Goal: Information Seeking & Learning: Learn about a topic

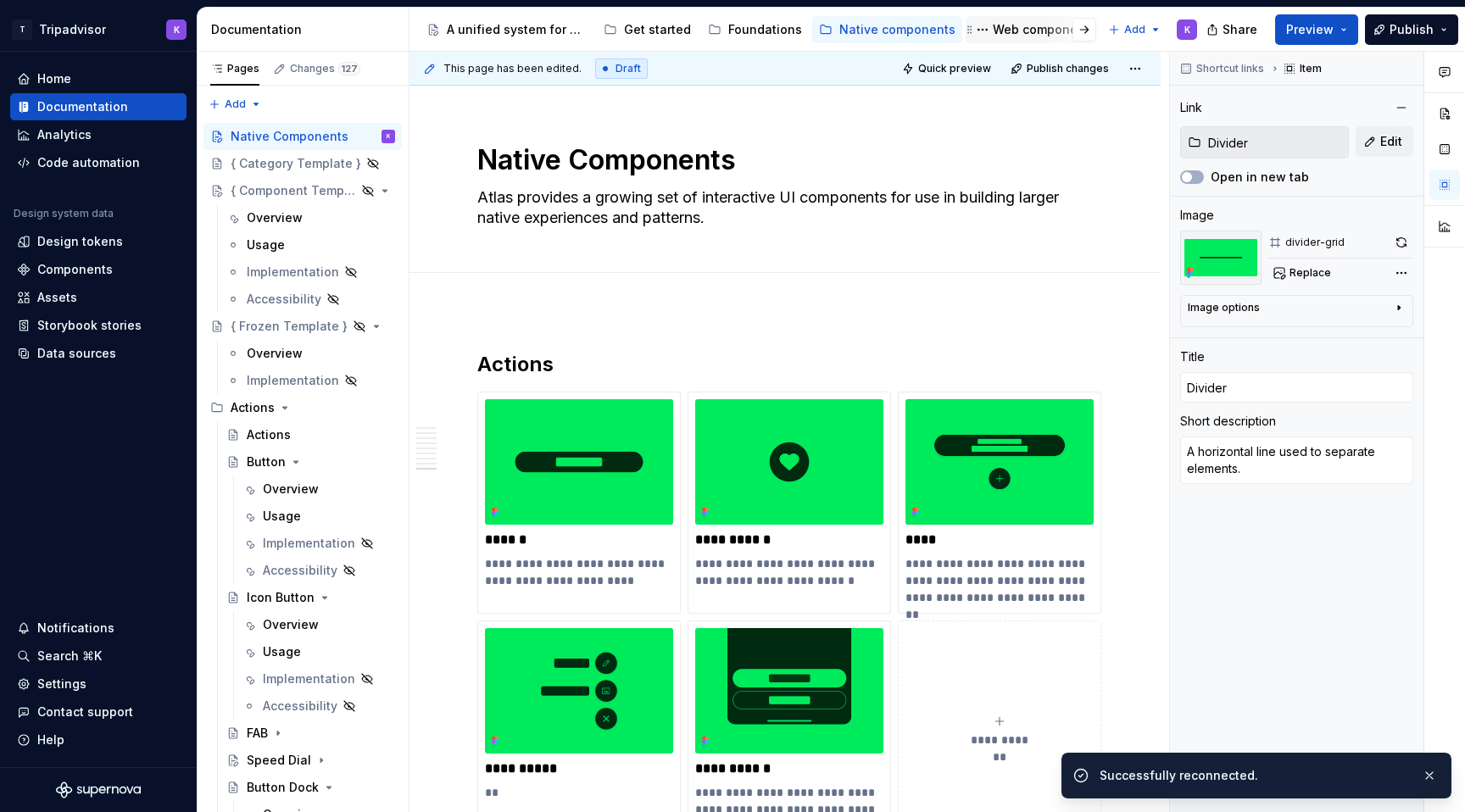
scroll to position [3463, 0]
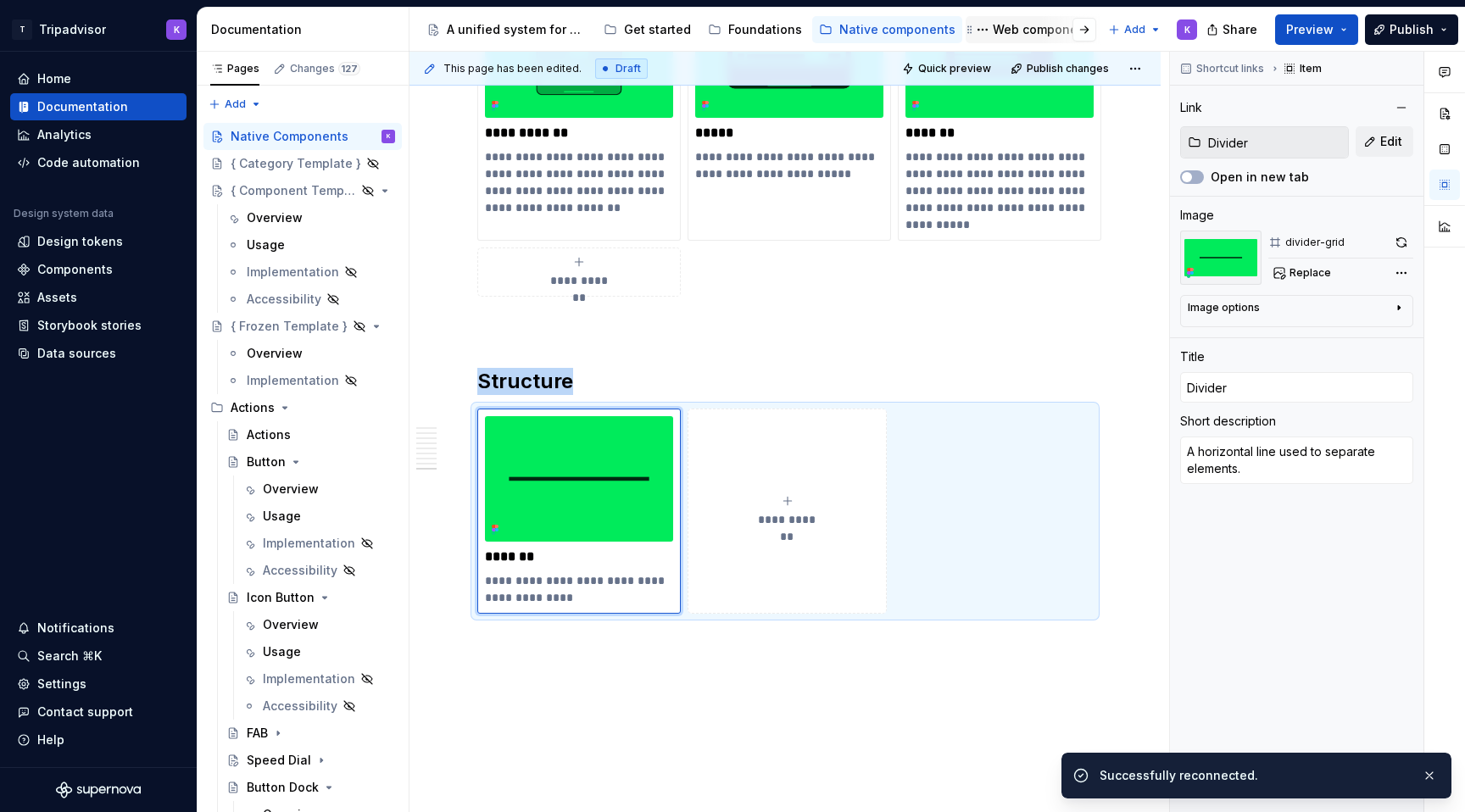
click at [1037, 36] on div "Web components" at bounding box center [1045, 29] width 103 height 17
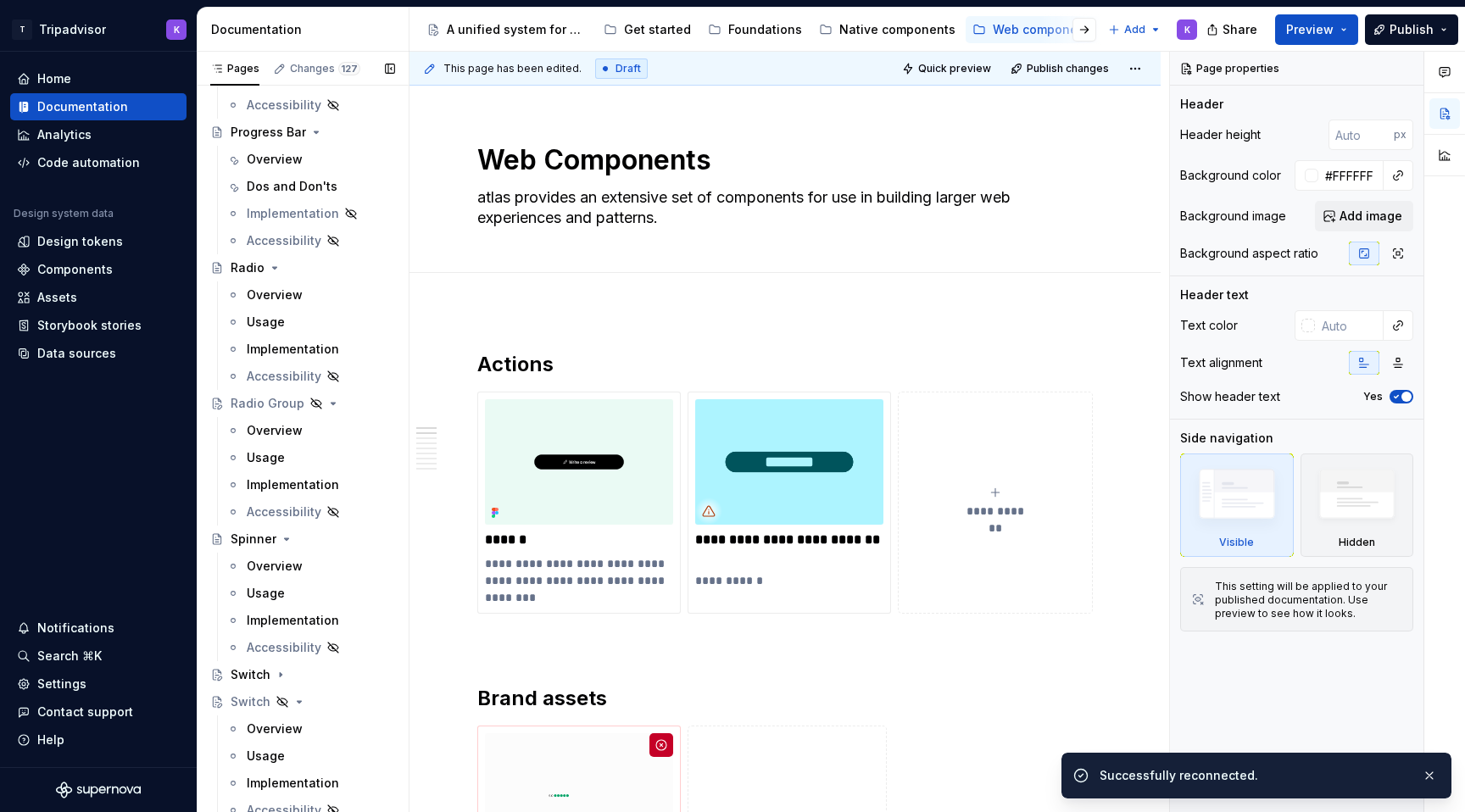
scroll to position [2208, 0]
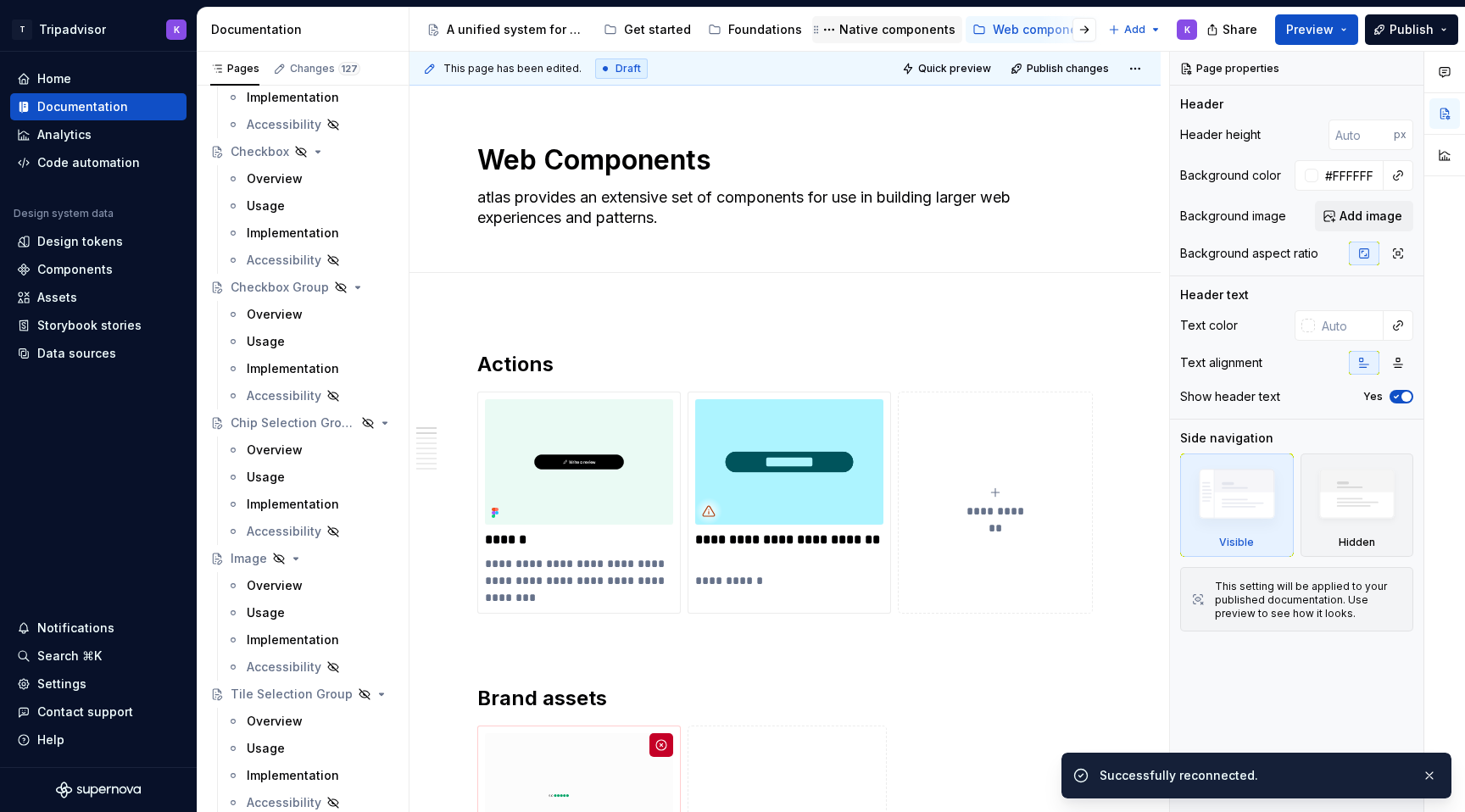
click at [872, 36] on div "Native components" at bounding box center [897, 29] width 116 height 17
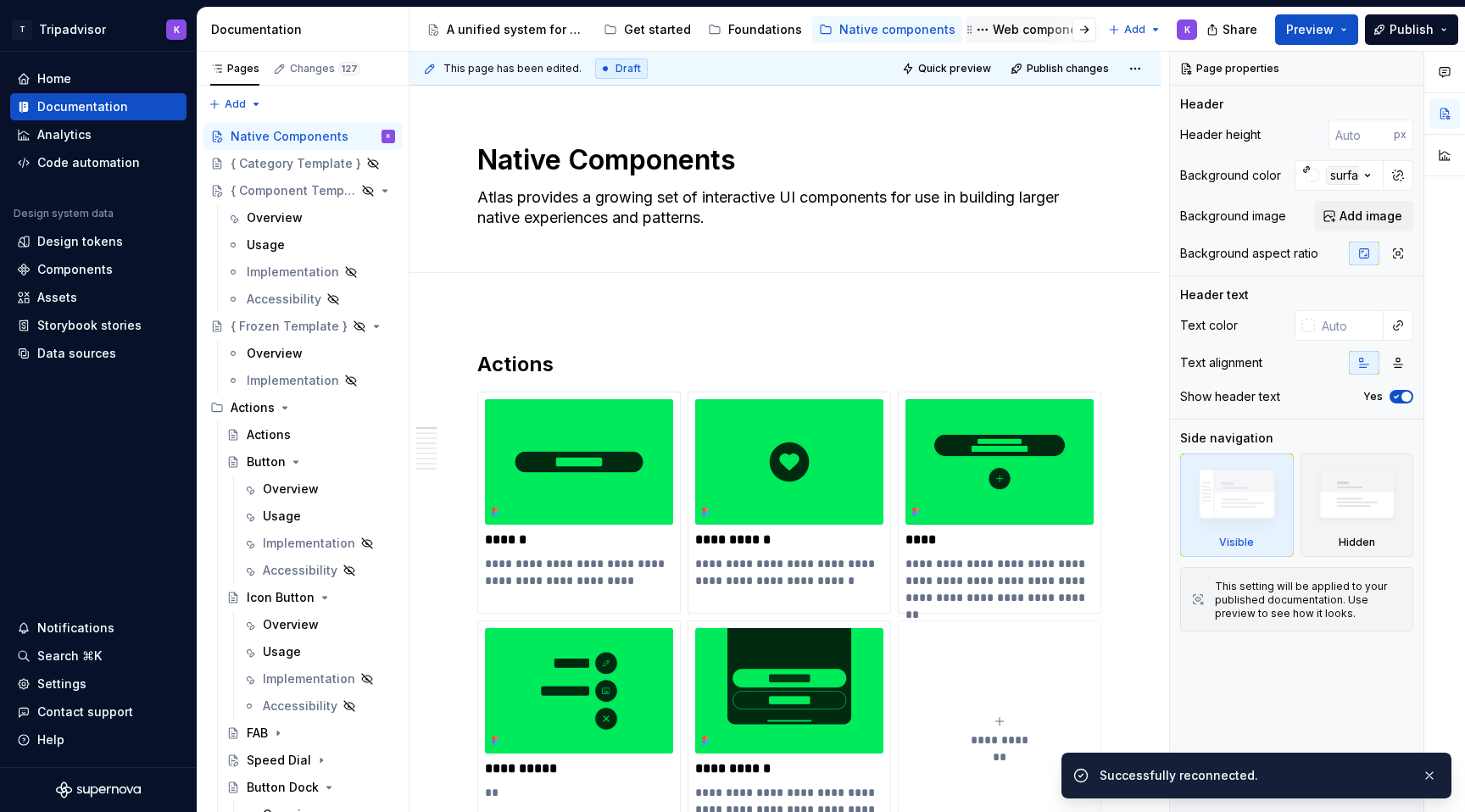
click at [1011, 36] on div "Web components" at bounding box center [1045, 29] width 103 height 17
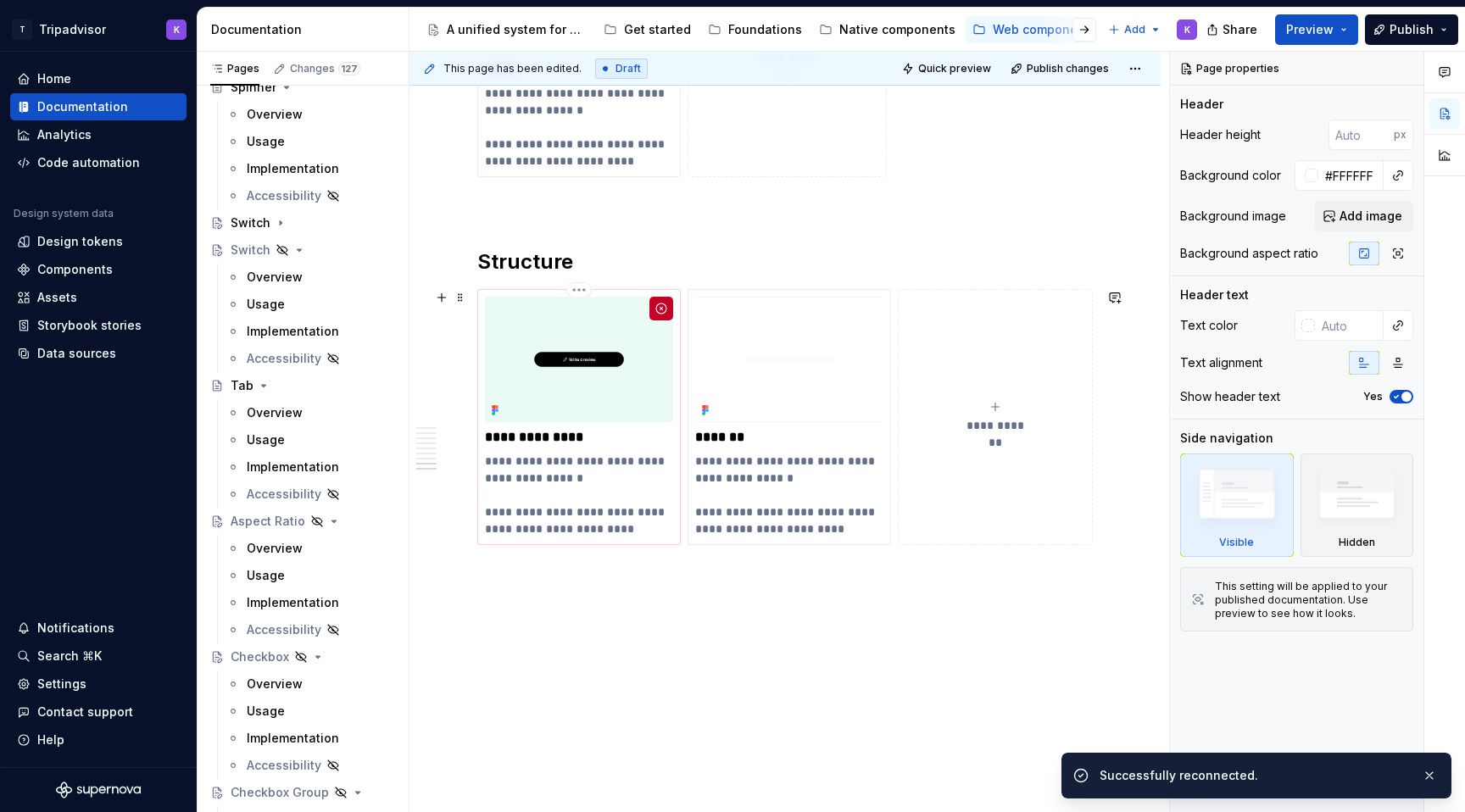
scroll to position [3613, 0]
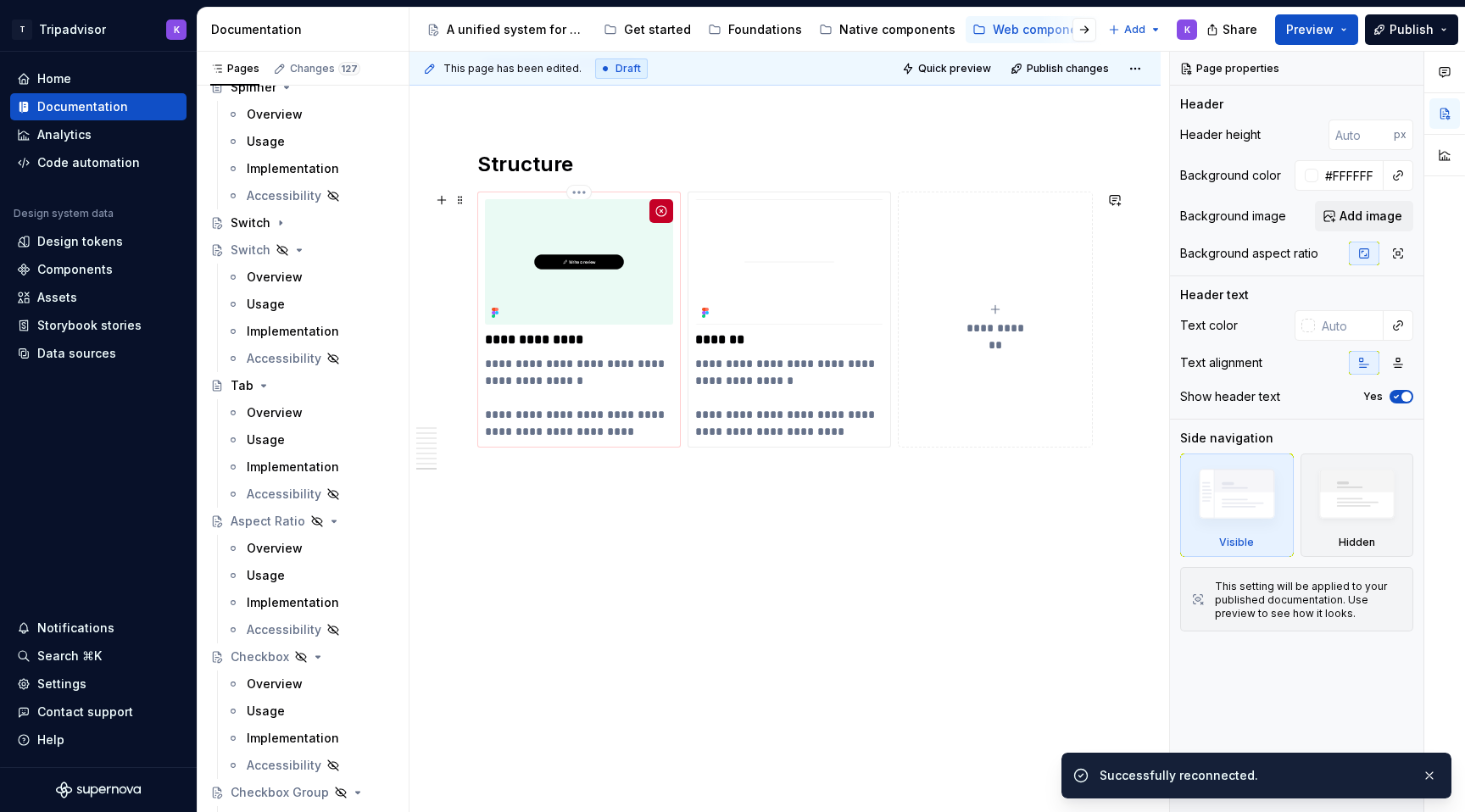
click at [575, 275] on img at bounding box center [578, 261] width 188 height 126
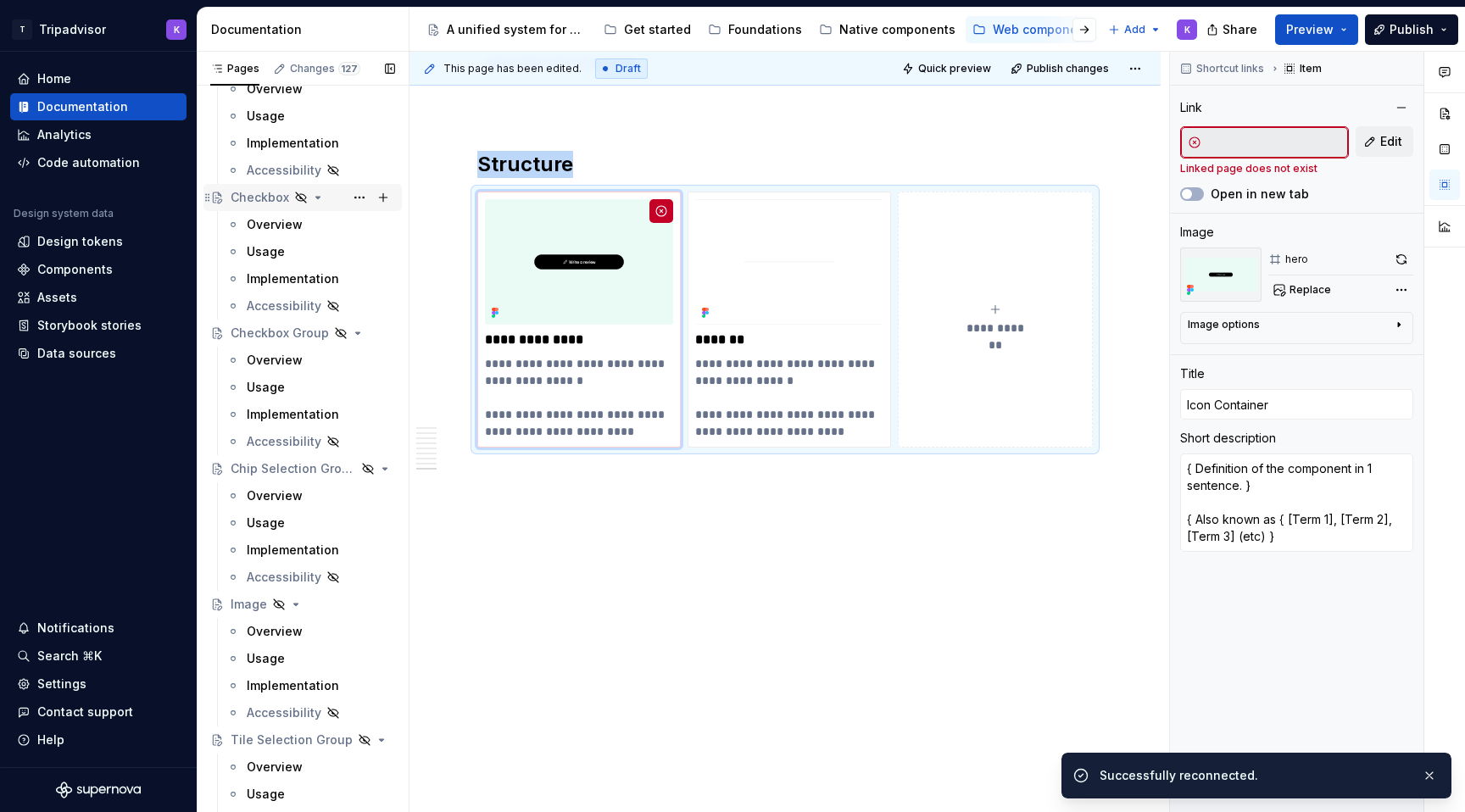
scroll to position [2149, 0]
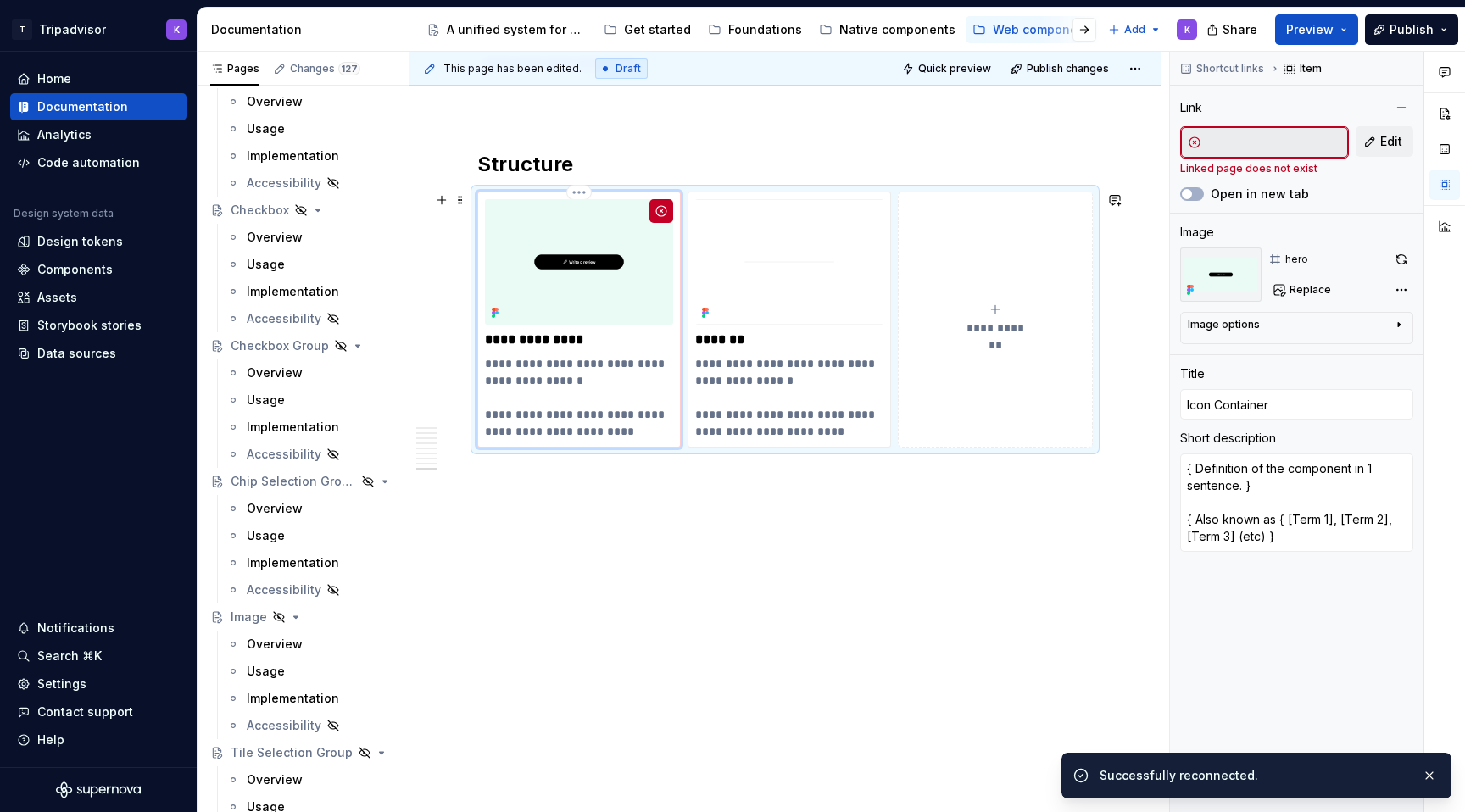
click at [569, 409] on p "**********" at bounding box center [578, 397] width 188 height 85
click at [561, 343] on p "**********" at bounding box center [578, 339] width 188 height 17
click at [588, 263] on img at bounding box center [578, 261] width 188 height 126
click at [819, 337] on p "*******" at bounding box center [789, 339] width 188 height 17
type textarea "*"
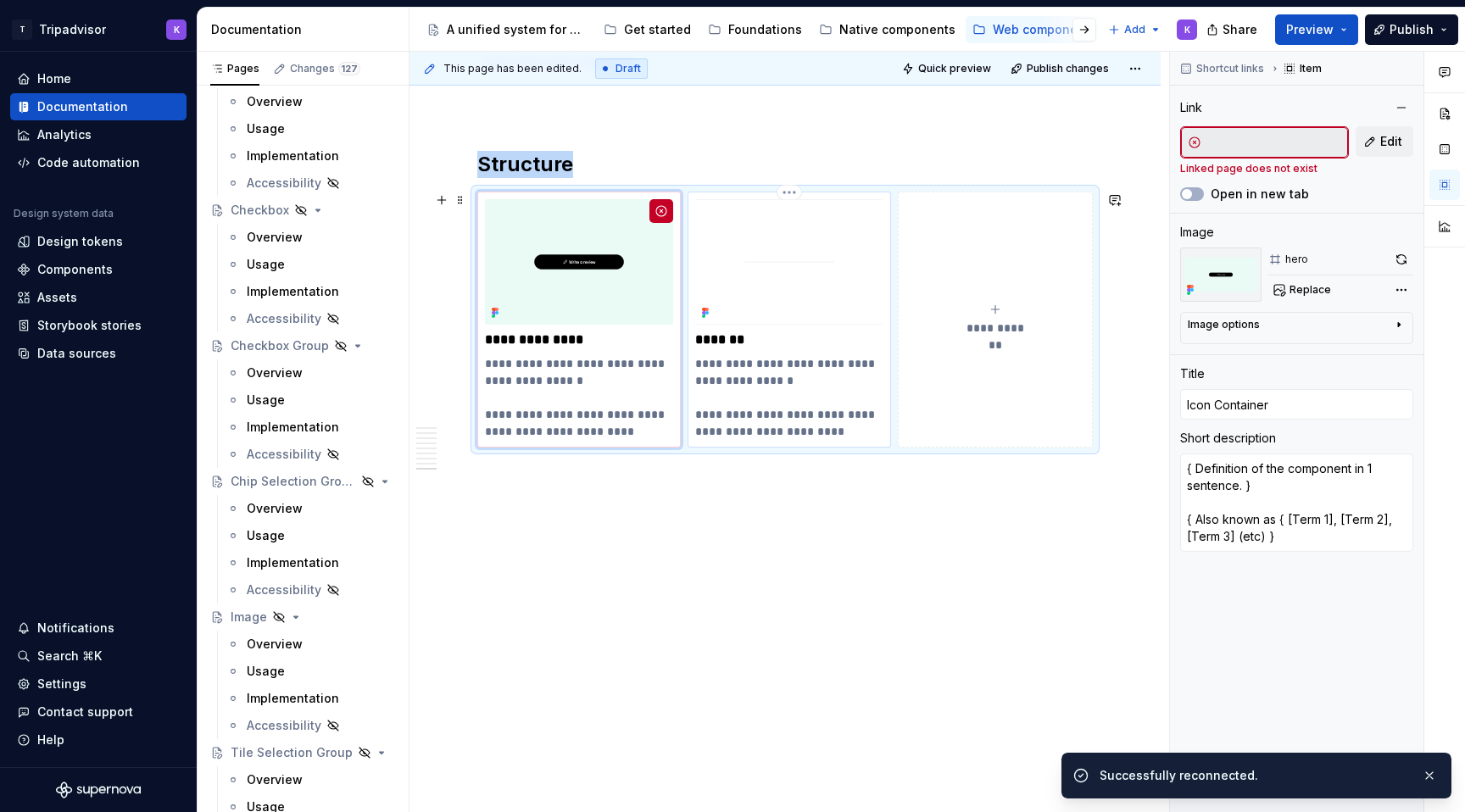
type input "Divider"
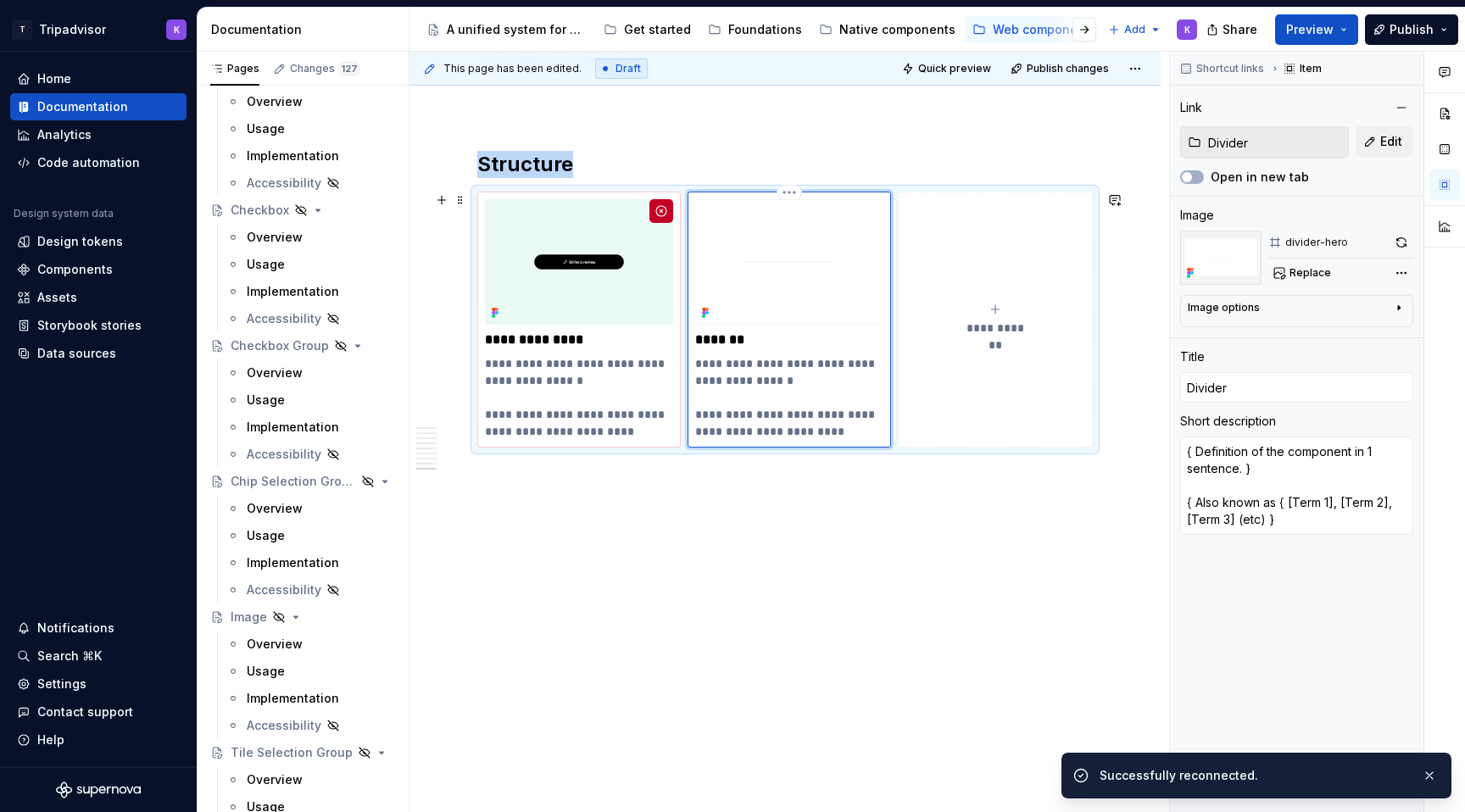
click at [796, 262] on img at bounding box center [789, 261] width 188 height 126
click at [530, 343] on p "**********" at bounding box center [578, 339] width 188 height 17
type textarea "*"
type input "Icon Container"
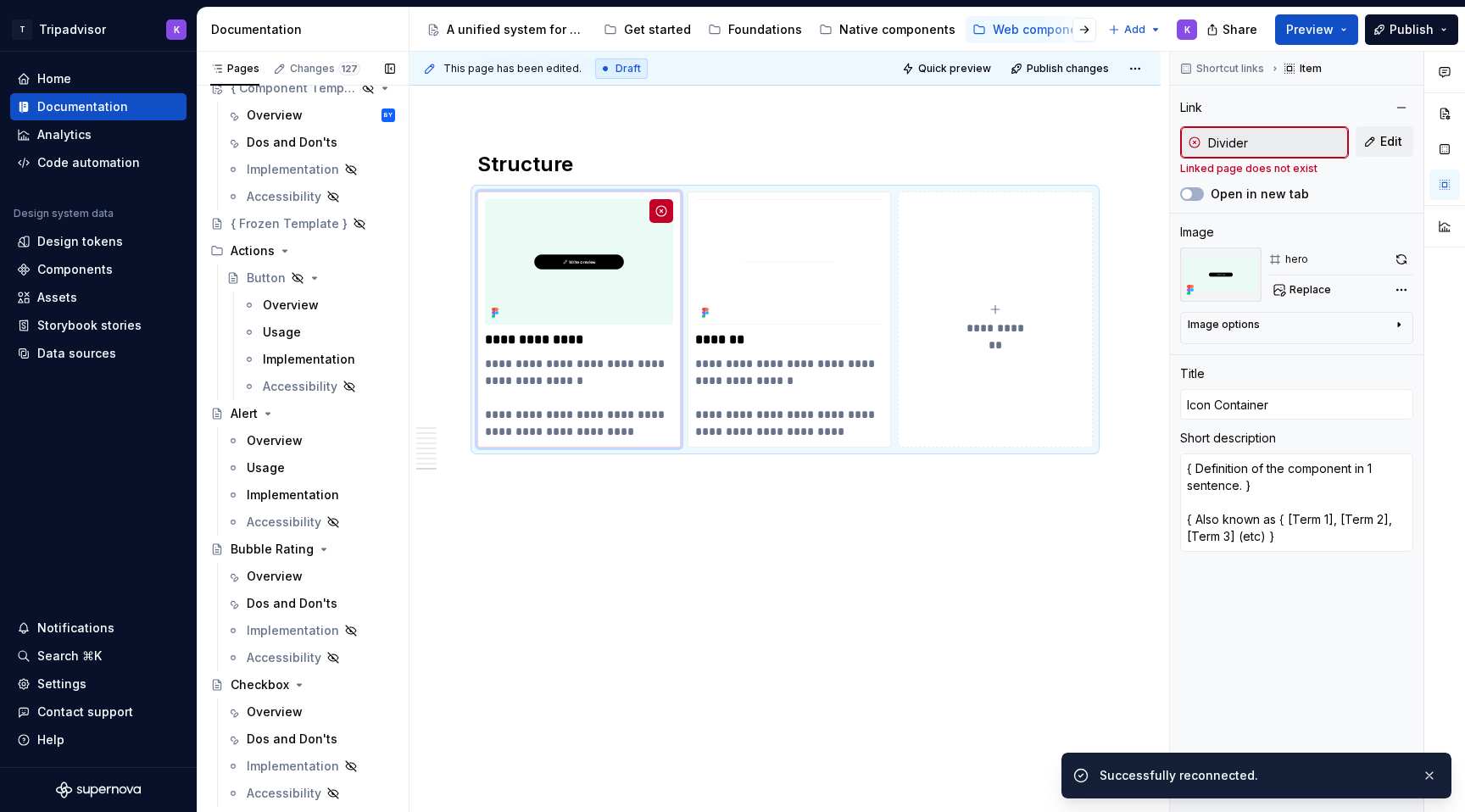
scroll to position [0, 0]
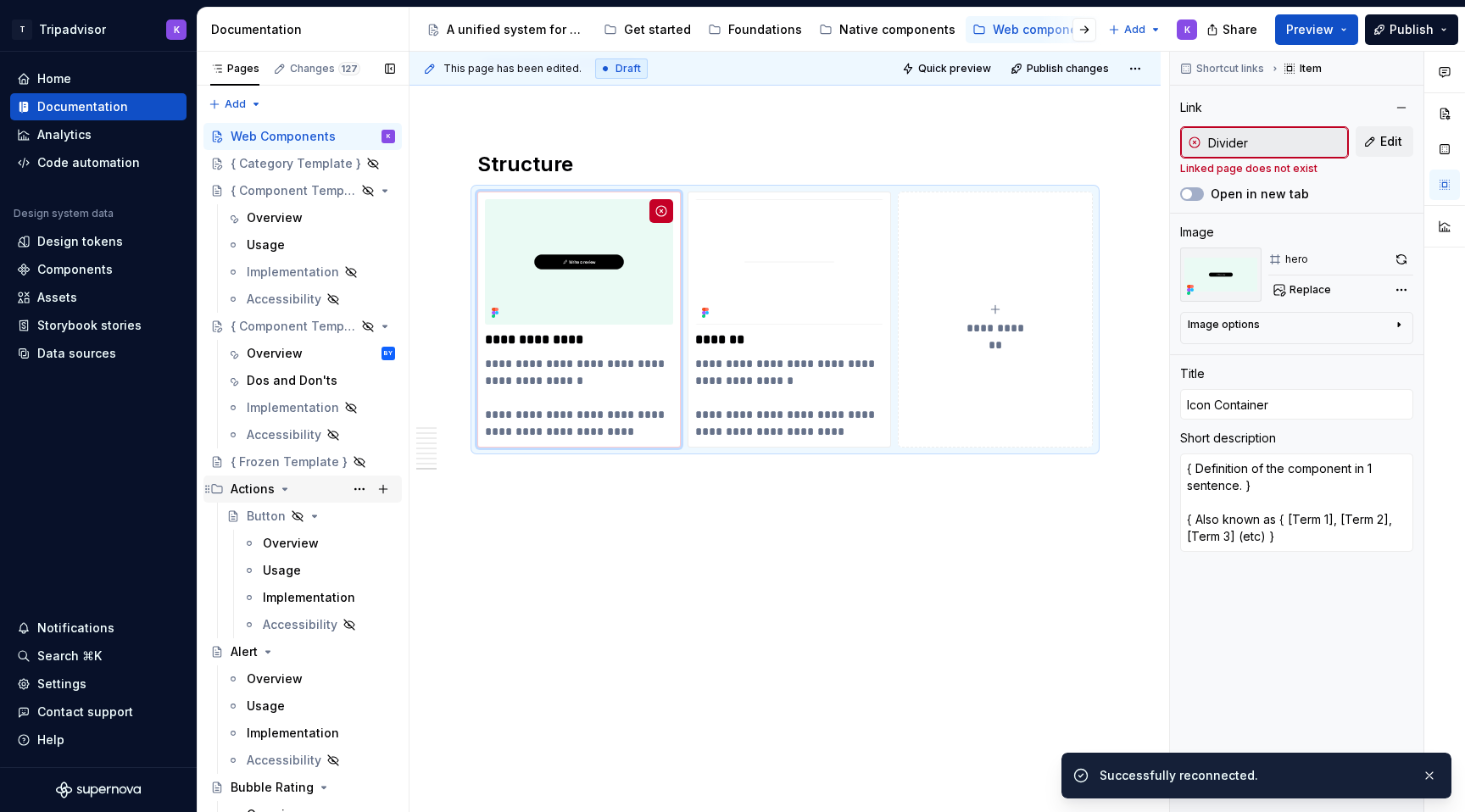
click at [280, 488] on icon "Page tree" at bounding box center [285, 489] width 14 height 14
click at [268, 517] on icon "Page tree" at bounding box center [268, 516] width 4 height 2
click at [317, 545] on icon "Page tree" at bounding box center [324, 543] width 14 height 14
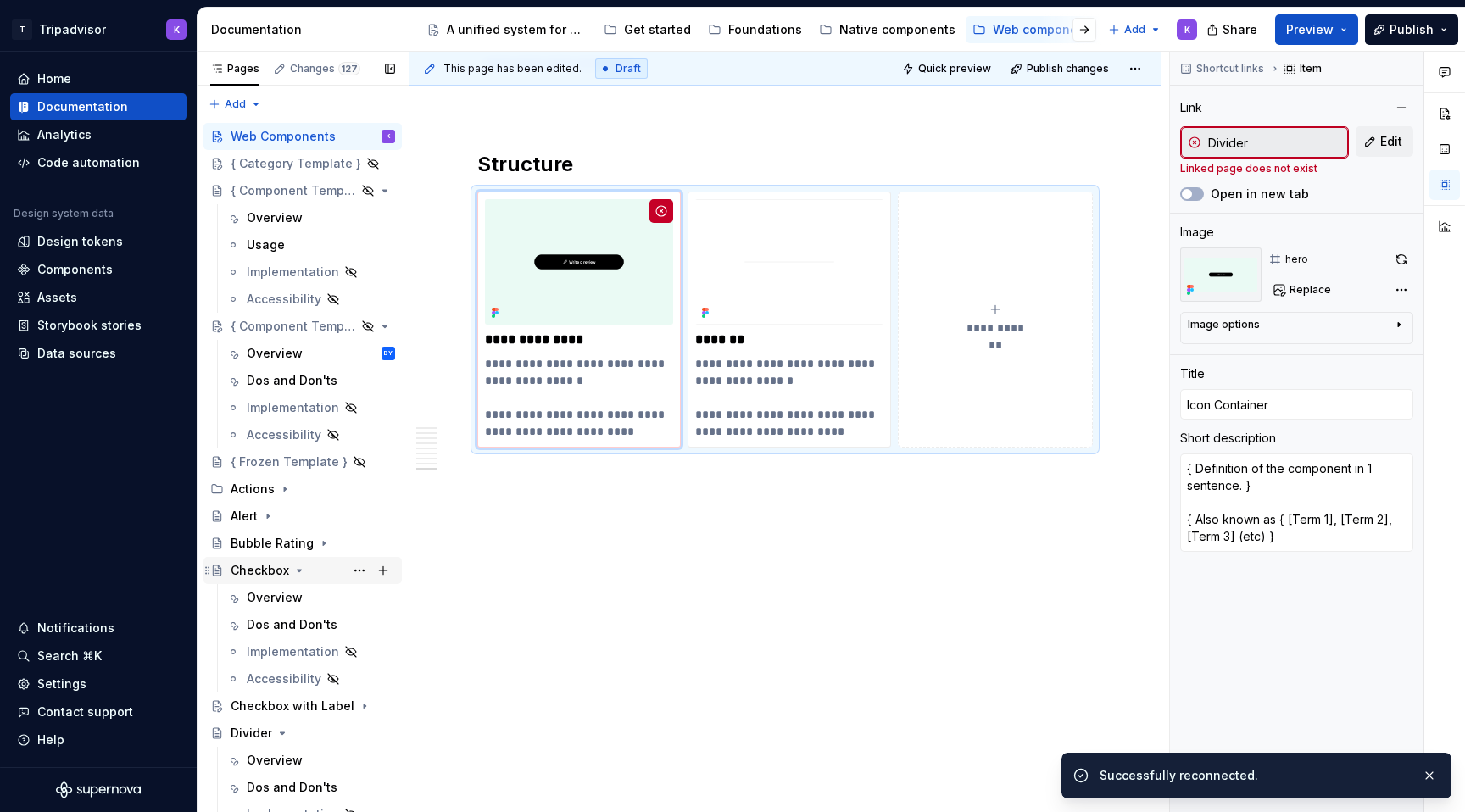
click at [302, 570] on icon "Page tree" at bounding box center [299, 570] width 14 height 14
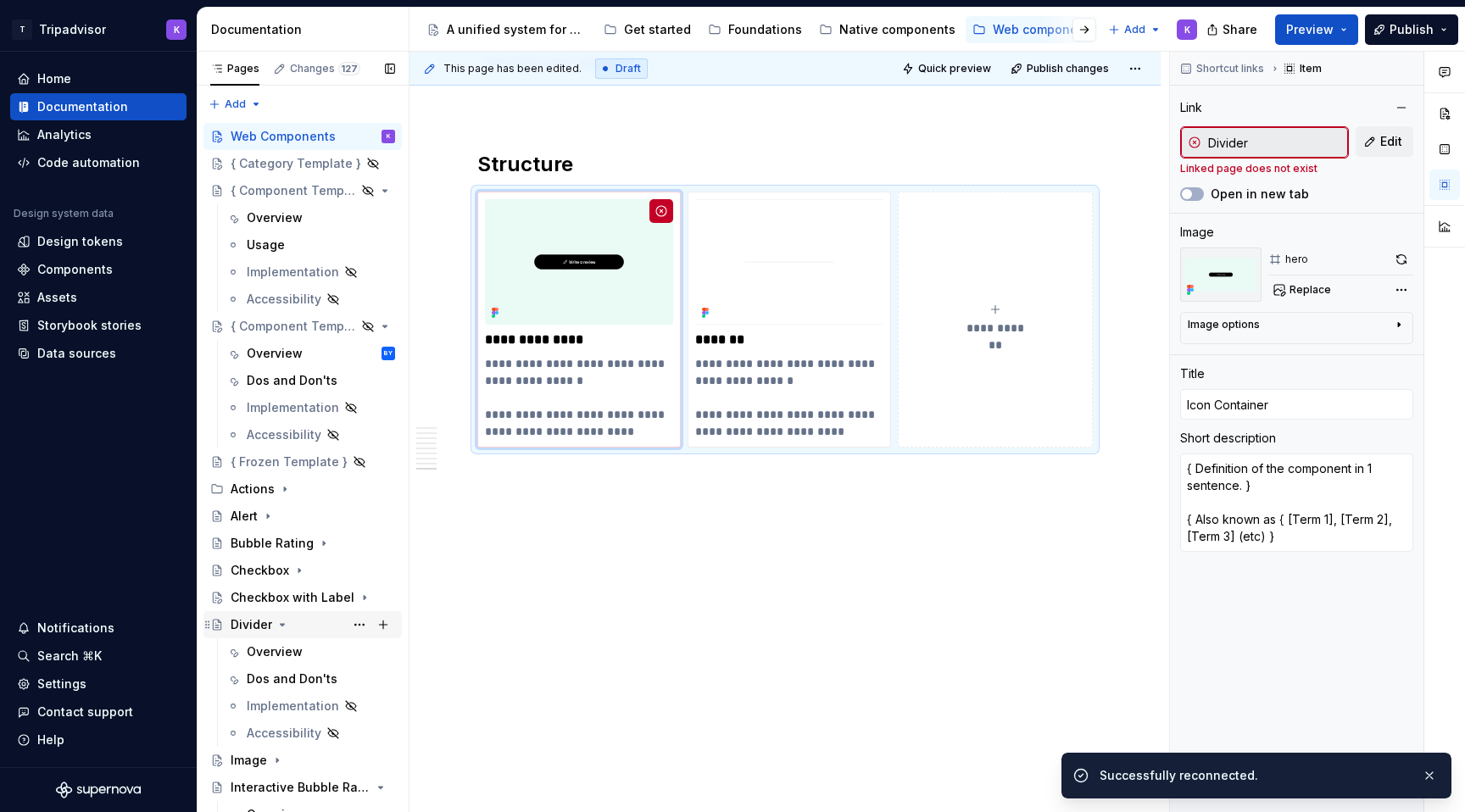
click at [280, 626] on icon "Page tree" at bounding box center [282, 625] width 14 height 14
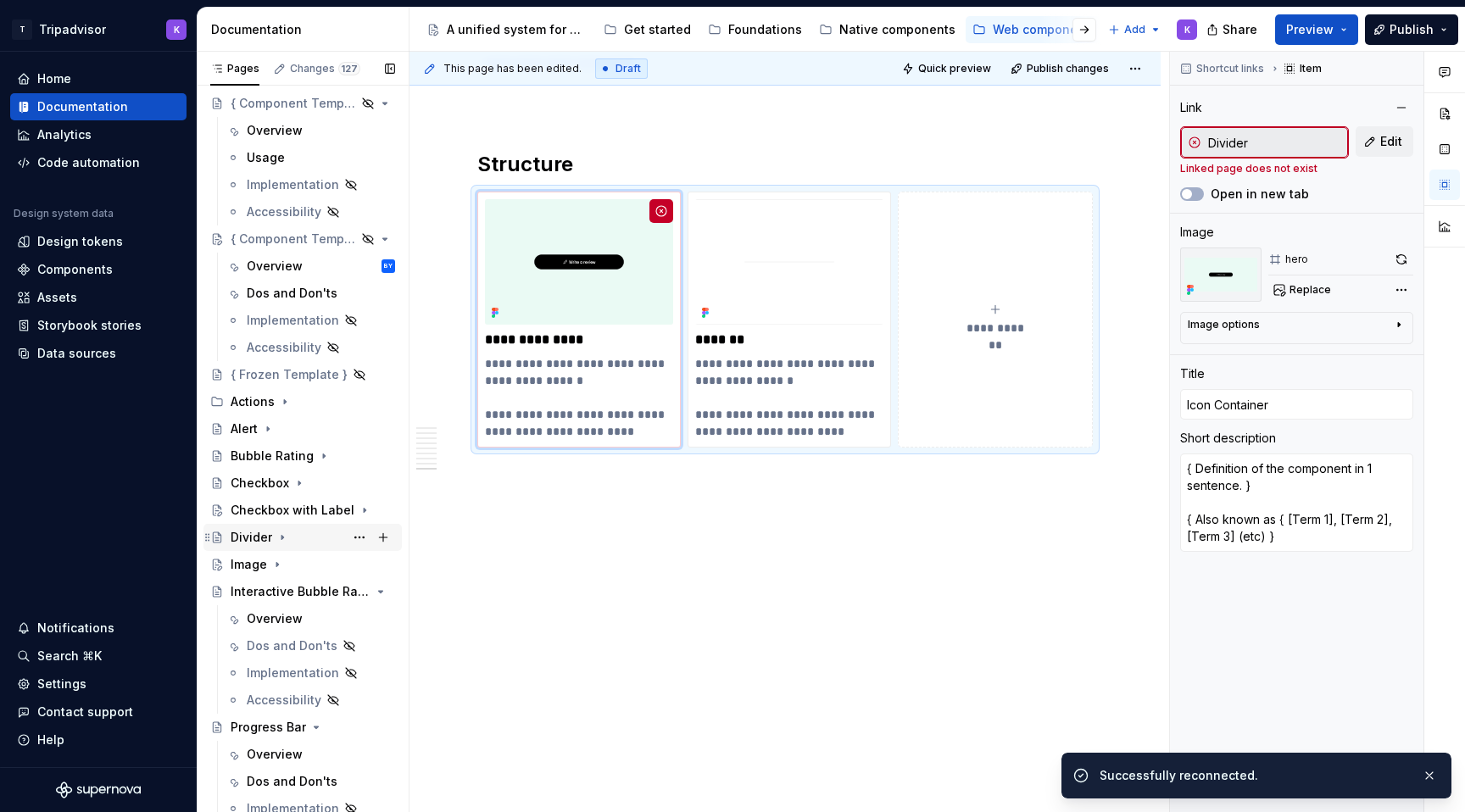
scroll to position [114, 0]
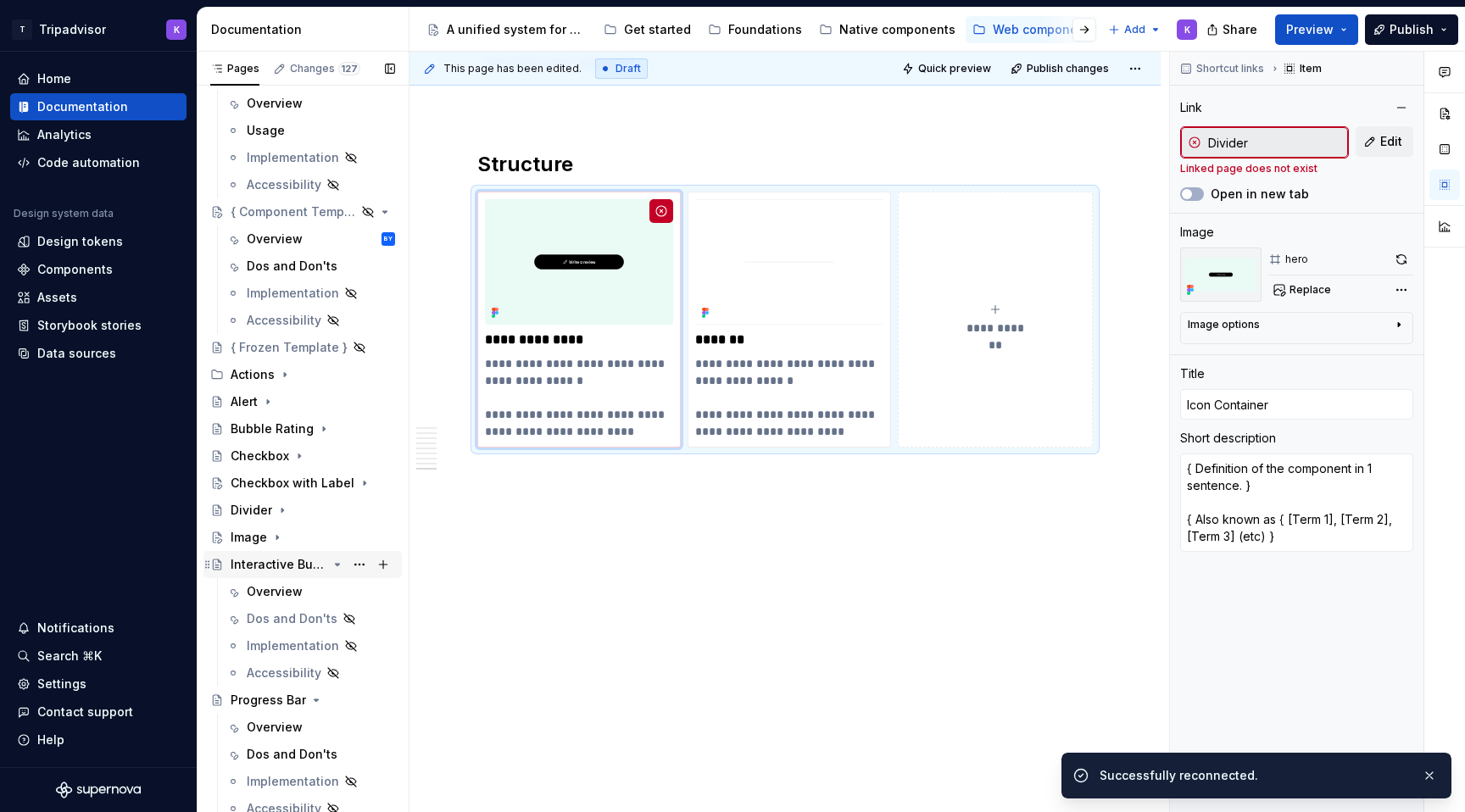
click at [337, 563] on icon "Page tree" at bounding box center [337, 564] width 4 height 2
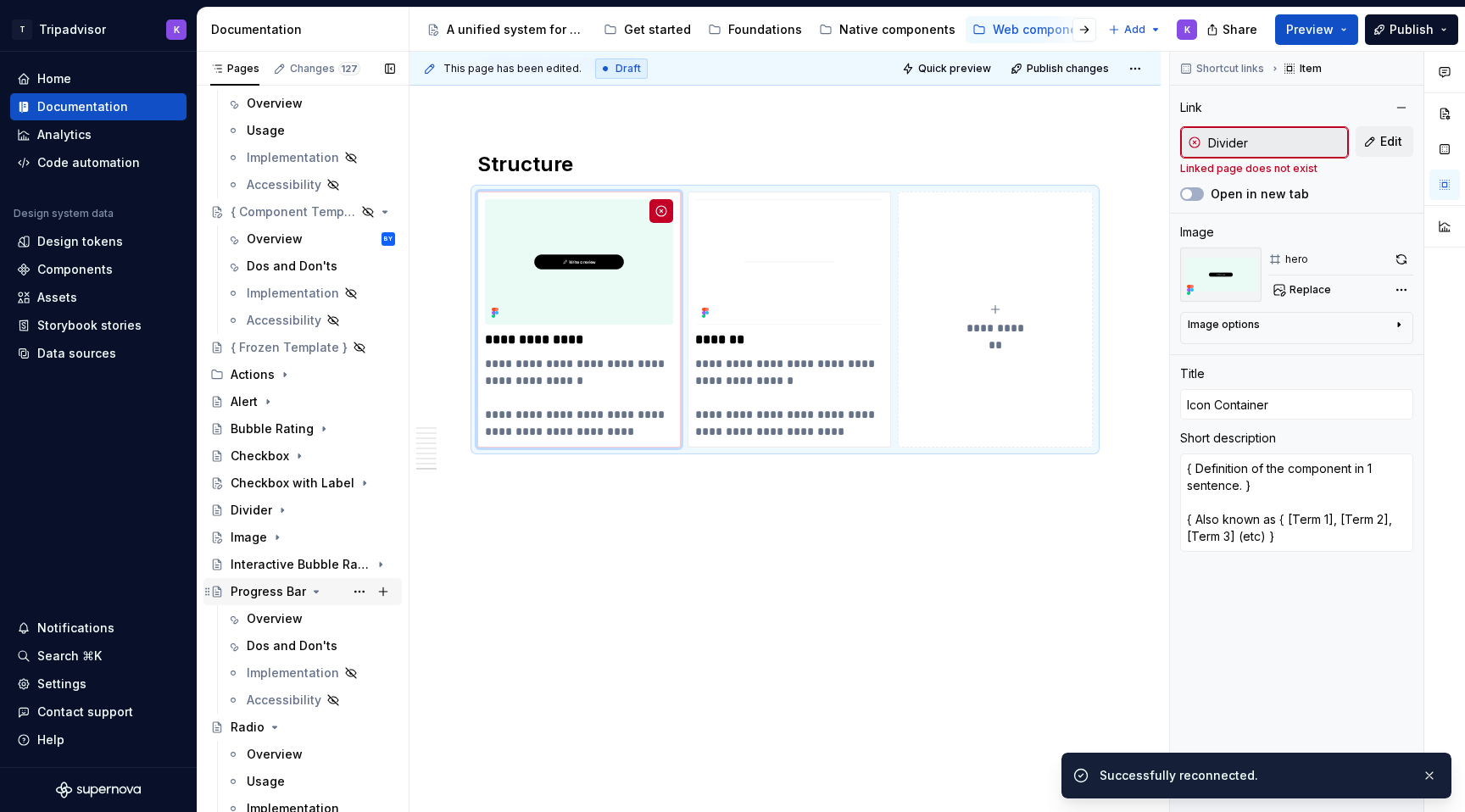
click at [314, 593] on icon "Page tree" at bounding box center [316, 592] width 14 height 14
click at [276, 618] on icon "Page tree" at bounding box center [275, 619] width 14 height 14
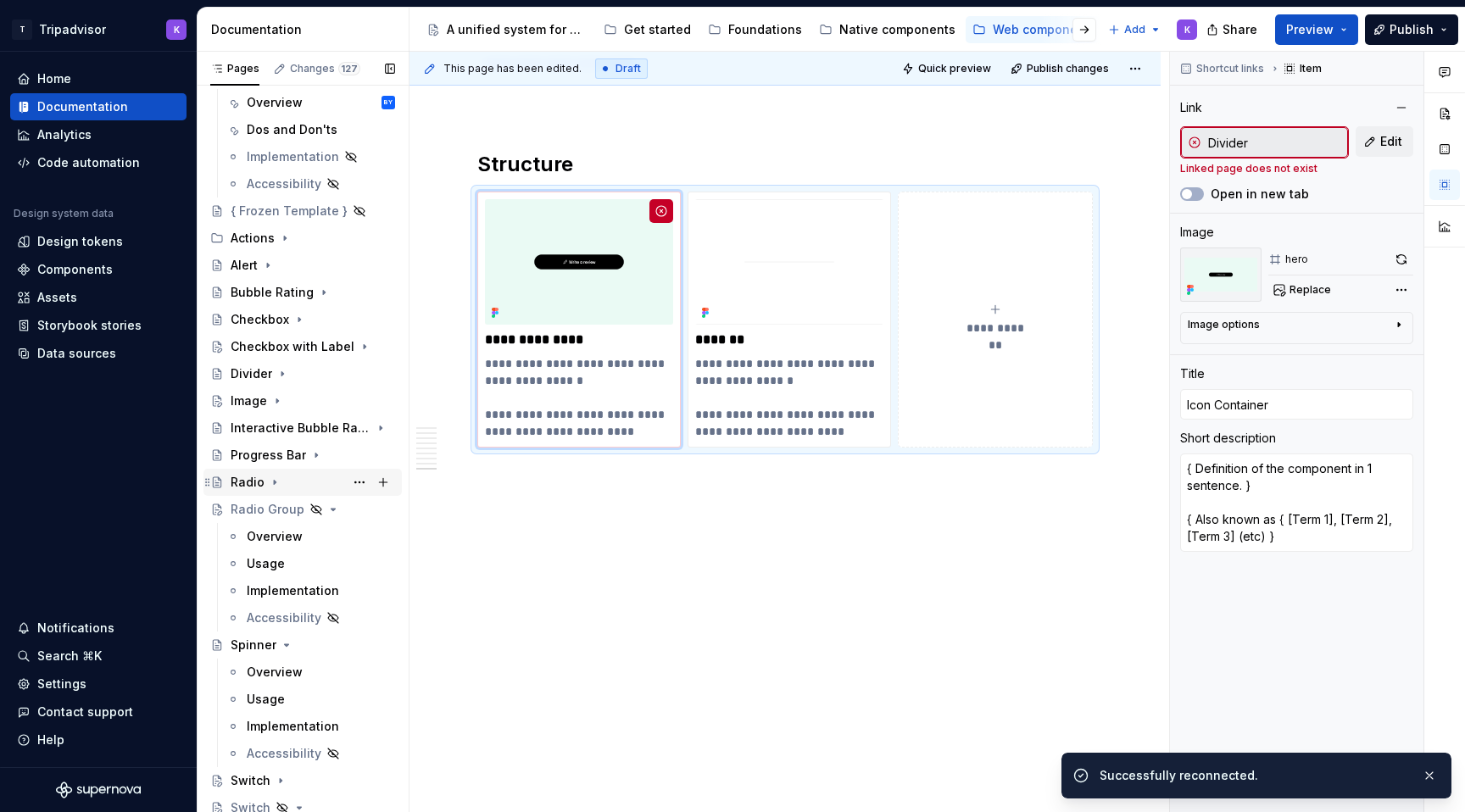
scroll to position [329, 0]
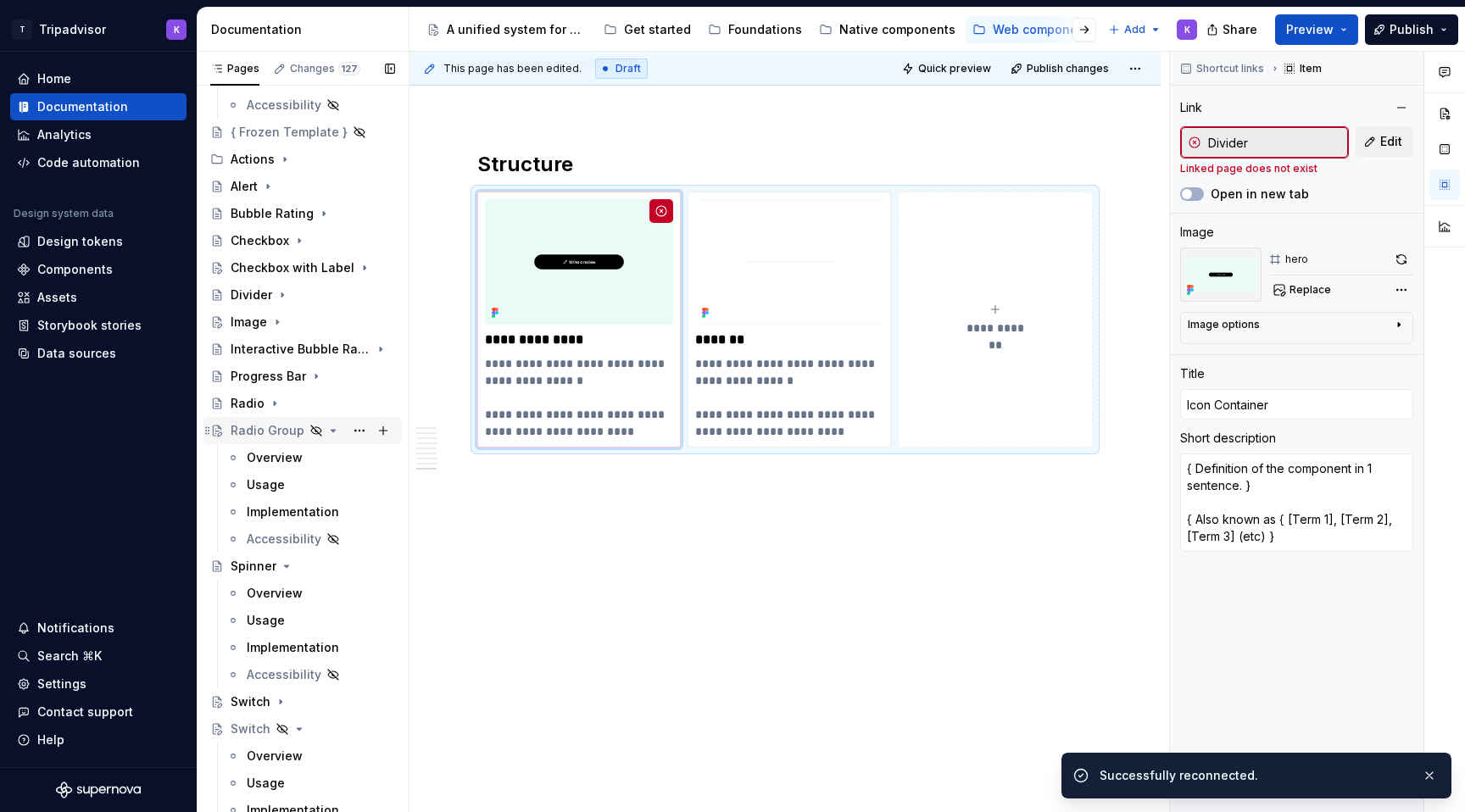
click at [334, 428] on icon "Page tree" at bounding box center [334, 431] width 14 height 14
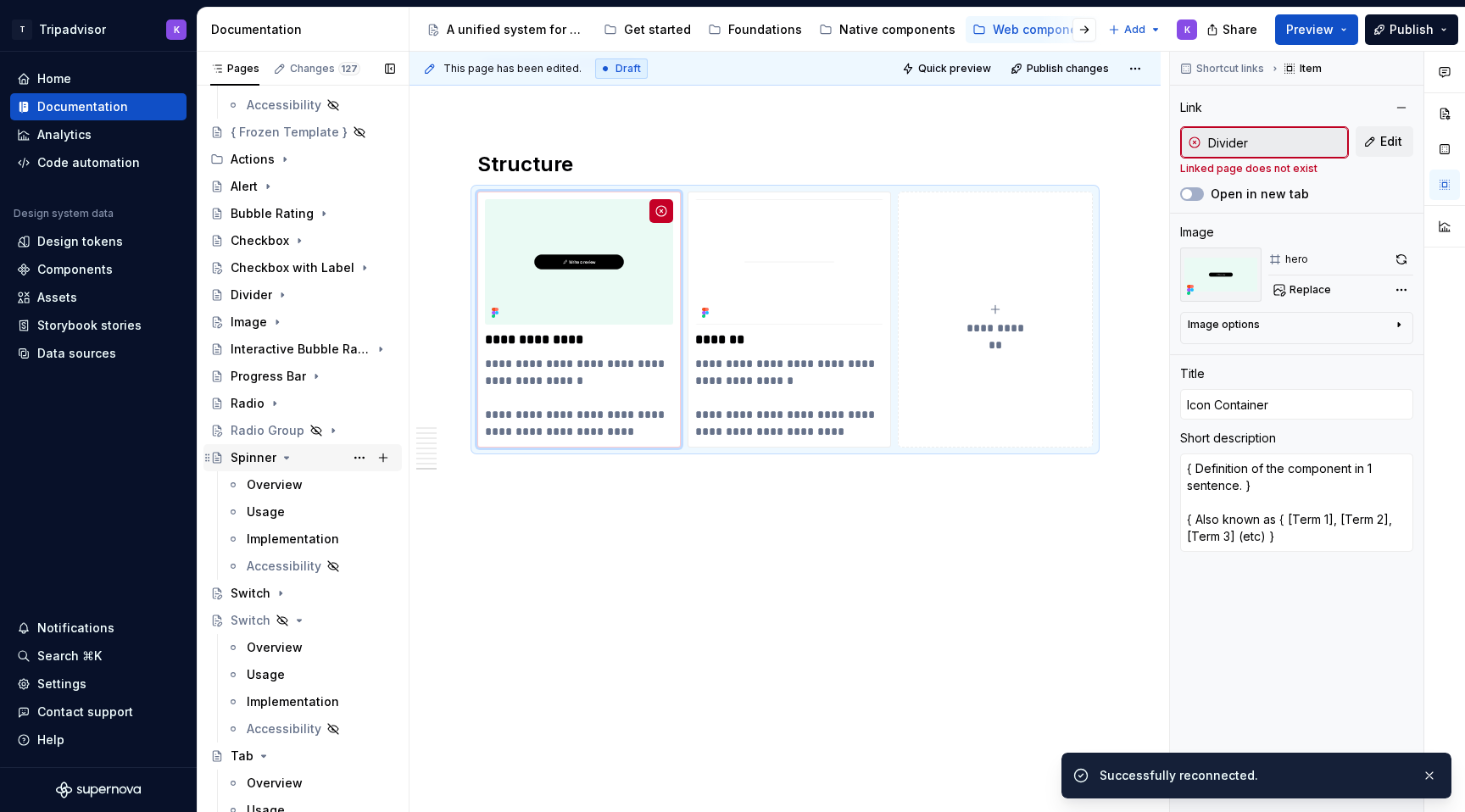
click at [285, 457] on icon "Page tree" at bounding box center [287, 458] width 4 height 2
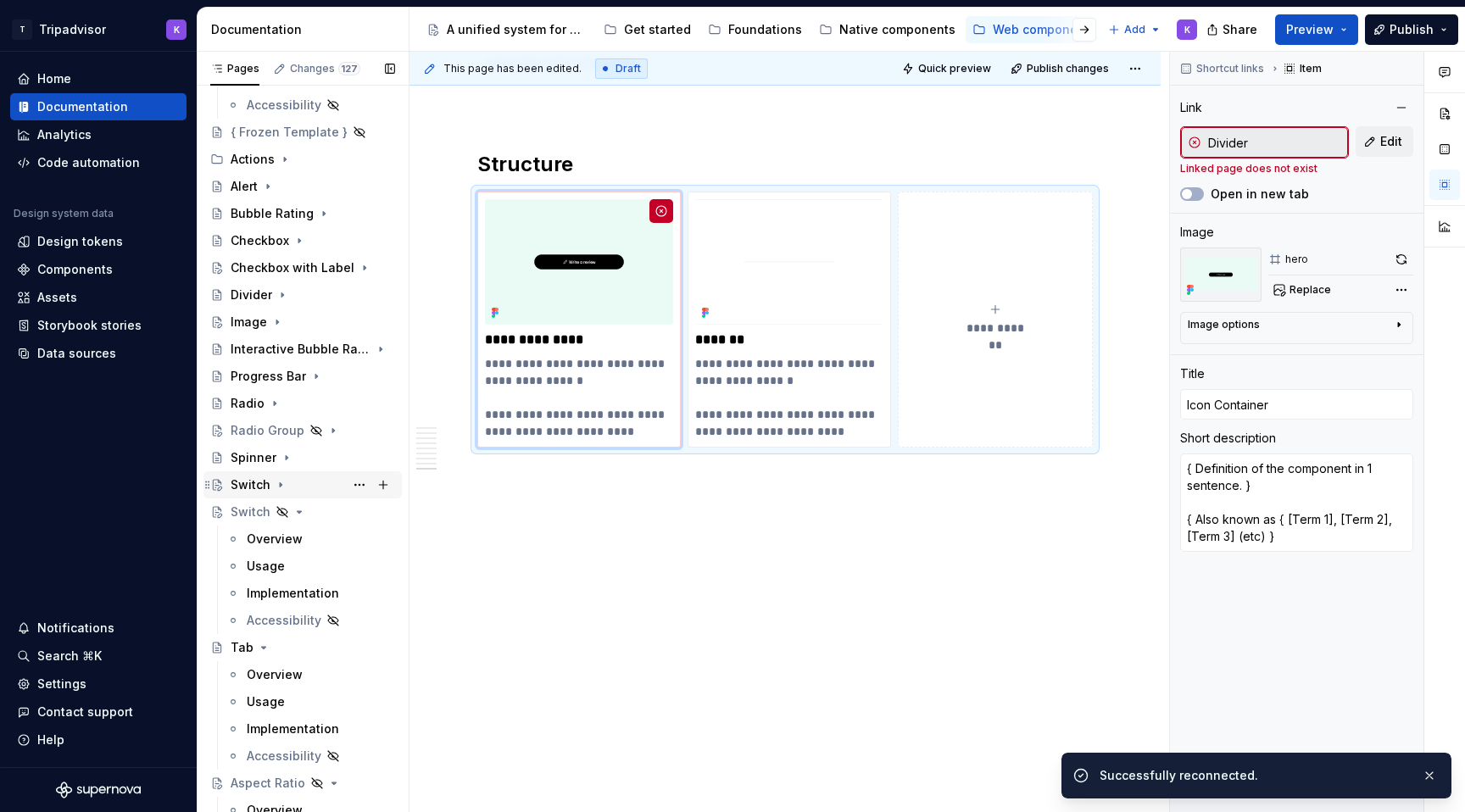
click at [281, 485] on icon "Page tree" at bounding box center [281, 484] width 14 height 14
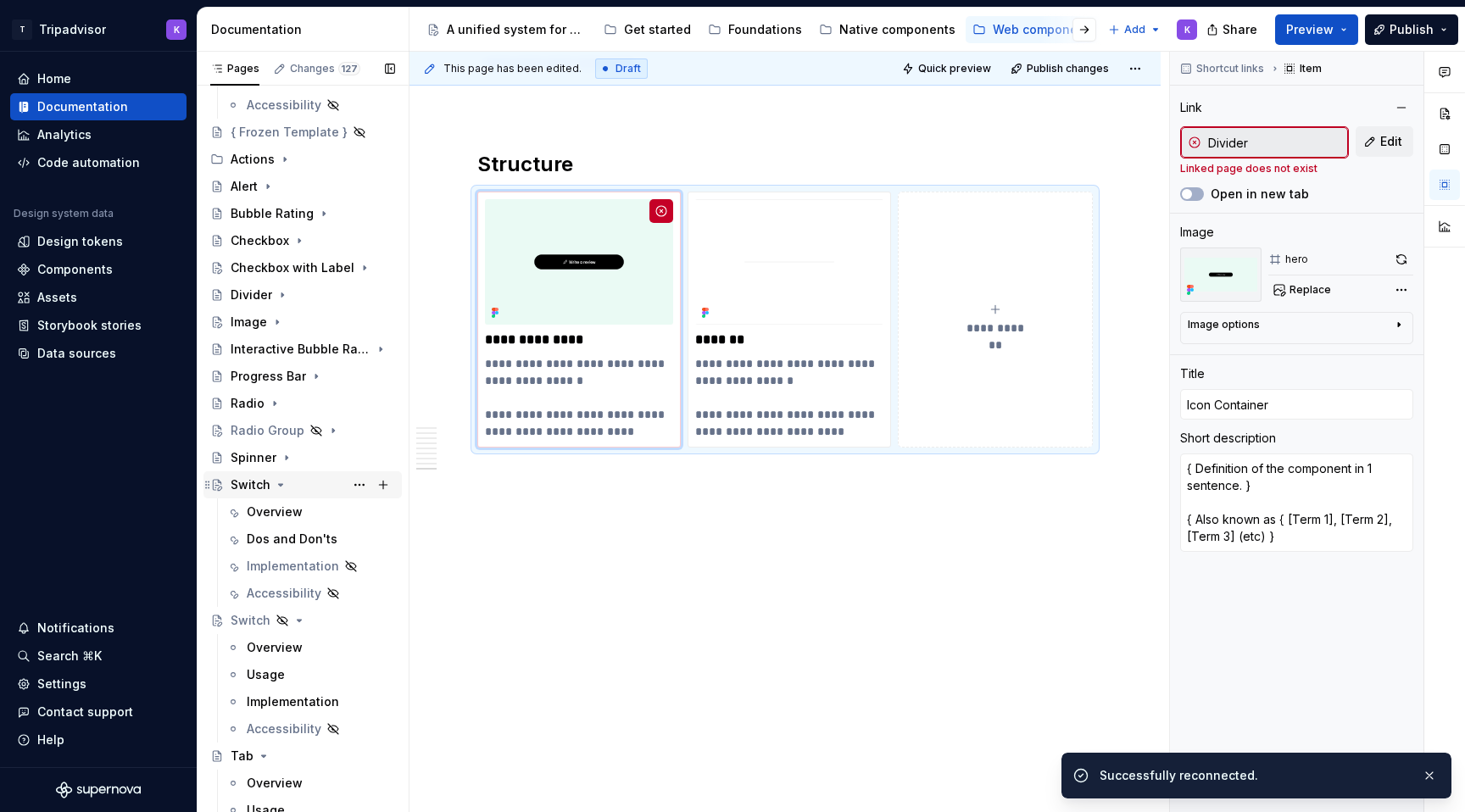
click at [281, 485] on icon "Page tree" at bounding box center [281, 484] width 14 height 14
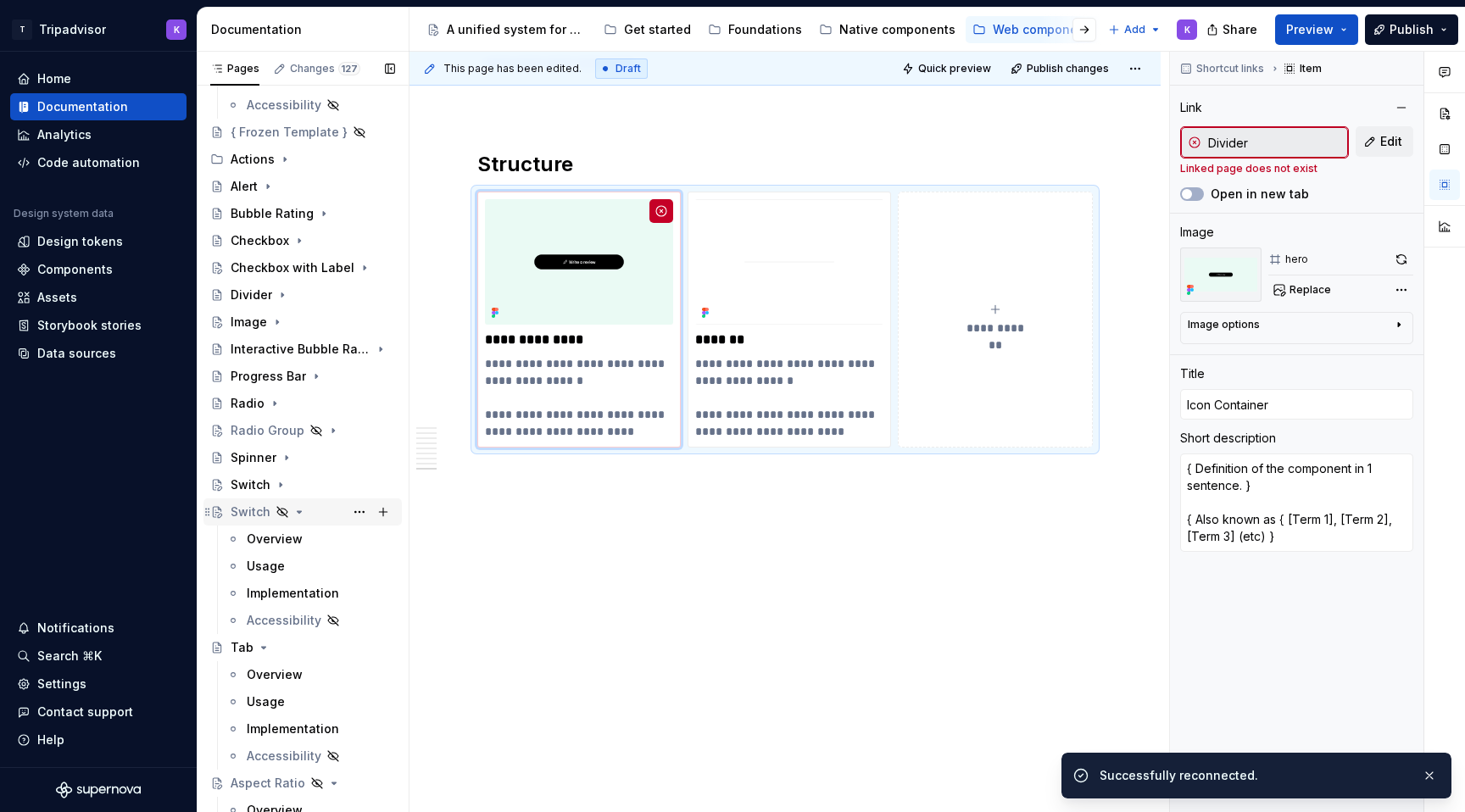
click at [298, 512] on icon "Page tree" at bounding box center [299, 512] width 4 height 2
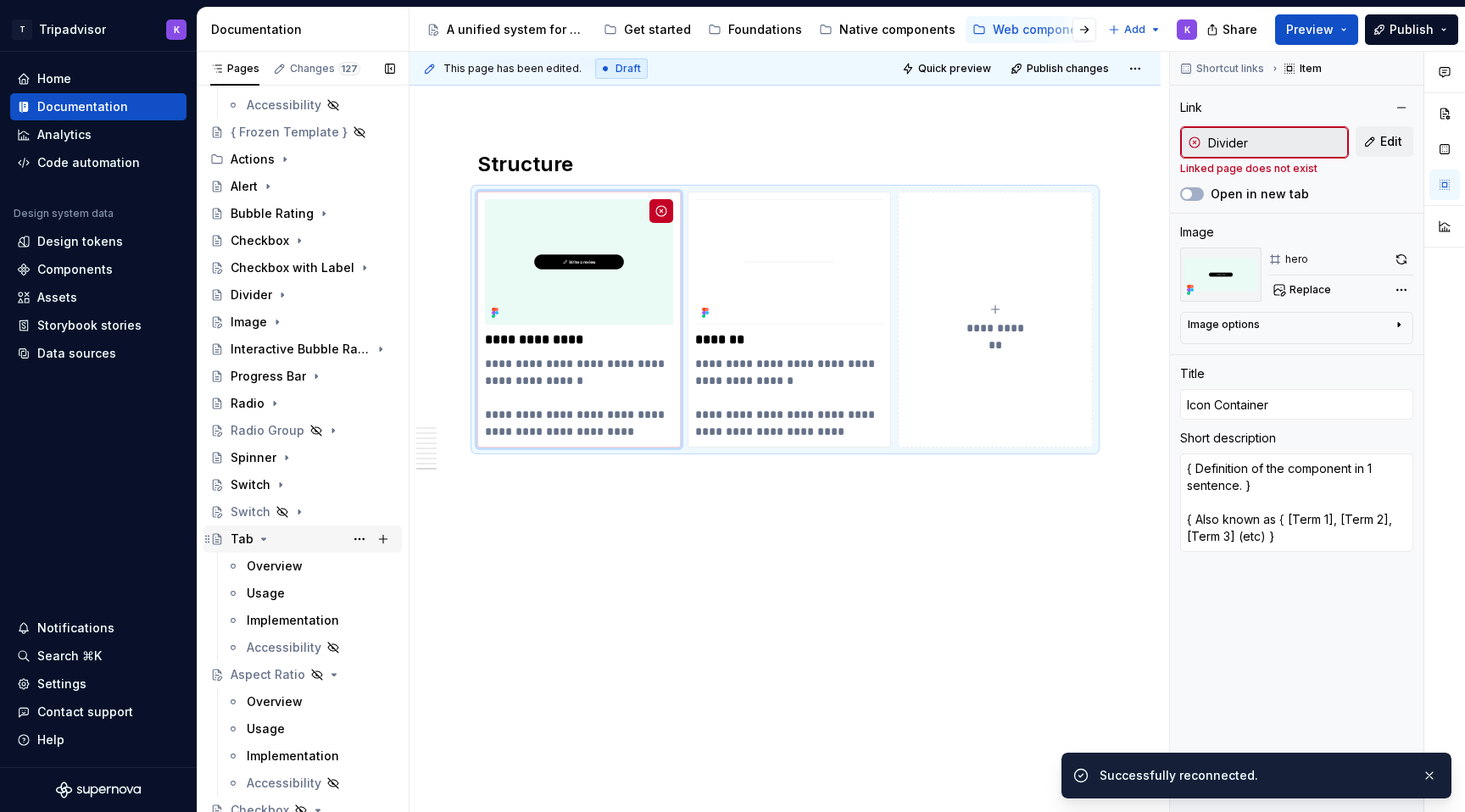
click at [257, 537] on icon "Page tree" at bounding box center [263, 539] width 14 height 14
click at [333, 567] on icon "Page tree" at bounding box center [335, 566] width 14 height 14
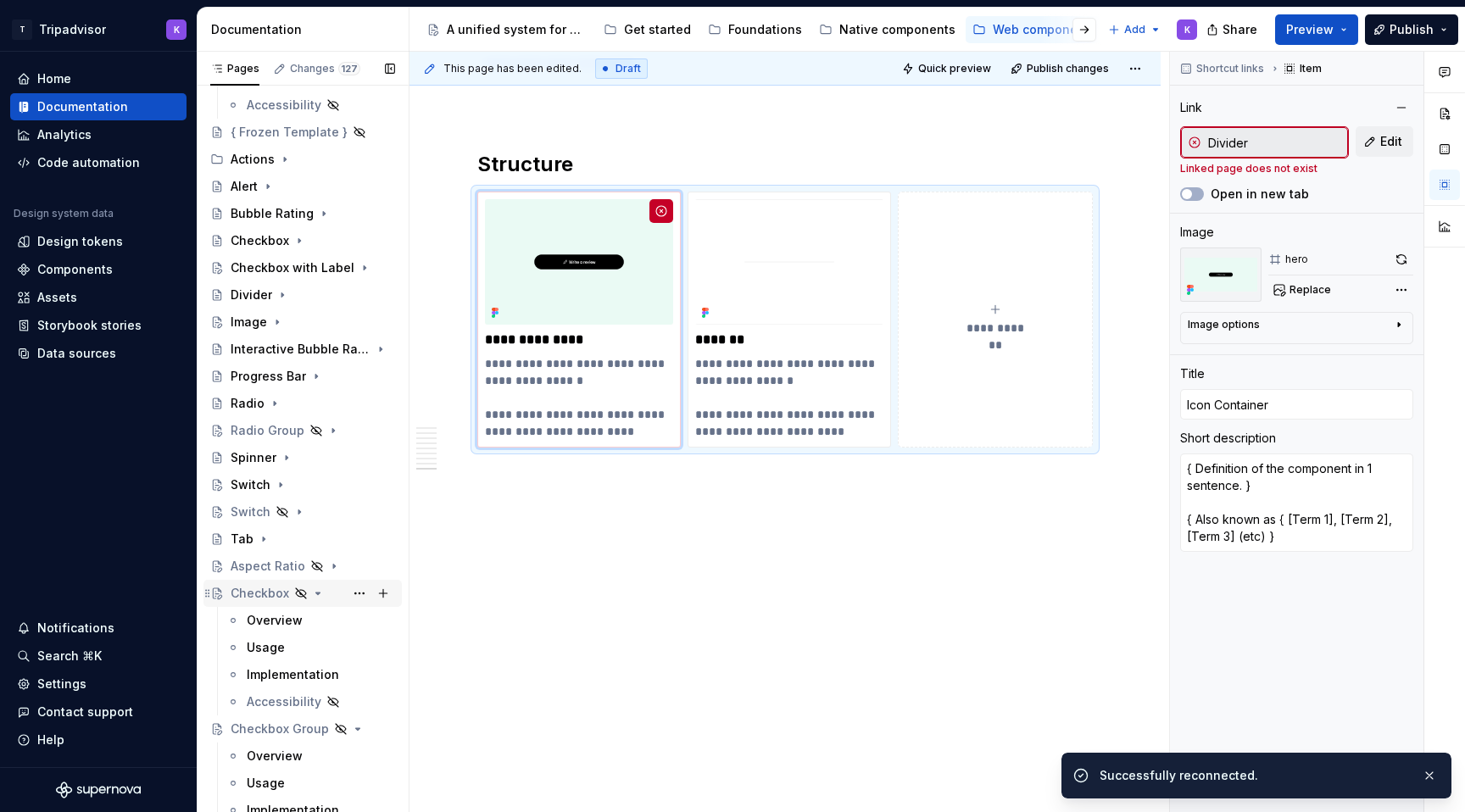
click at [317, 597] on icon "Page tree" at bounding box center [318, 593] width 14 height 14
click at [343, 622] on icon "Page tree" at bounding box center [337, 620] width 14 height 14
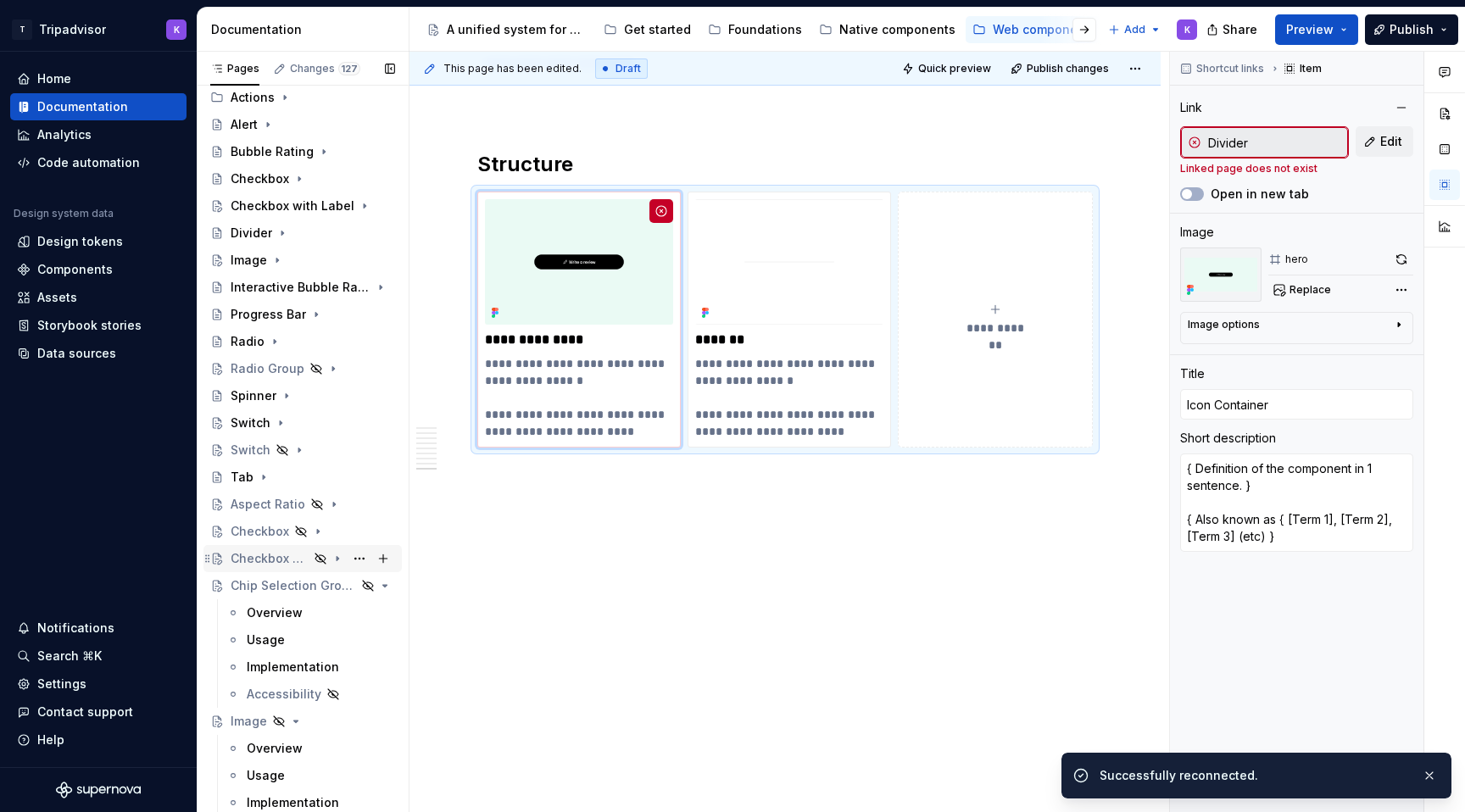
scroll to position [413, 0]
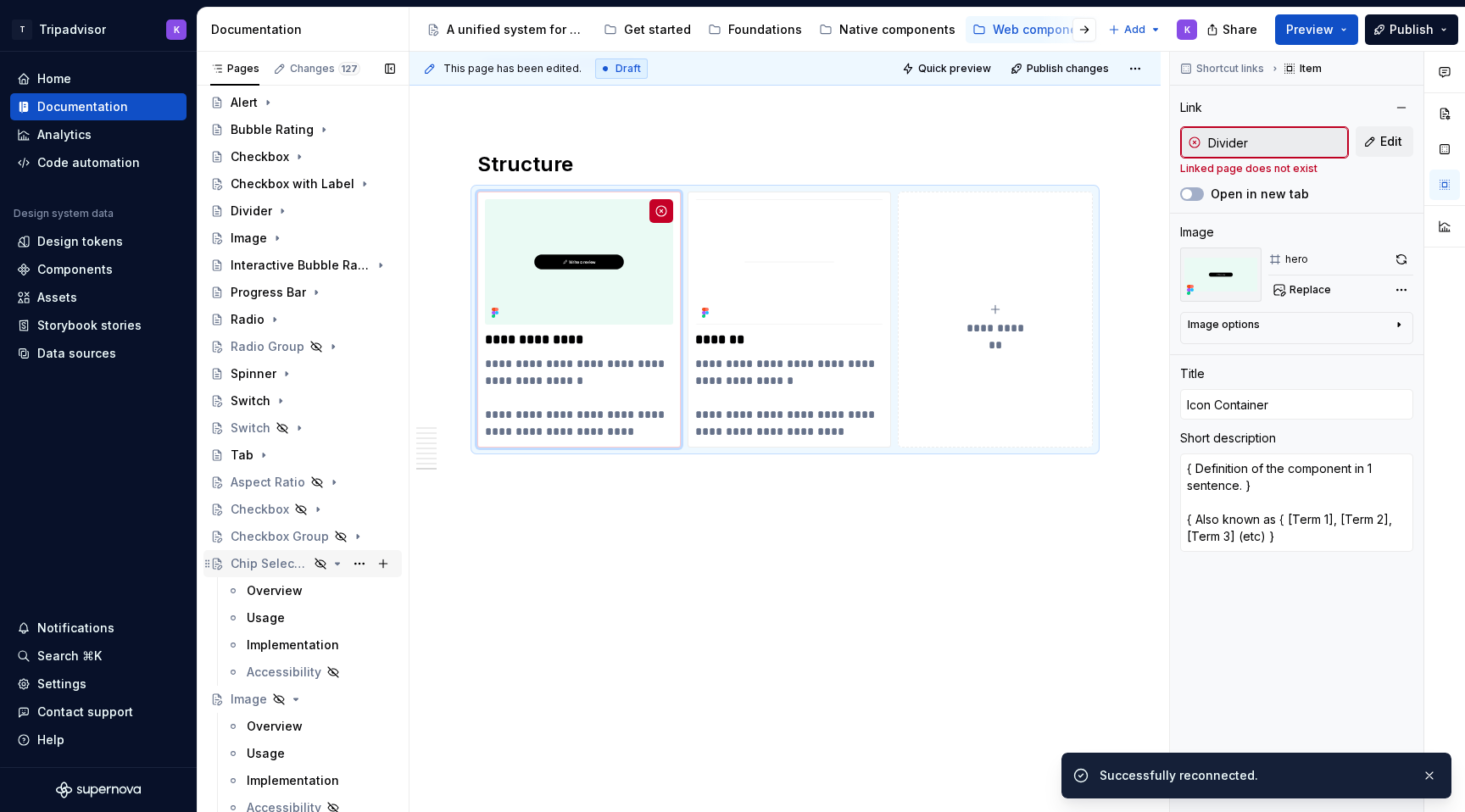
click at [339, 561] on icon "Page tree" at bounding box center [337, 563] width 14 height 14
click at [298, 590] on icon "Page tree" at bounding box center [296, 591] width 14 height 14
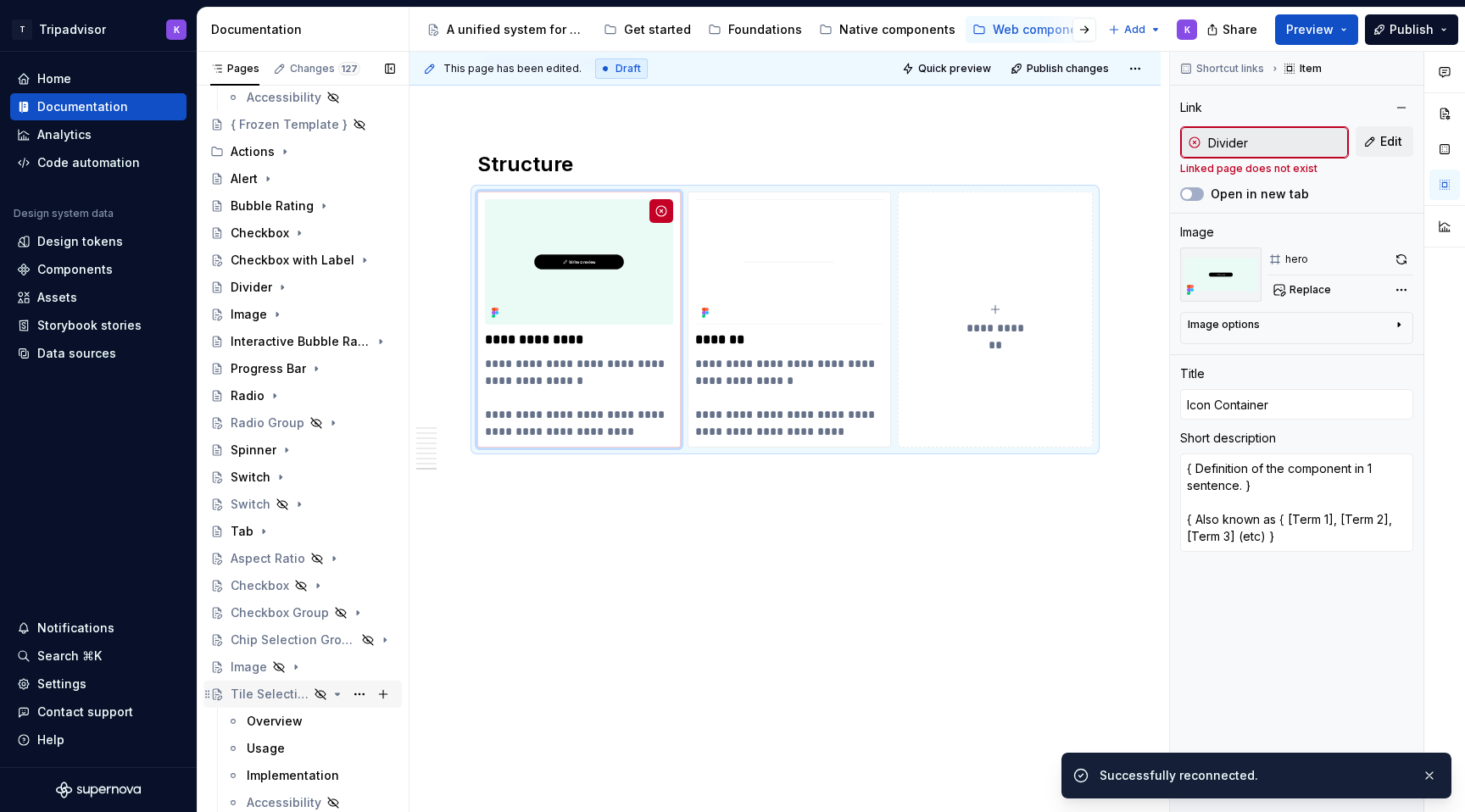
click at [337, 696] on icon "Page tree" at bounding box center [337, 694] width 14 height 14
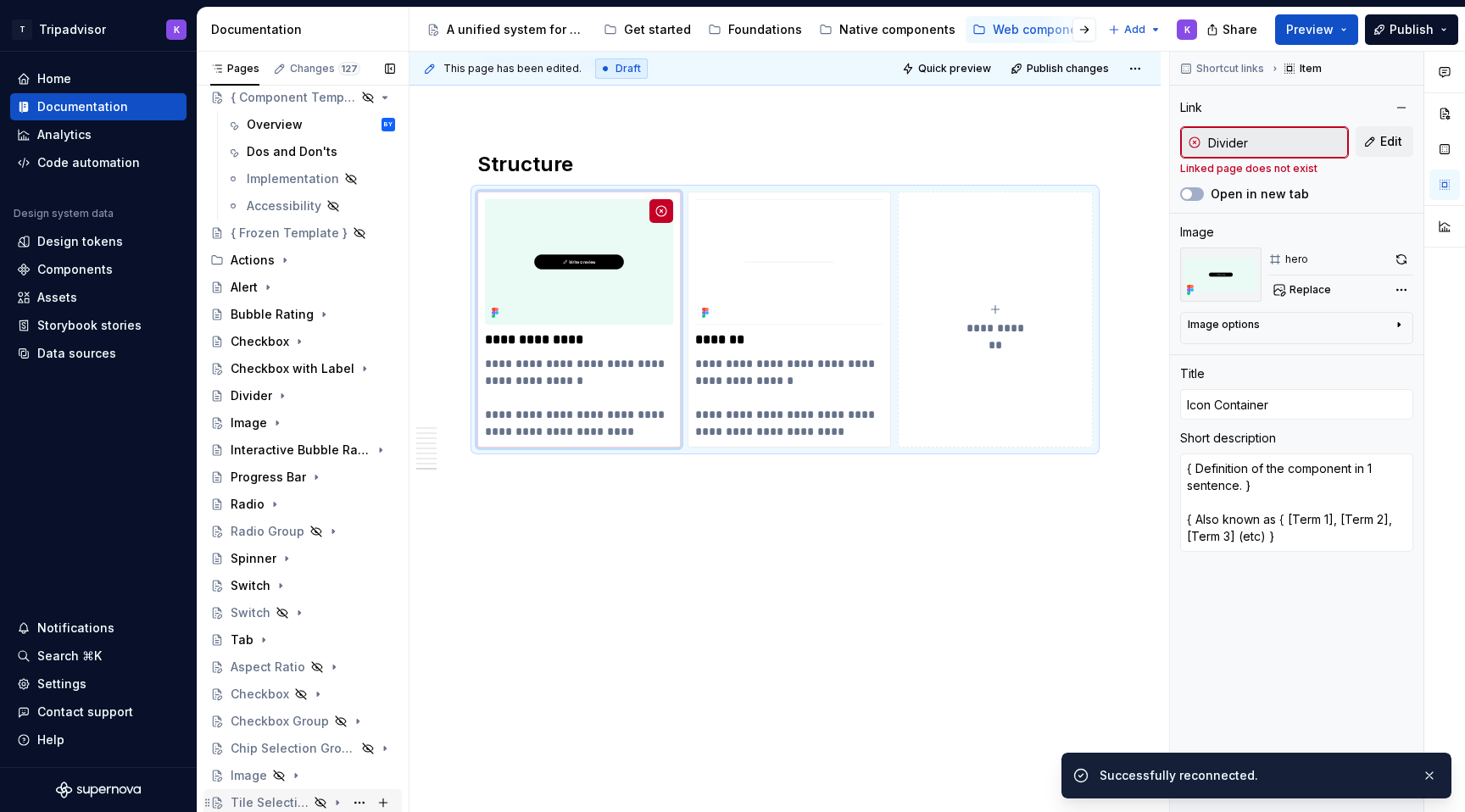
scroll to position [229, 0]
click at [286, 262] on icon "Page tree" at bounding box center [285, 260] width 14 height 14
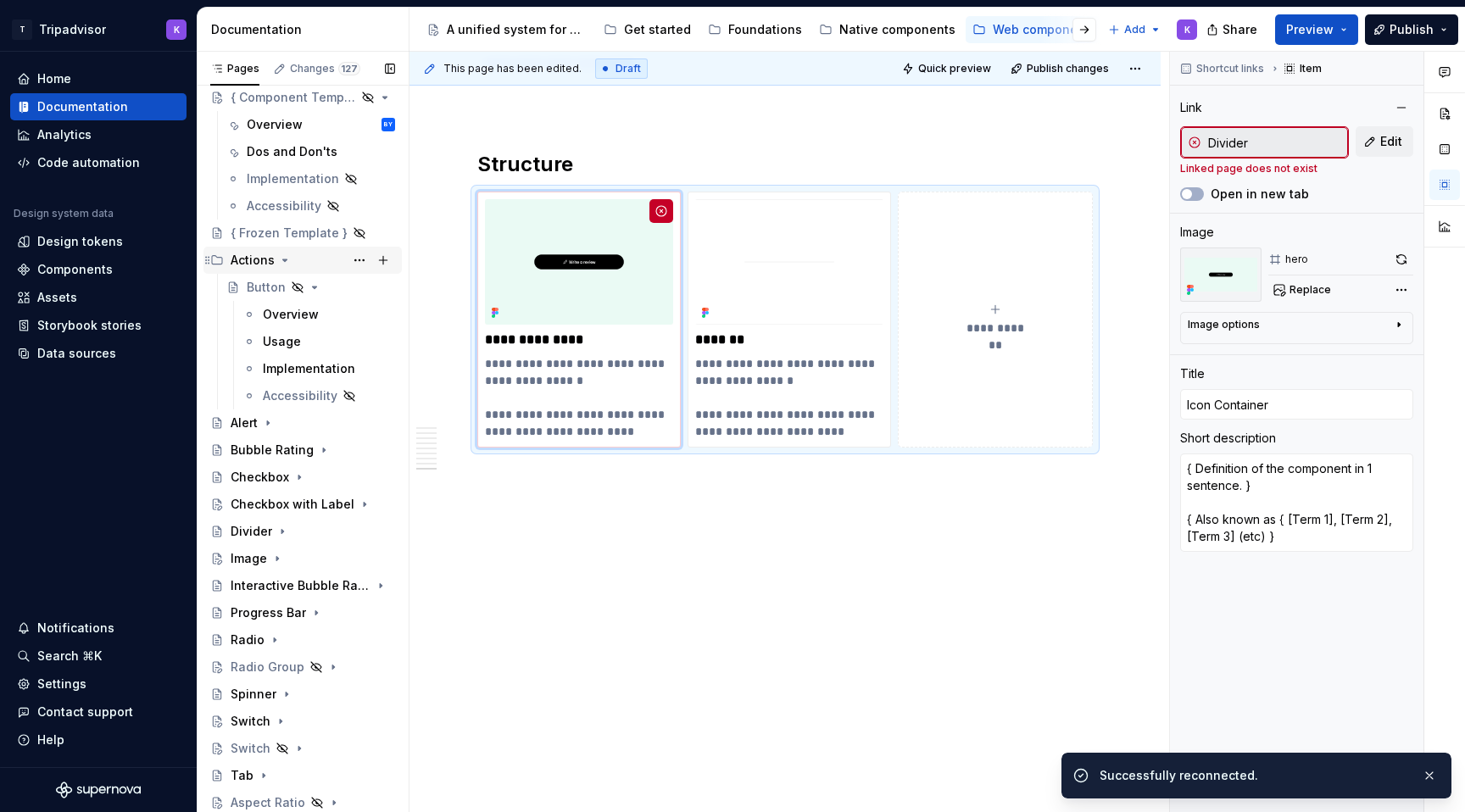
click at [284, 259] on icon "Page tree" at bounding box center [285, 260] width 4 height 2
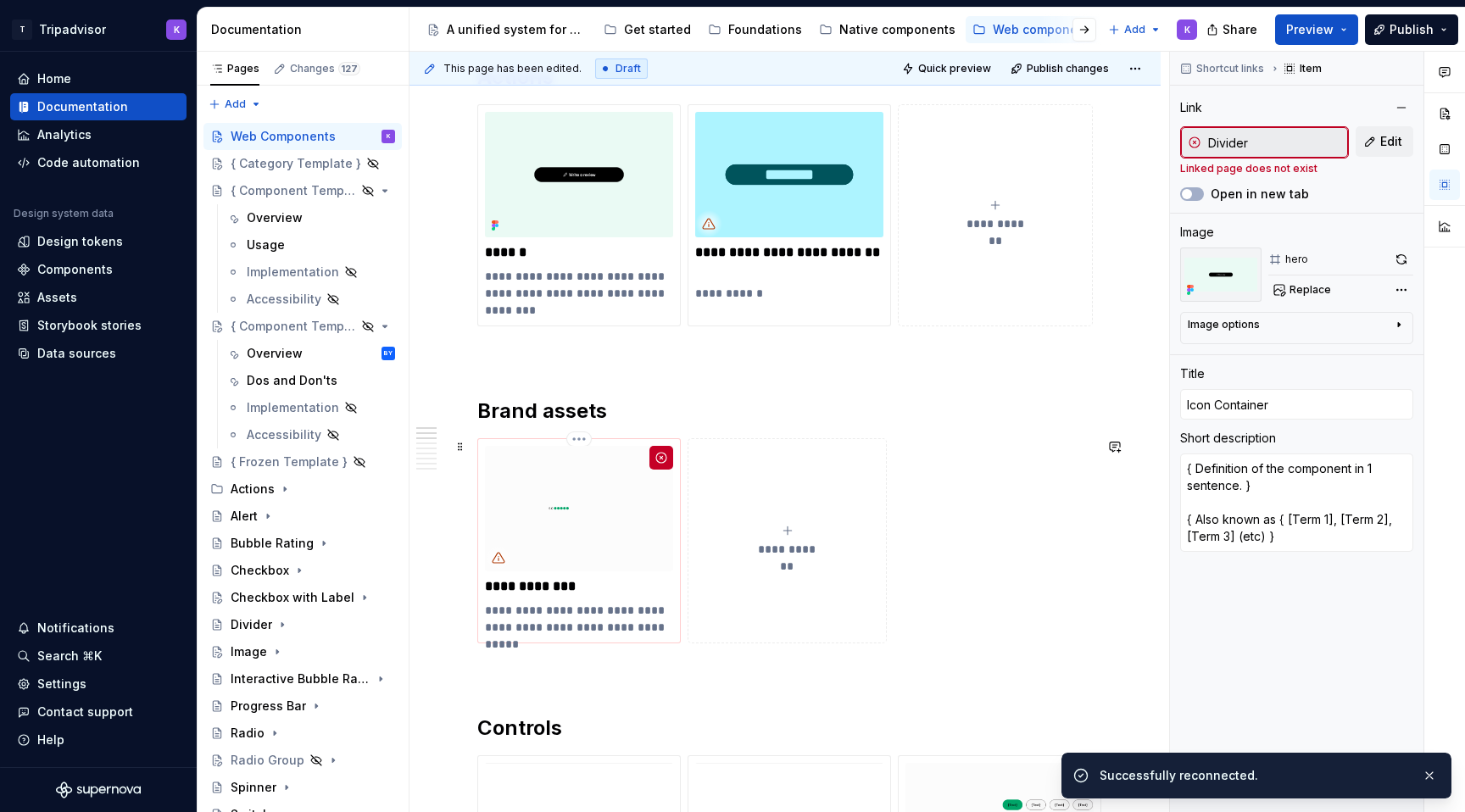
scroll to position [0, 0]
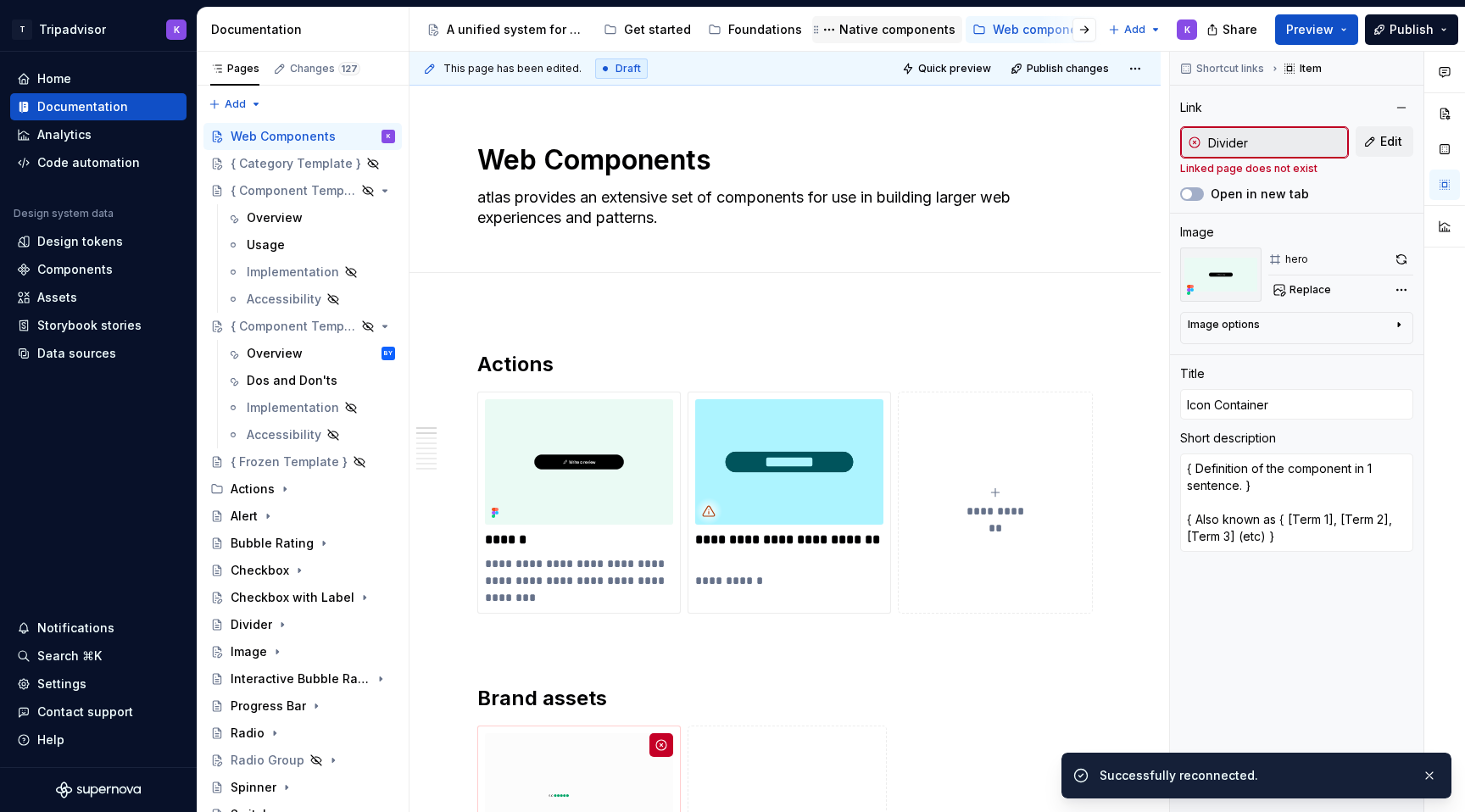
click at [893, 24] on div "Native components" at bounding box center [897, 29] width 116 height 17
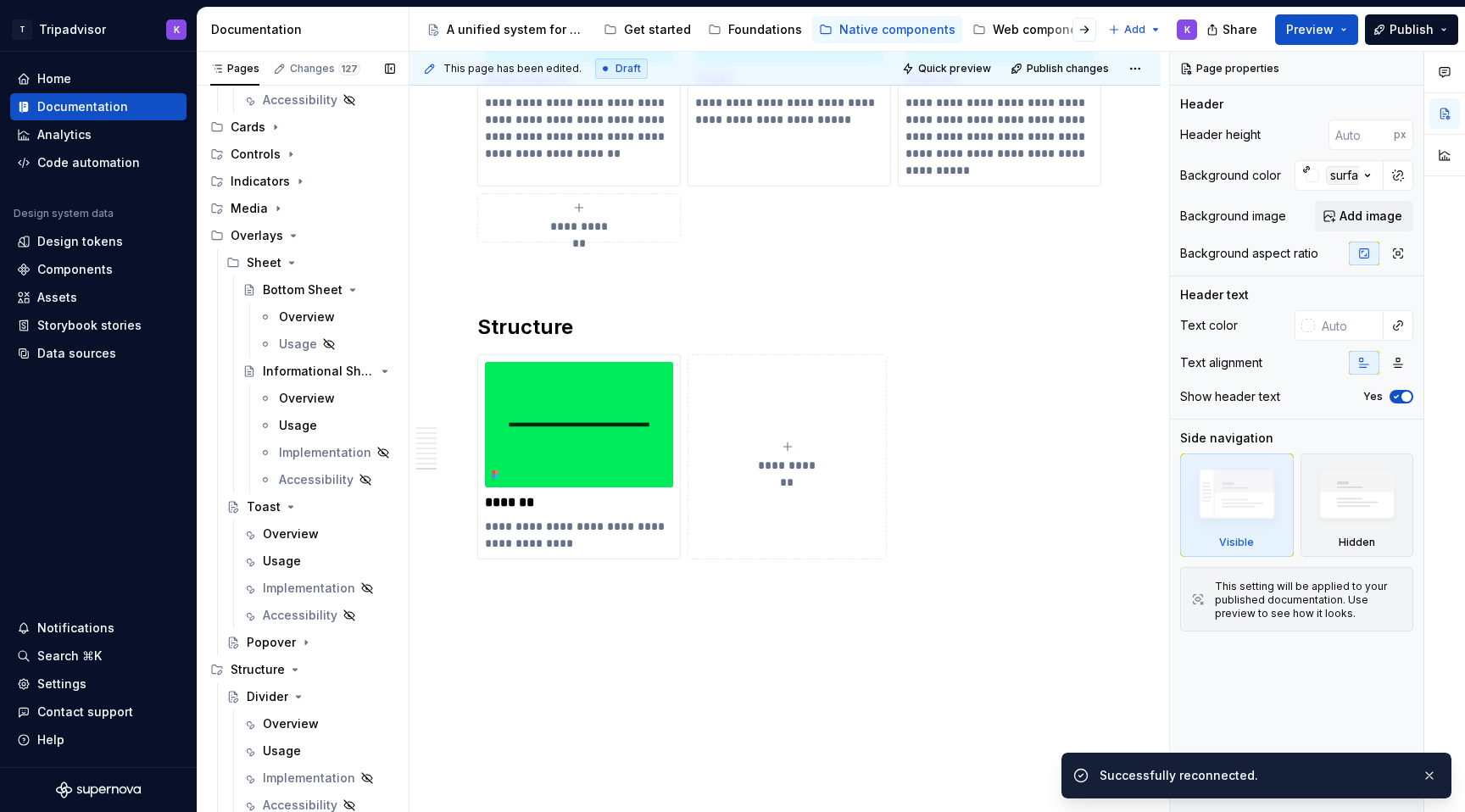
scroll to position [1313, 0]
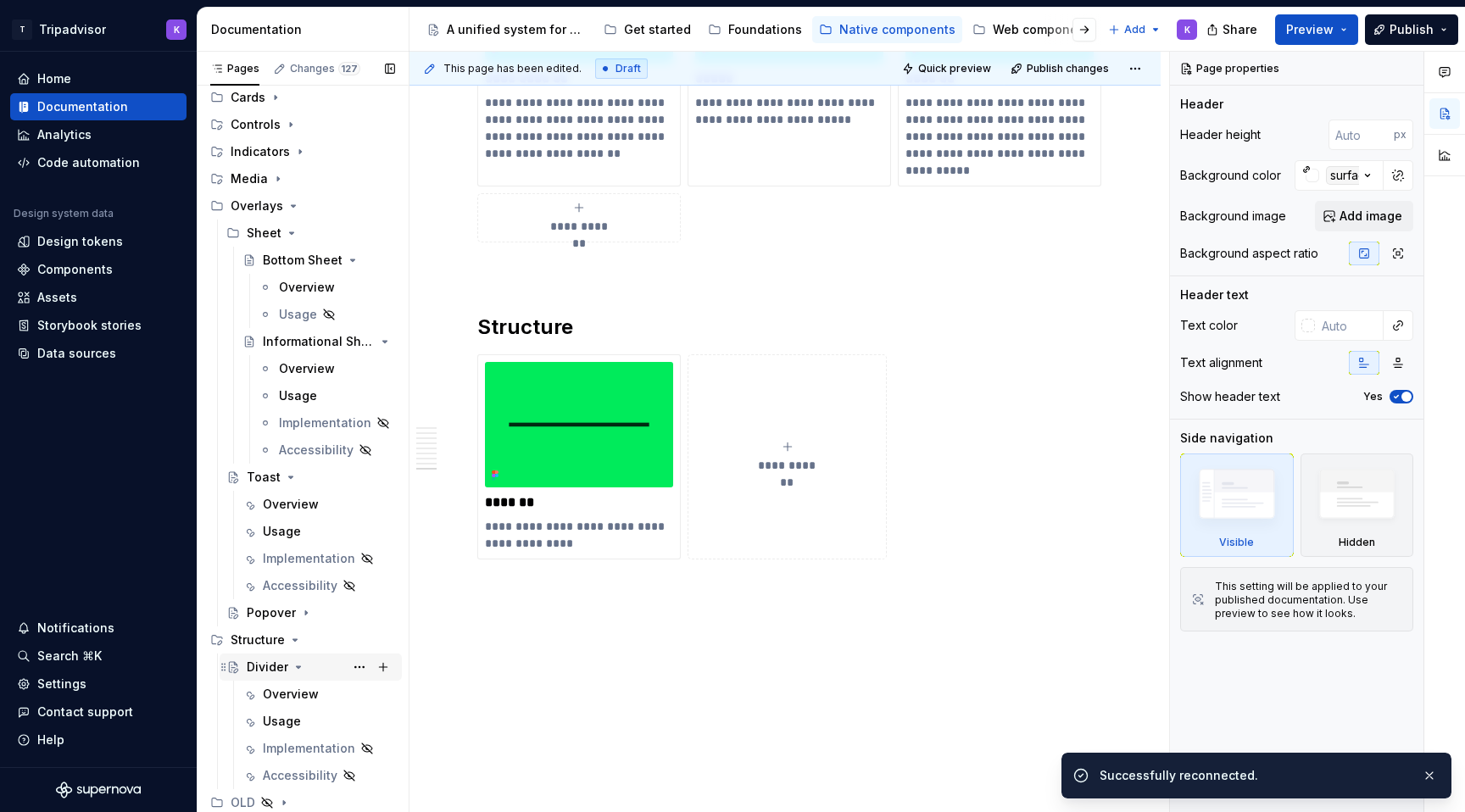
click at [297, 670] on icon "Page tree" at bounding box center [298, 667] width 14 height 14
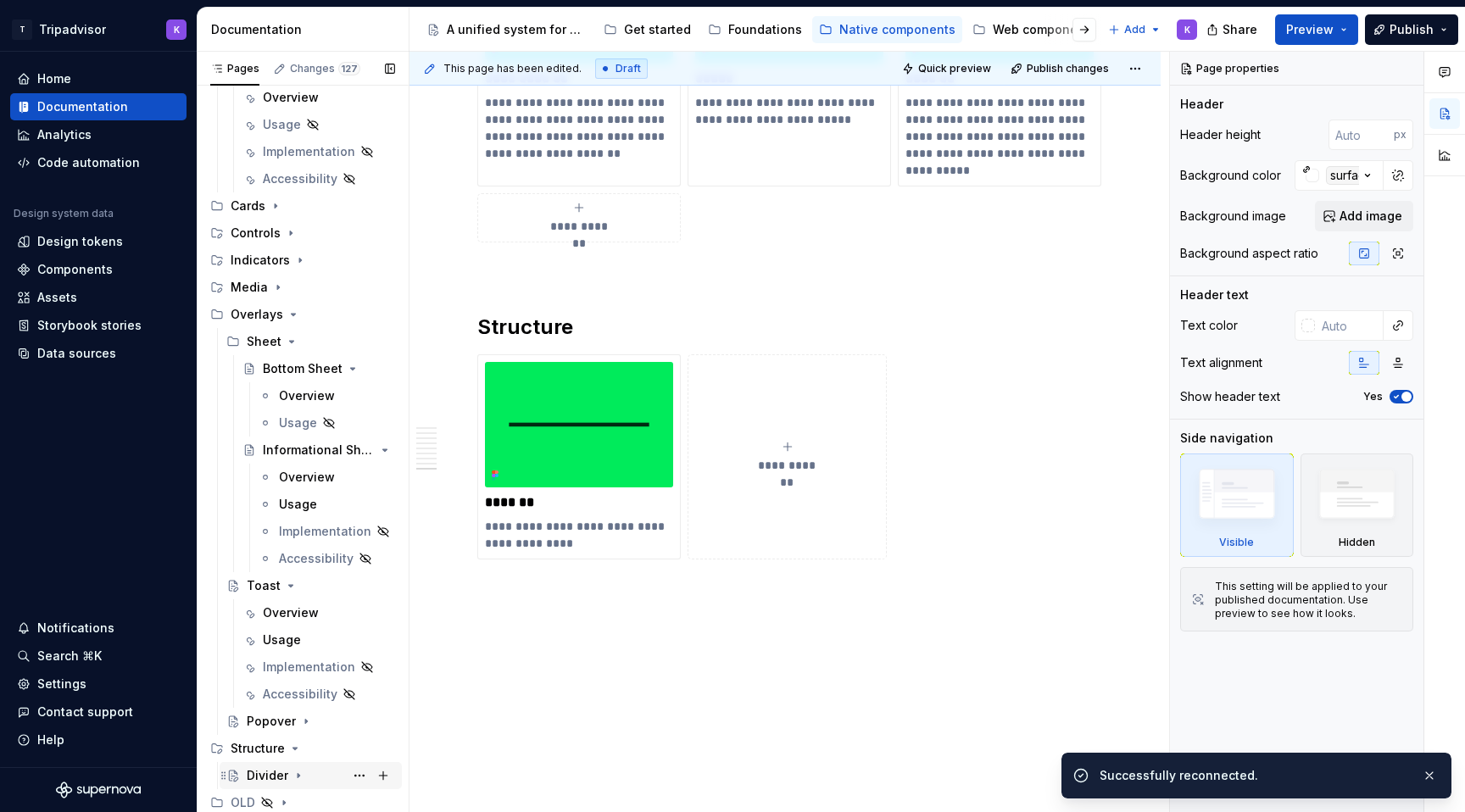
scroll to position [1205, 0]
click at [360, 777] on button "Page tree" at bounding box center [359, 775] width 23 height 23
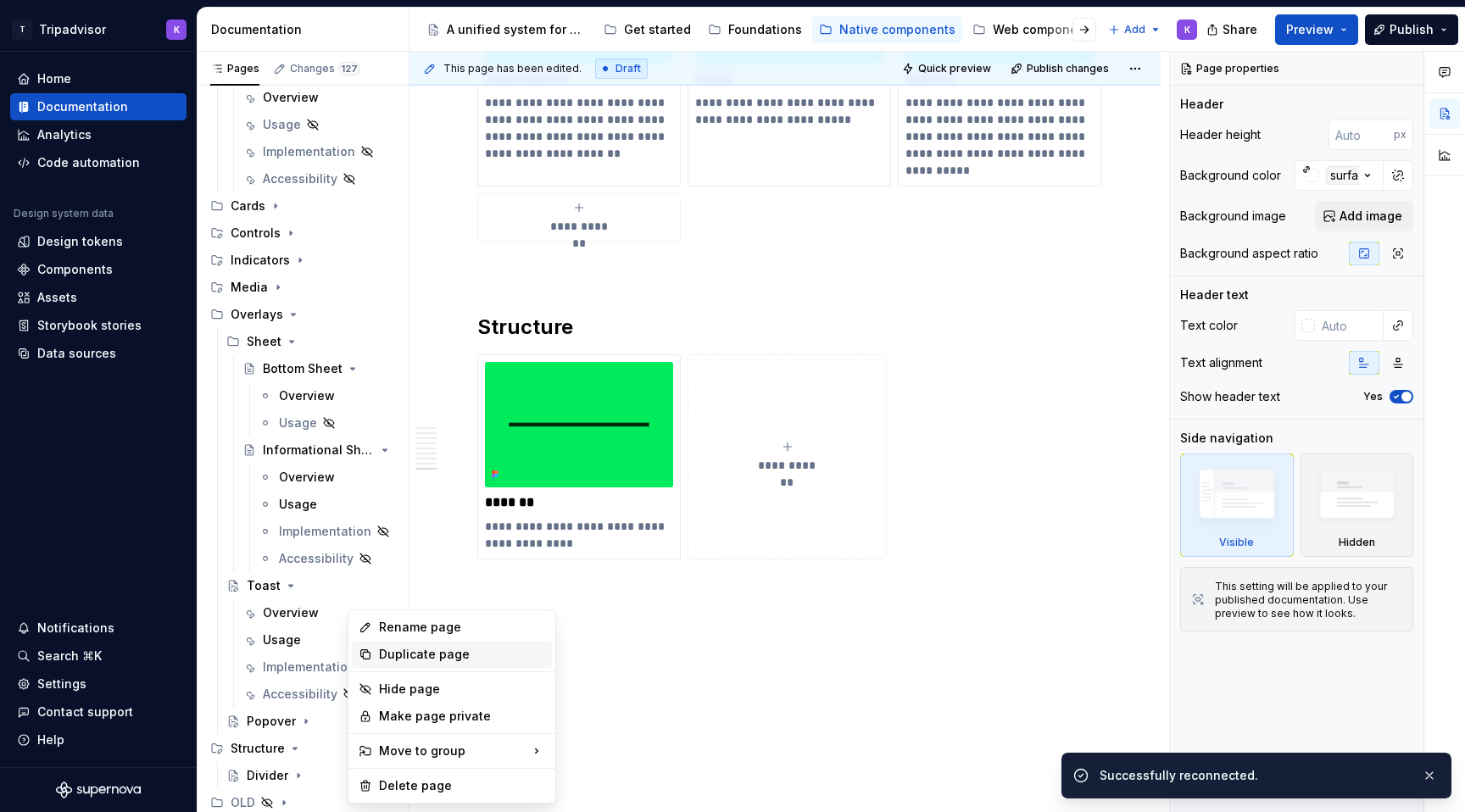
click at [440, 653] on div "Duplicate page" at bounding box center [462, 653] width 166 height 17
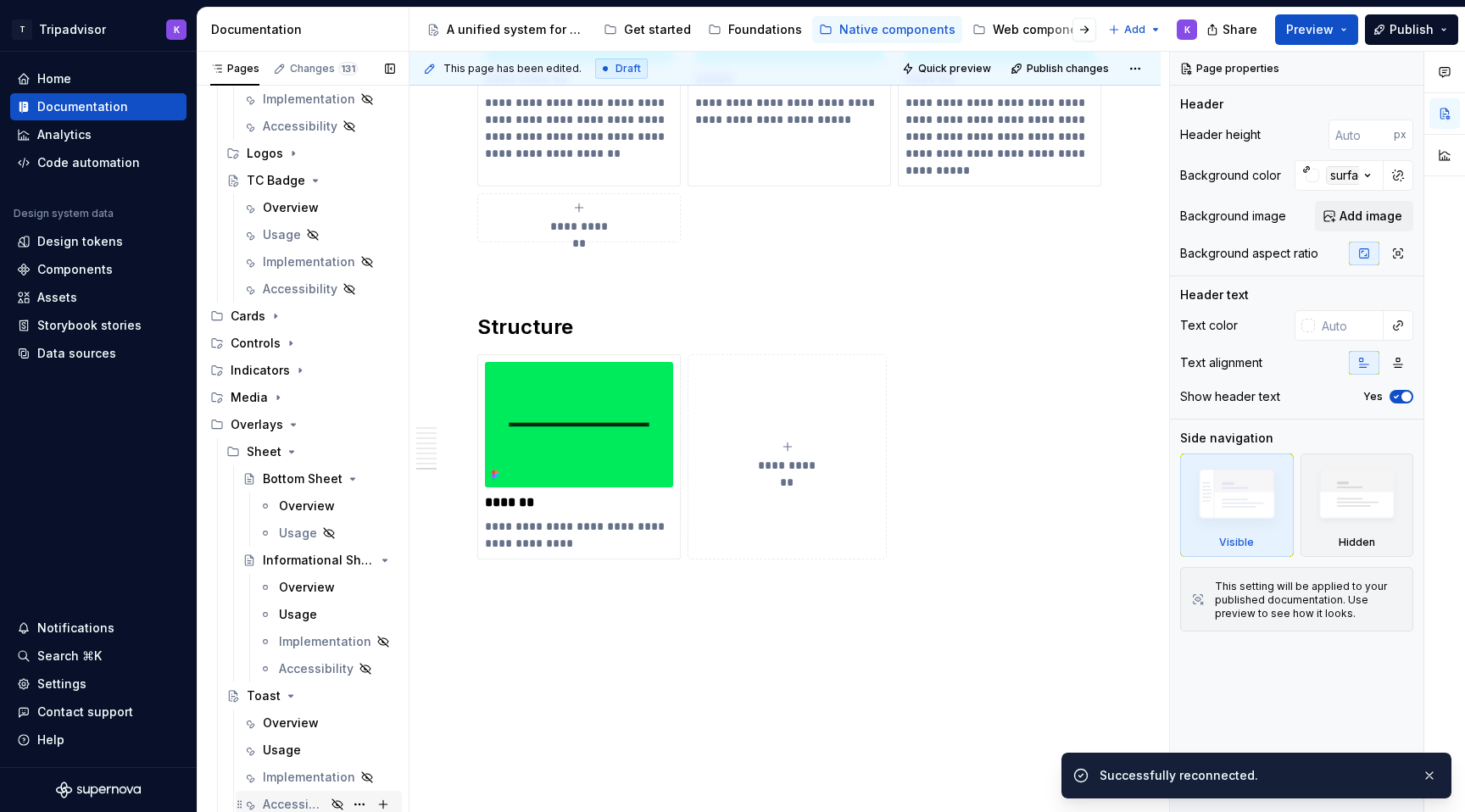
scroll to position [1232, 0]
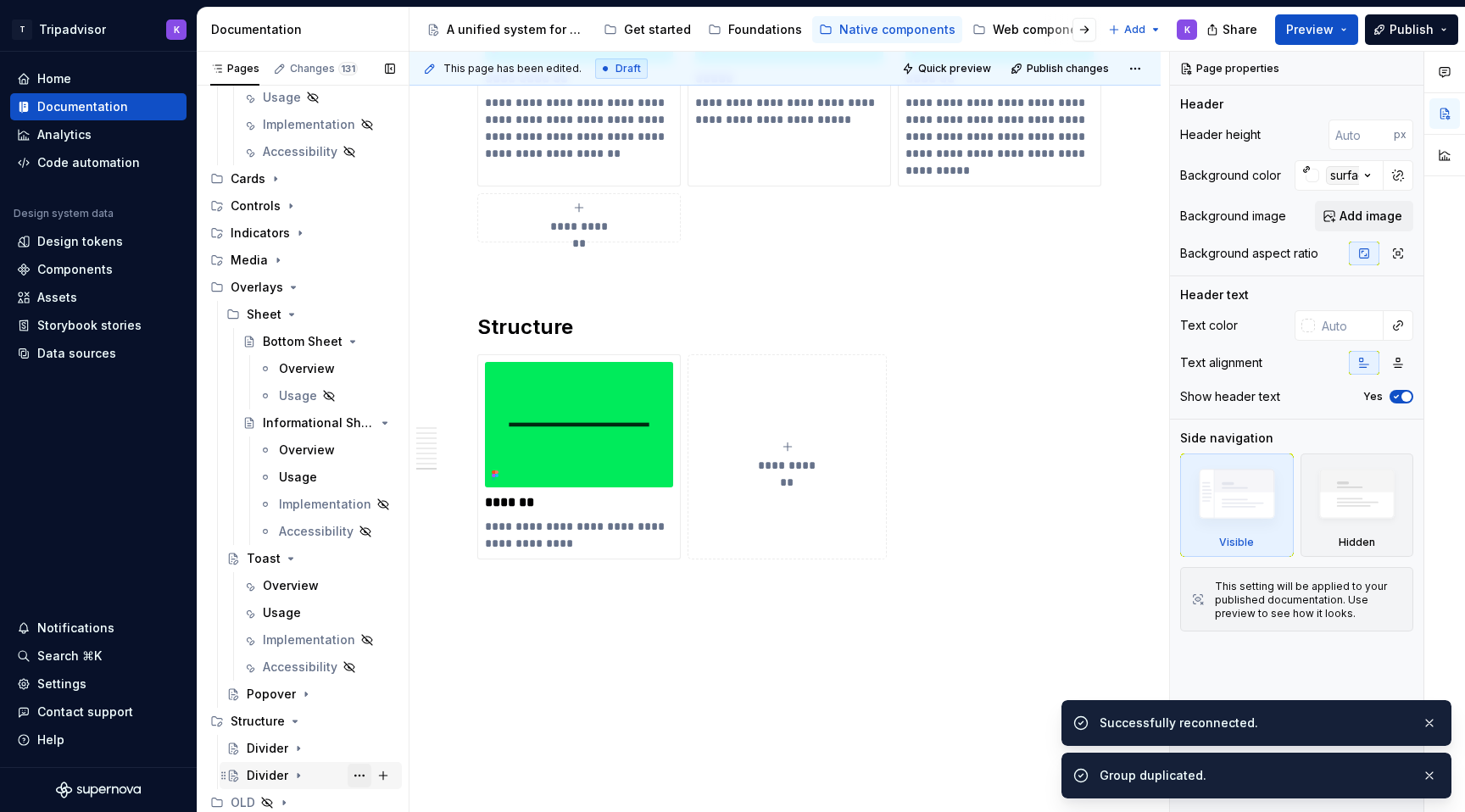
click at [357, 778] on button "Page tree" at bounding box center [359, 775] width 23 height 23
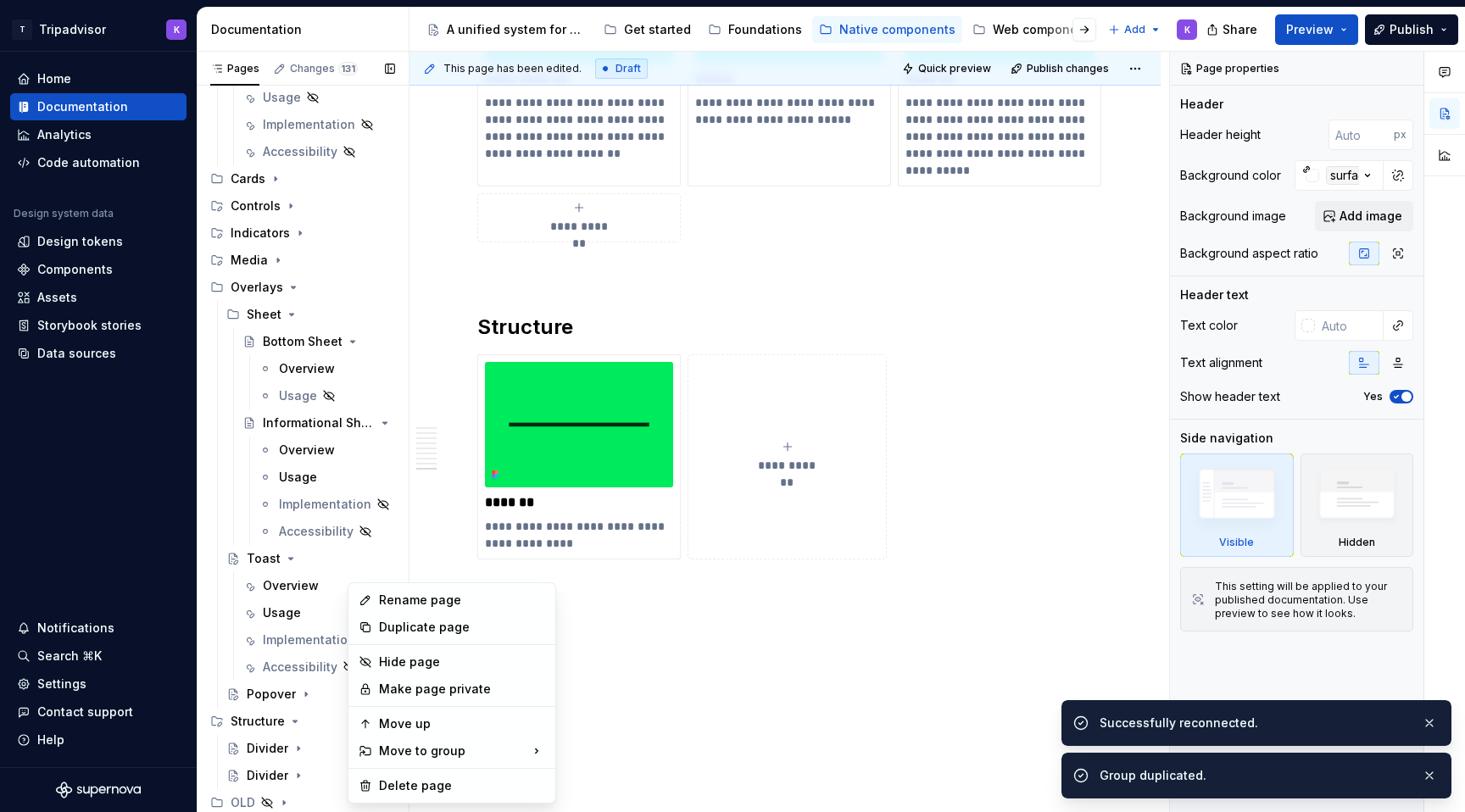
click at [297, 742] on div "Pages Changes 131 Add Accessibility guide for tree Page tree. Navigate the tree…" at bounding box center [302, 436] width 212 height 768
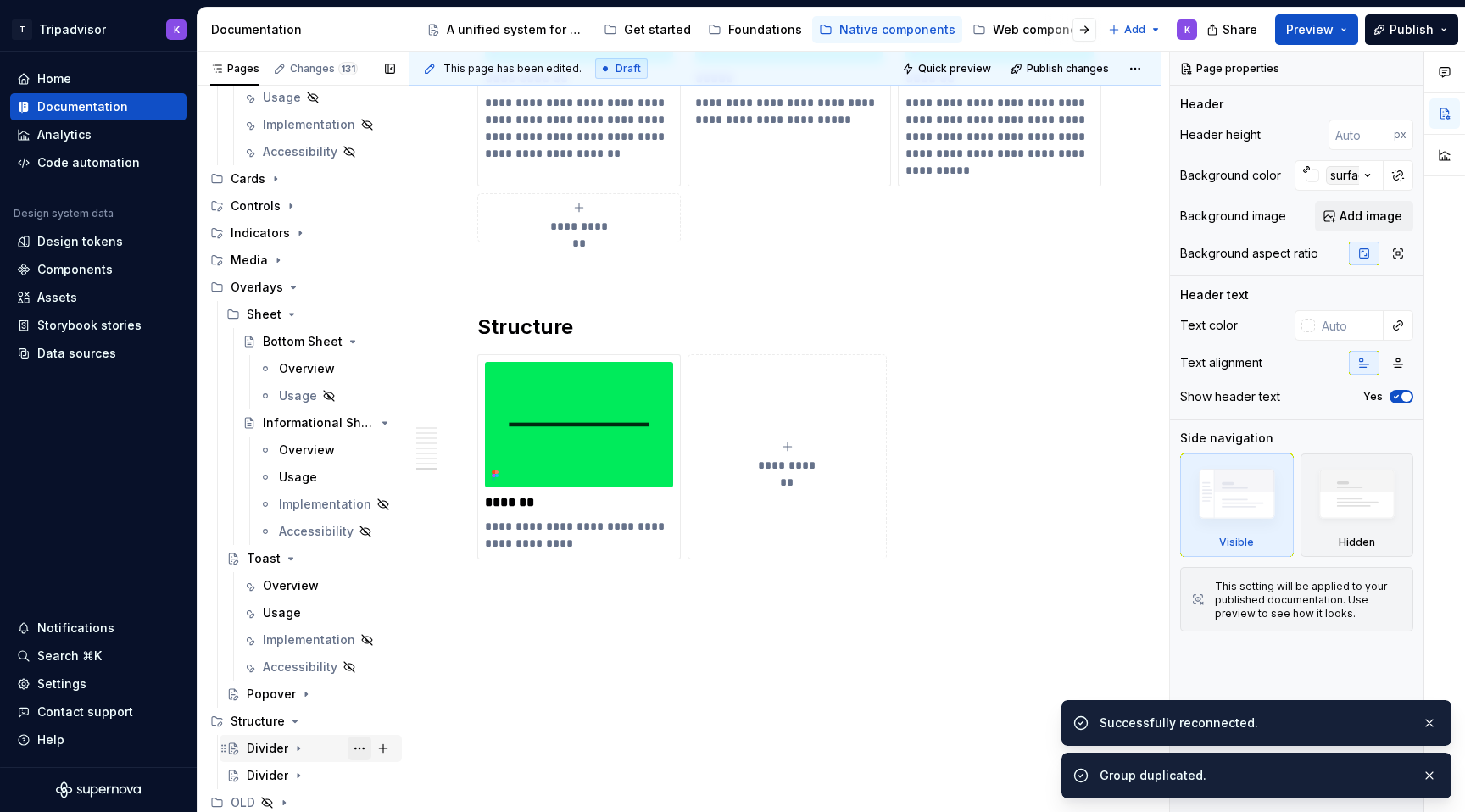
click at [361, 747] on button "Page tree" at bounding box center [359, 748] width 23 height 23
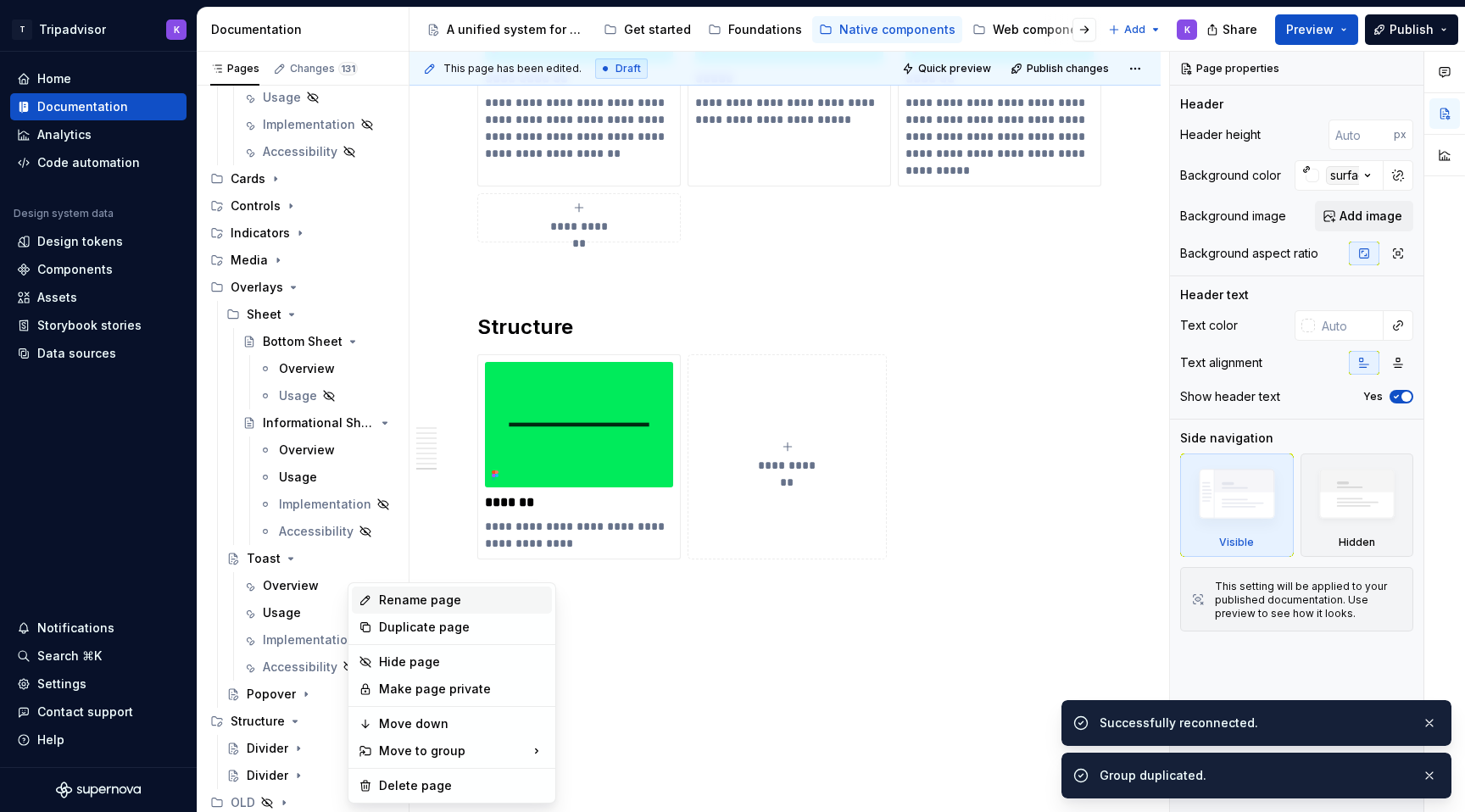
click at [419, 599] on div "Rename page" at bounding box center [462, 599] width 166 height 17
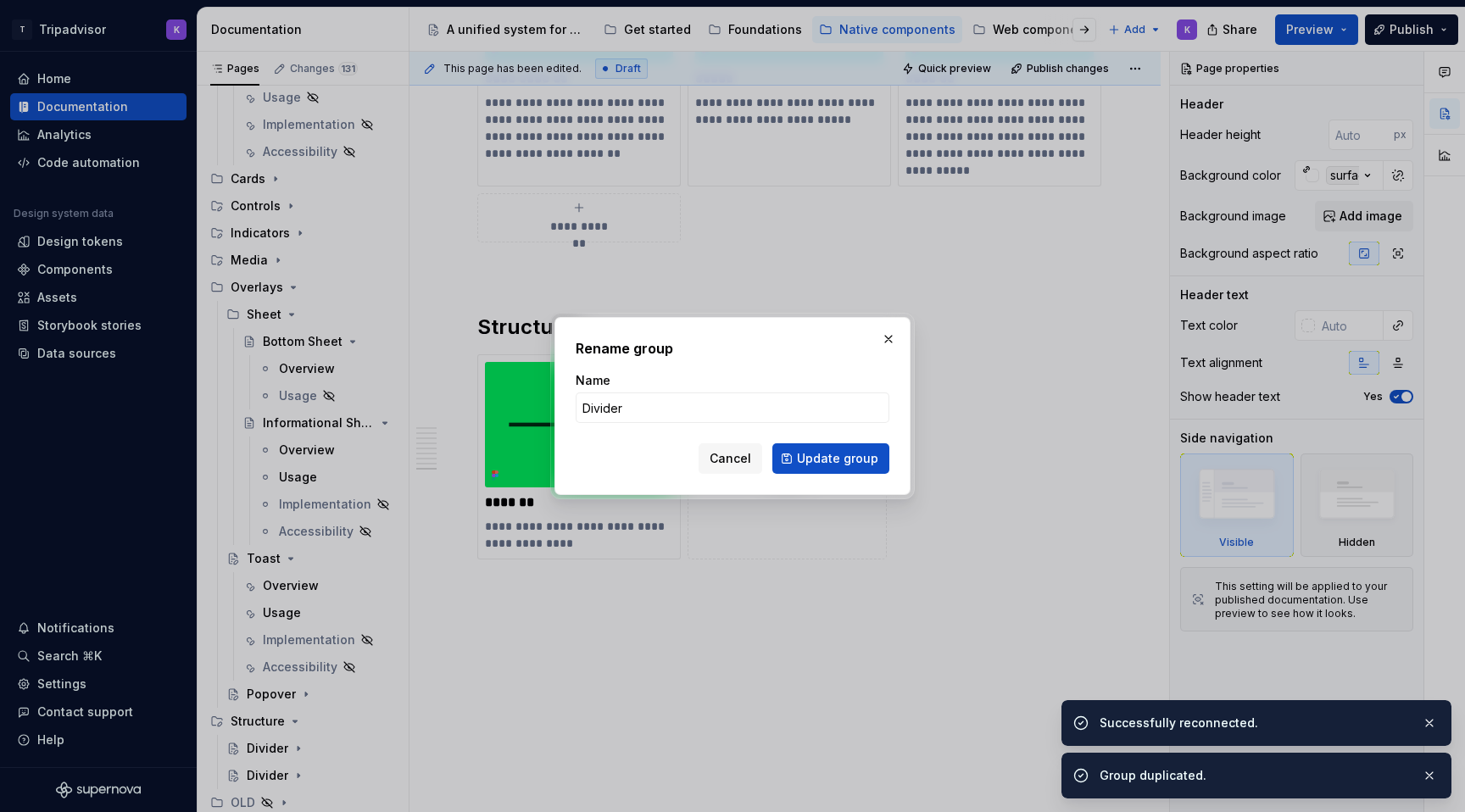
type textarea "*"
type input "Icon Container"
click button "Update group" at bounding box center [831, 458] width 117 height 30
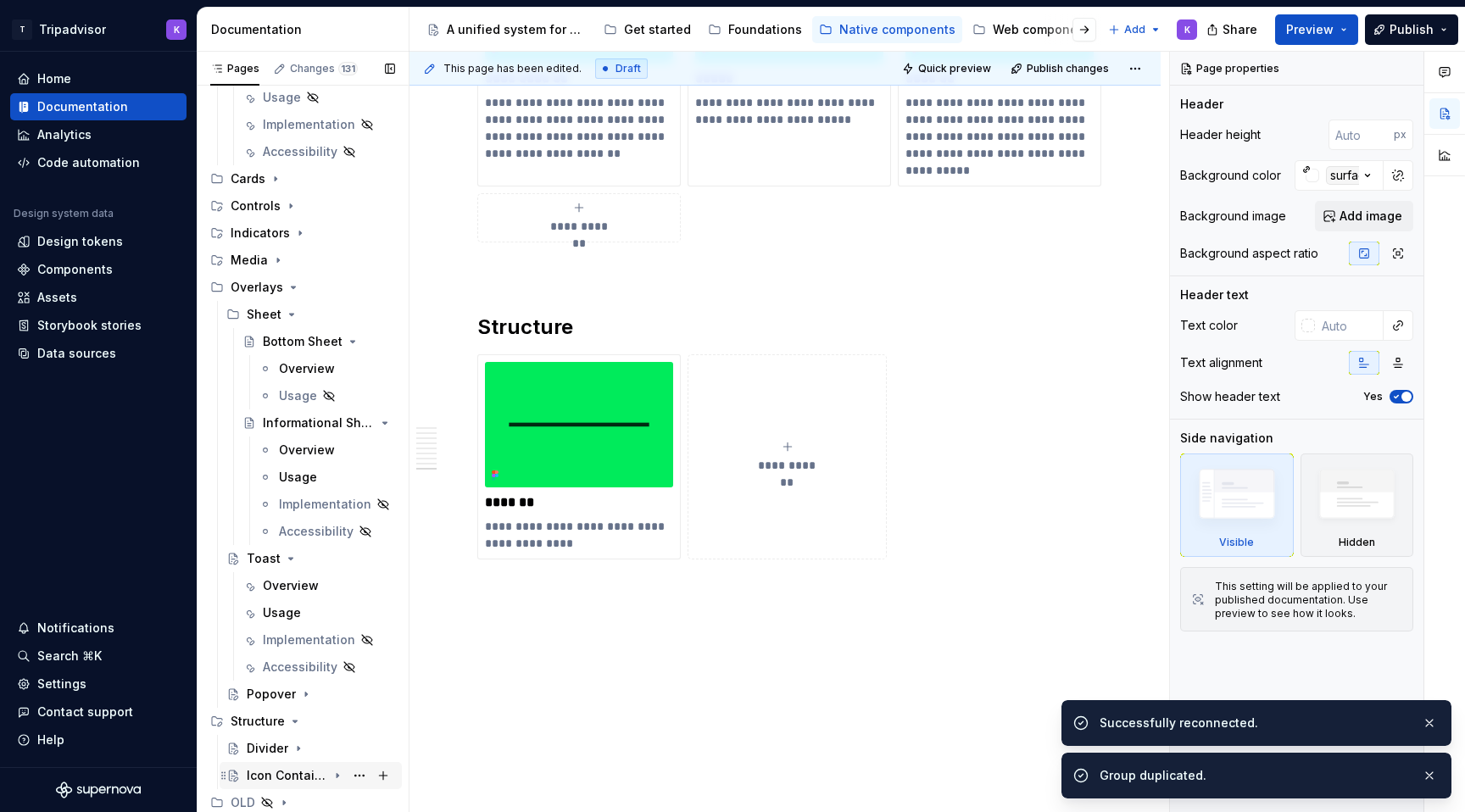
click at [275, 779] on div "Icon Container" at bounding box center [287, 775] width 81 height 17
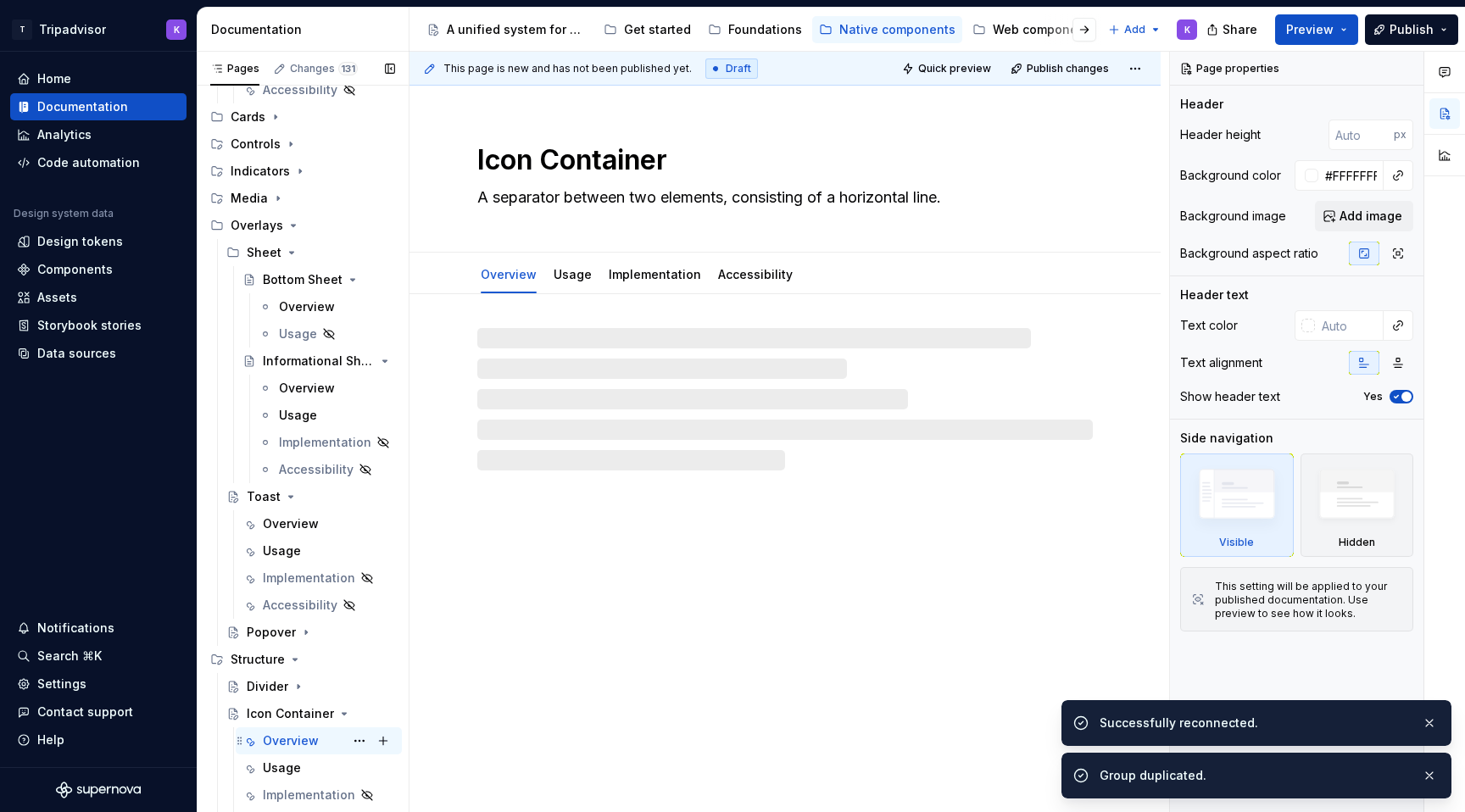
scroll to position [1340, 0]
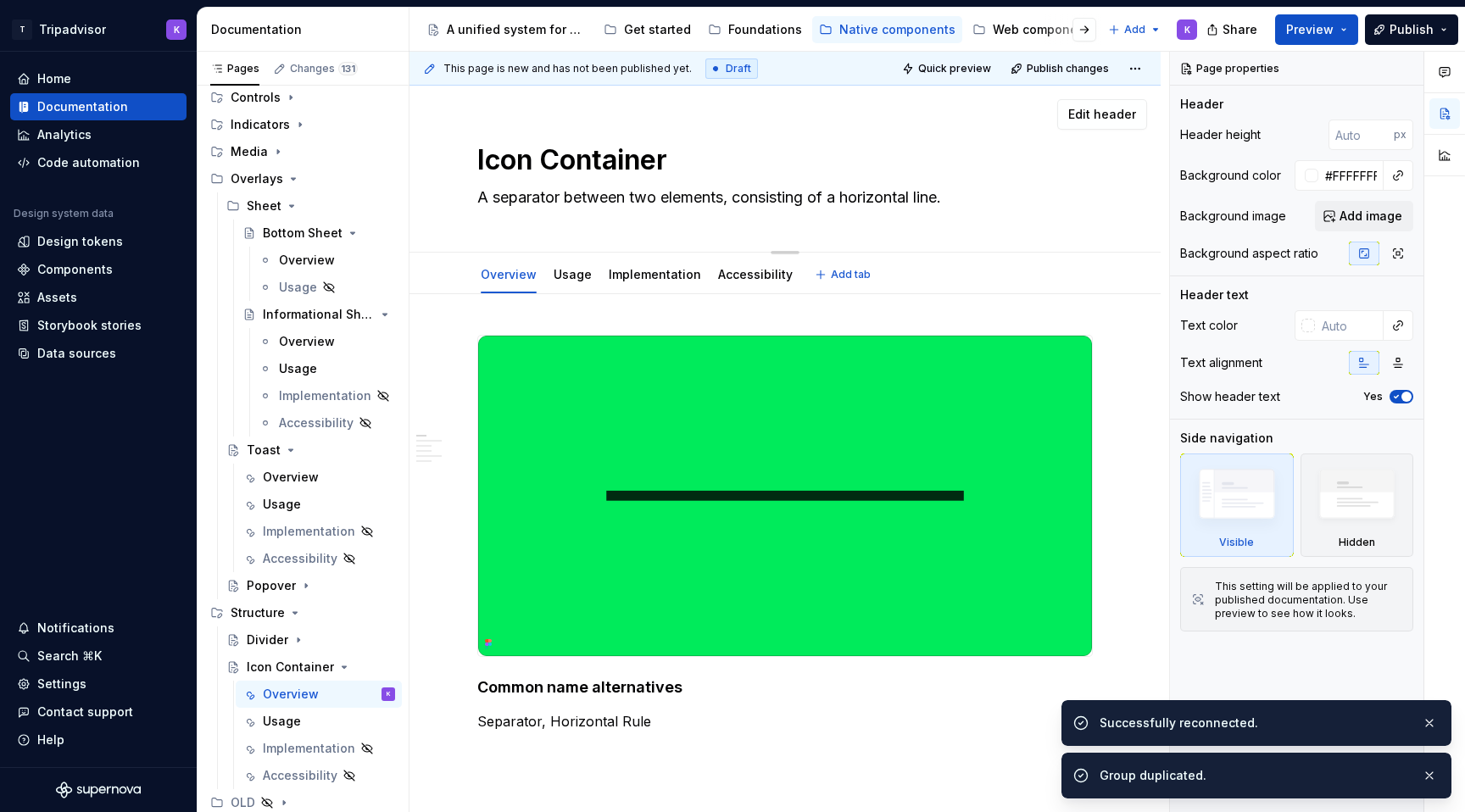
click at [646, 201] on textarea "A separator between two elements, consisting of a horizontal line." at bounding box center [781, 198] width 615 height 27
paste textarea "container encompassing a graphic symbol designed to visually indicate the purpo…"
type textarea "*"
type textarea "A container encompassing a graphic symbol designed to visually indicate the pur…"
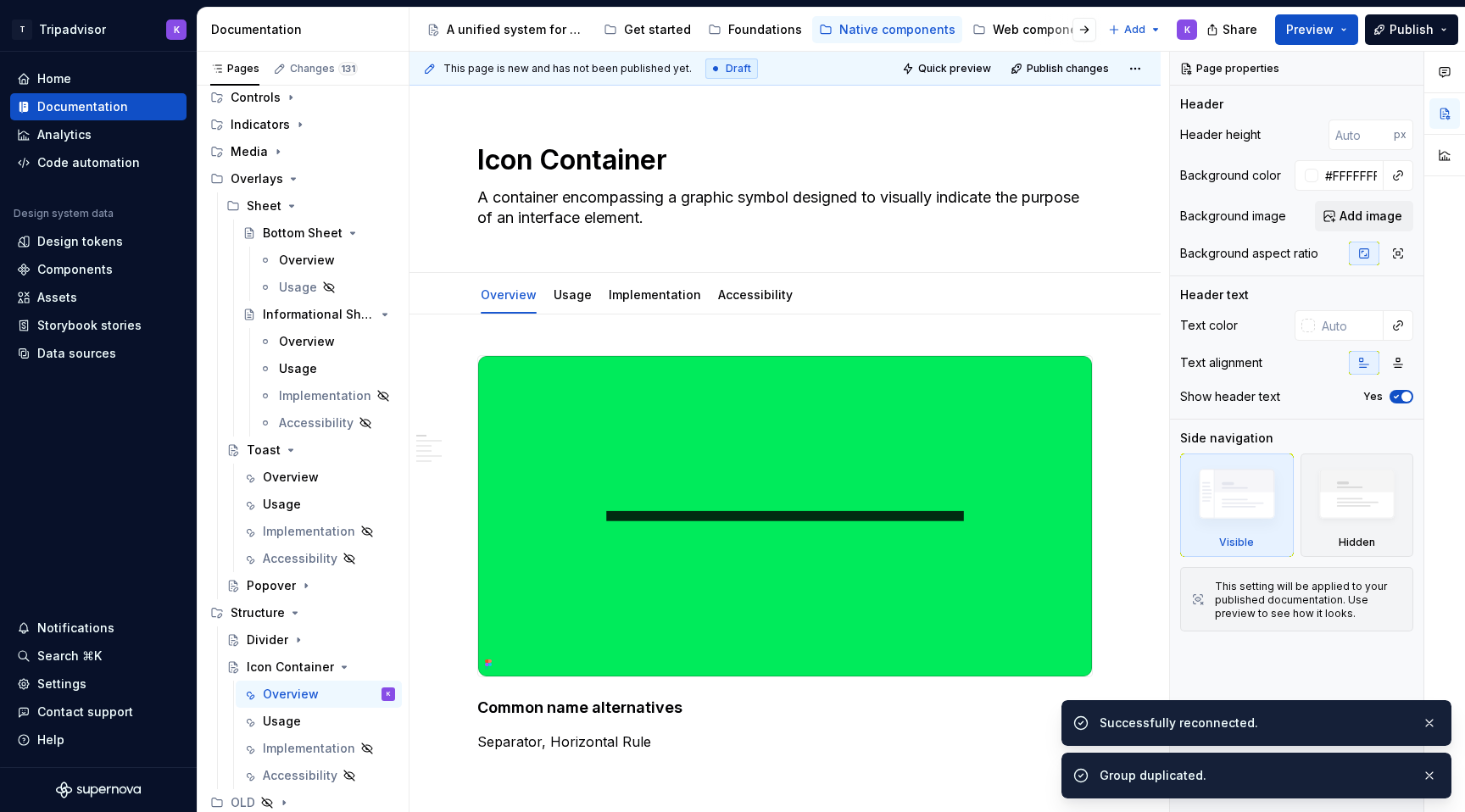
type textarea "*"
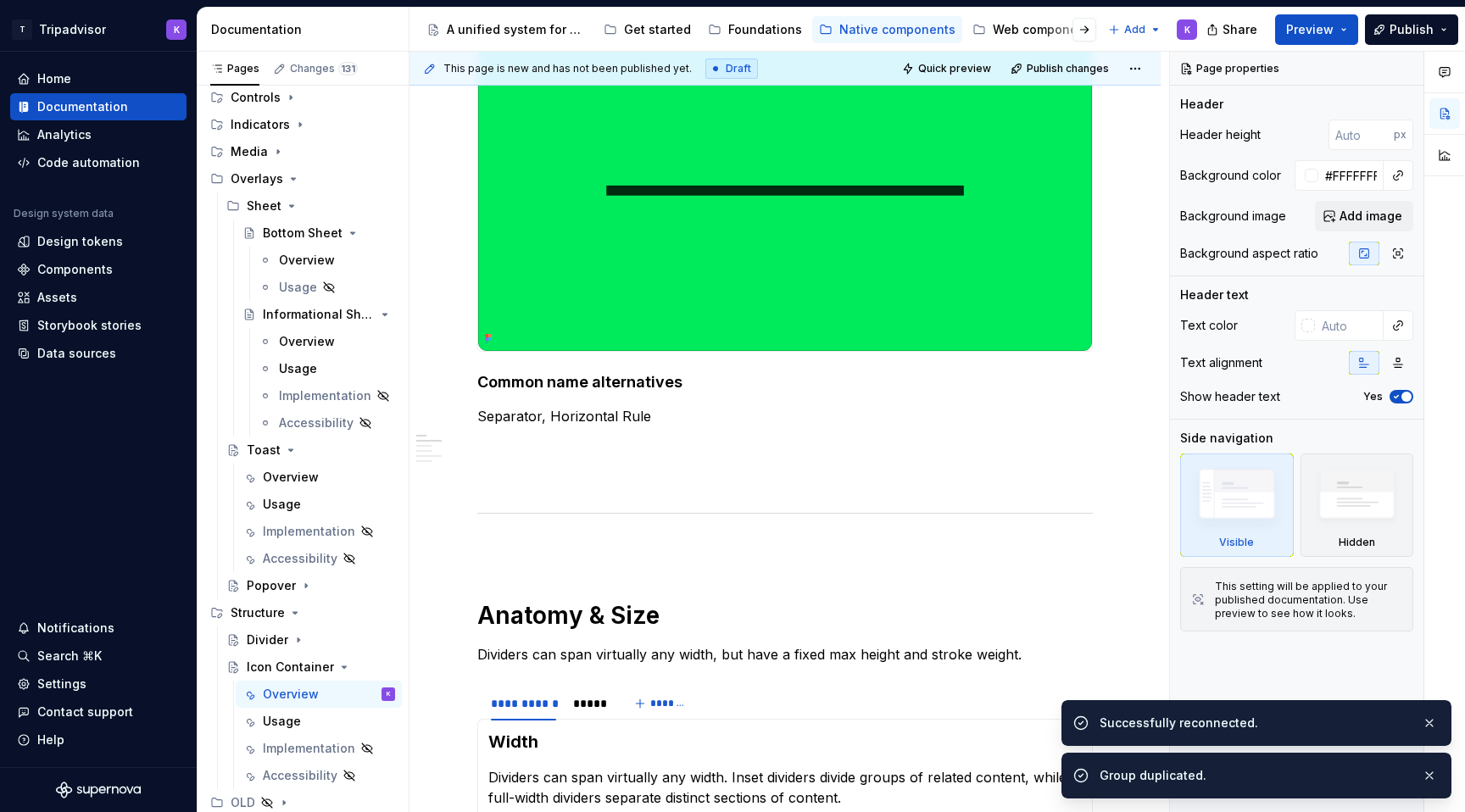
scroll to position [383, 0]
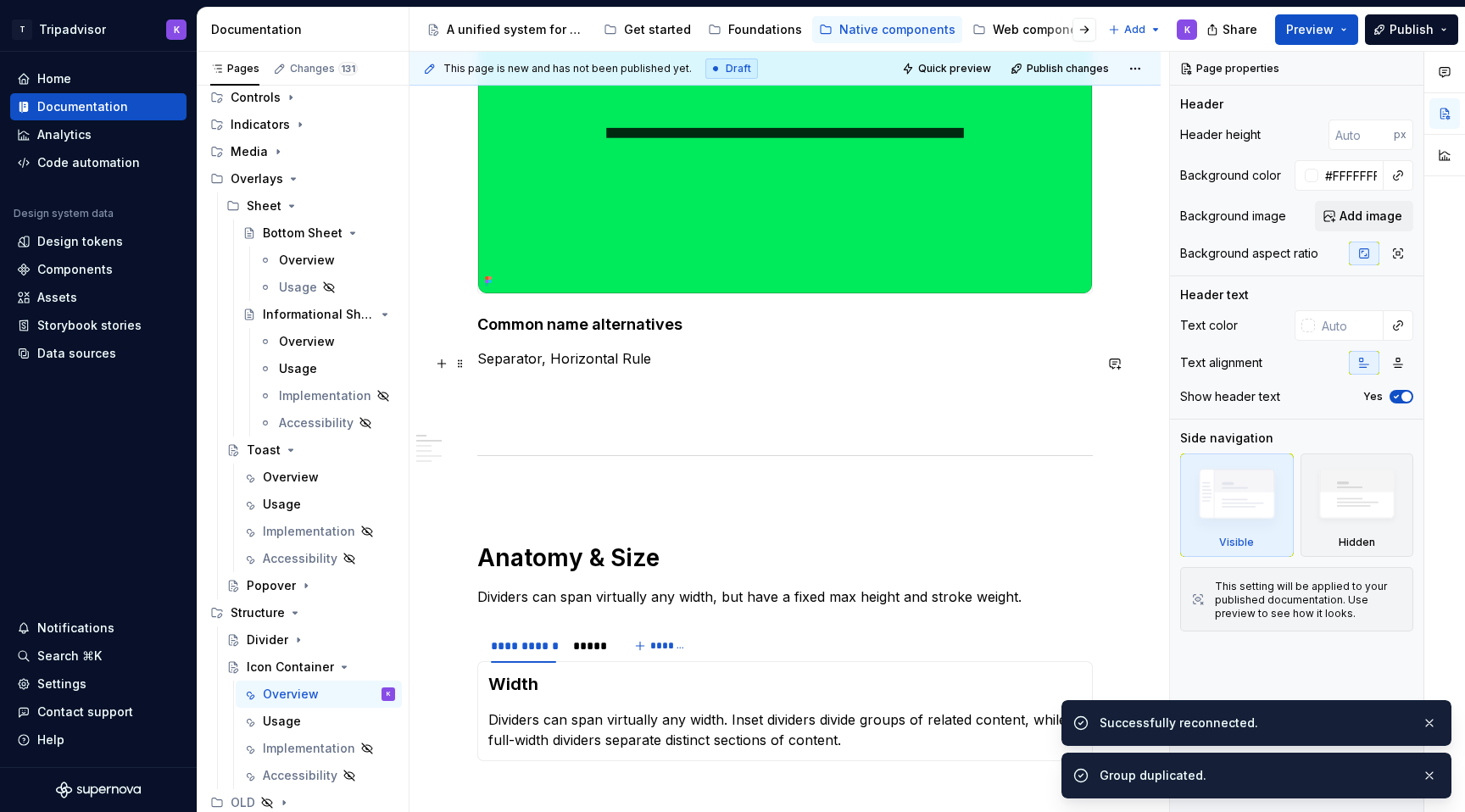
type textarea "A container encompassing a graphic symbol designed to visually indicate the pur…"
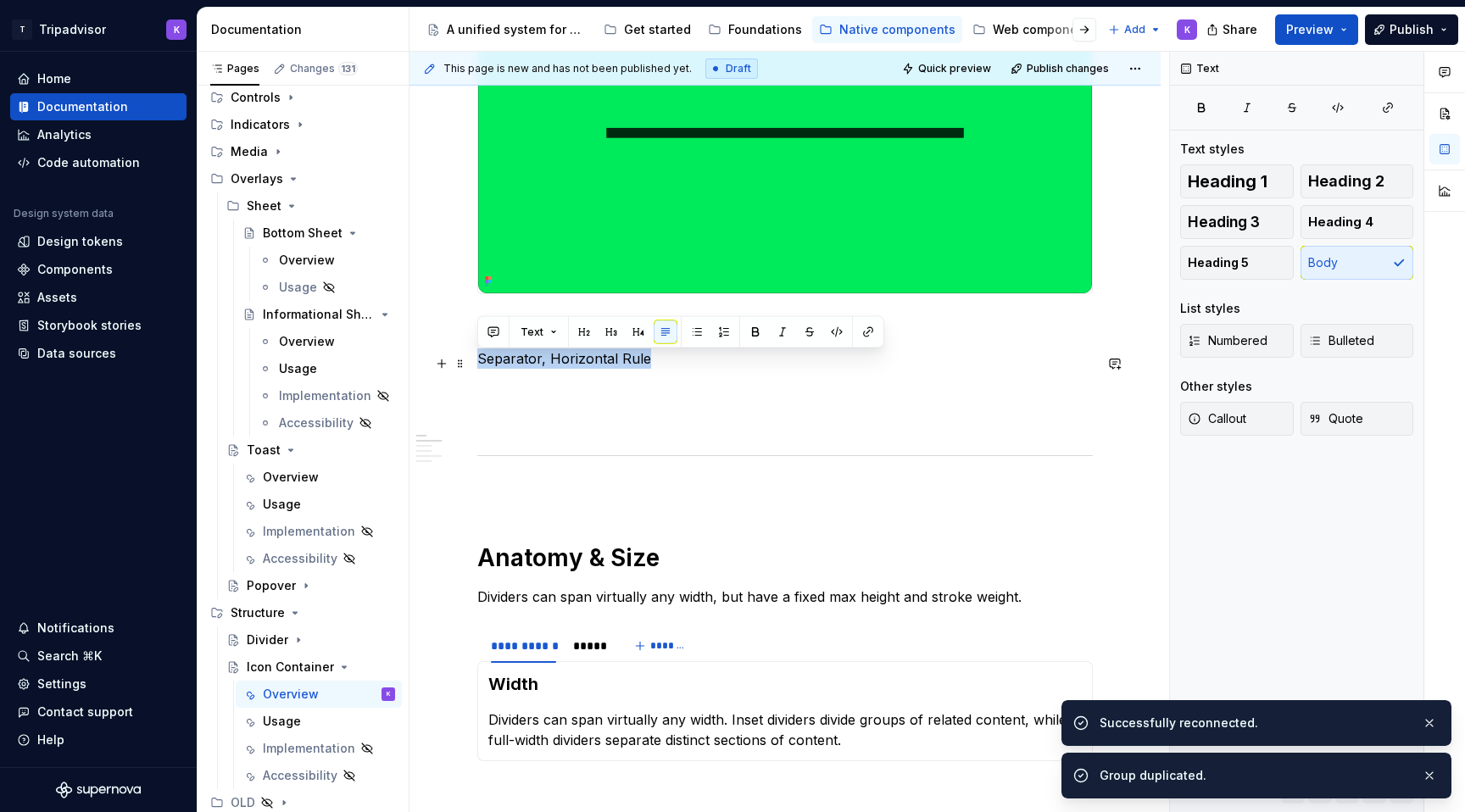
drag, startPoint x: 651, startPoint y: 370, endPoint x: 477, endPoint y: 370, distance: 174.0
click at [477, 368] on p "Separator, Horizontal Rule" at bounding box center [784, 358] width 615 height 20
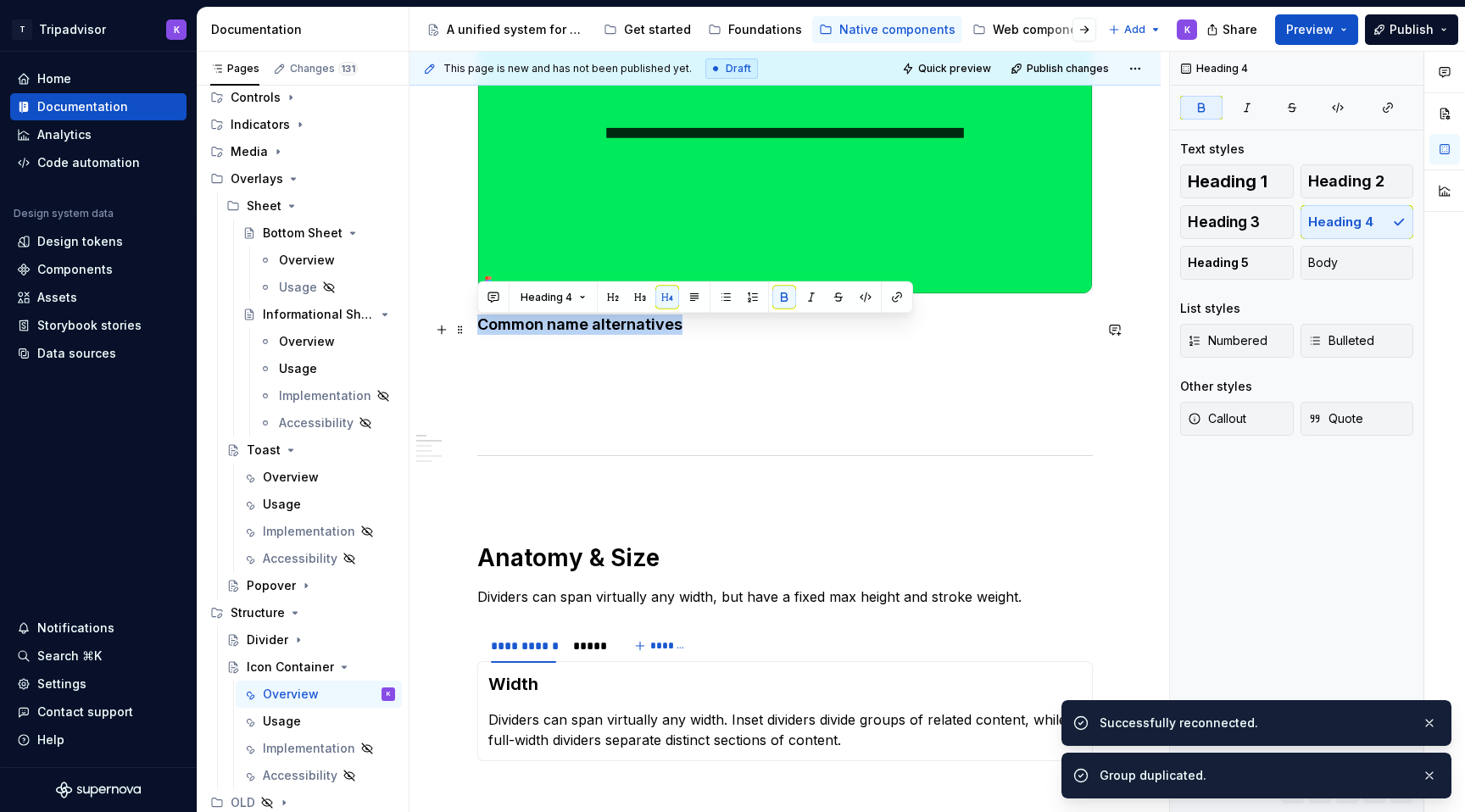
drag, startPoint x: 683, startPoint y: 330, endPoint x: 478, endPoint y: 330, distance: 205.0
click at [478, 330] on h4 "Common name alternatives" at bounding box center [784, 324] width 615 height 20
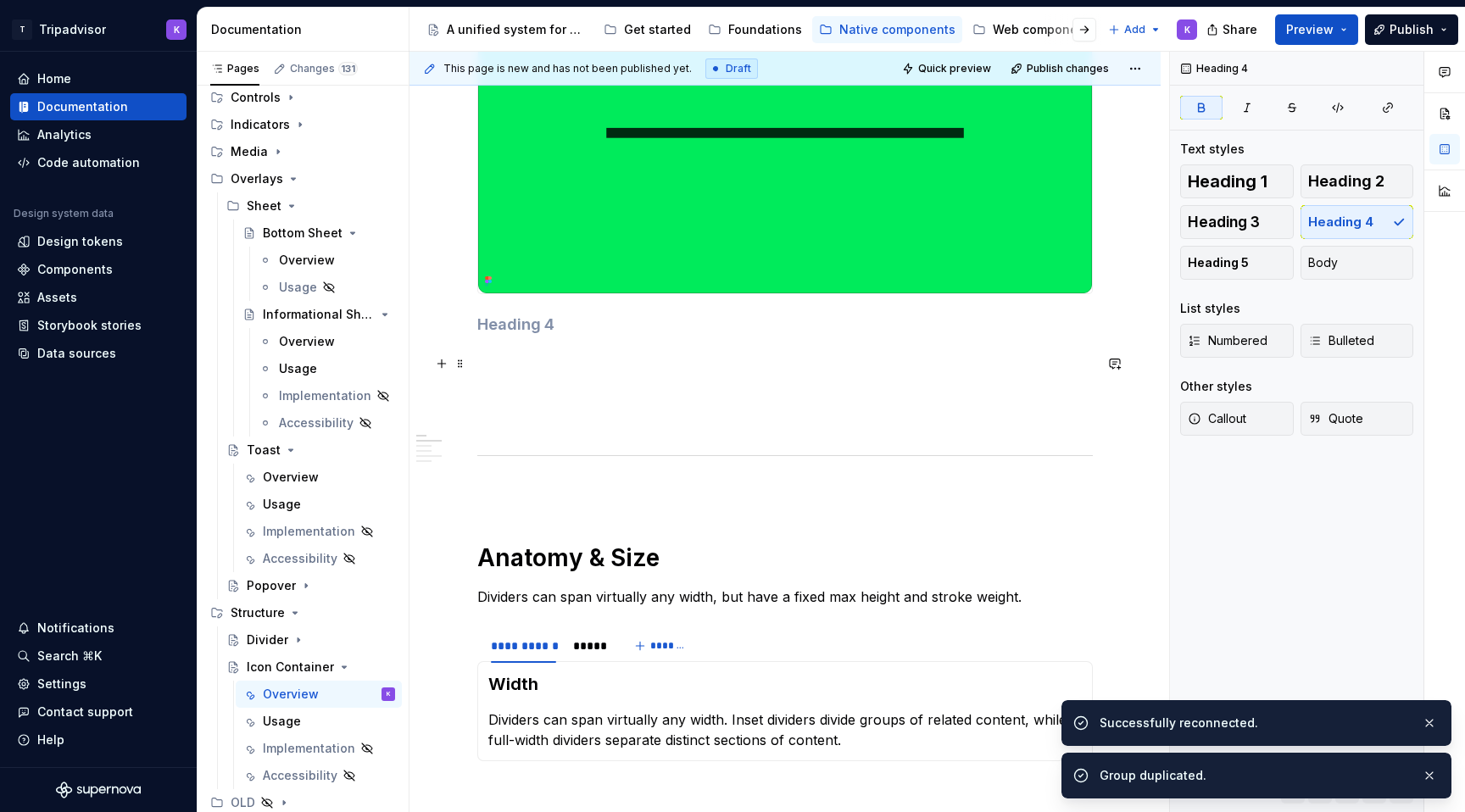
click at [498, 364] on p at bounding box center [784, 358] width 615 height 20
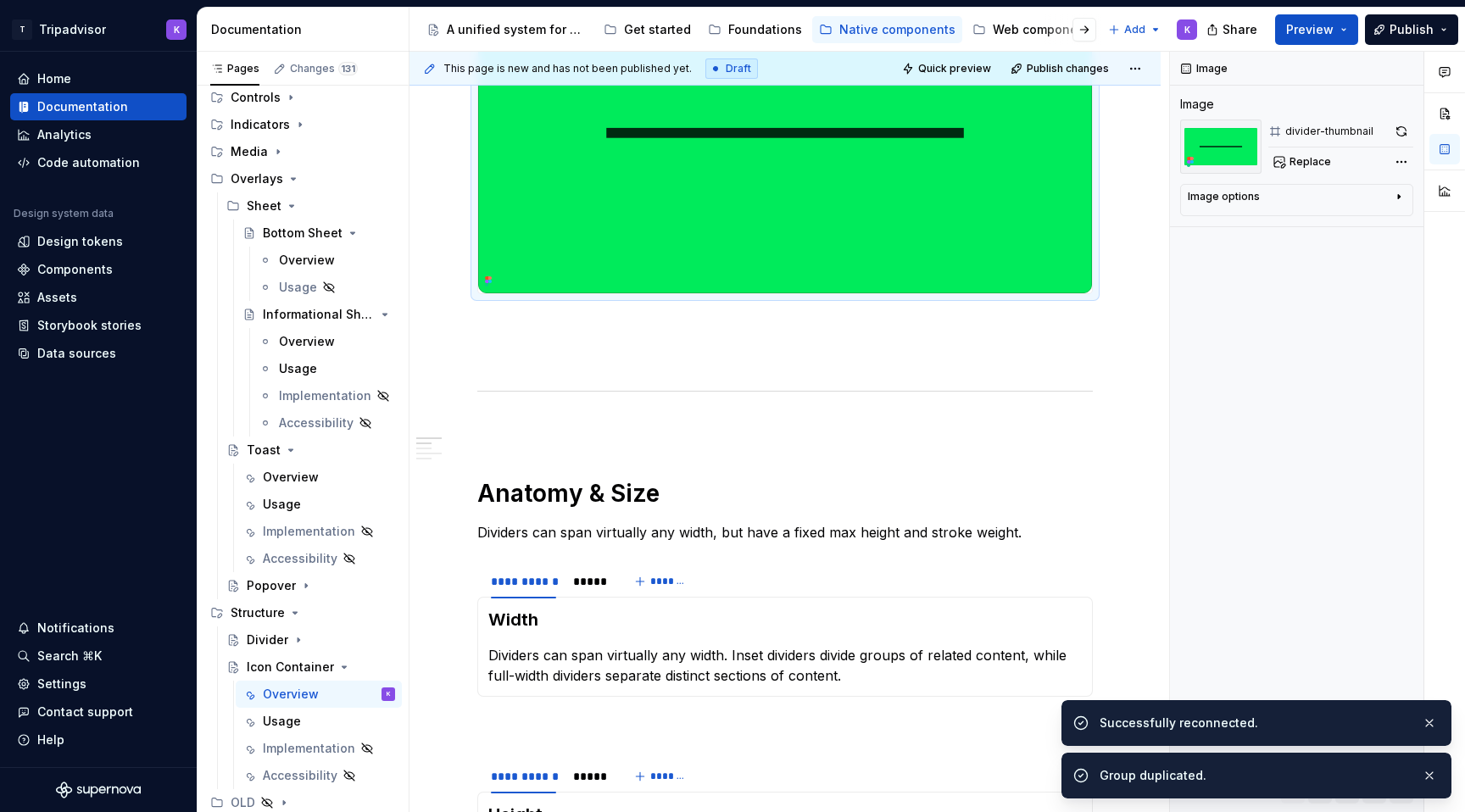
scroll to position [303, 0]
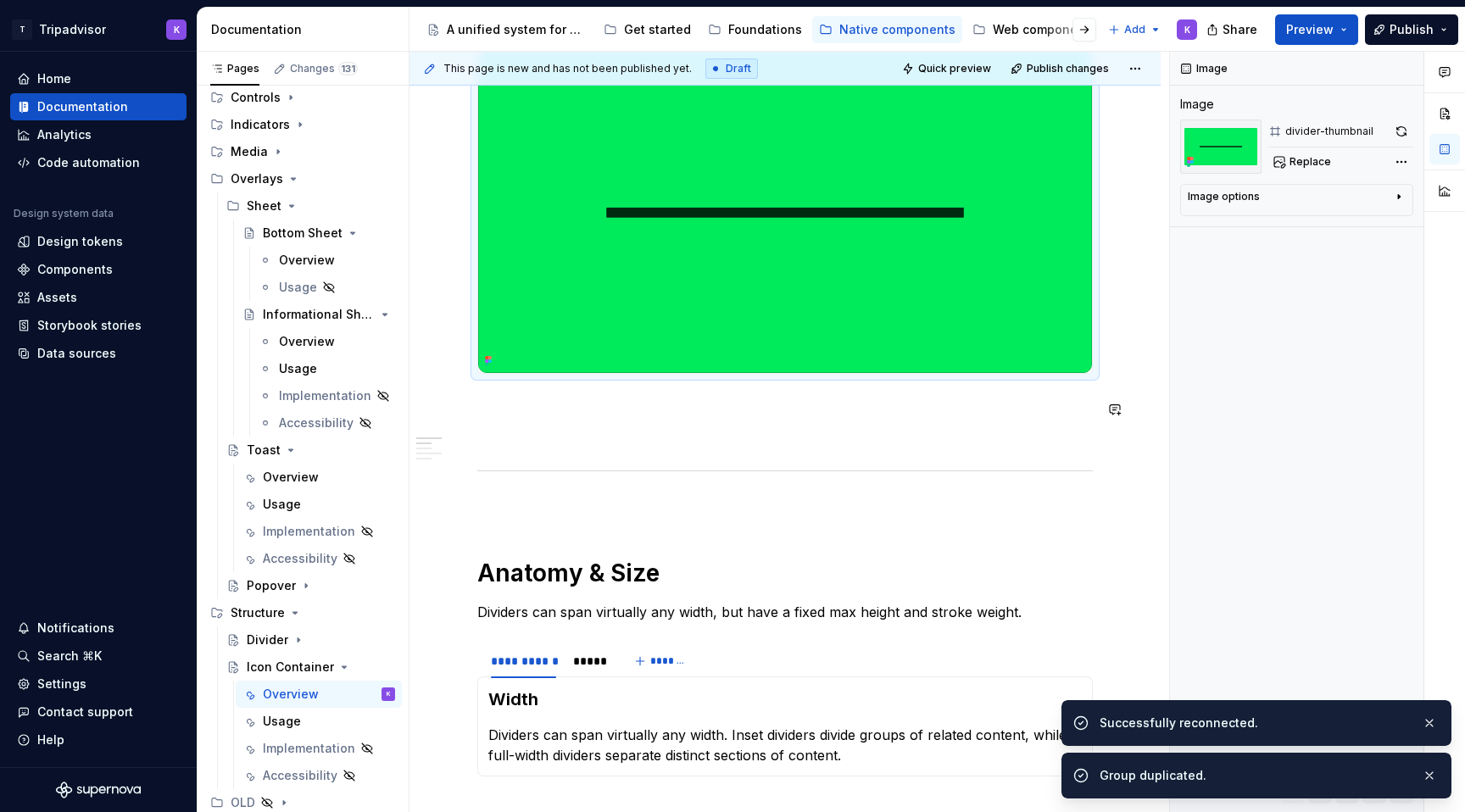
click at [509, 464] on div "**********" at bounding box center [784, 791] width 615 height 1479
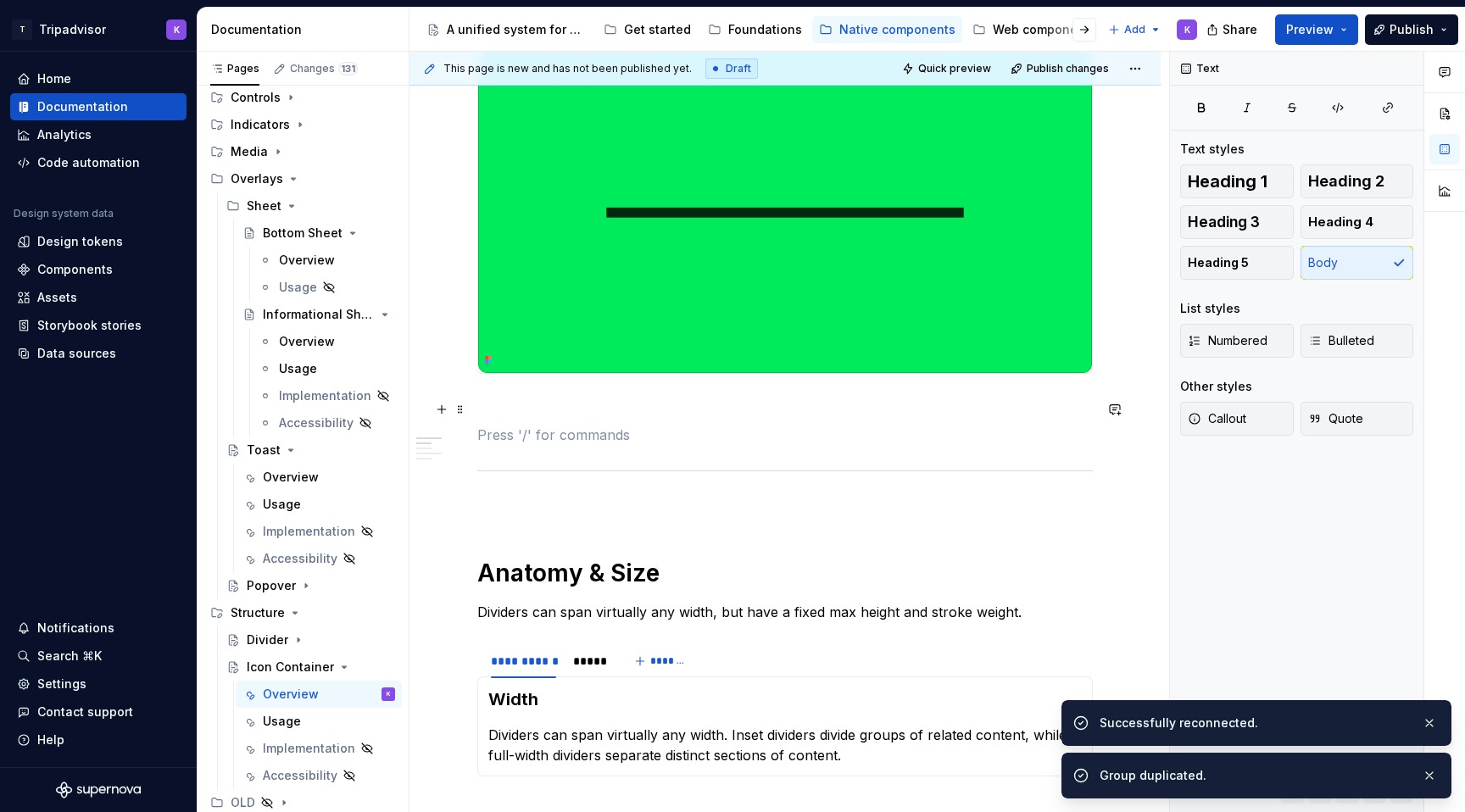
click at [509, 400] on p at bounding box center [784, 404] width 615 height 20
click at [534, 558] on div "**********" at bounding box center [784, 791] width 615 height 1479
click at [522, 528] on div "**********" at bounding box center [784, 791] width 615 height 1479
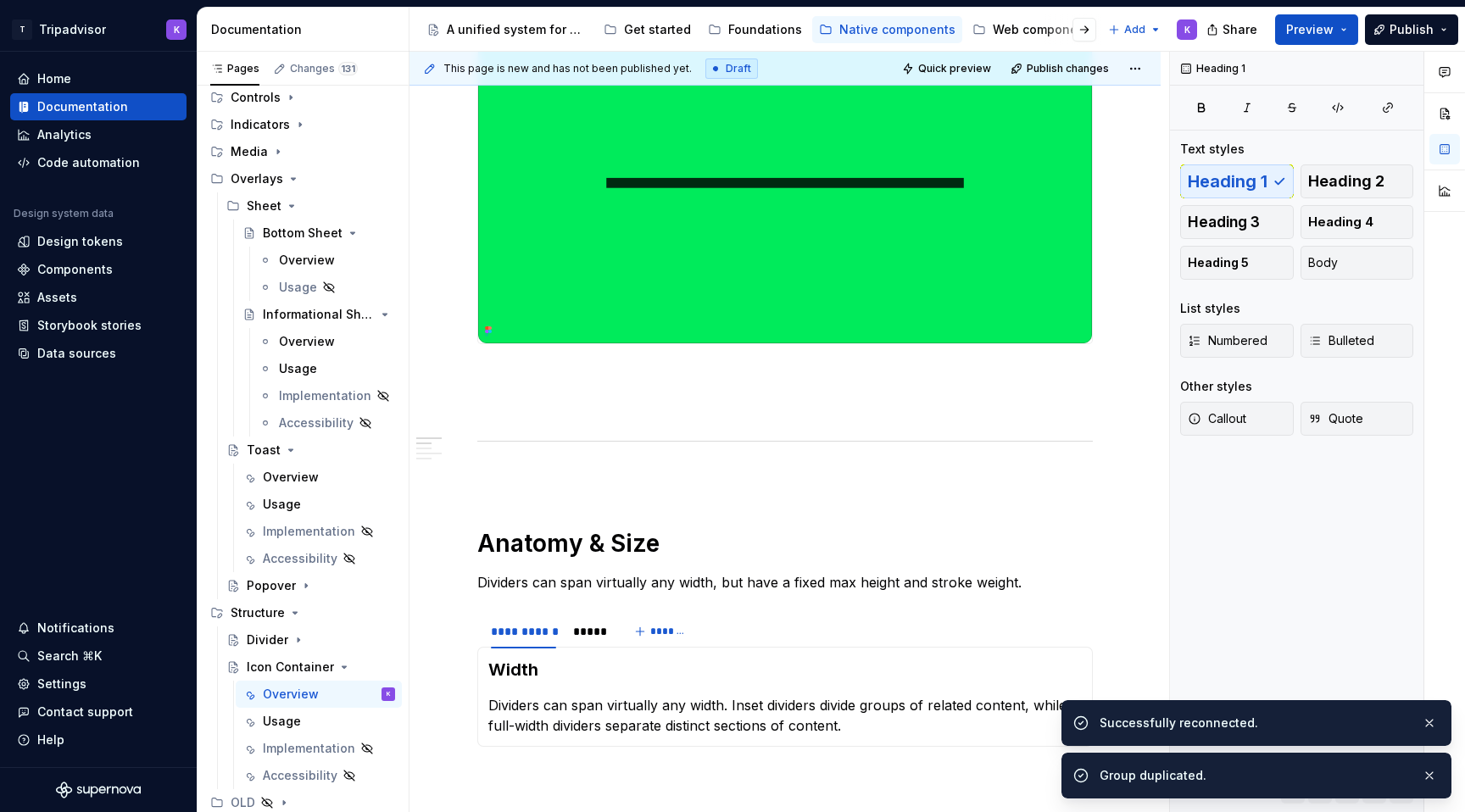
scroll to position [294, 0]
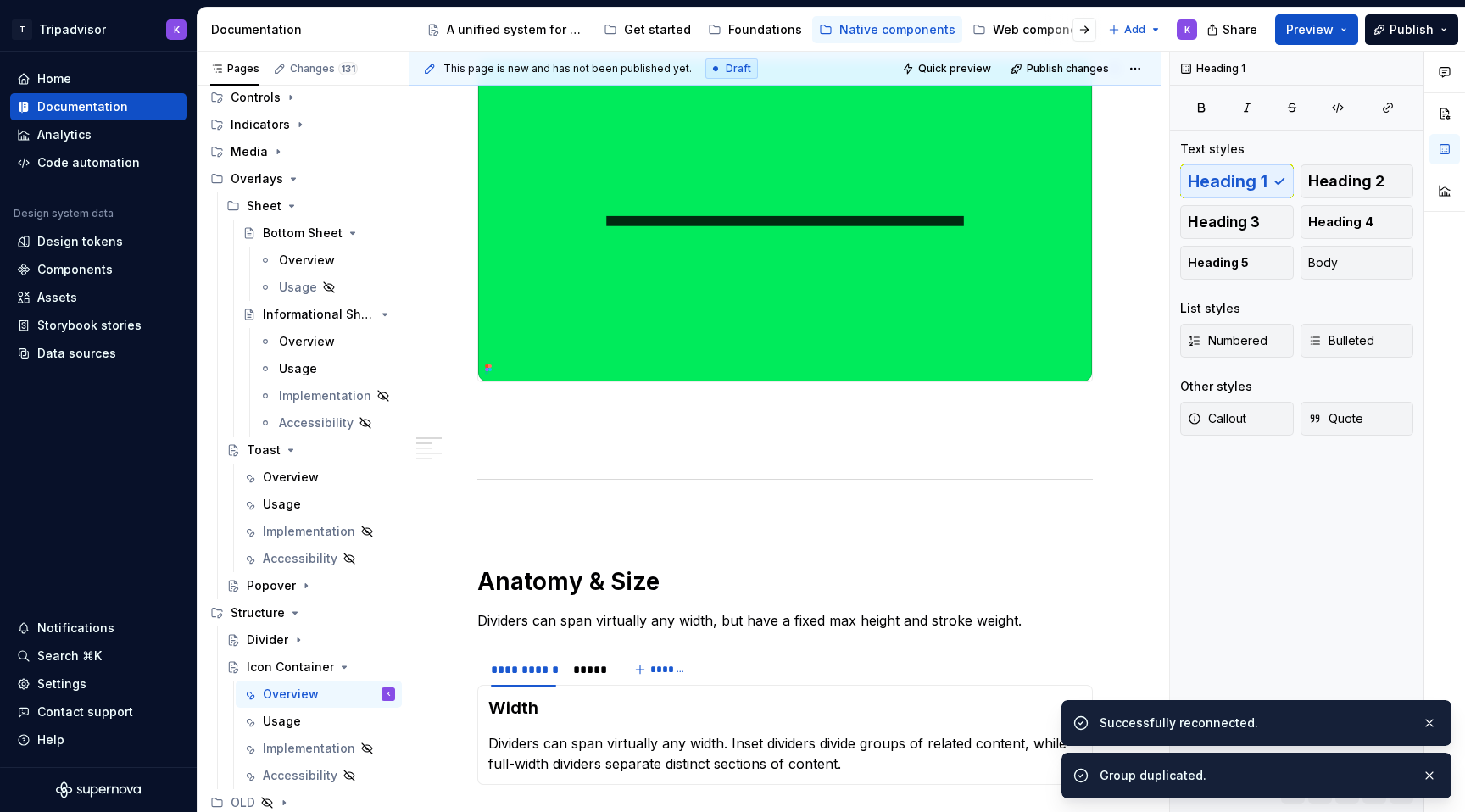
click at [760, 270] on img at bounding box center [784, 221] width 614 height 321
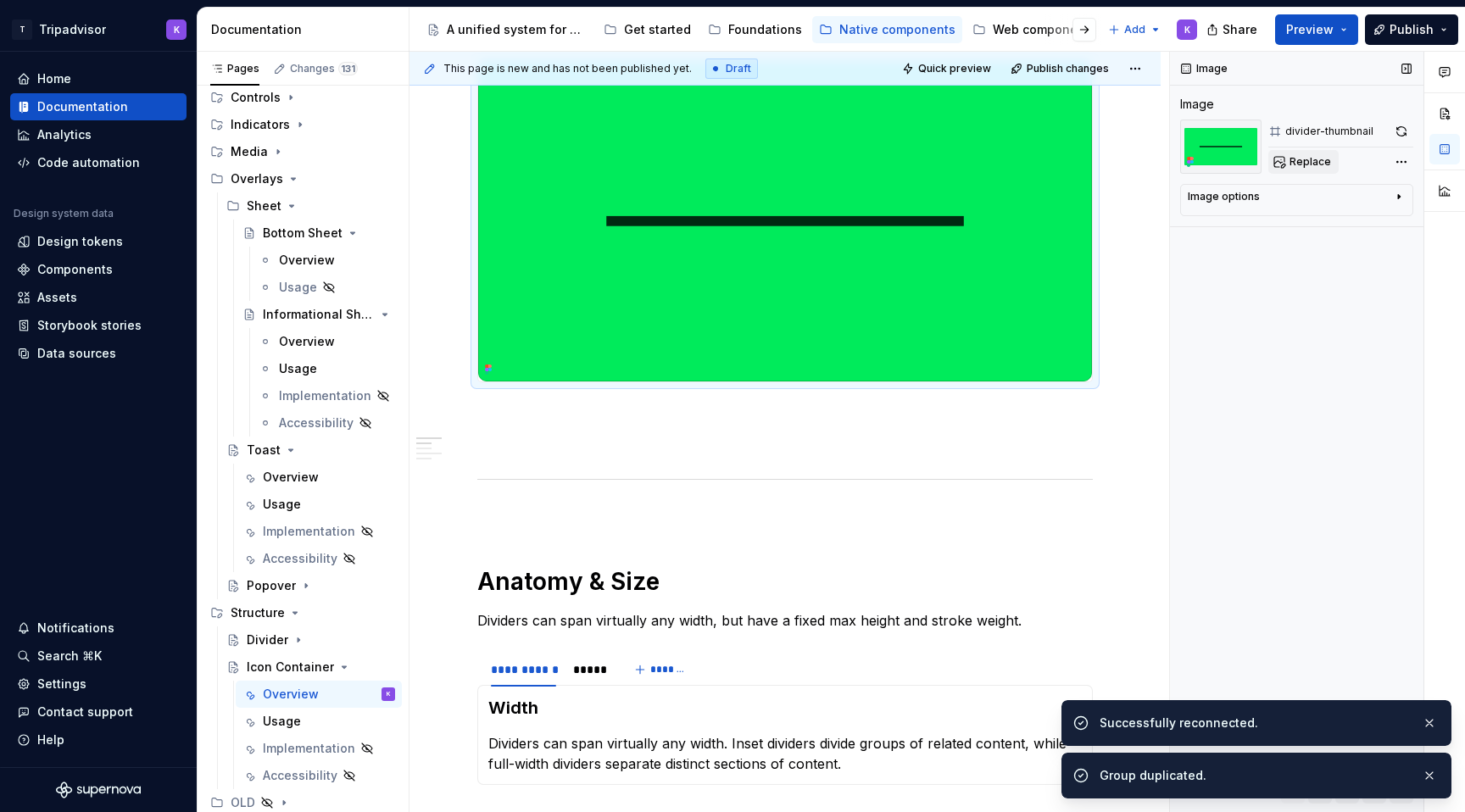
click at [1287, 164] on button "Replace" at bounding box center [1303, 162] width 70 height 23
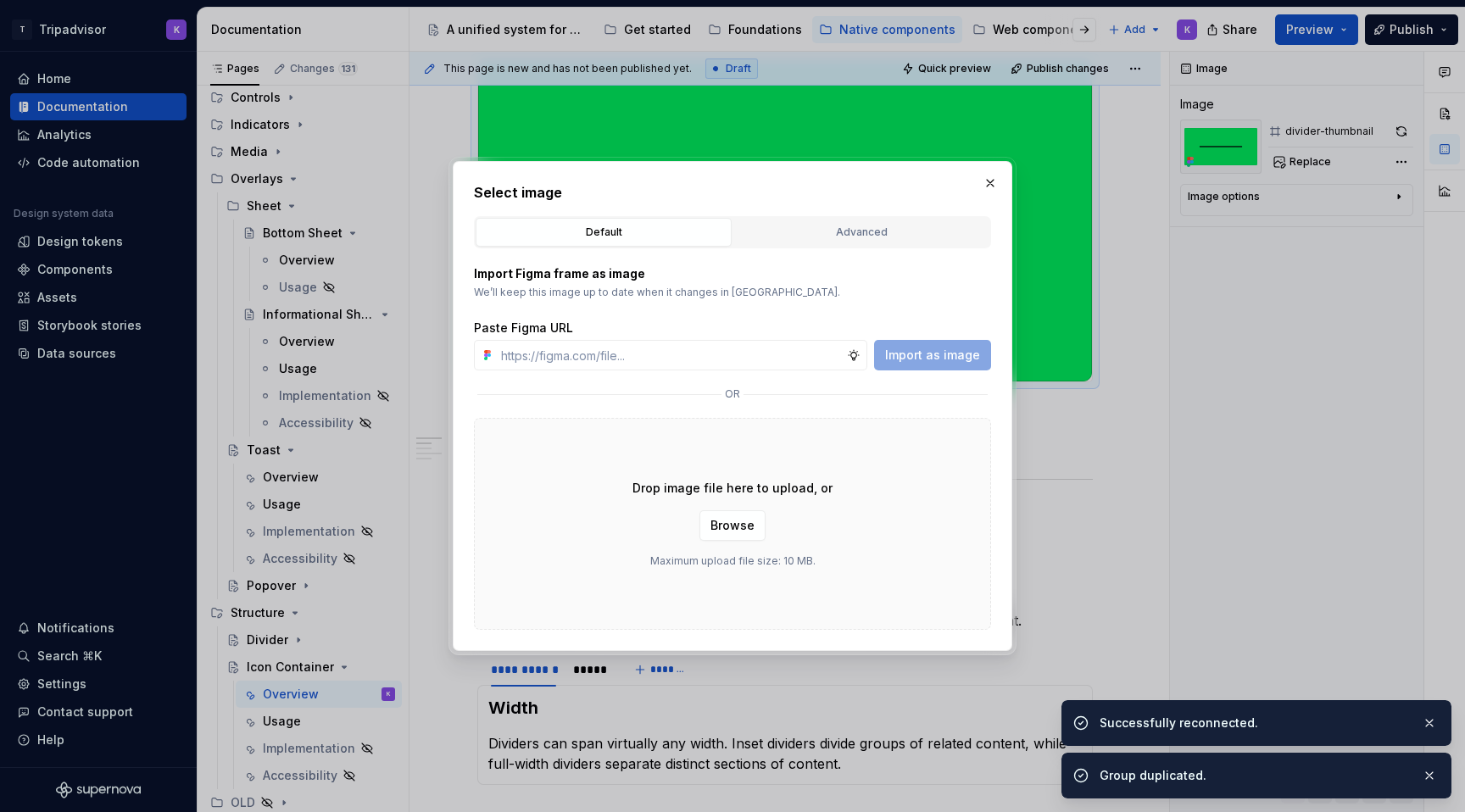
type textarea "*"
type input "[URL][DOMAIN_NAME]"
click at [928, 359] on span "Import as image" at bounding box center [931, 355] width 95 height 17
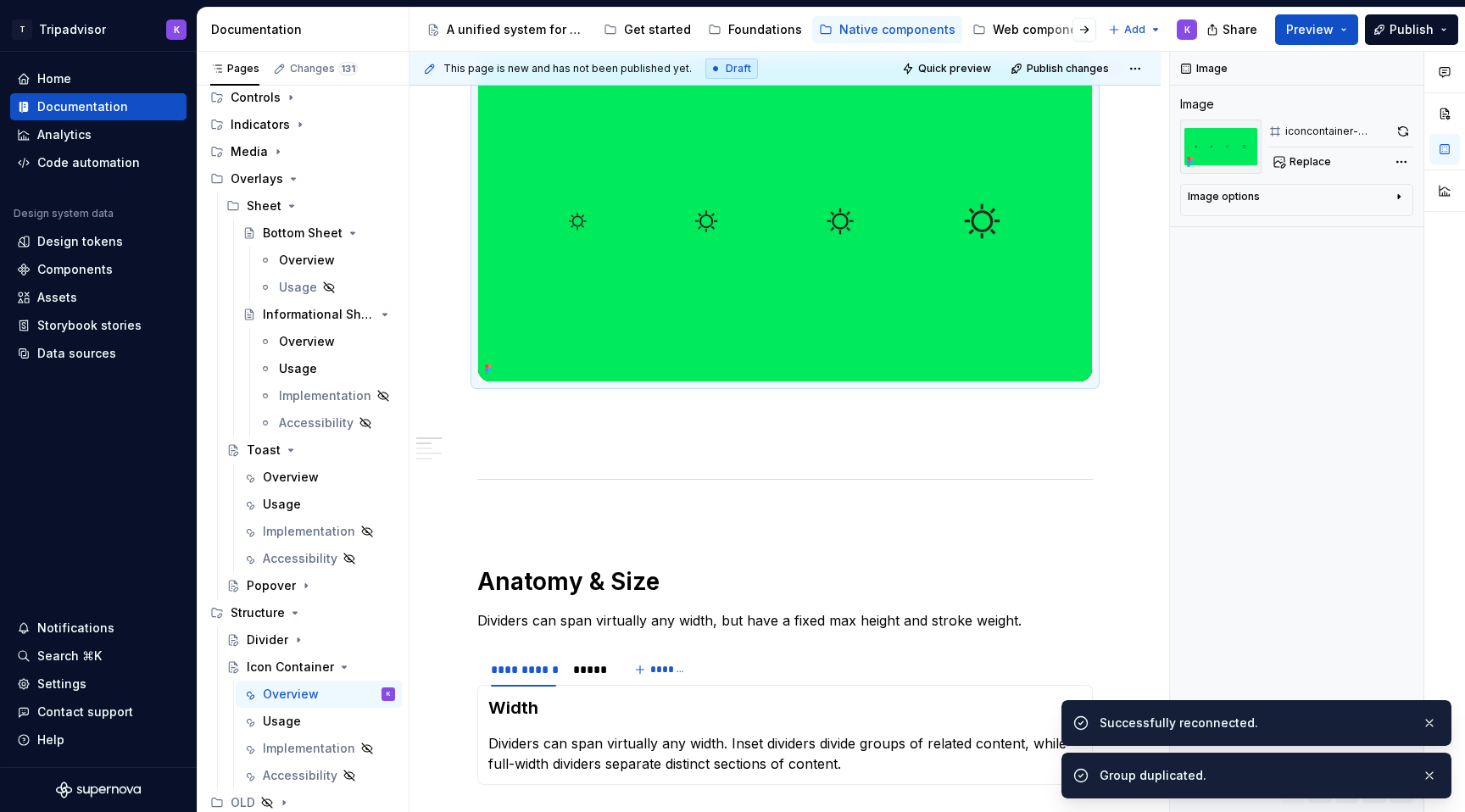
click at [924, 280] on img at bounding box center [784, 221] width 614 height 321
click at [1404, 132] on button "button" at bounding box center [1403, 132] width 20 height 23
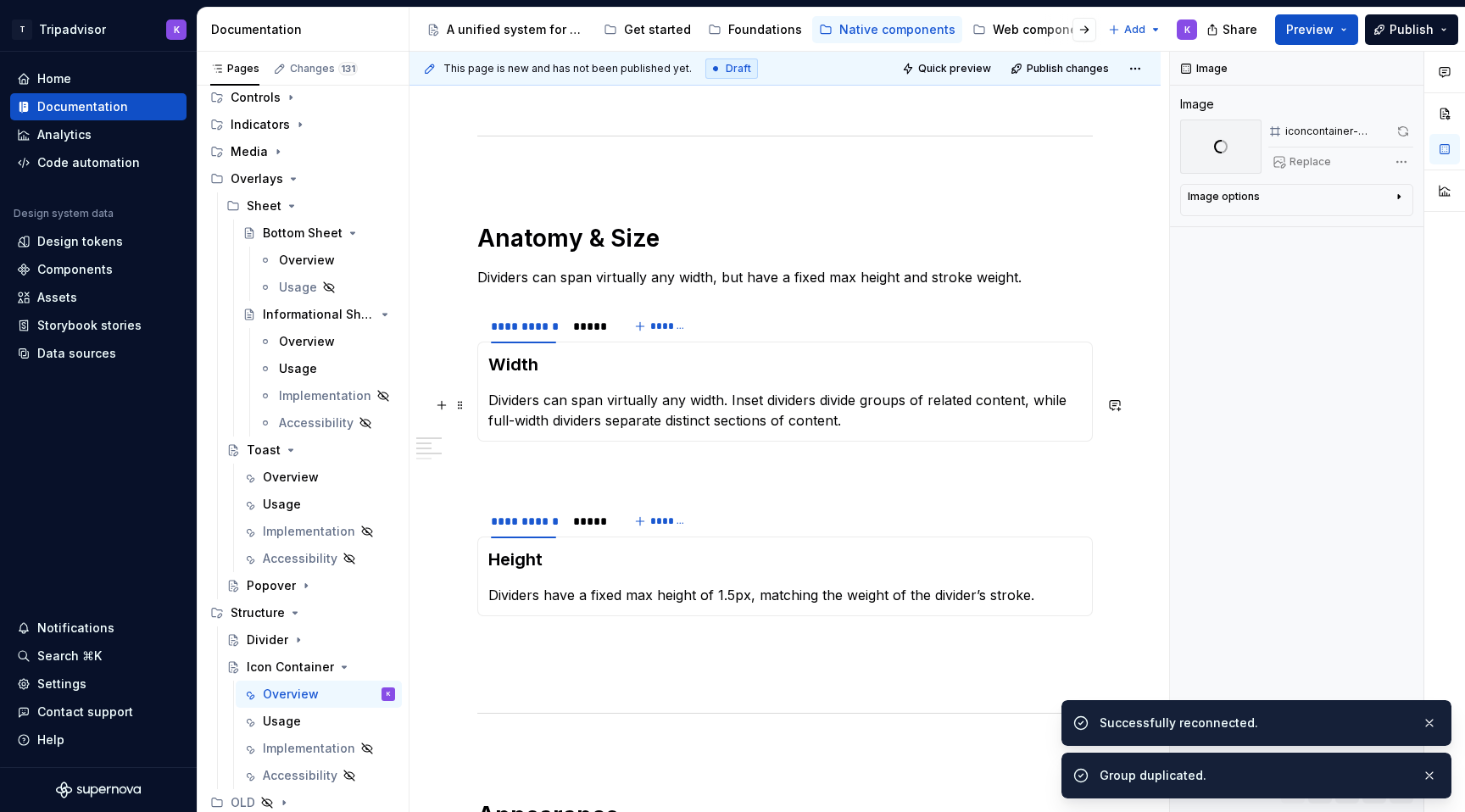
scroll to position [660, 0]
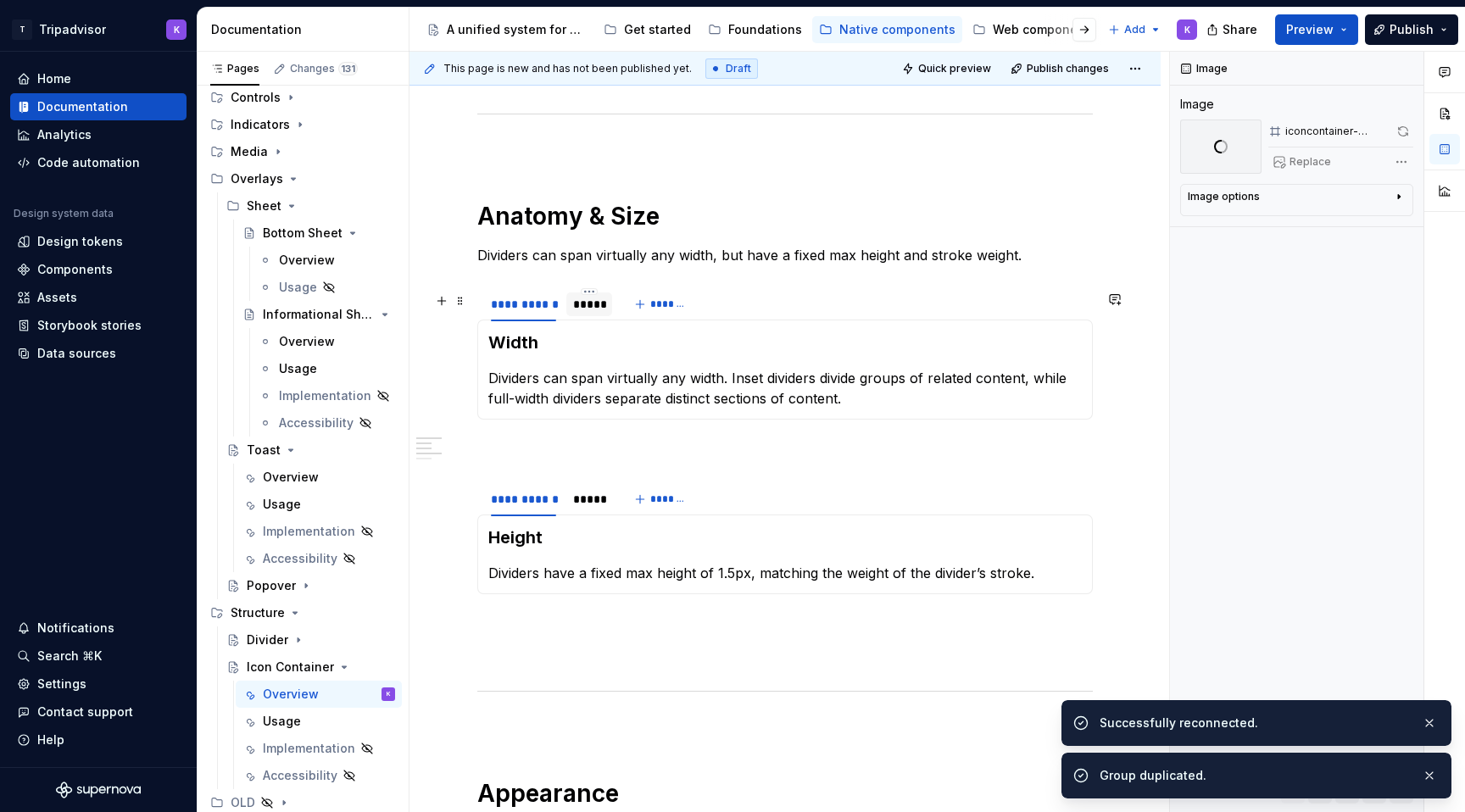
click at [580, 316] on div "*****" at bounding box center [589, 304] width 46 height 23
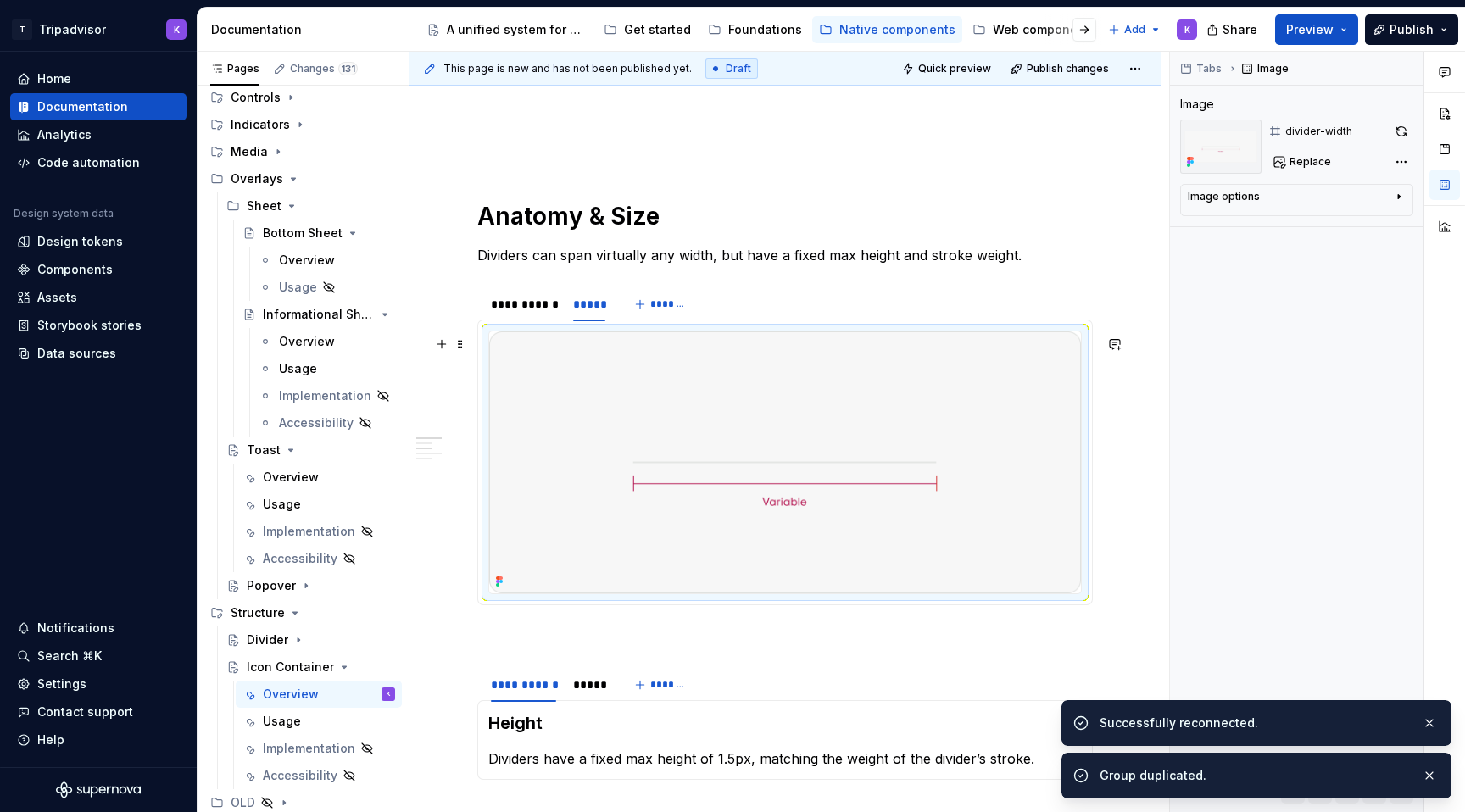
click at [695, 412] on img at bounding box center [785, 462] width 592 height 262
click at [1294, 152] on button "Replace" at bounding box center [1303, 162] width 70 height 23
type textarea "*"
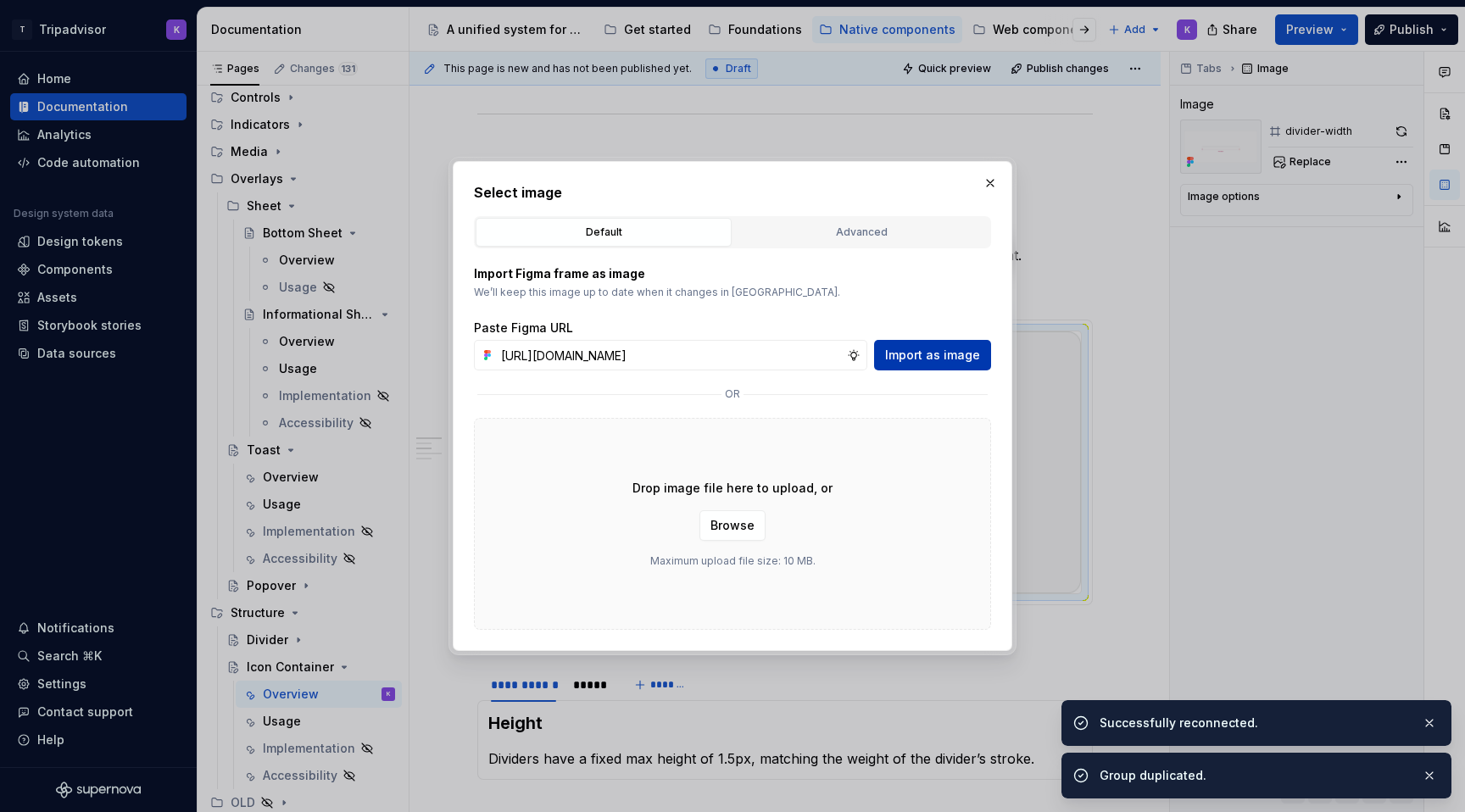
scroll to position [0, 405]
type input "[URL][DOMAIN_NAME]"
click at [926, 356] on span "Import as image" at bounding box center [931, 355] width 95 height 17
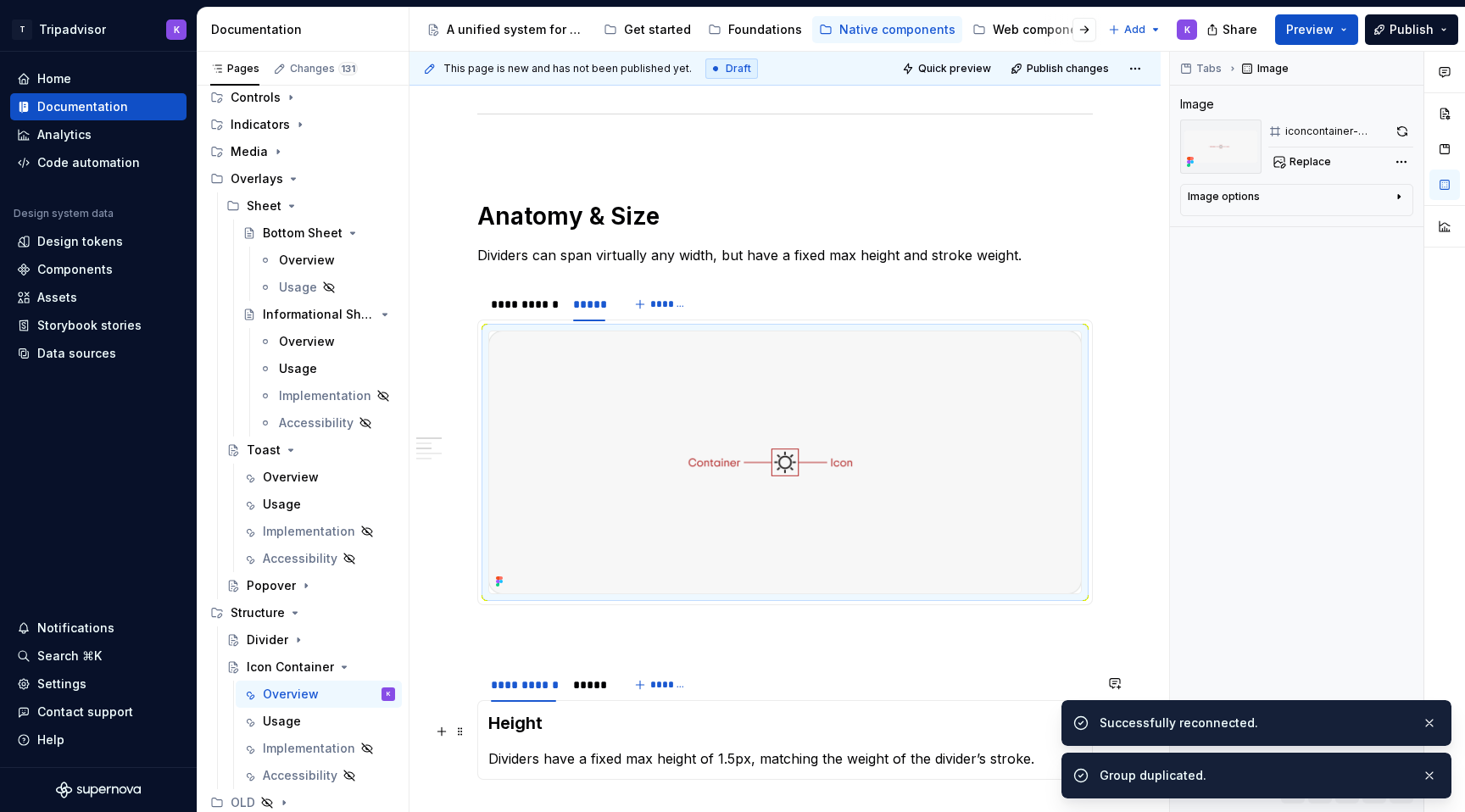
scroll to position [910, 0]
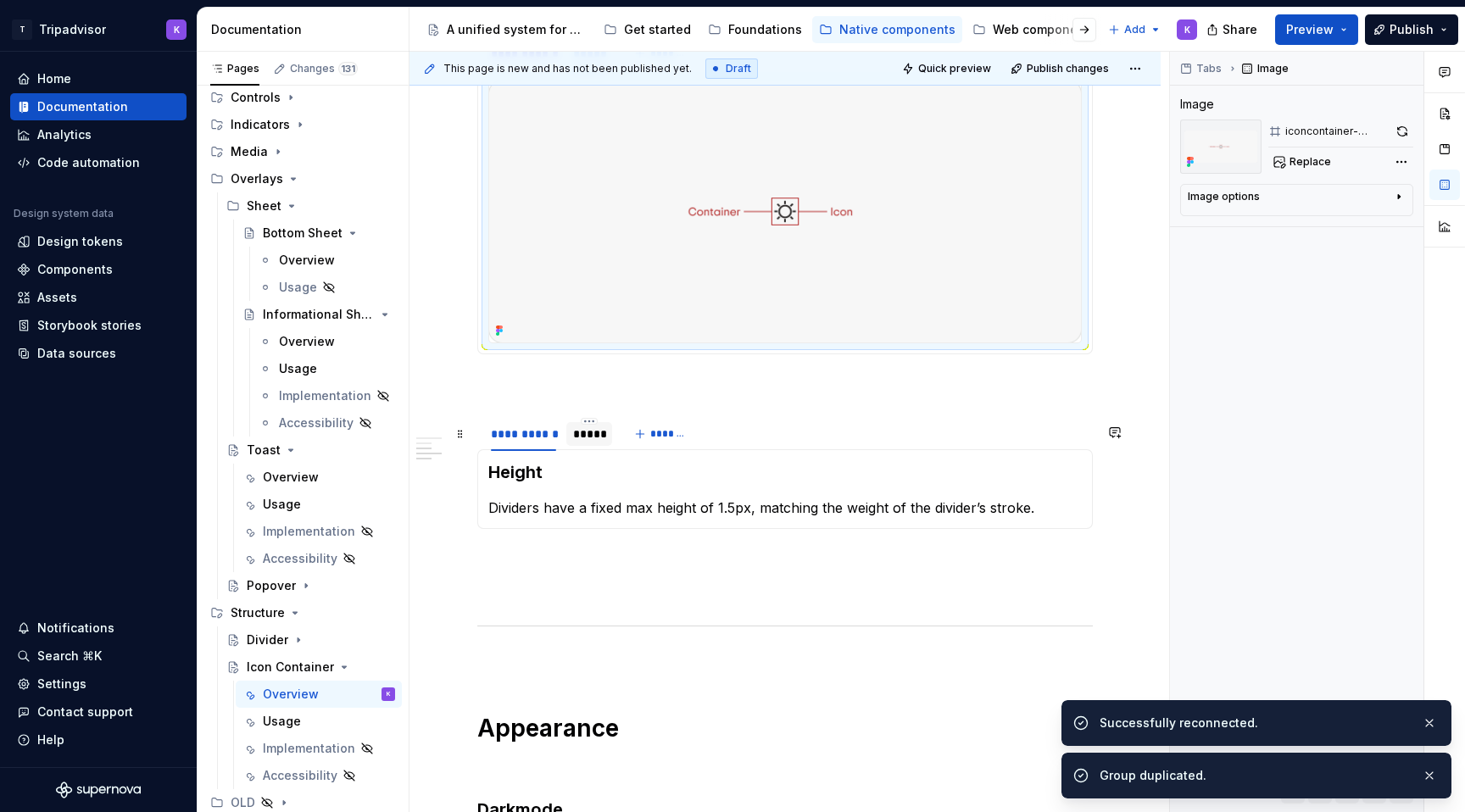
click at [593, 445] on div "*****" at bounding box center [589, 434] width 46 height 23
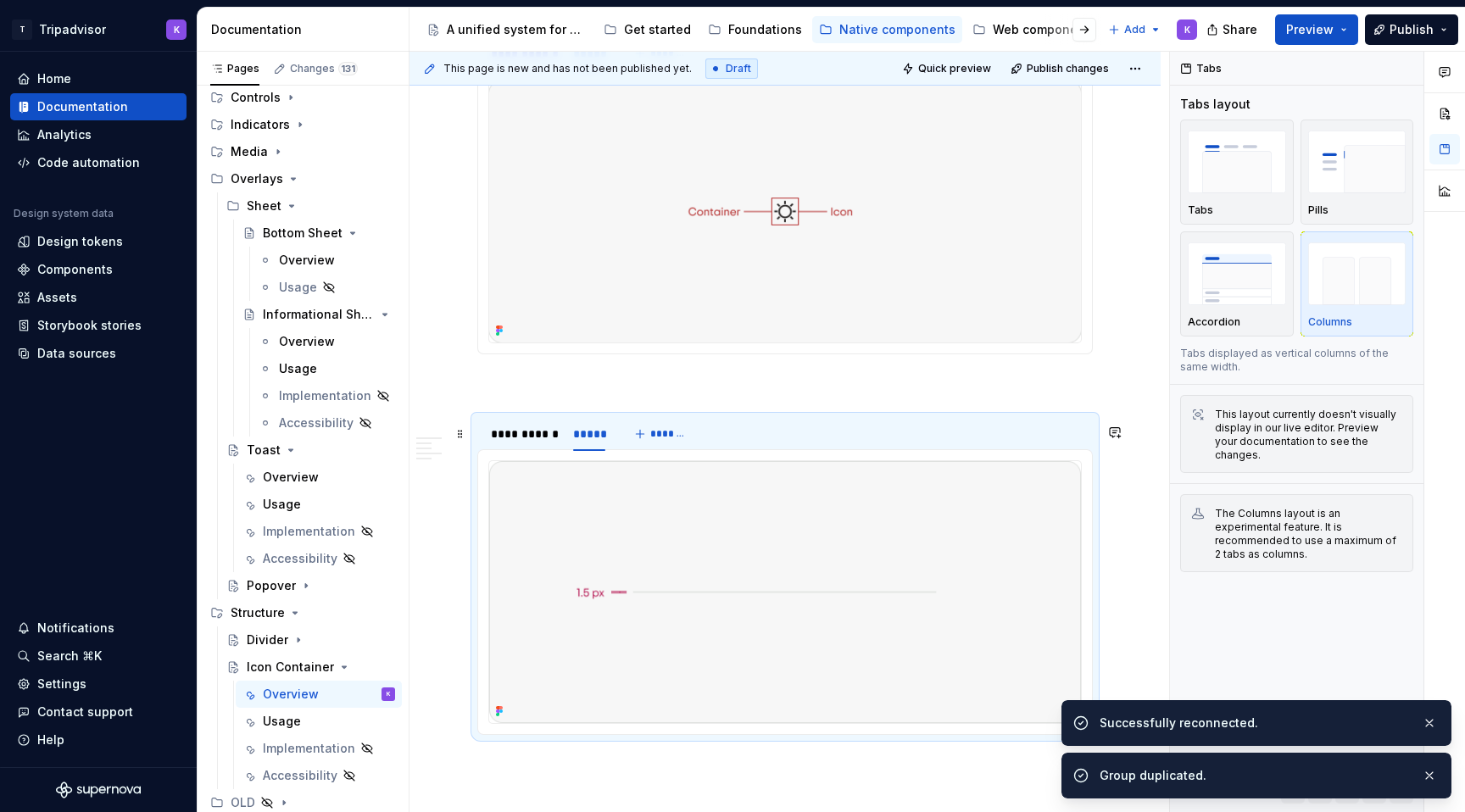
click at [661, 535] on img at bounding box center [785, 592] width 592 height 262
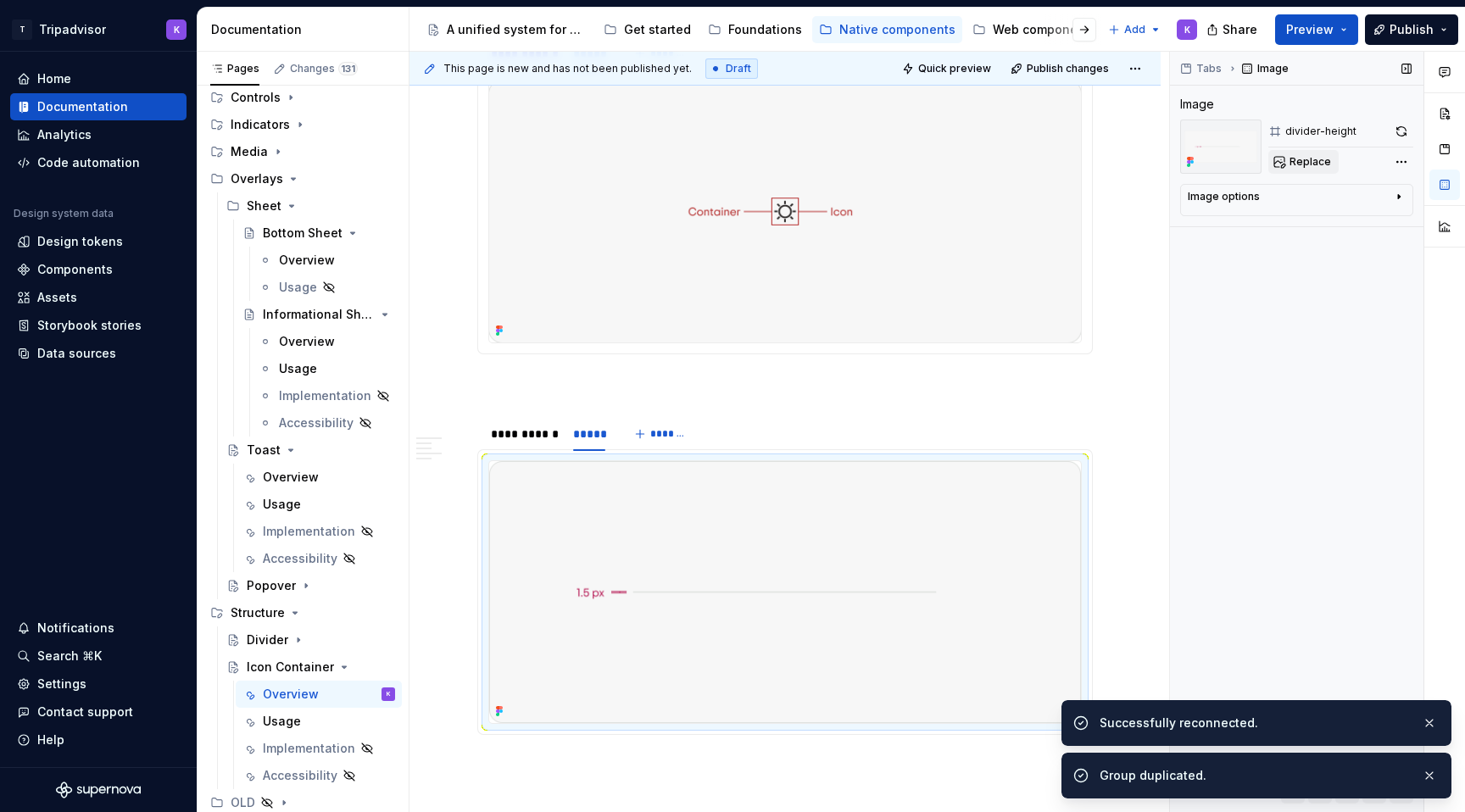
click at [1304, 160] on span "Replace" at bounding box center [1310, 162] width 42 height 14
type textarea "*"
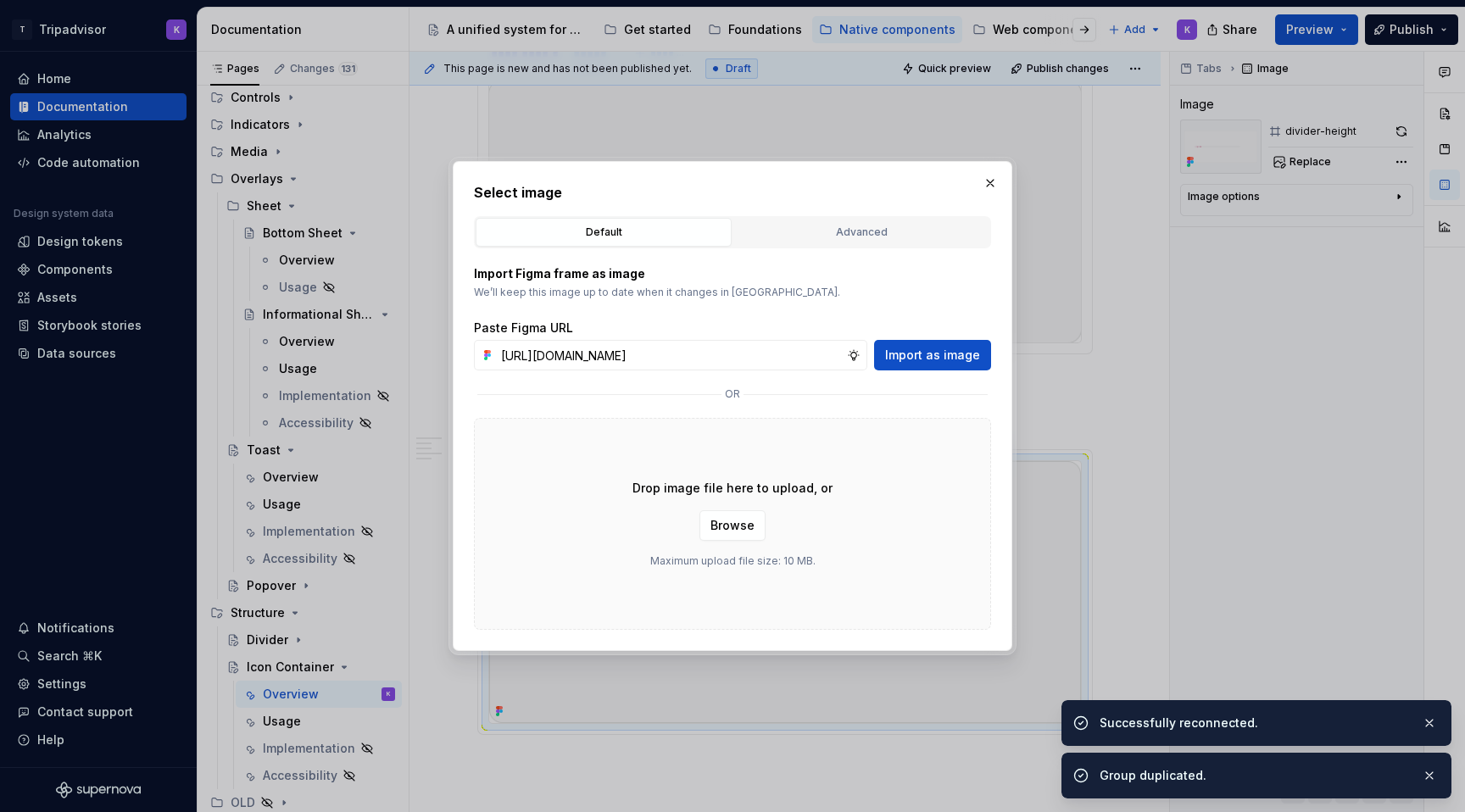
scroll to position [0, 405]
type input "[URL][DOMAIN_NAME]"
click at [941, 354] on span "Import as image" at bounding box center [931, 355] width 95 height 17
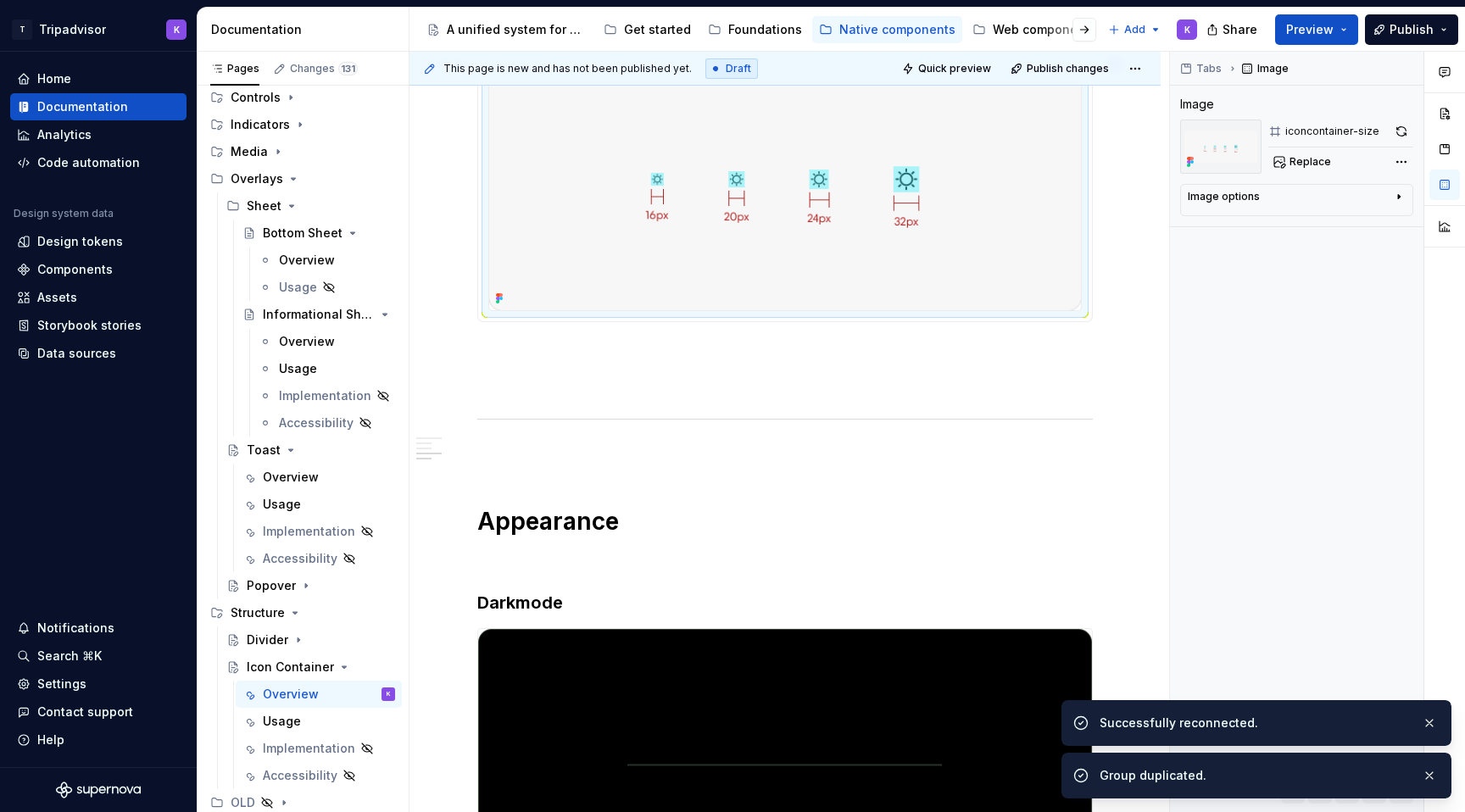
scroll to position [1608, 0]
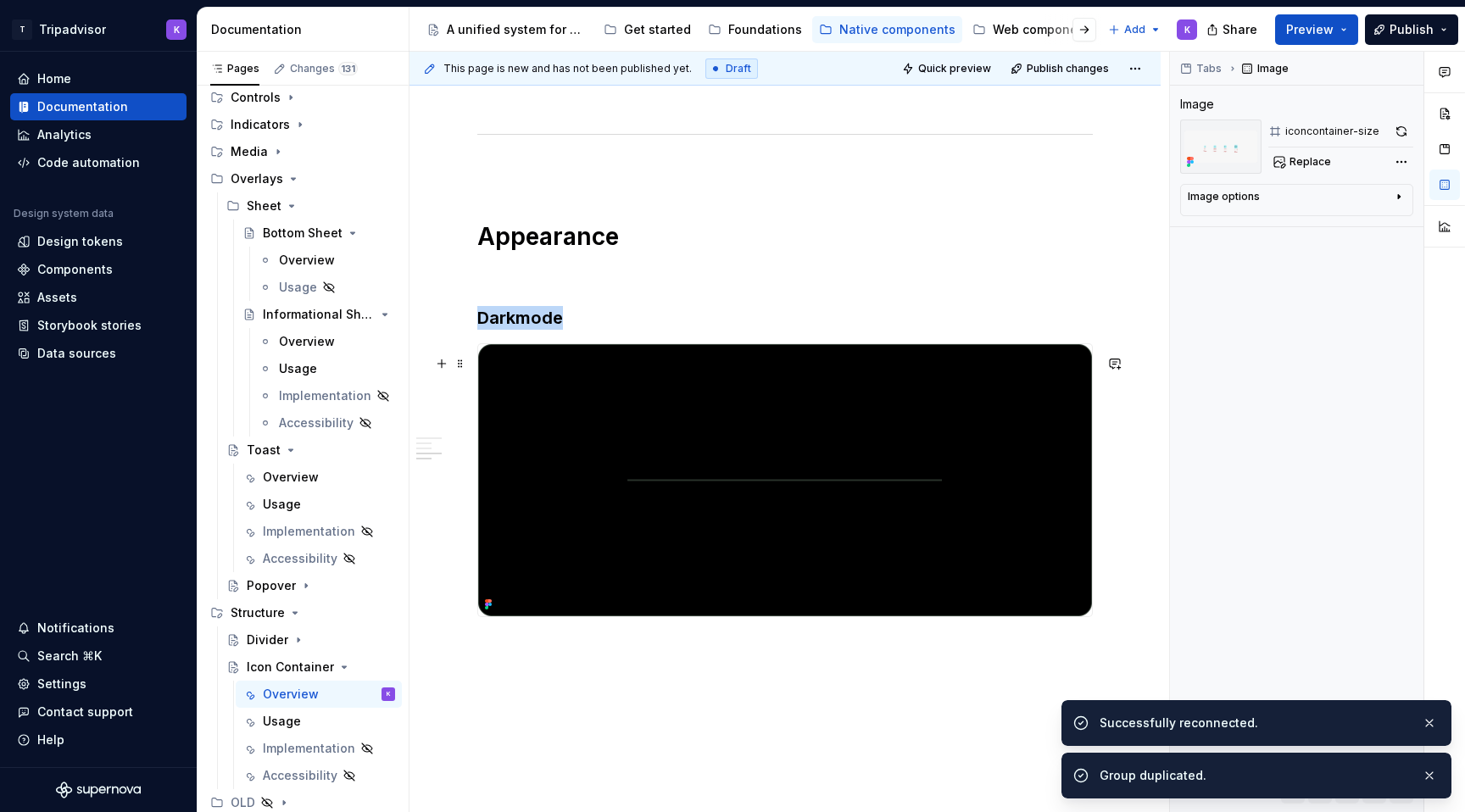
click at [840, 460] on img at bounding box center [784, 480] width 614 height 271
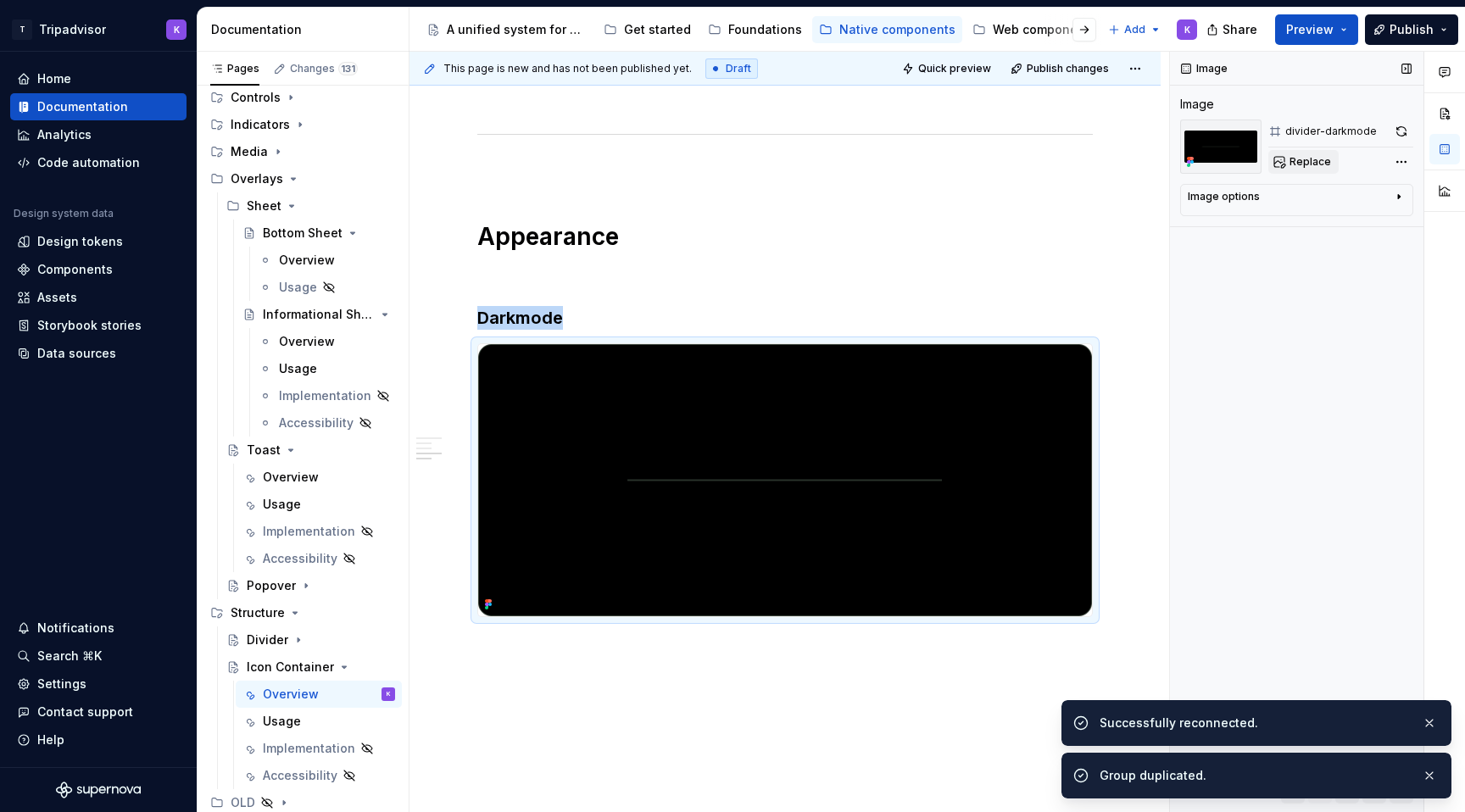
click at [1305, 168] on span "Replace" at bounding box center [1310, 162] width 42 height 14
type textarea "*"
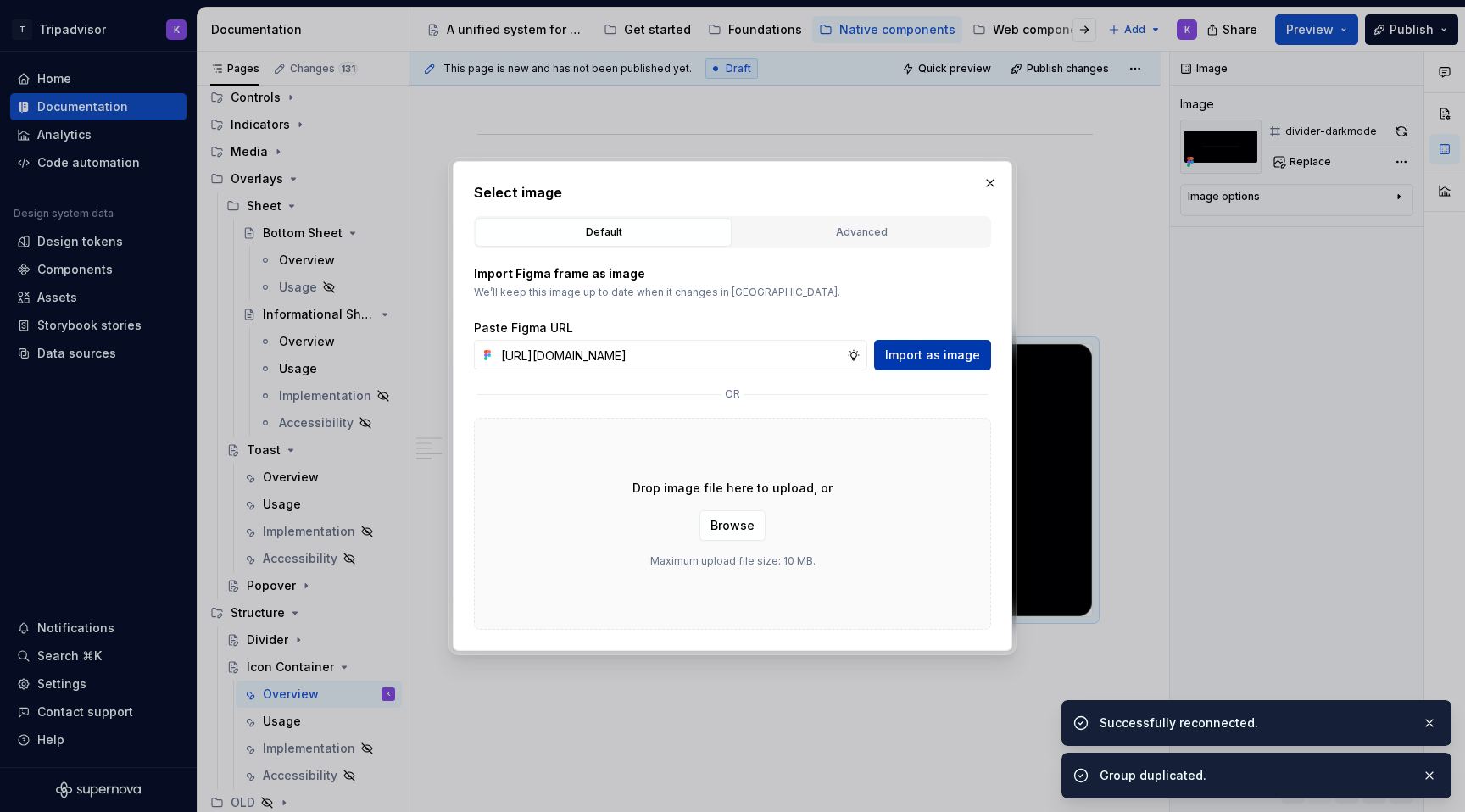
scroll to position [0, 405]
type input "[URL][DOMAIN_NAME]"
click at [924, 359] on span "Import as image" at bounding box center [931, 355] width 95 height 17
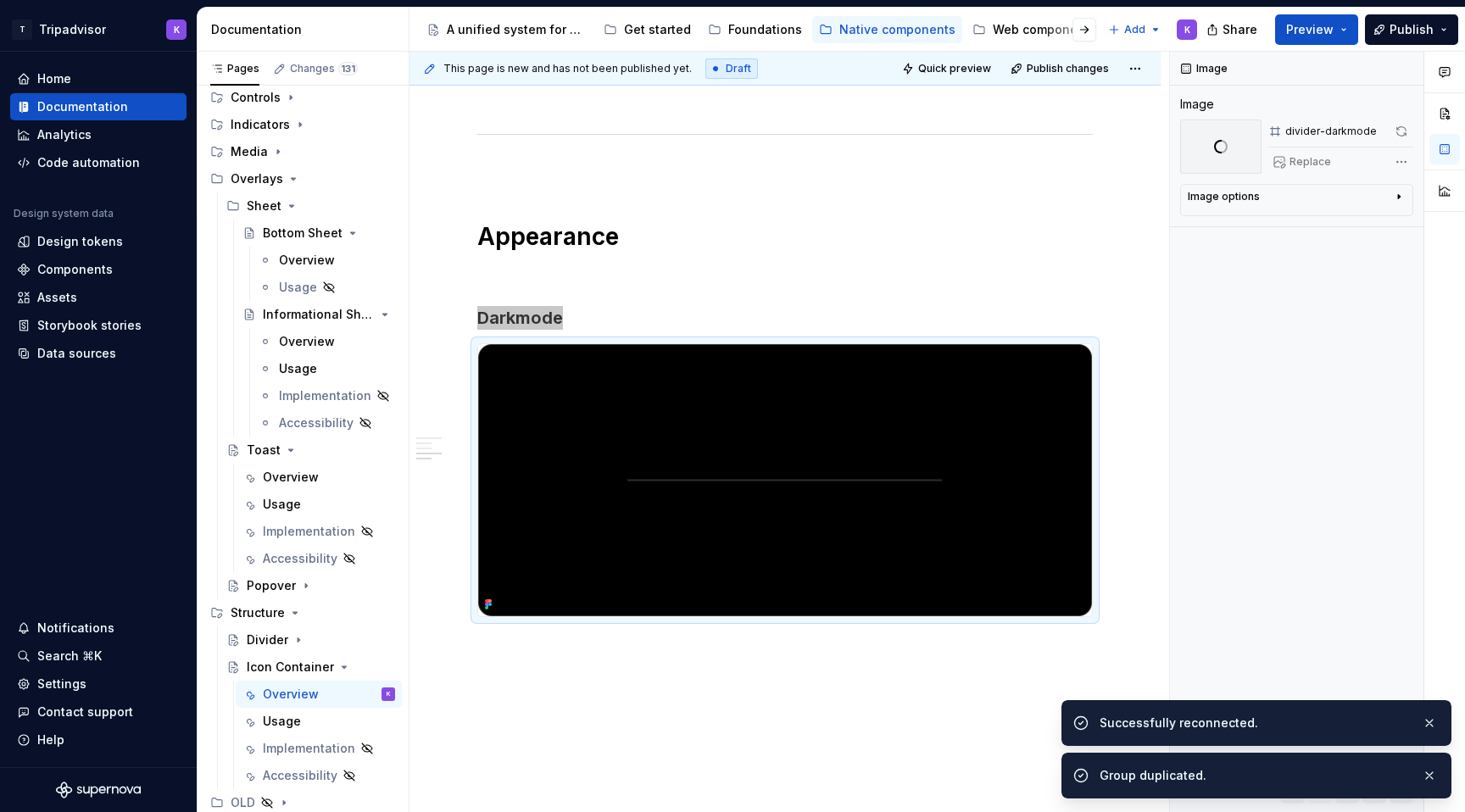
scroll to position [1484, 0]
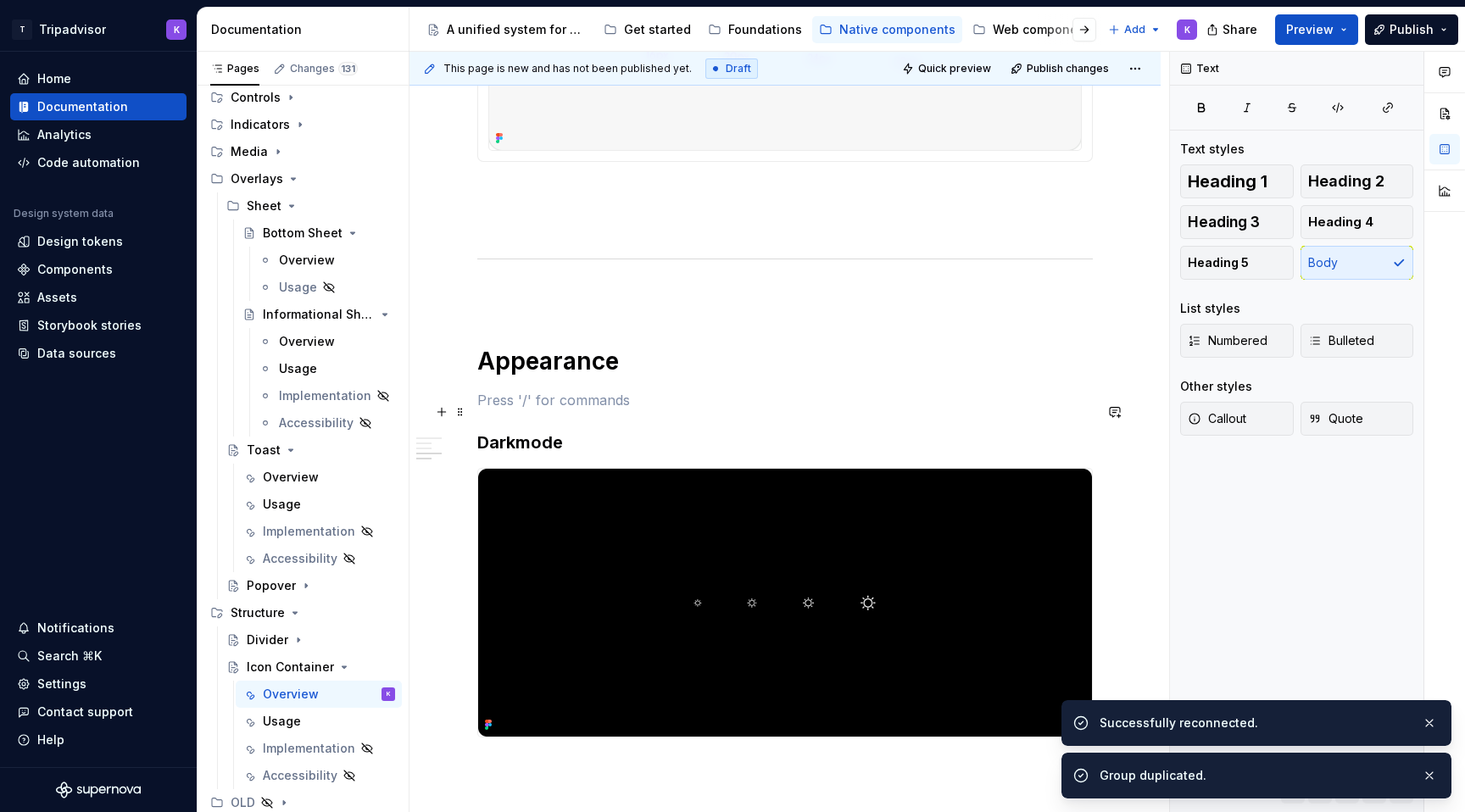
click at [578, 406] on p at bounding box center [784, 400] width 615 height 20
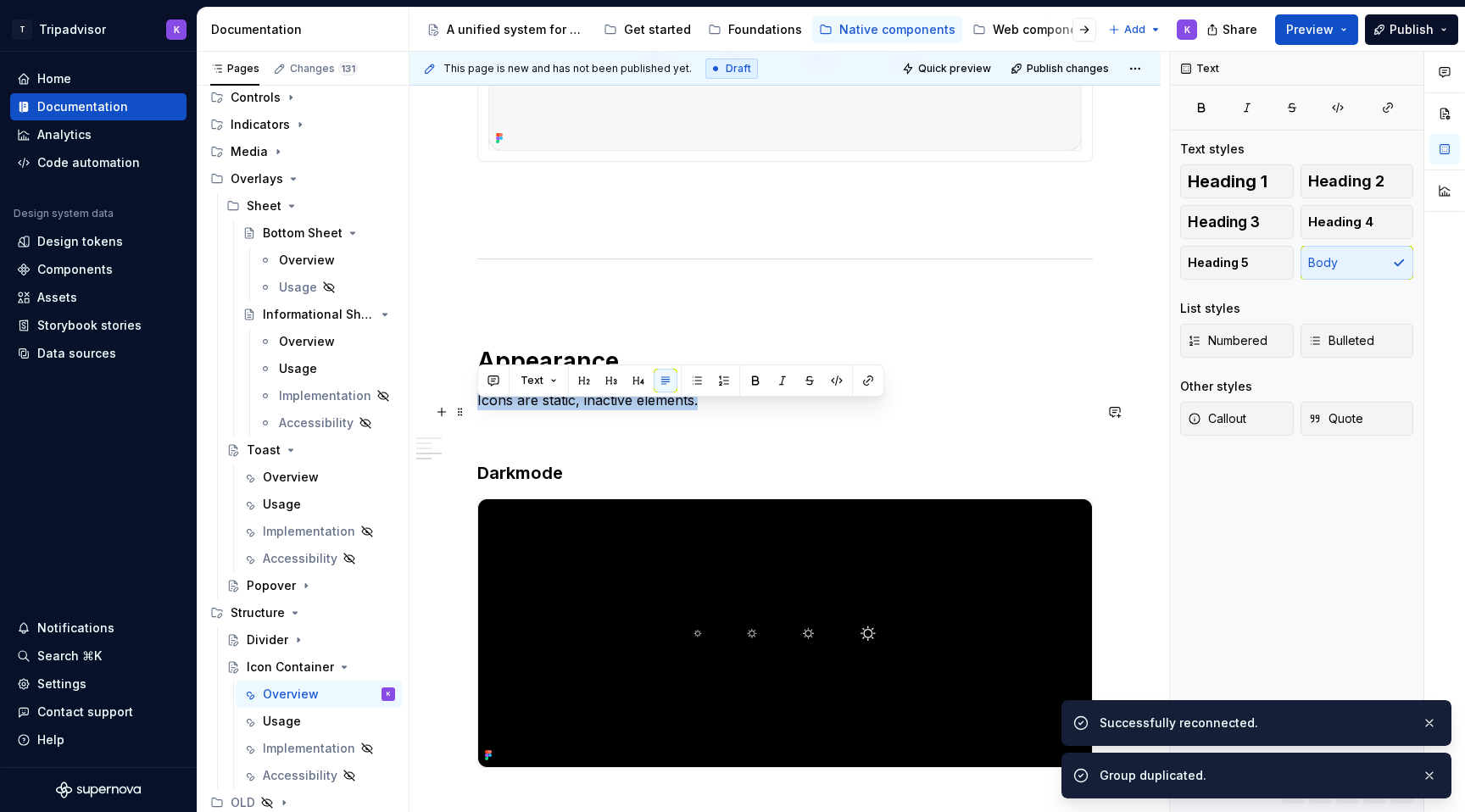
drag, startPoint x: 659, startPoint y: 411, endPoint x: 476, endPoint y: 412, distance: 183.0
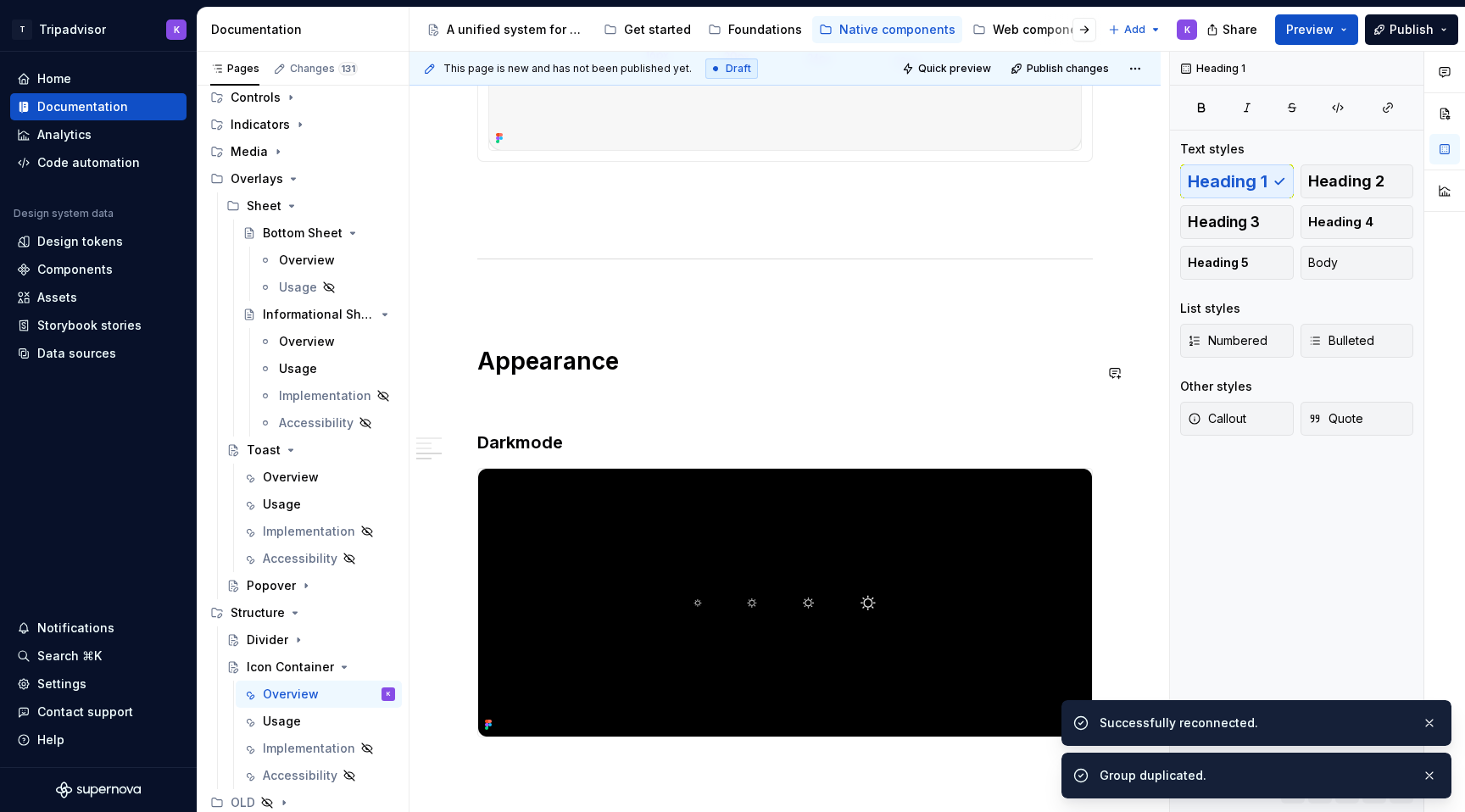
type textarea "*"
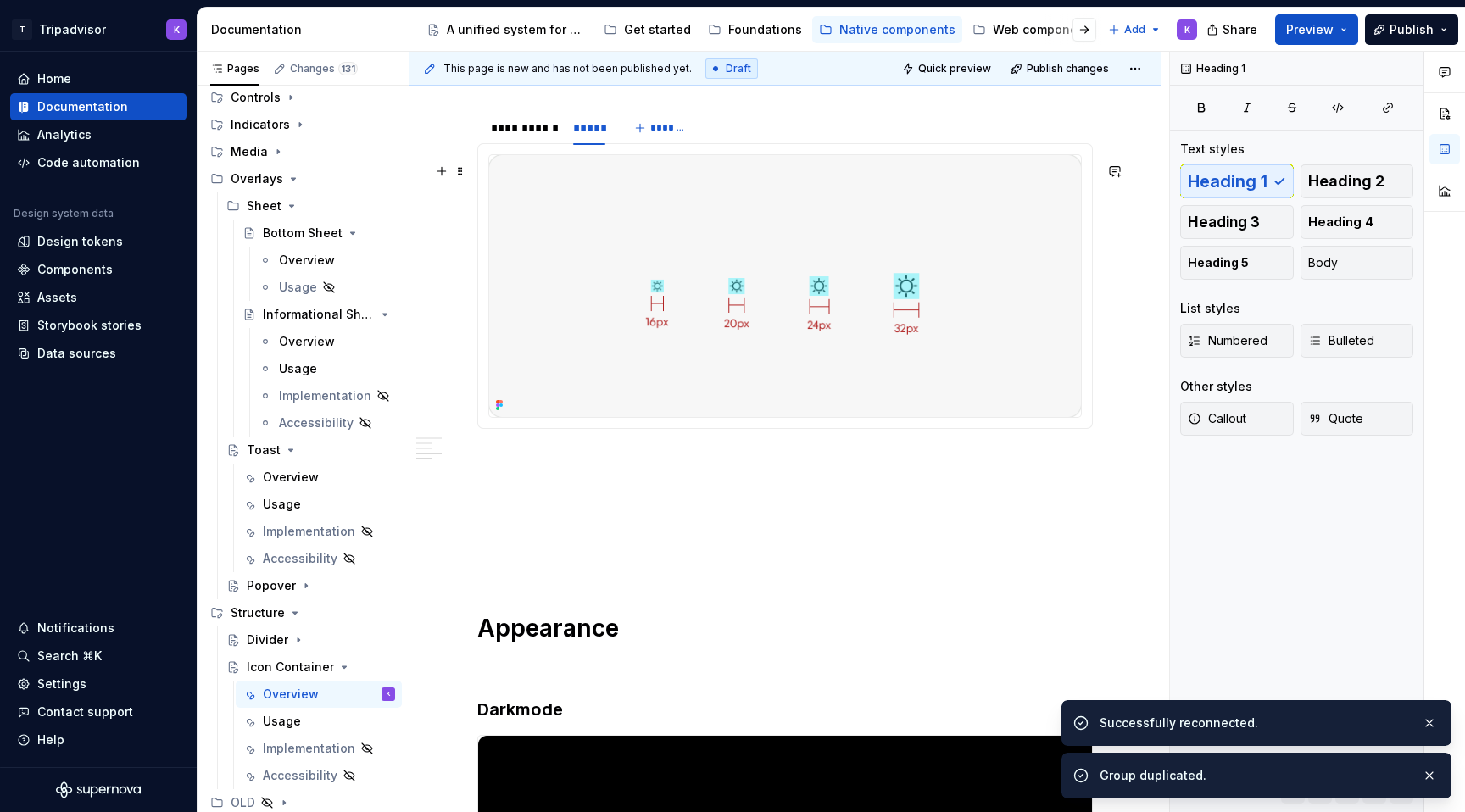
scroll to position [1195, 0]
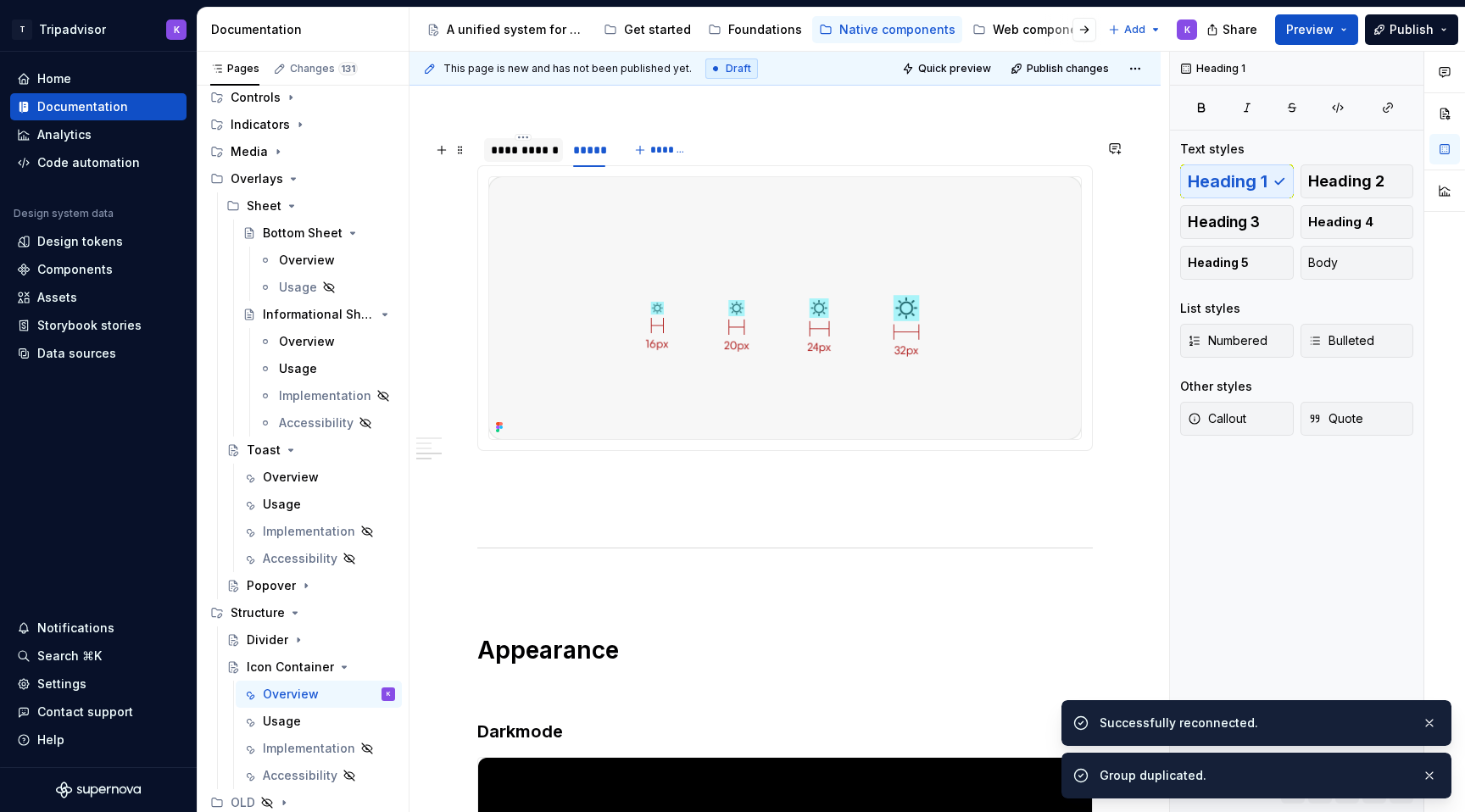
click at [530, 159] on div "**********" at bounding box center [523, 149] width 65 height 17
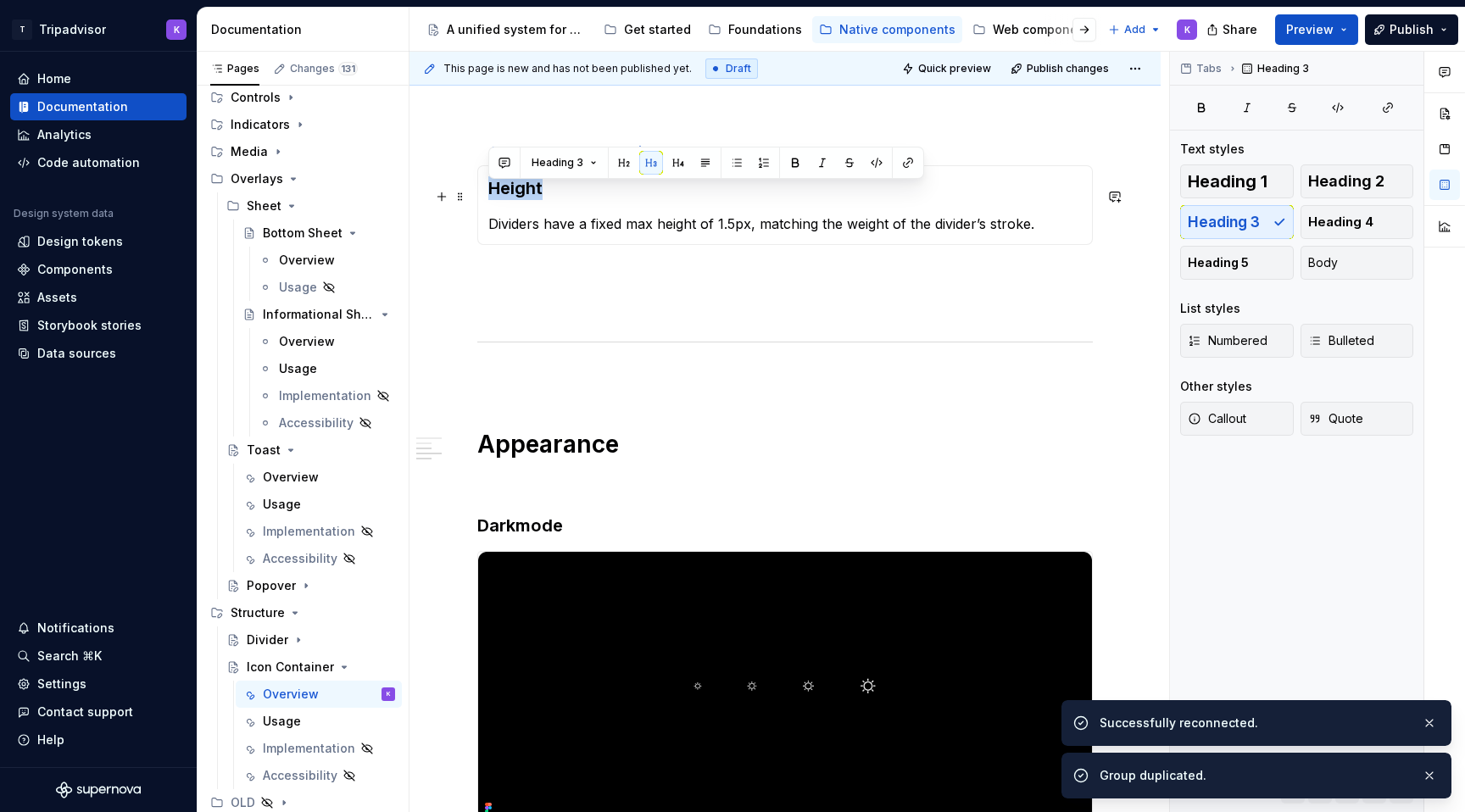
drag, startPoint x: 518, startPoint y: 196, endPoint x: 488, endPoint y: 196, distance: 30.0
click at [488, 196] on div "Height Dividers have a fixed max height of 1.5px, matching the weight of the di…" at bounding box center [784, 205] width 615 height 80
drag, startPoint x: 536, startPoint y: 193, endPoint x: 477, endPoint y: 192, distance: 59.0
click at [477, 193] on div "Height Dividers have a fixed max height of 1.5px, matching the weight of the di…" at bounding box center [784, 205] width 615 height 80
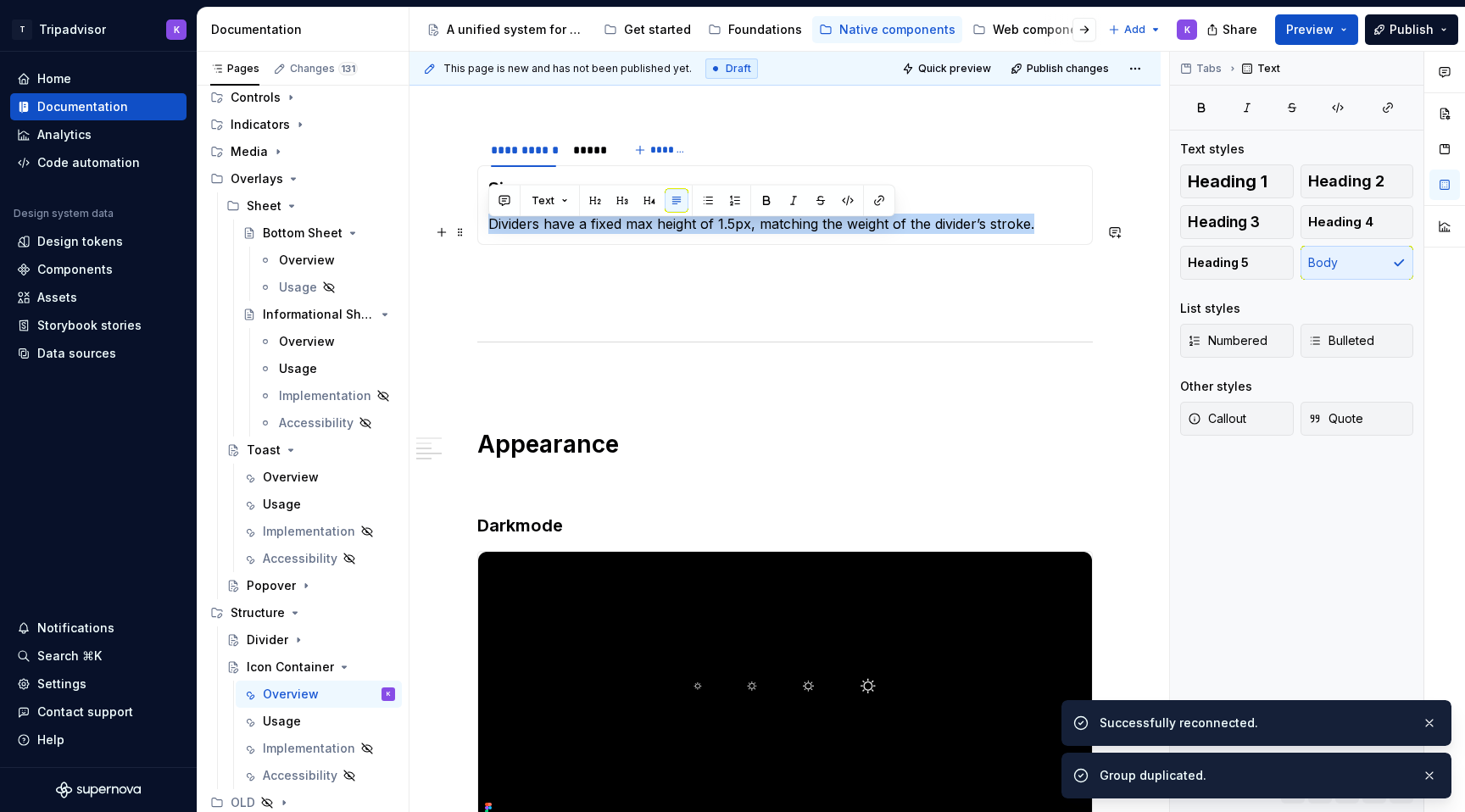
drag, startPoint x: 1059, startPoint y: 232, endPoint x: 490, endPoint y: 230, distance: 569.0
click at [490, 230] on p "Dividers have a fixed max height of 1.5px, matching the weight of the divider’s…" at bounding box center [785, 223] width 593 height 20
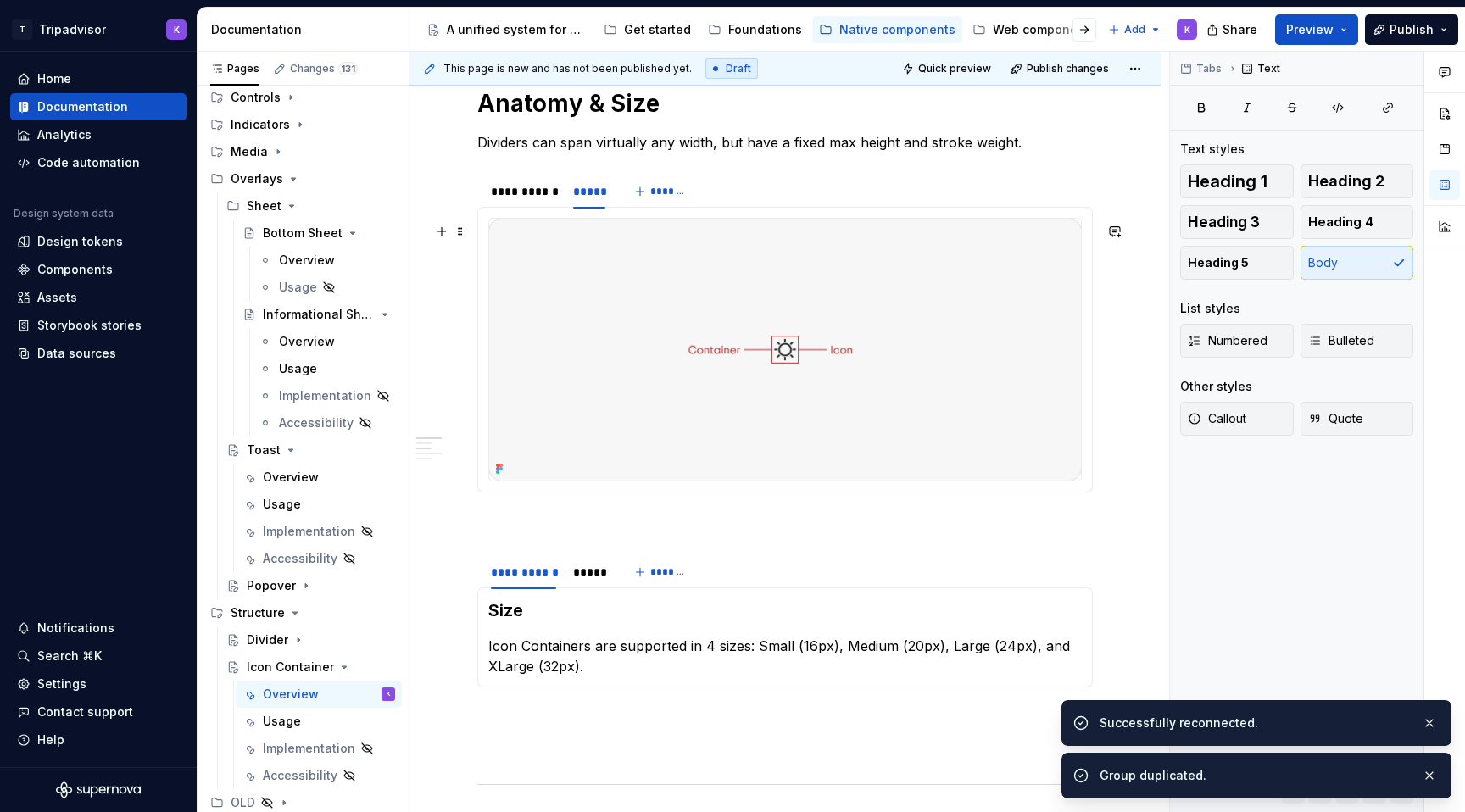
scroll to position [683, 0]
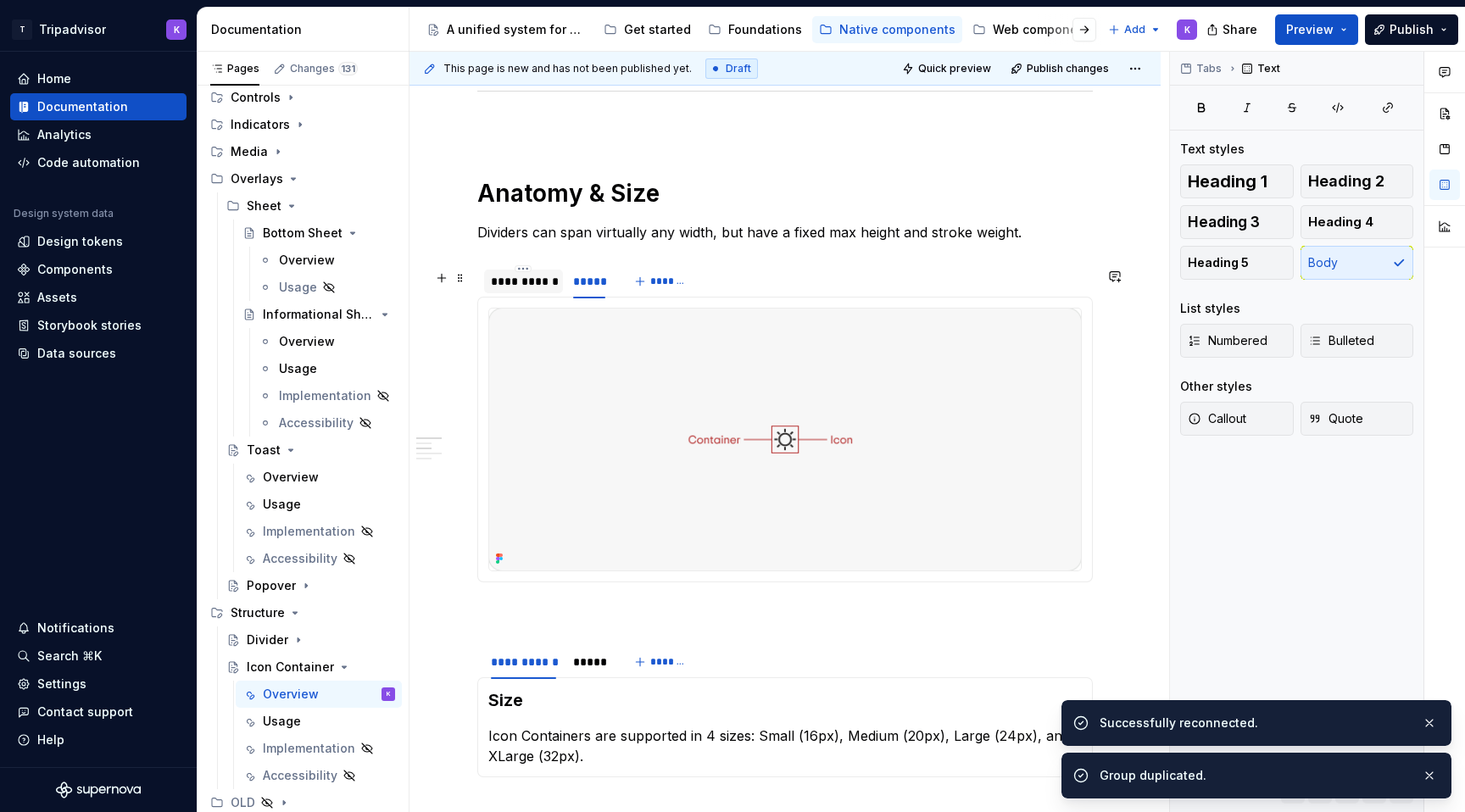
click at [529, 290] on div "**********" at bounding box center [523, 281] width 65 height 17
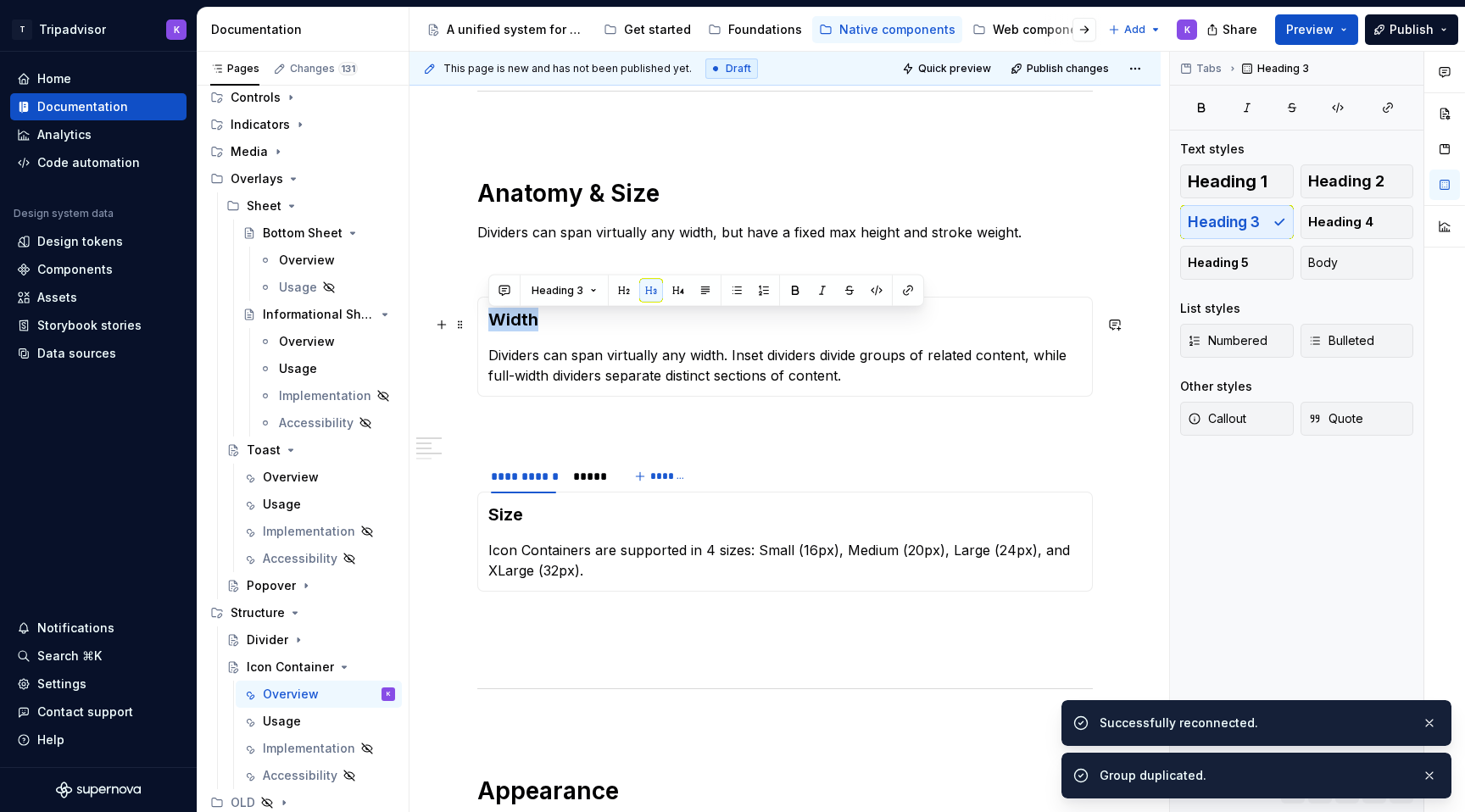
drag, startPoint x: 536, startPoint y: 323, endPoint x: 495, endPoint y: 322, distance: 41.0
click at [495, 322] on h3 "Width" at bounding box center [785, 320] width 593 height 23
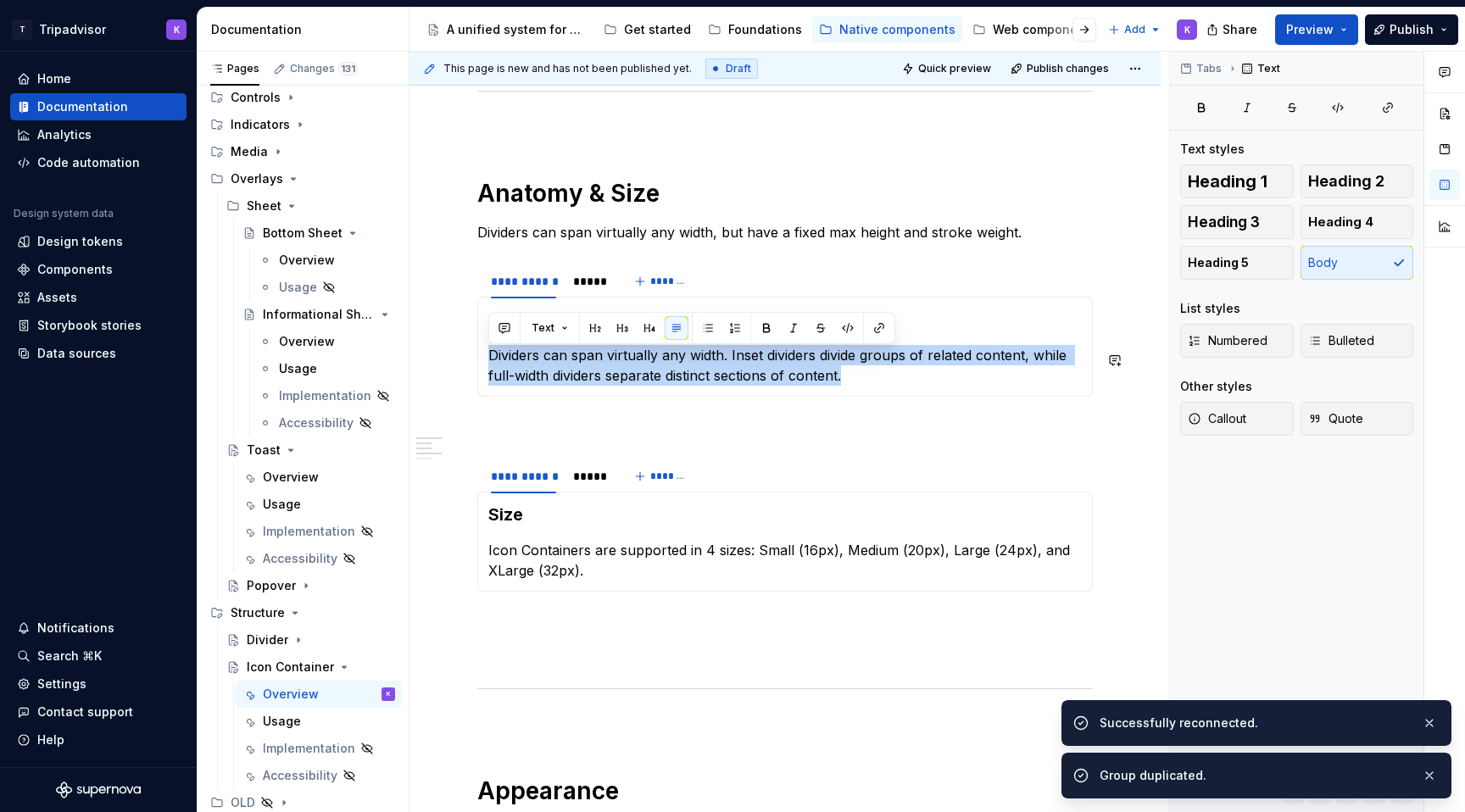
drag, startPoint x: 773, startPoint y: 377, endPoint x: 481, endPoint y: 361, distance: 292.4
click at [481, 361] on div "Anatomy Dividers can span virtually any width. Inset dividers divide groups of …" at bounding box center [784, 346] width 615 height 100
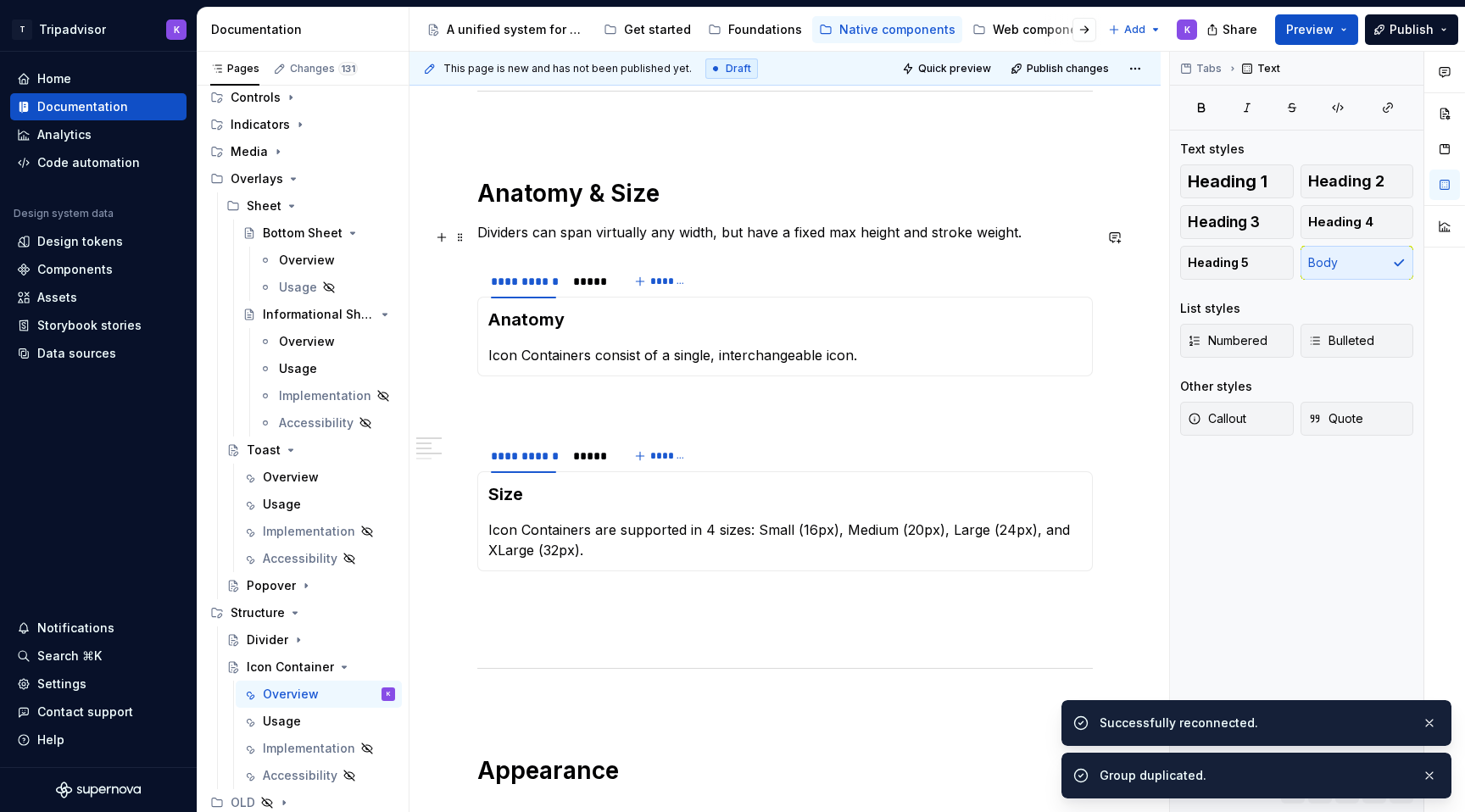
click at [728, 242] on p "Dividers can span virtually any width, but have a fixed max height and stroke w…" at bounding box center [784, 232] width 615 height 20
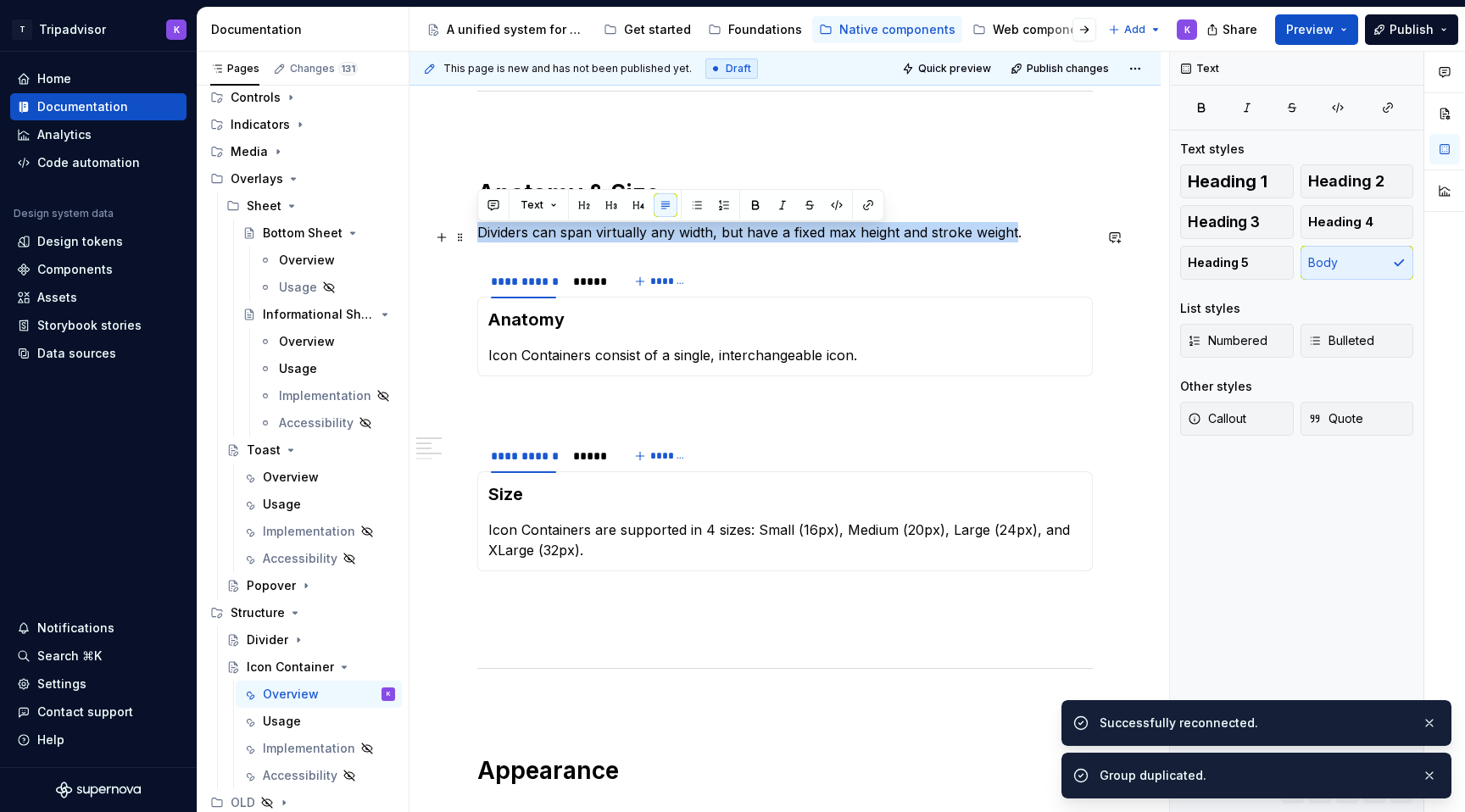
drag, startPoint x: 804, startPoint y: 237, endPoint x: 425, endPoint y: 229, distance: 379.1
click at [425, 229] on div "**********" at bounding box center [785, 521] width 751 height 1778
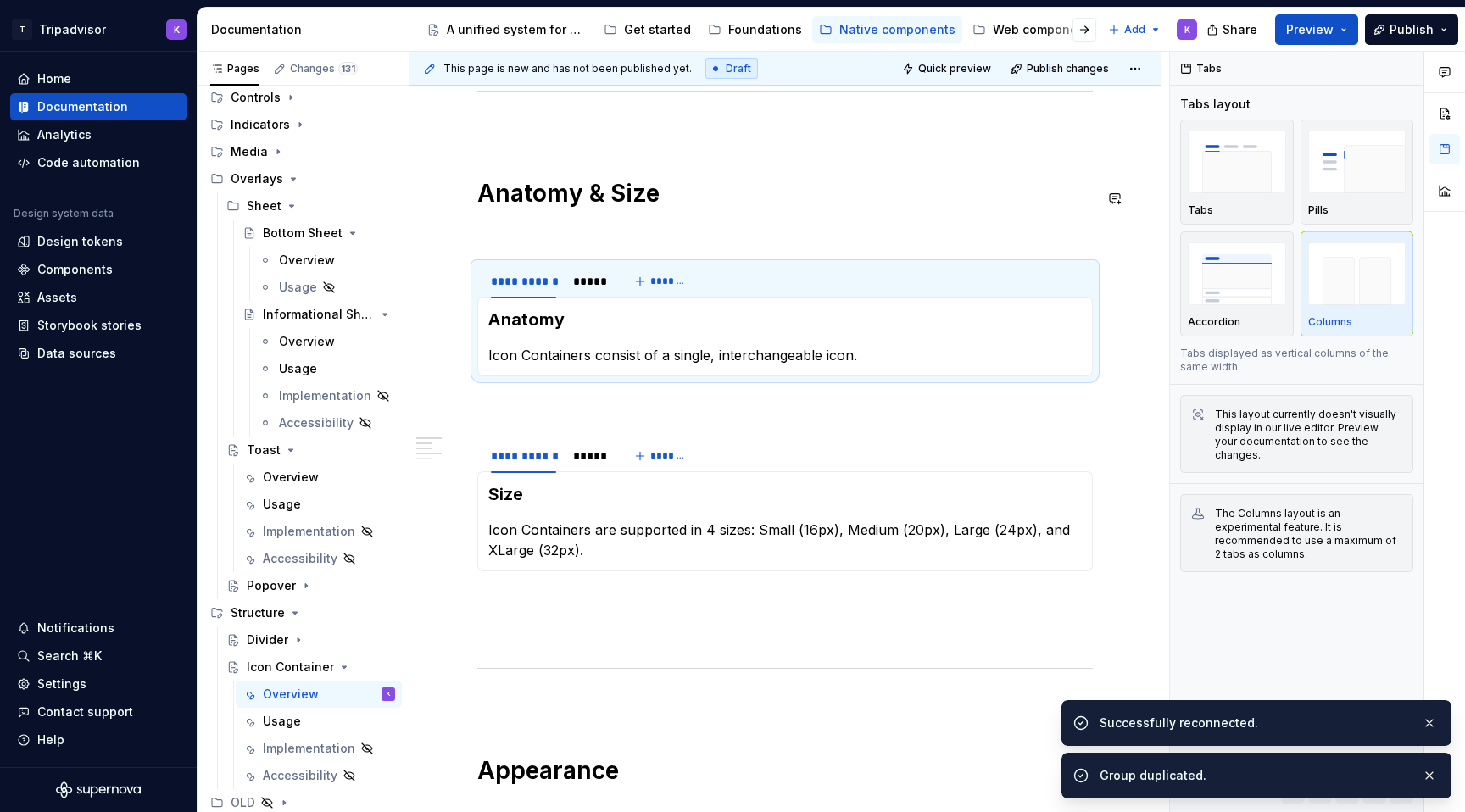
click at [576, 220] on div "**********" at bounding box center [784, 409] width 615 height 1474
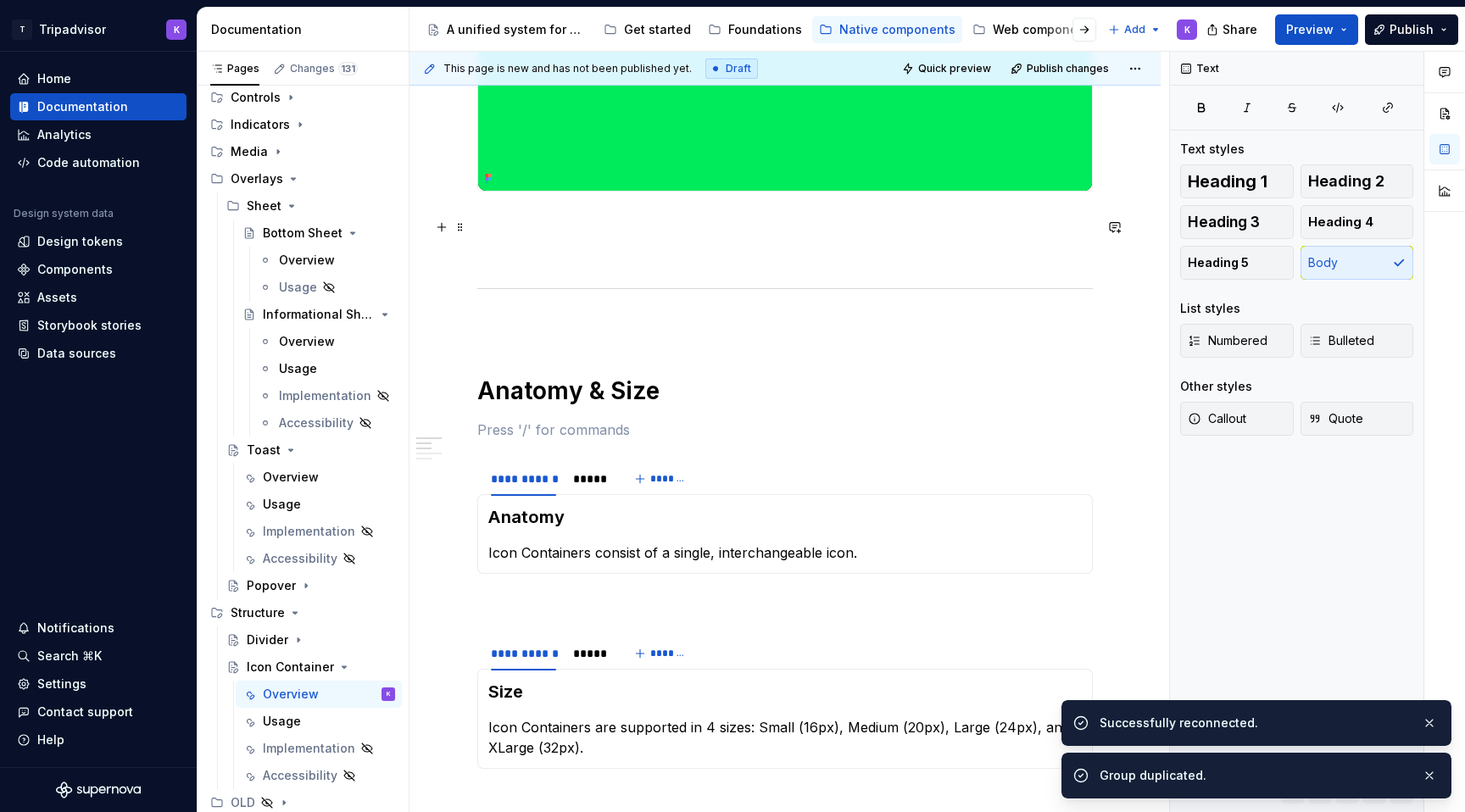
scroll to position [473, 0]
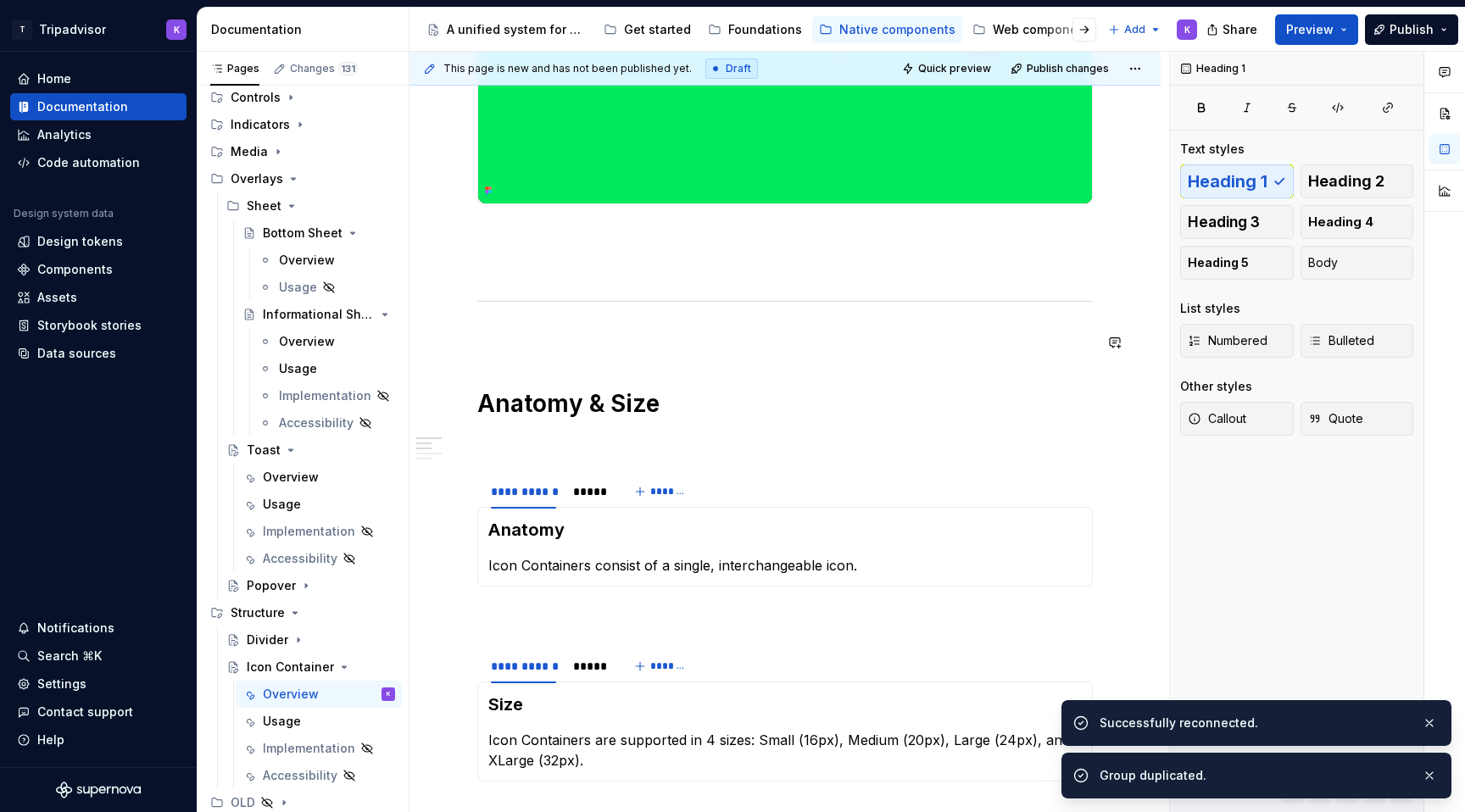
click at [564, 378] on div "**********" at bounding box center [784, 619] width 615 height 1474
click at [553, 362] on div "**********" at bounding box center [784, 619] width 615 height 1474
click at [537, 446] on p at bounding box center [784, 442] width 615 height 20
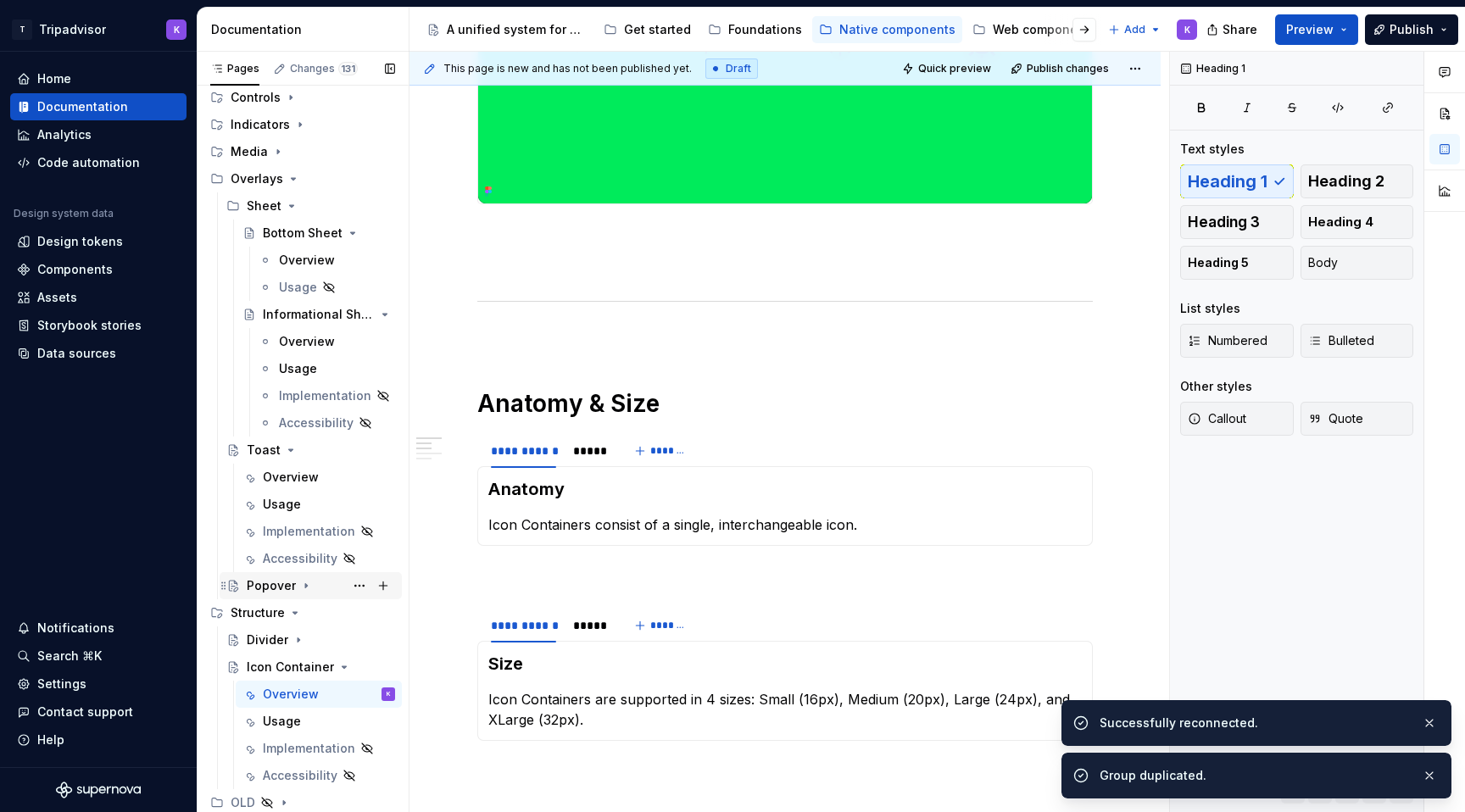
click at [305, 593] on div "Popover" at bounding box center [321, 585] width 148 height 23
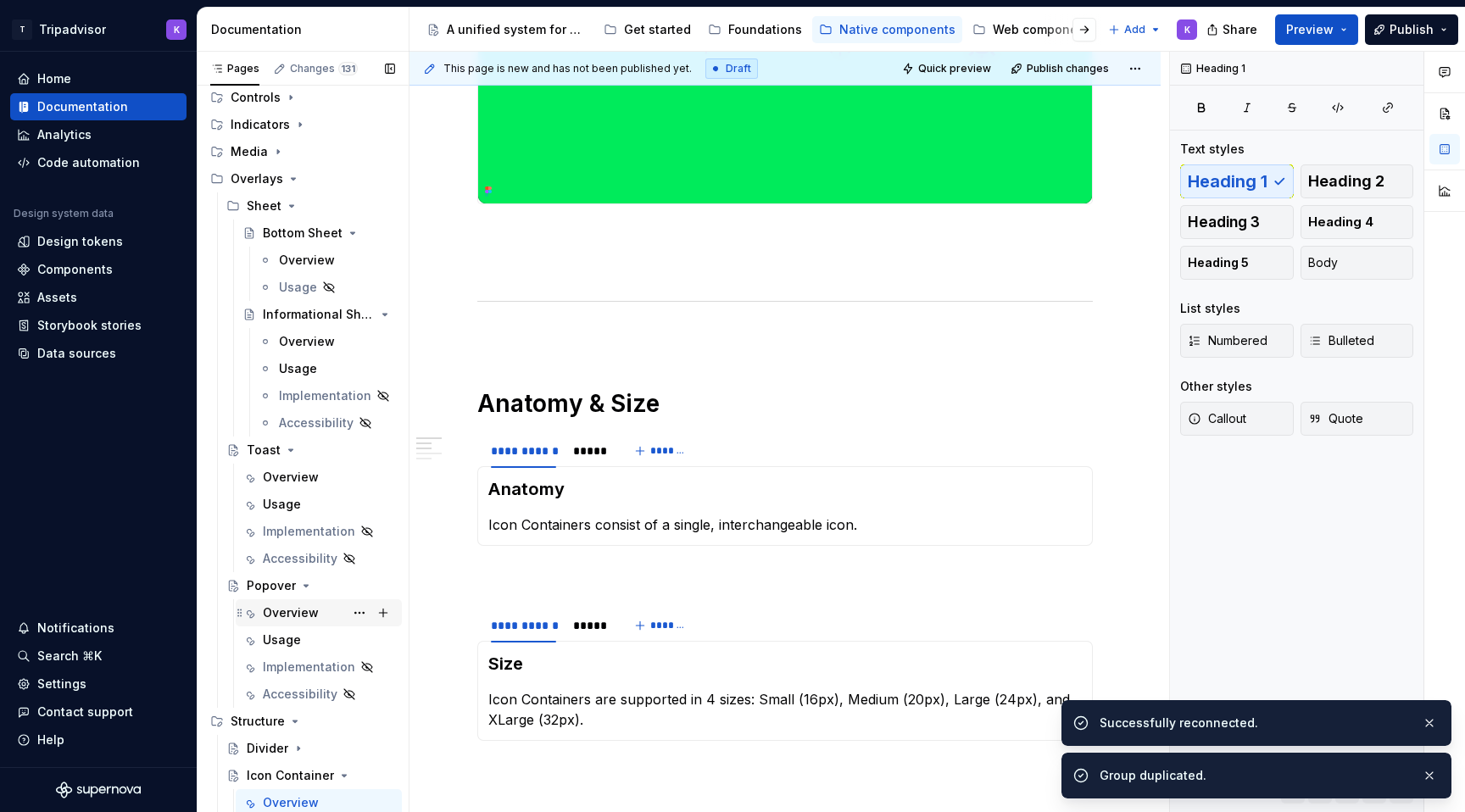
click at [311, 617] on div "Overview" at bounding box center [290, 612] width 56 height 17
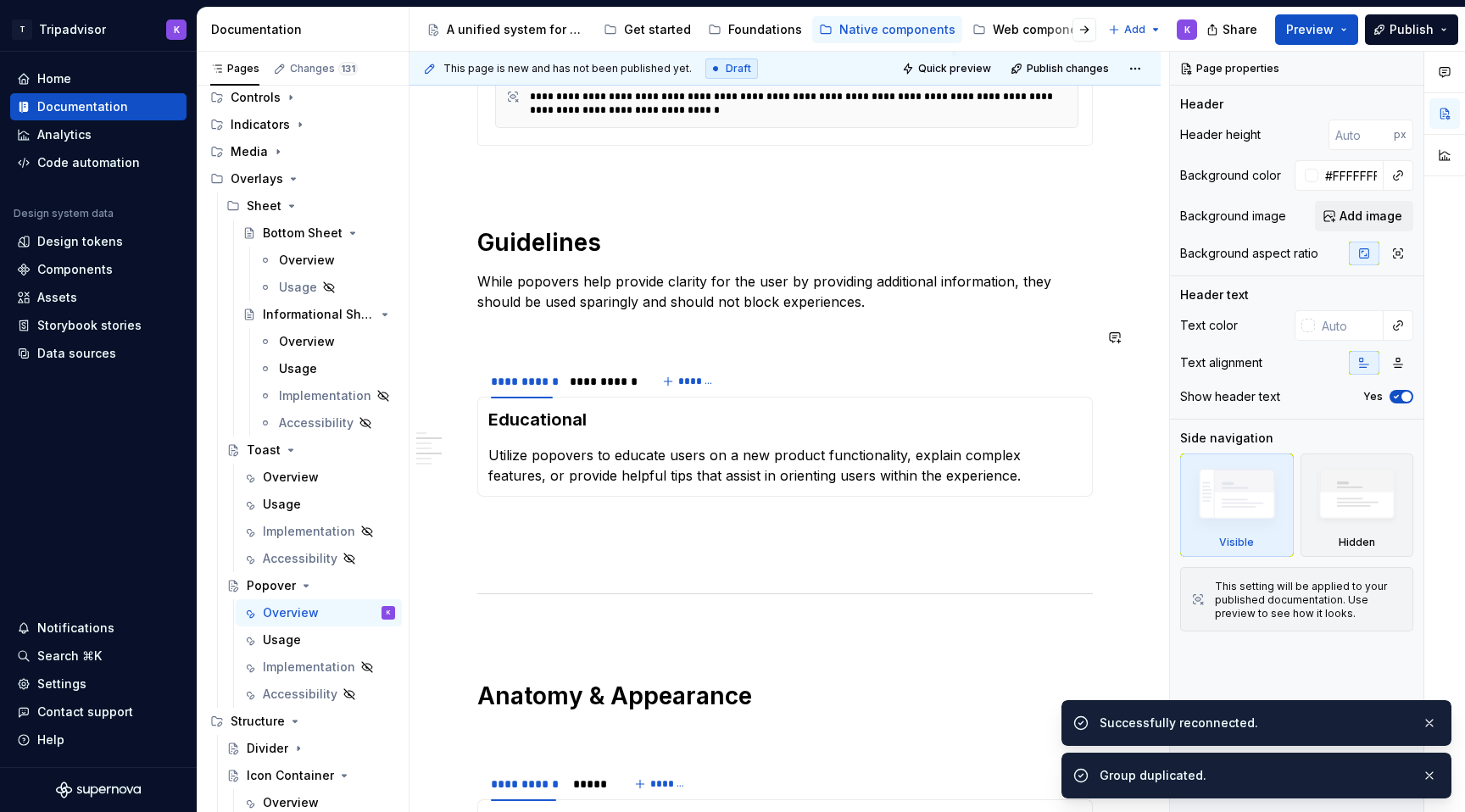
scroll to position [1398, 0]
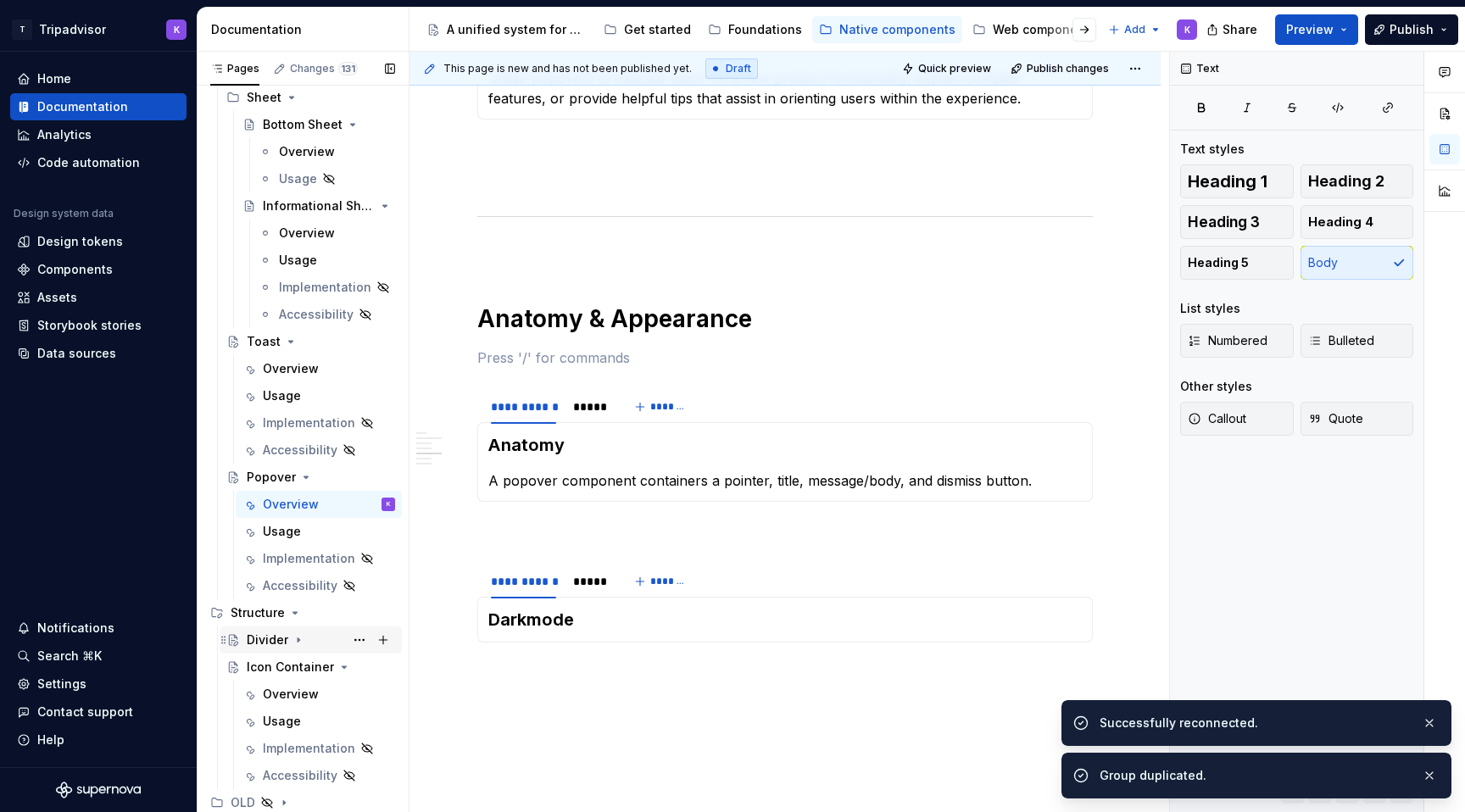
click at [295, 640] on icon "Page tree" at bounding box center [298, 639] width 14 height 14
click at [319, 674] on div "Overview" at bounding box center [329, 667] width 133 height 23
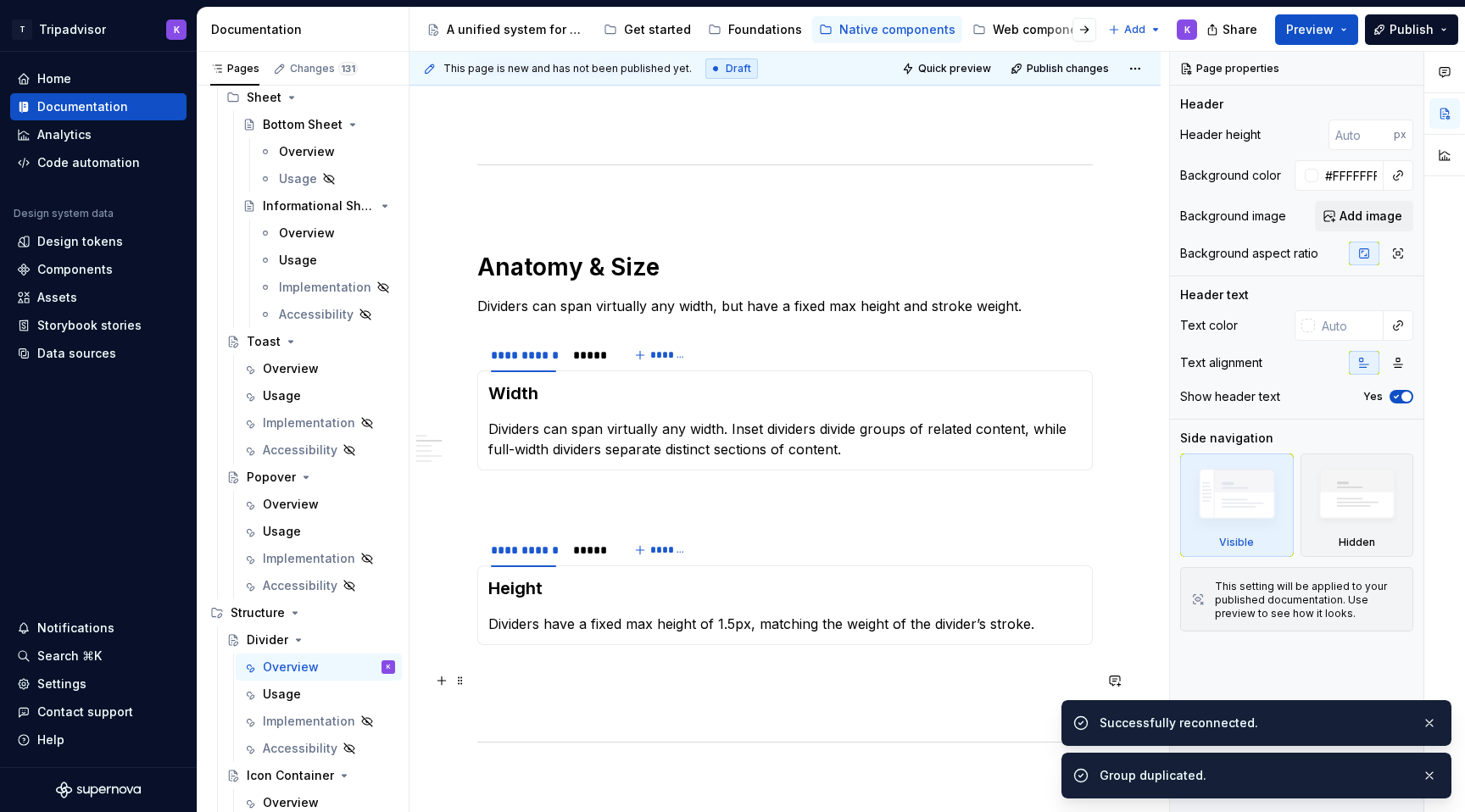
scroll to position [788, 0]
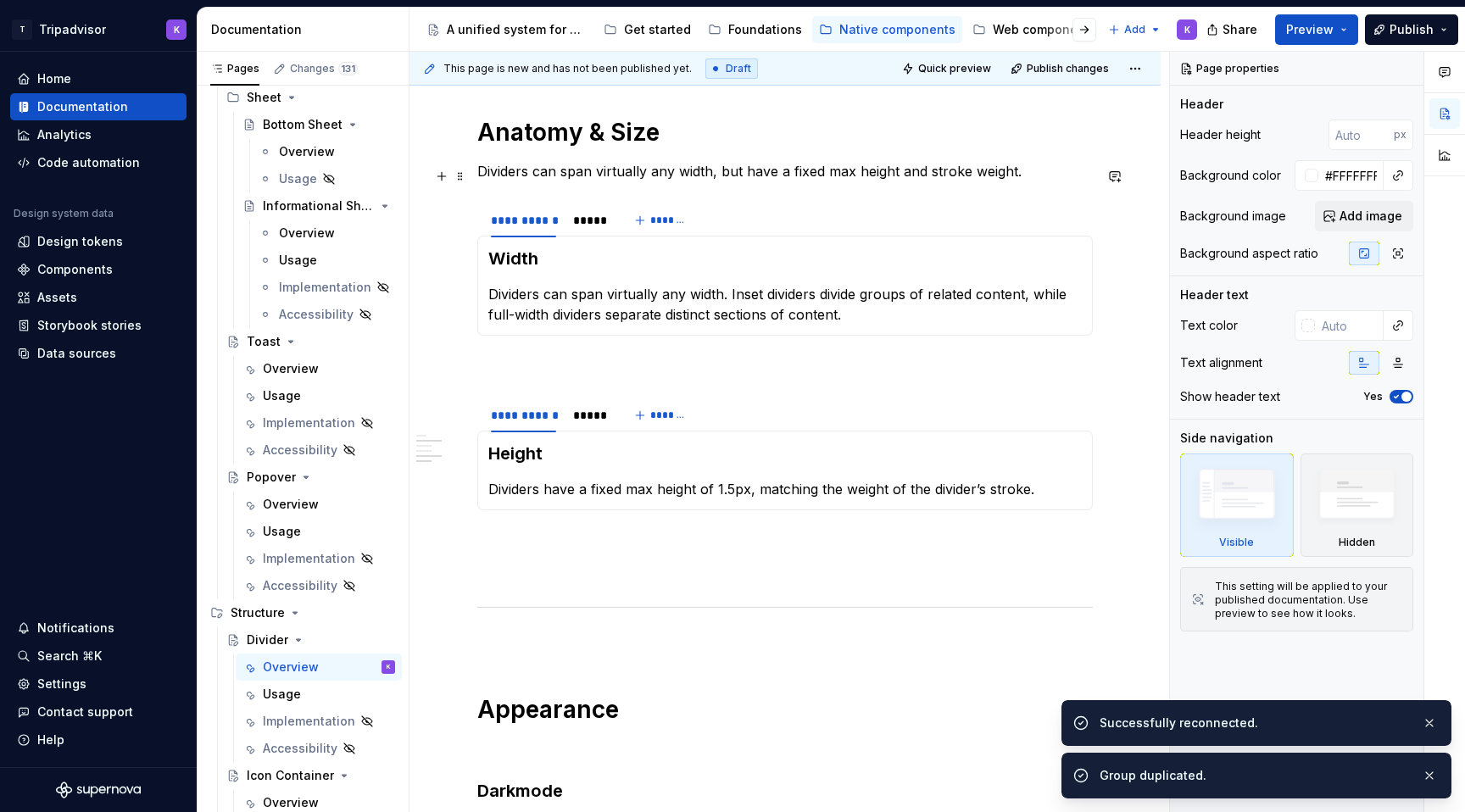
click at [1059, 174] on p "Dividers can span virtually any width, but have a fixed max height and stroke w…" at bounding box center [784, 171] width 615 height 20
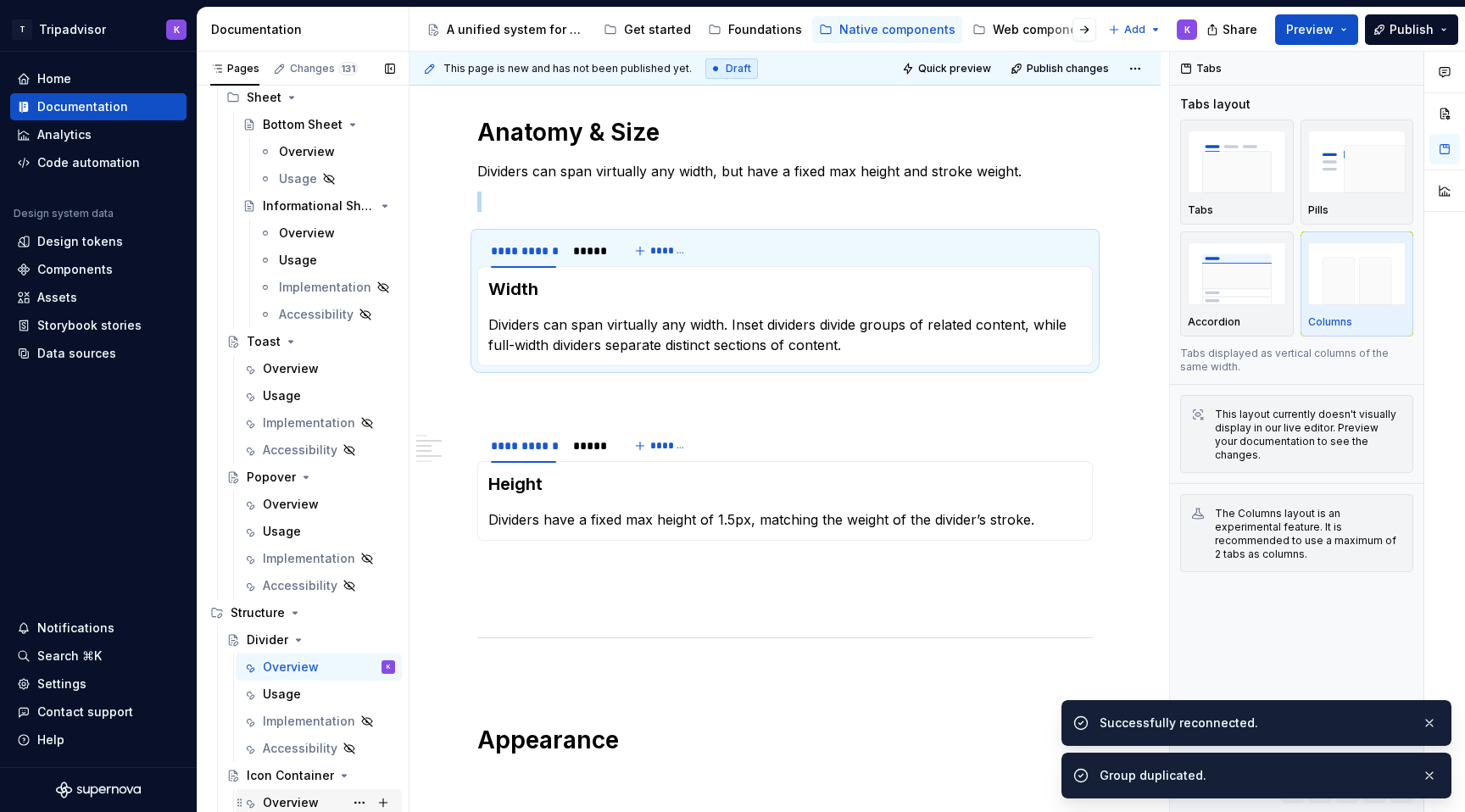
click at [290, 800] on div "Overview" at bounding box center [290, 801] width 56 height 17
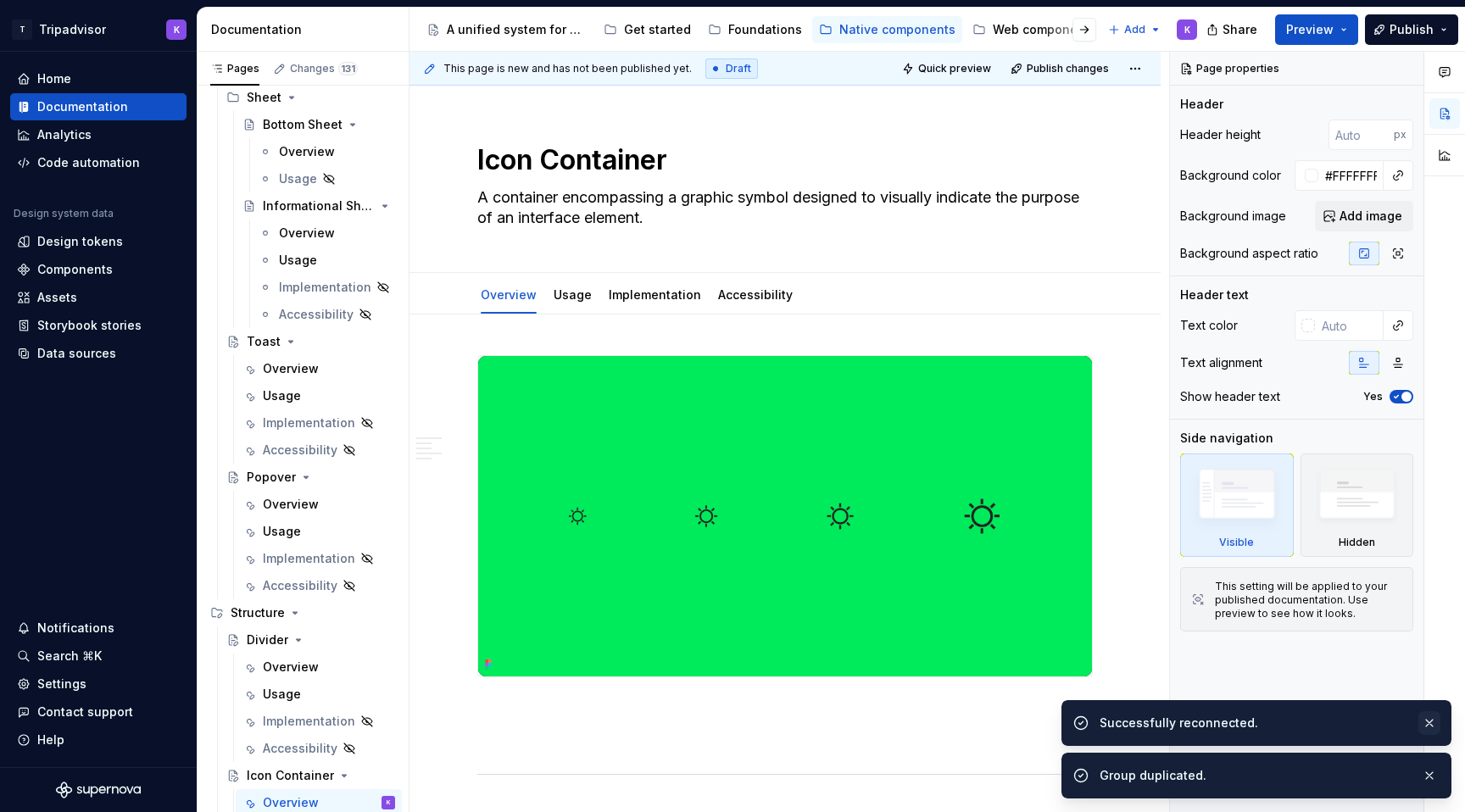
click at [1434, 727] on button "button" at bounding box center [1429, 722] width 22 height 23
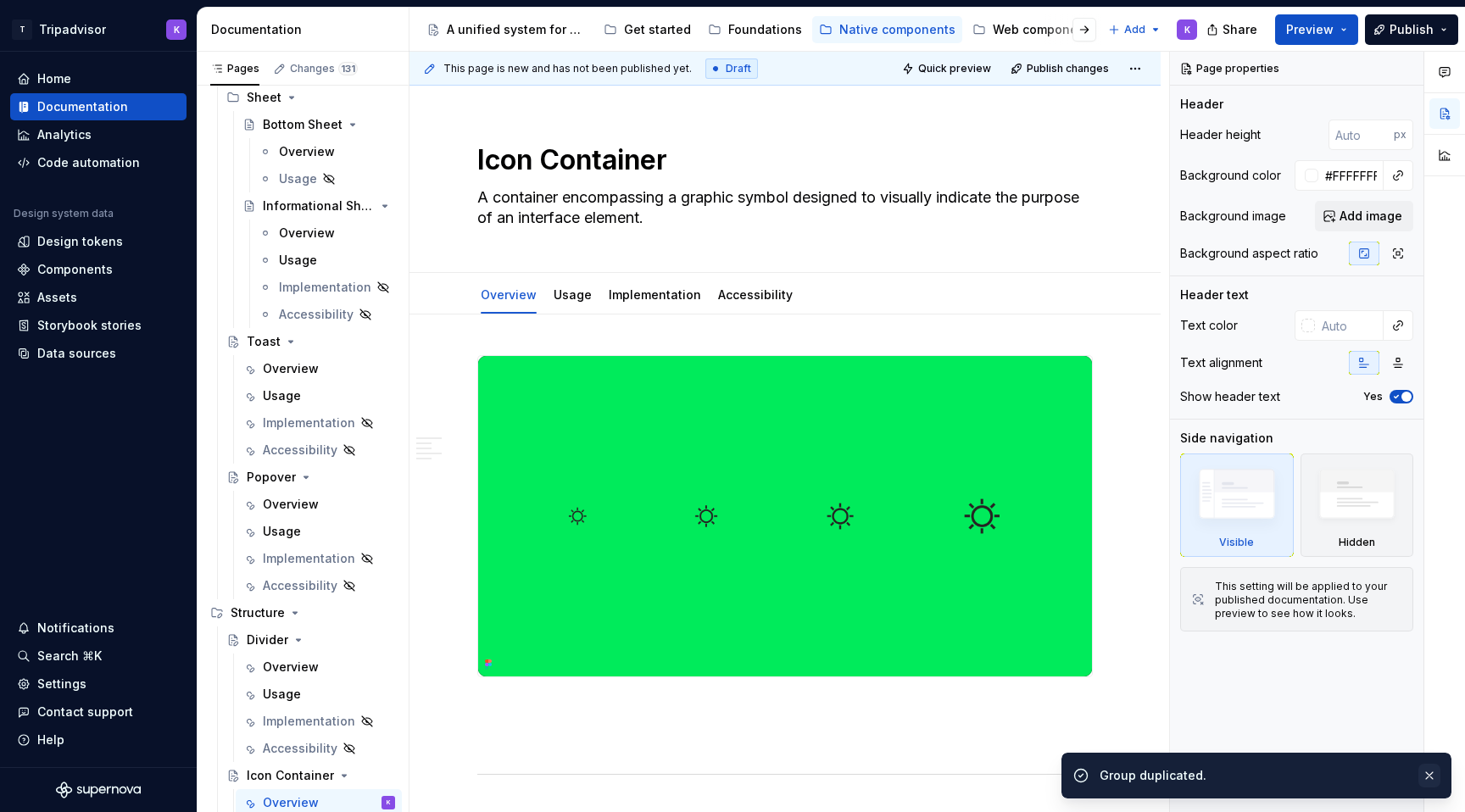
click at [1431, 777] on button "button" at bounding box center [1429, 775] width 22 height 23
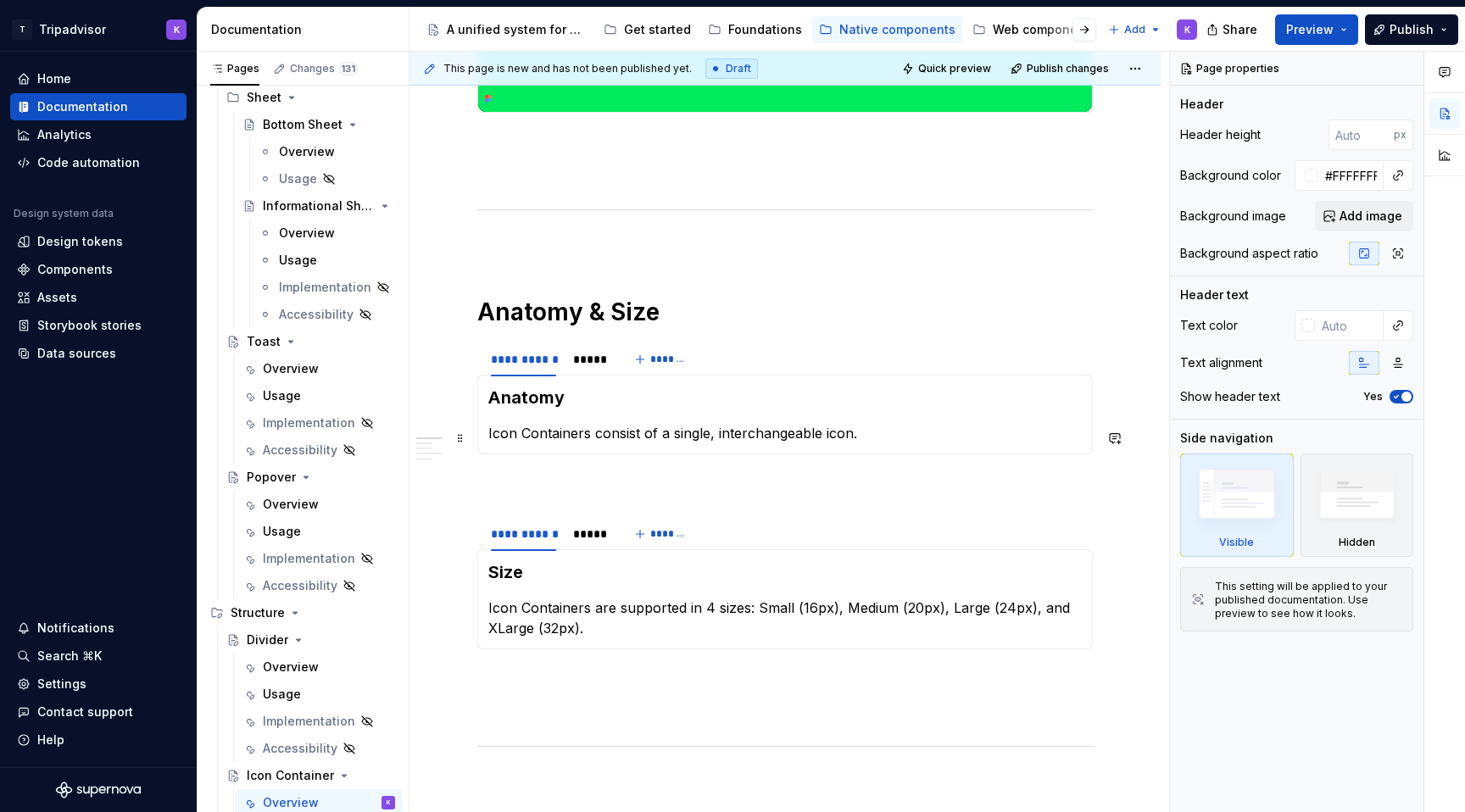
scroll to position [605, 0]
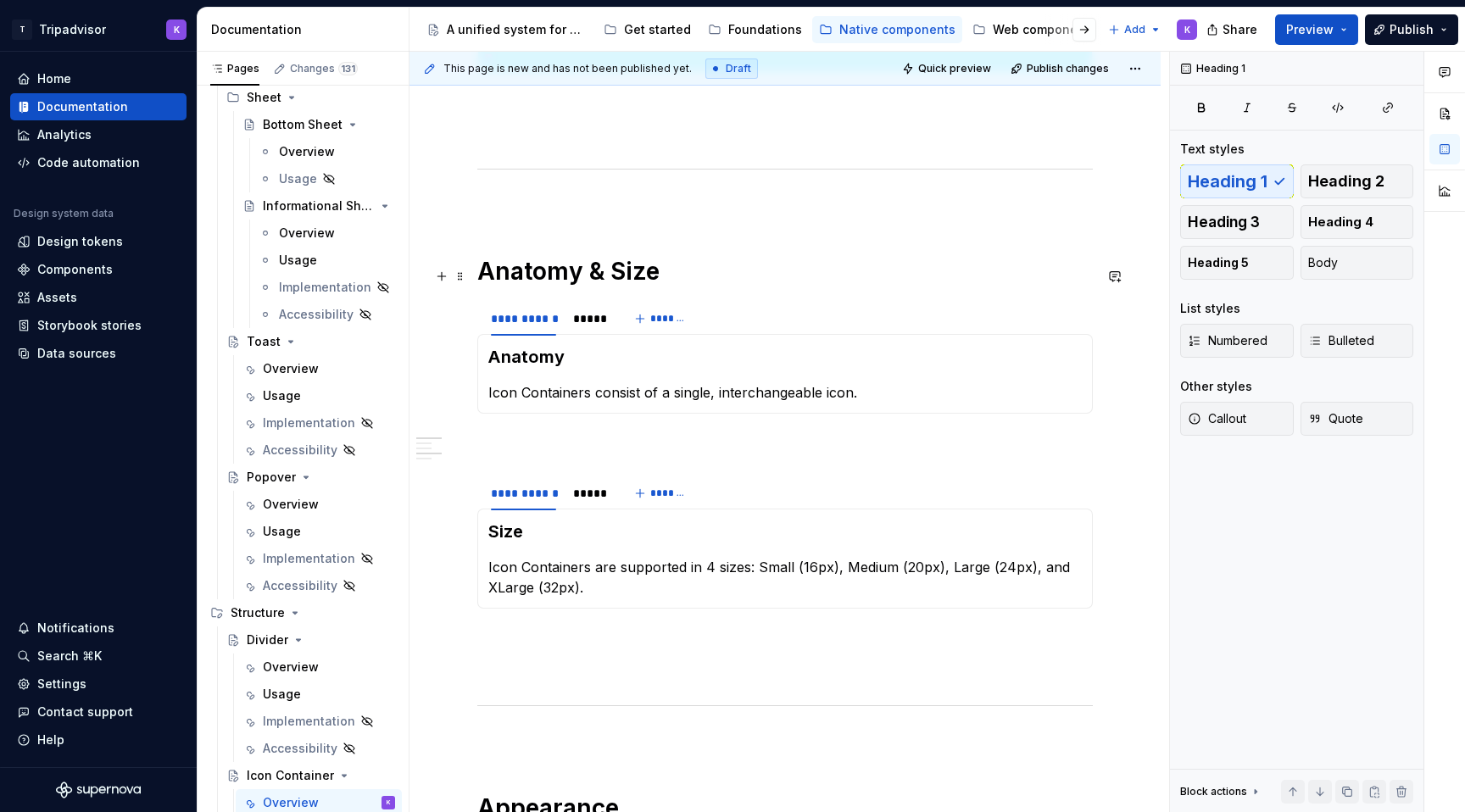
click at [731, 281] on h1 "Anatomy & Size" at bounding box center [784, 271] width 615 height 30
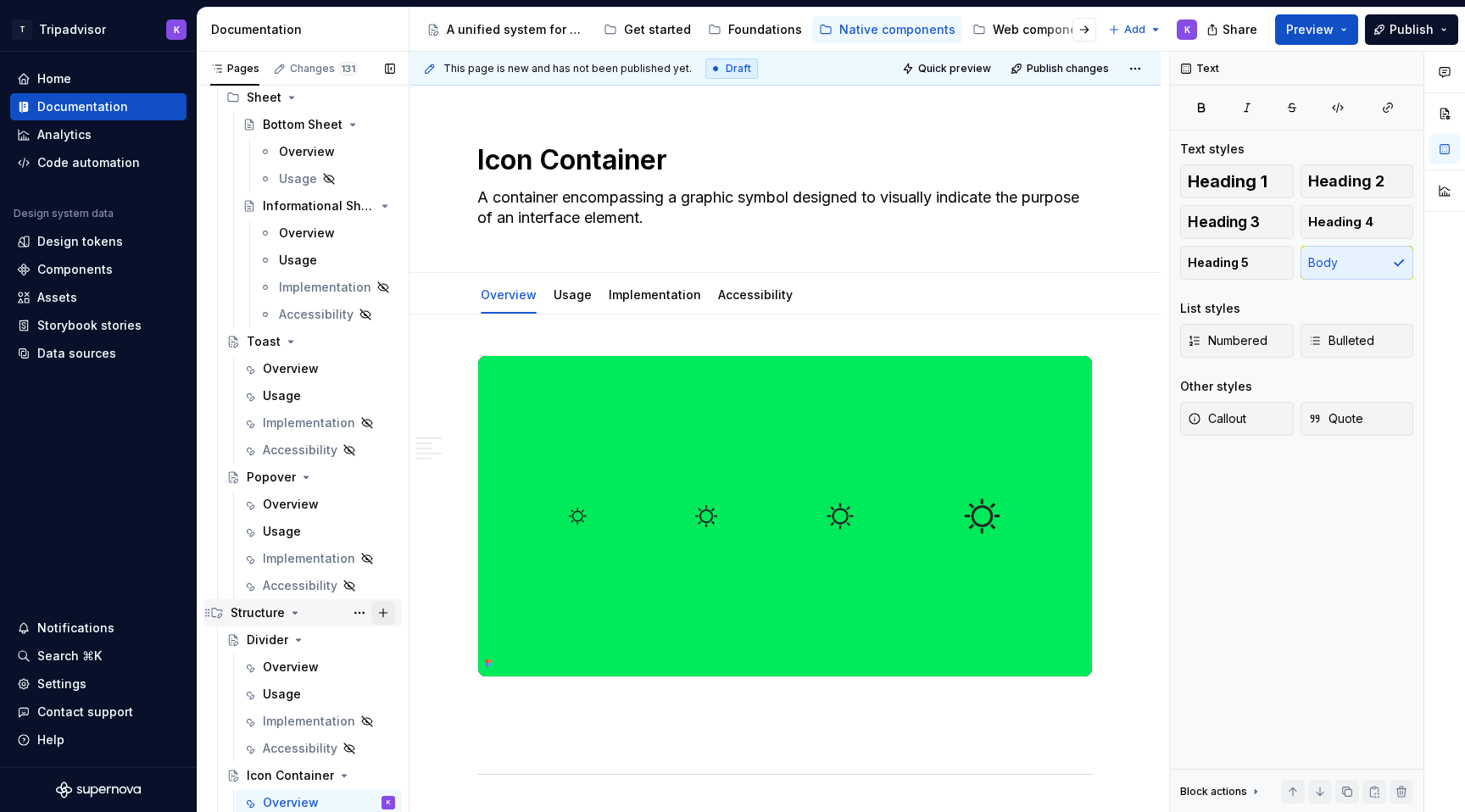
scroll to position [1558, 0]
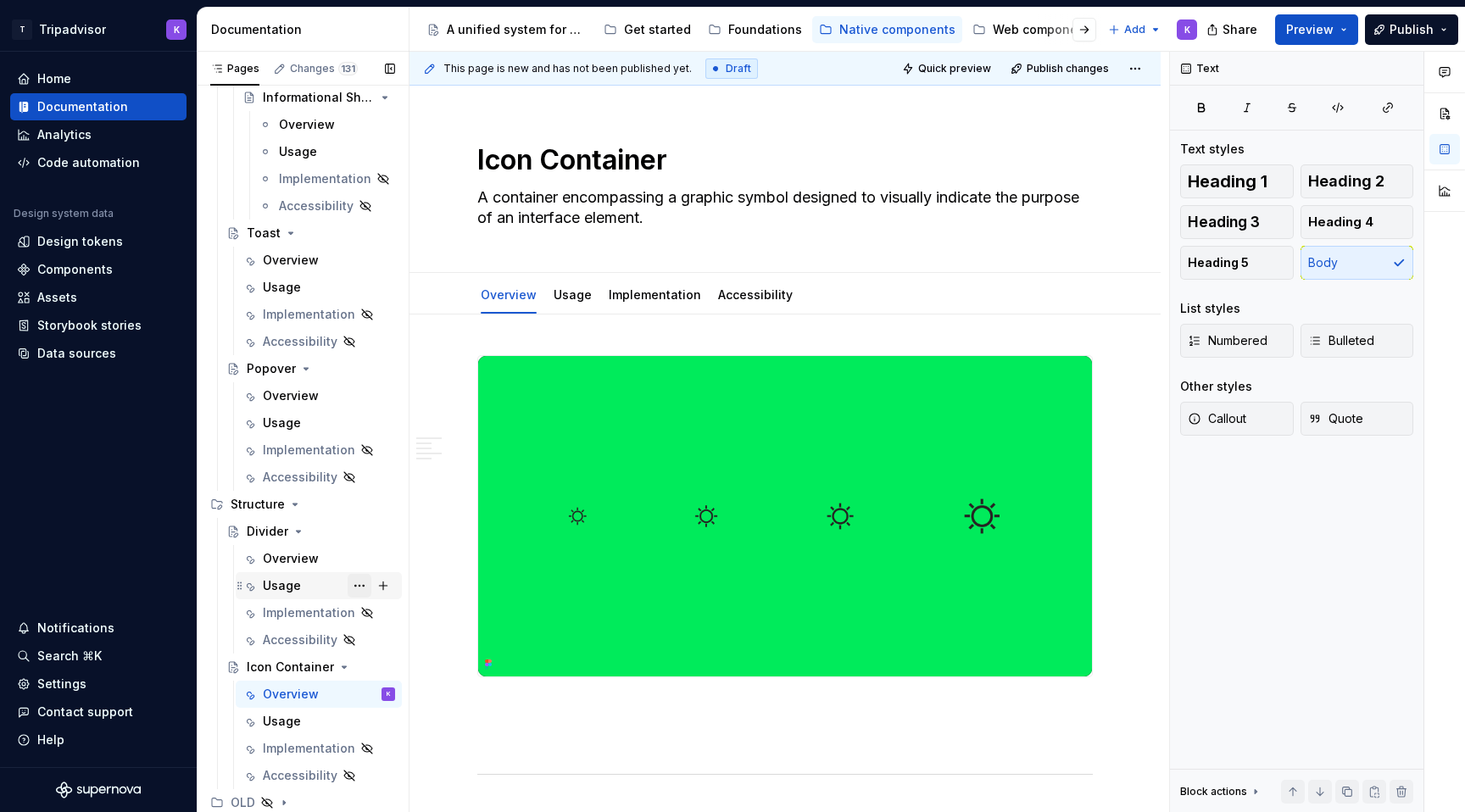
click at [360, 585] on button "Page tree" at bounding box center [359, 585] width 23 height 23
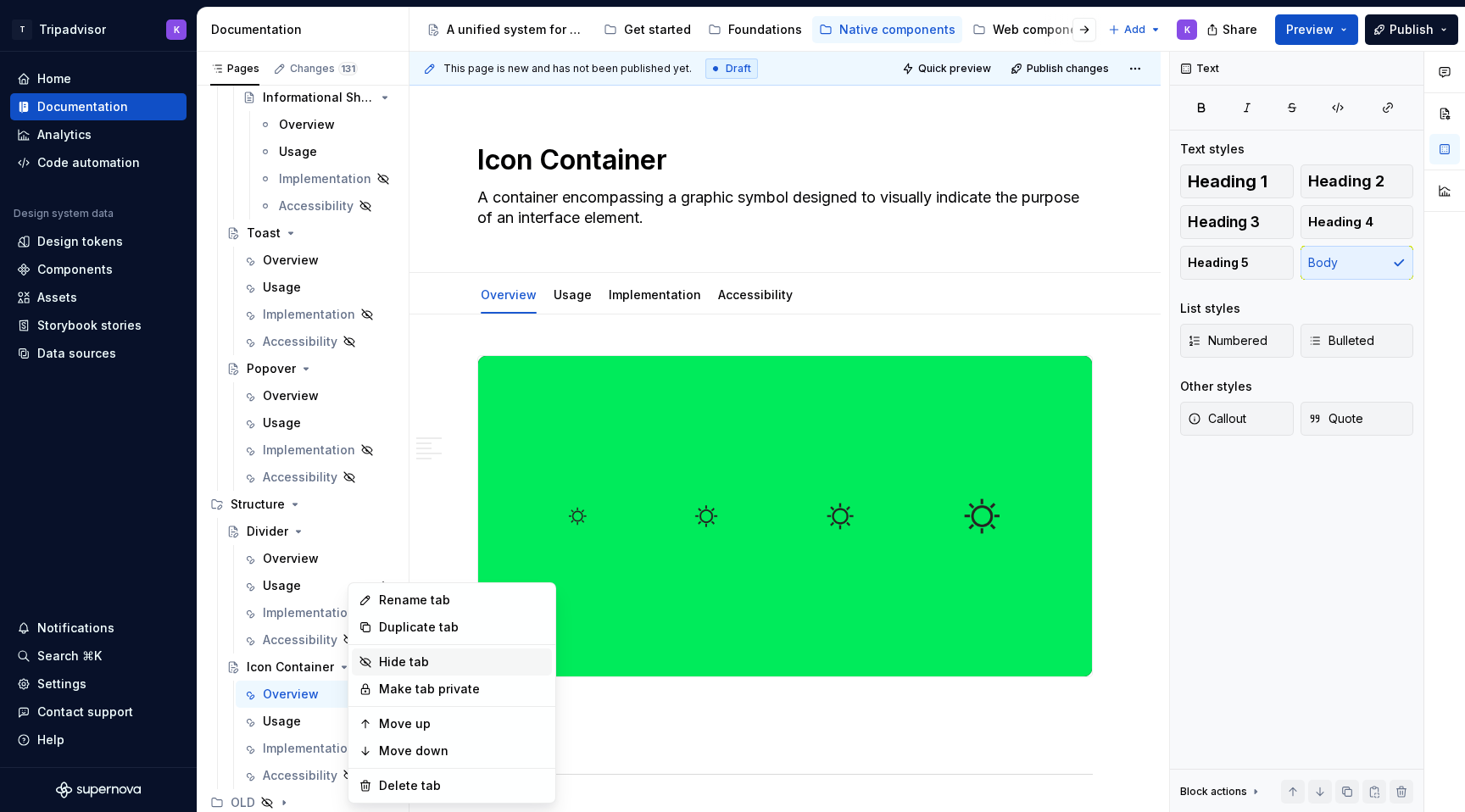
click at [416, 665] on div "Hide tab" at bounding box center [462, 661] width 166 height 17
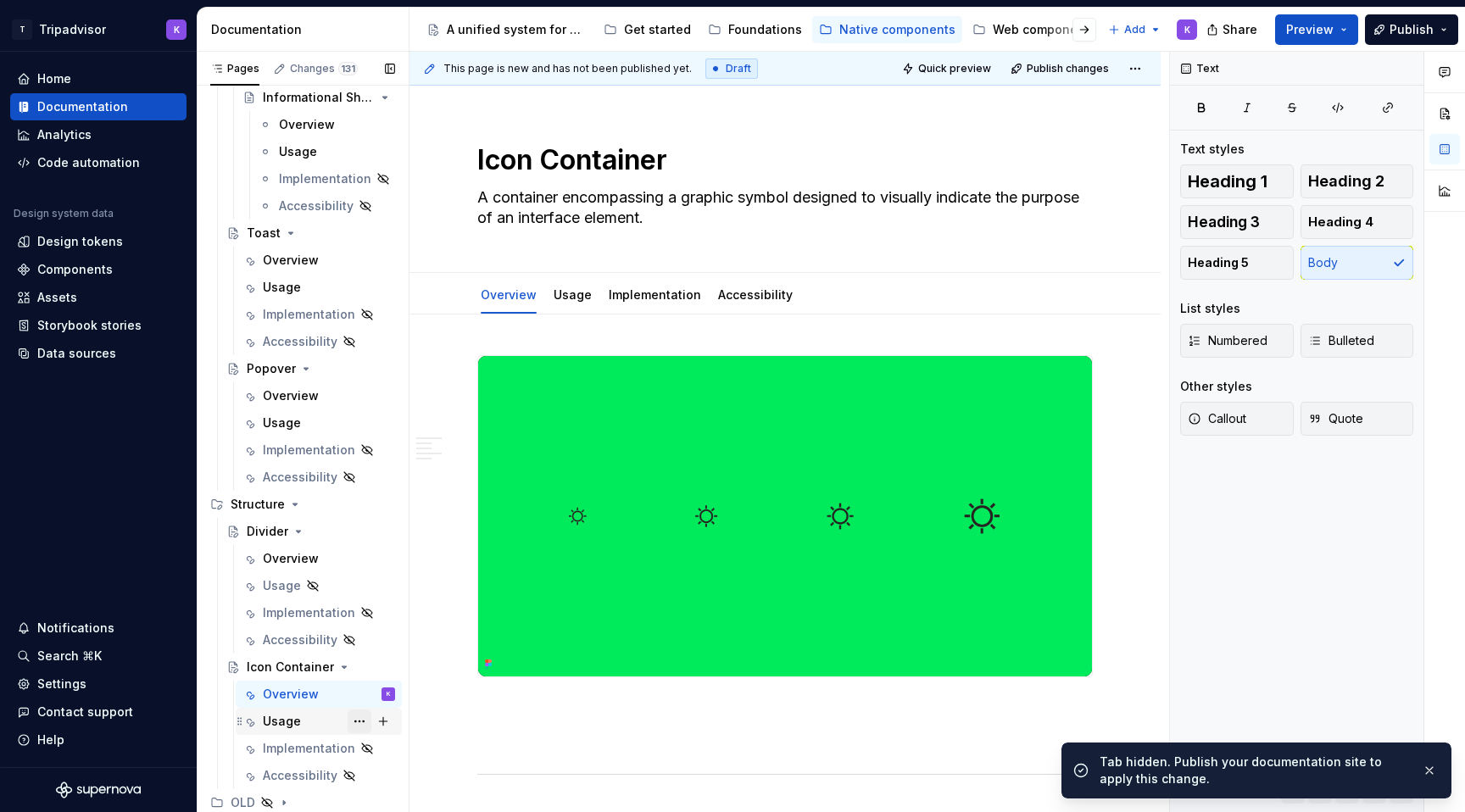
click at [360, 726] on button "Page tree" at bounding box center [359, 721] width 23 height 23
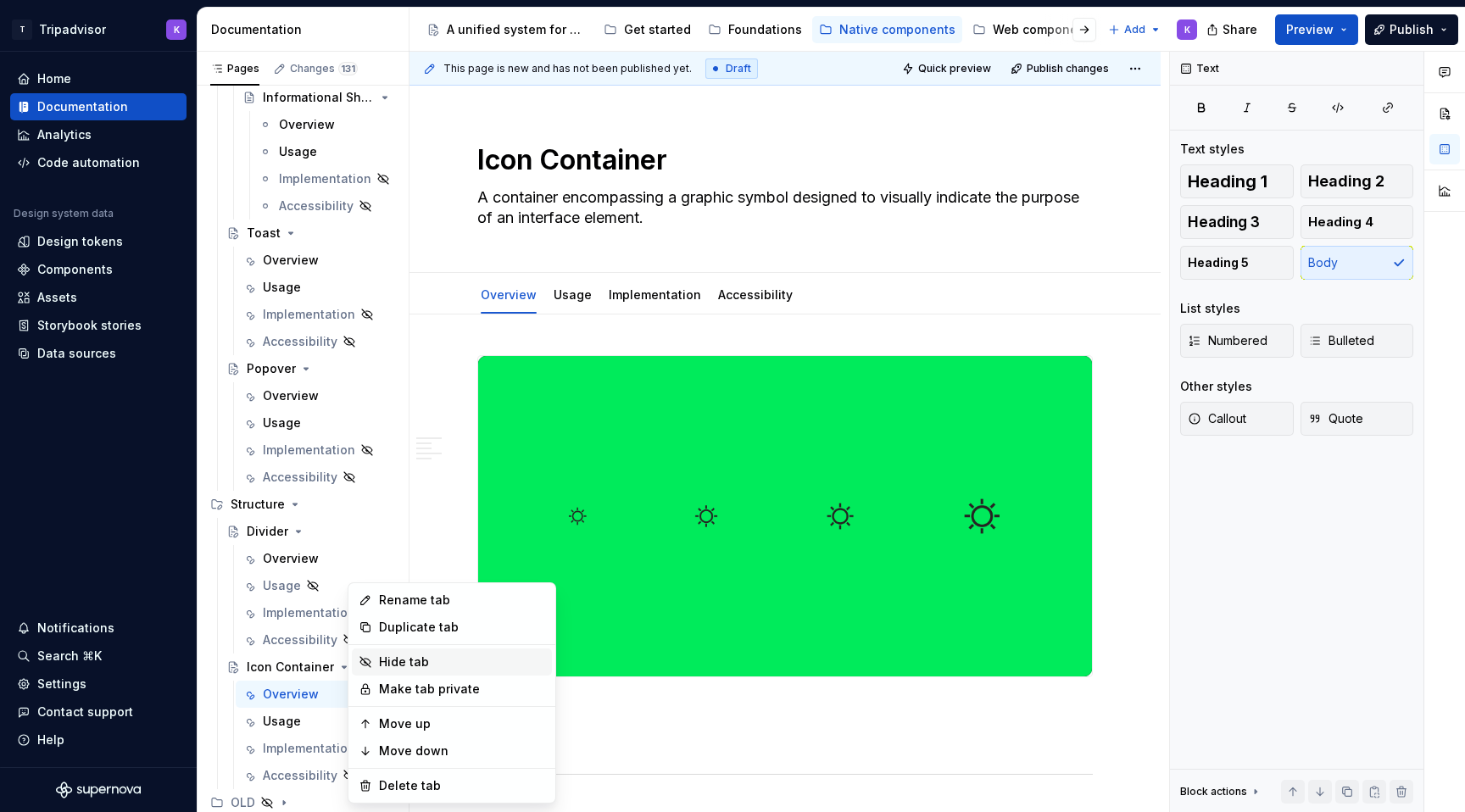
click at [411, 664] on div "Hide tab" at bounding box center [462, 661] width 166 height 17
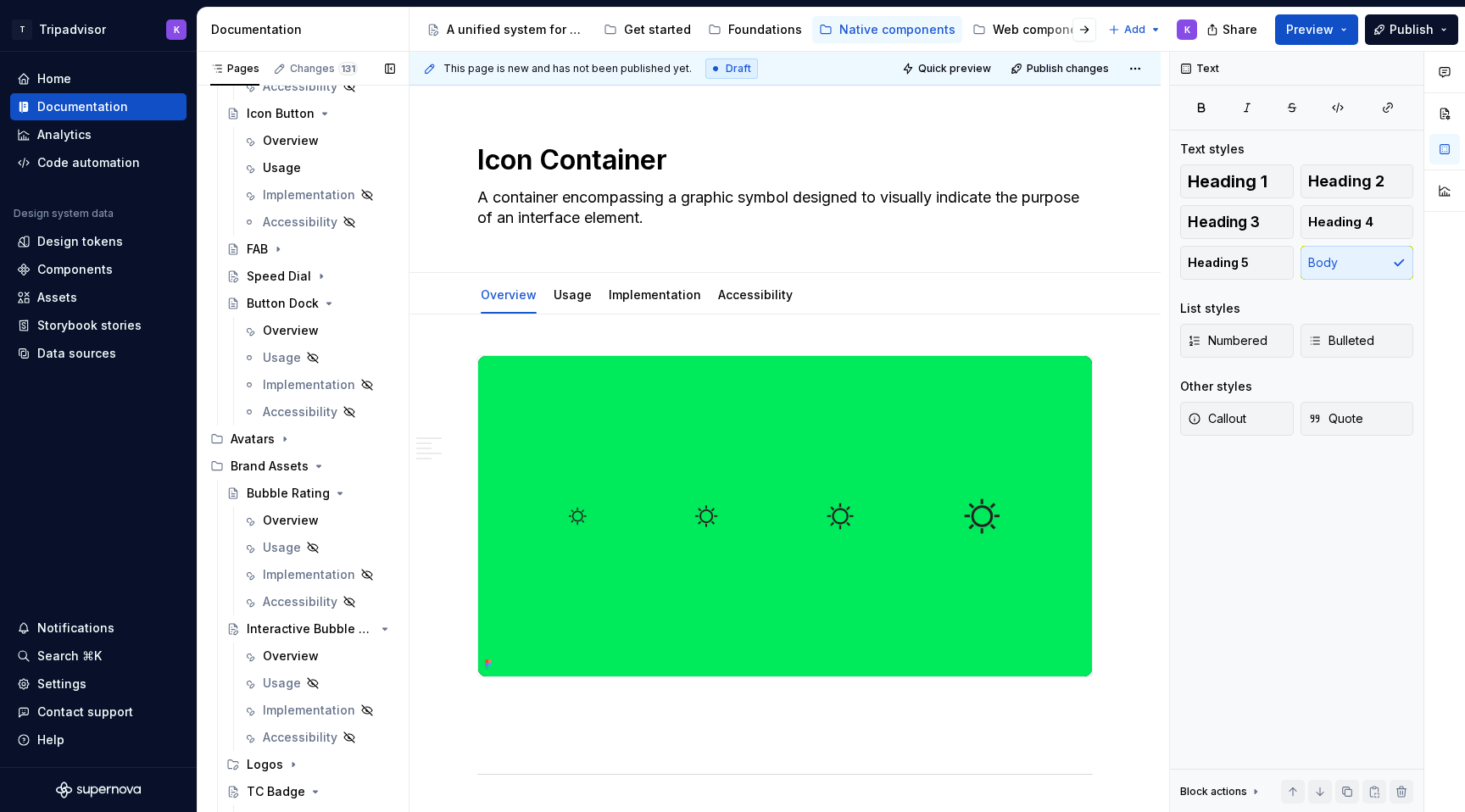
scroll to position [22, 0]
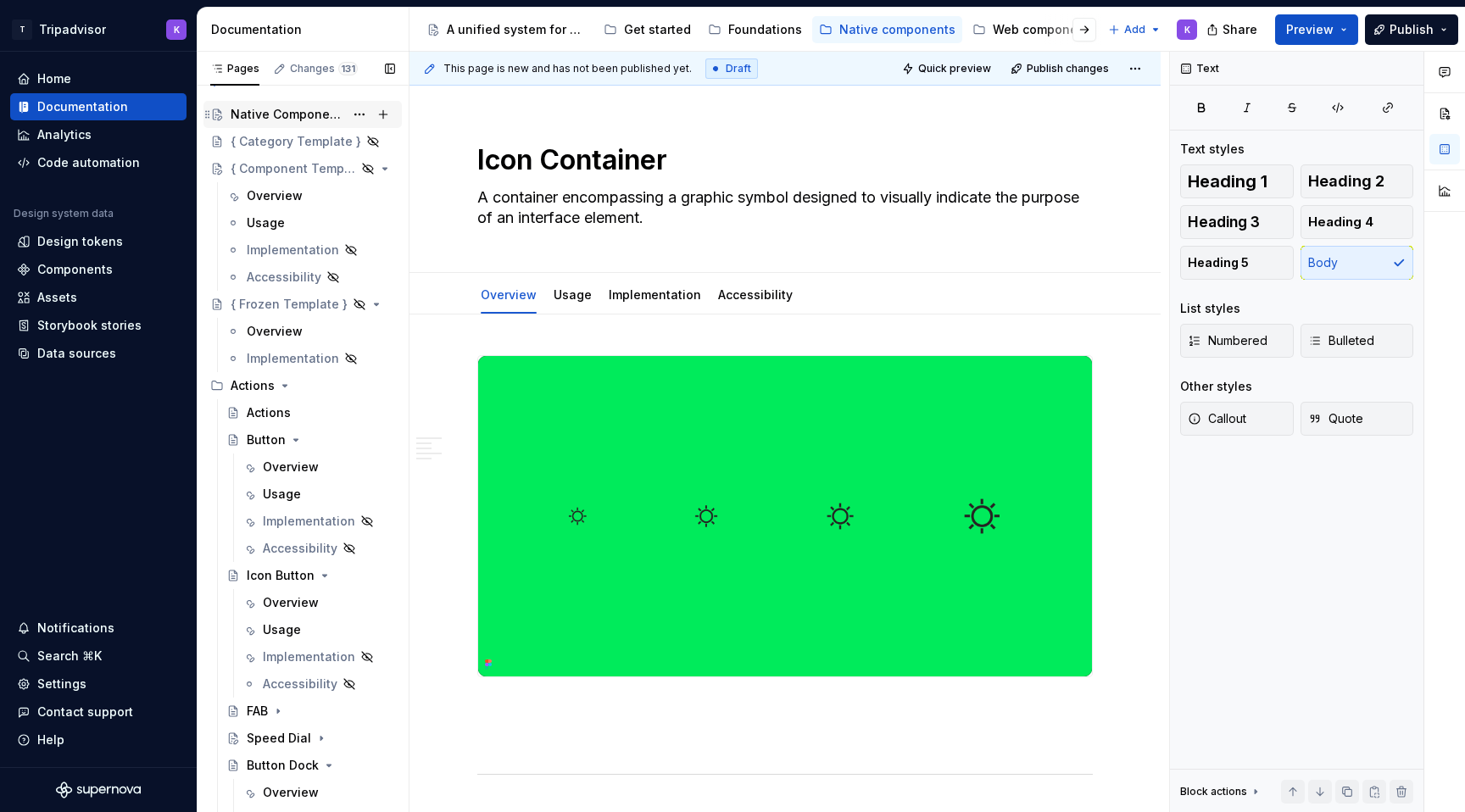
click at [279, 107] on div "Native Components" at bounding box center [287, 114] width 113 height 17
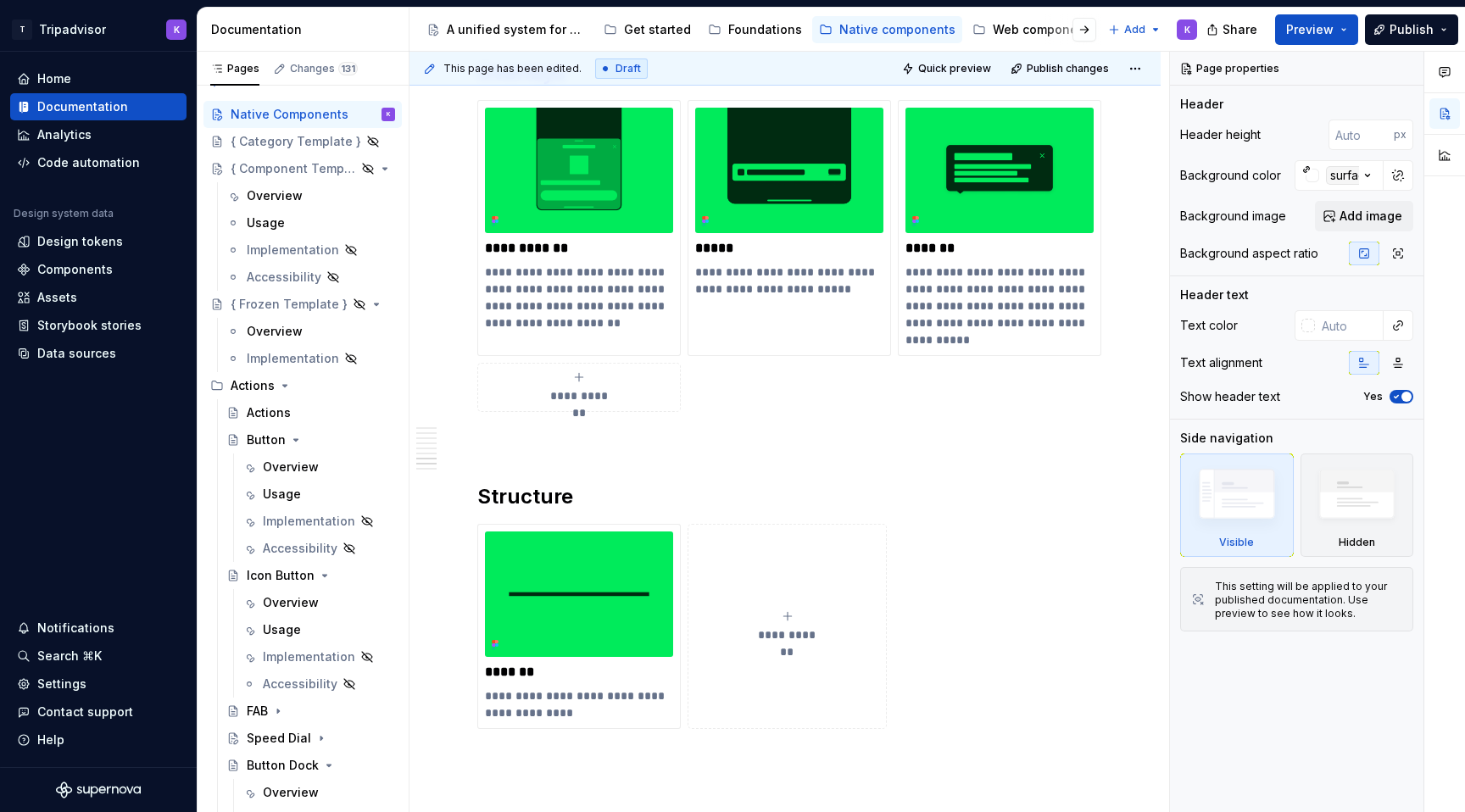
scroll to position [3528, 0]
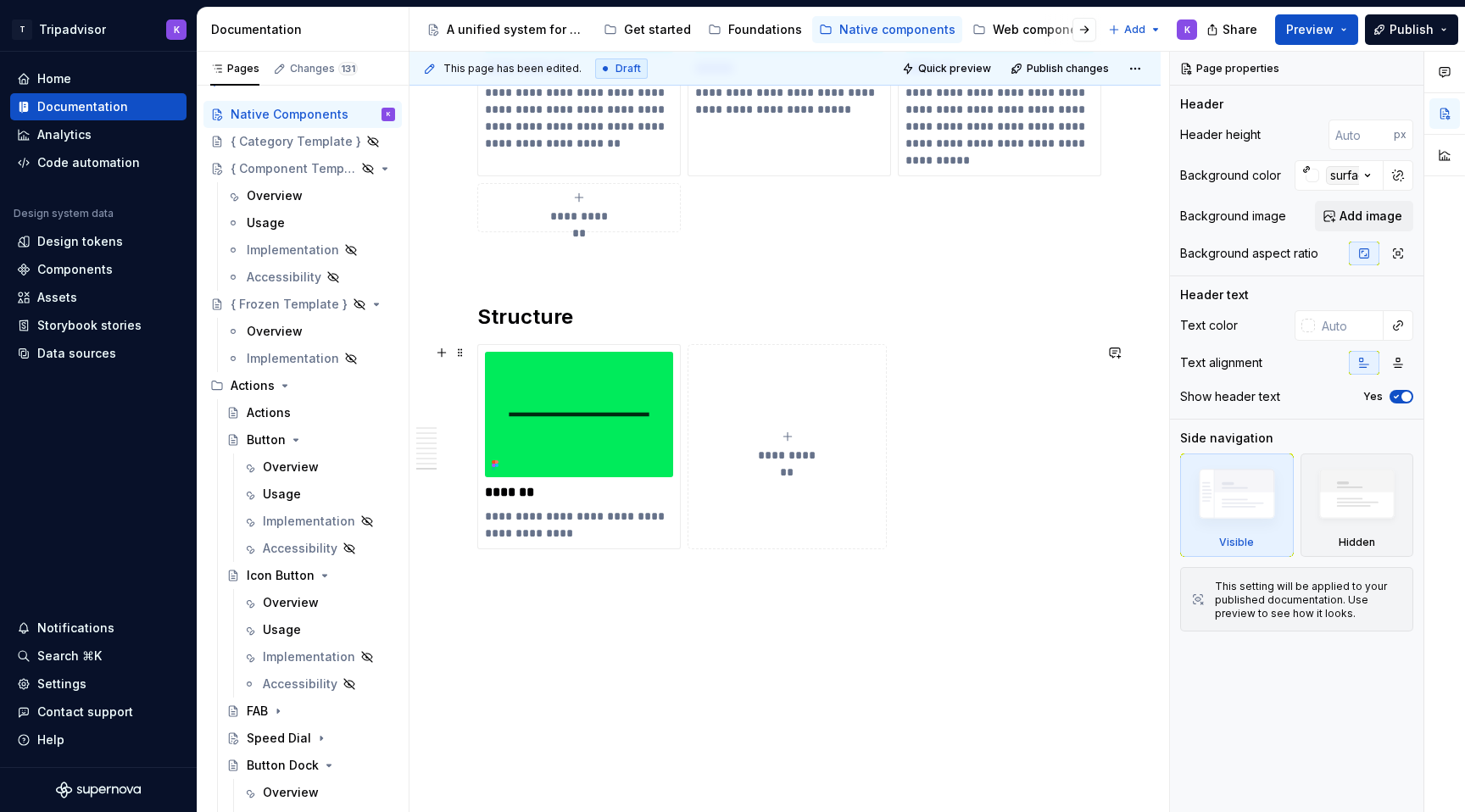
click at [762, 423] on button "**********" at bounding box center [787, 446] width 199 height 205
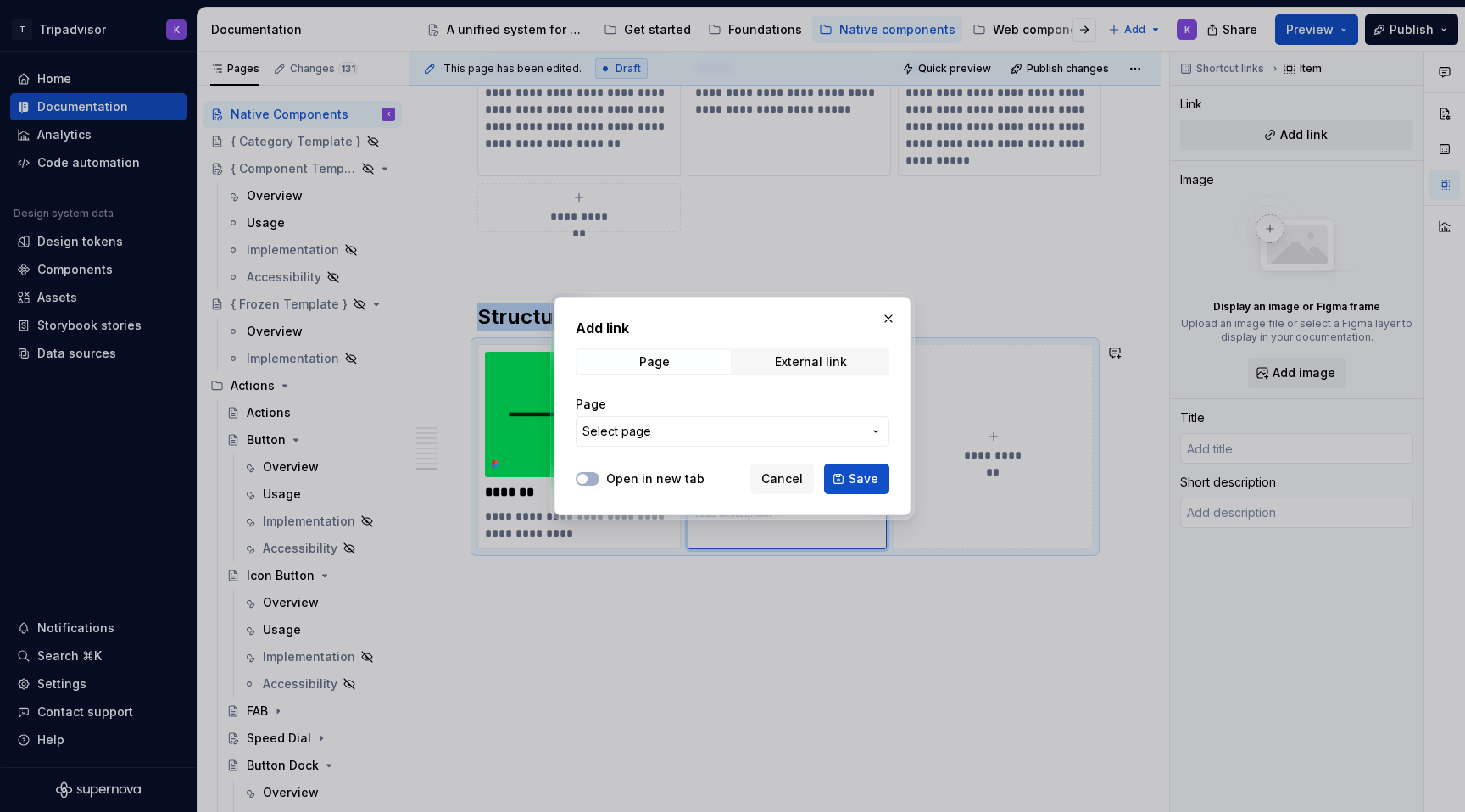
click at [696, 433] on span "Select page" at bounding box center [722, 431] width 280 height 17
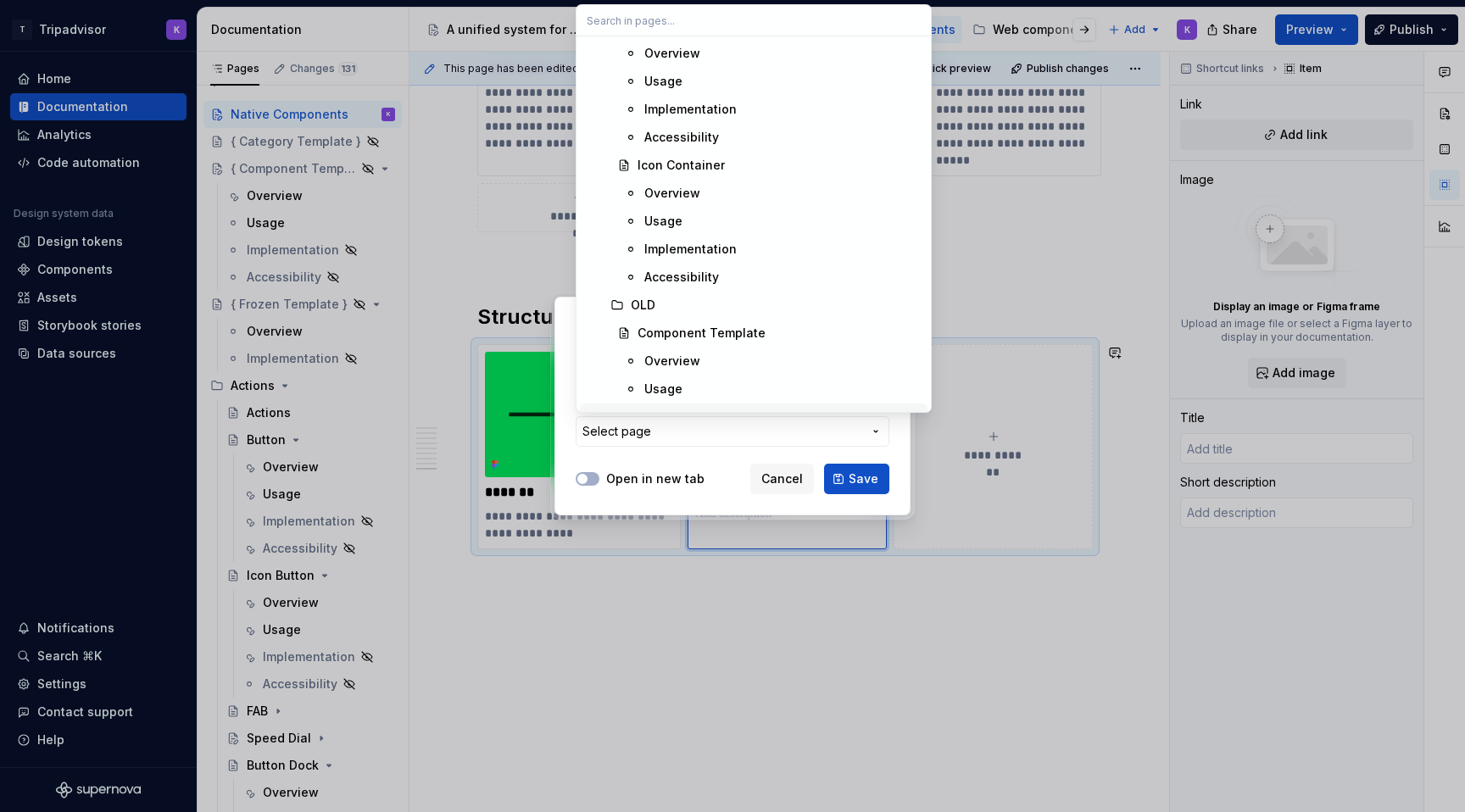
scroll to position [5249, 0]
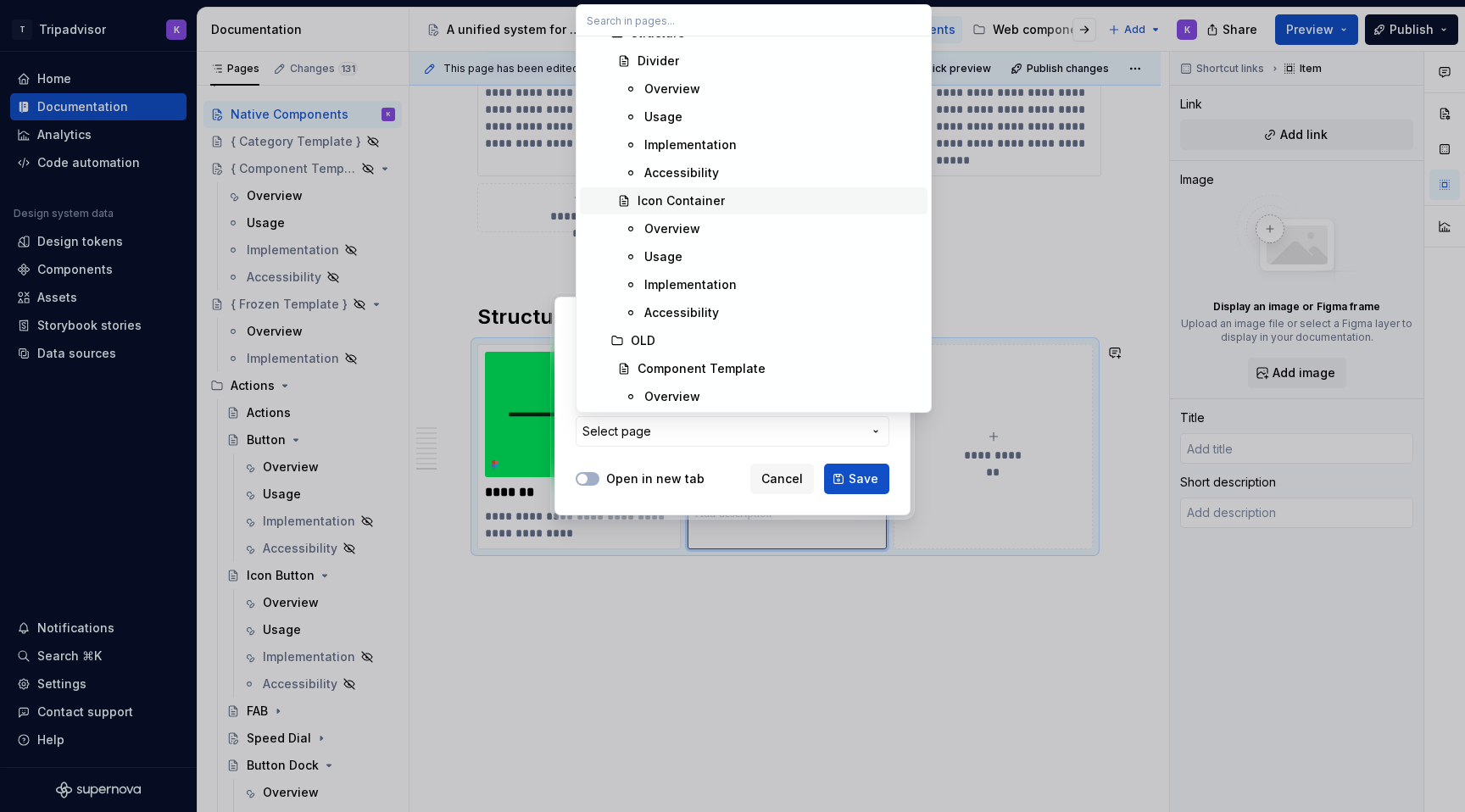
click at [693, 195] on div "Icon Container" at bounding box center [682, 200] width 88 height 17
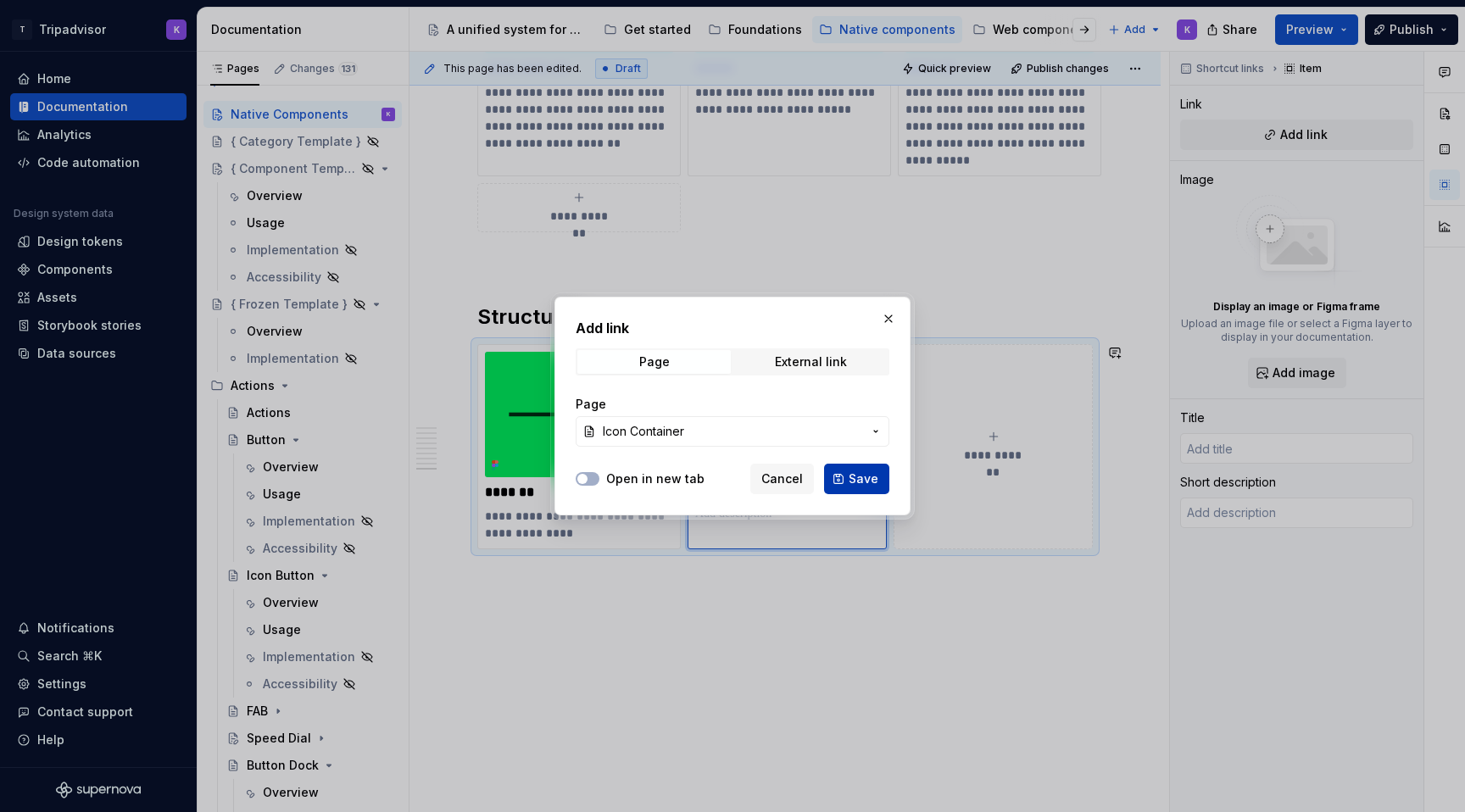
click at [858, 481] on span "Save" at bounding box center [863, 478] width 29 height 17
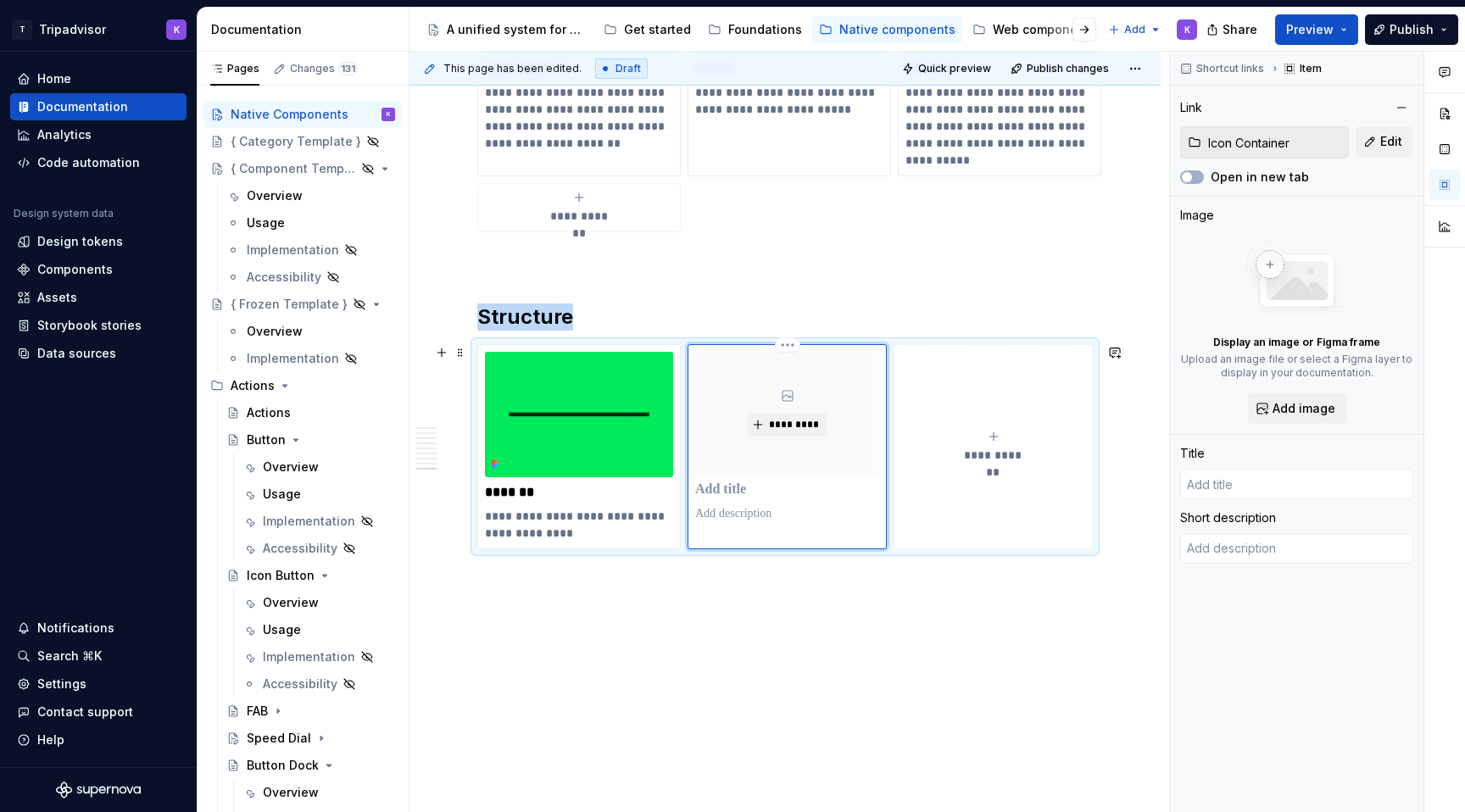
type textarea "*"
type input "Icon Container"
type textarea "A container encompassing a graphic symbol designed to visually indicate the pur…"
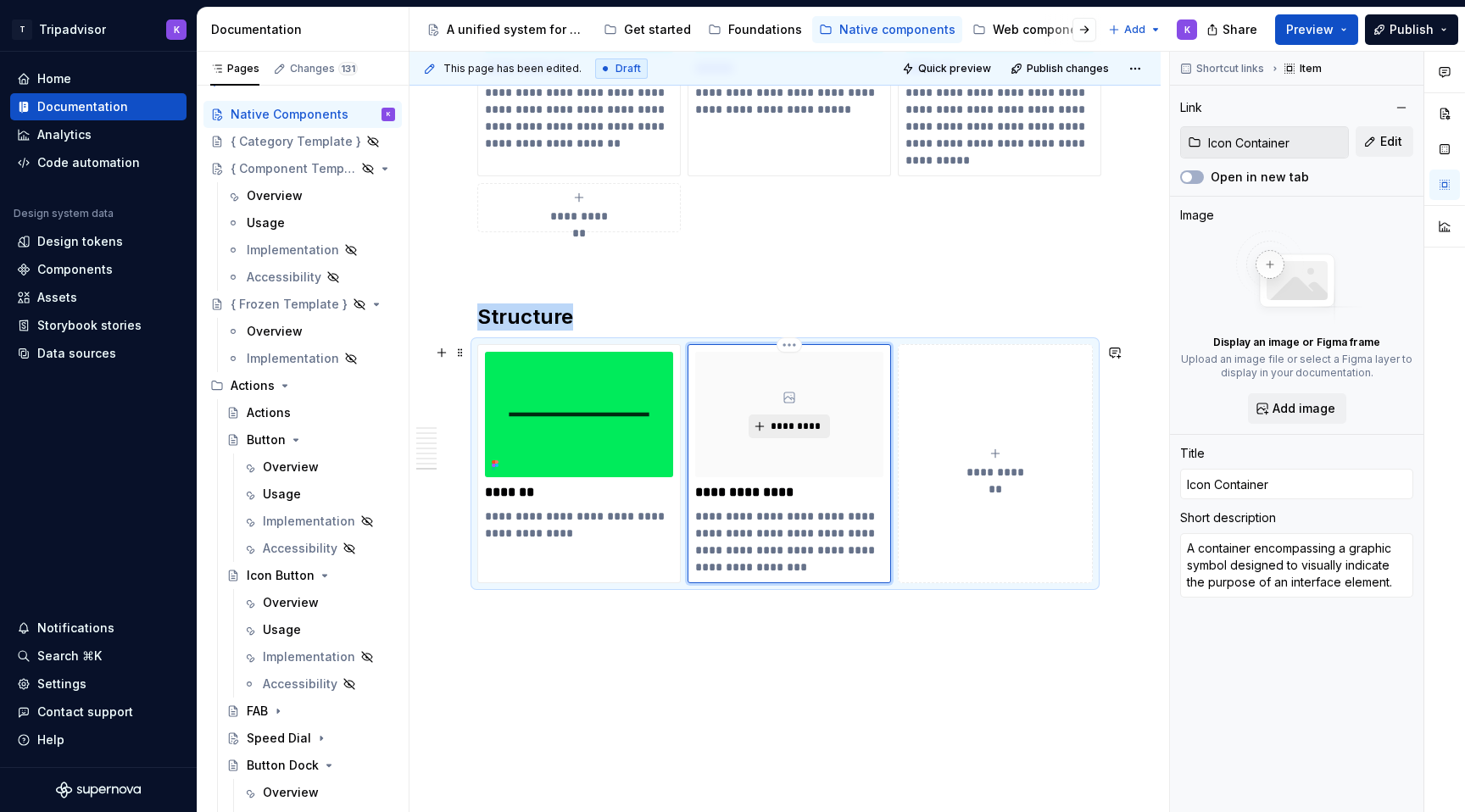
click at [813, 421] on span "*********" at bounding box center [795, 426] width 52 height 14
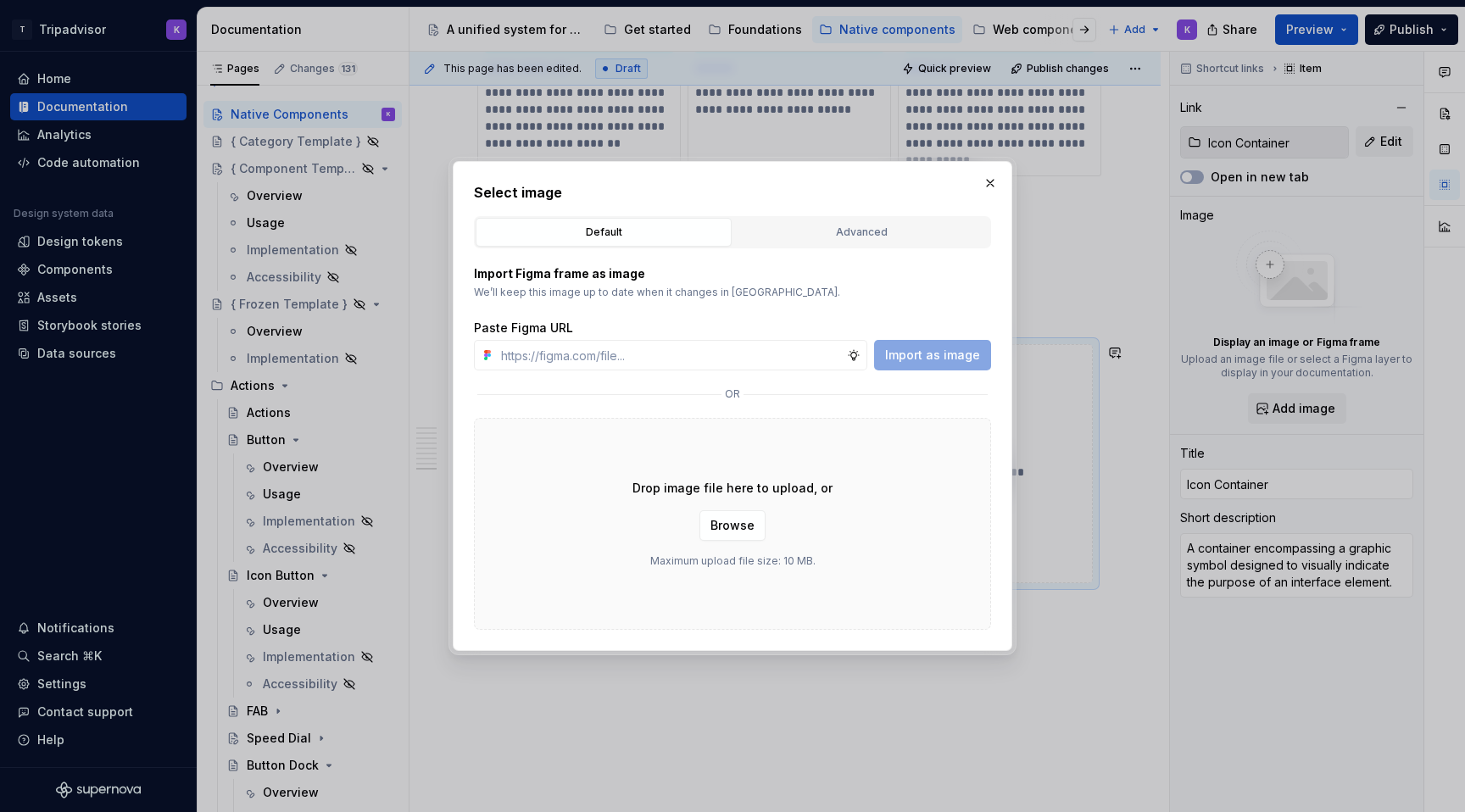
type textarea "*"
type input "[URL][DOMAIN_NAME]"
click at [948, 359] on span "Import as image" at bounding box center [931, 355] width 95 height 17
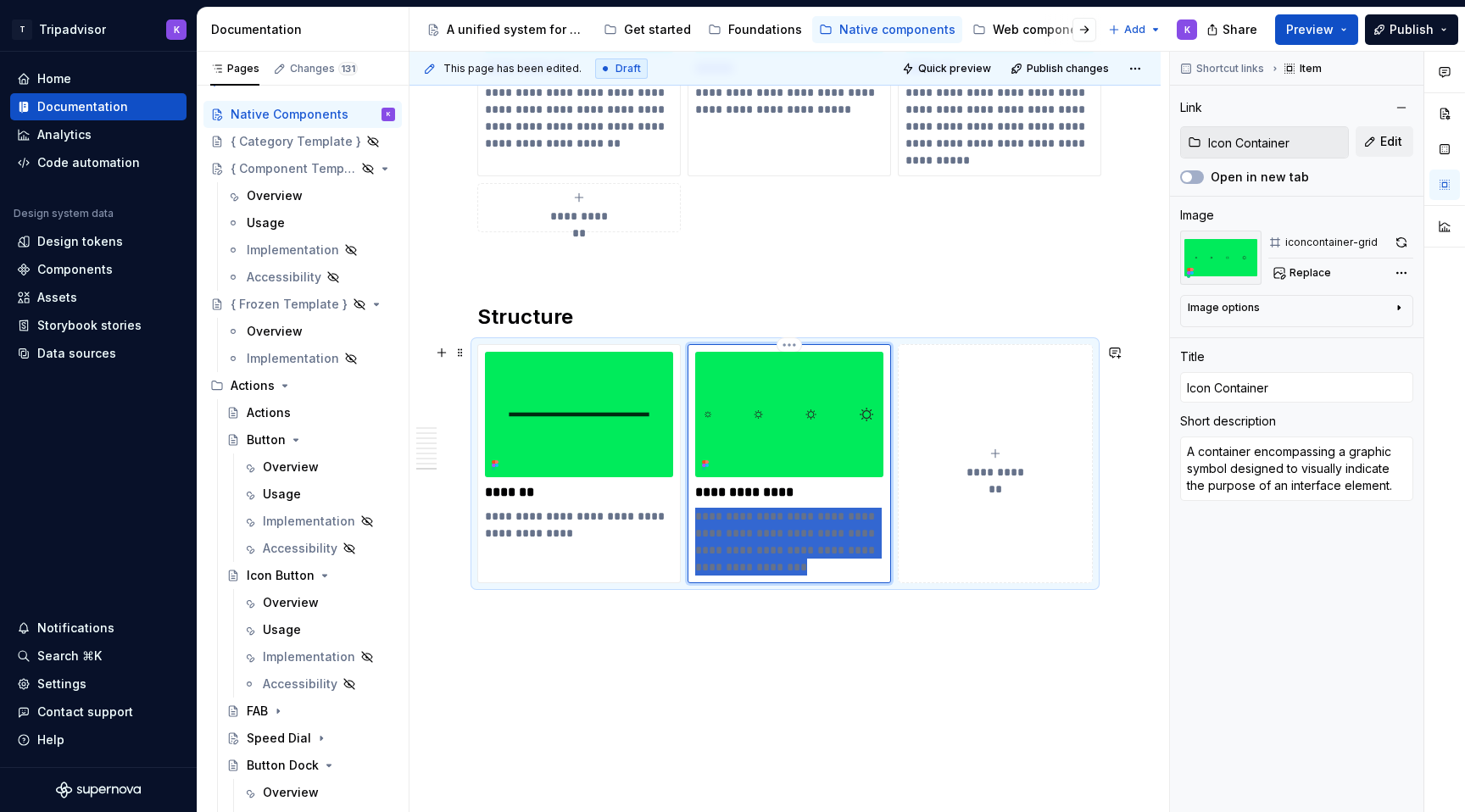
drag, startPoint x: 821, startPoint y: 563, endPoint x: 690, endPoint y: 520, distance: 137.9
click at [690, 520] on div "**********" at bounding box center [789, 463] width 204 height 239
paste div
type textarea "*"
type textarea "a consistent, scalable frame to house and align icons across the interface"
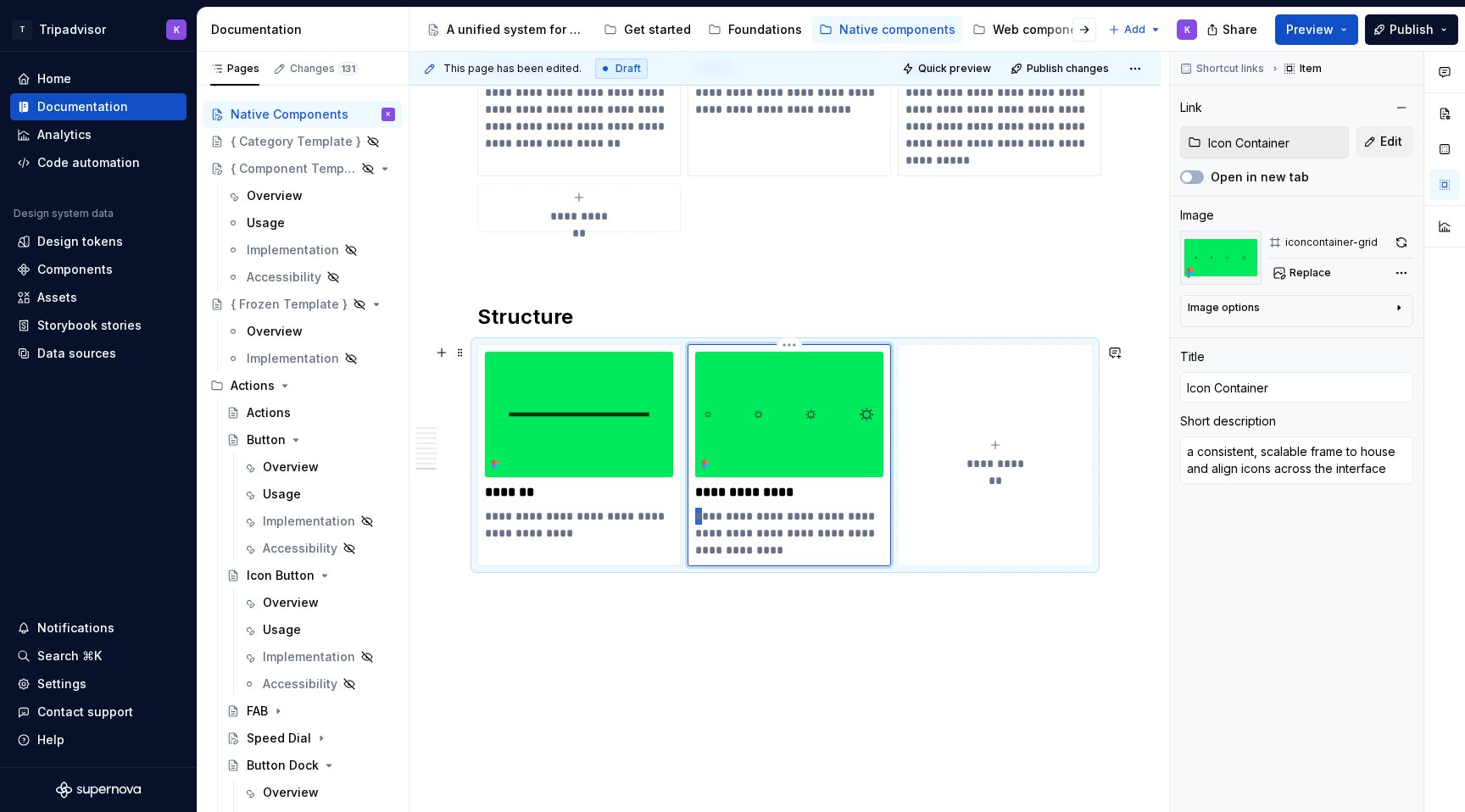
drag, startPoint x: 702, startPoint y: 514, endPoint x: 692, endPoint y: 514, distance: 10.0
click at [692, 514] on div "**********" at bounding box center [789, 455] width 204 height 222
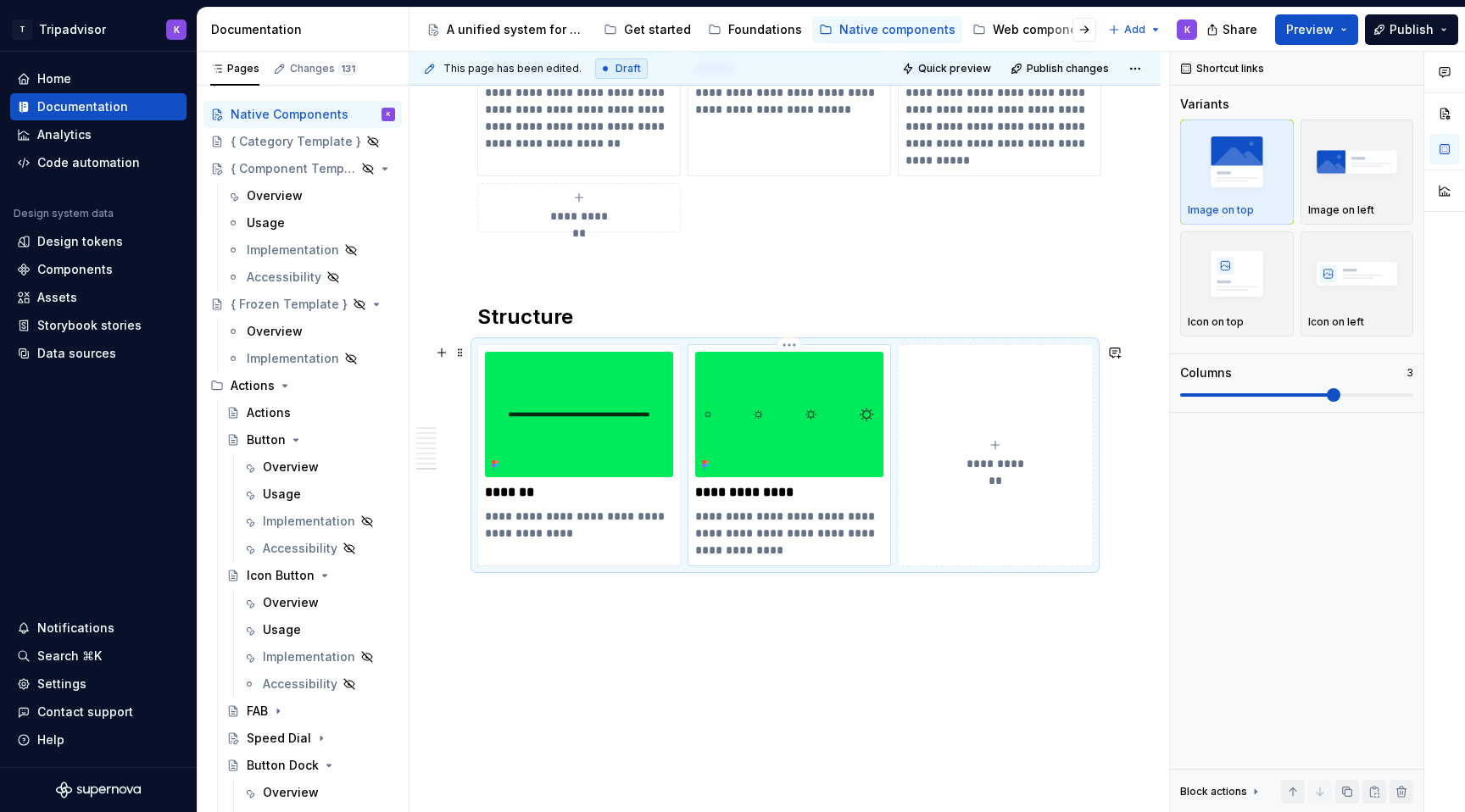
click at [805, 555] on p "**********" at bounding box center [789, 533] width 188 height 51
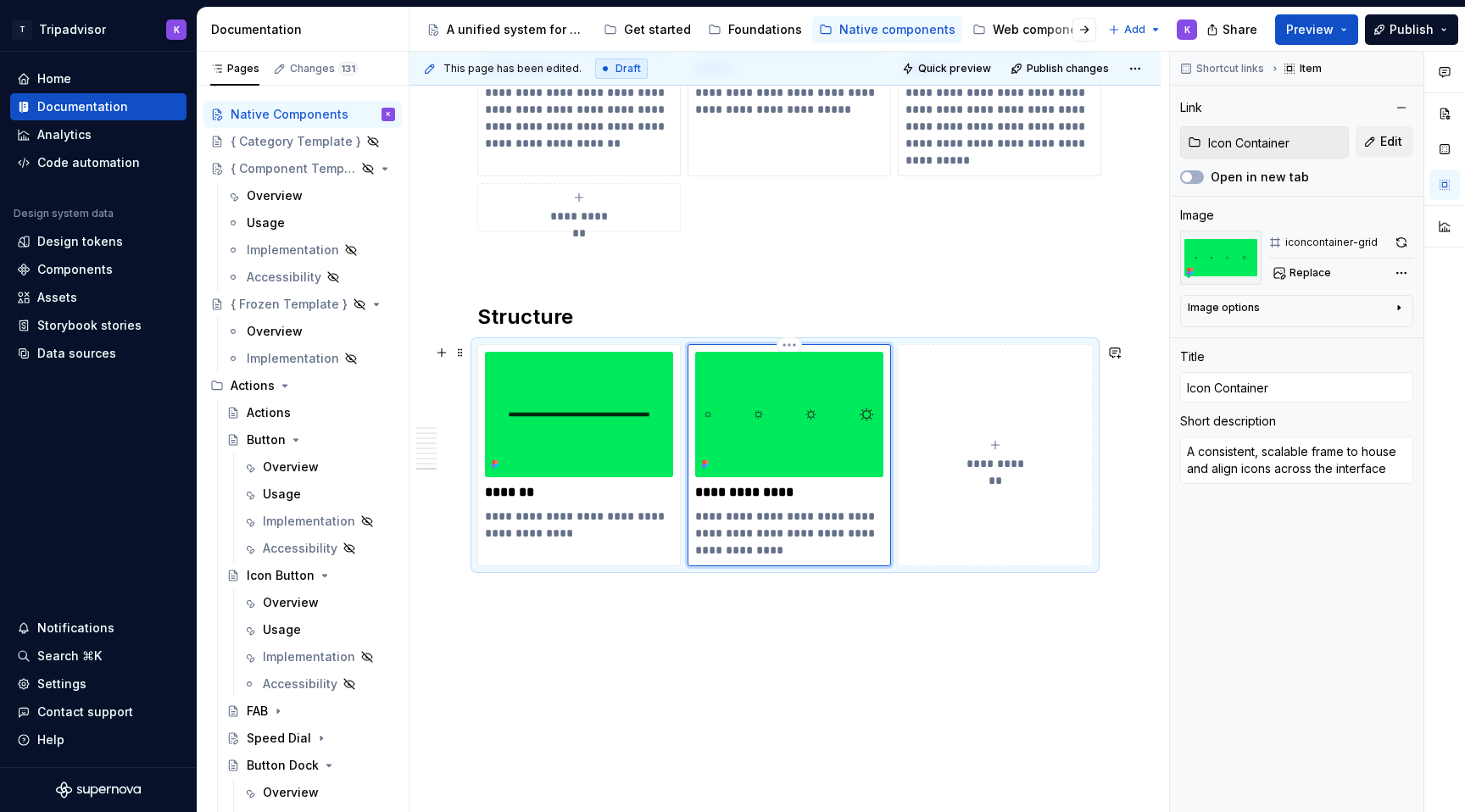
type textarea "*"
type textarea "A consistent, scalable frame to house and align icons across the interface."
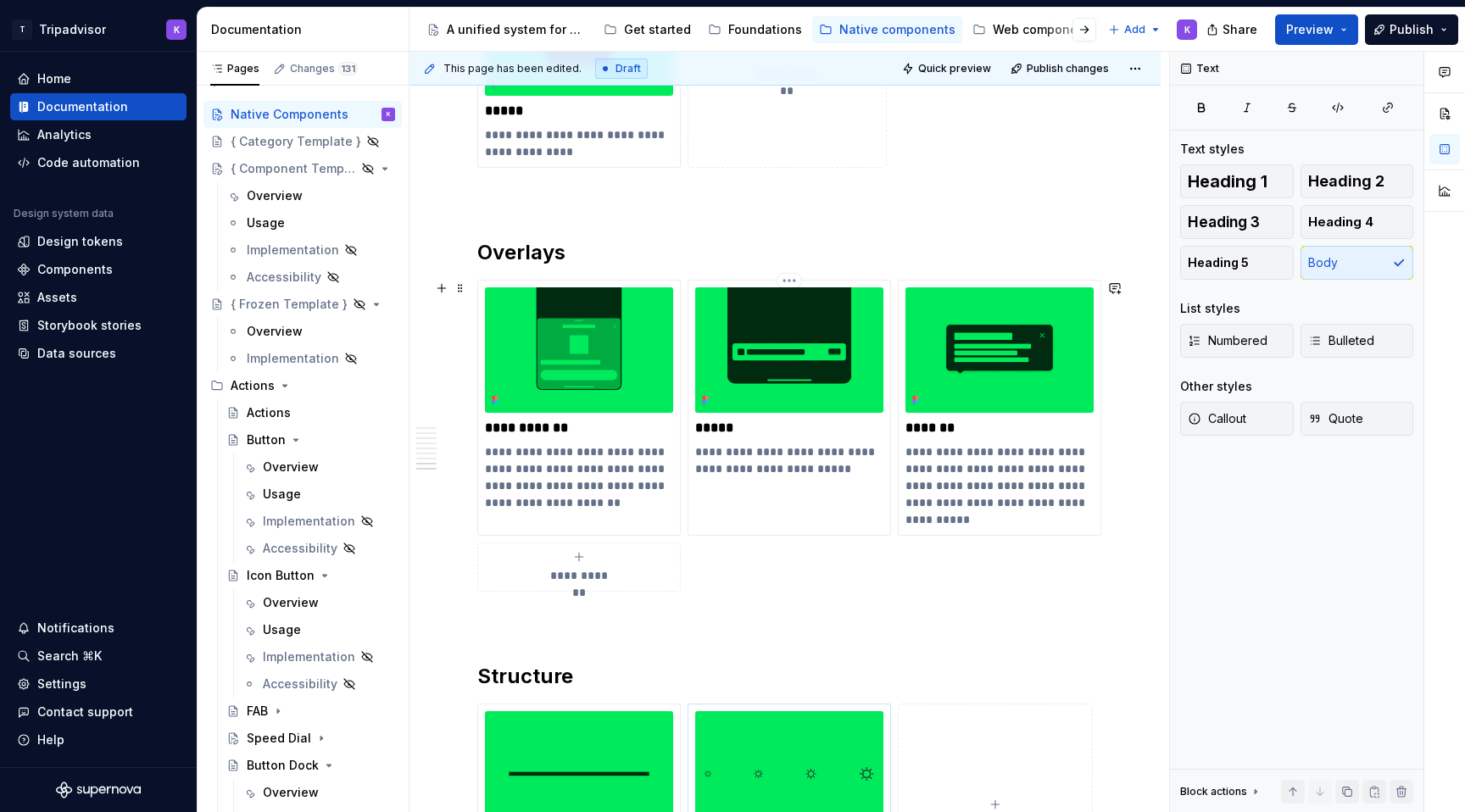
scroll to position [3542, 0]
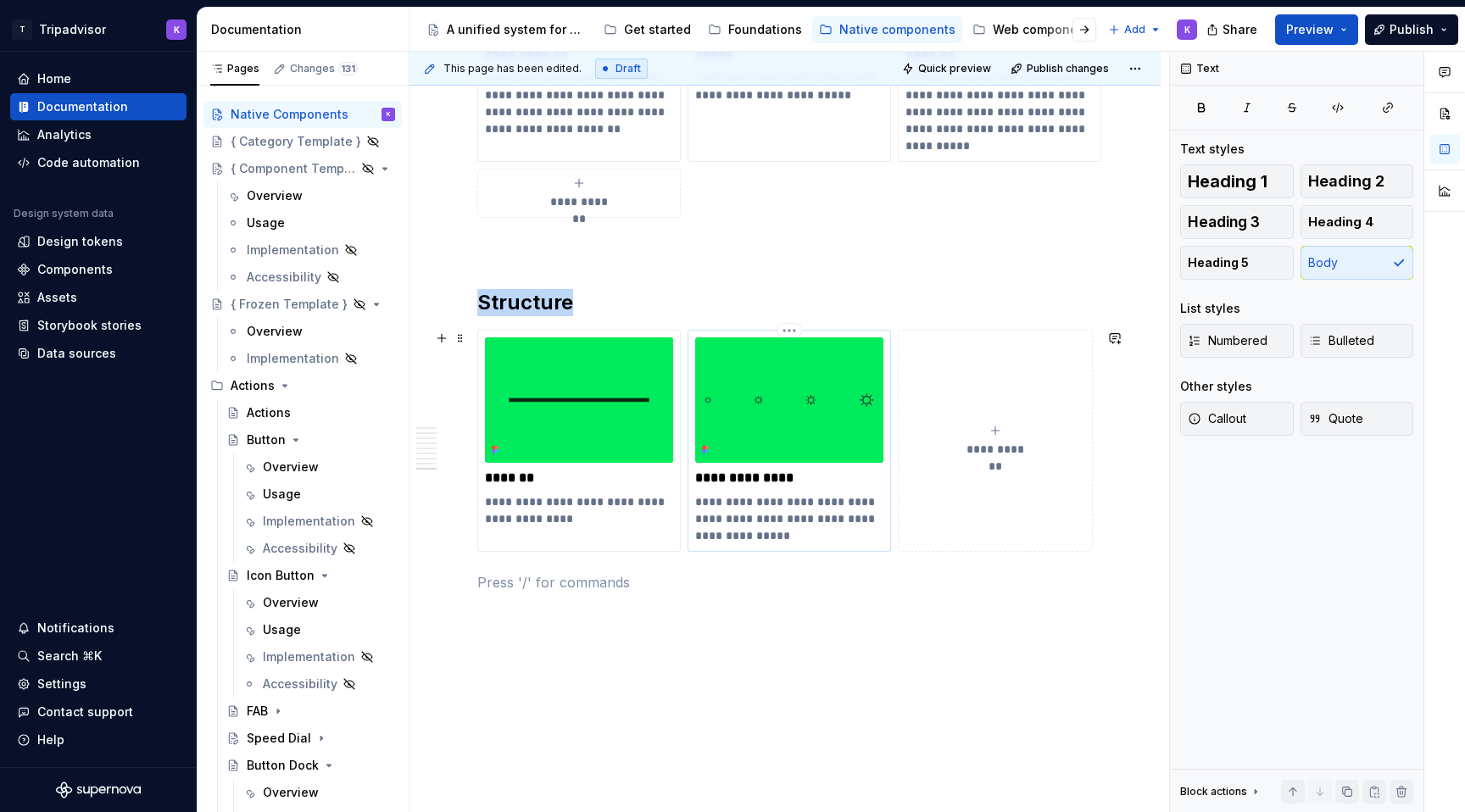
click at [813, 416] on img at bounding box center [789, 400] width 188 height 126
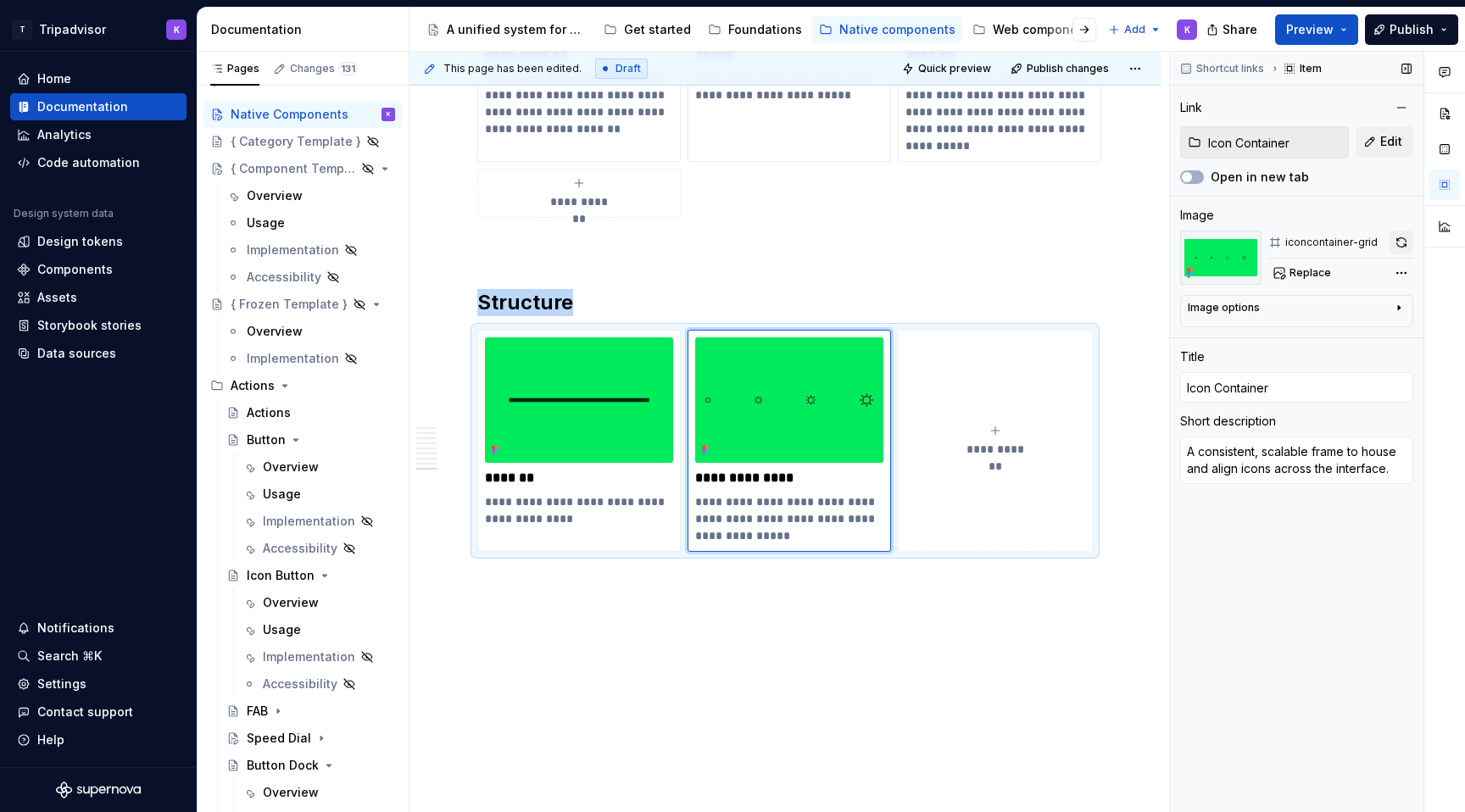
click at [1398, 241] on button "button" at bounding box center [1402, 242] width 23 height 23
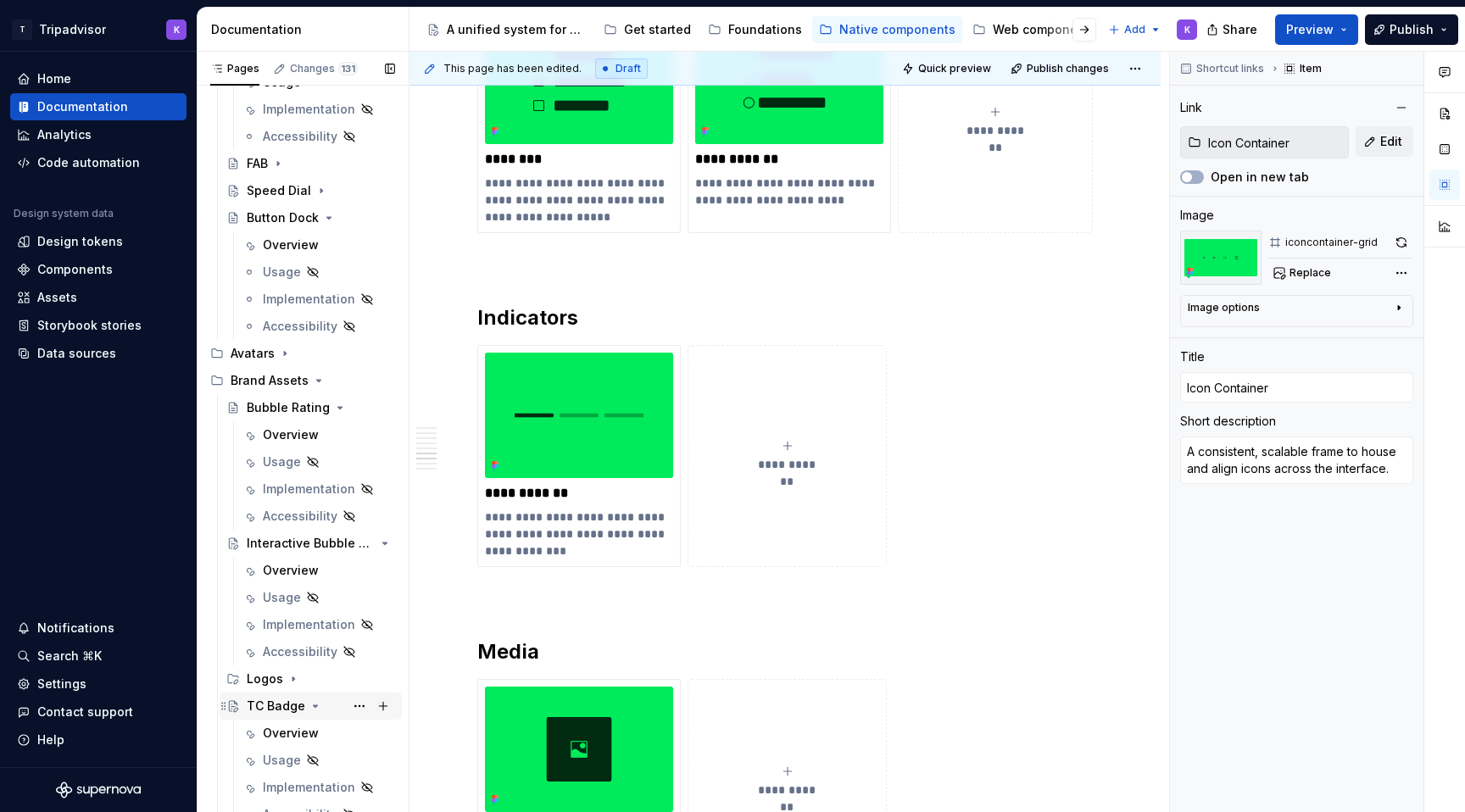
scroll to position [572, 0]
click at [291, 699] on div "TC Badge" at bounding box center [276, 703] width 59 height 17
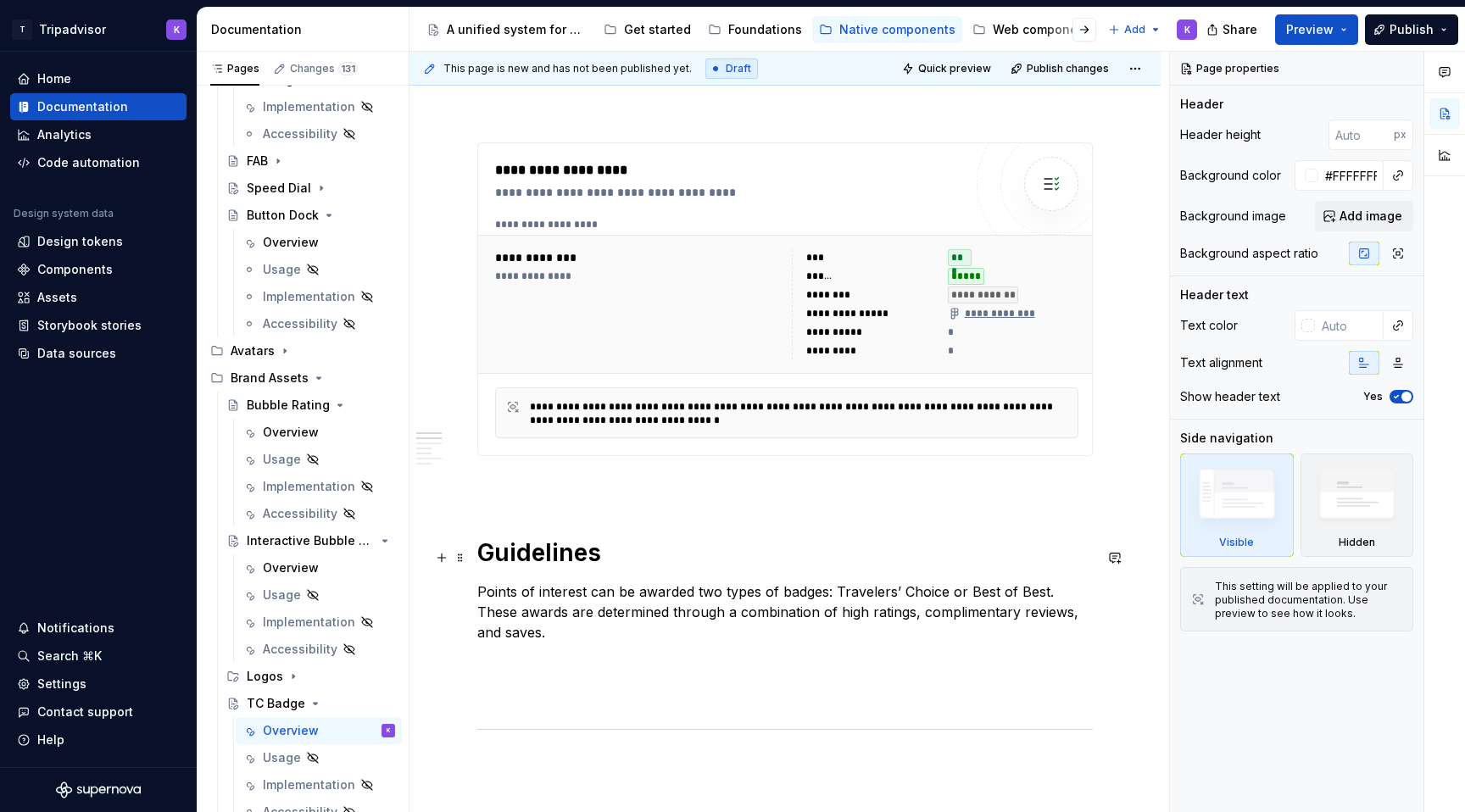
scroll to position [560, 0]
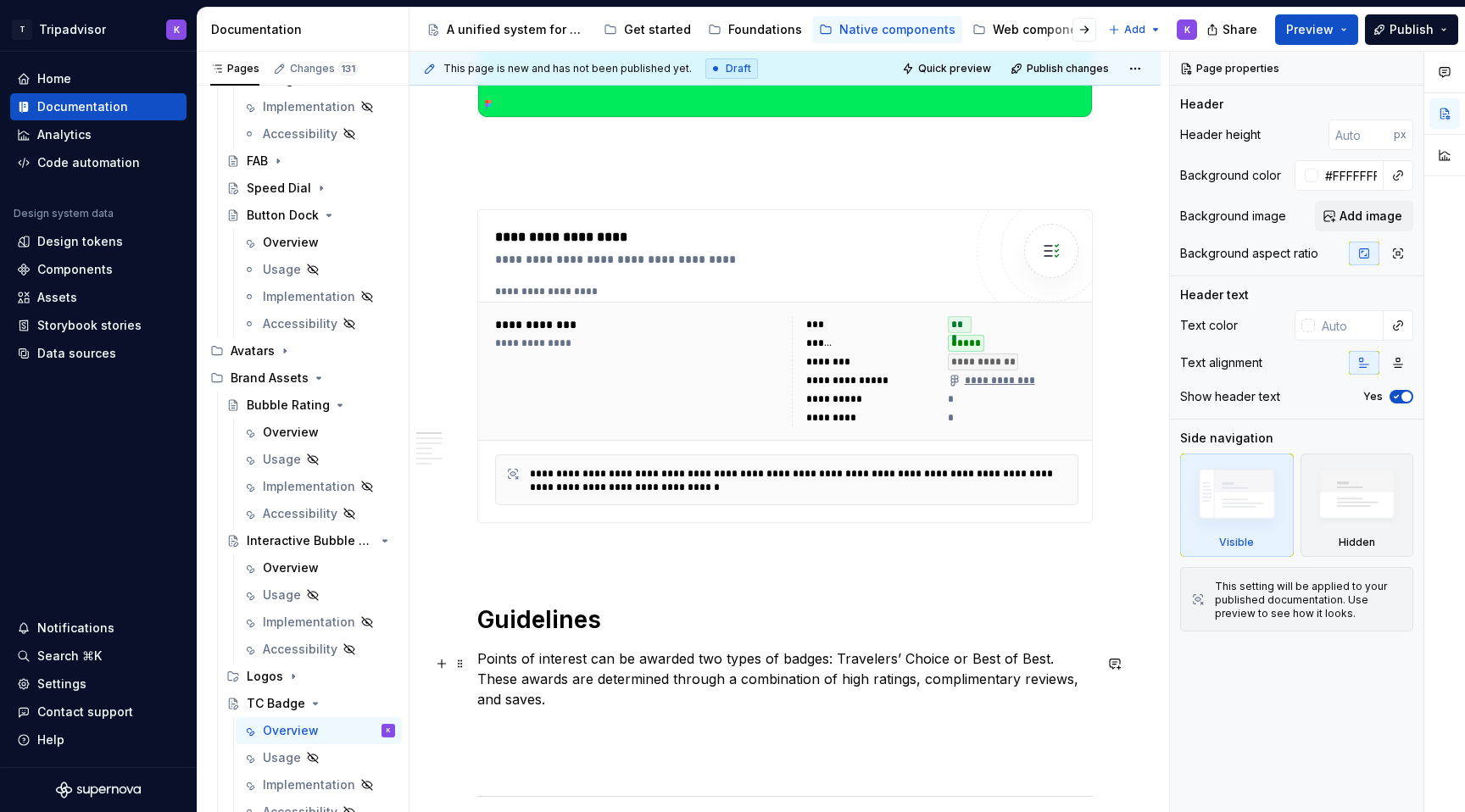
click at [608, 697] on p "Points of interest can be awarded two types of badges: Travelers’ Choice or Bes…" at bounding box center [784, 678] width 615 height 61
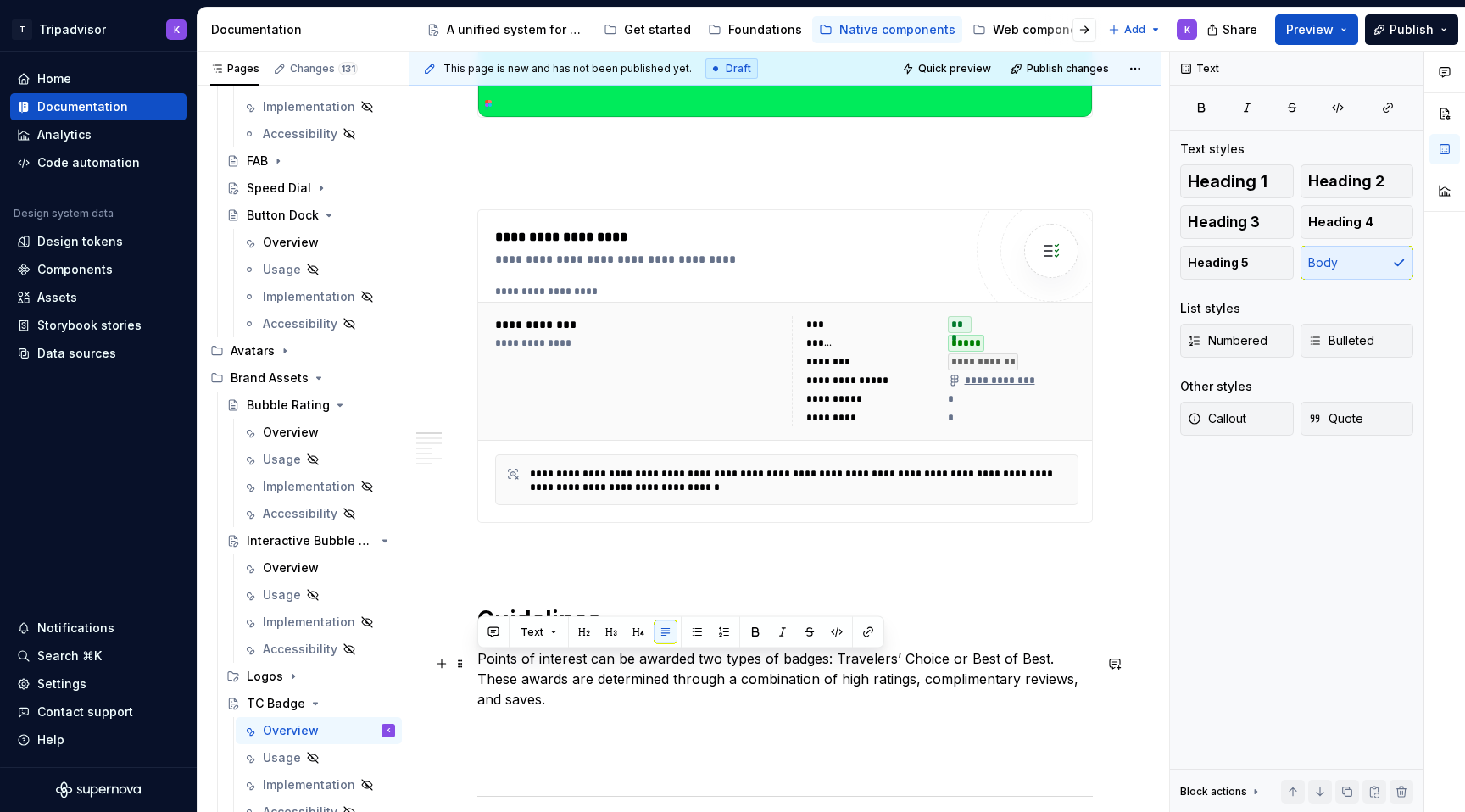
drag, startPoint x: 529, startPoint y: 706, endPoint x: 473, endPoint y: 669, distance: 67.1
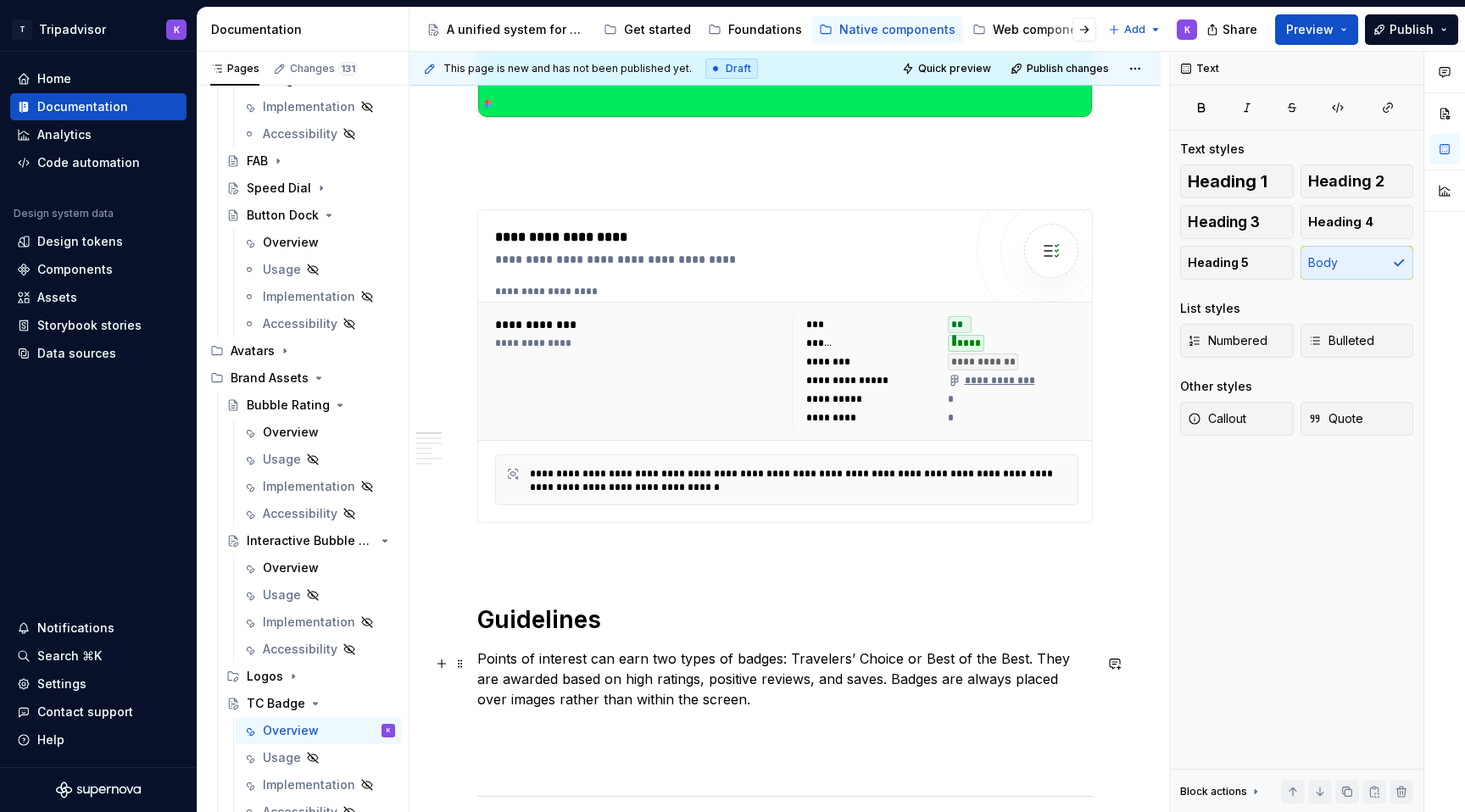
click at [824, 684] on p "Points of interest can earn two types of badges: Travelers’ Choice or Best of t…" at bounding box center [784, 678] width 615 height 61
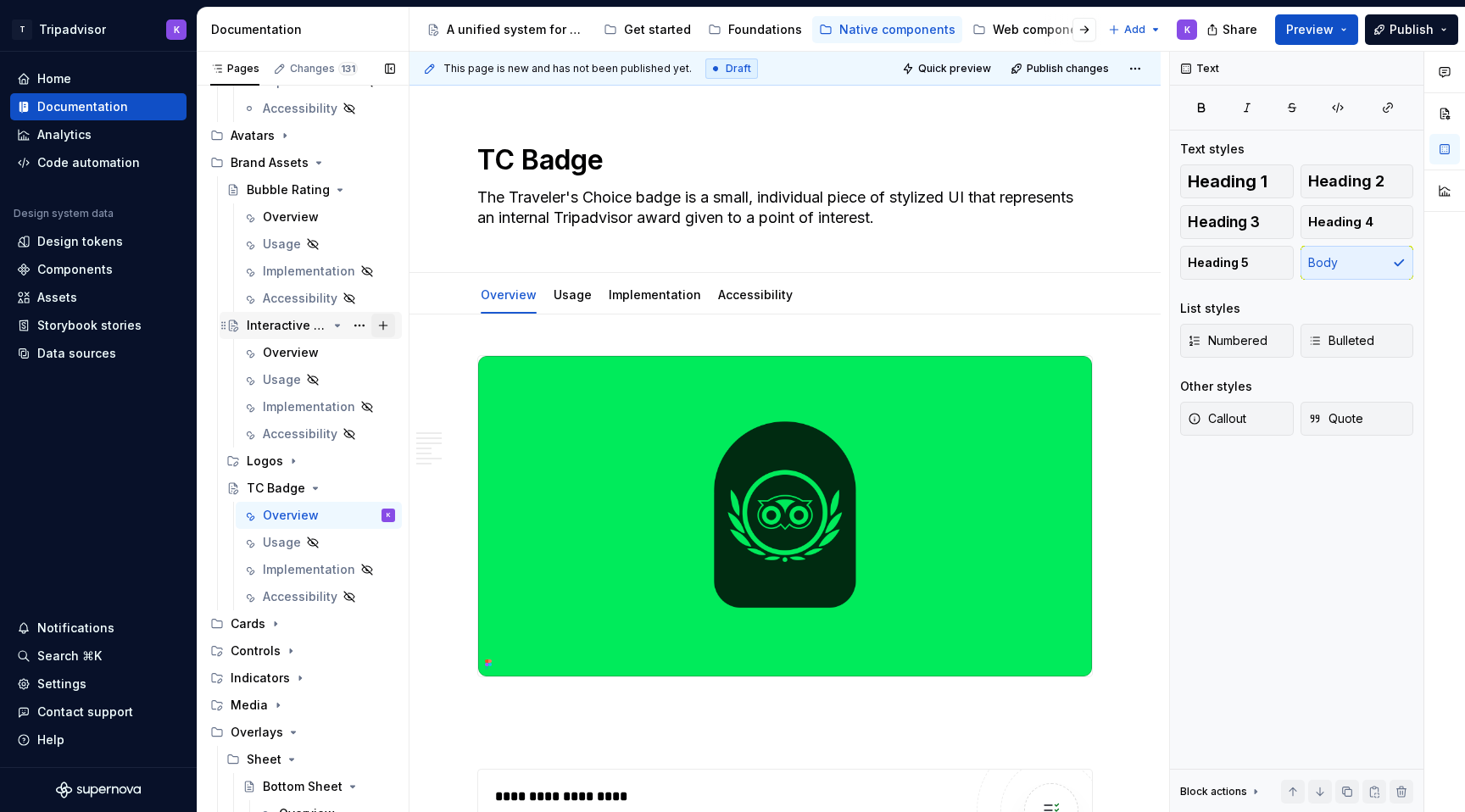
scroll to position [798, 0]
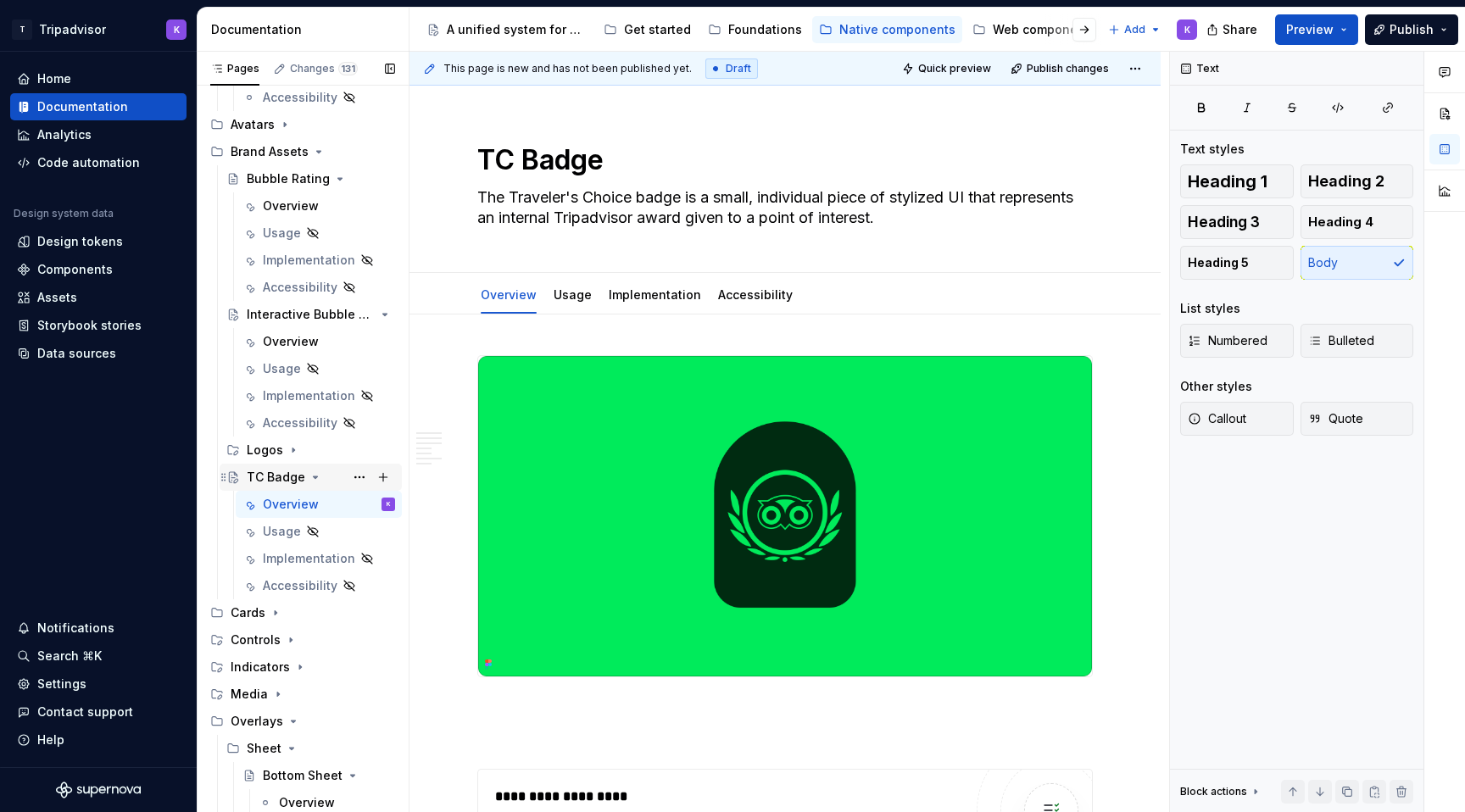
click at [312, 481] on icon "Page tree" at bounding box center [315, 477] width 14 height 14
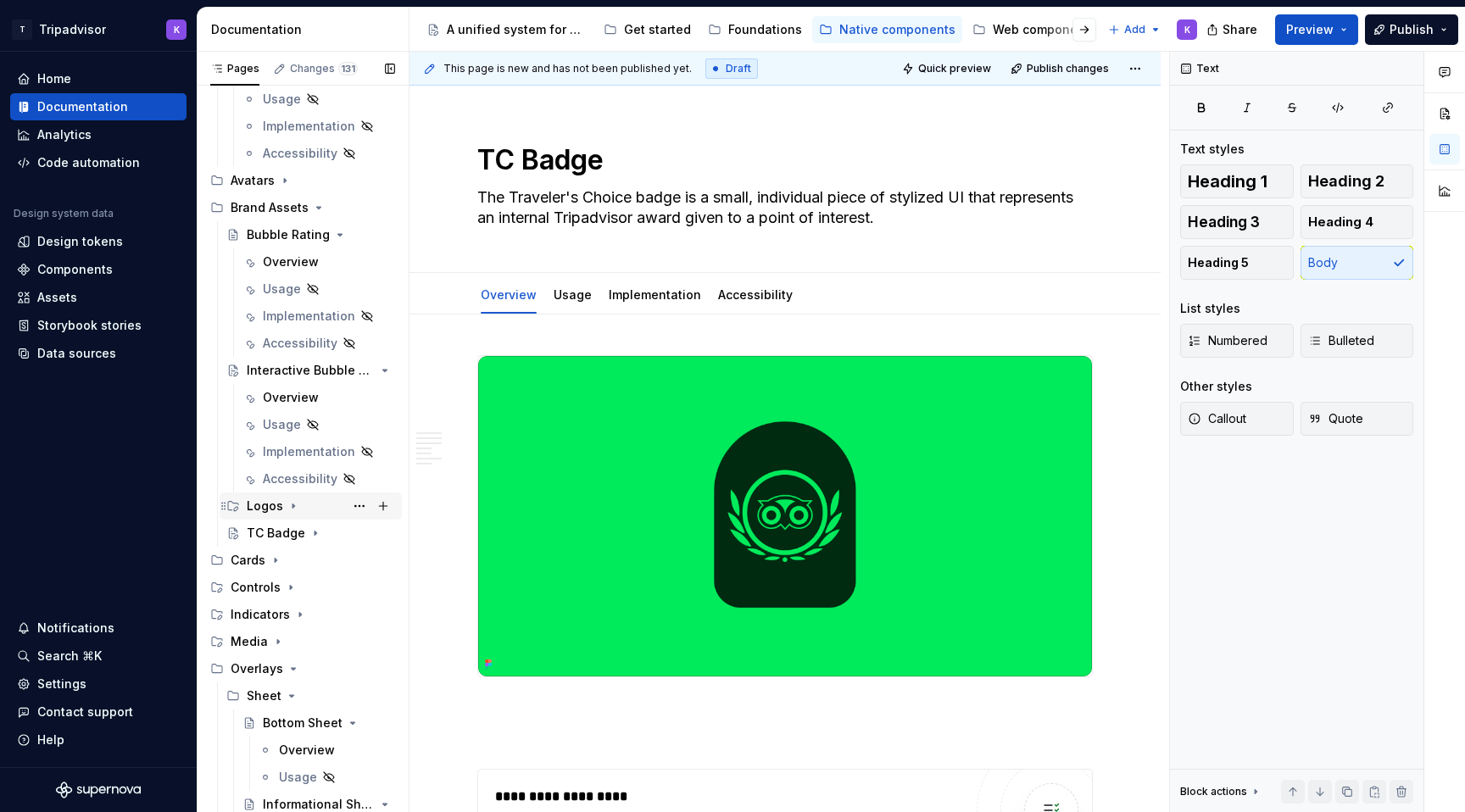
scroll to position [727, 0]
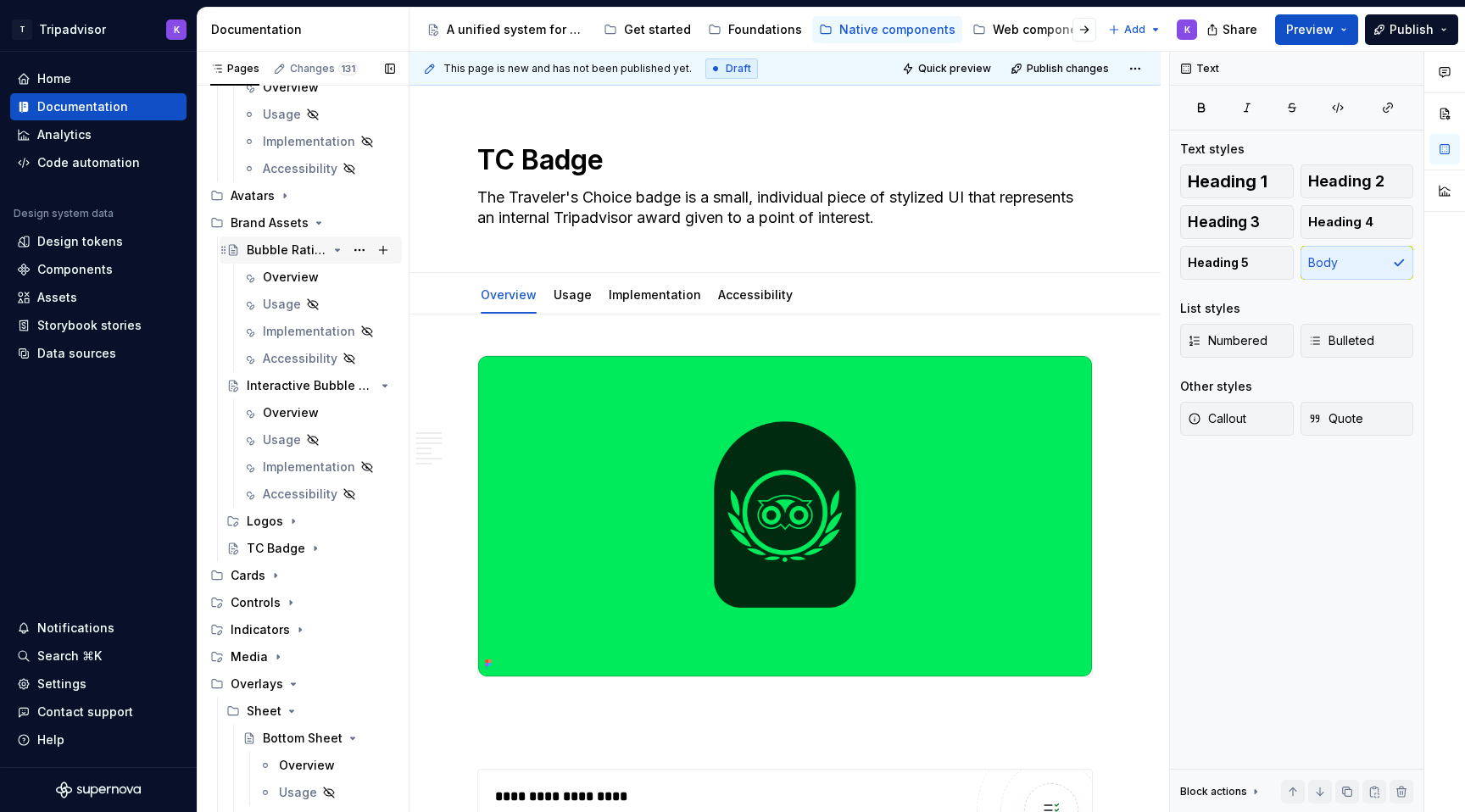
click at [332, 250] on icon "Page tree" at bounding box center [337, 250] width 14 height 14
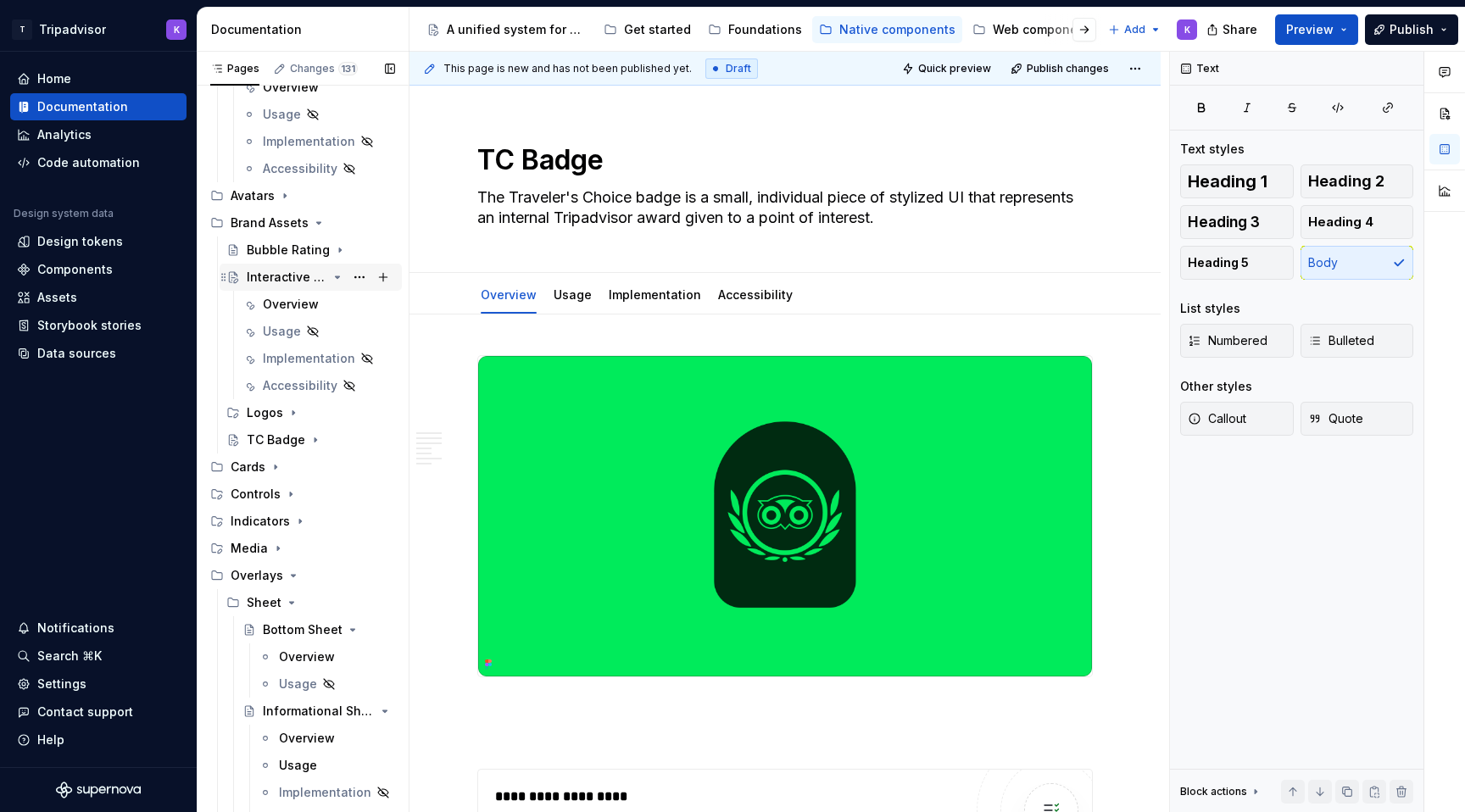
click at [338, 279] on icon "Page tree" at bounding box center [337, 277] width 14 height 14
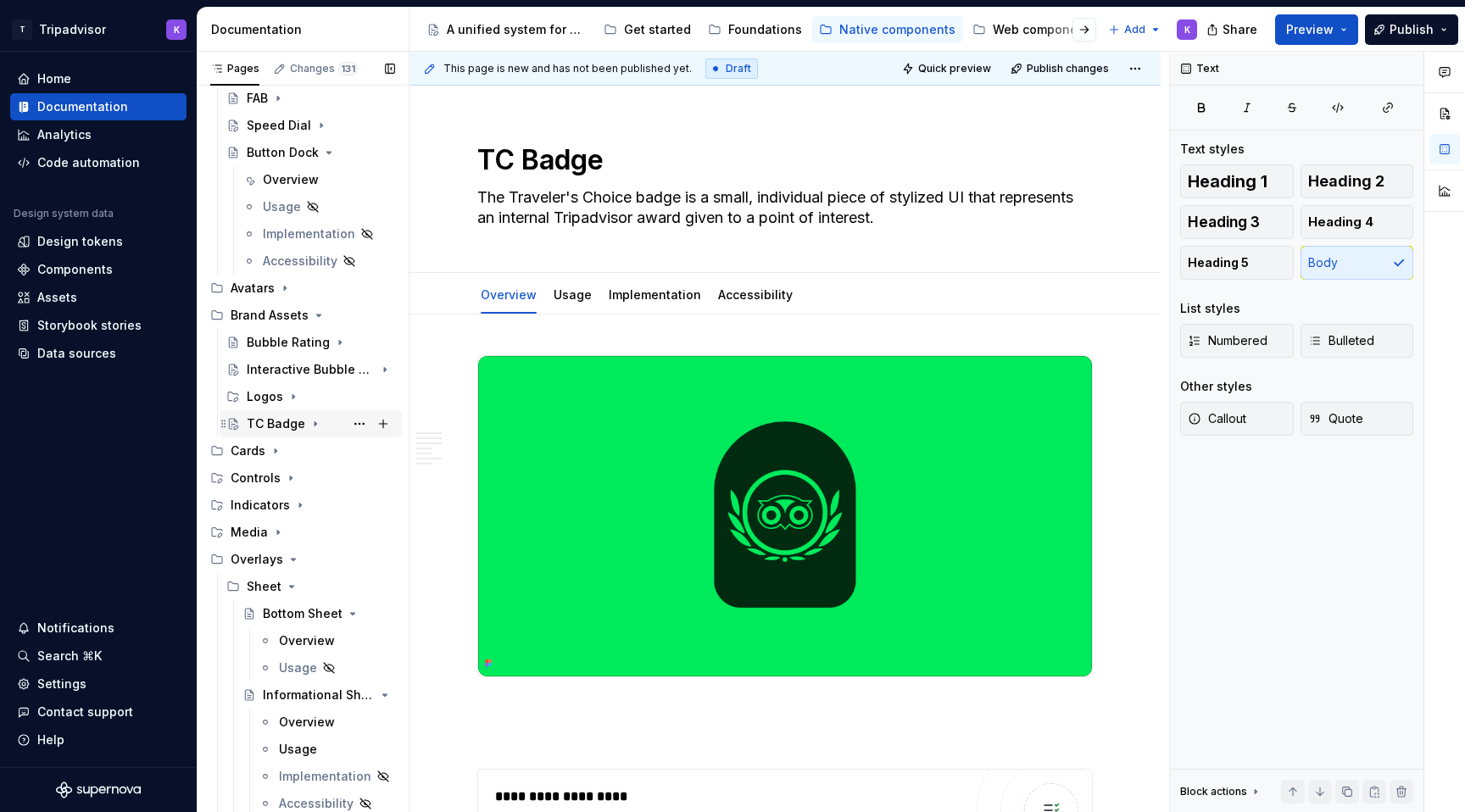
scroll to position [627, 0]
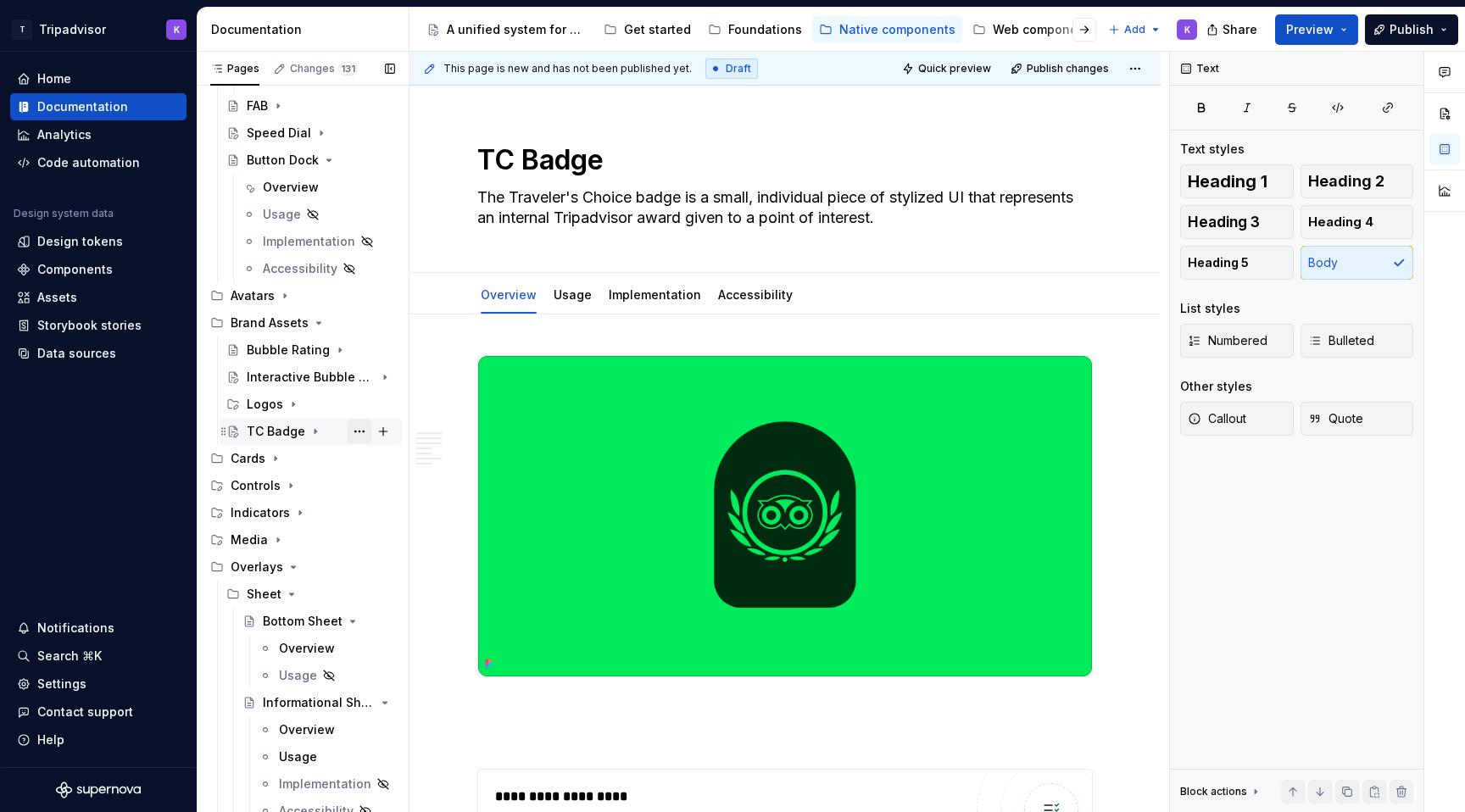
click at [355, 429] on button "Page tree" at bounding box center [359, 431] width 23 height 23
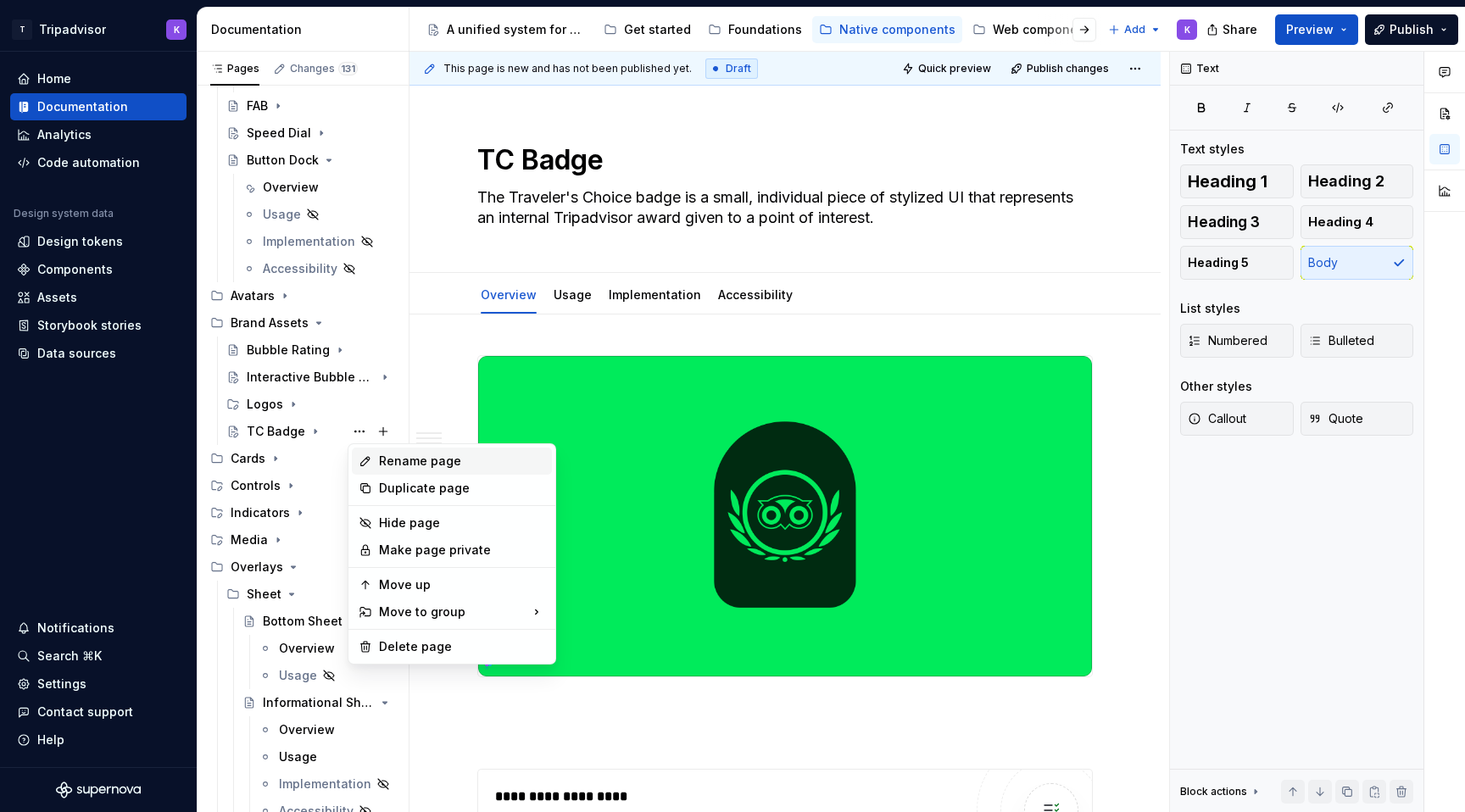
click at [398, 456] on div "Rename page" at bounding box center [462, 460] width 166 height 17
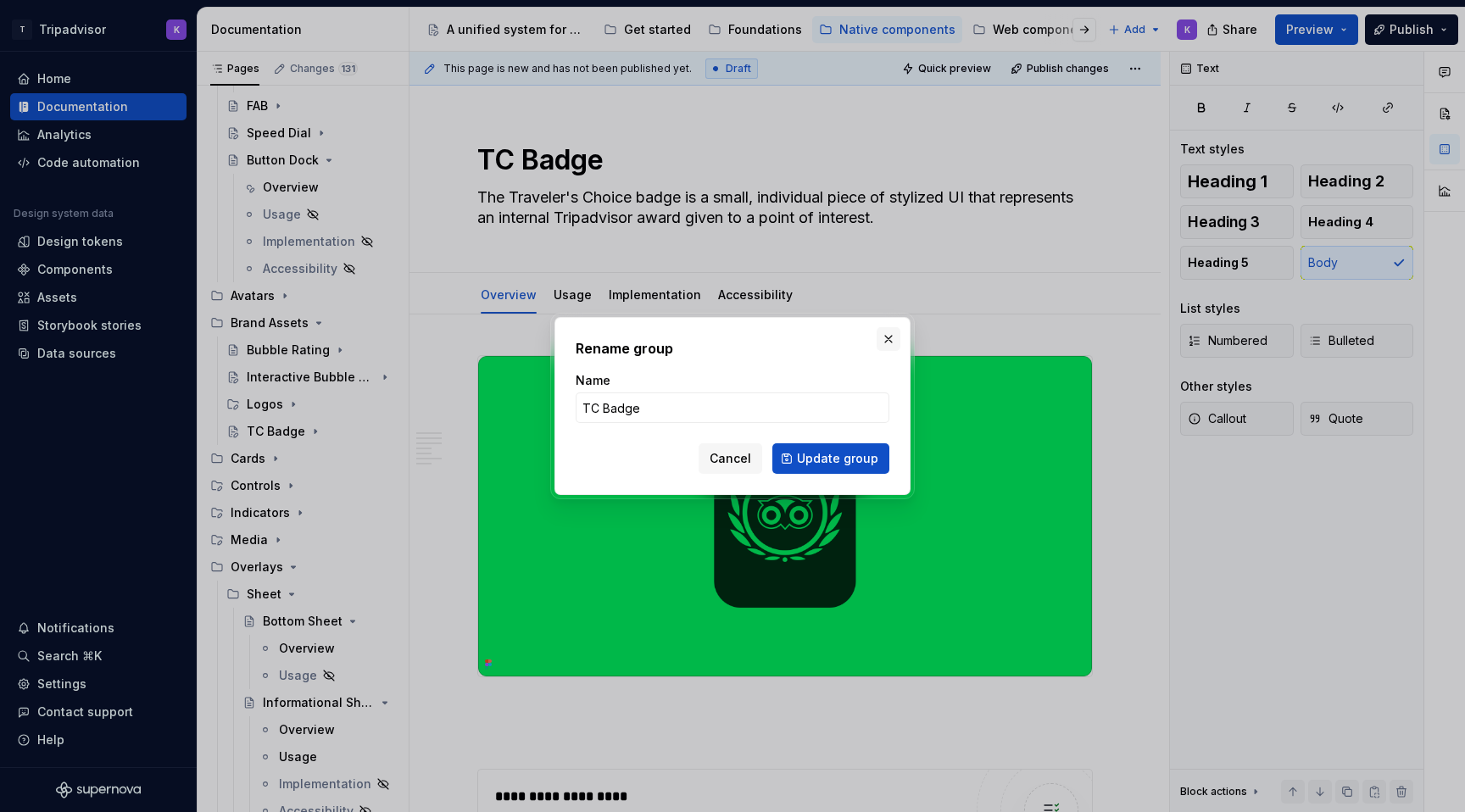
click at [891, 330] on button "button" at bounding box center [889, 339] width 23 height 23
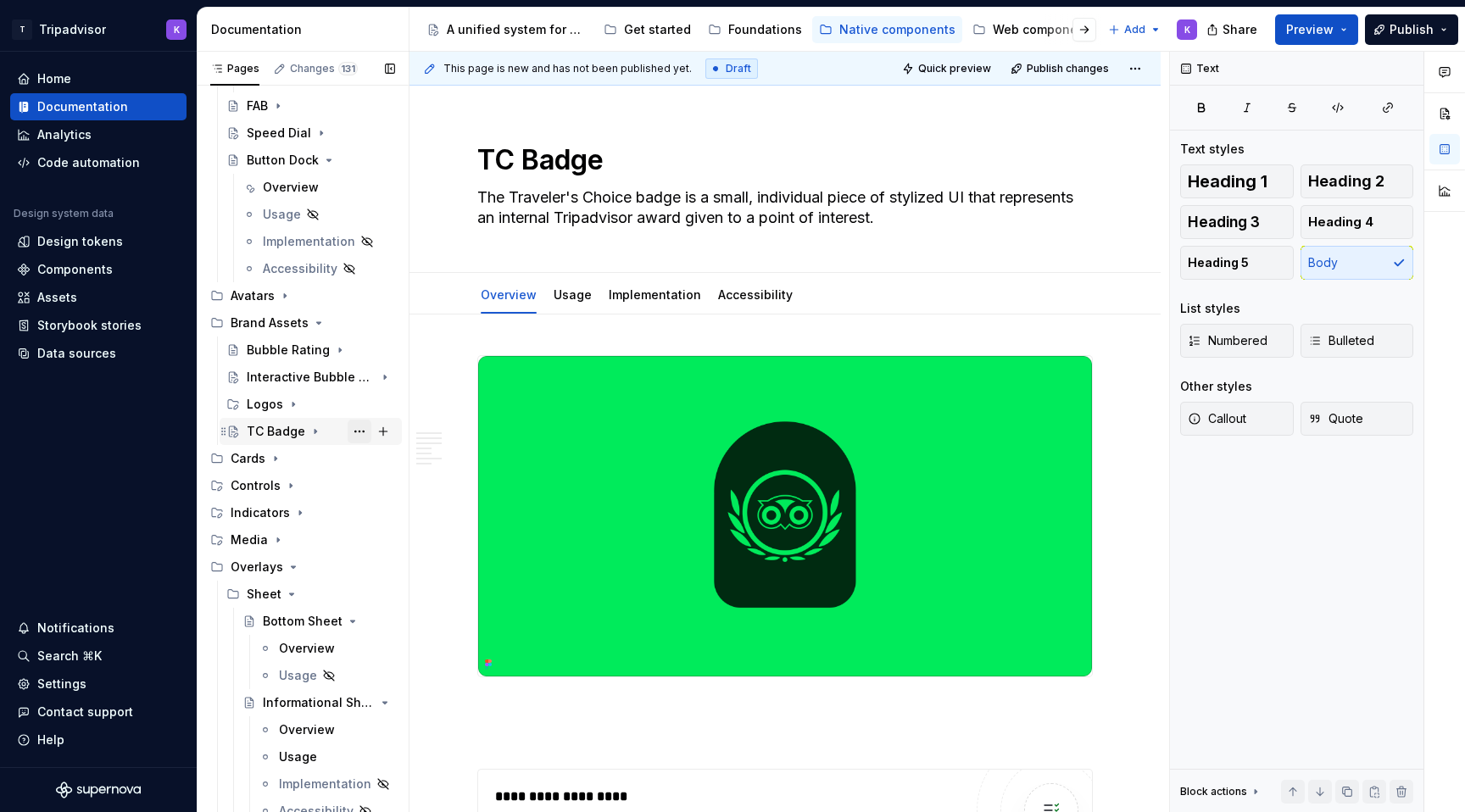
click at [356, 428] on button "Page tree" at bounding box center [359, 431] width 23 height 23
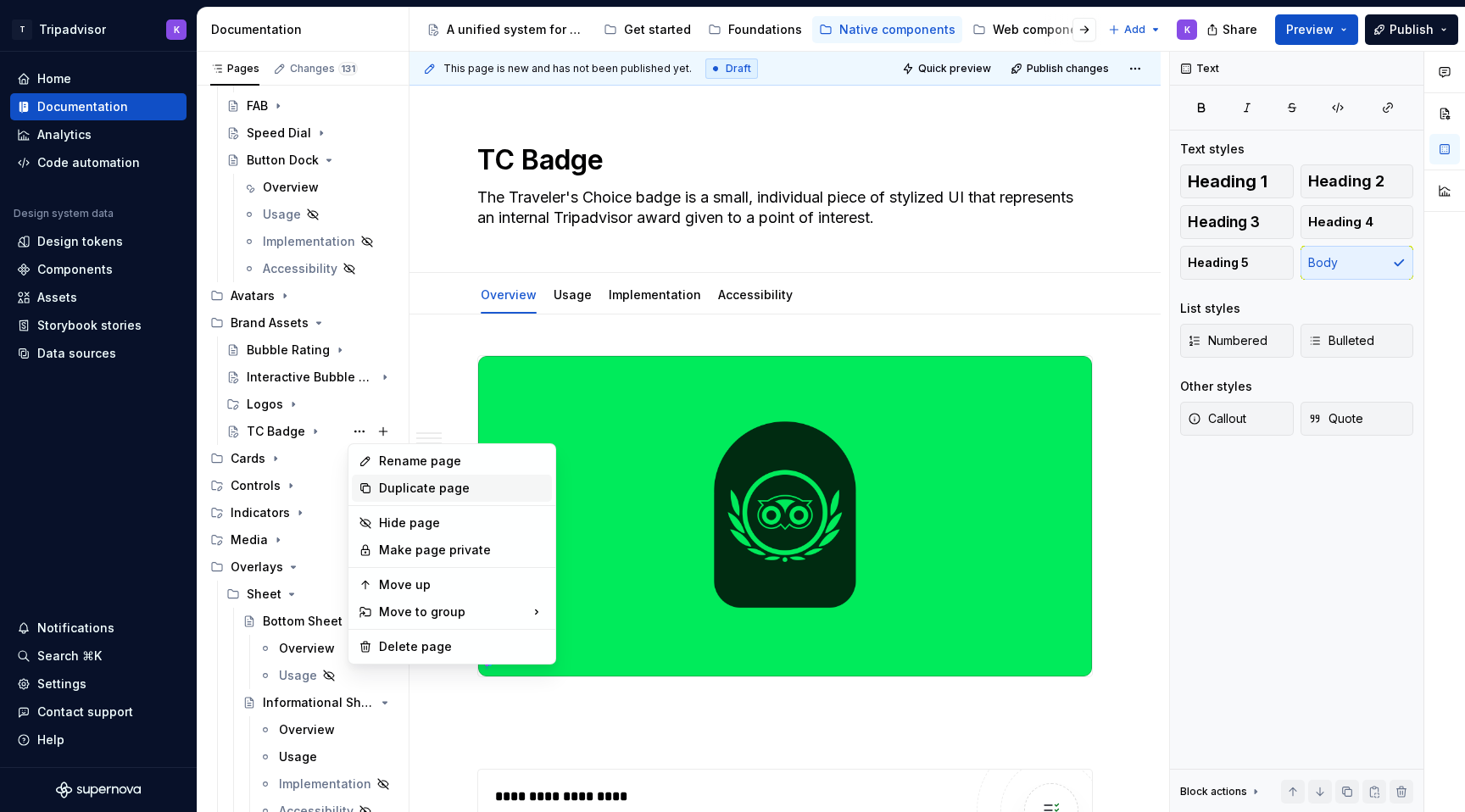
click at [428, 491] on div "Duplicate page" at bounding box center [462, 487] width 166 height 17
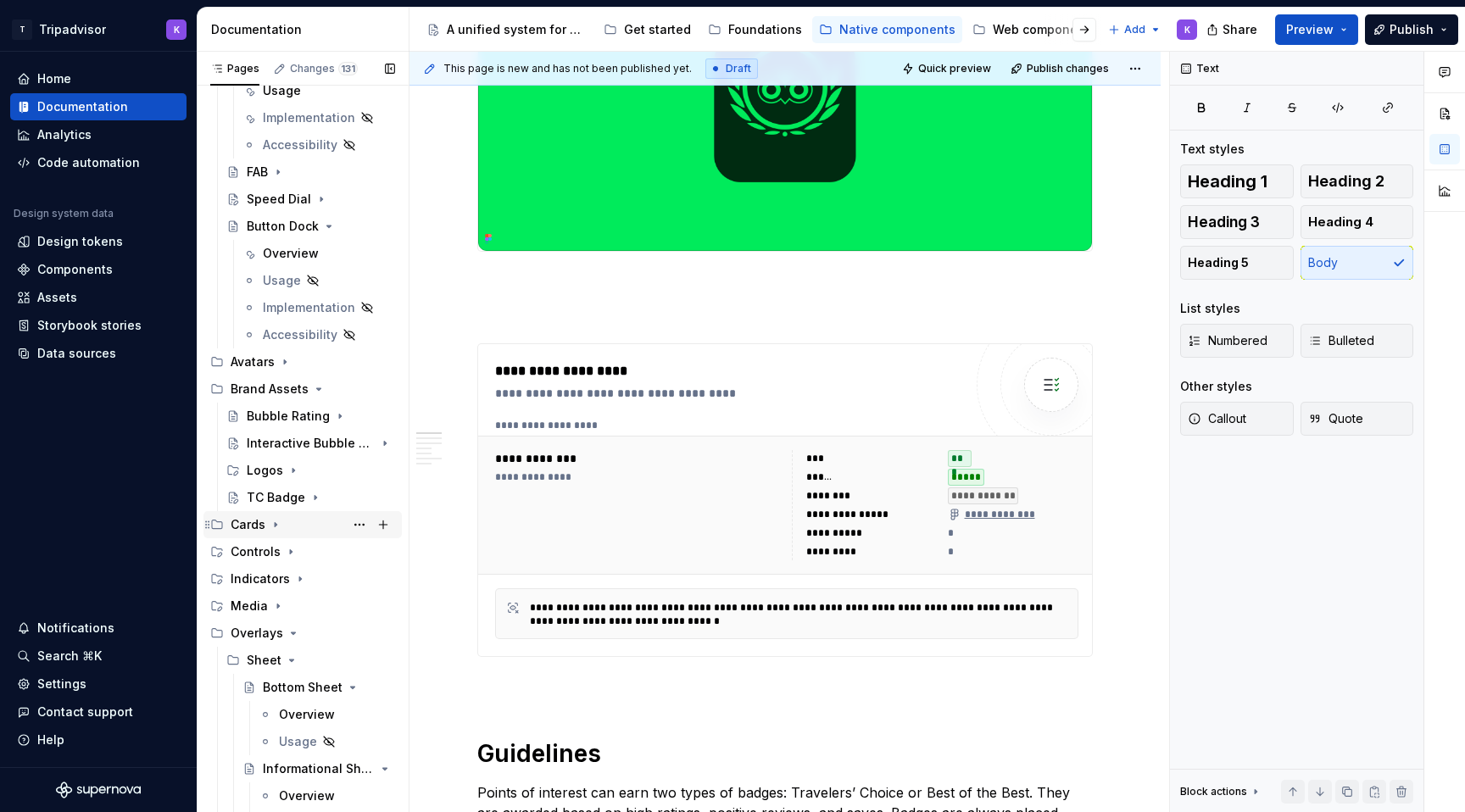
scroll to position [535, 0]
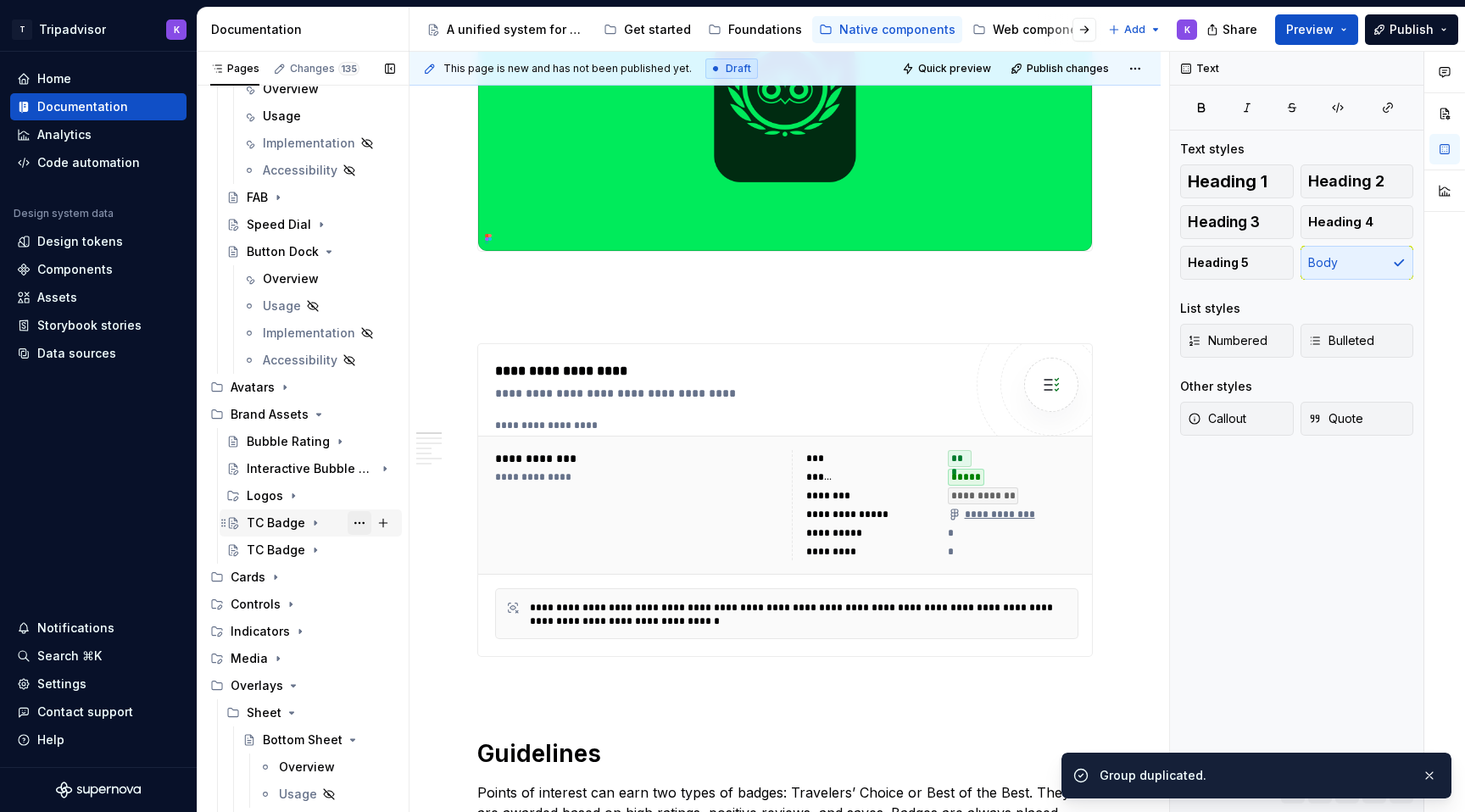
click at [367, 523] on button "Page tree" at bounding box center [359, 522] width 23 height 23
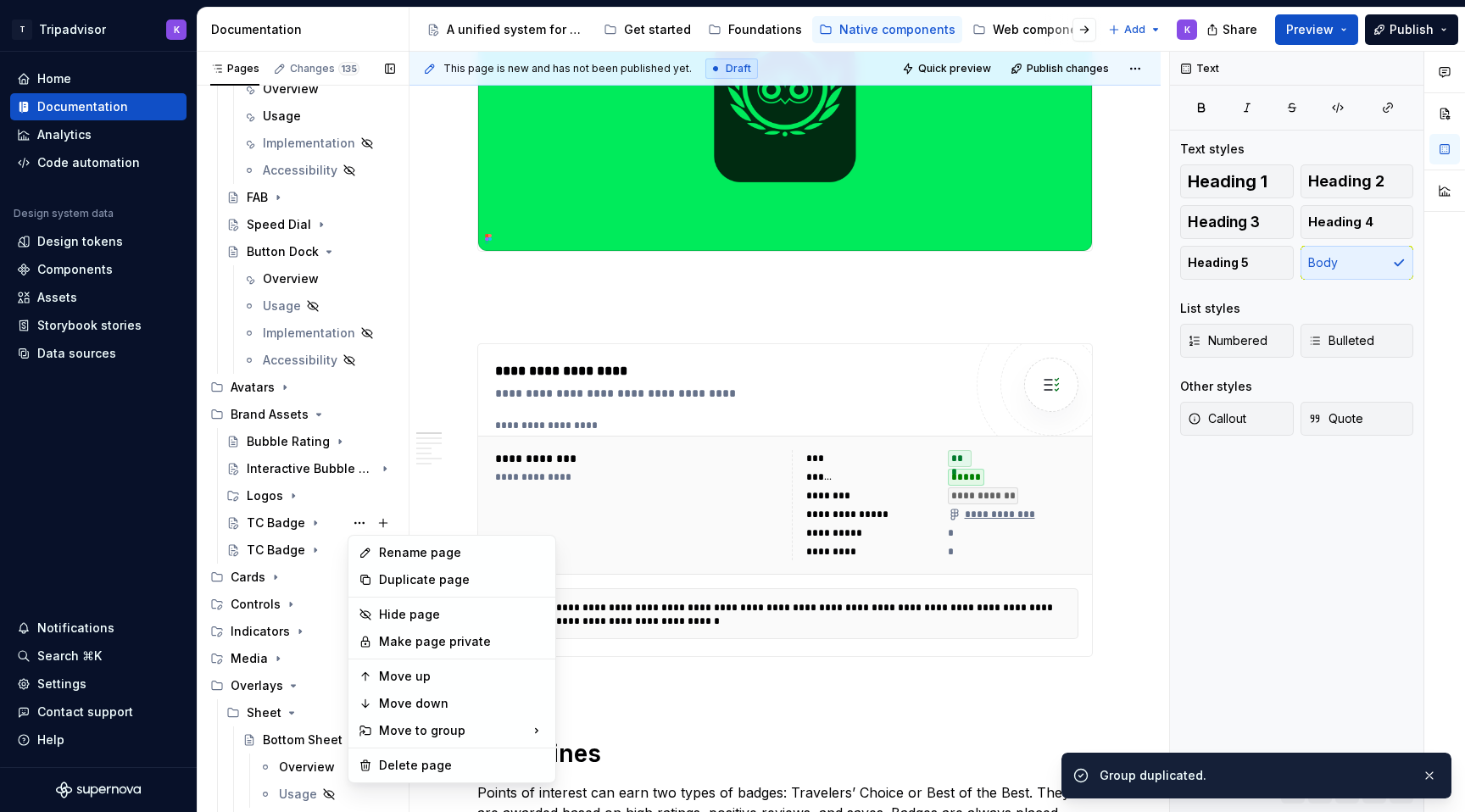
click at [294, 542] on div "Pages Changes 135 Add Accessibility guide for tree Page tree. Navigate the tree…" at bounding box center [302, 436] width 212 height 768
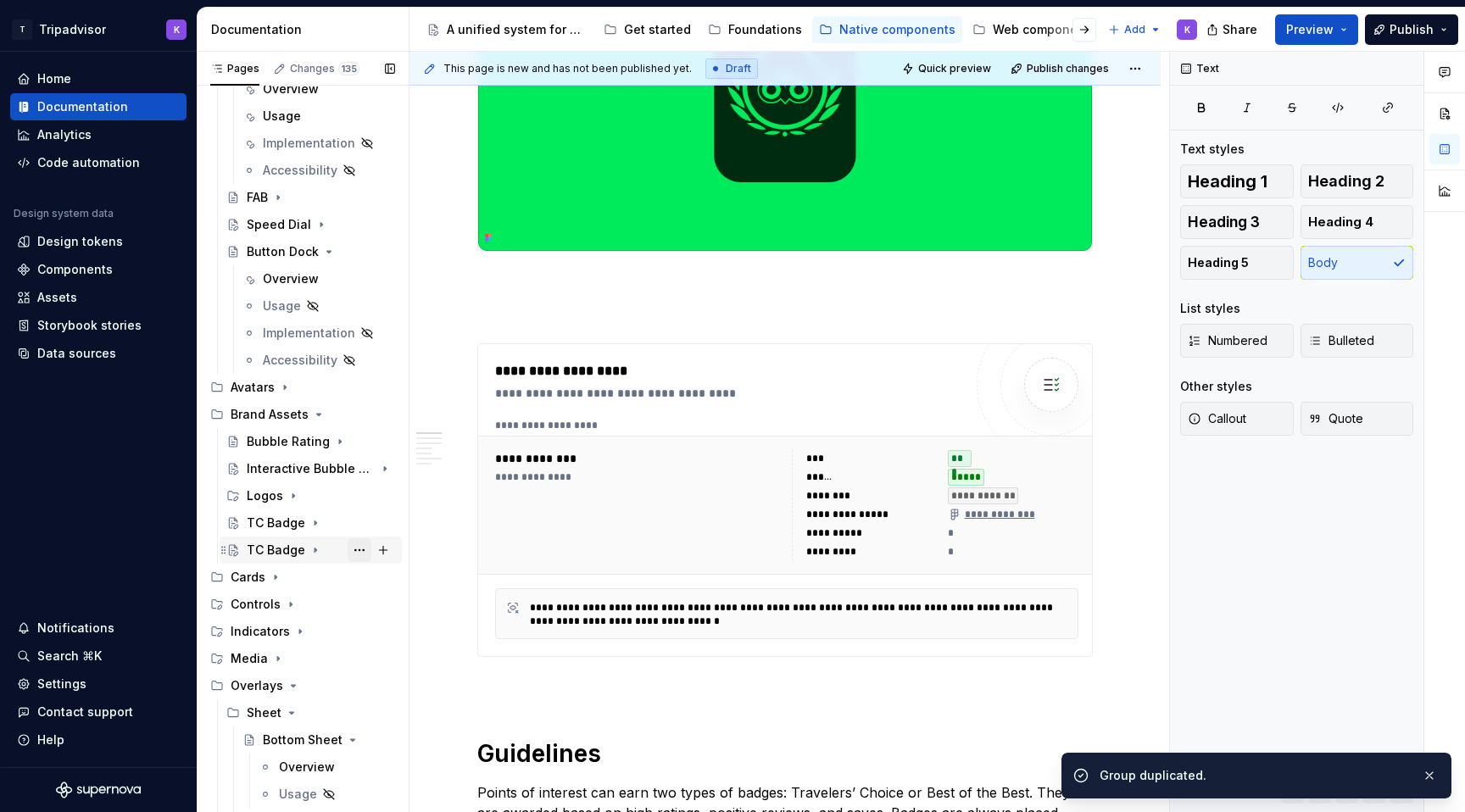
click at [365, 550] on button "Page tree" at bounding box center [359, 550] width 23 height 23
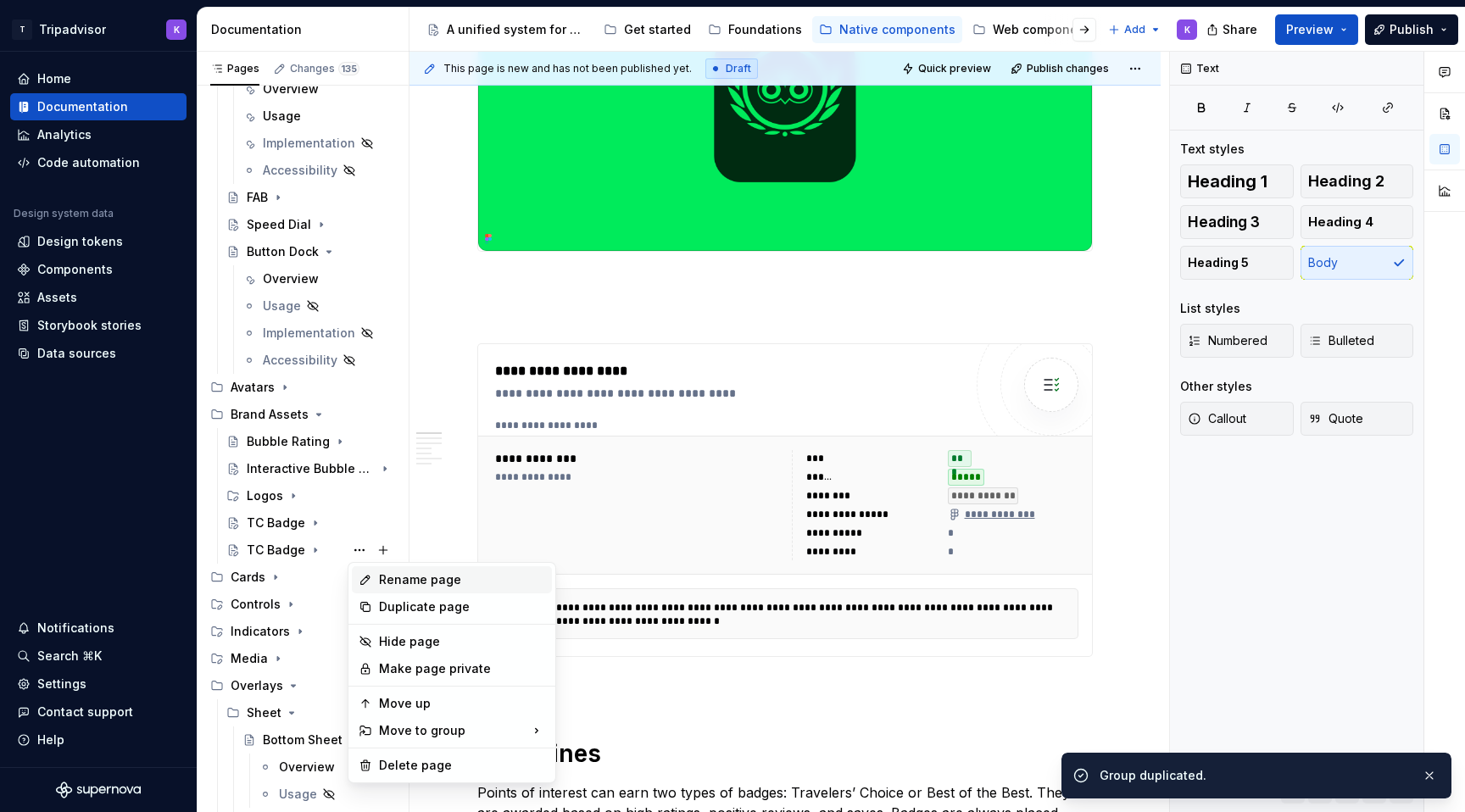
click at [424, 578] on div "Rename page" at bounding box center [462, 579] width 166 height 17
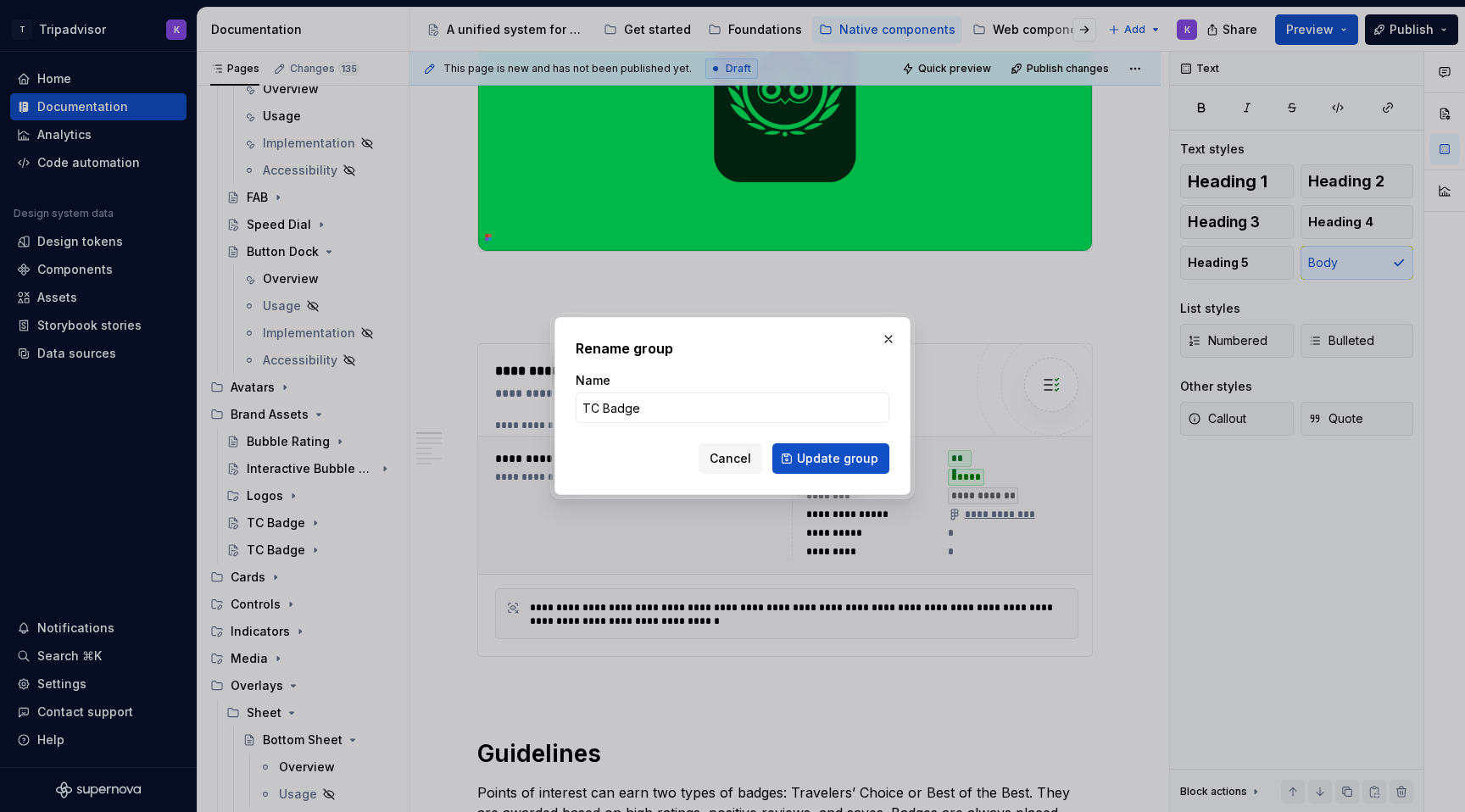
type textarea "*"
drag, startPoint x: 605, startPoint y: 408, endPoint x: 705, endPoint y: 407, distance: 100.0
click at [705, 408] on input "TC Badge" at bounding box center [732, 406] width 314 height 30
type input "TC Award"
click at [826, 457] on span "Update group" at bounding box center [837, 458] width 81 height 17
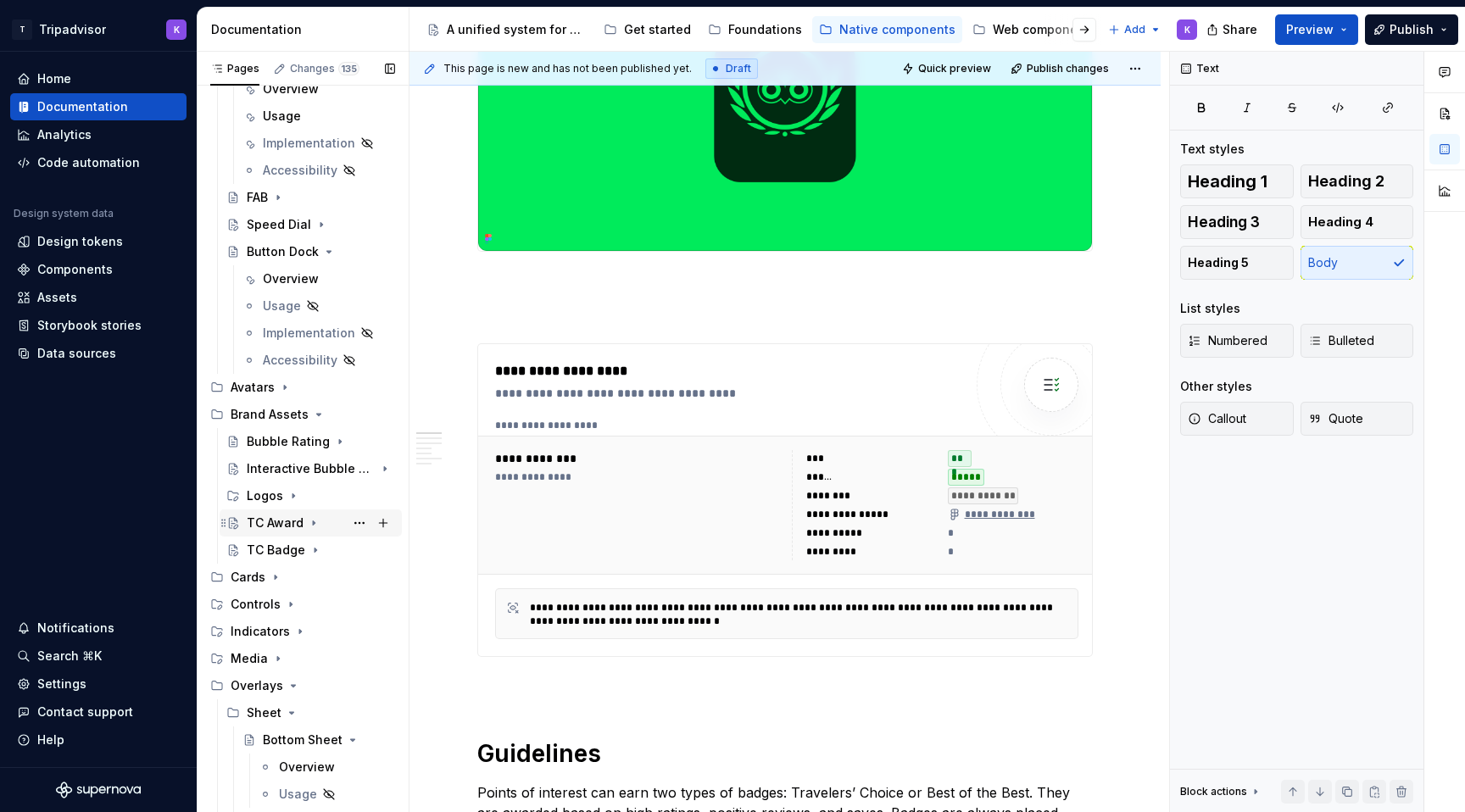
click at [324, 526] on div "TC Award" at bounding box center [321, 522] width 148 height 23
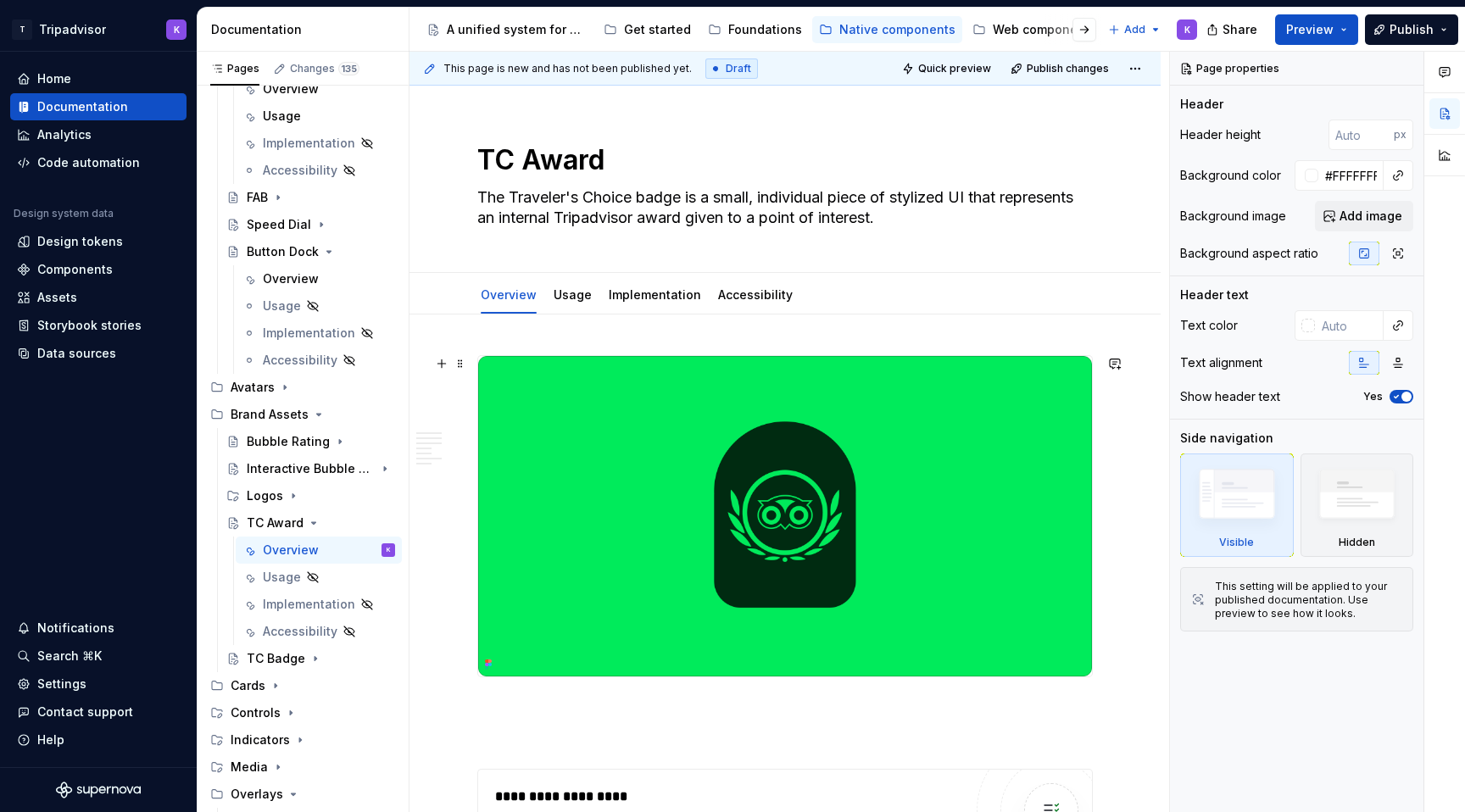
click at [748, 423] on img at bounding box center [784, 516] width 614 height 321
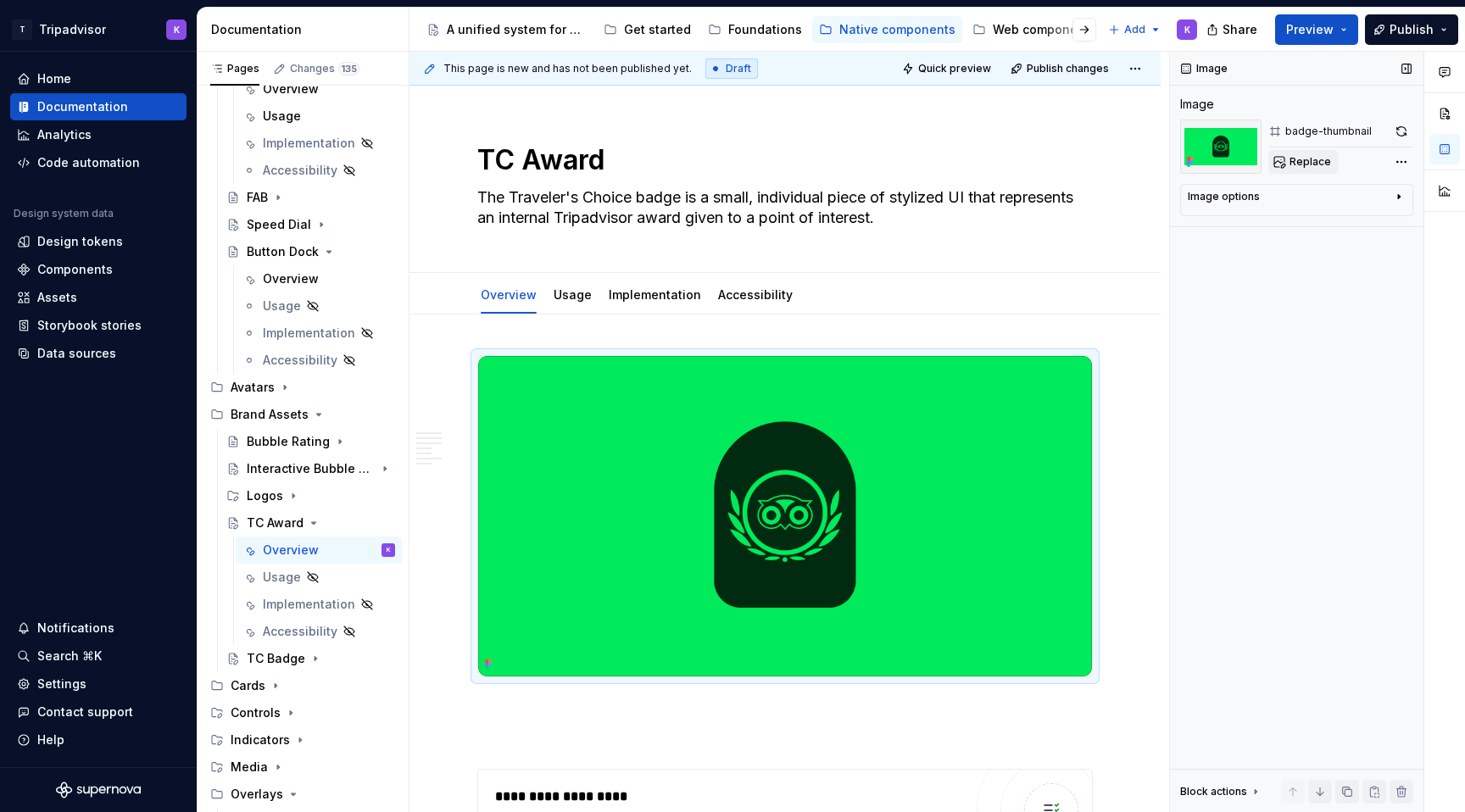
click at [1307, 158] on span "Replace" at bounding box center [1310, 162] width 42 height 14
type textarea "*"
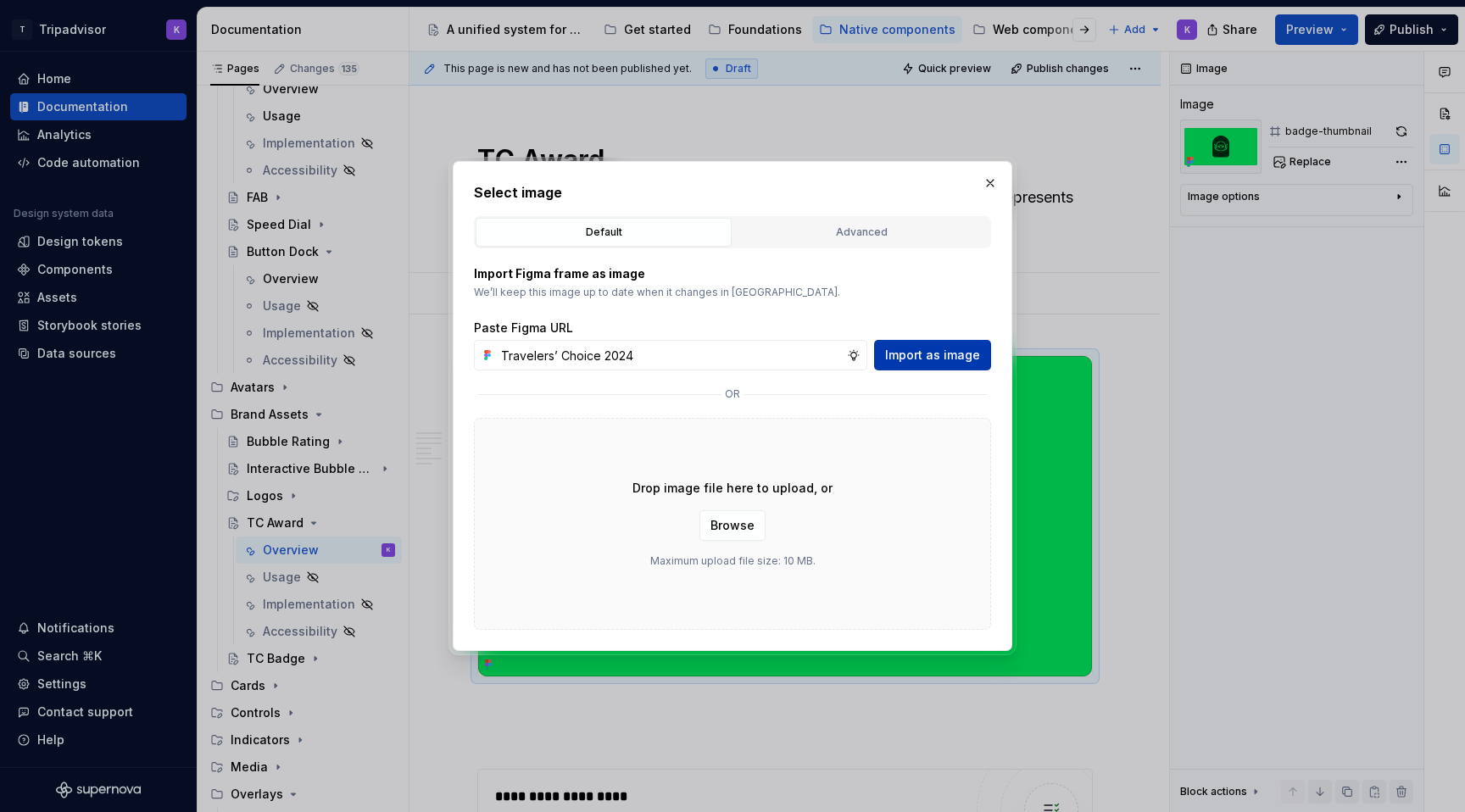
type input "Travelers’ Choice 2024"
click at [922, 361] on span "Import as image" at bounding box center [931, 355] width 95 height 17
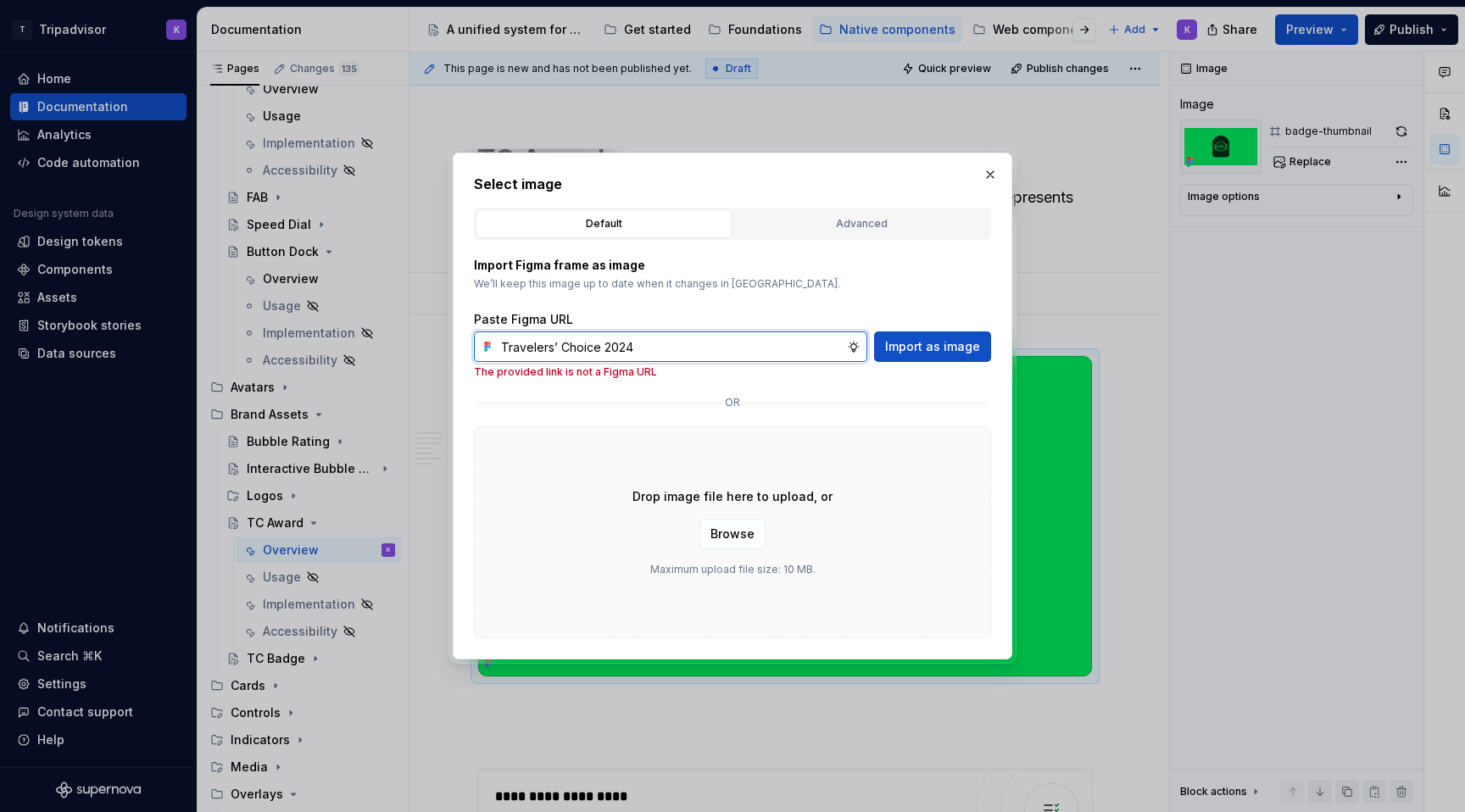
type textarea "*"
paste input "[URL][DOMAIN_NAME]"
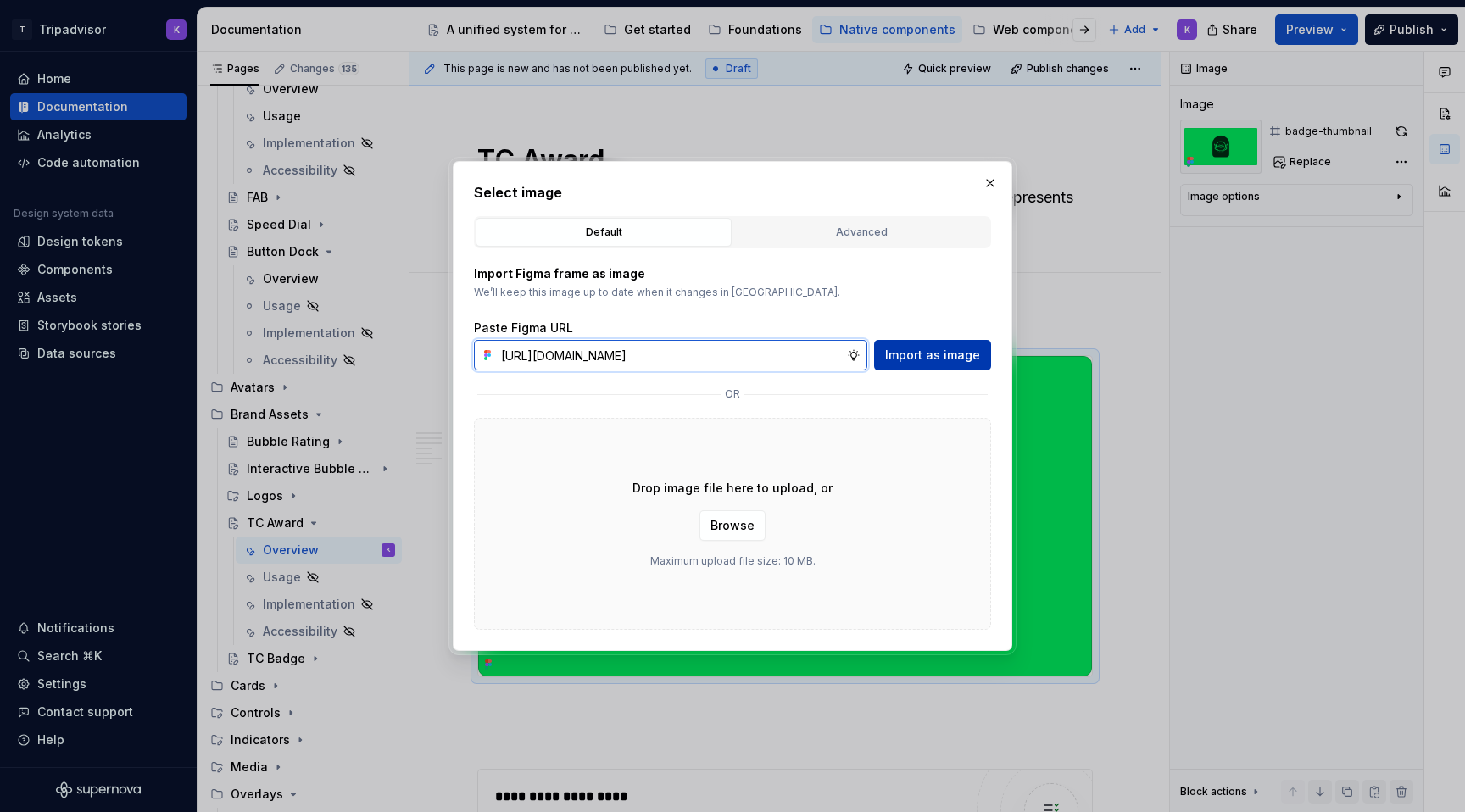
type input "[URL][DOMAIN_NAME]"
click at [956, 360] on span "Import as image" at bounding box center [931, 355] width 95 height 17
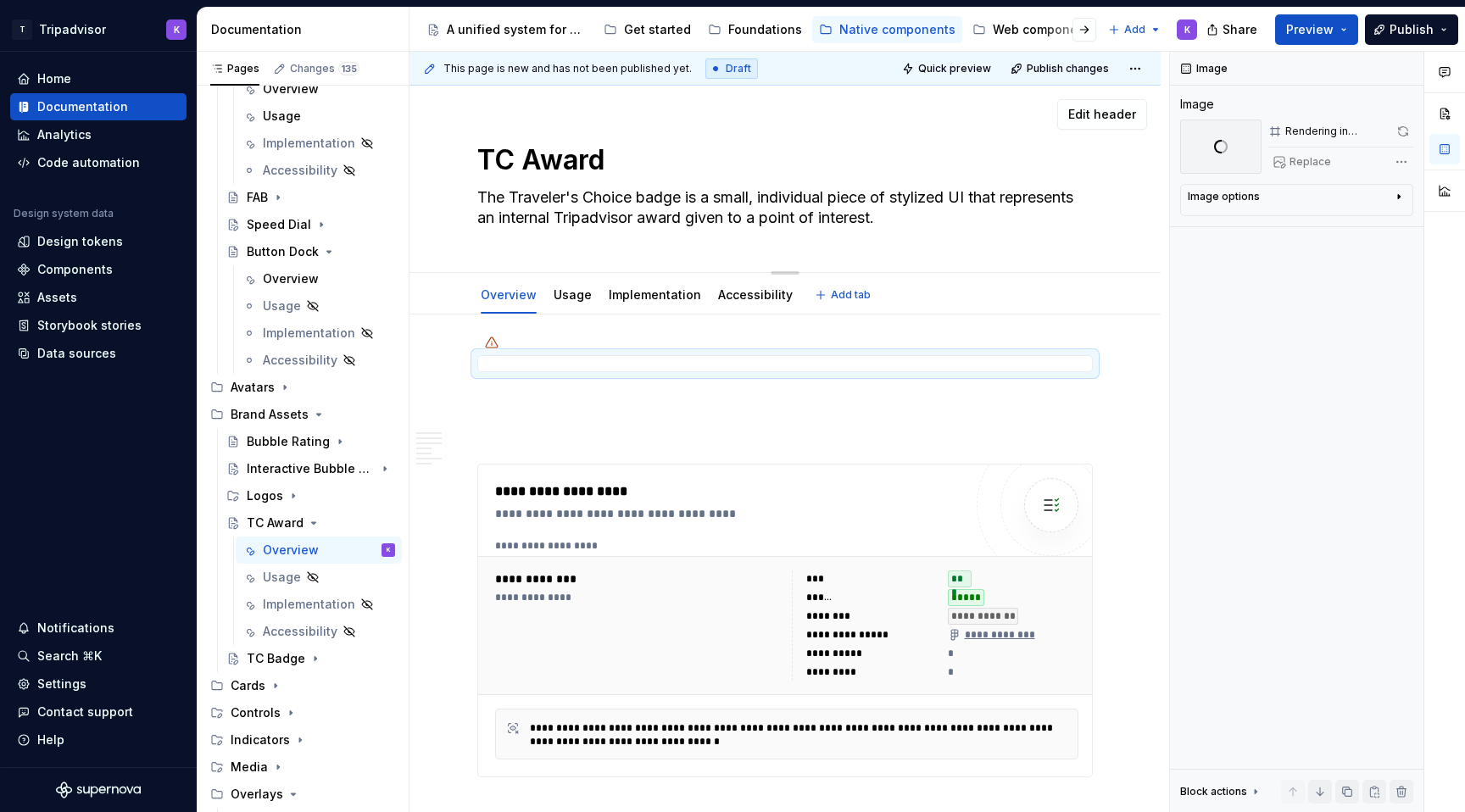
drag, startPoint x: 887, startPoint y: 221, endPoint x: 858, endPoint y: 230, distance: 30.4
click at [858, 230] on textarea "The Traveler's Choice badge is a small, individual piece of stylized UI that re…" at bounding box center [781, 208] width 615 height 48
paste textarea "award is a piece of stylized UI that are tokens of recognition give"
type textarea "*"
type textarea "The Traveler's Choice award is a piece of stylized UI that are tokens of recogn…"
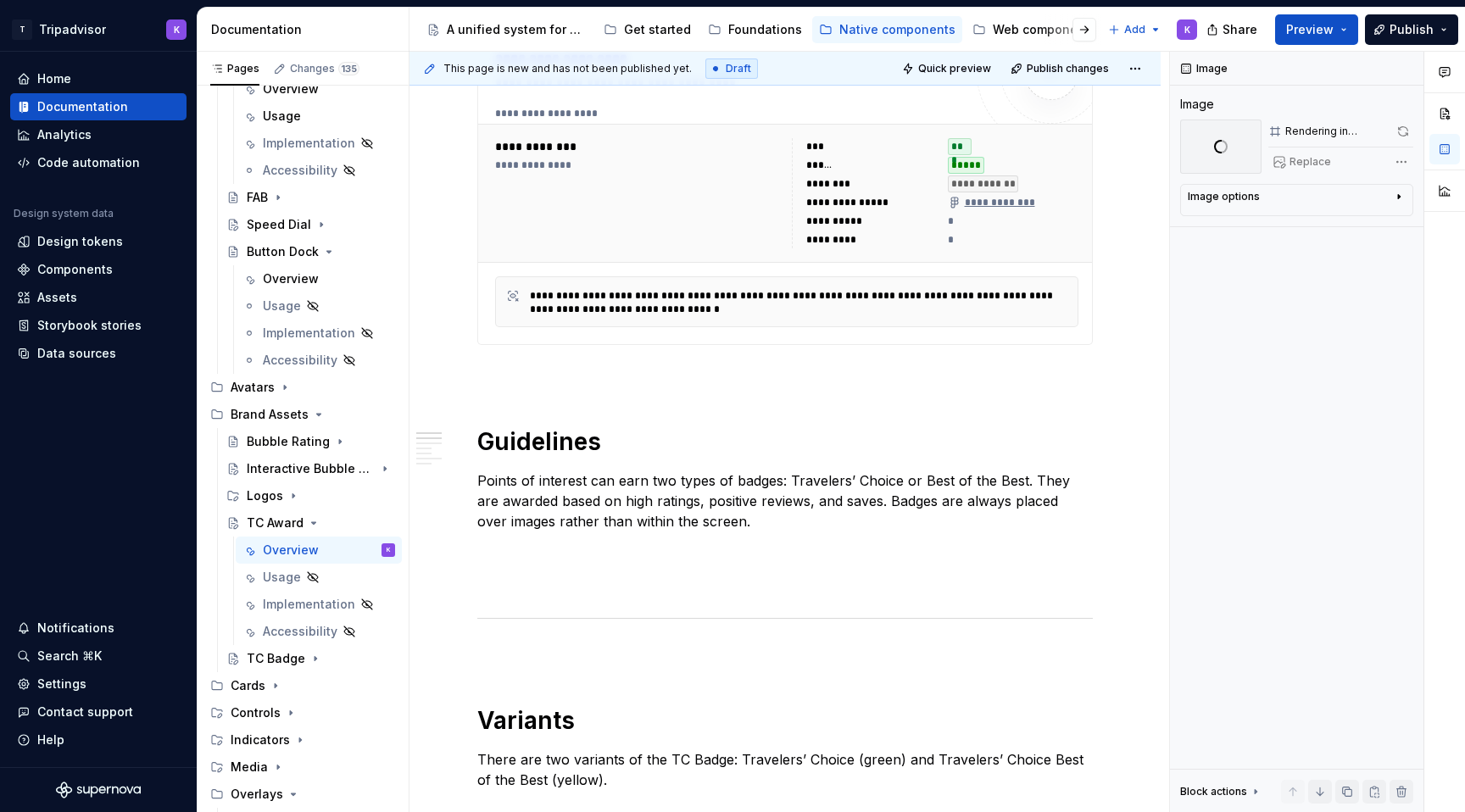
type textarea "*"
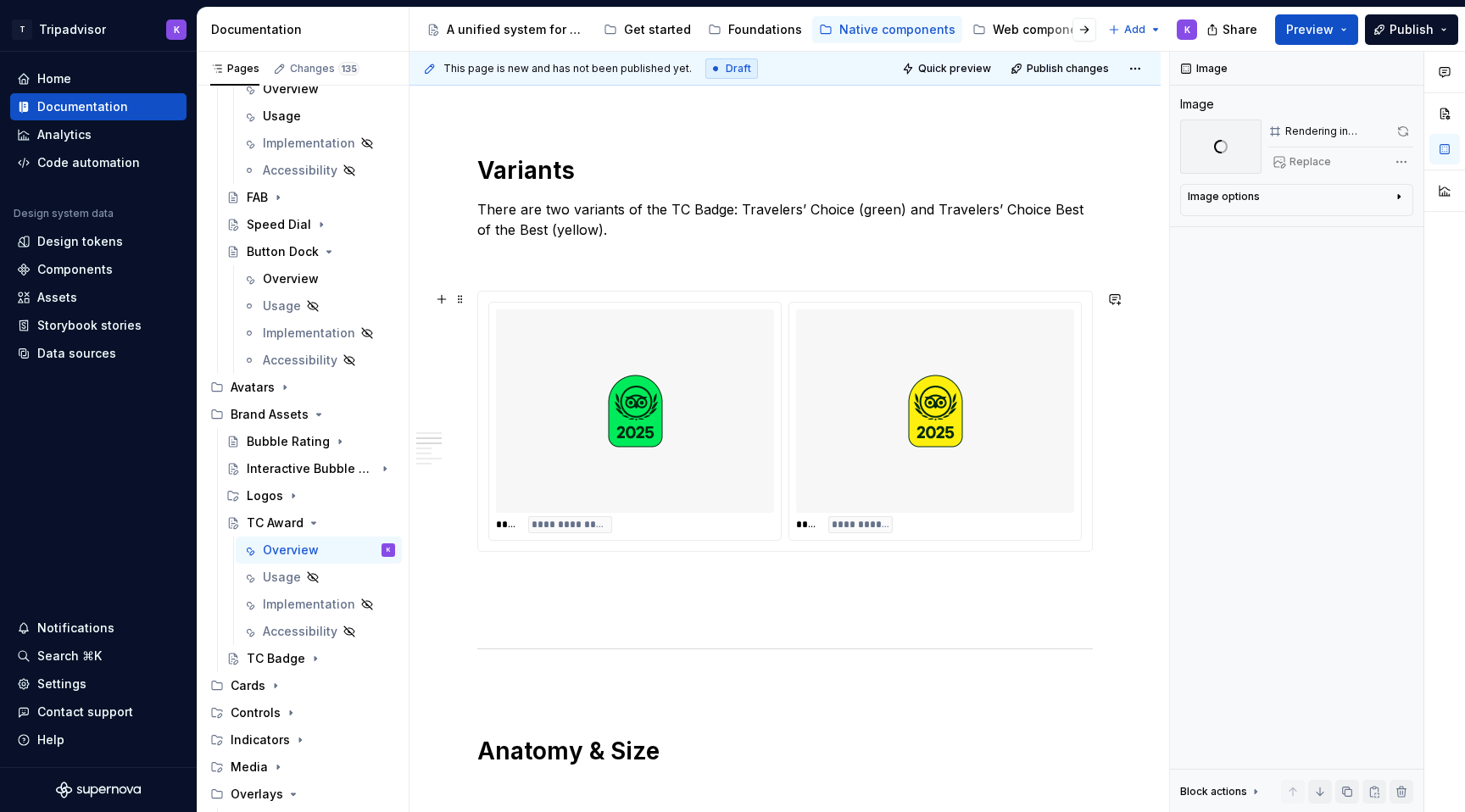
type textarea "The Traveler's Choice award is a piece of stylized UI that are tokens of recogn…"
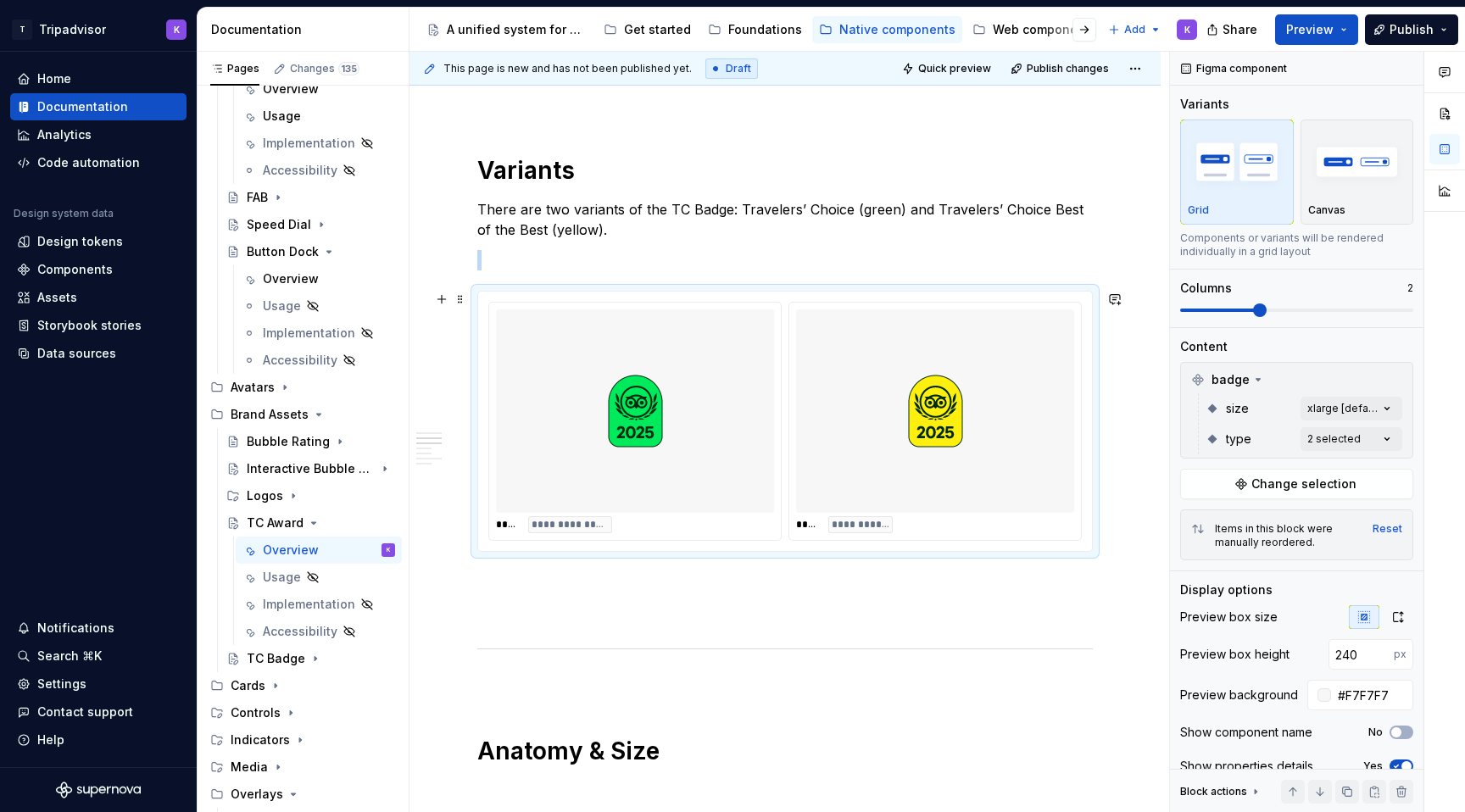
click at [696, 393] on div at bounding box center [634, 410] width 278 height 204
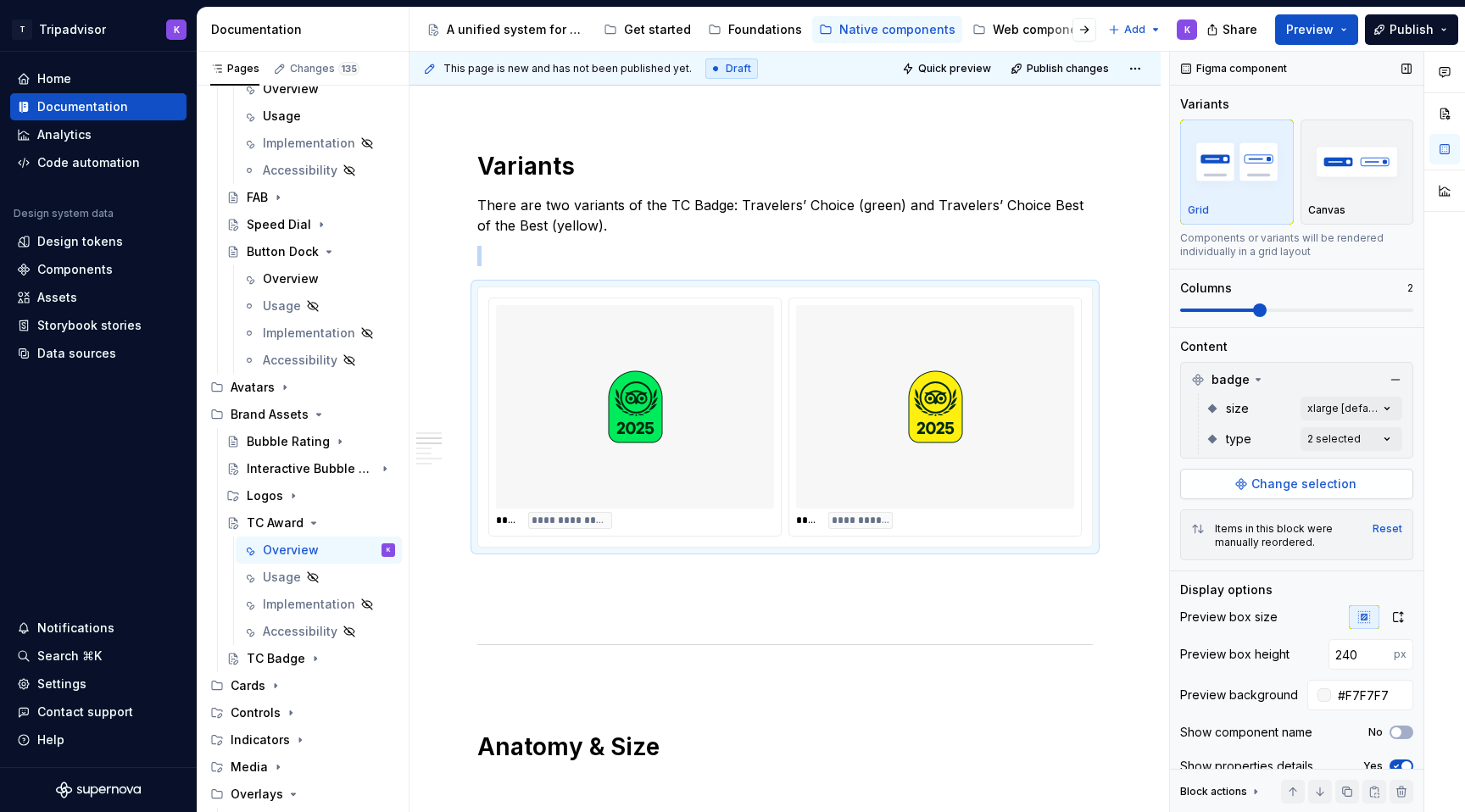
click at [1334, 483] on span "Change selection" at bounding box center [1304, 483] width 105 height 17
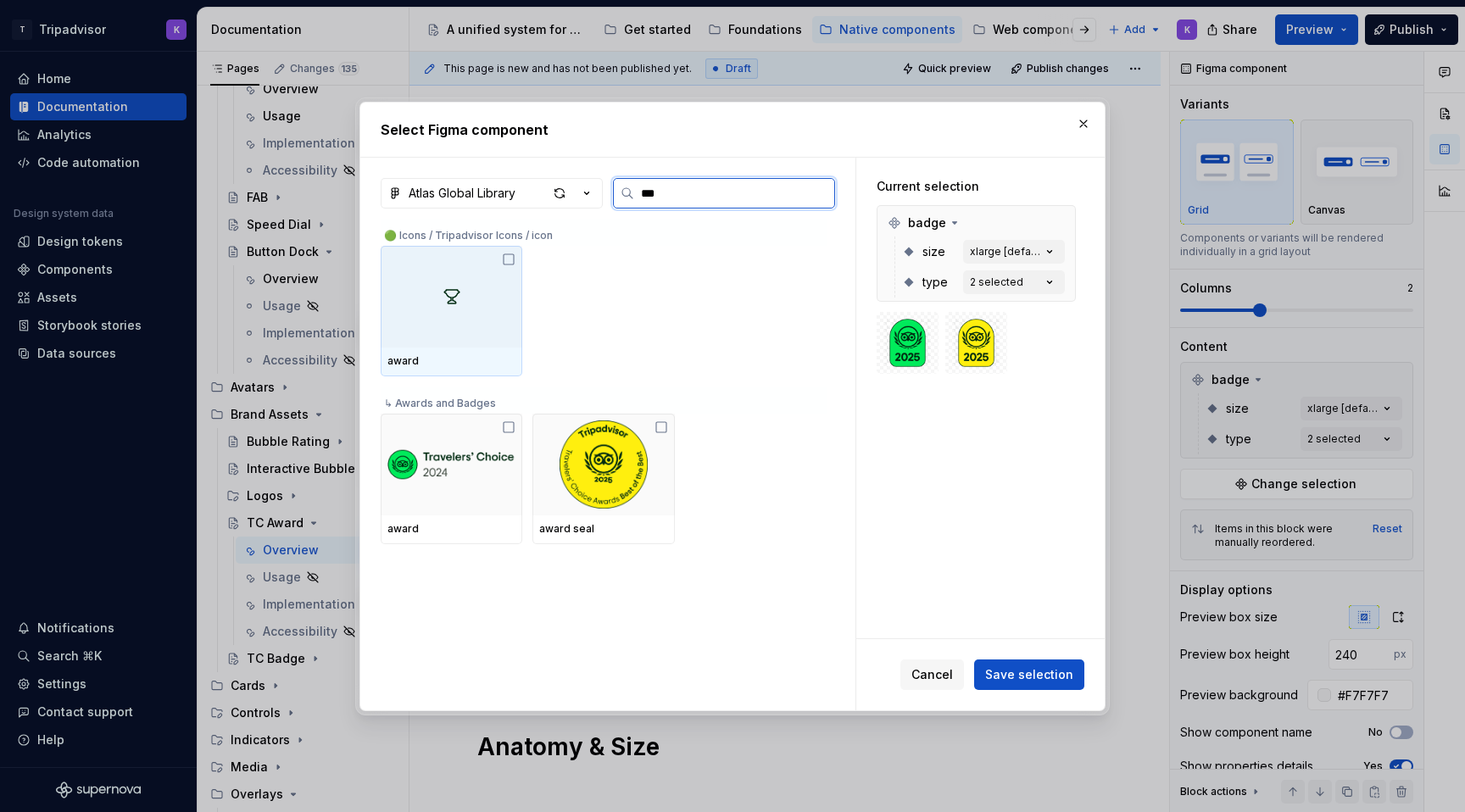
type input "****"
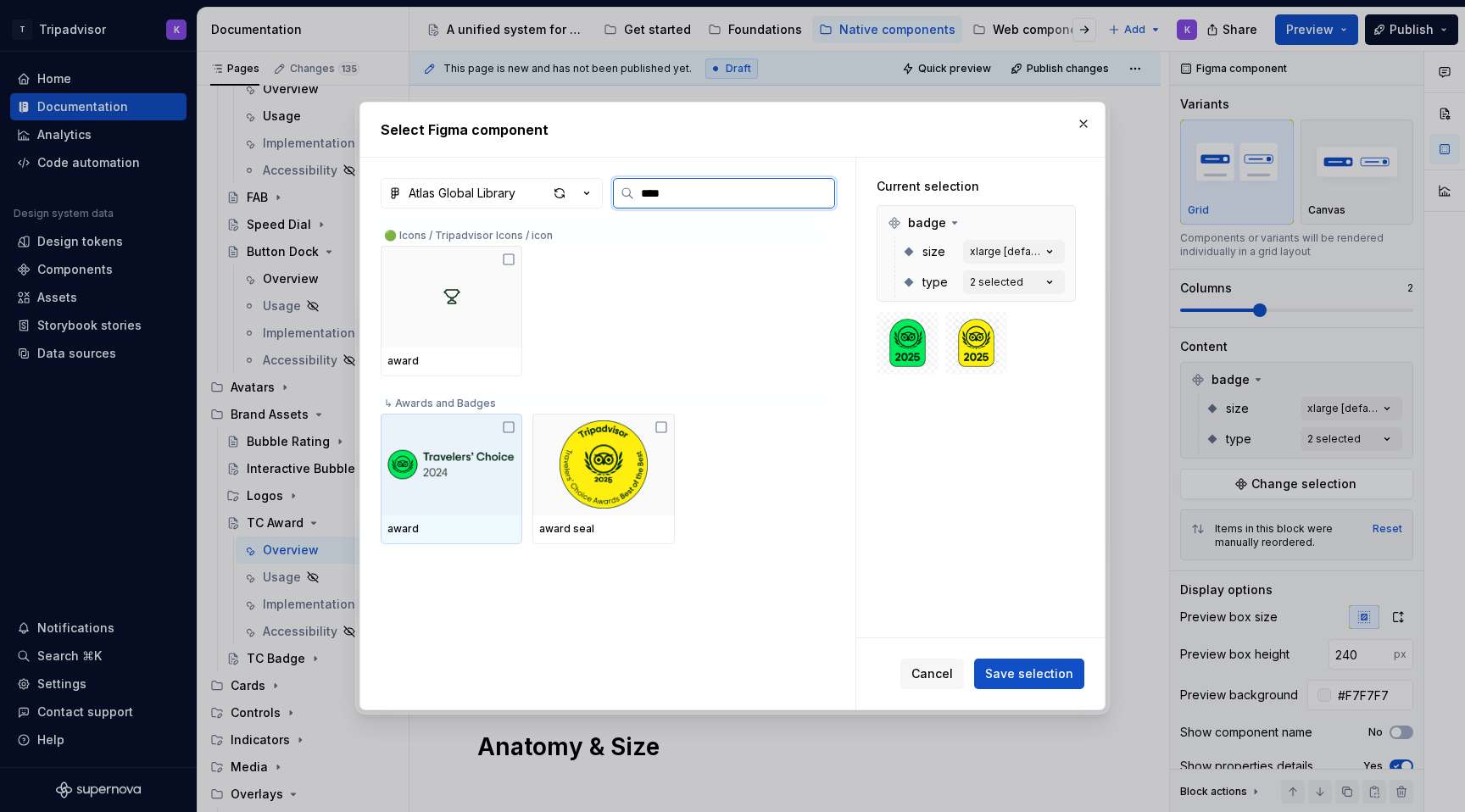
click at [452, 503] on div at bounding box center [451, 464] width 141 height 101
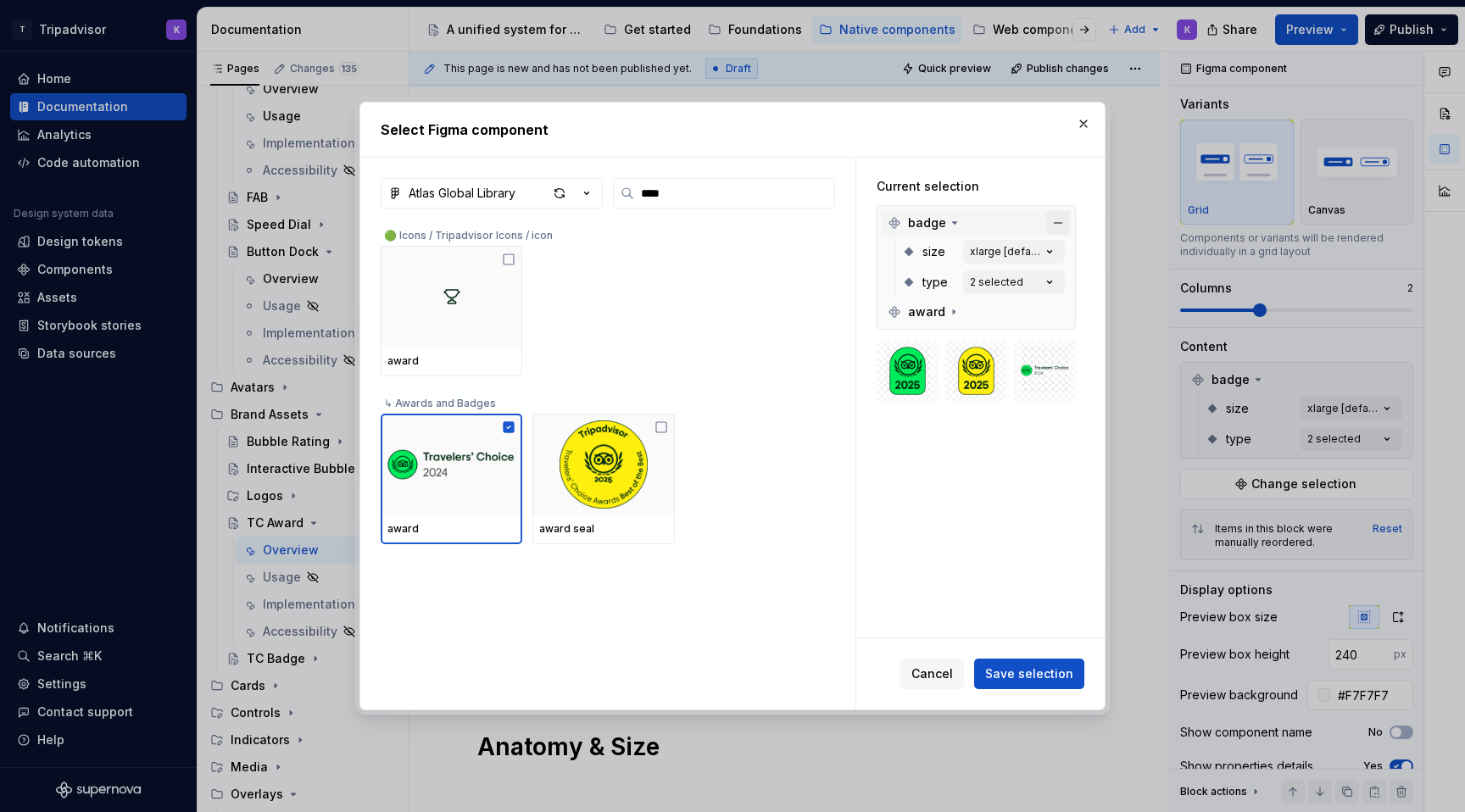
click at [1066, 219] on button "button" at bounding box center [1058, 222] width 23 height 23
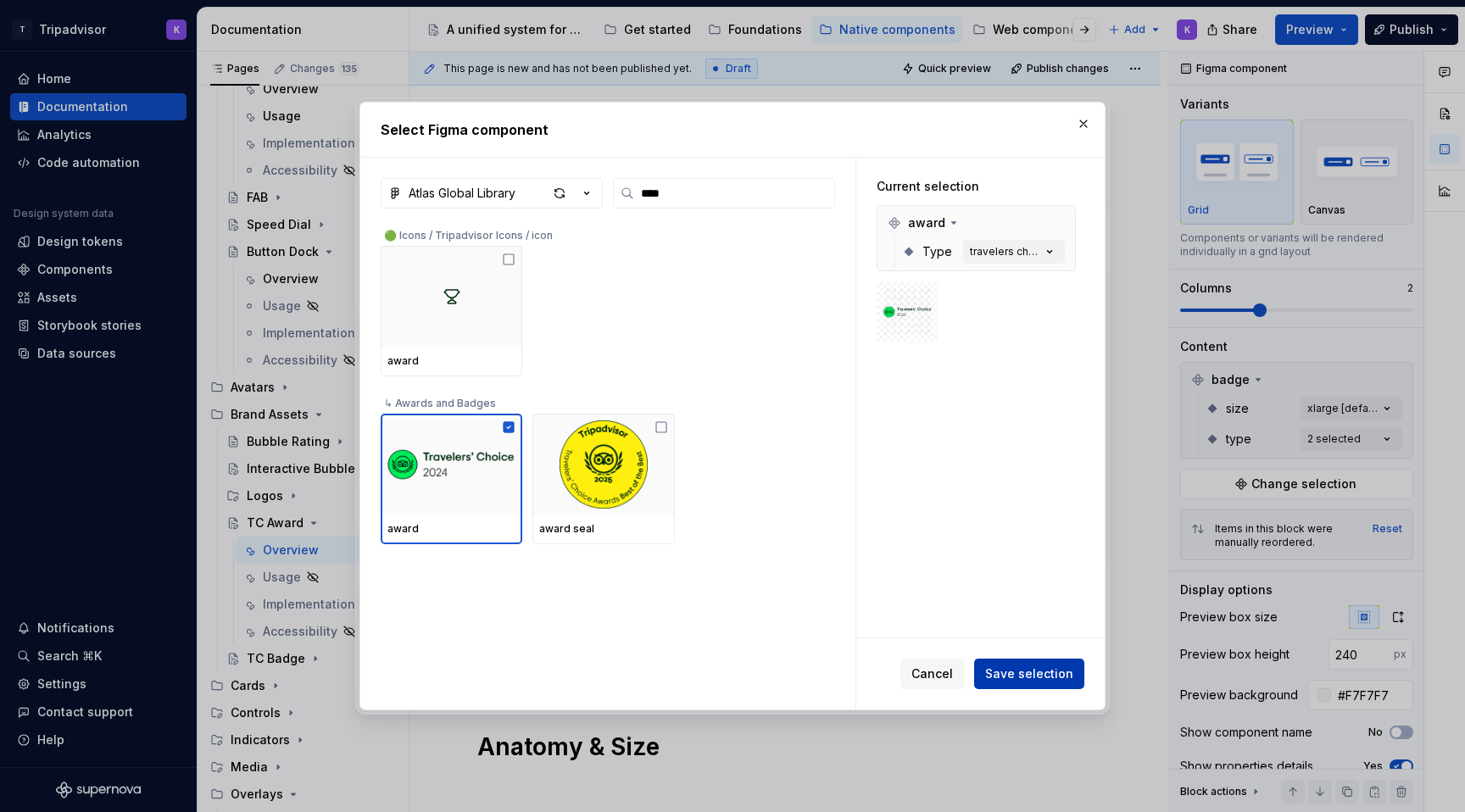
click at [1043, 671] on span "Save selection" at bounding box center [1029, 673] width 88 height 17
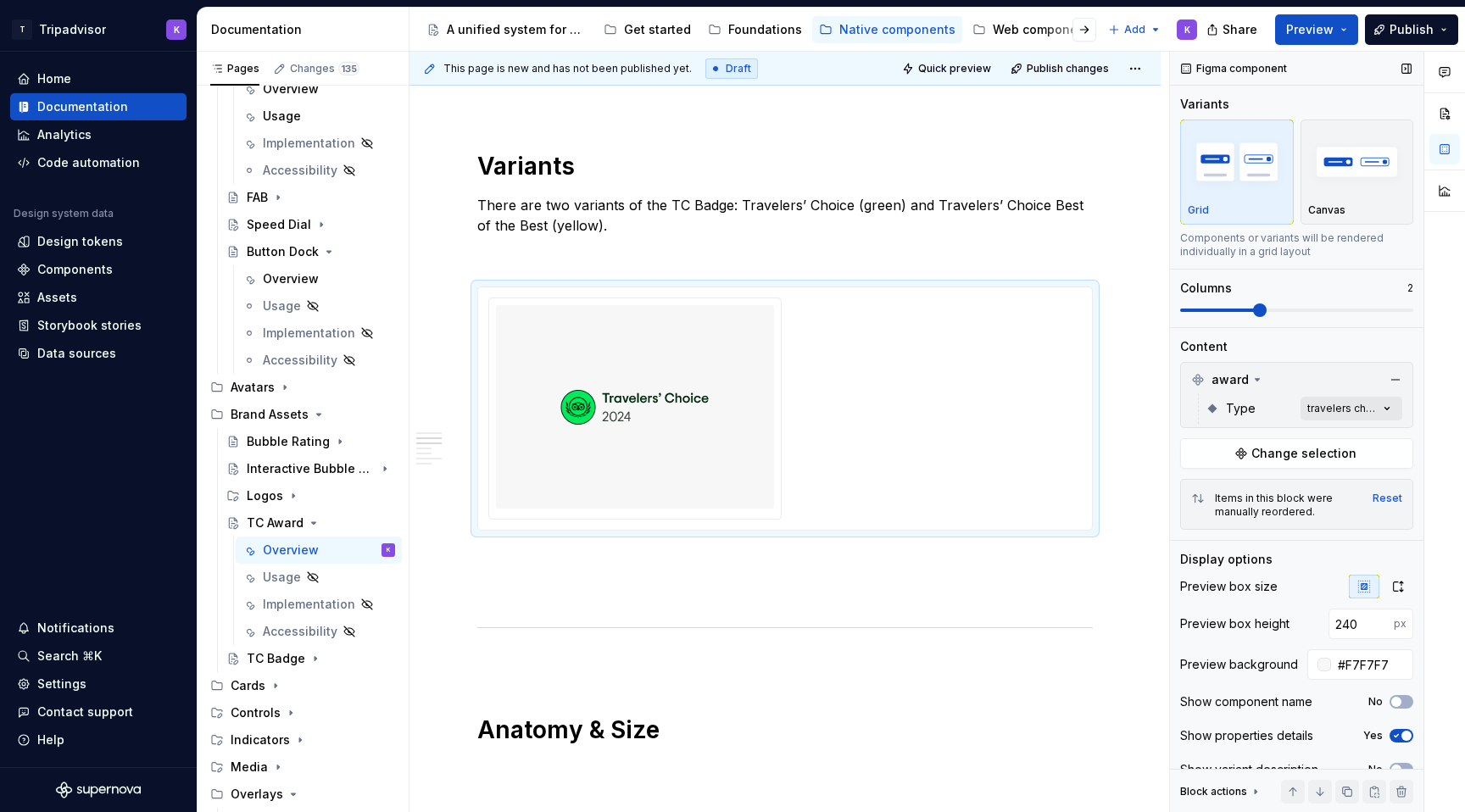
click at [1369, 411] on div "Comments Open comments No comments yet Select ‘Comment’ from the block context …" at bounding box center [1318, 432] width 295 height 761
click at [1277, 516] on span "travelers choice" at bounding box center [1252, 517] width 96 height 17
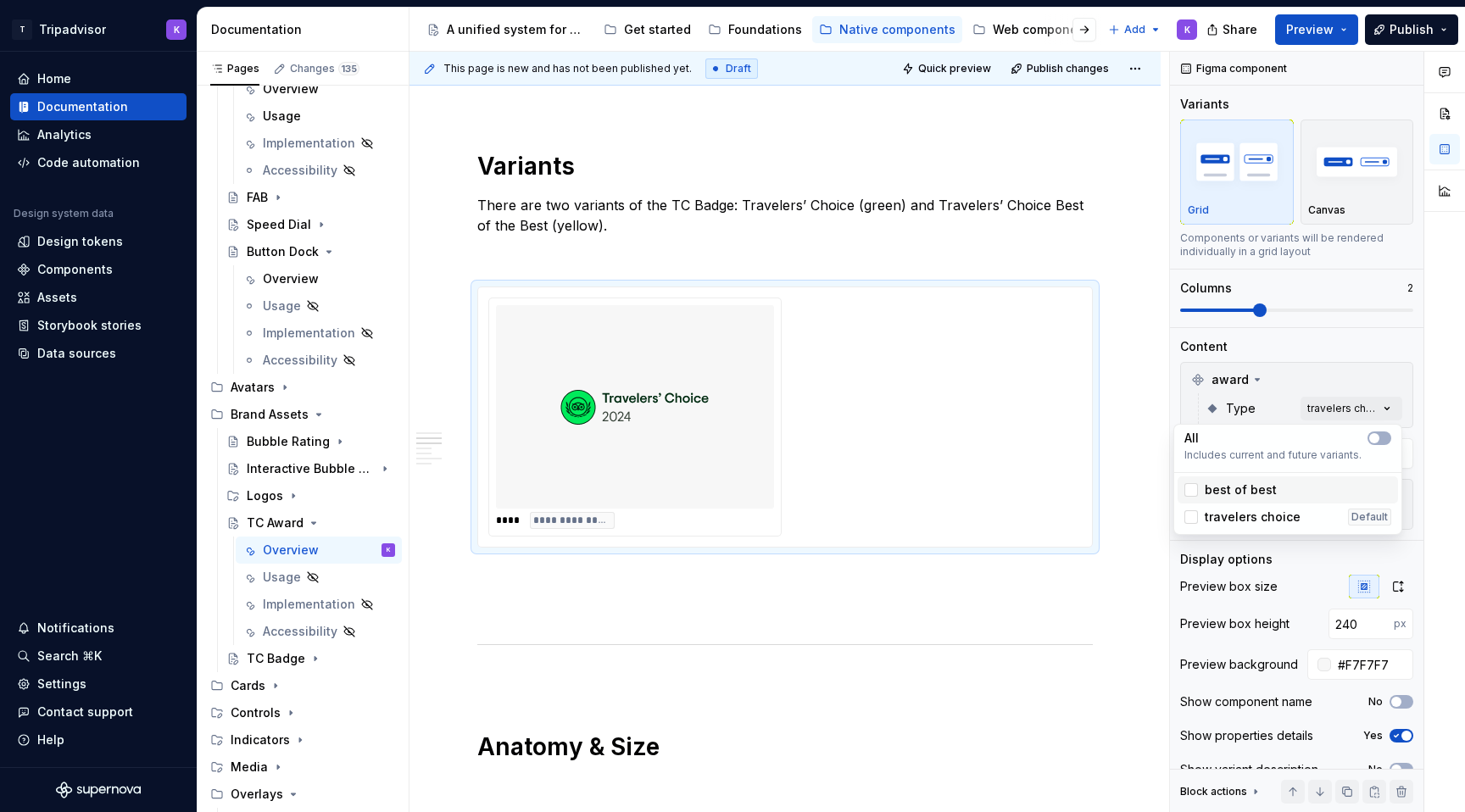
click at [1275, 487] on div "best of best" at bounding box center [1287, 489] width 207 height 17
click at [1405, 736] on div "Comments Open comments No comments yet Select ‘Comment’ from the block context …" at bounding box center [1318, 432] width 295 height 761
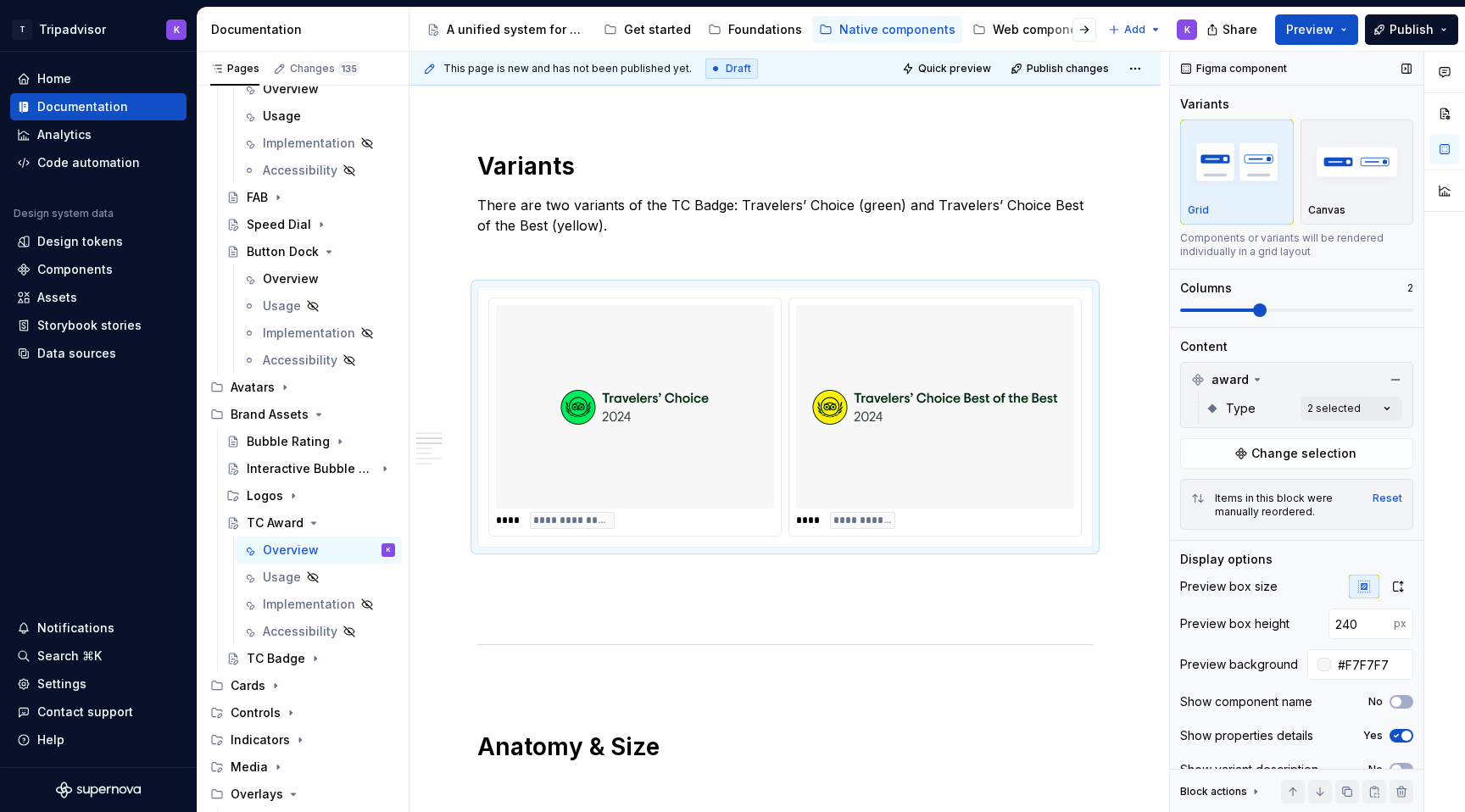
click at [1404, 735] on span "button" at bounding box center [1406, 735] width 10 height 10
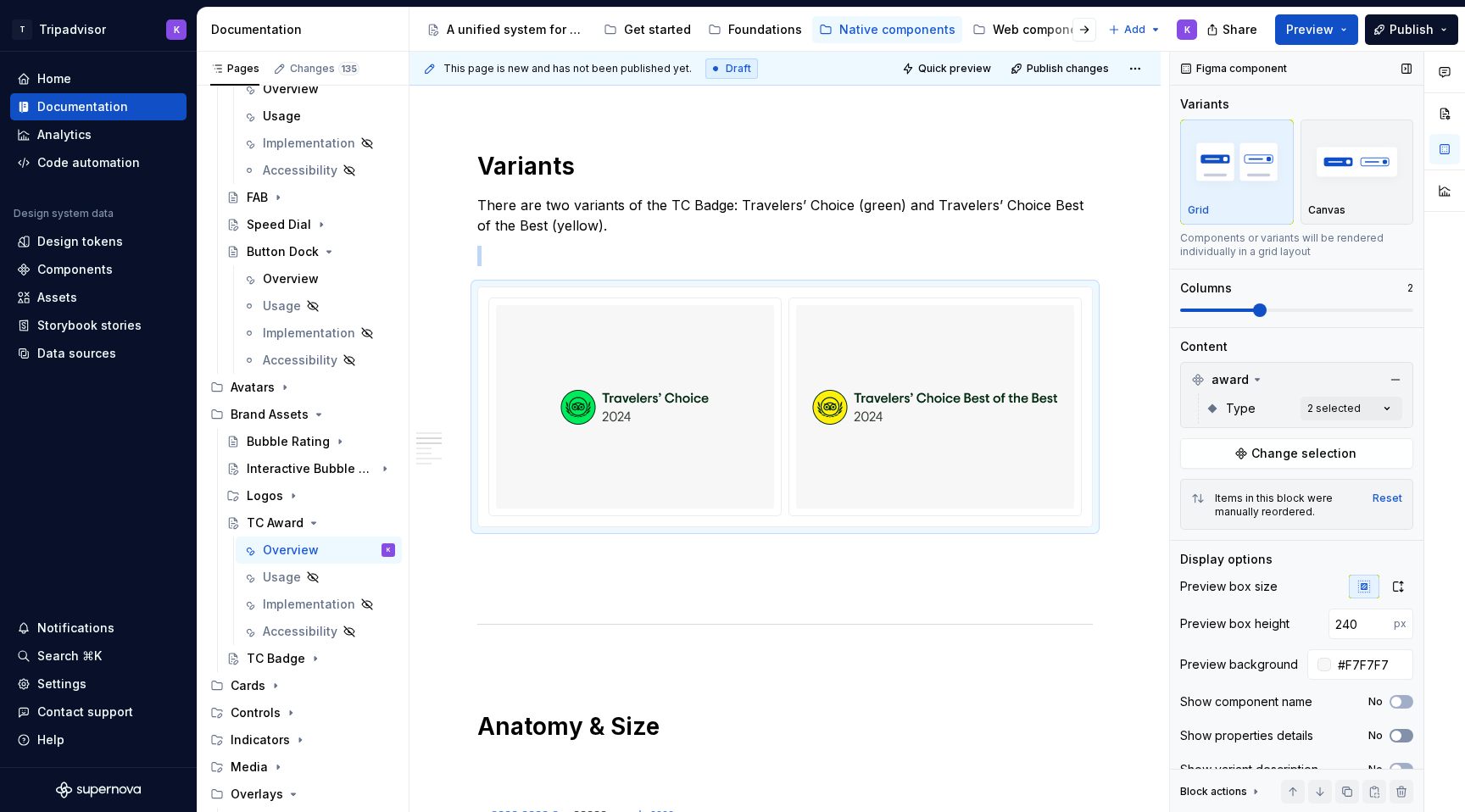
click at [1404, 735] on button "No" at bounding box center [1402, 736] width 23 height 14
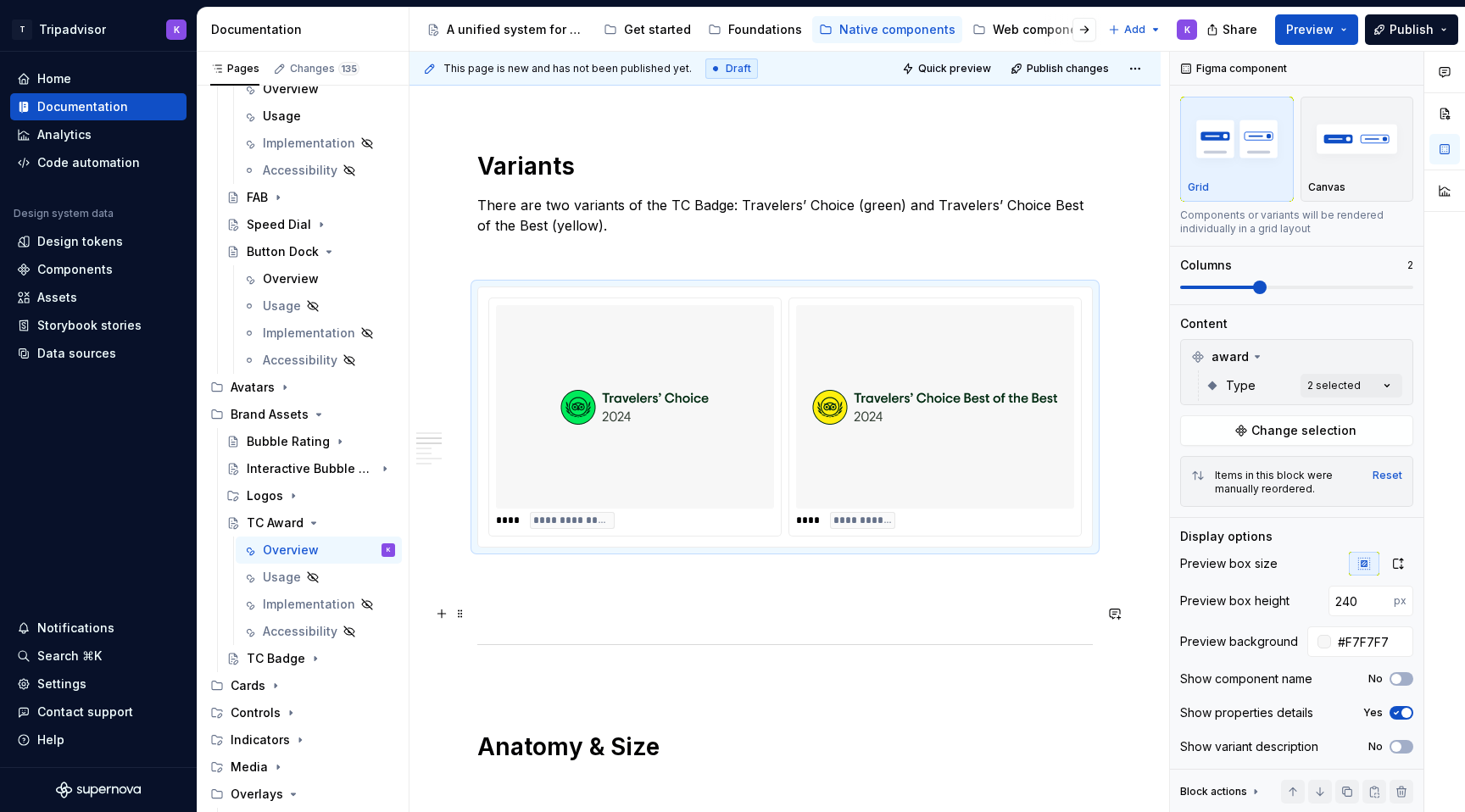
scroll to position [0, 0]
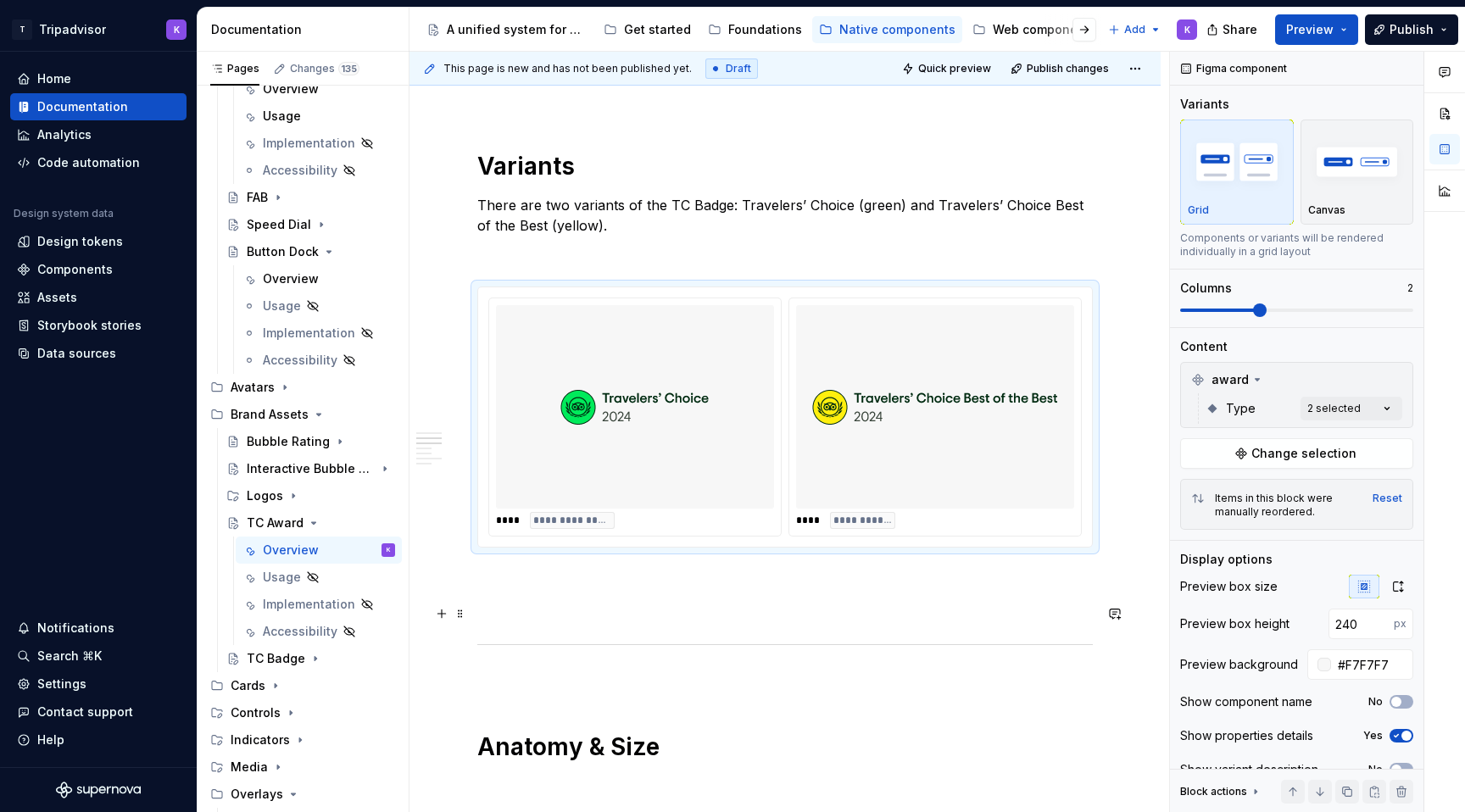
click at [950, 619] on p at bounding box center [784, 608] width 615 height 20
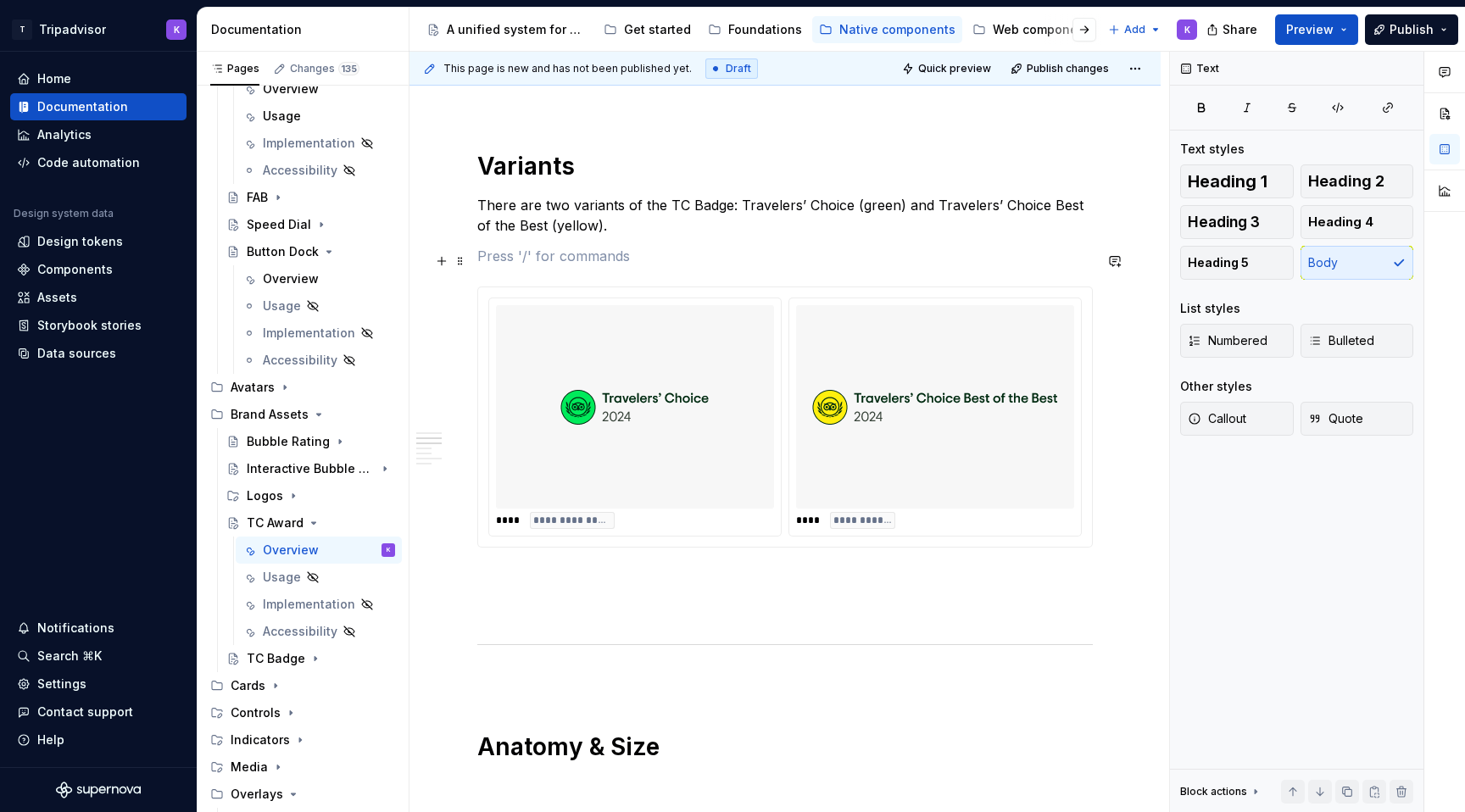
click at [859, 257] on p at bounding box center [784, 255] width 615 height 20
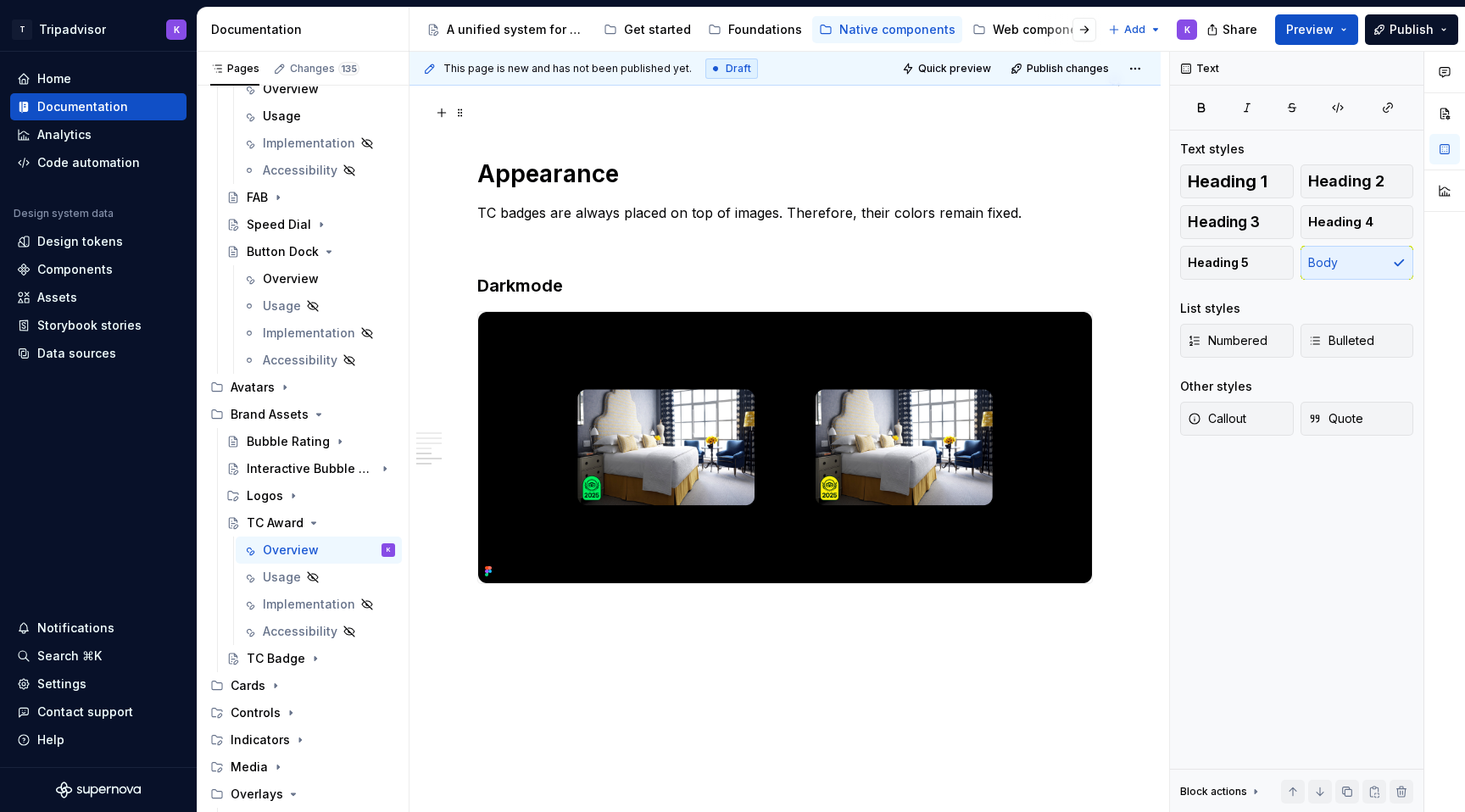
scroll to position [2525, 0]
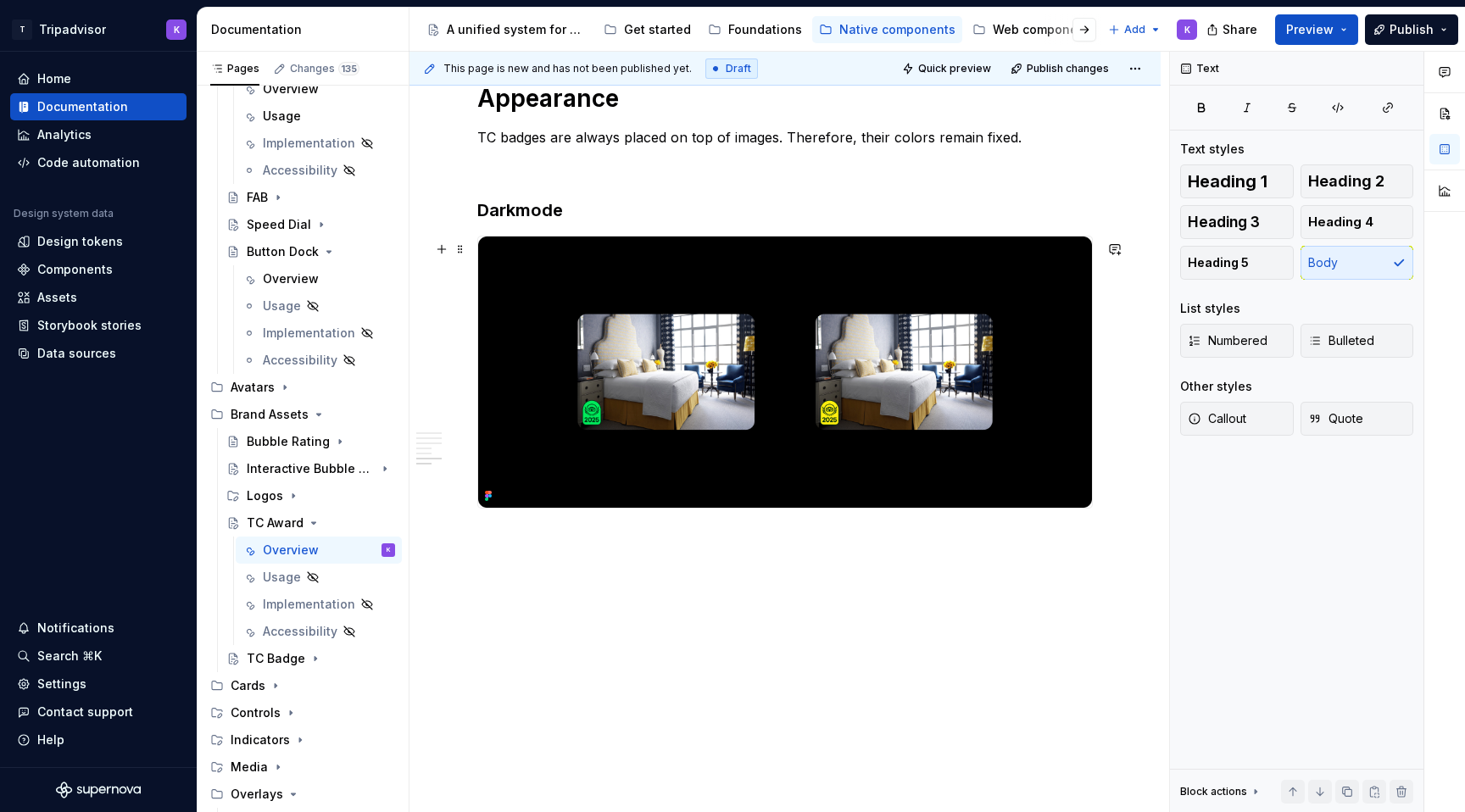
click at [991, 413] on img at bounding box center [784, 372] width 614 height 271
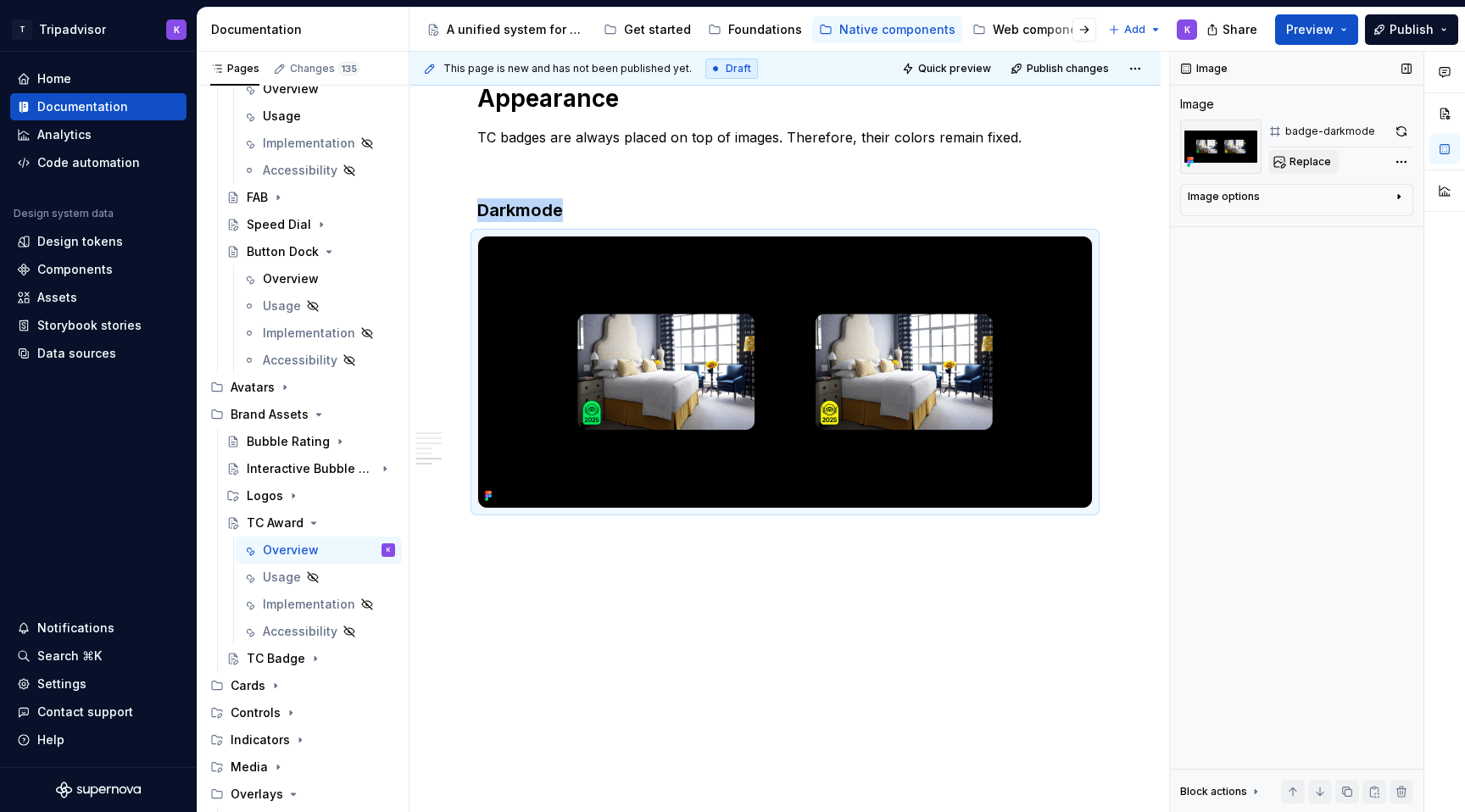
click at [1296, 167] on span "Replace" at bounding box center [1310, 162] width 42 height 14
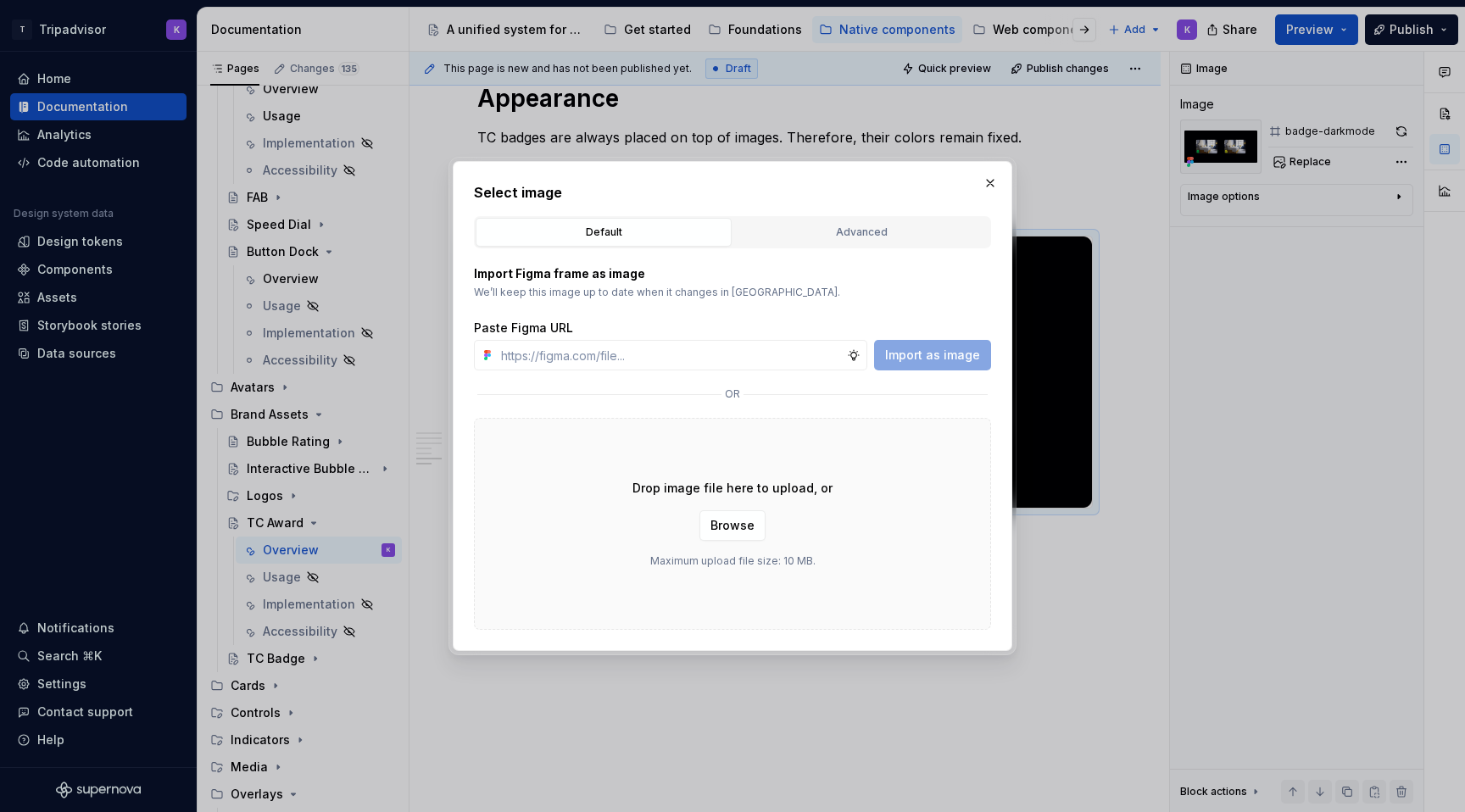
type textarea "*"
type input "[URL][DOMAIN_NAME]"
click at [935, 361] on span "Import as image" at bounding box center [931, 355] width 95 height 17
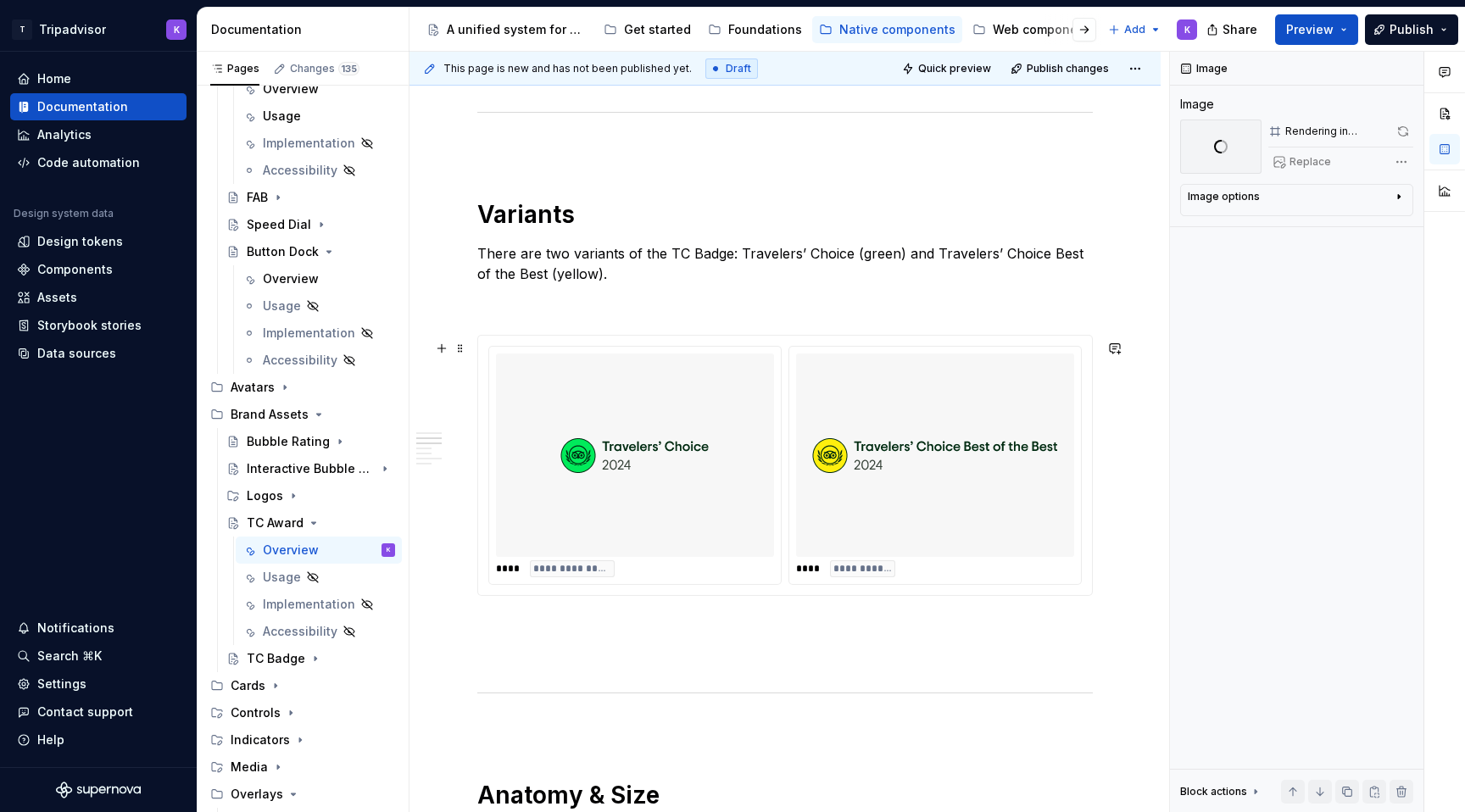
scroll to position [1240, 0]
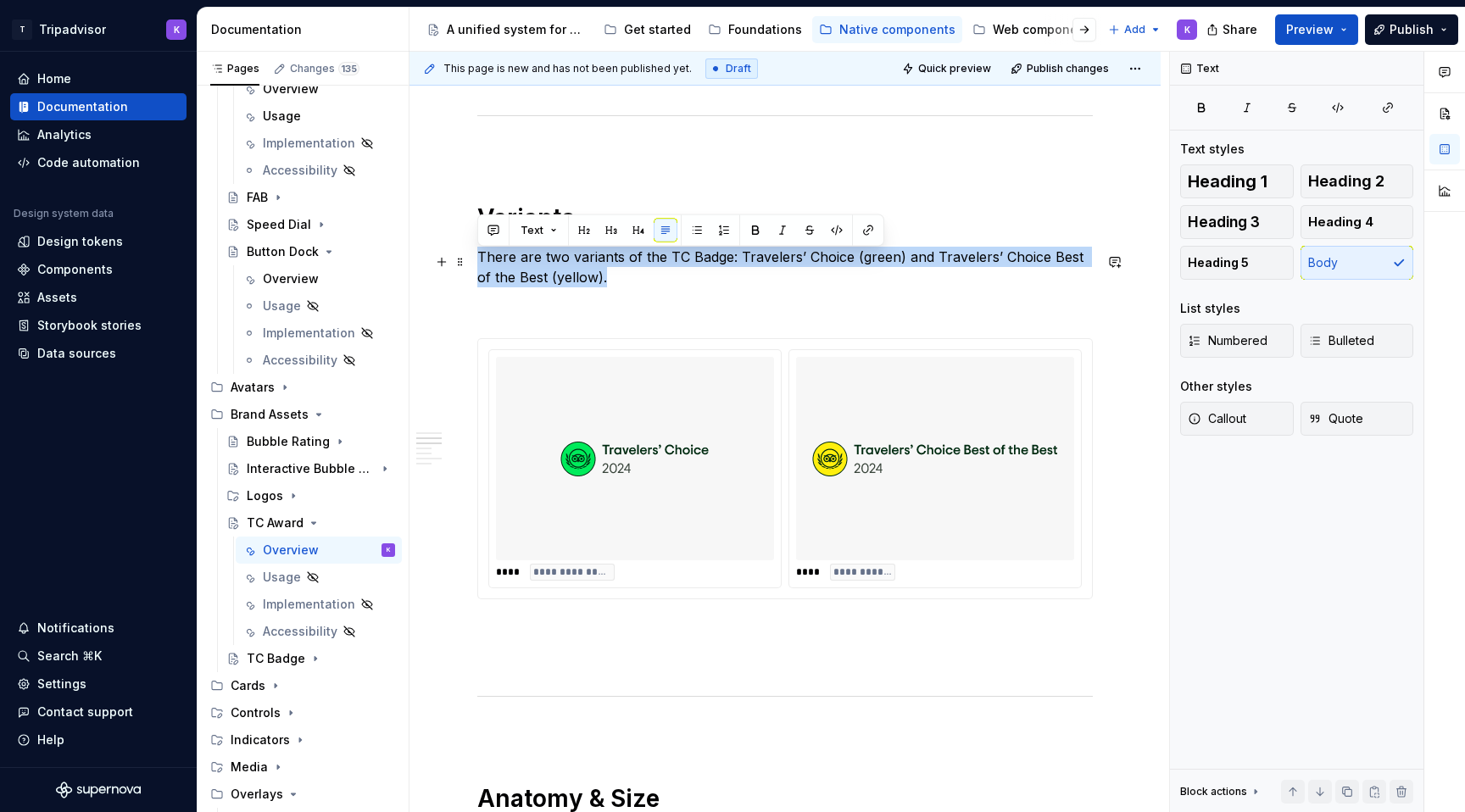
drag, startPoint x: 606, startPoint y: 283, endPoint x: 482, endPoint y: 264, distance: 125.4
click at [482, 264] on p "There are two variants of the TC Badge: Travelers’ Choice (green) and Travelers…" at bounding box center [784, 267] width 615 height 41
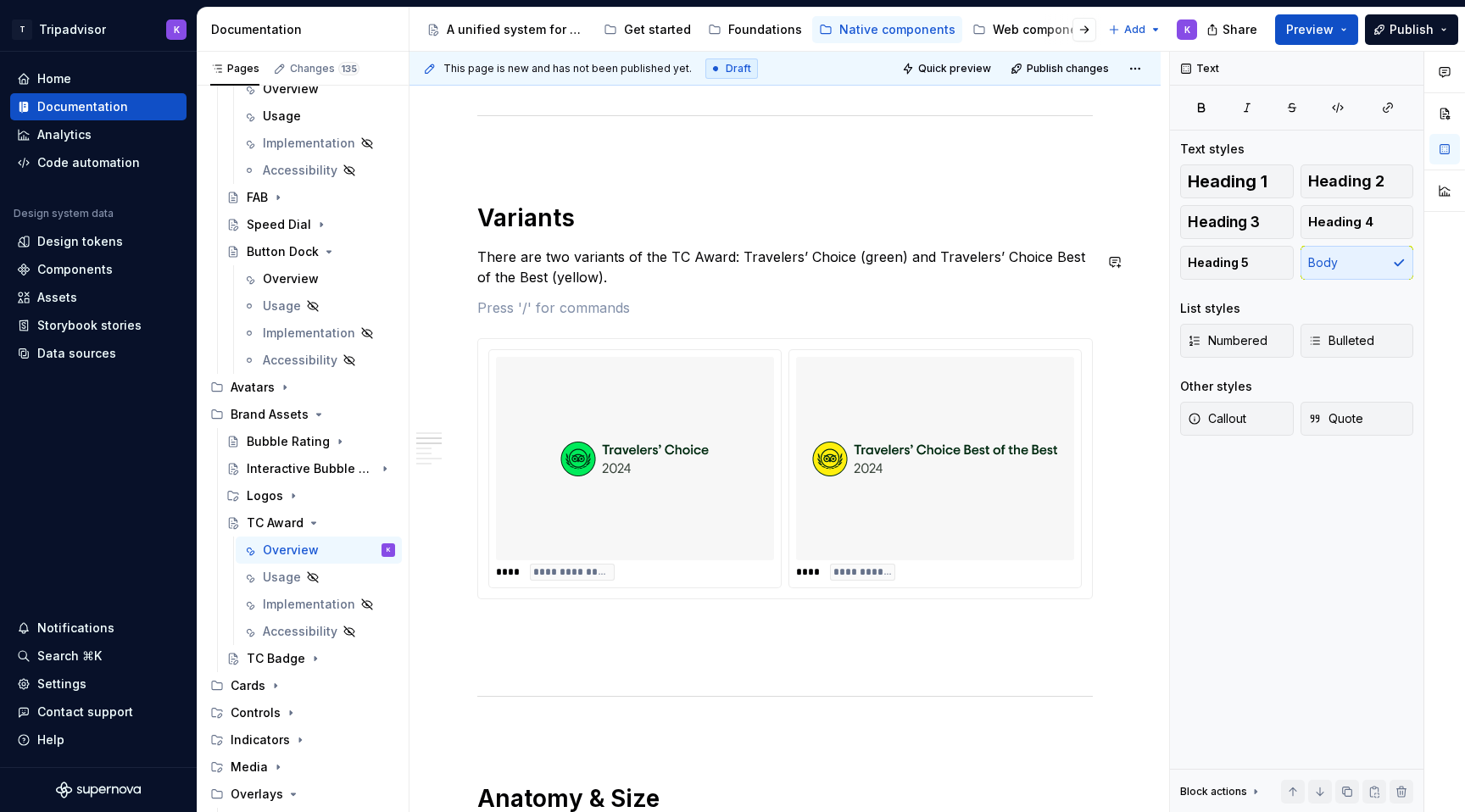
click at [707, 296] on div "**********" at bounding box center [784, 471] width 615 height 2711
click at [707, 298] on div "**********" at bounding box center [784, 471] width 615 height 2711
click at [314, 526] on icon "Page tree" at bounding box center [314, 522] width 14 height 14
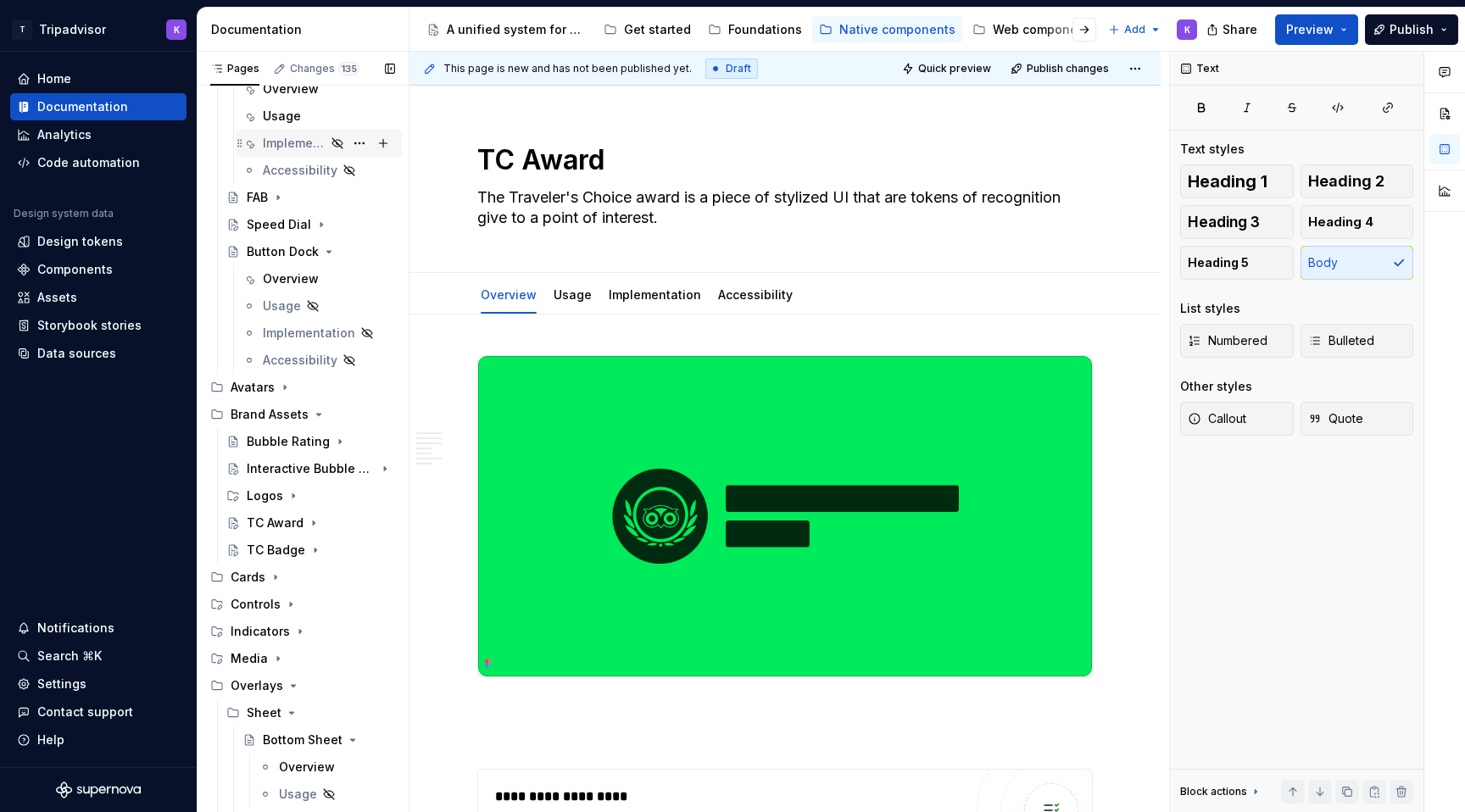
scroll to position [0, 0]
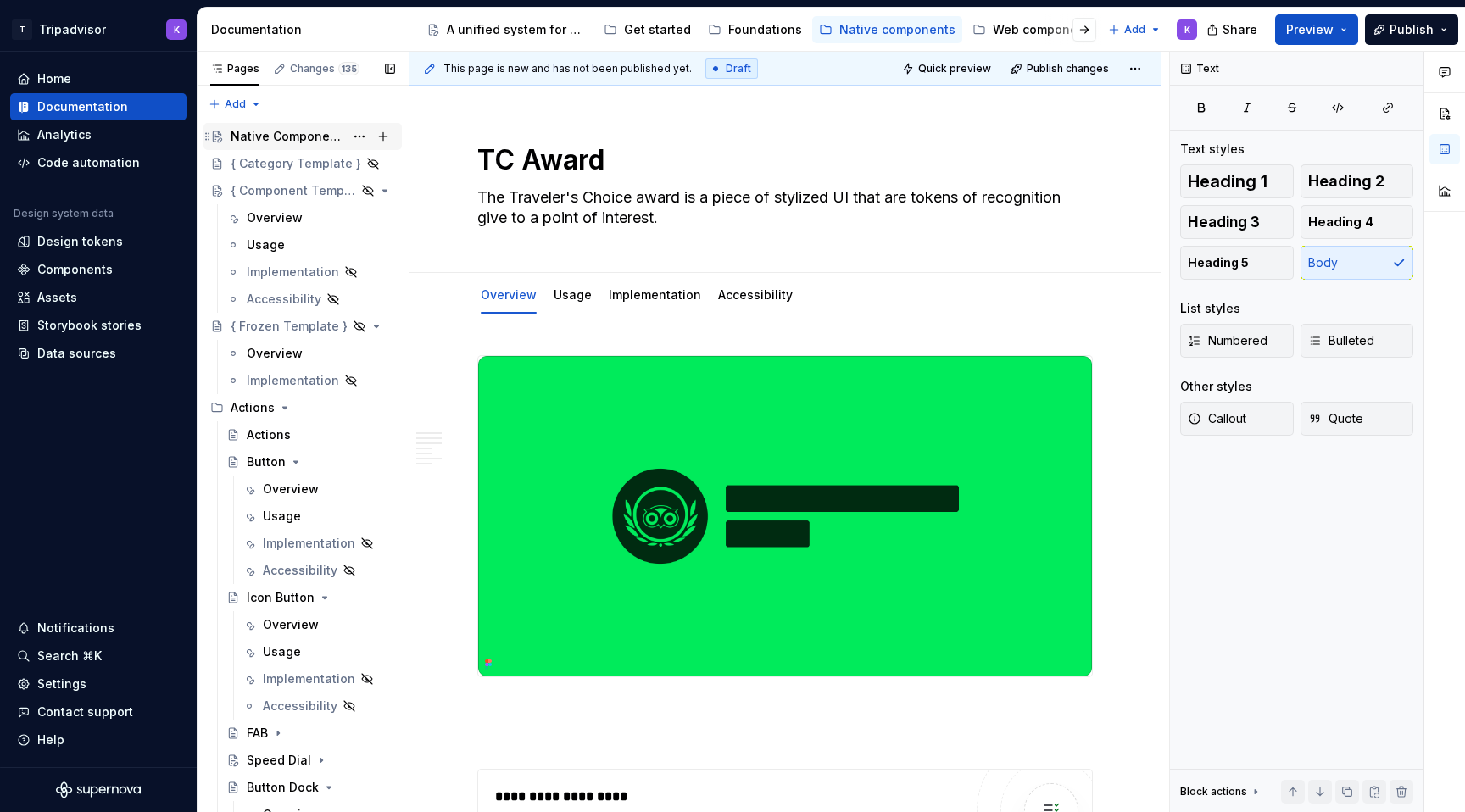
click at [308, 140] on div "Native Components" at bounding box center [287, 135] width 113 height 17
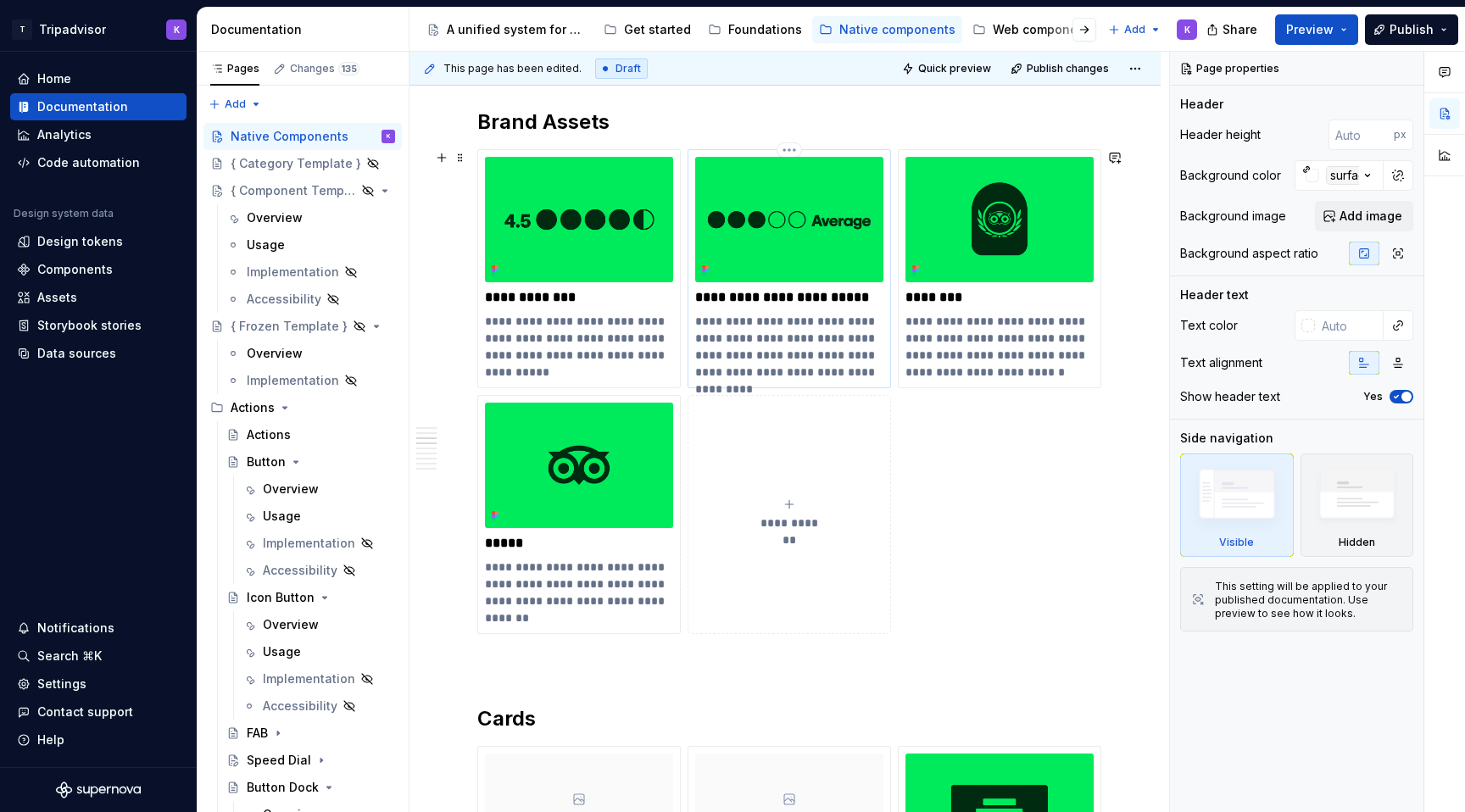
scroll to position [1116, 0]
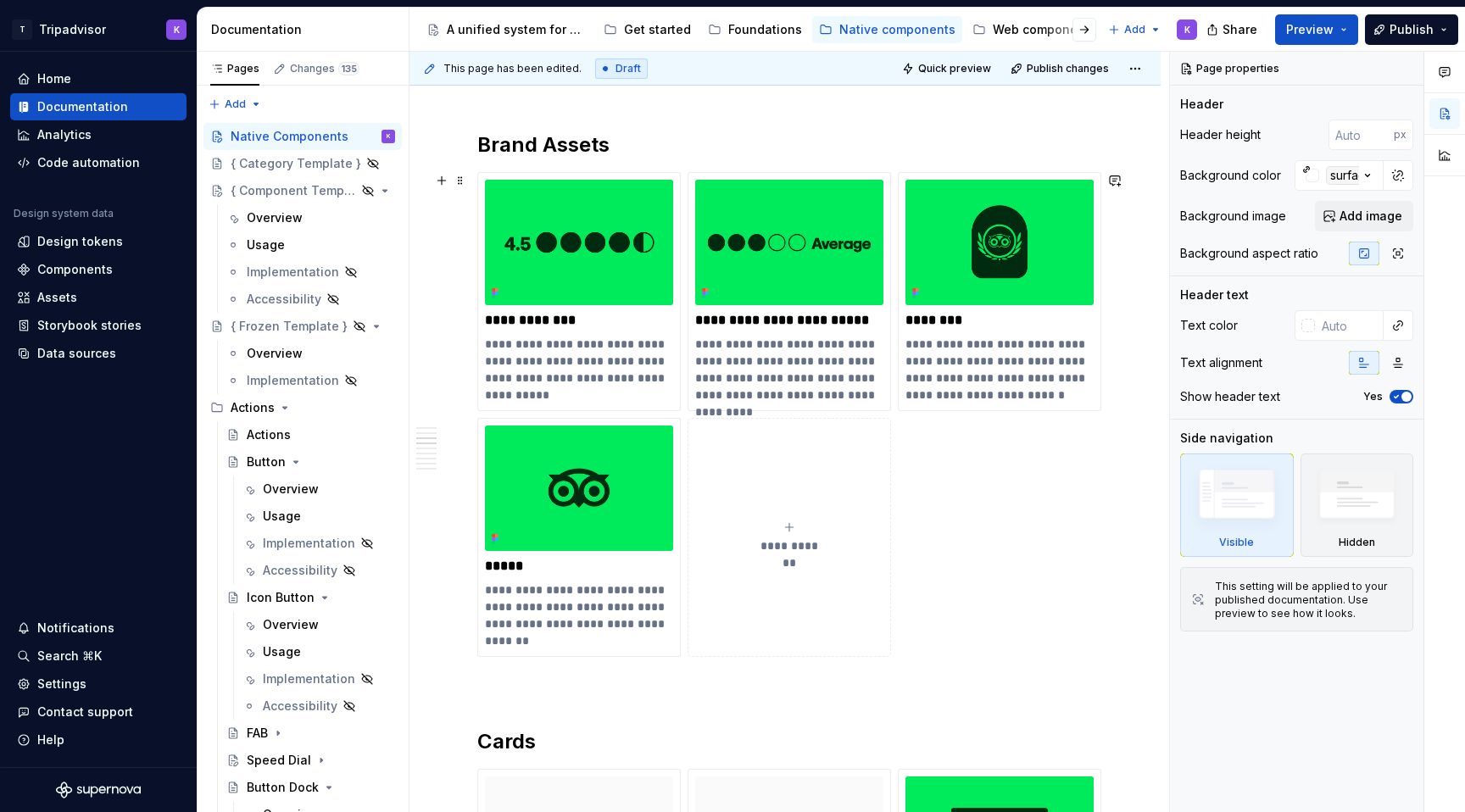
click at [777, 540] on span "**********" at bounding box center [790, 545] width 74 height 17
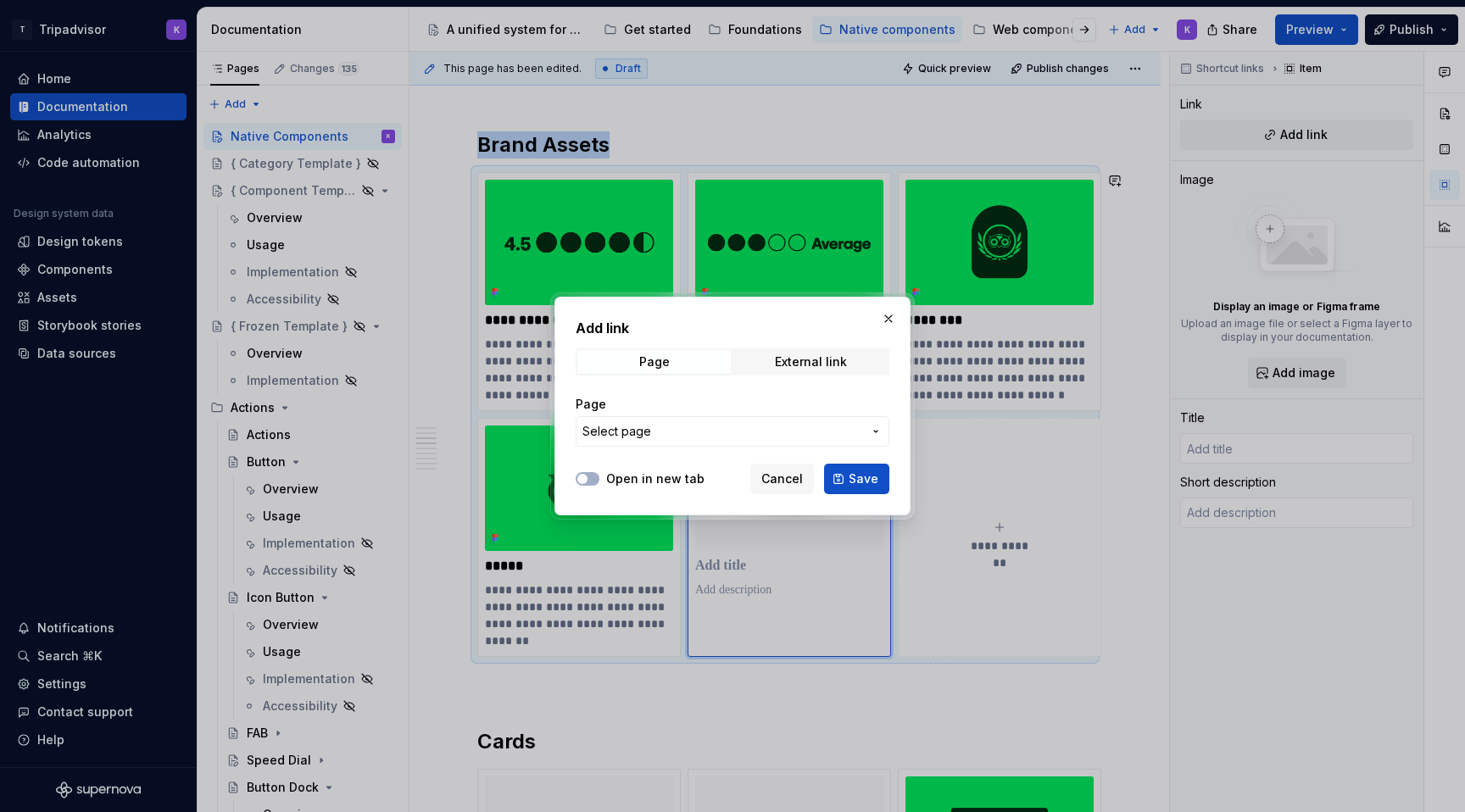
click at [807, 436] on span "Select page" at bounding box center [722, 431] width 280 height 17
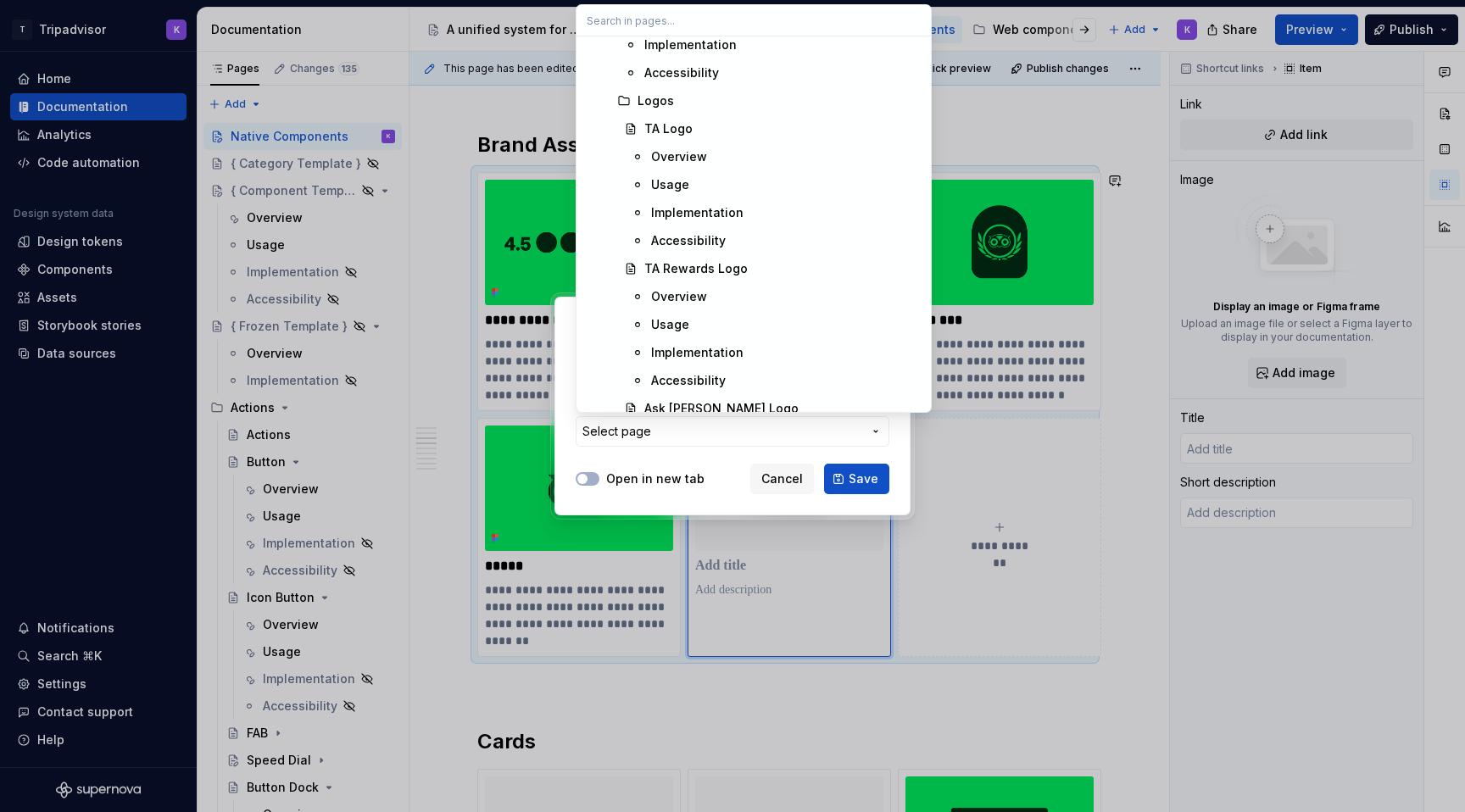
scroll to position [3164, 0]
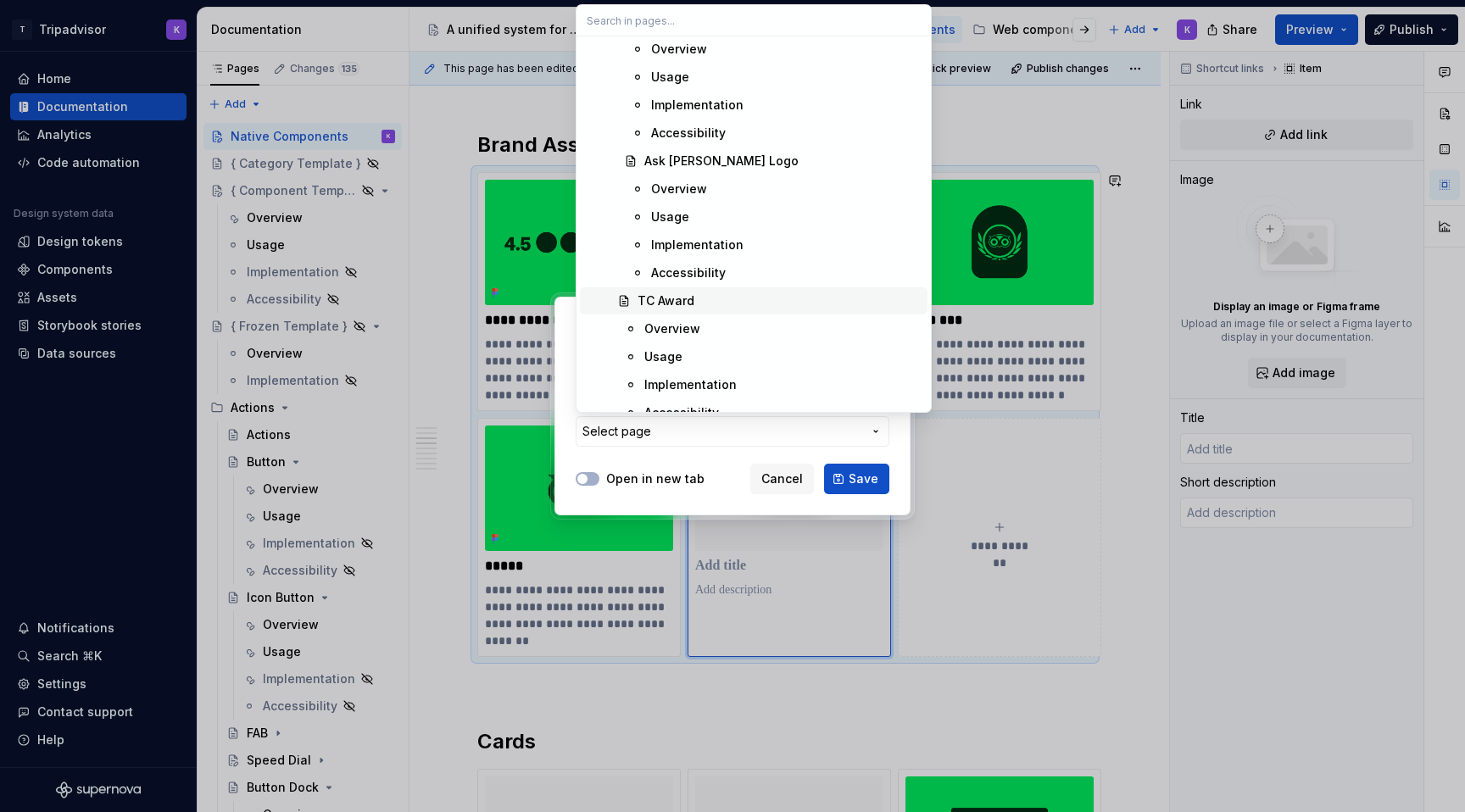
click at [801, 301] on div "TC Award" at bounding box center [779, 300] width 283 height 17
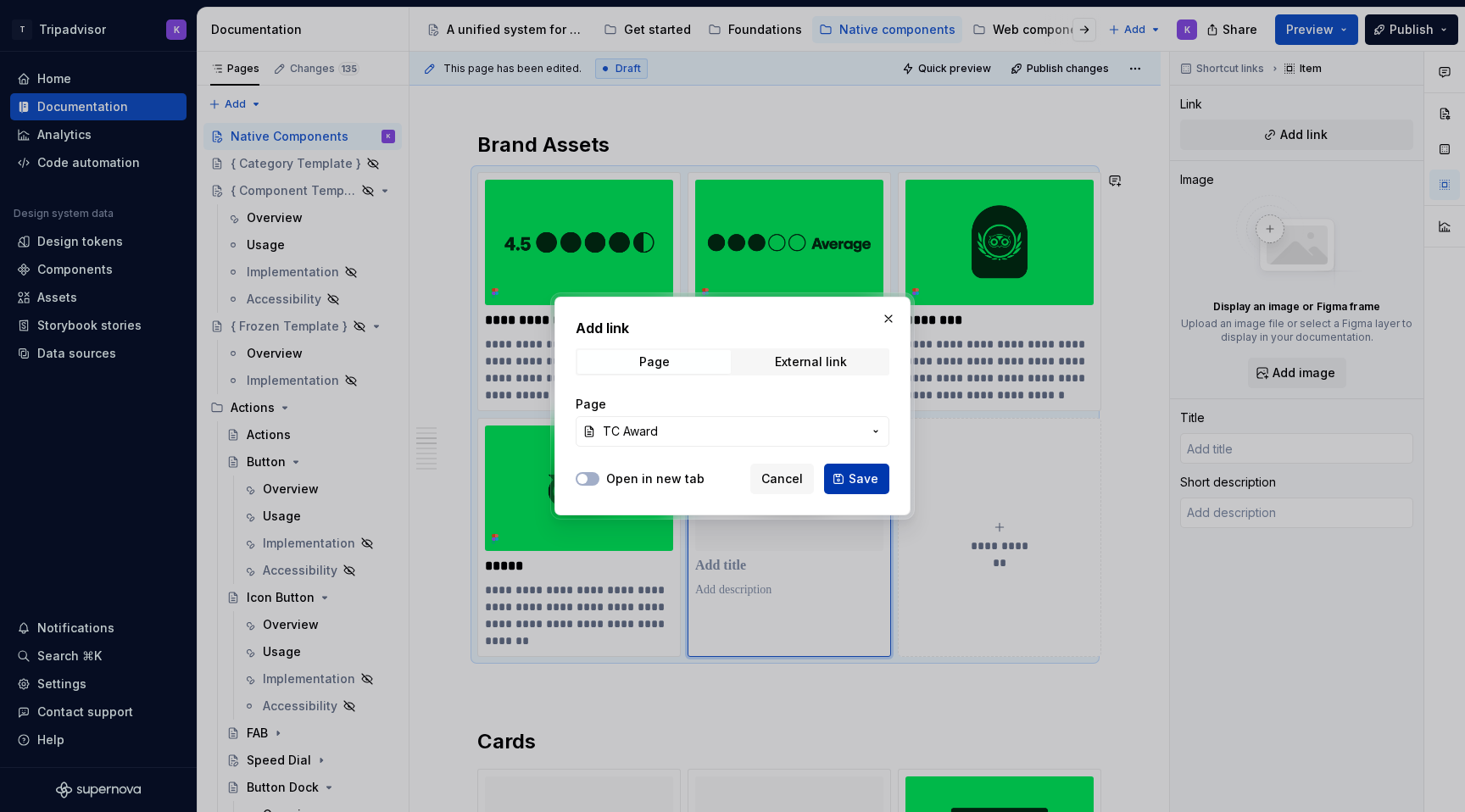
click at [870, 476] on span "Save" at bounding box center [863, 478] width 29 height 17
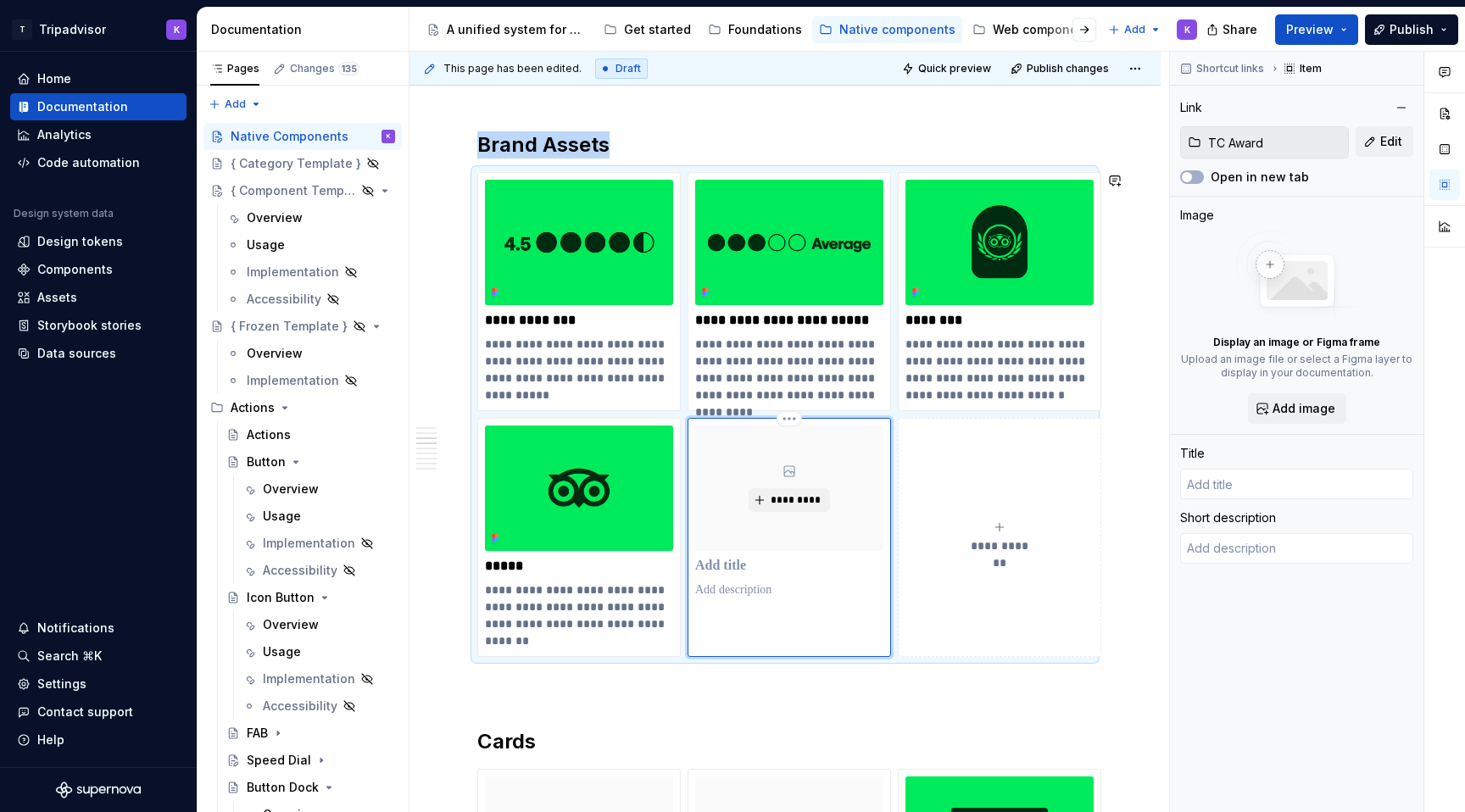
type textarea "*"
type input "TC Award"
type textarea "The Traveler's Choice award is a piece of stylized UI that are tokens of recogn…"
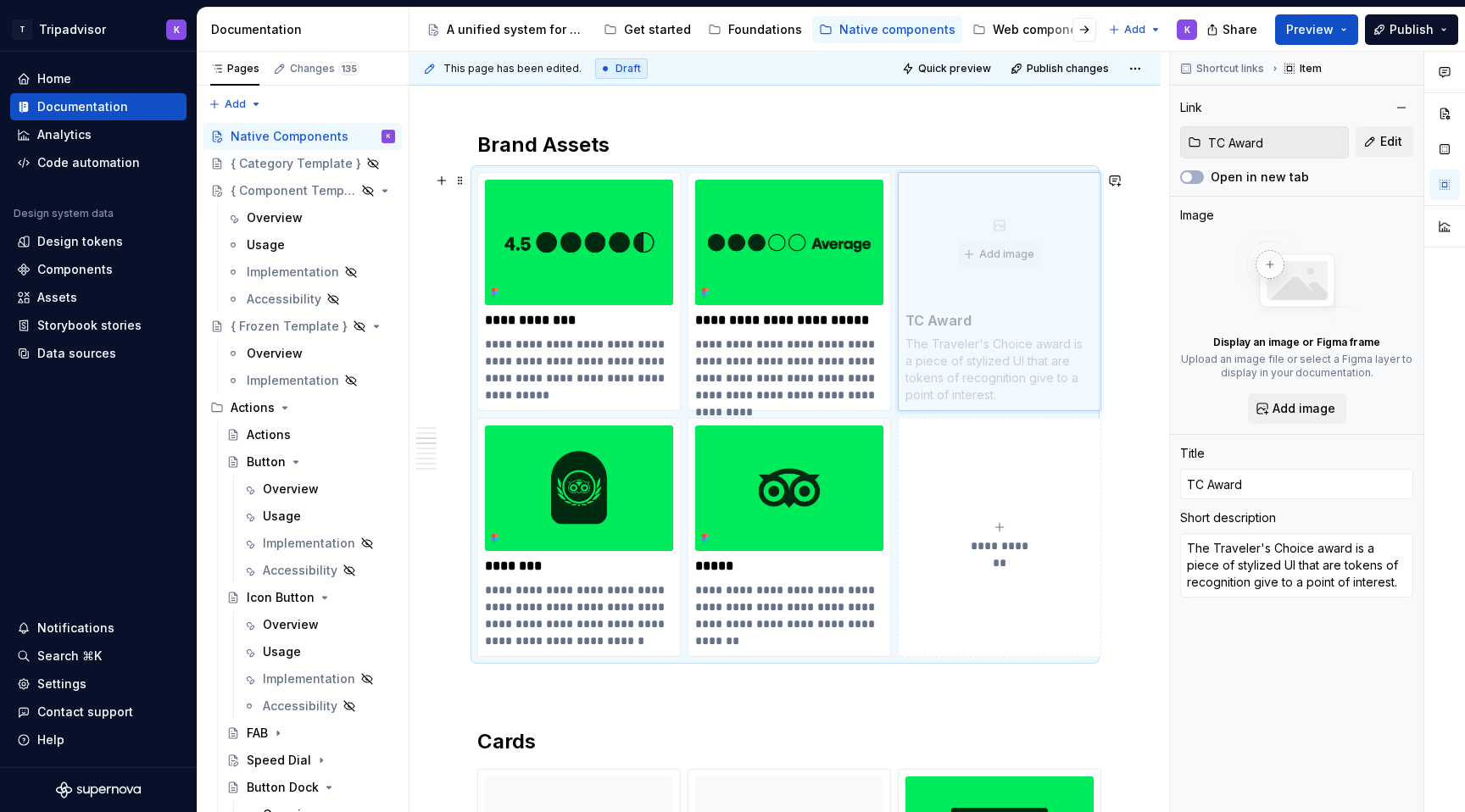
drag, startPoint x: 856, startPoint y: 499, endPoint x: 1062, endPoint y: 351, distance: 253.7
click at [1062, 351] on body "T Tripadvisor K Home Documentation Analytics Code automation Design system data…" at bounding box center [732, 406] width 1465 height 812
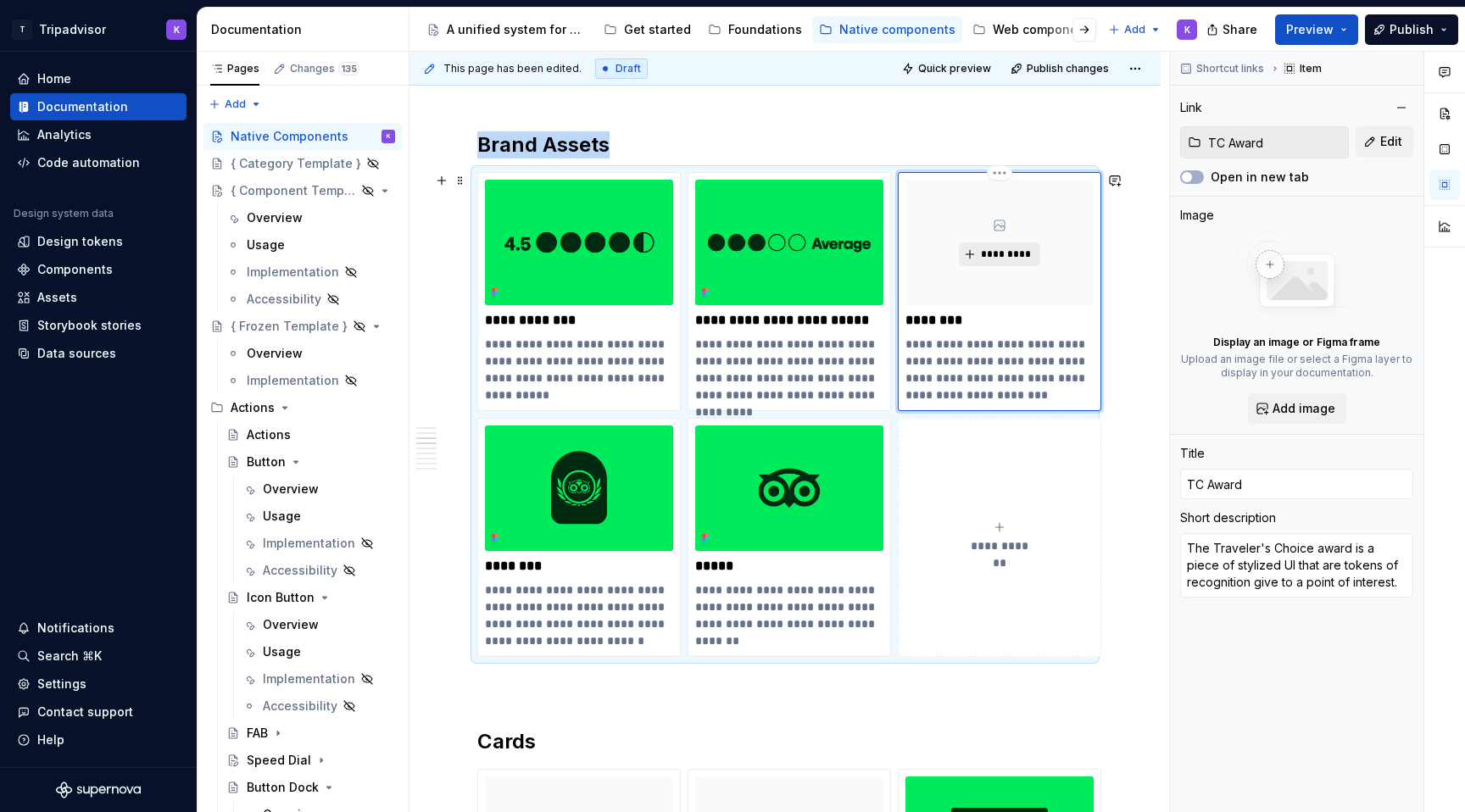
click at [1018, 260] on span "*********" at bounding box center [1006, 254] width 52 height 14
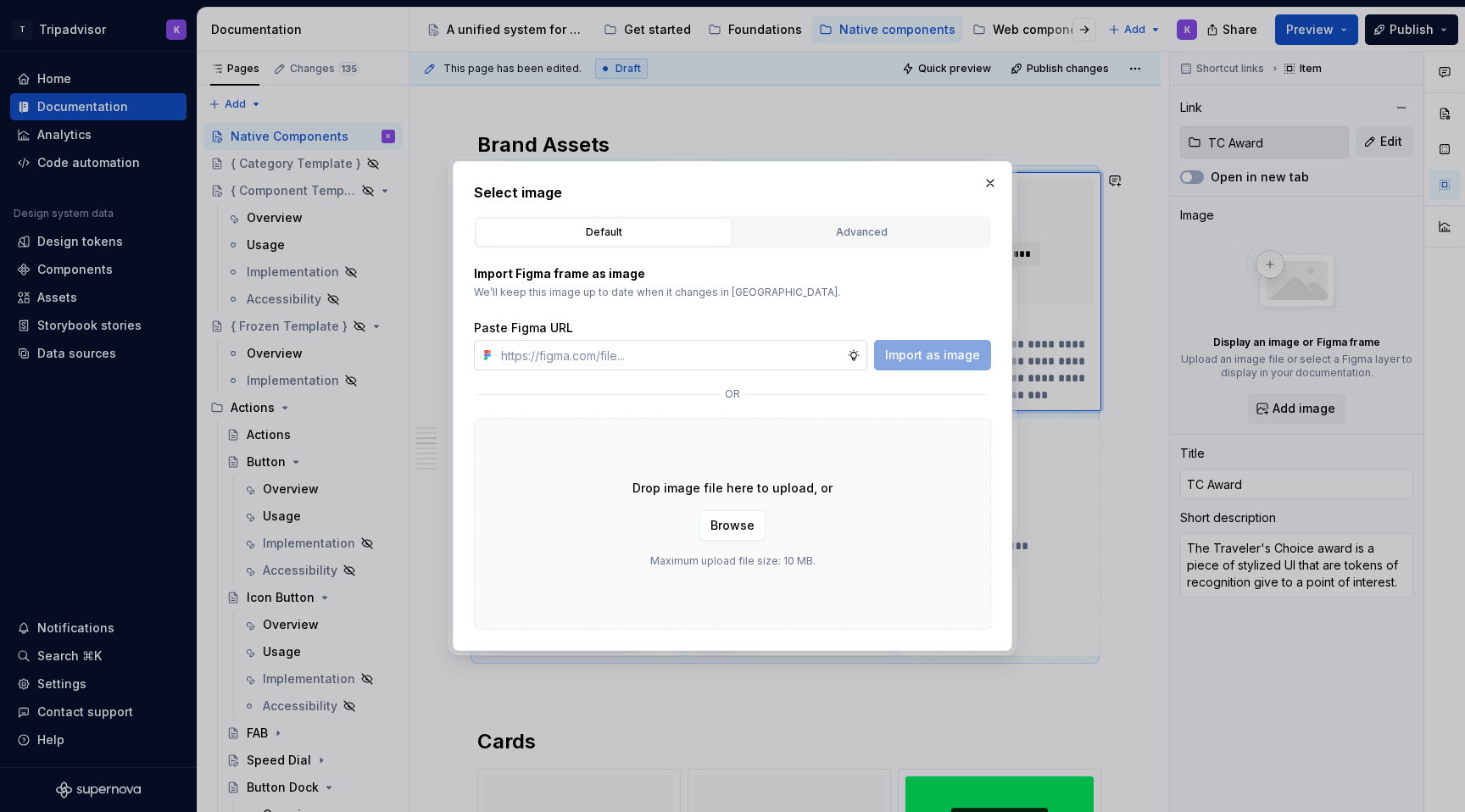
type textarea "*"
type input "[URL][DOMAIN_NAME]"
click at [961, 358] on span "Import as image" at bounding box center [931, 355] width 95 height 17
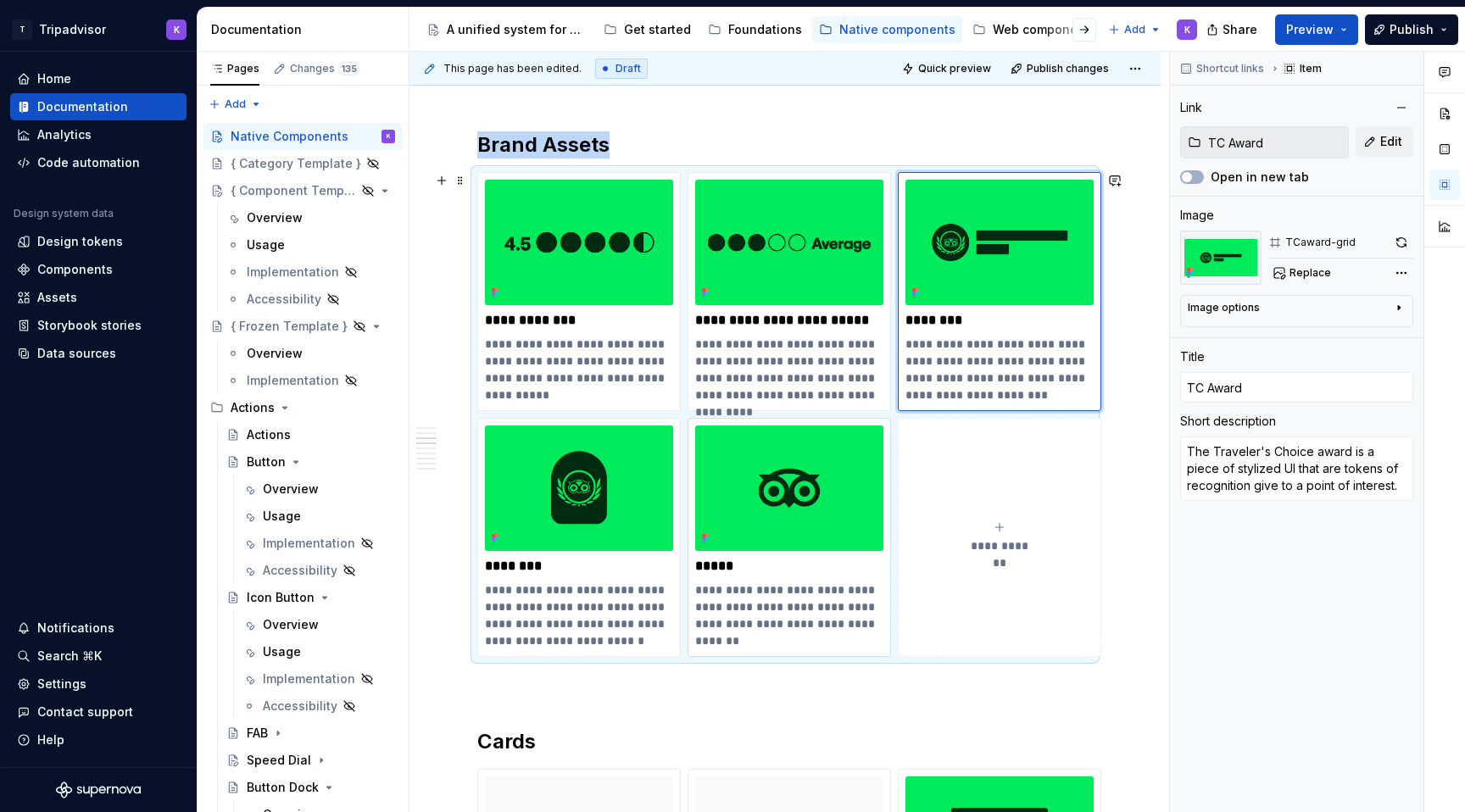
type textarea "*"
type input "Logos"
type textarea "Collection of Tripadvisor brand marks, covering the primary, program-specific, …"
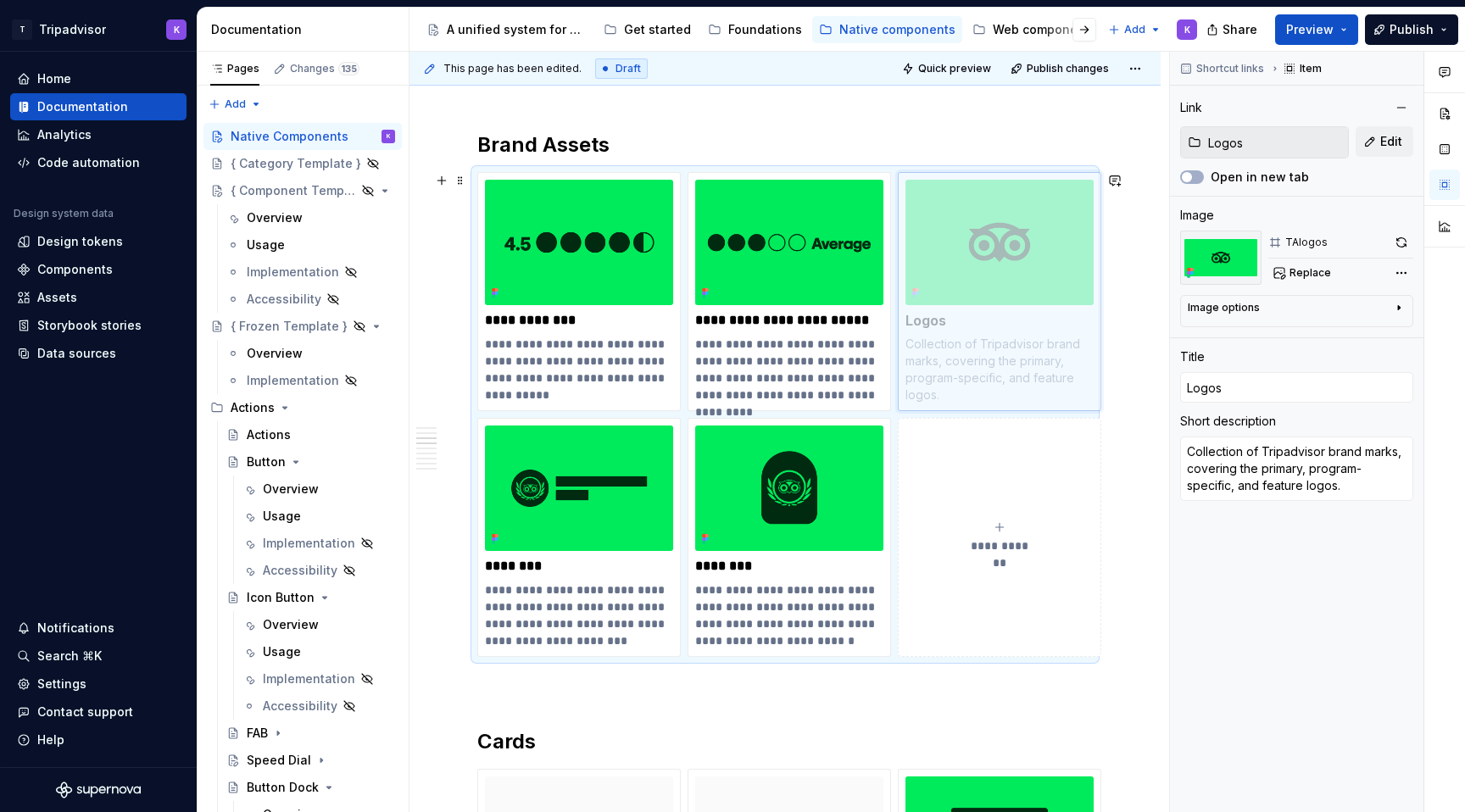
drag, startPoint x: 851, startPoint y: 502, endPoint x: 1086, endPoint y: 290, distance: 316.5
click at [1086, 290] on body "T Tripadvisor K Home Documentation Analytics Code automation Design system data…" at bounding box center [732, 406] width 1465 height 812
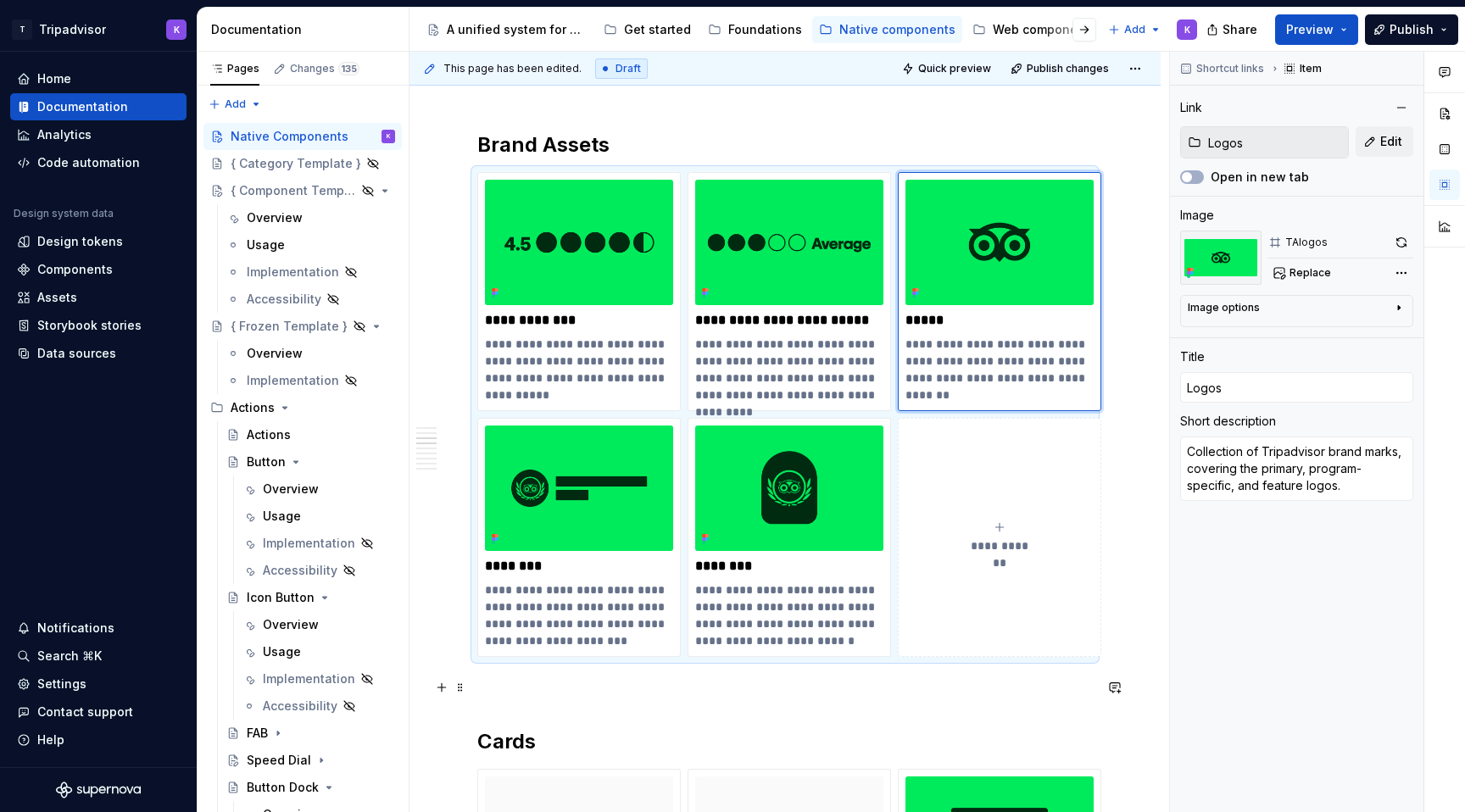
click at [889, 683] on p at bounding box center [784, 687] width 615 height 20
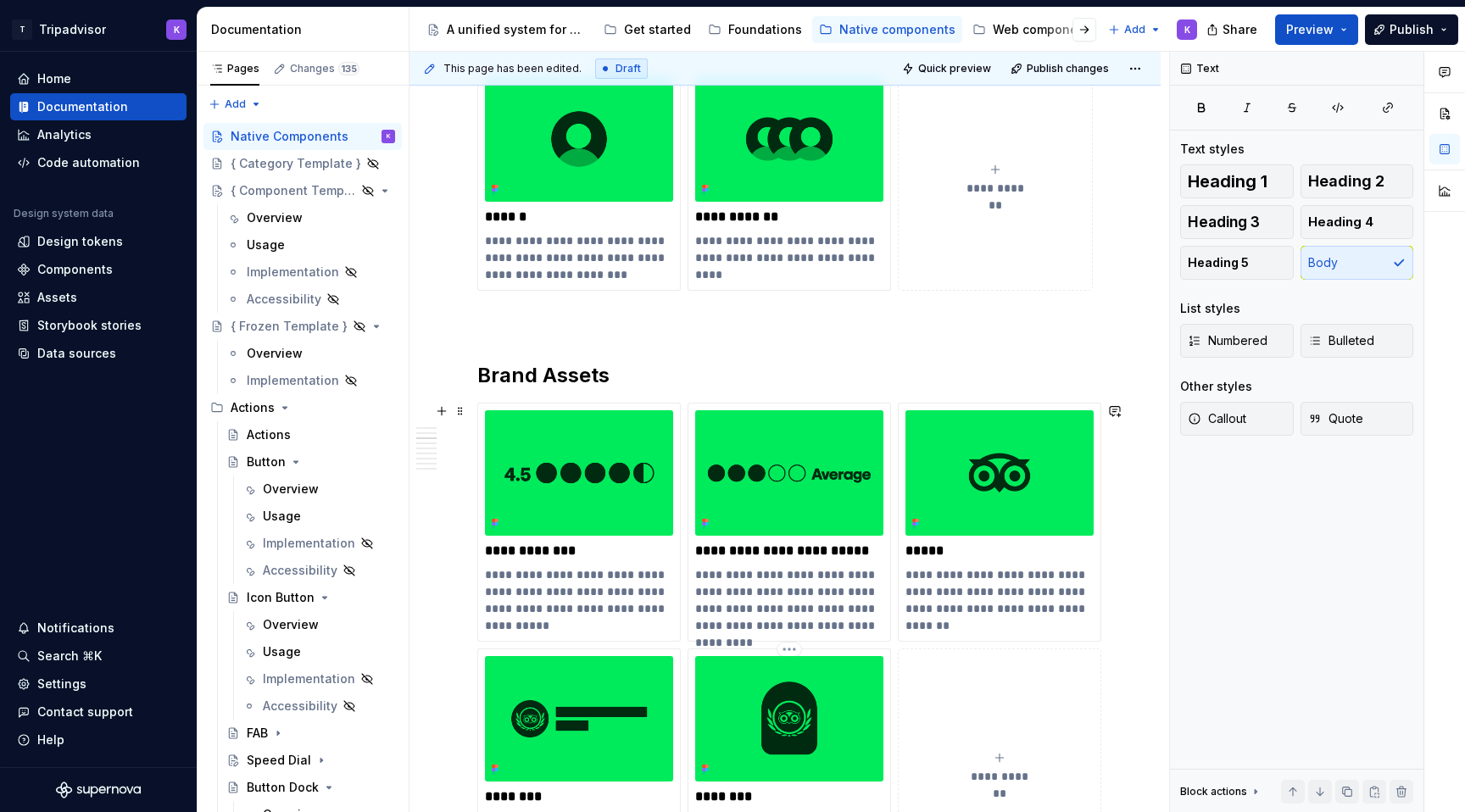
scroll to position [1295, 0]
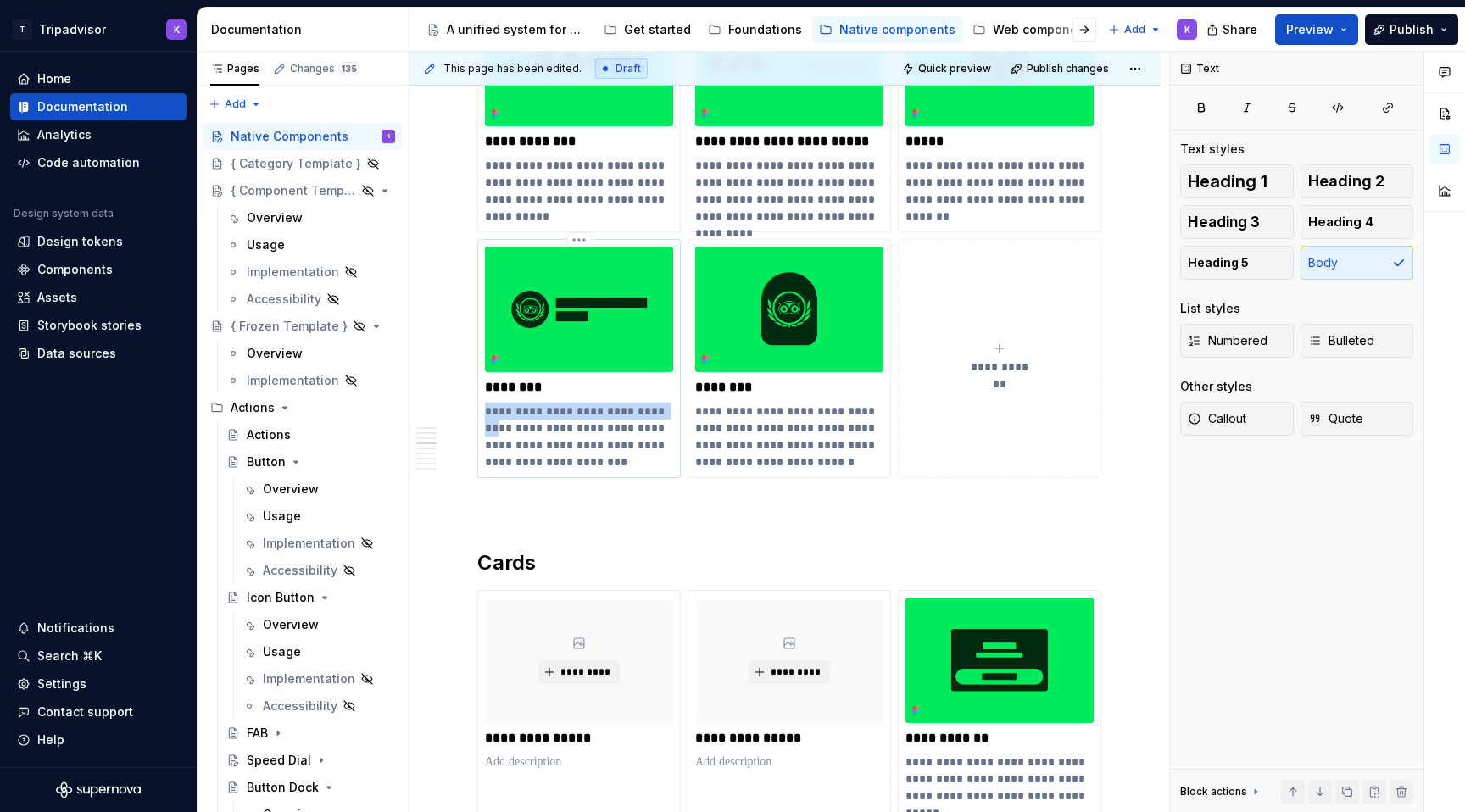
drag, startPoint x: 670, startPoint y: 411, endPoint x: 483, endPoint y: 406, distance: 187.1
click at [483, 406] on div "**********" at bounding box center [578, 358] width 204 height 239
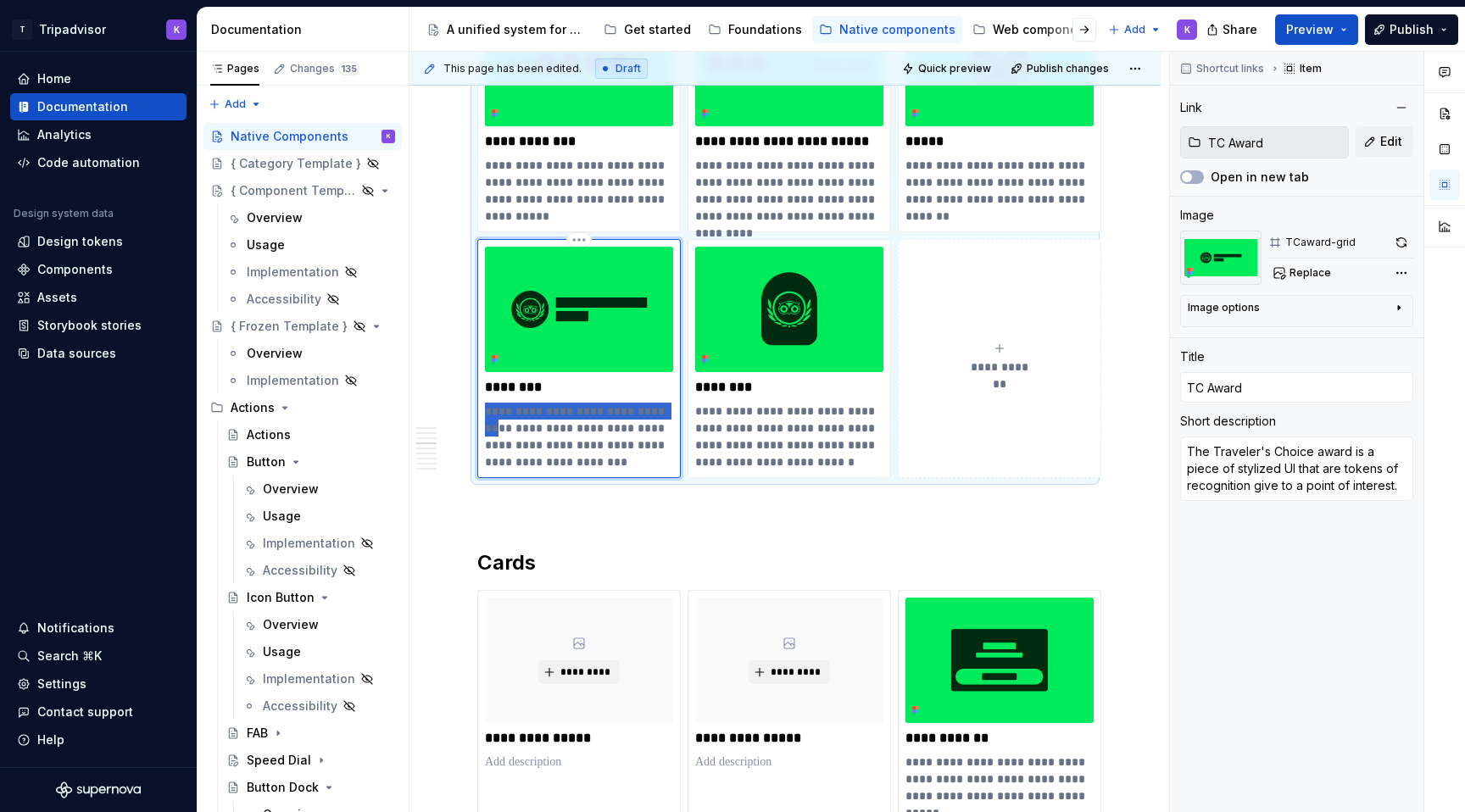
type textarea "*"
drag, startPoint x: 645, startPoint y: 429, endPoint x: 495, endPoint y: 399, distance: 153.0
click at [495, 399] on div "**********" at bounding box center [578, 358] width 188 height 223
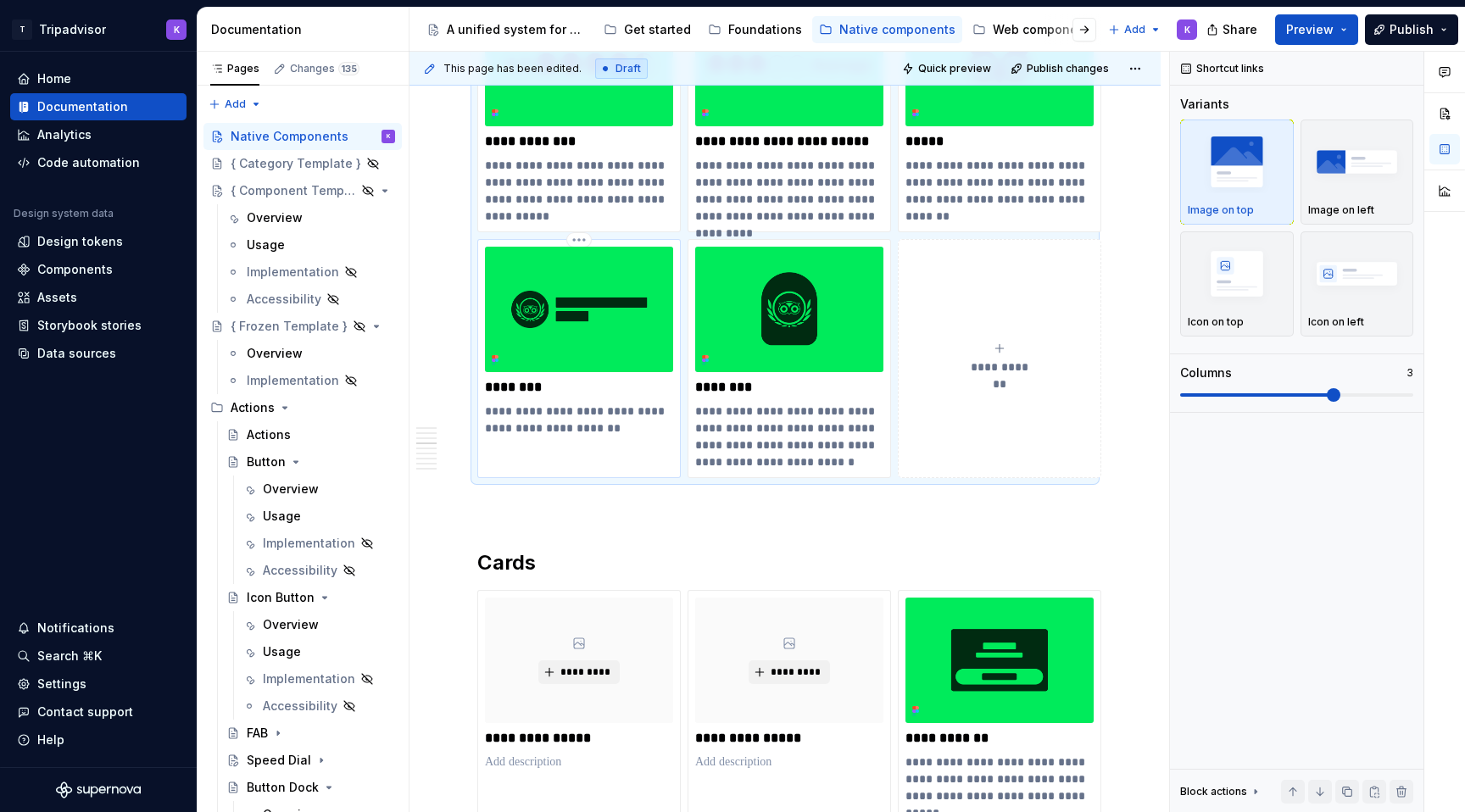
click at [533, 411] on p "**********" at bounding box center [578, 419] width 188 height 34
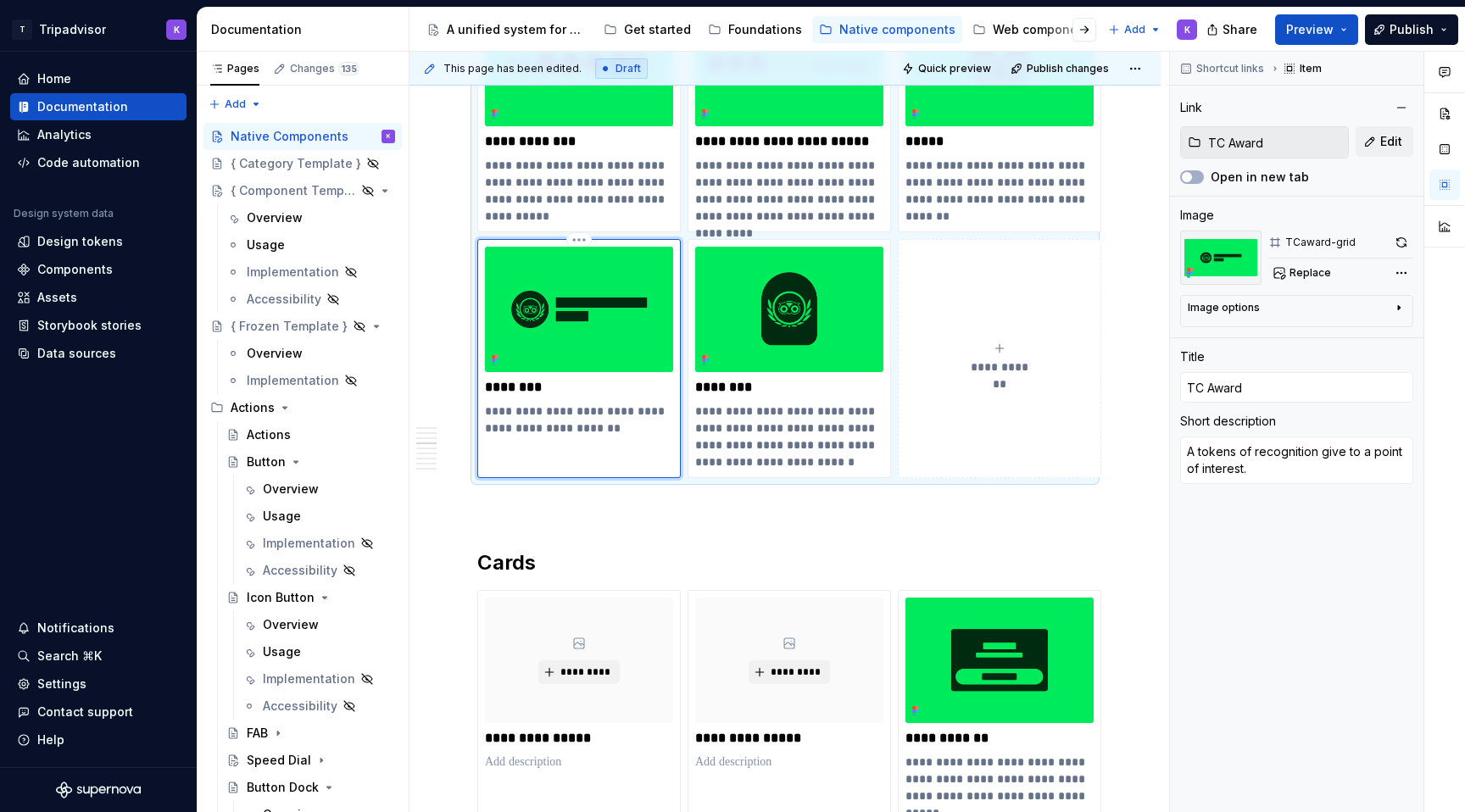
type textarea "*"
type textarea "A token of recognition give to a point of interest."
click at [635, 413] on p "**********" at bounding box center [578, 419] width 188 height 34
type textarea "*"
type textarea "A token of recognition given to a point of interest."
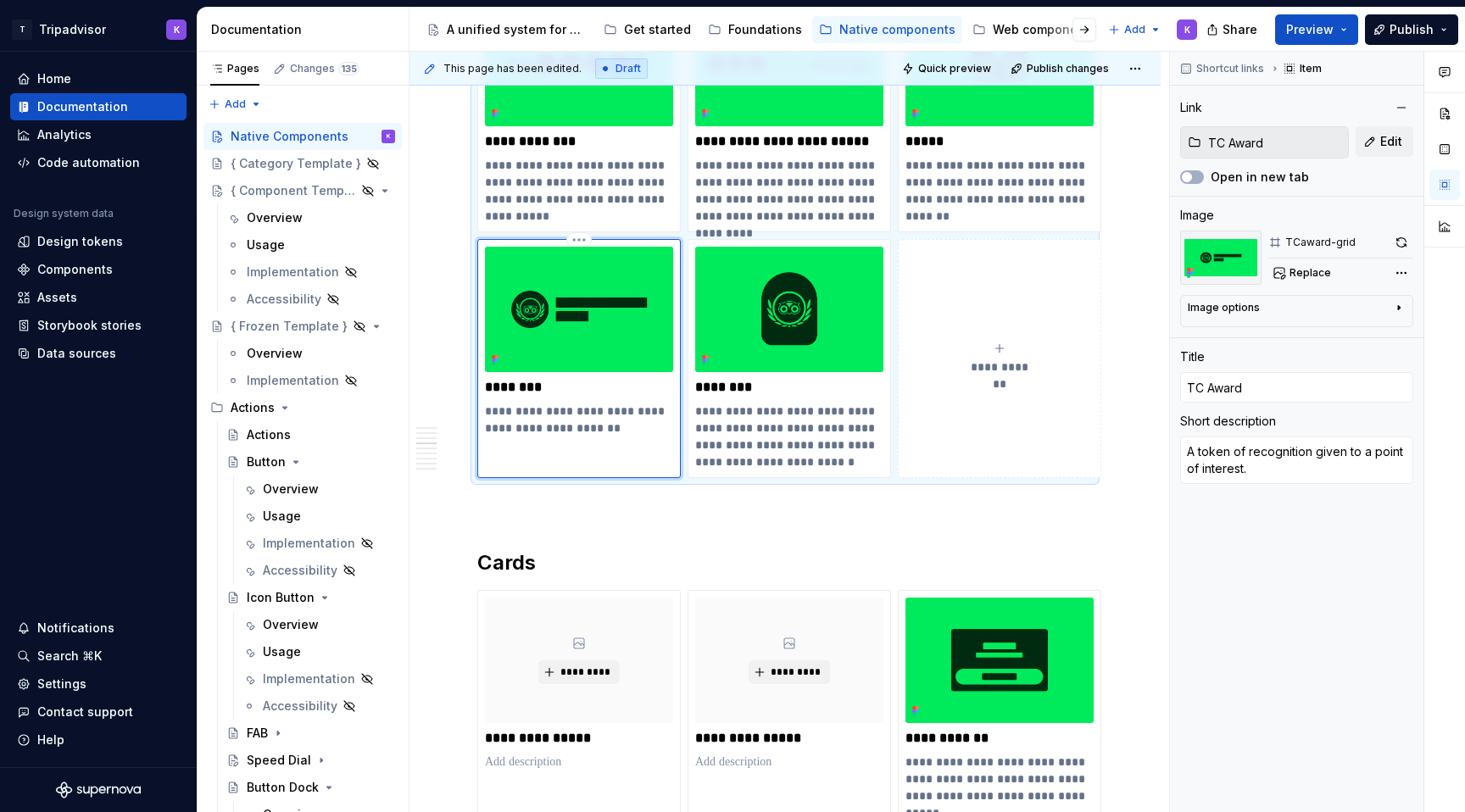
click at [599, 457] on div "**********" at bounding box center [578, 358] width 204 height 239
click at [554, 431] on p "**********" at bounding box center [578, 419] width 188 height 34
click at [580, 431] on p "**********" at bounding box center [578, 419] width 188 height 34
drag, startPoint x: 851, startPoint y: 427, endPoint x: 692, endPoint y: 405, distance: 160.5
click at [692, 405] on div "**********" at bounding box center [789, 358] width 204 height 239
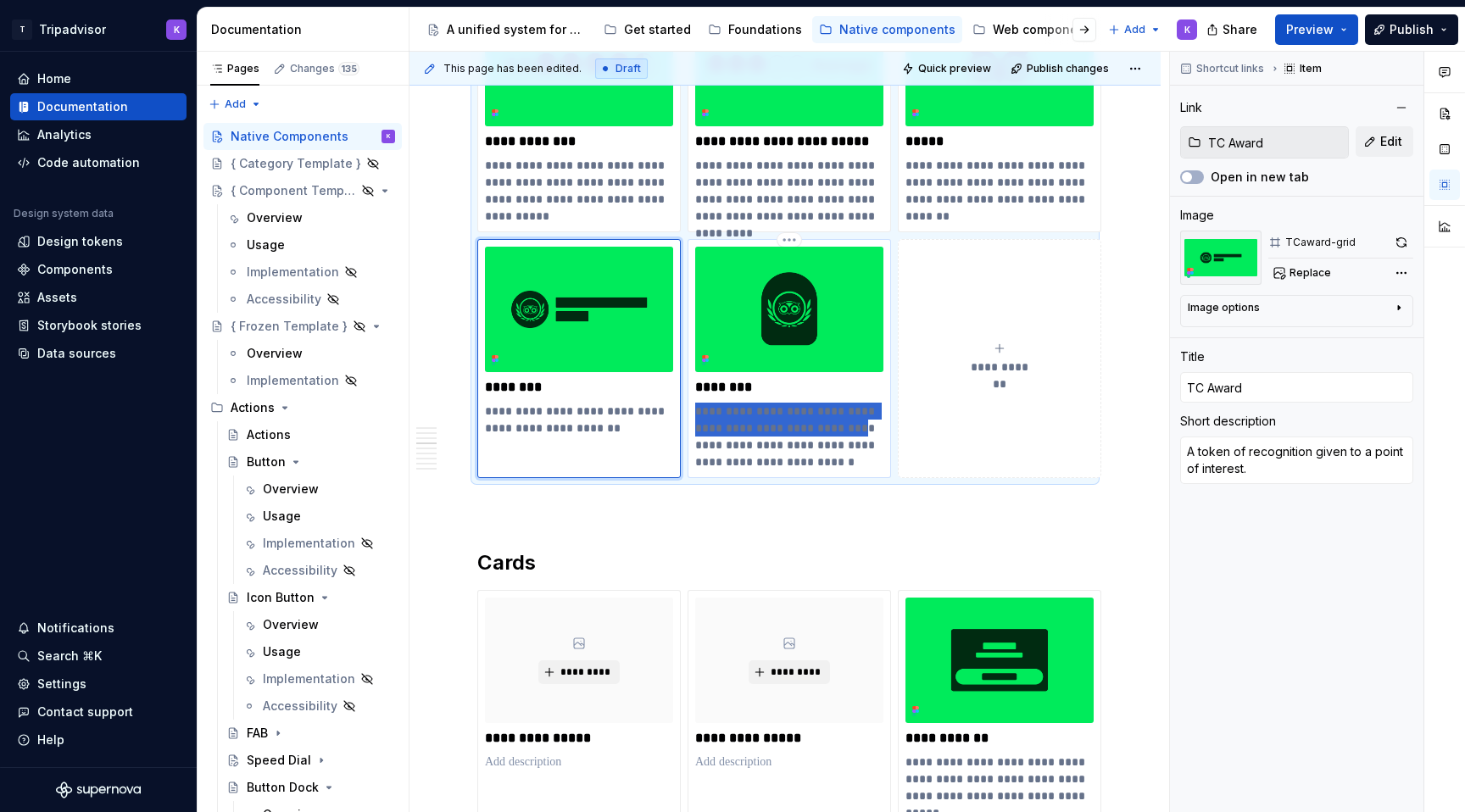
type textarea "*"
type input "TC Badge"
type textarea "A small, individual piece of stylized UI that represents an internal Tripadviso…"
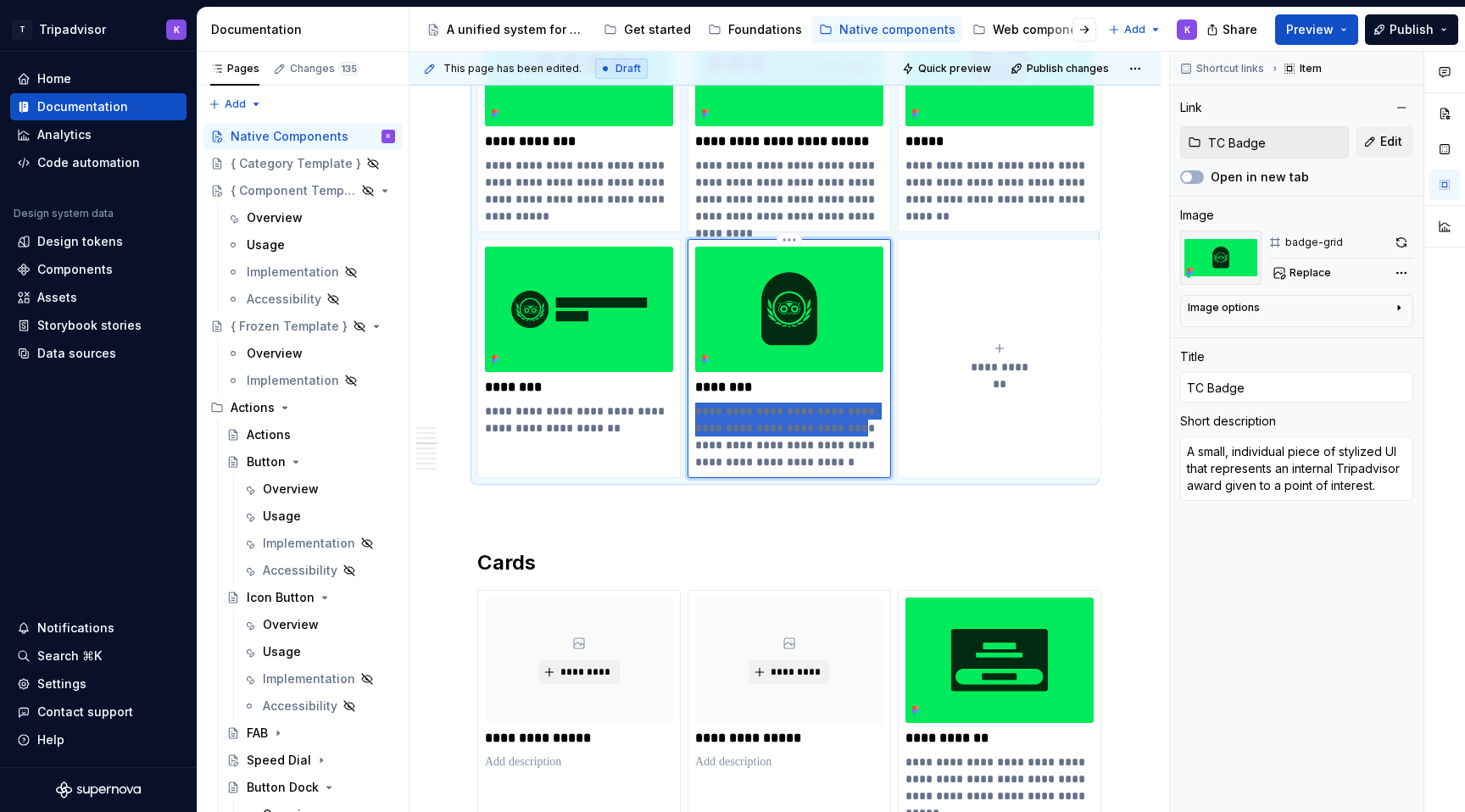
type textarea "*"
type textarea "An internal Tripadvisor award given to a point of interest."
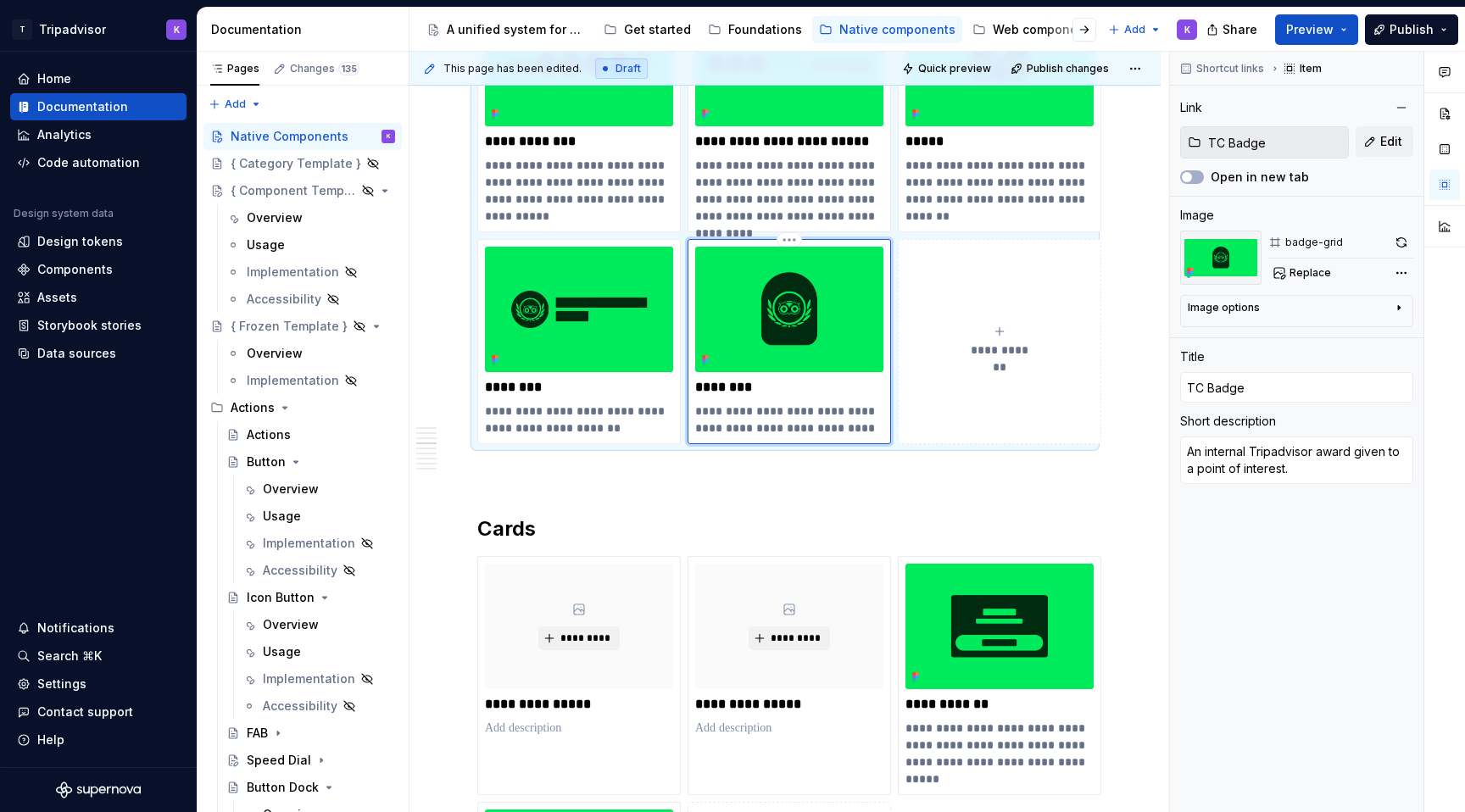
click at [875, 426] on p "**********" at bounding box center [789, 419] width 188 height 34
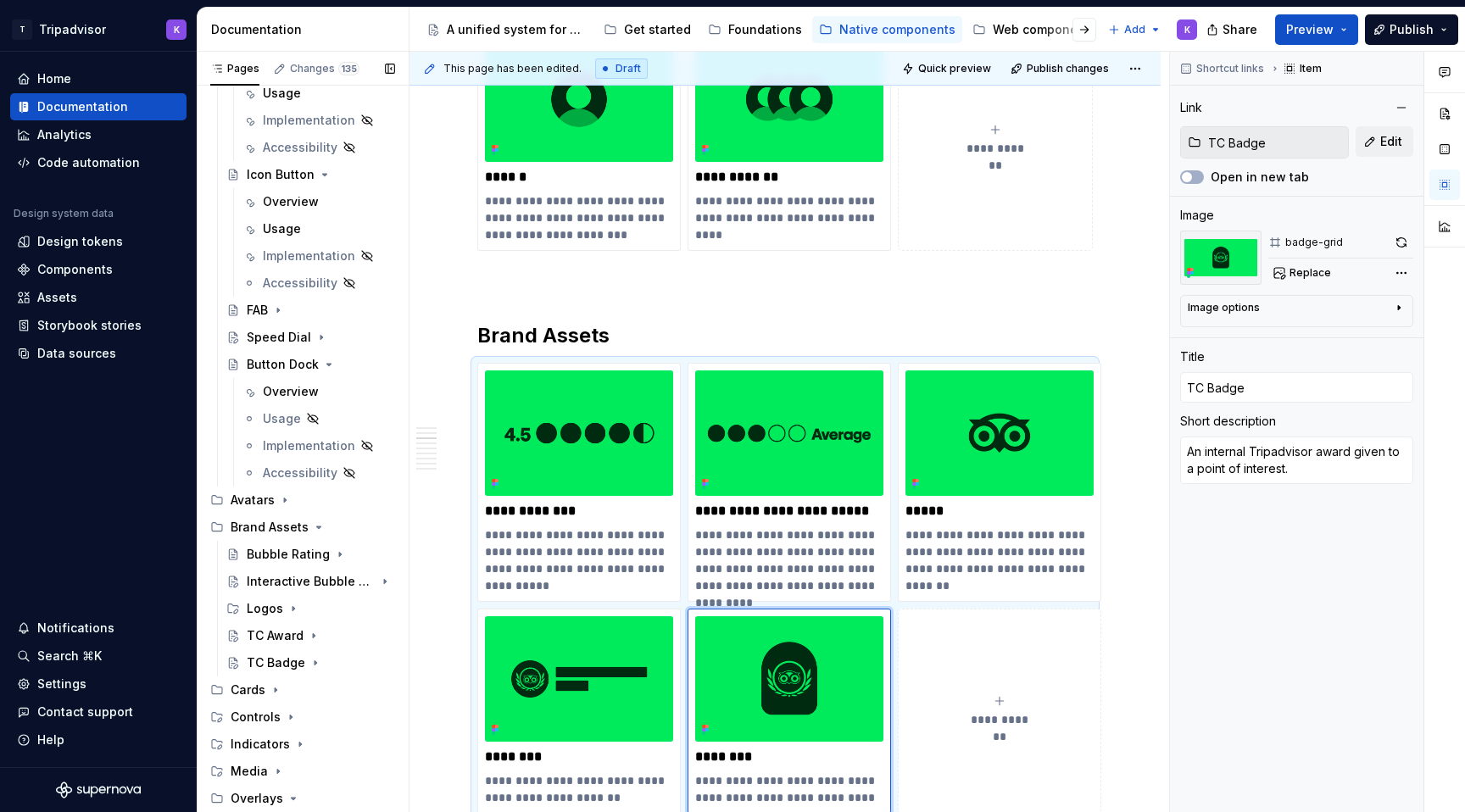
scroll to position [457, 0]
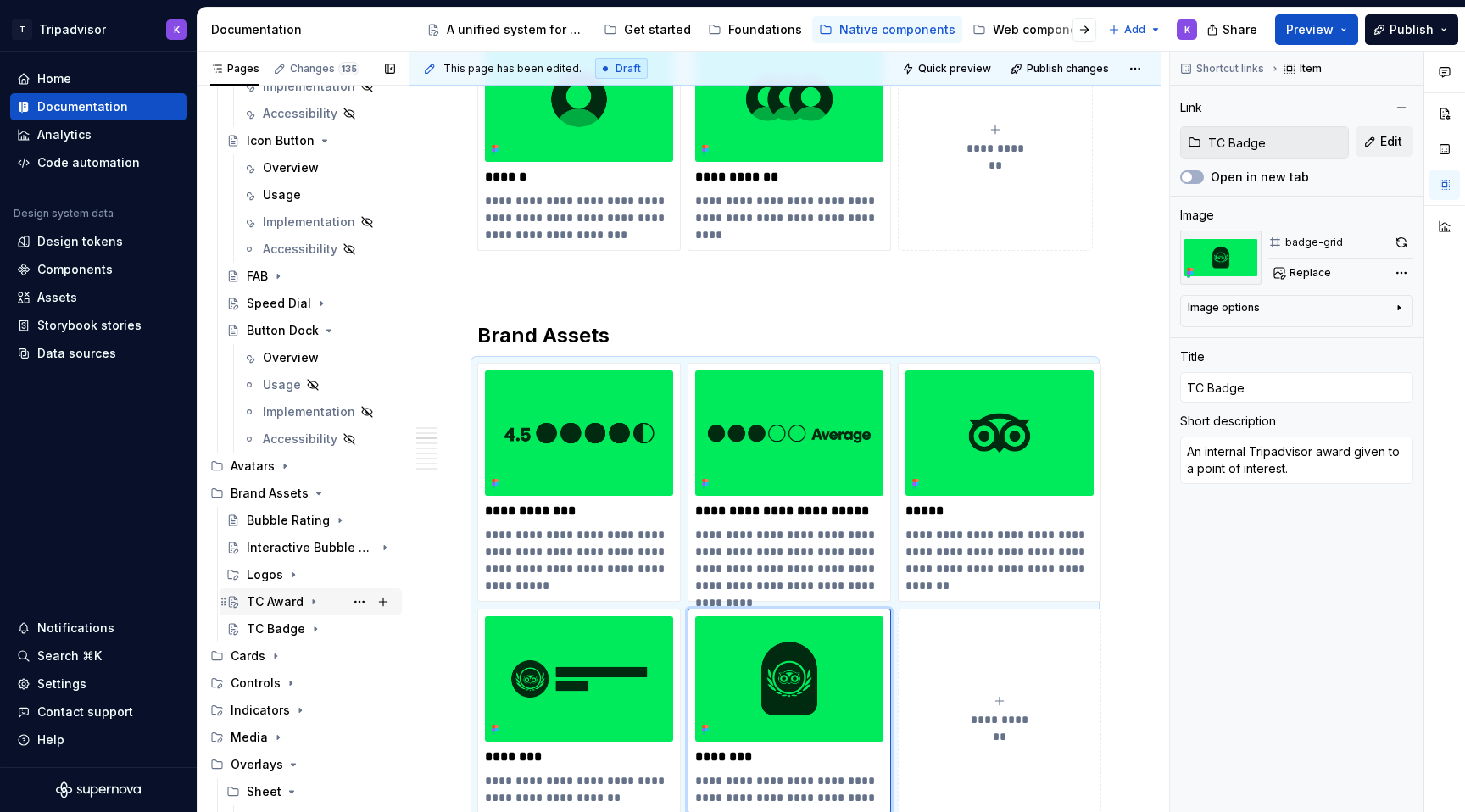
click at [283, 595] on div "TC Award" at bounding box center [275, 600] width 57 height 17
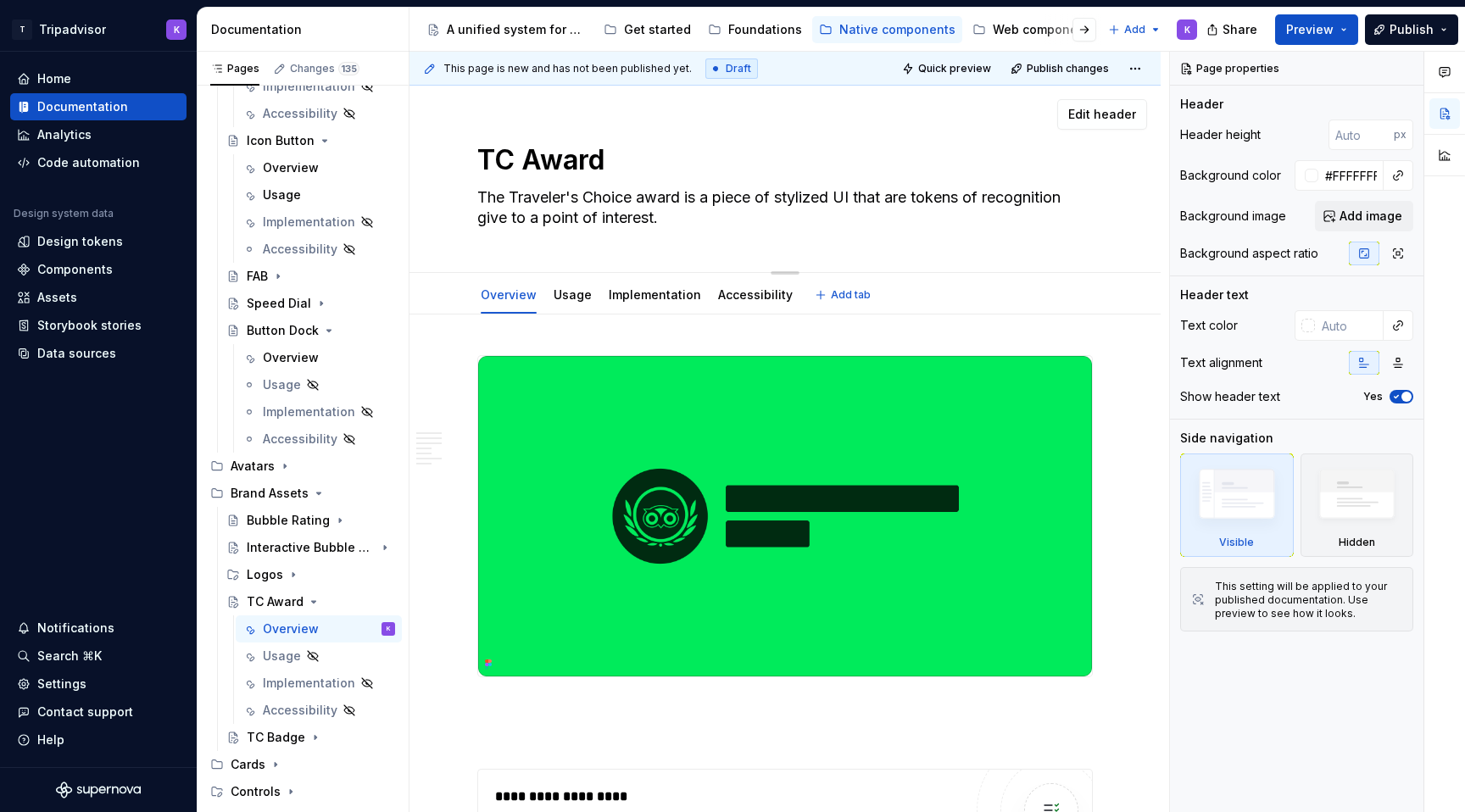
click at [507, 219] on textarea "The Traveler's Choice award is a piece of stylized UI that are tokens of recogn…" at bounding box center [781, 208] width 615 height 48
type textarea "*"
type textarea "The Traveler's Choice award is a piece of stylized UI that are tokens of recogn…"
type textarea "*"
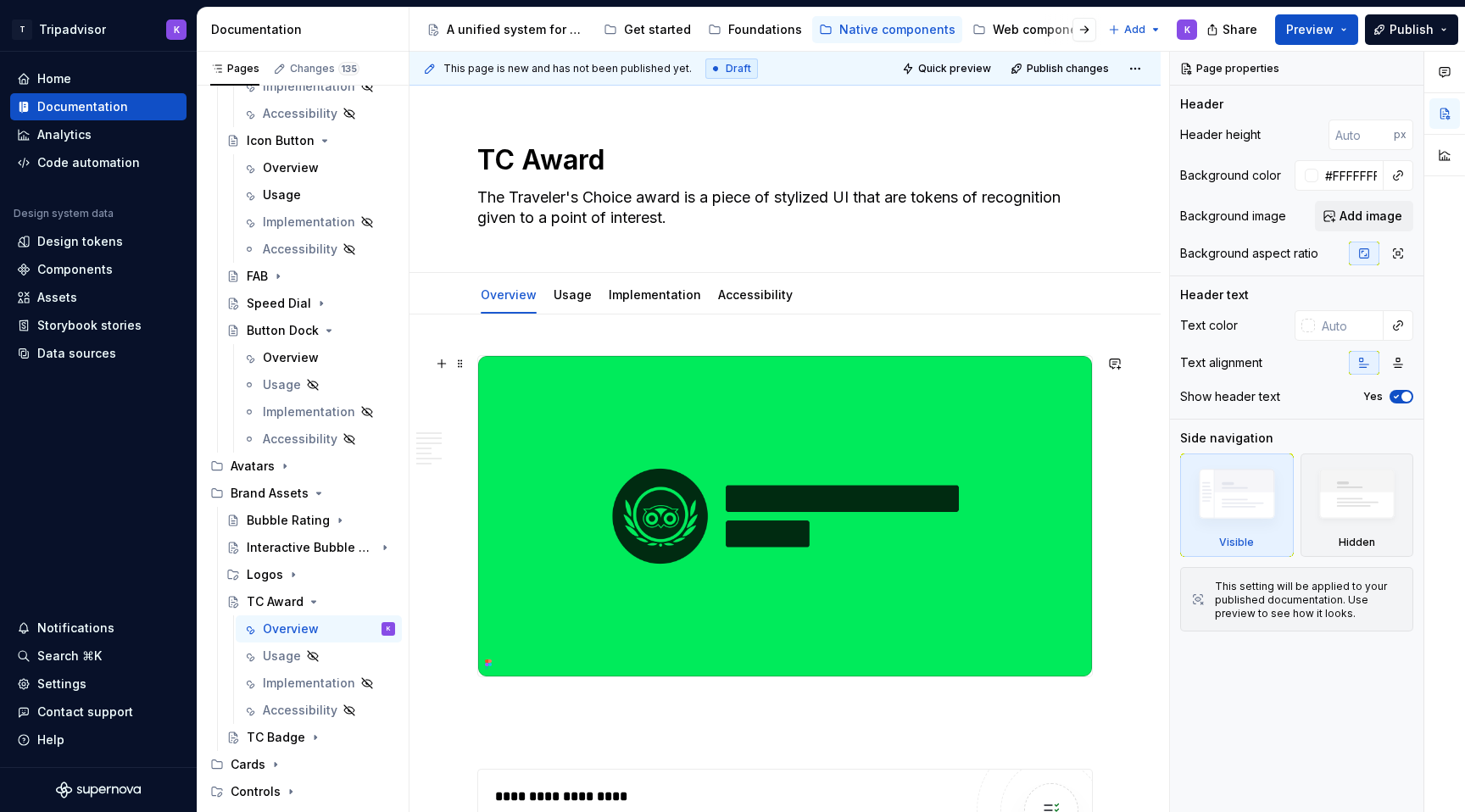
type textarea "The Traveler's Choice award is a piece of stylized UI that are tokens of recogn…"
click at [592, 355] on div at bounding box center [784, 516] width 615 height 322
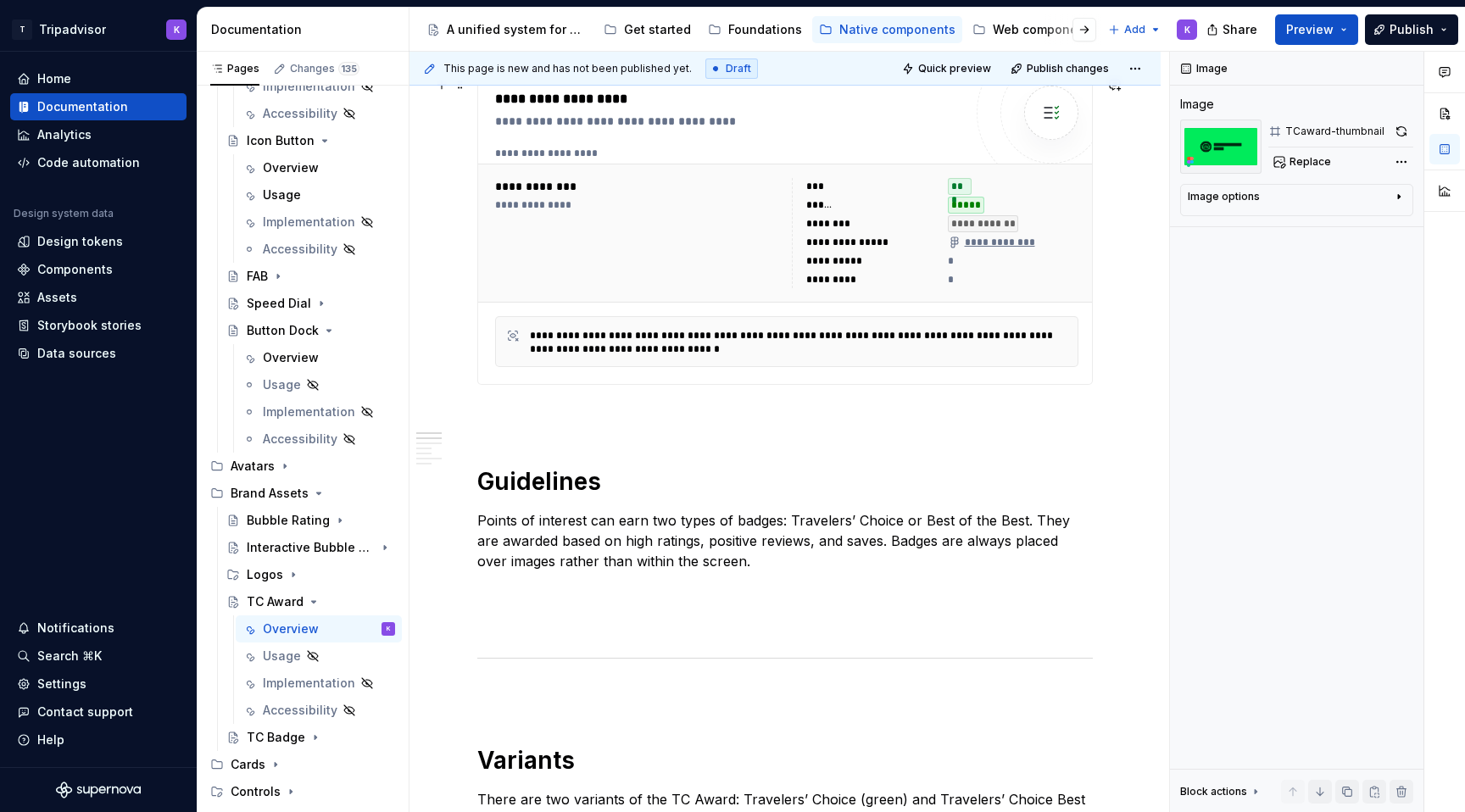
scroll to position [752, 0]
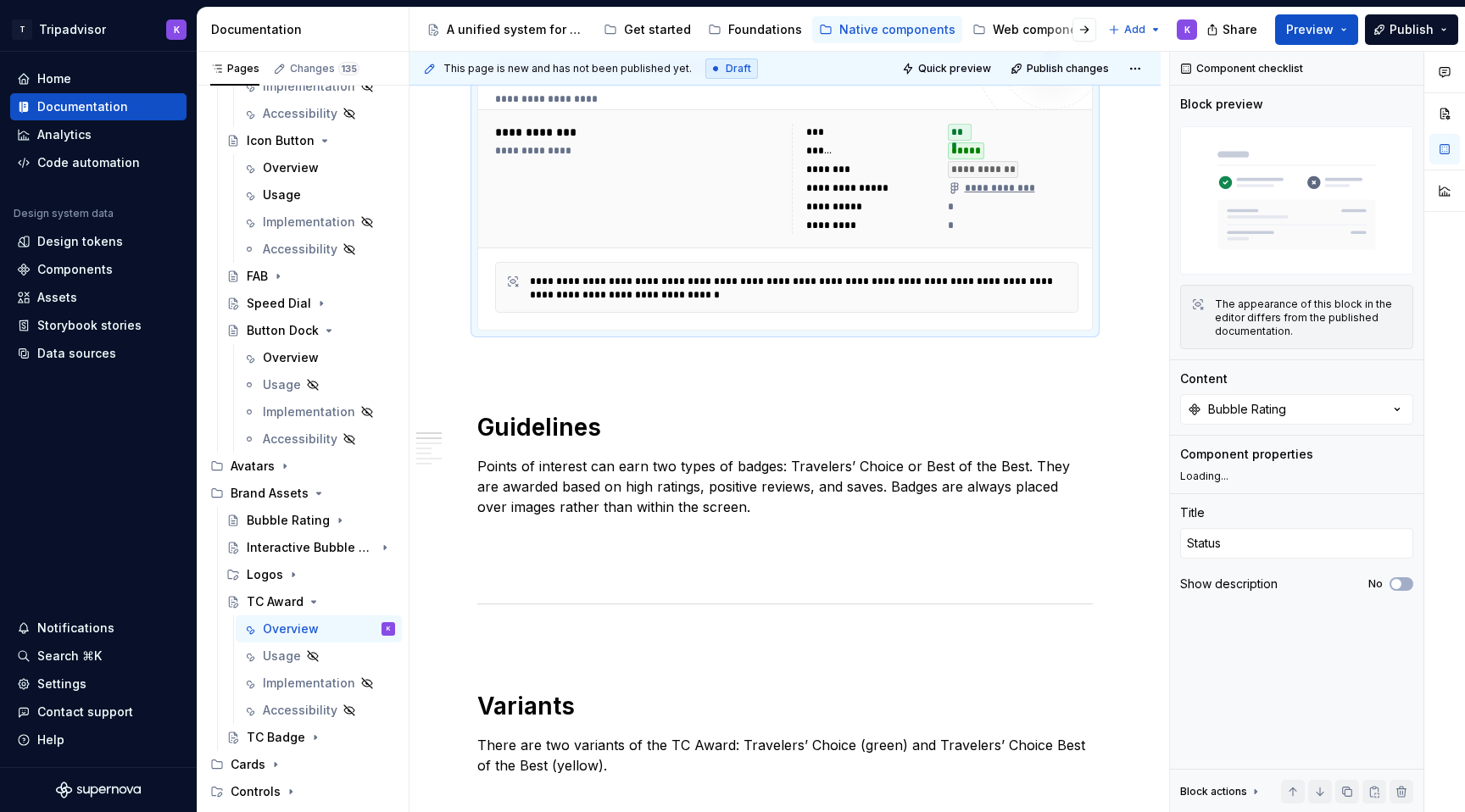
click at [711, 205] on div "**********" at bounding box center [639, 178] width 287 height 110
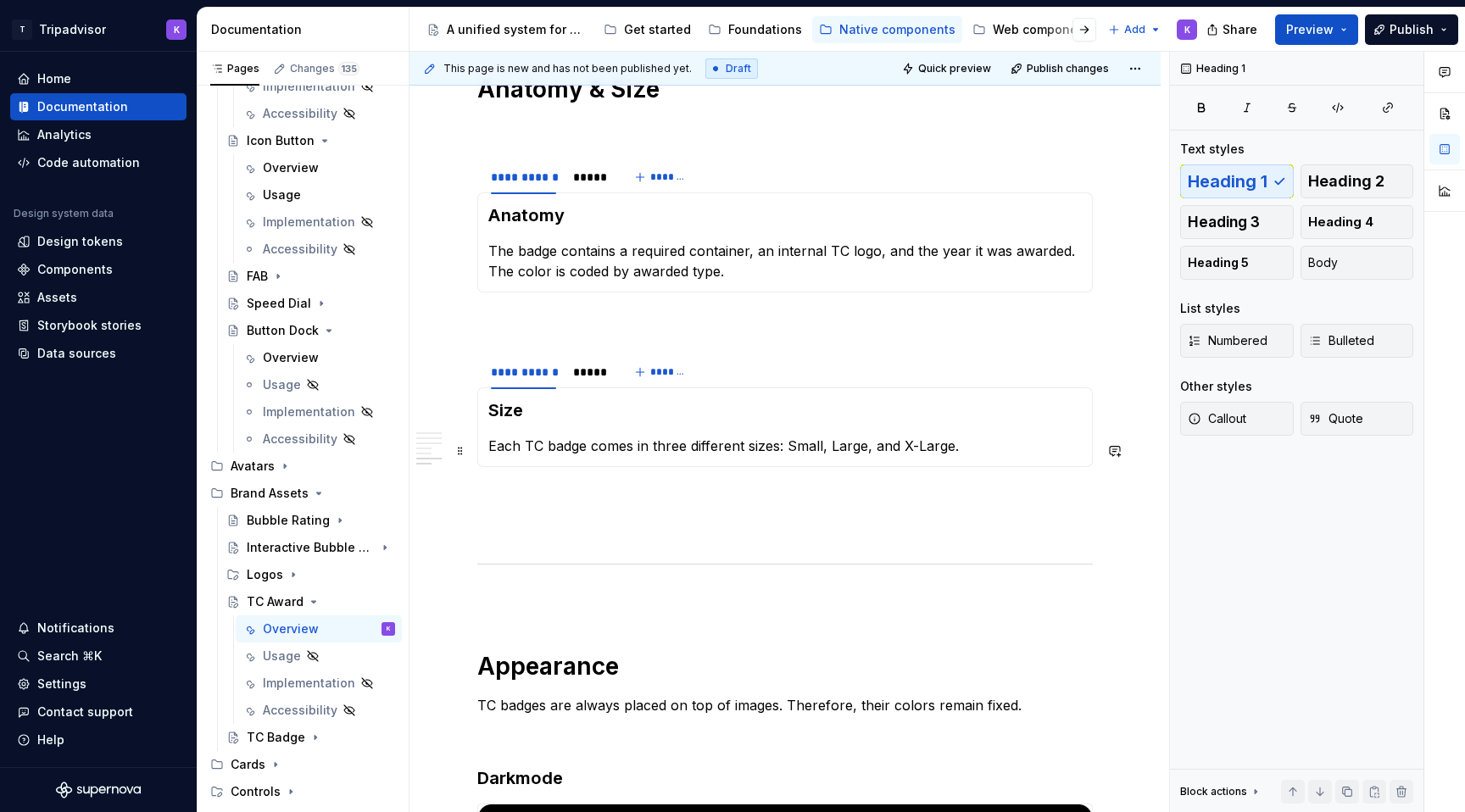
scroll to position [1939, 0]
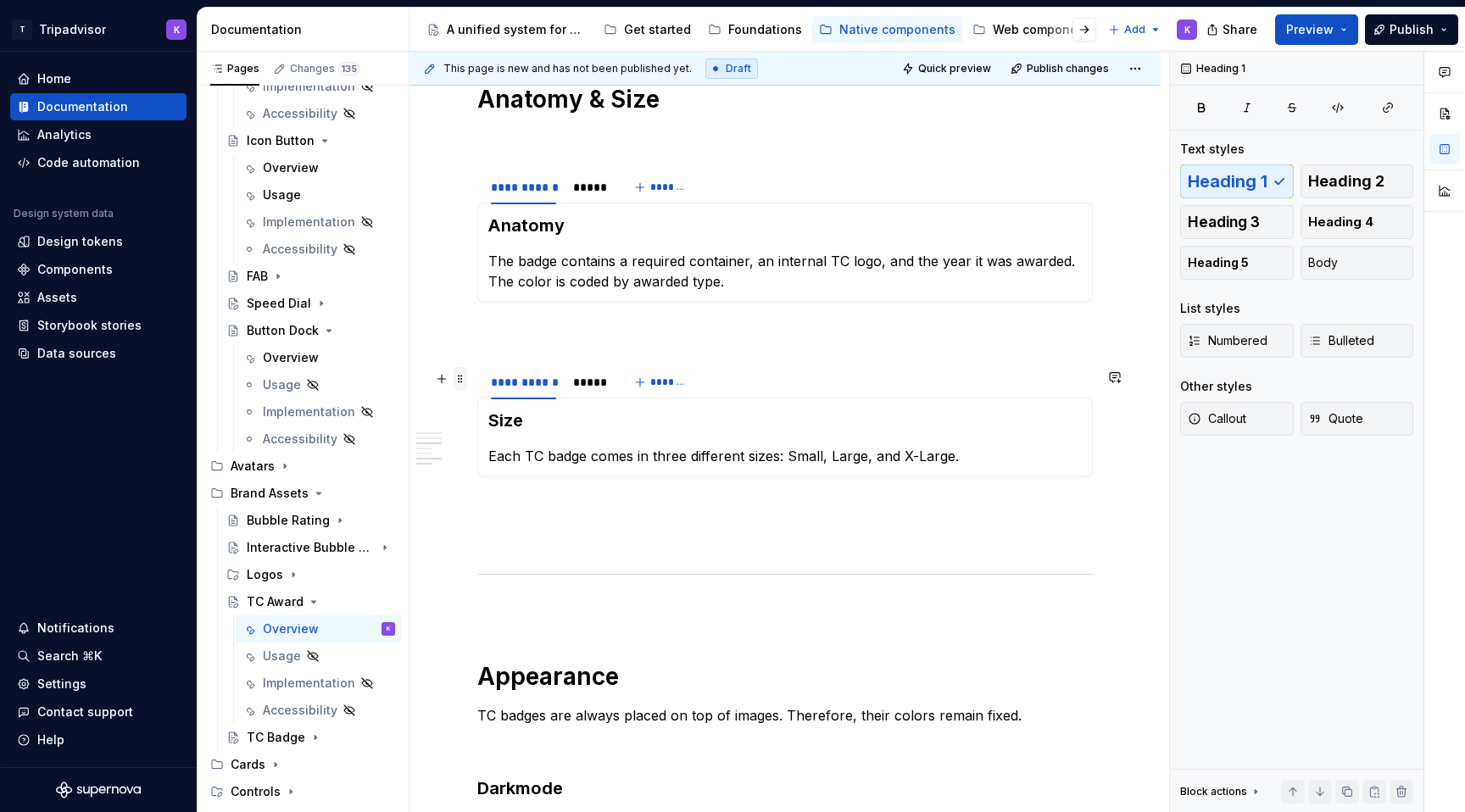
click at [458, 379] on span at bounding box center [460, 378] width 14 height 23
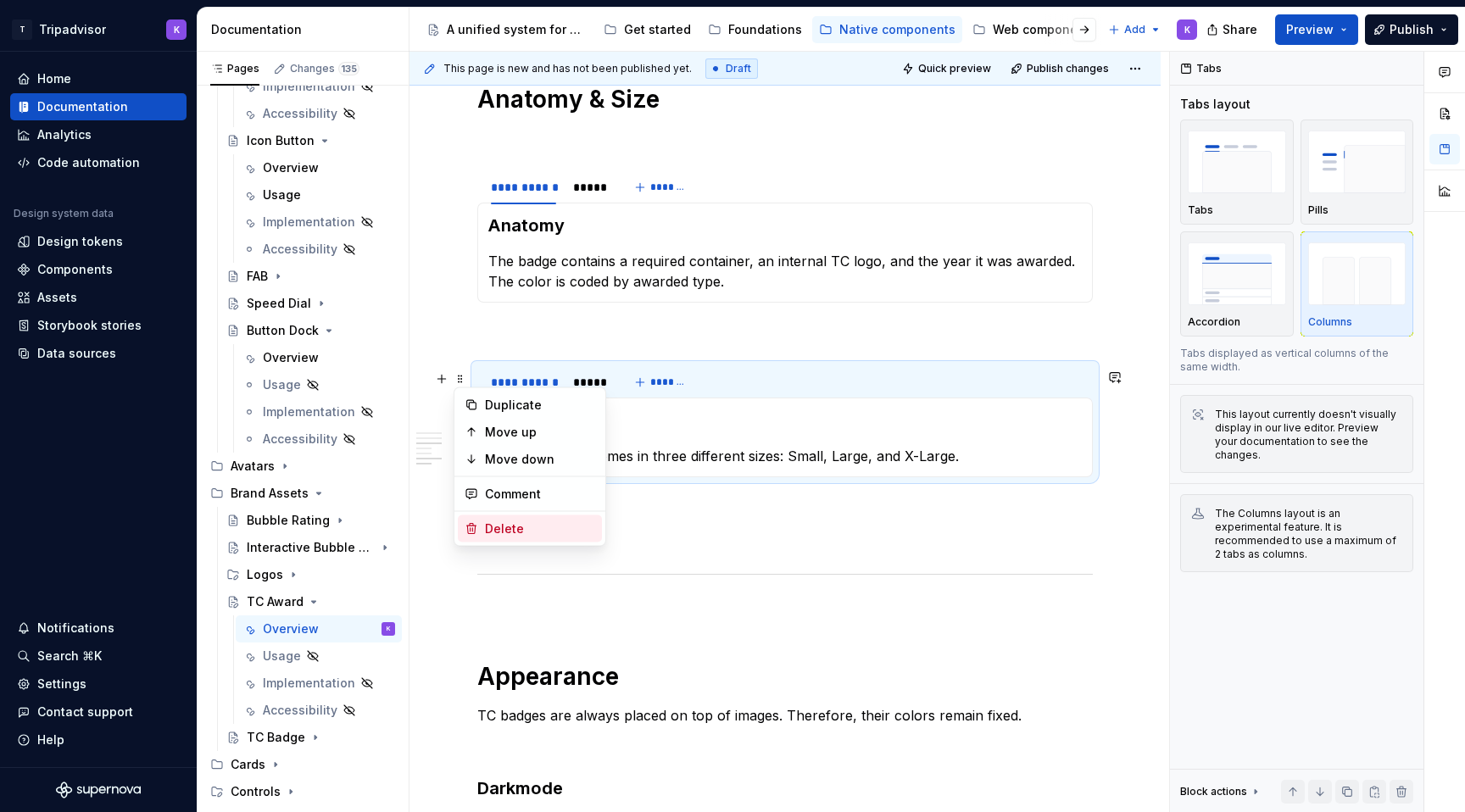
click at [554, 528] on div "Delete" at bounding box center [539, 528] width 110 height 17
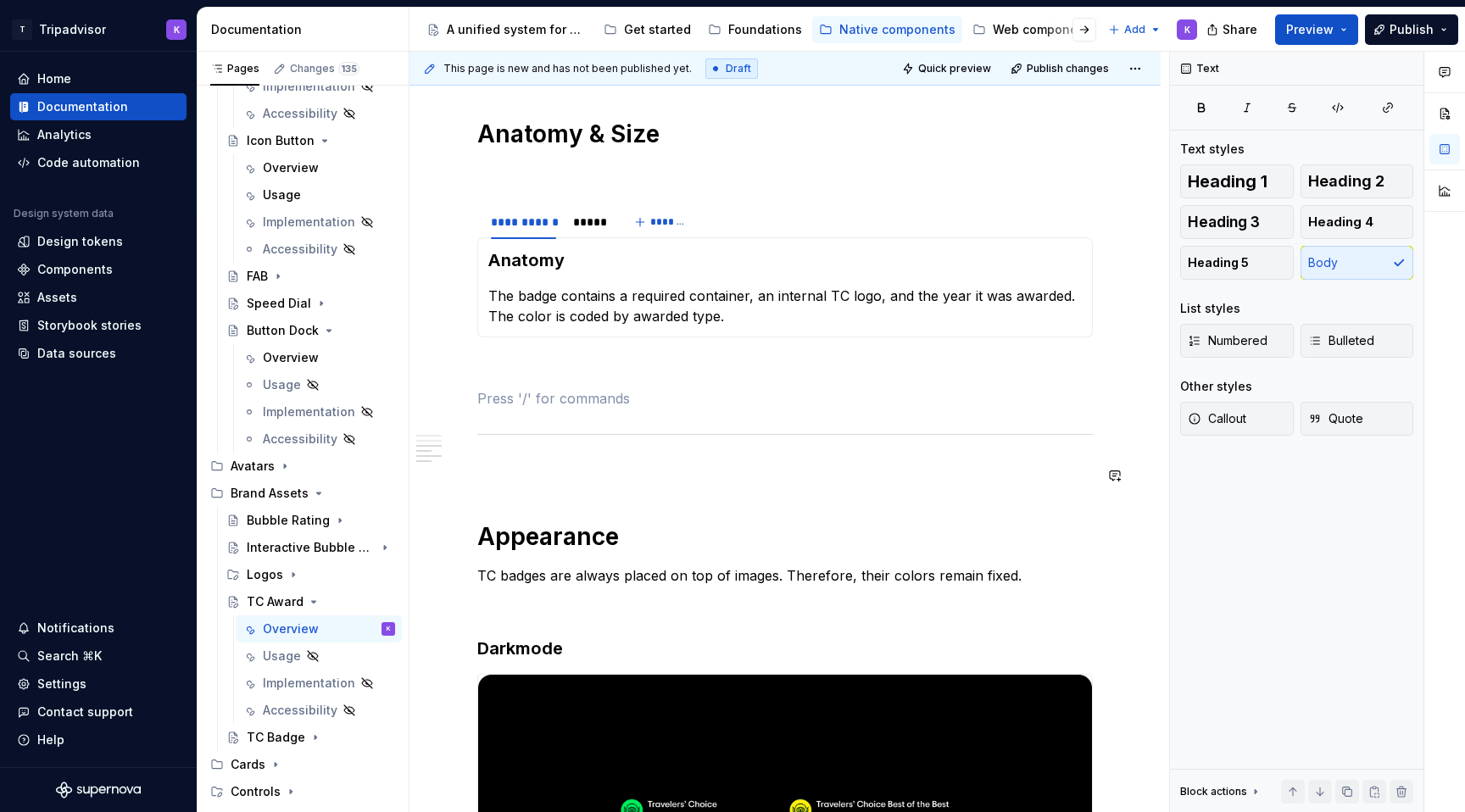
scroll to position [1813, 0]
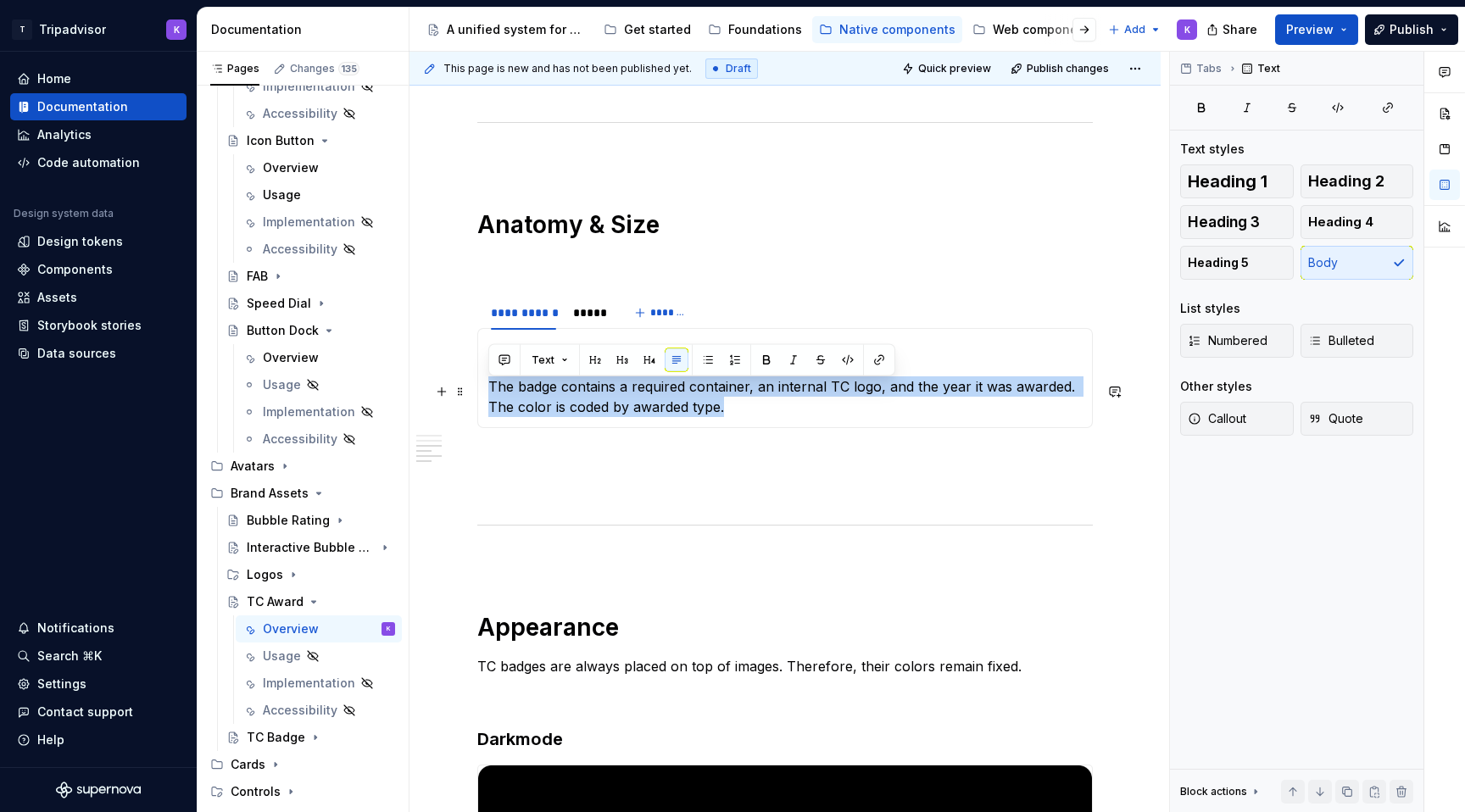
drag, startPoint x: 728, startPoint y: 409, endPoint x: 491, endPoint y: 390, distance: 237.8
click at [491, 390] on p "The badge contains a required container, an internal TC logo, and the year it w…" at bounding box center [785, 397] width 593 height 41
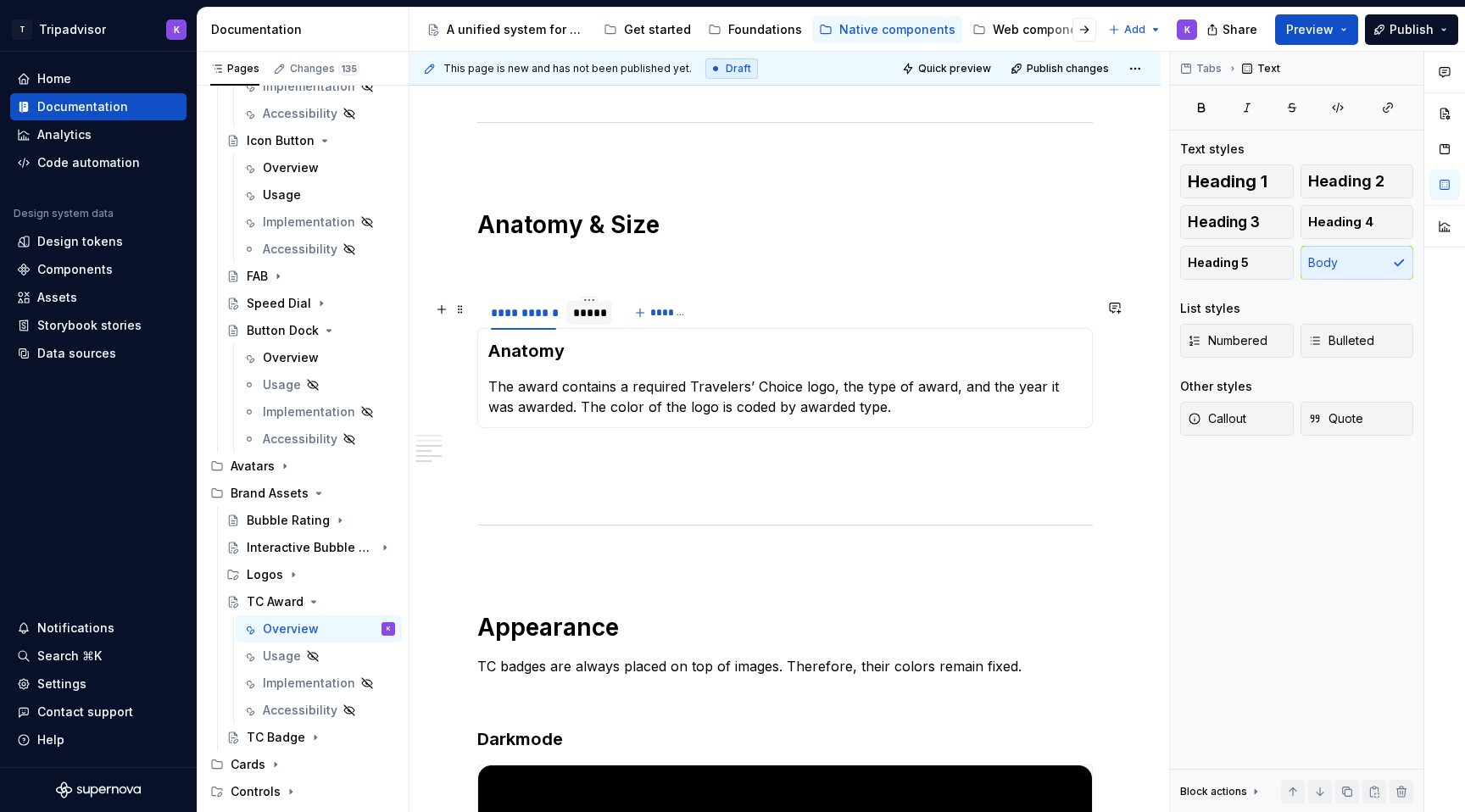
click at [586, 321] on div "*****" at bounding box center [589, 312] width 32 height 17
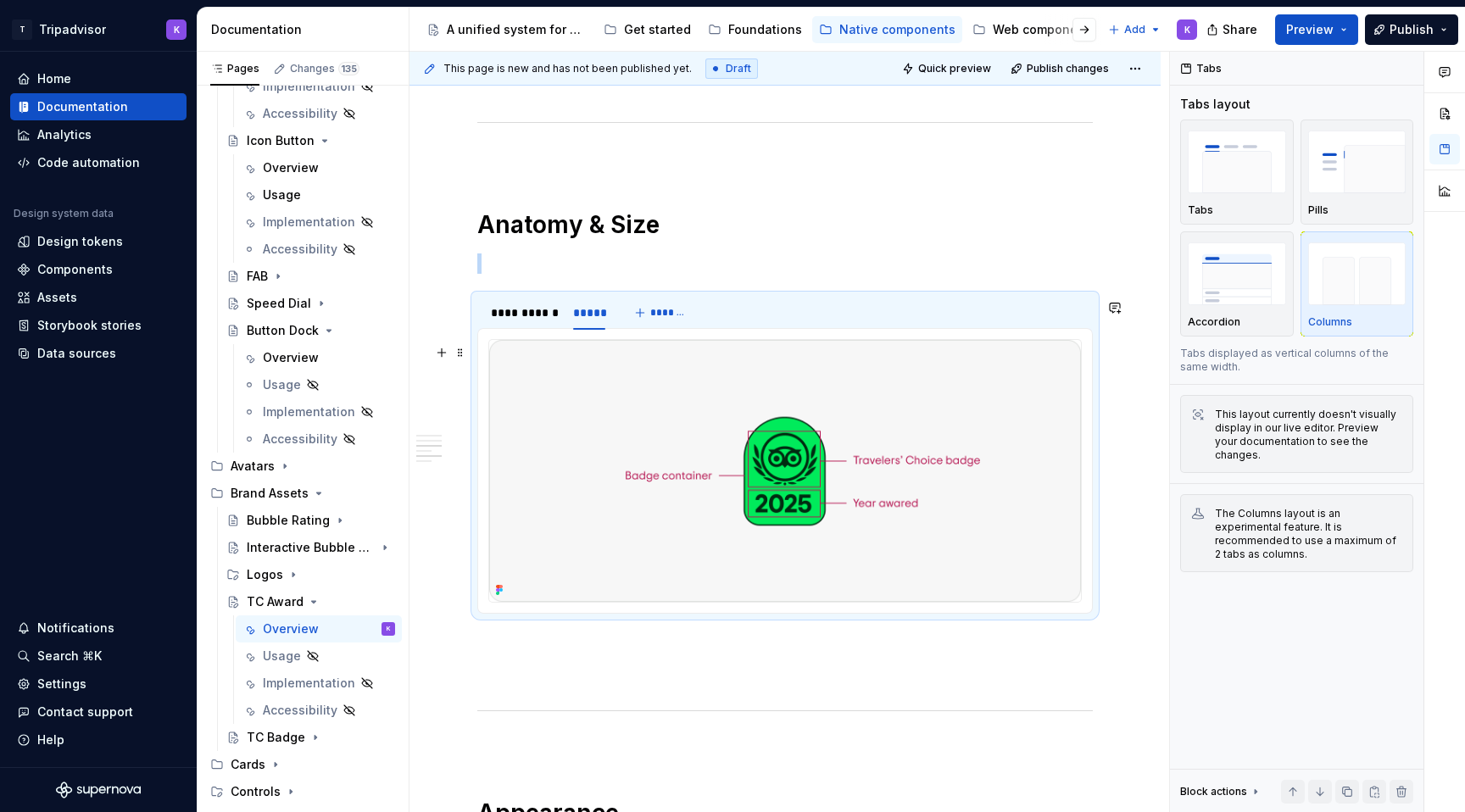
click at [667, 437] on img at bounding box center [785, 471] width 592 height 262
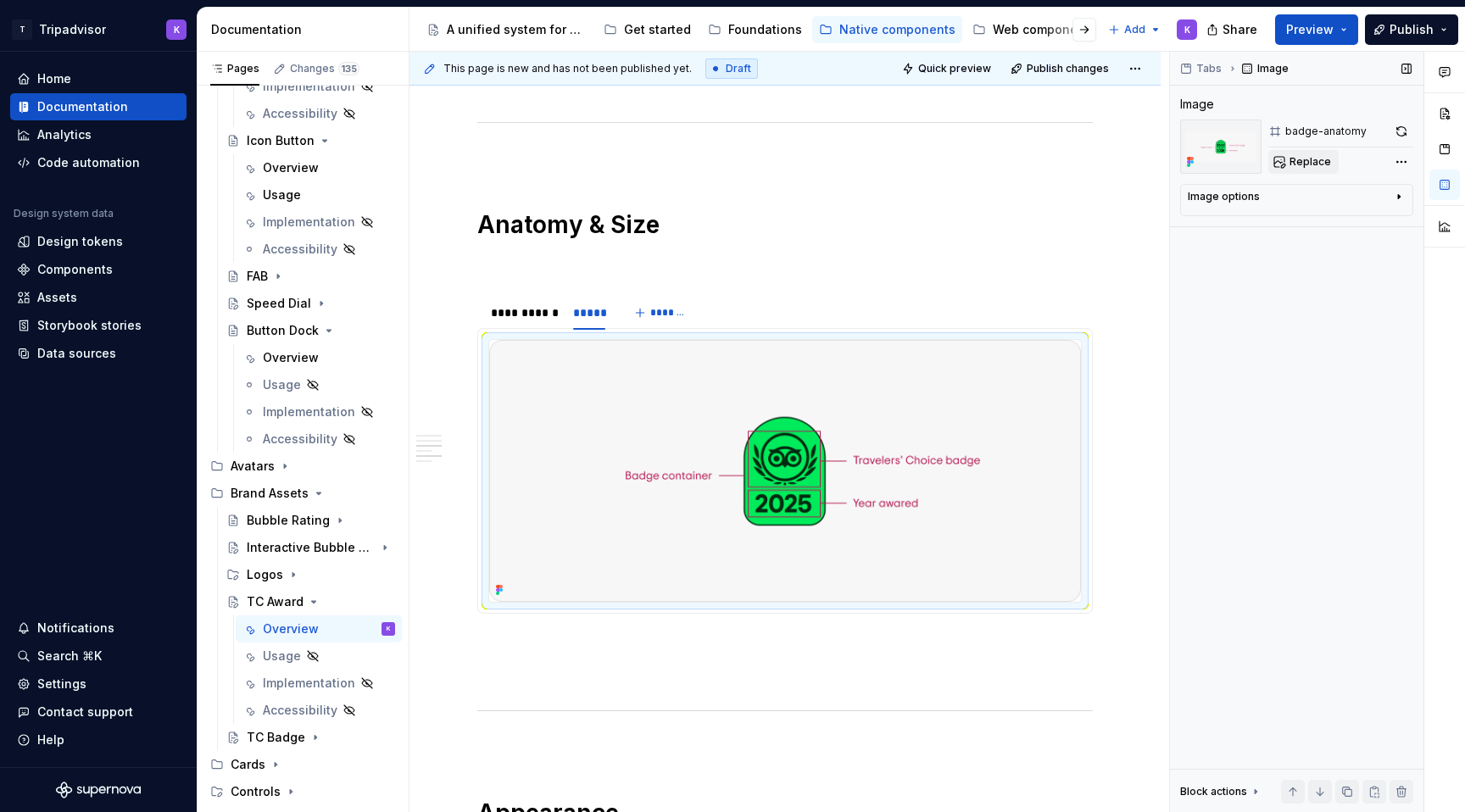
click at [1312, 168] on span "Replace" at bounding box center [1310, 162] width 42 height 14
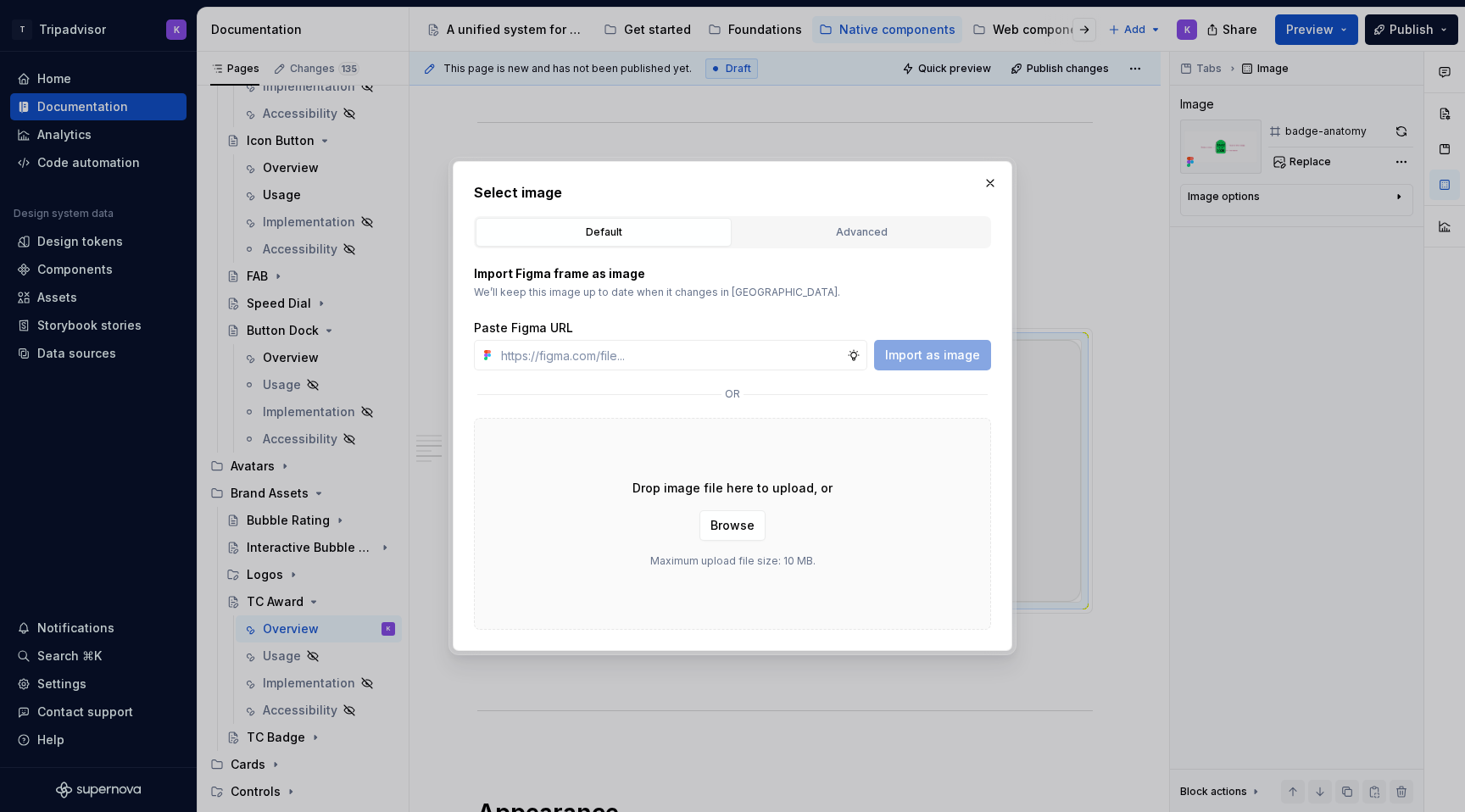
type textarea "*"
type input "[URL][DOMAIN_NAME]"
click at [941, 356] on span "Import as image" at bounding box center [931, 355] width 95 height 17
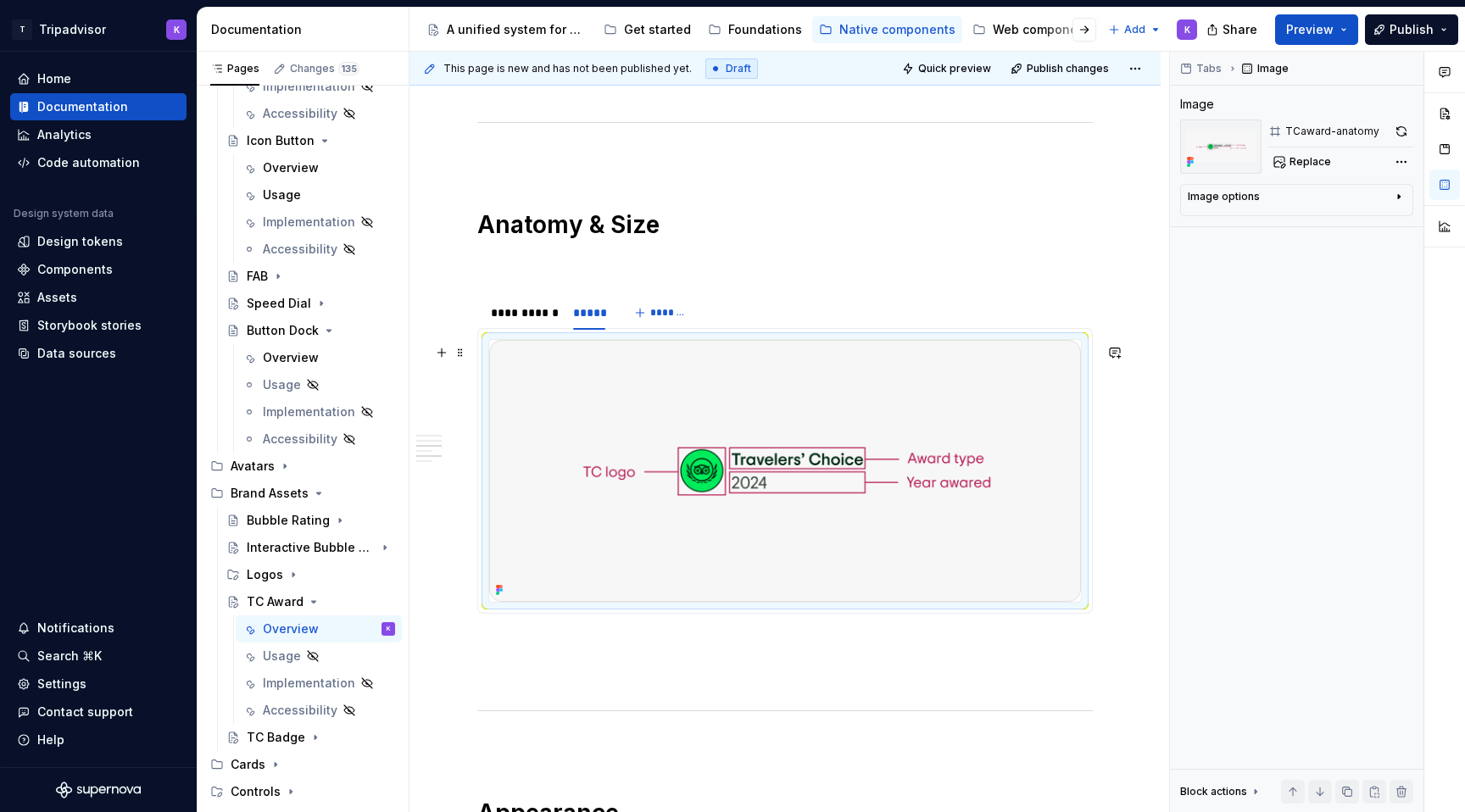
scroll to position [2303, 0]
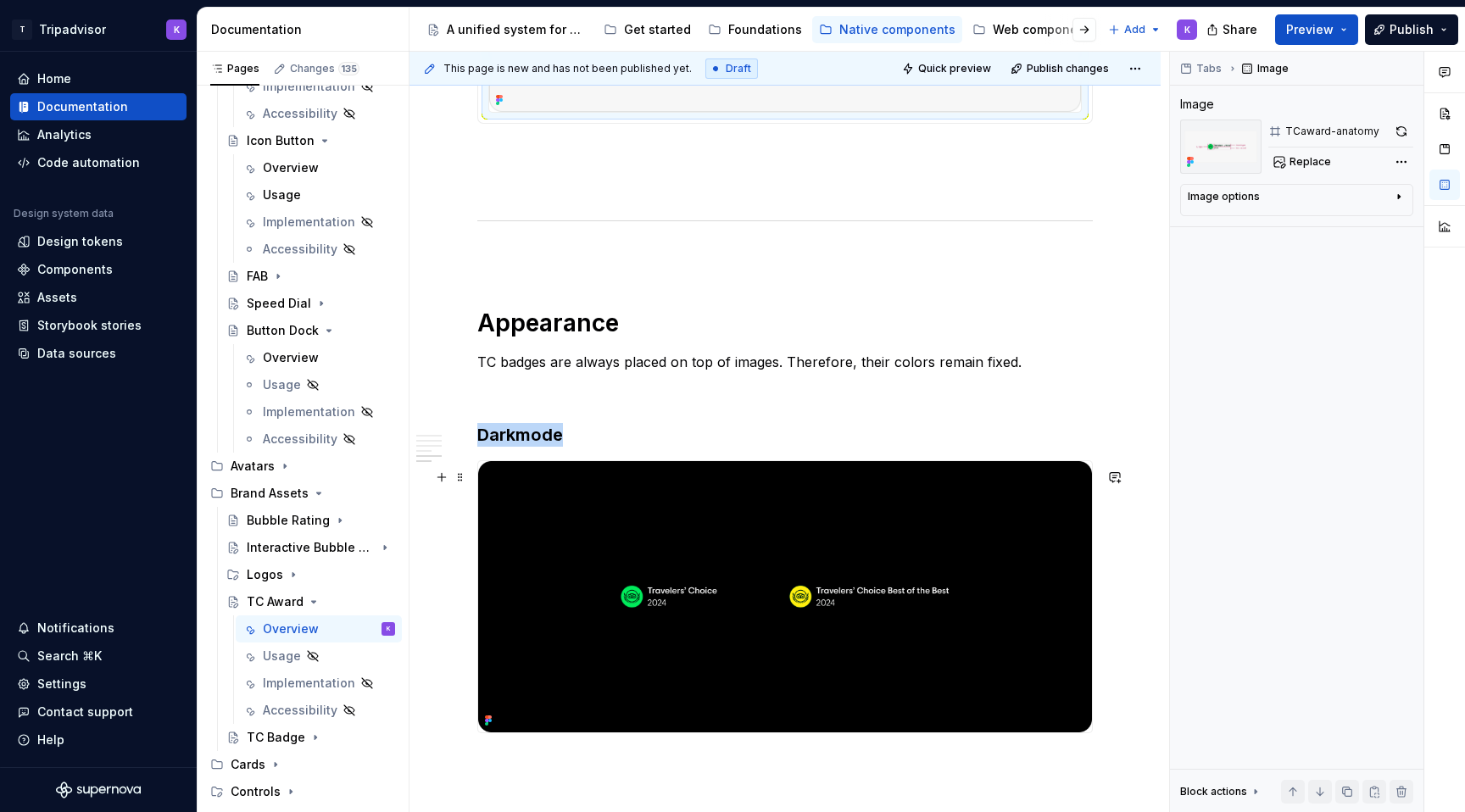
click at [755, 495] on img at bounding box center [784, 597] width 614 height 271
click at [1308, 164] on span "Replace" at bounding box center [1310, 162] width 42 height 14
type textarea "*"
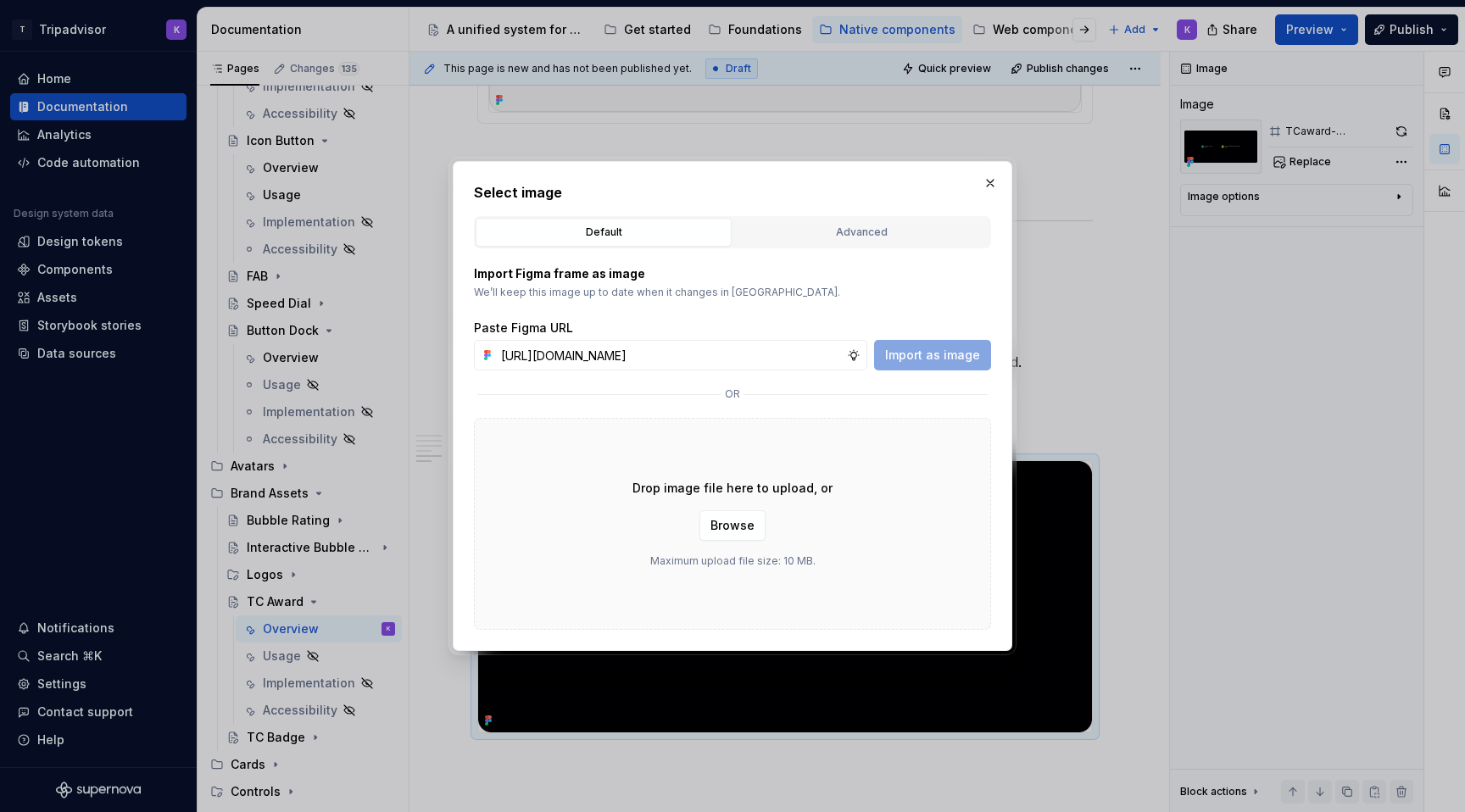
scroll to position [0, 402]
type input "[URL][DOMAIN_NAME]"
click at [942, 353] on span "Import as image" at bounding box center [931, 355] width 95 height 17
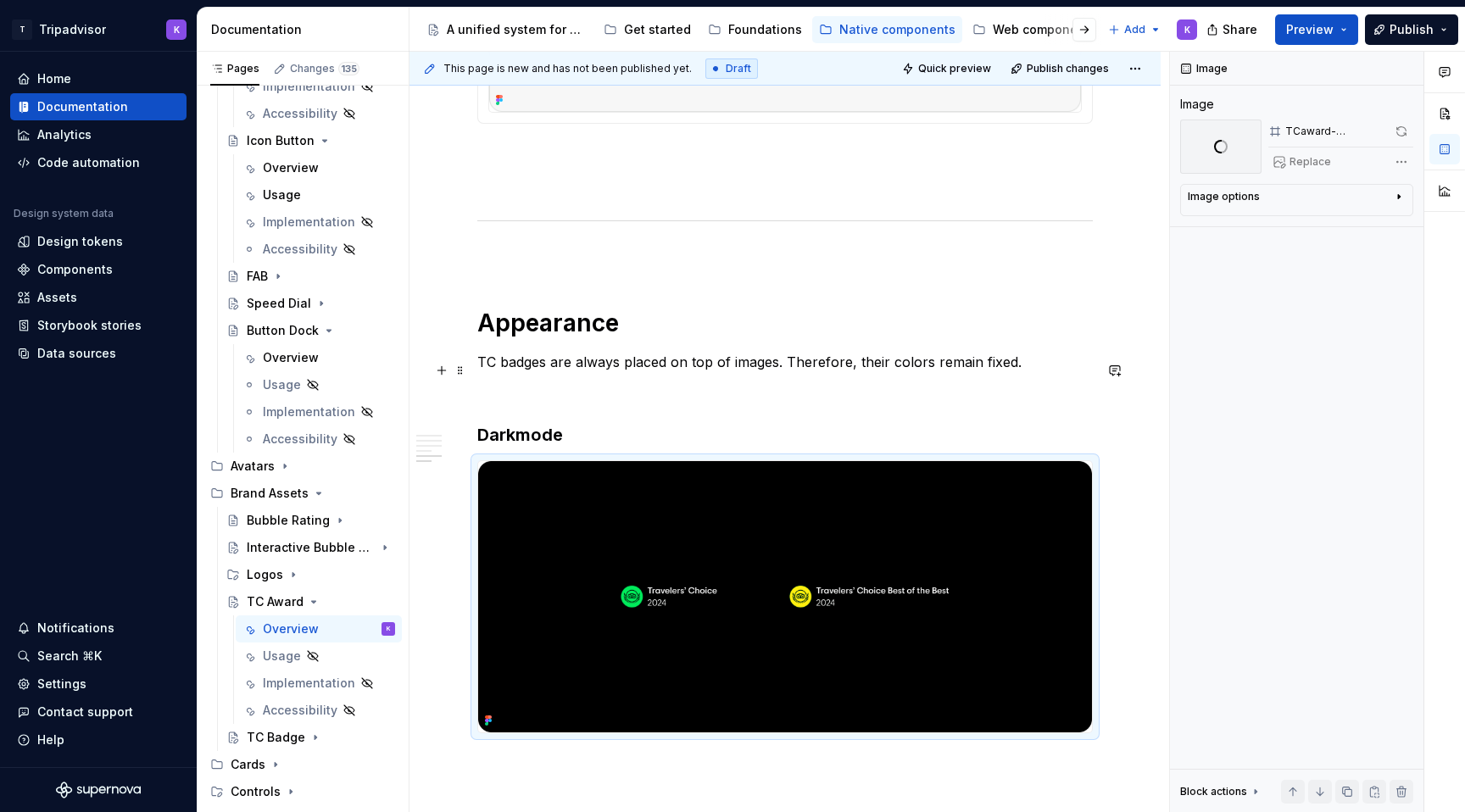
type textarea "*"
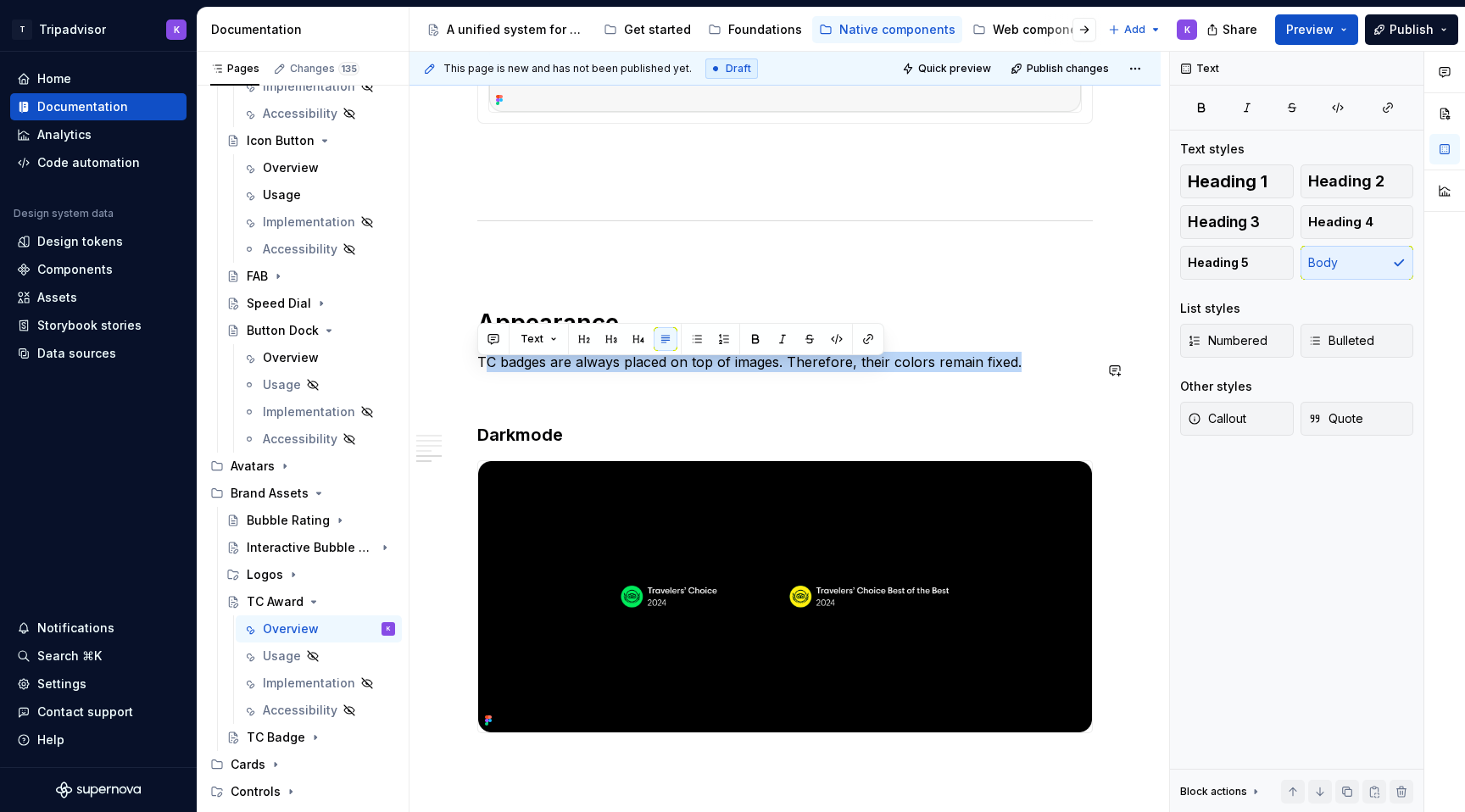
drag, startPoint x: 1021, startPoint y: 372, endPoint x: 484, endPoint y: 363, distance: 537.1
click at [484, 363] on p "TC badges are always placed on top of images. Therefore, their colors remain fi…" at bounding box center [784, 362] width 615 height 20
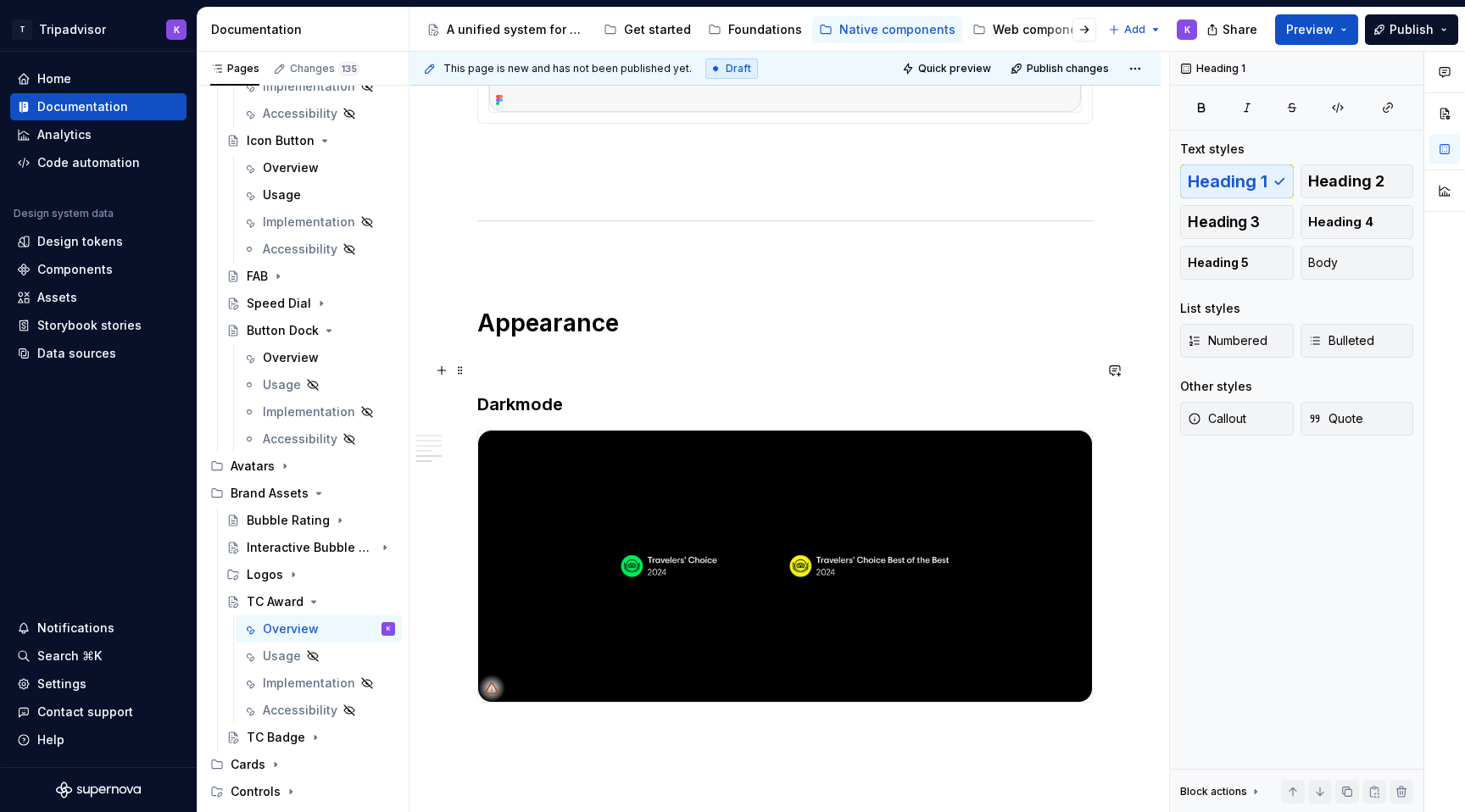
click at [493, 372] on p at bounding box center [784, 362] width 615 height 20
click at [807, 338] on h1 "Appearance" at bounding box center [784, 323] width 615 height 30
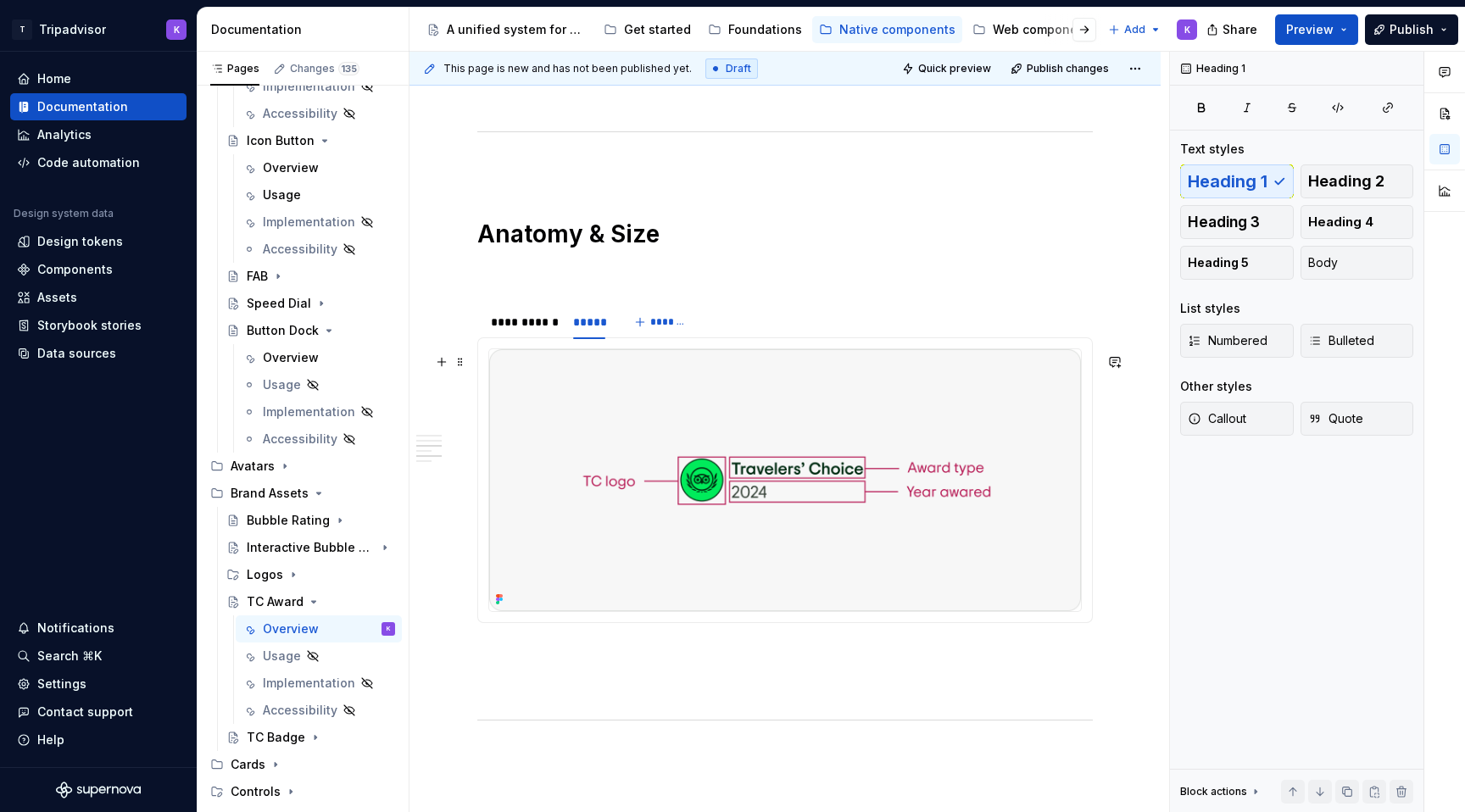
scroll to position [1843, 0]
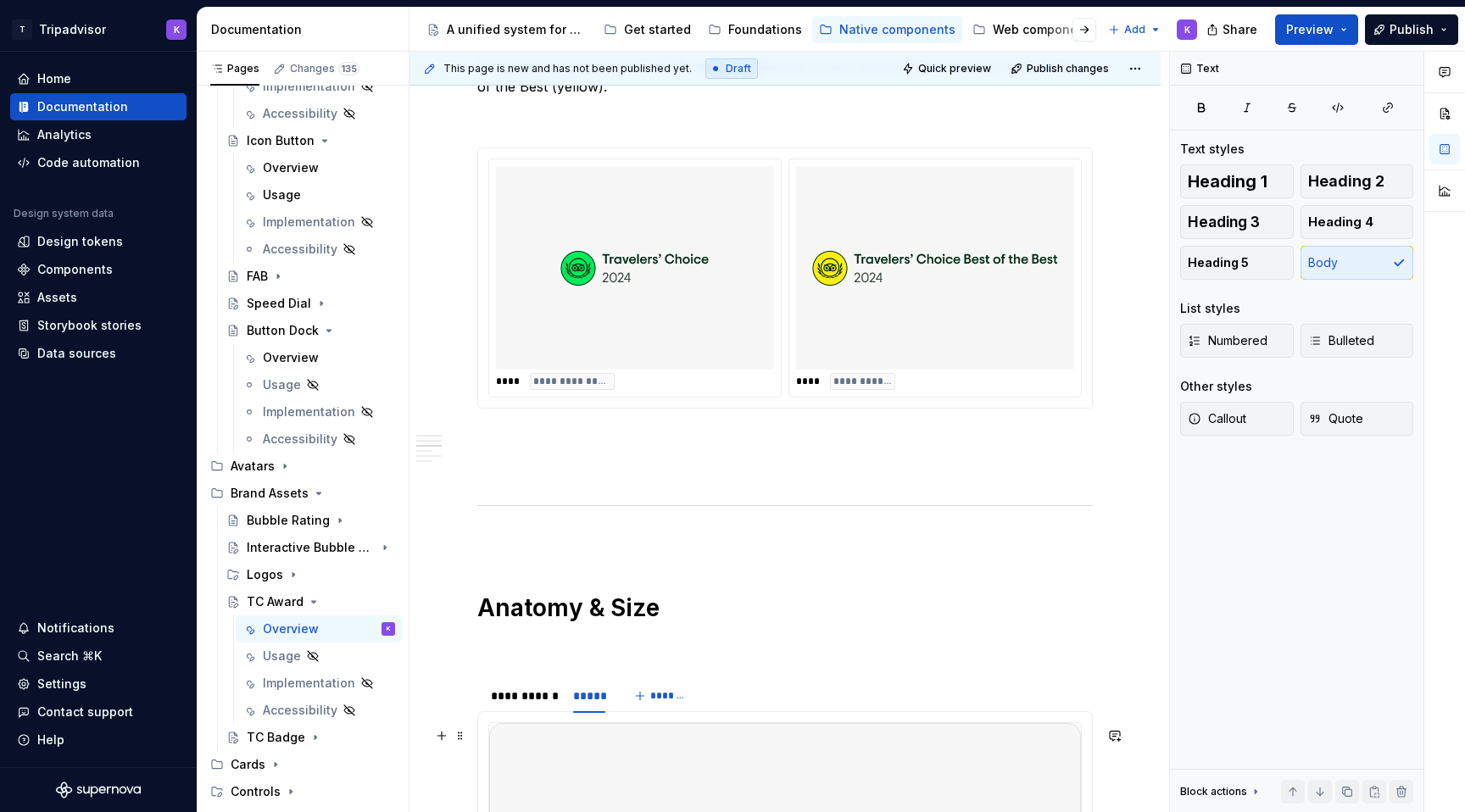
scroll to position [1419, 0]
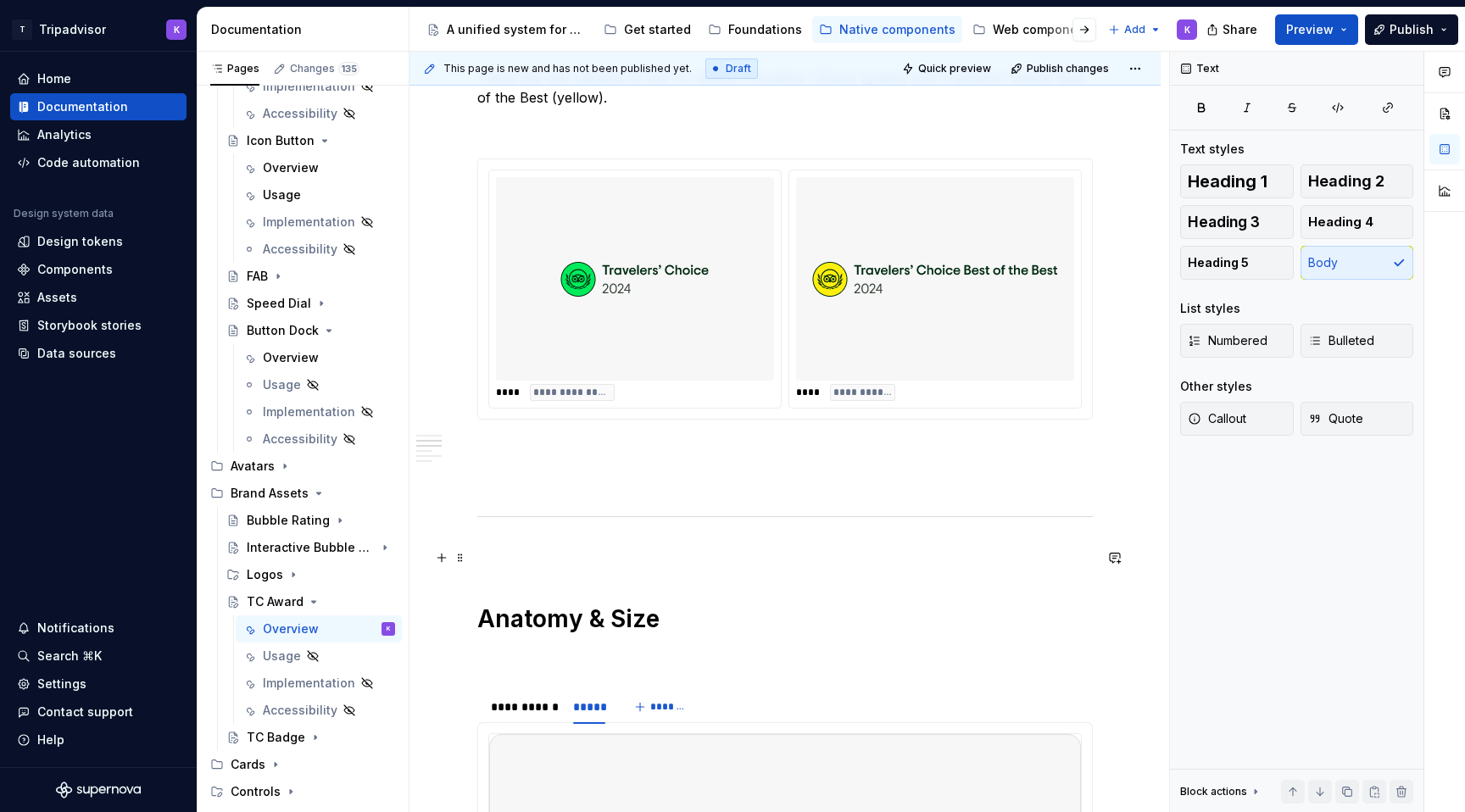
click at [638, 556] on p at bounding box center [784, 552] width 615 height 20
click at [657, 473] on div "**********" at bounding box center [784, 281] width 615 height 2691
click at [658, 451] on p at bounding box center [784, 449] width 615 height 20
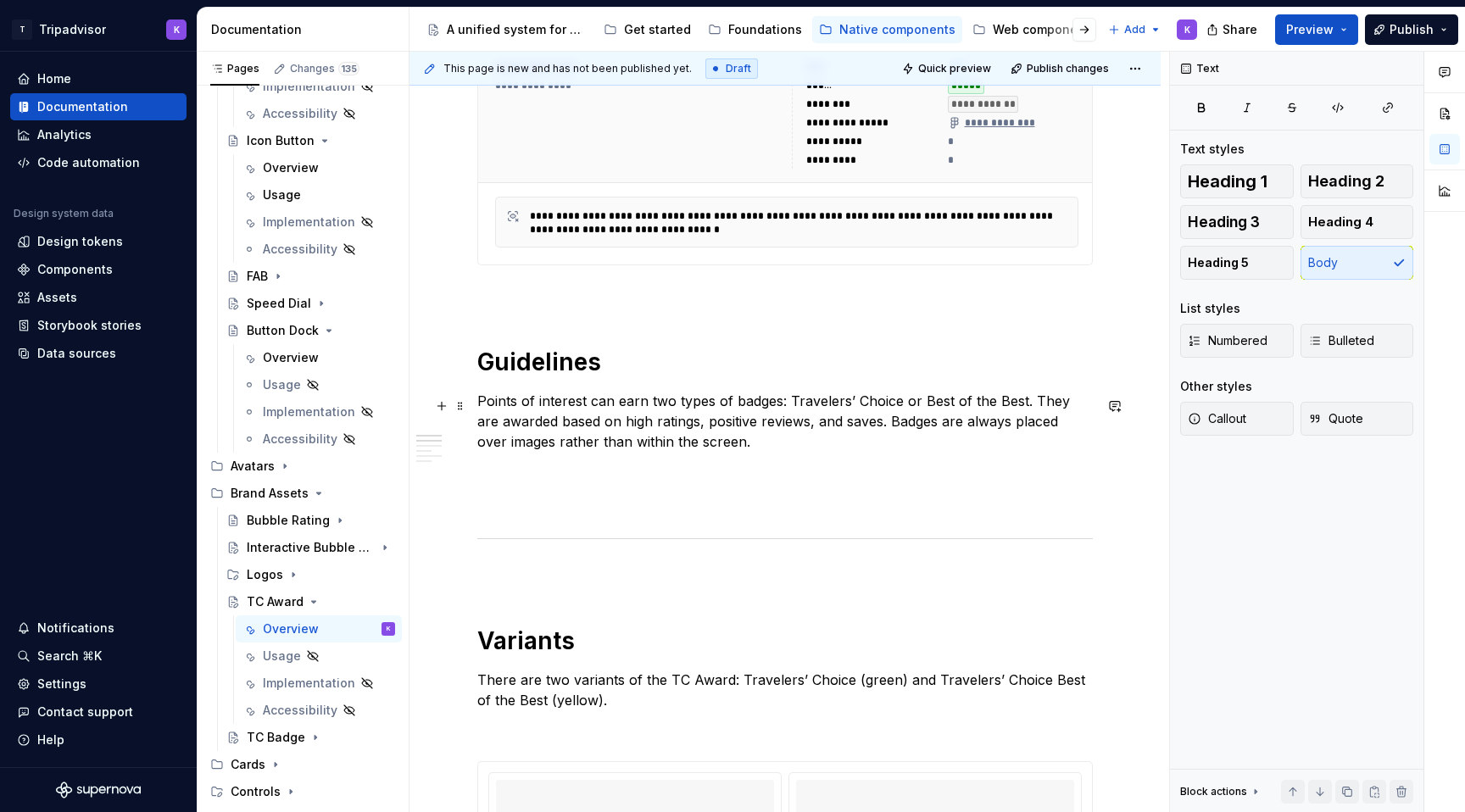
scroll to position [788, 0]
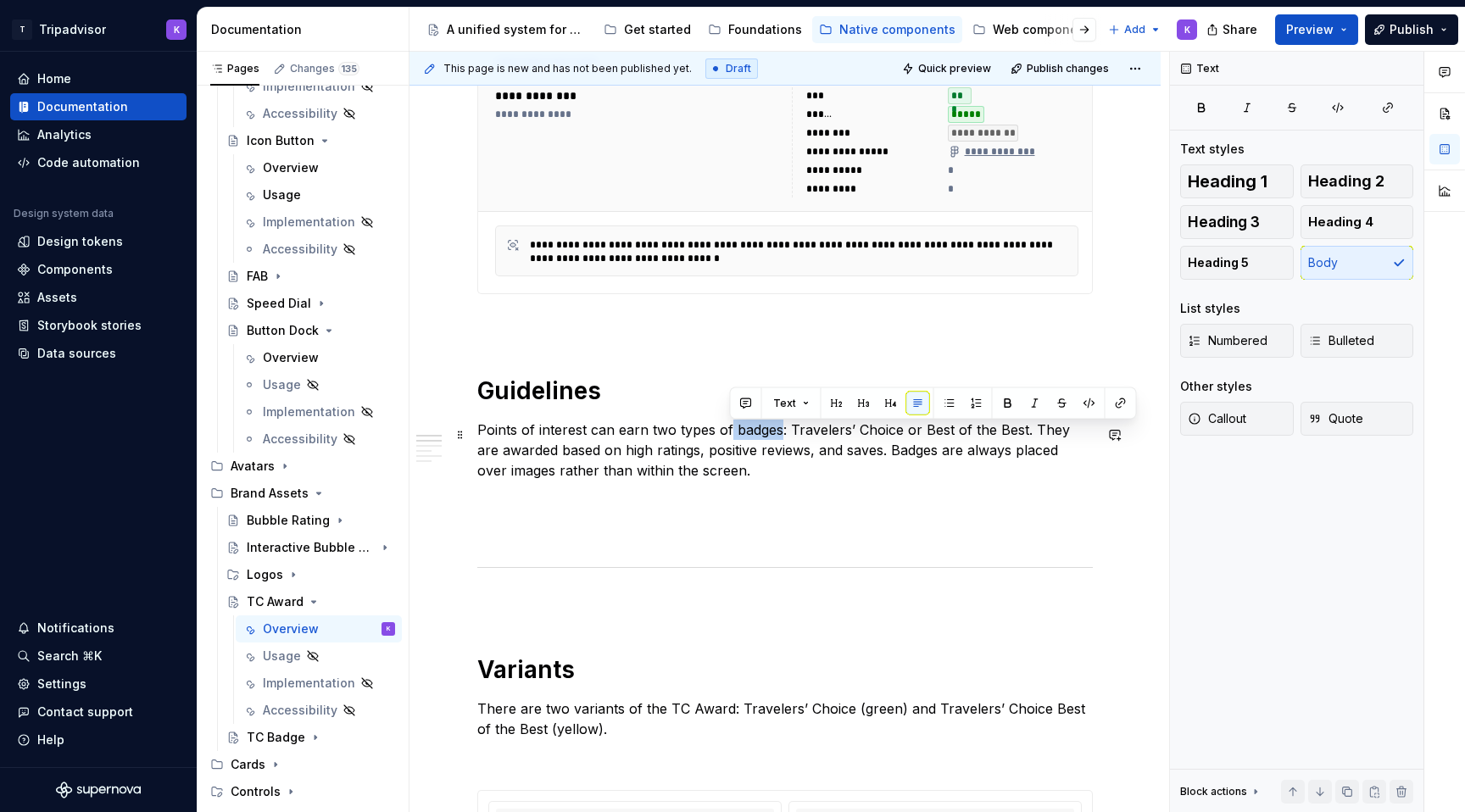
drag, startPoint x: 778, startPoint y: 432, endPoint x: 730, endPoint y: 432, distance: 48.0
click at [730, 432] on p "Points of interest can earn two types of badges: Travelers’ Choice or Best of t…" at bounding box center [784, 449] width 615 height 61
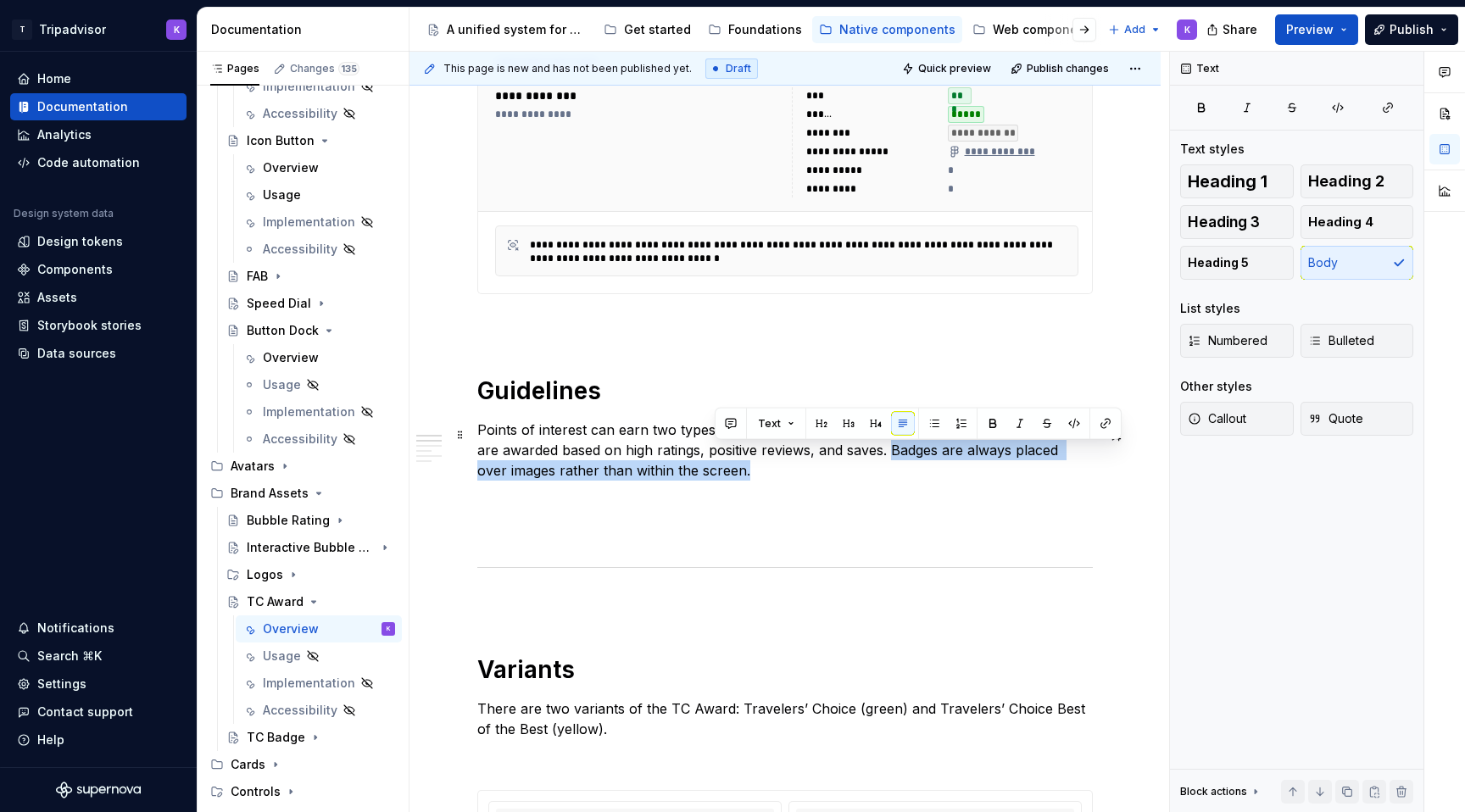
drag, startPoint x: 870, startPoint y: 451, endPoint x: 920, endPoint y: 480, distance: 57.8
click at [920, 480] on p "Points of interest can earn two types of awards: Travelers’ Choice or Best of t…" at bounding box center [784, 449] width 615 height 61
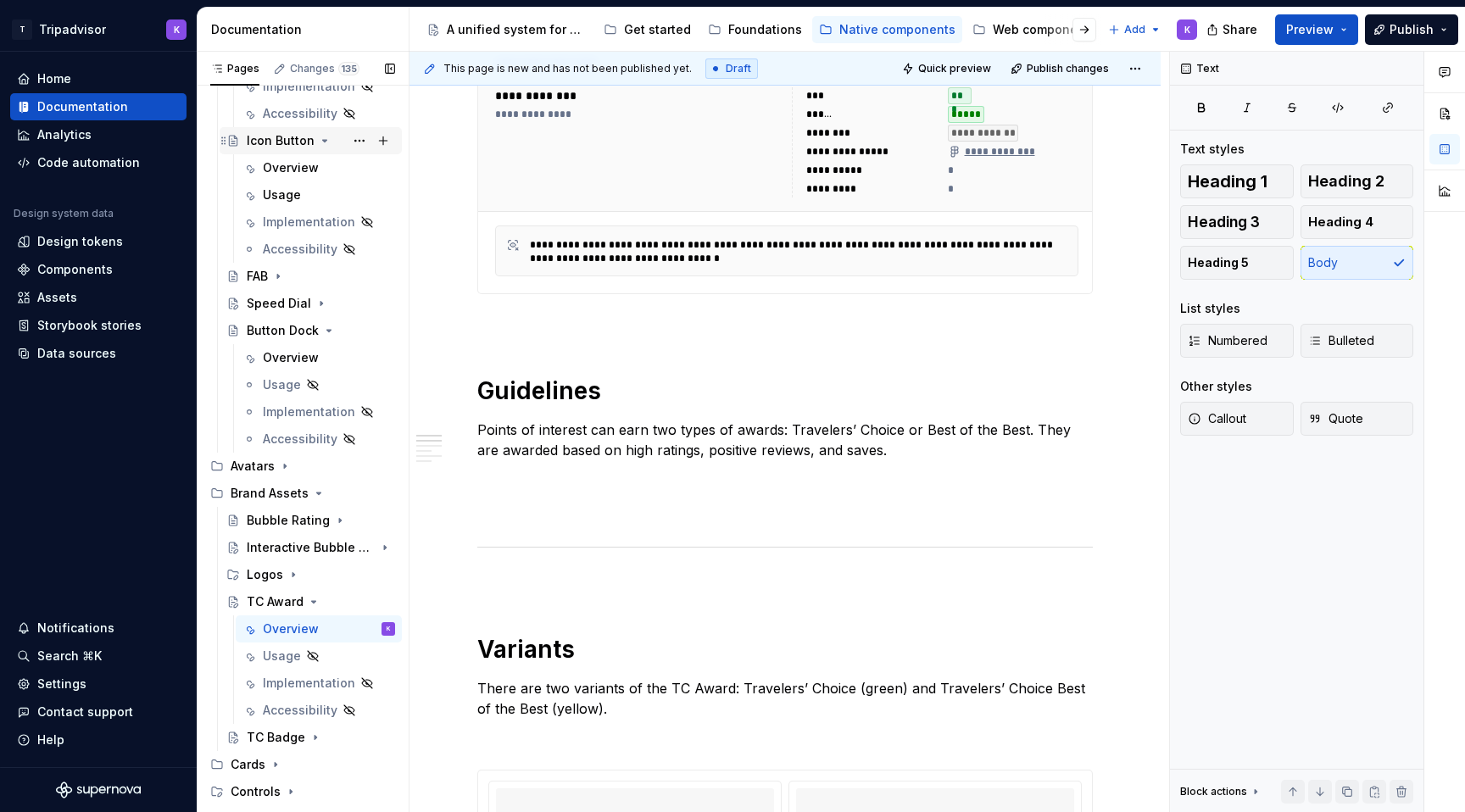
scroll to position [0, 0]
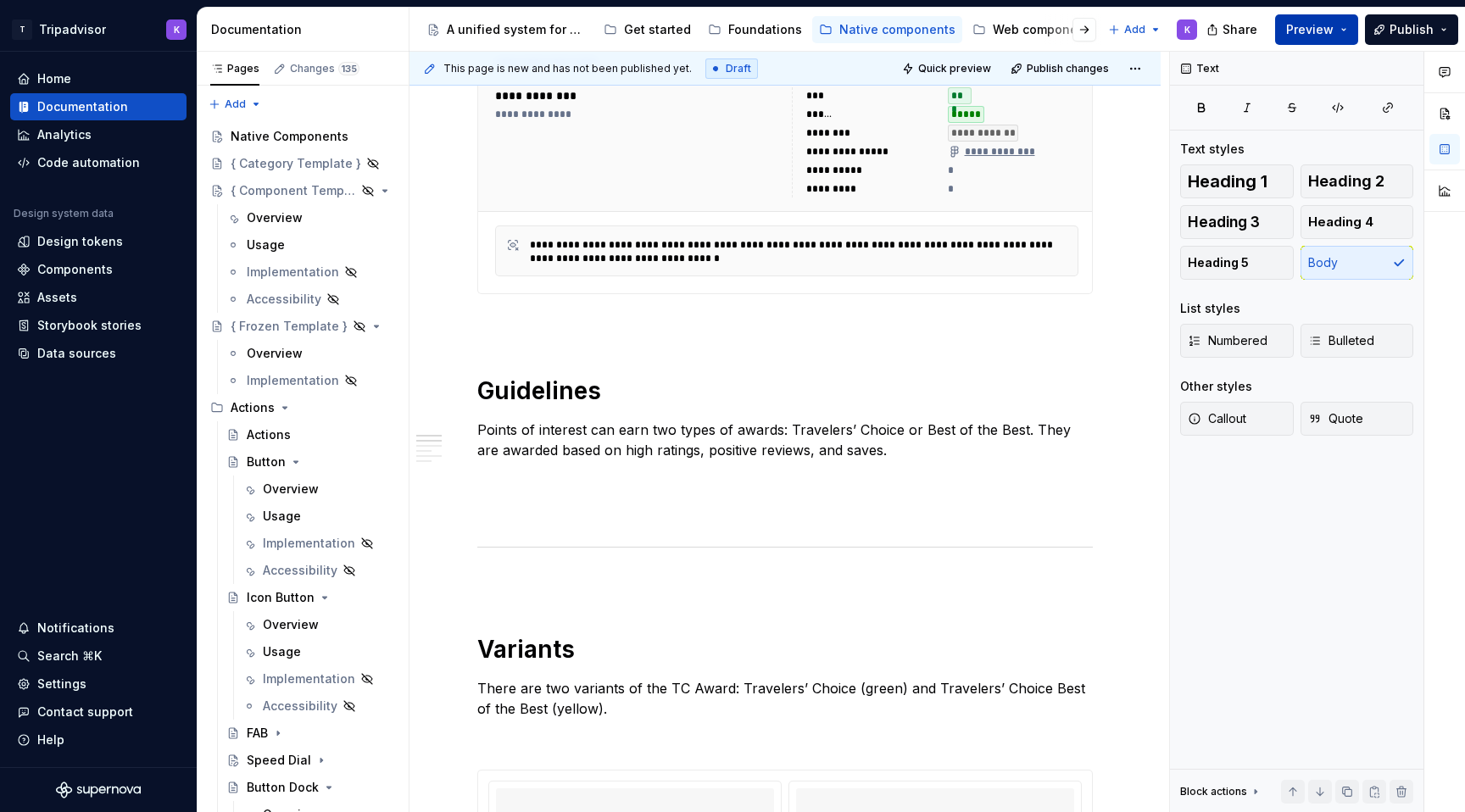
click at [1308, 36] on span "Preview" at bounding box center [1310, 29] width 48 height 17
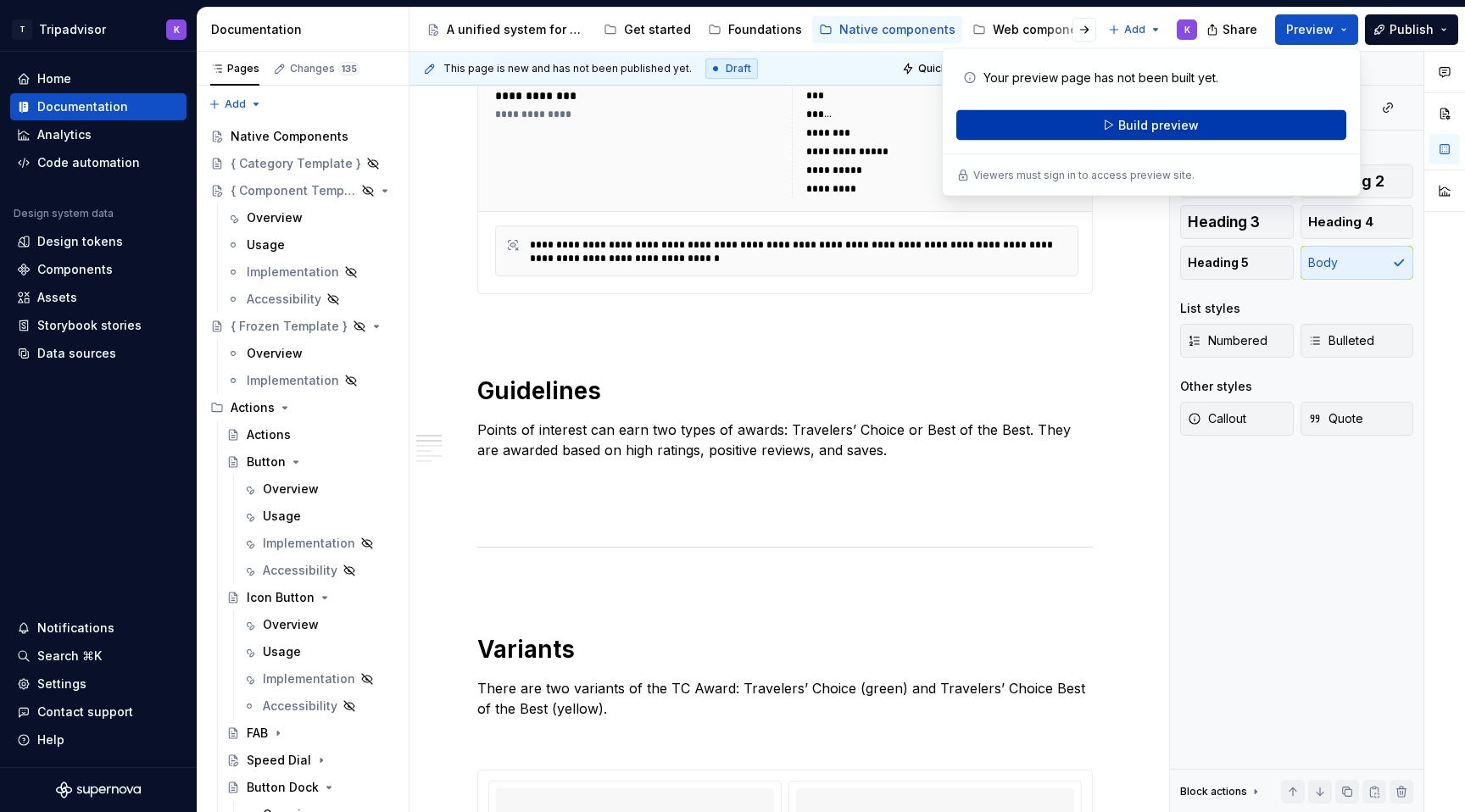
click at [1122, 119] on span "Build preview" at bounding box center [1158, 125] width 81 height 17
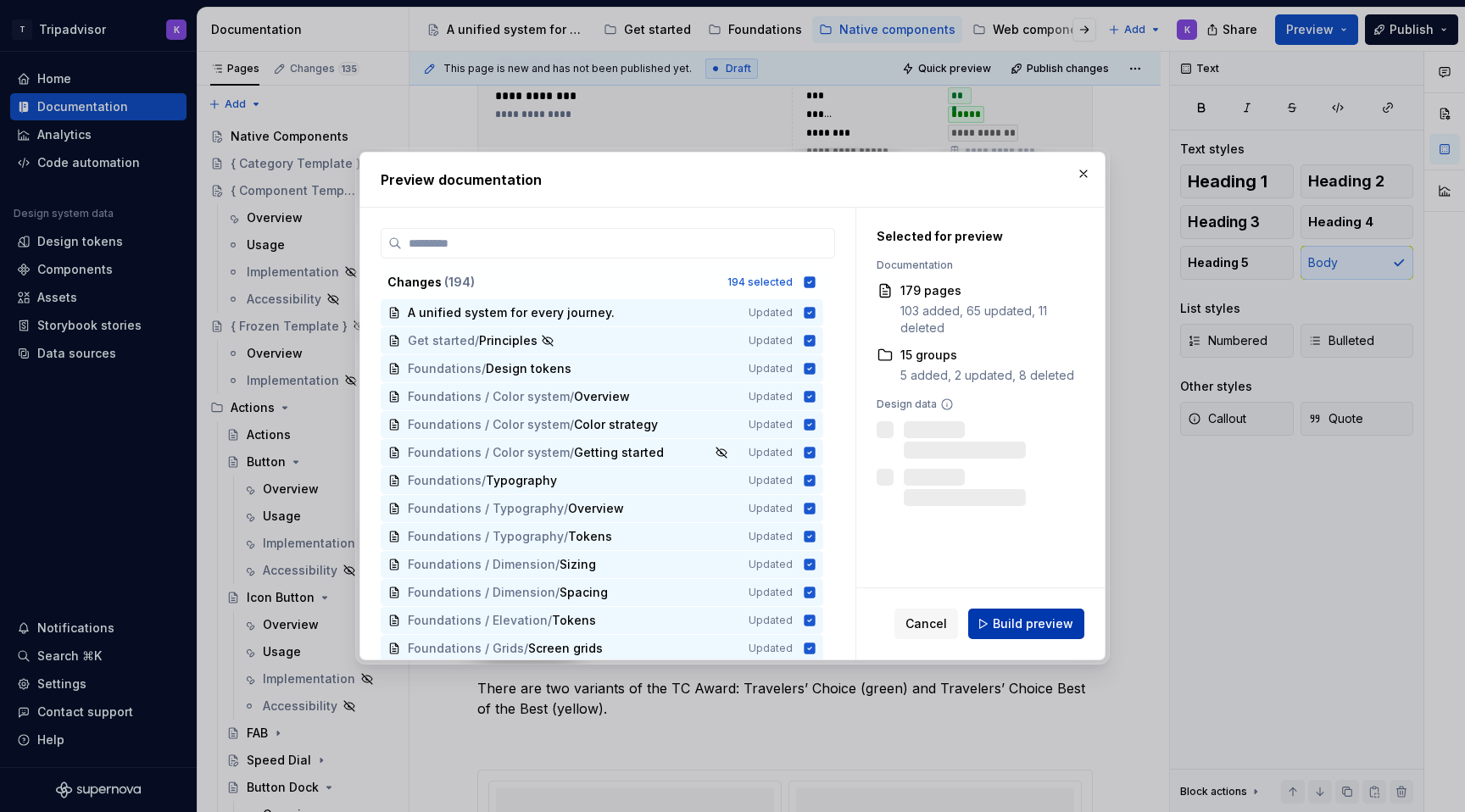
click at [1035, 624] on span "Build preview" at bounding box center [1033, 623] width 81 height 17
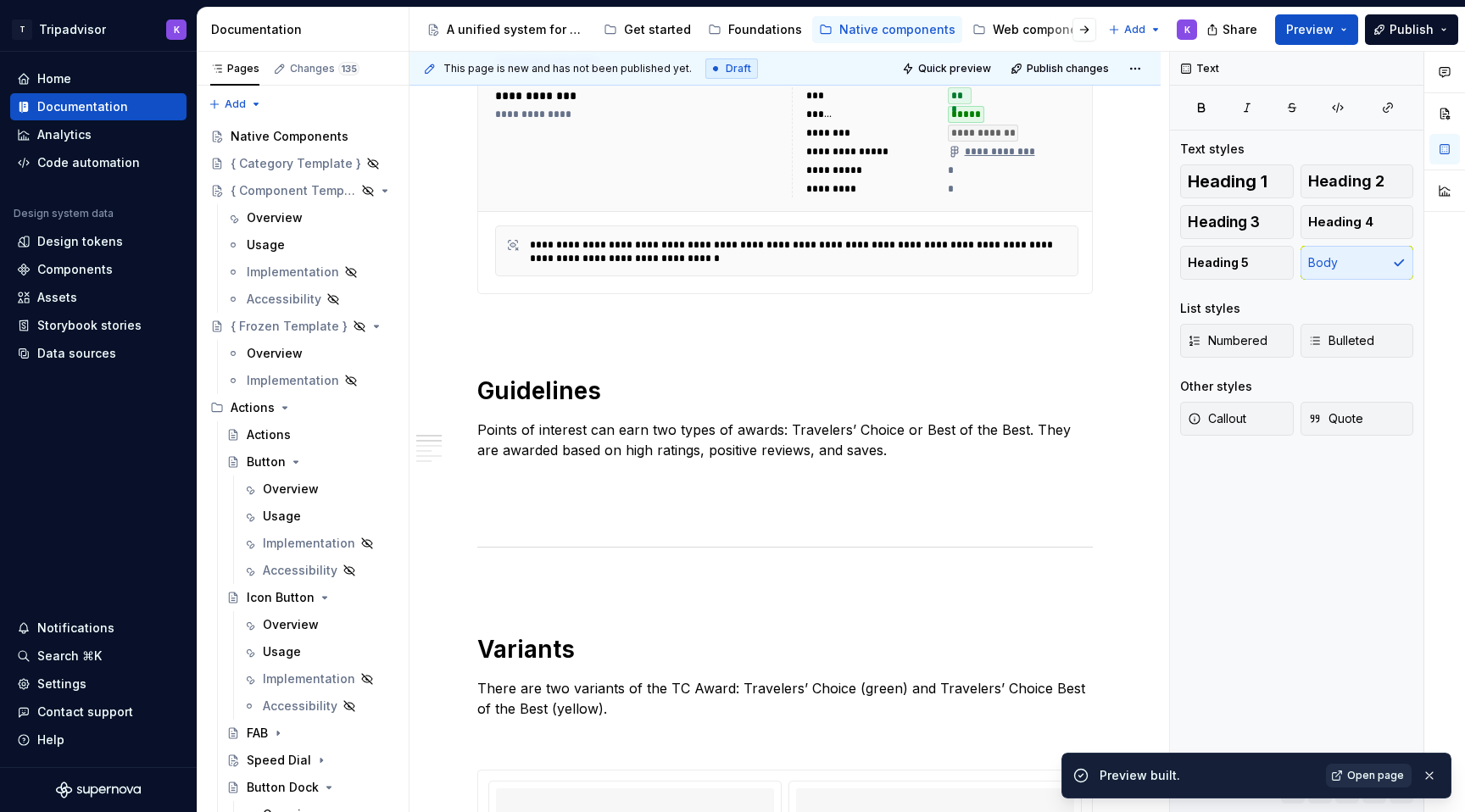
click at [1364, 771] on span "Open page" at bounding box center [1375, 775] width 57 height 14
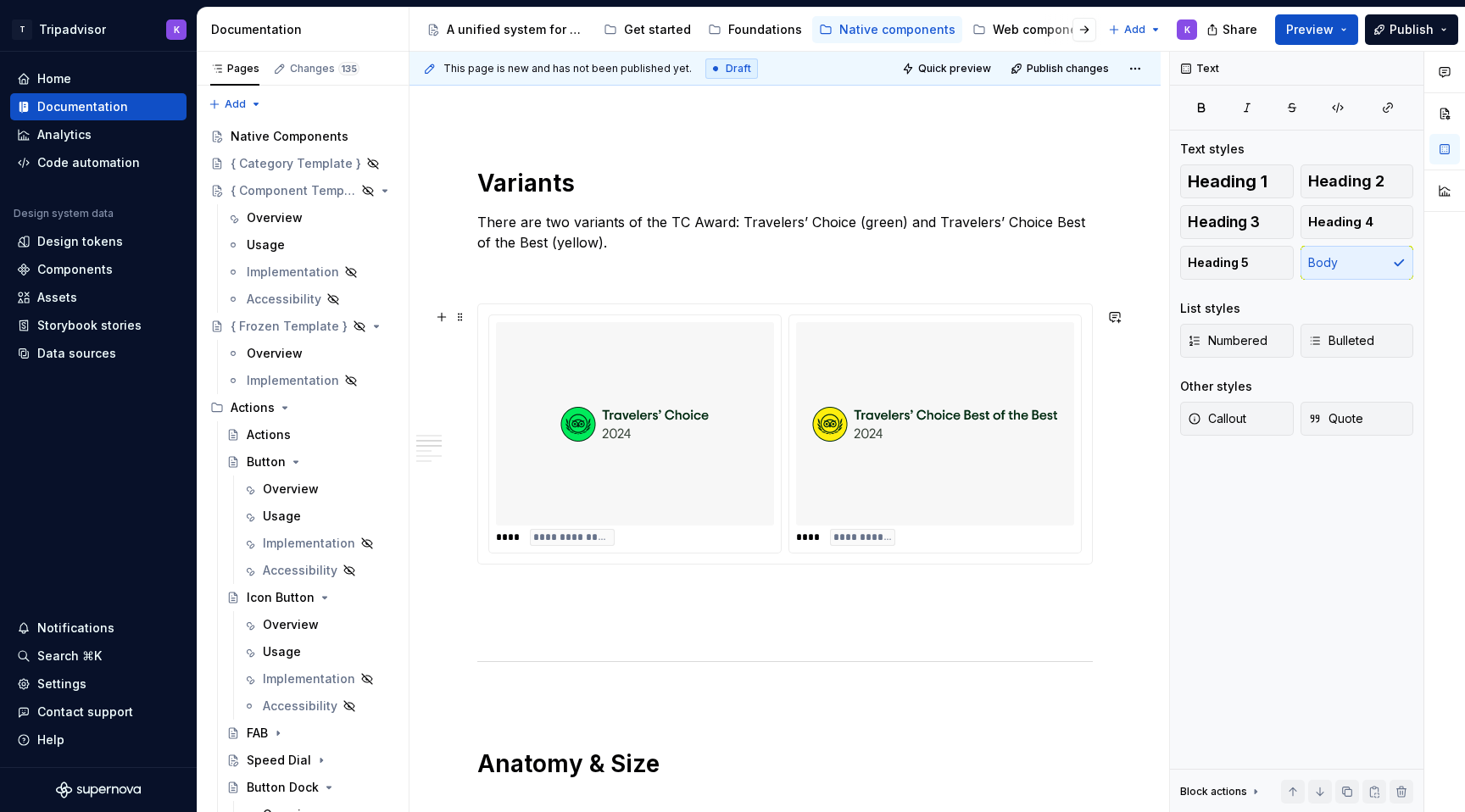
scroll to position [1373, 0]
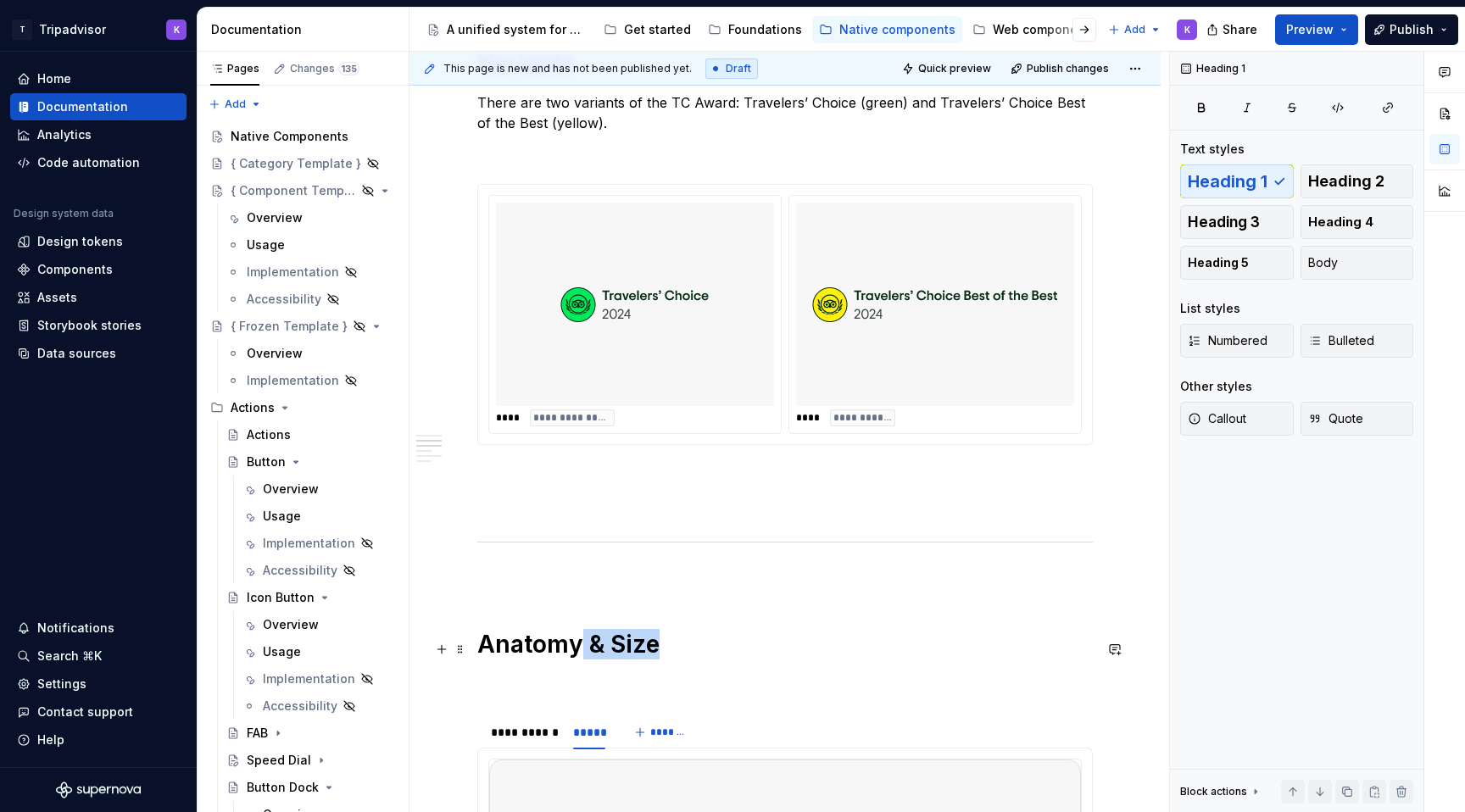
drag, startPoint x: 581, startPoint y: 638, endPoint x: 703, endPoint y: 638, distance: 122.0
click at [703, 638] on h1 "Anatomy & Size" at bounding box center [784, 643] width 615 height 30
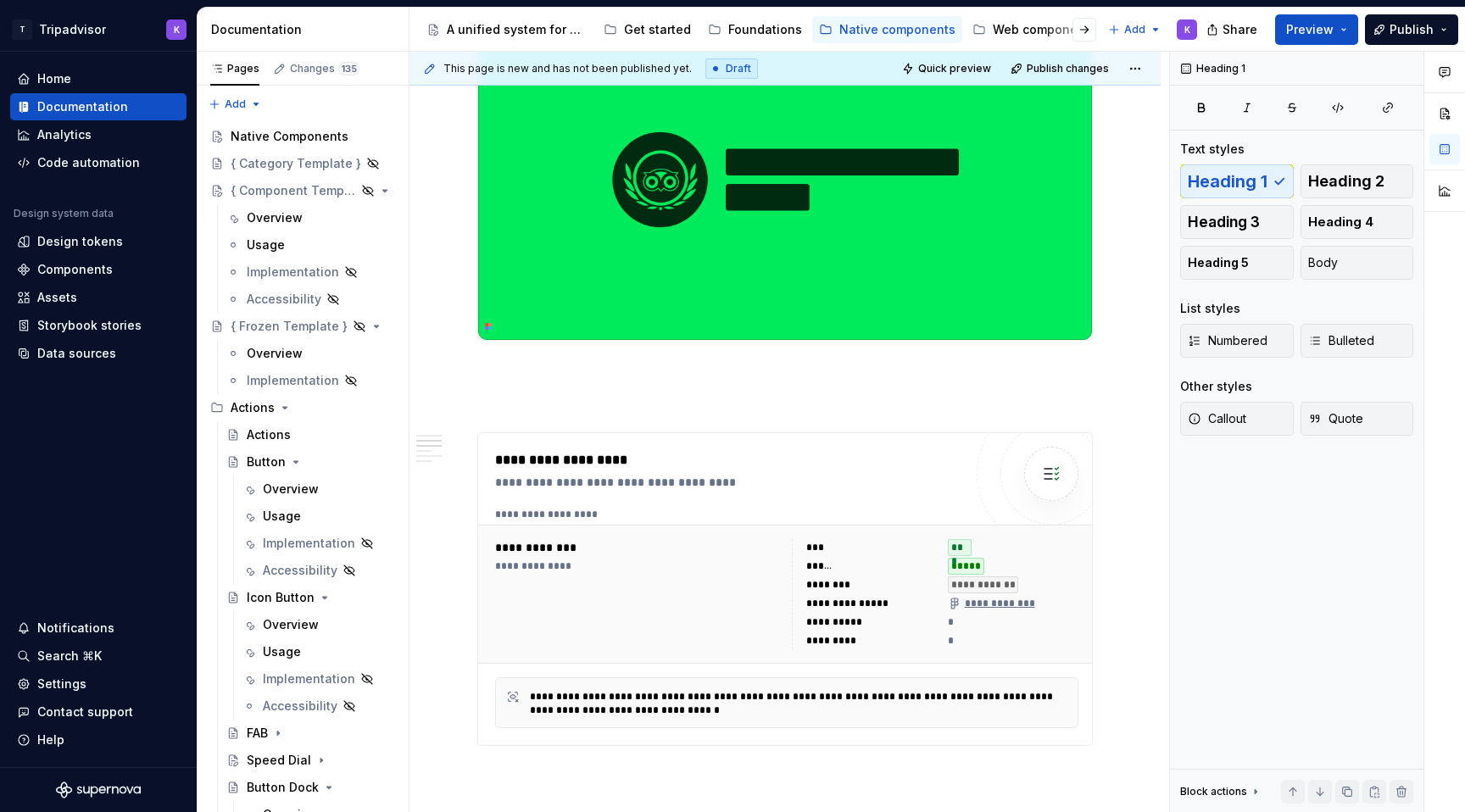
scroll to position [0, 0]
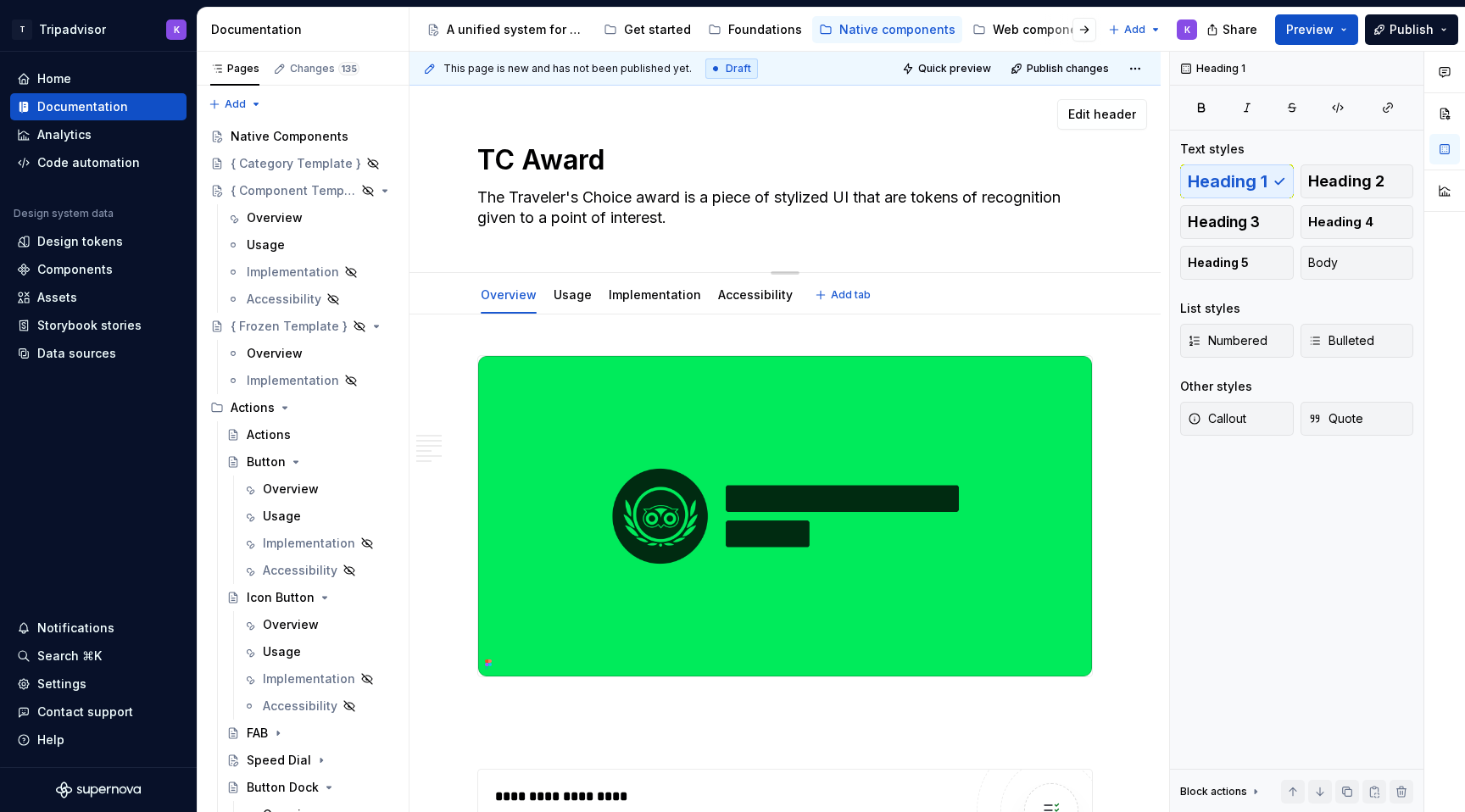
drag, startPoint x: 689, startPoint y: 198, endPoint x: 880, endPoint y: 198, distance: 191.0
click at [880, 198] on textarea "The Traveler's Choice award is a piece of stylized UI that are tokens of recogn…" at bounding box center [781, 208] width 615 height 48
click at [881, 198] on textarea "The Traveler's Choice award is a piece of stylized UI that are tokens of recogn…" at bounding box center [781, 208] width 615 height 48
drag, startPoint x: 887, startPoint y: 198, endPoint x: 688, endPoint y: 198, distance: 199.0
click at [688, 198] on textarea "The Traveler's Choice award is a piece of stylized UI that are tokens of recogn…" at bounding box center [781, 208] width 615 height 48
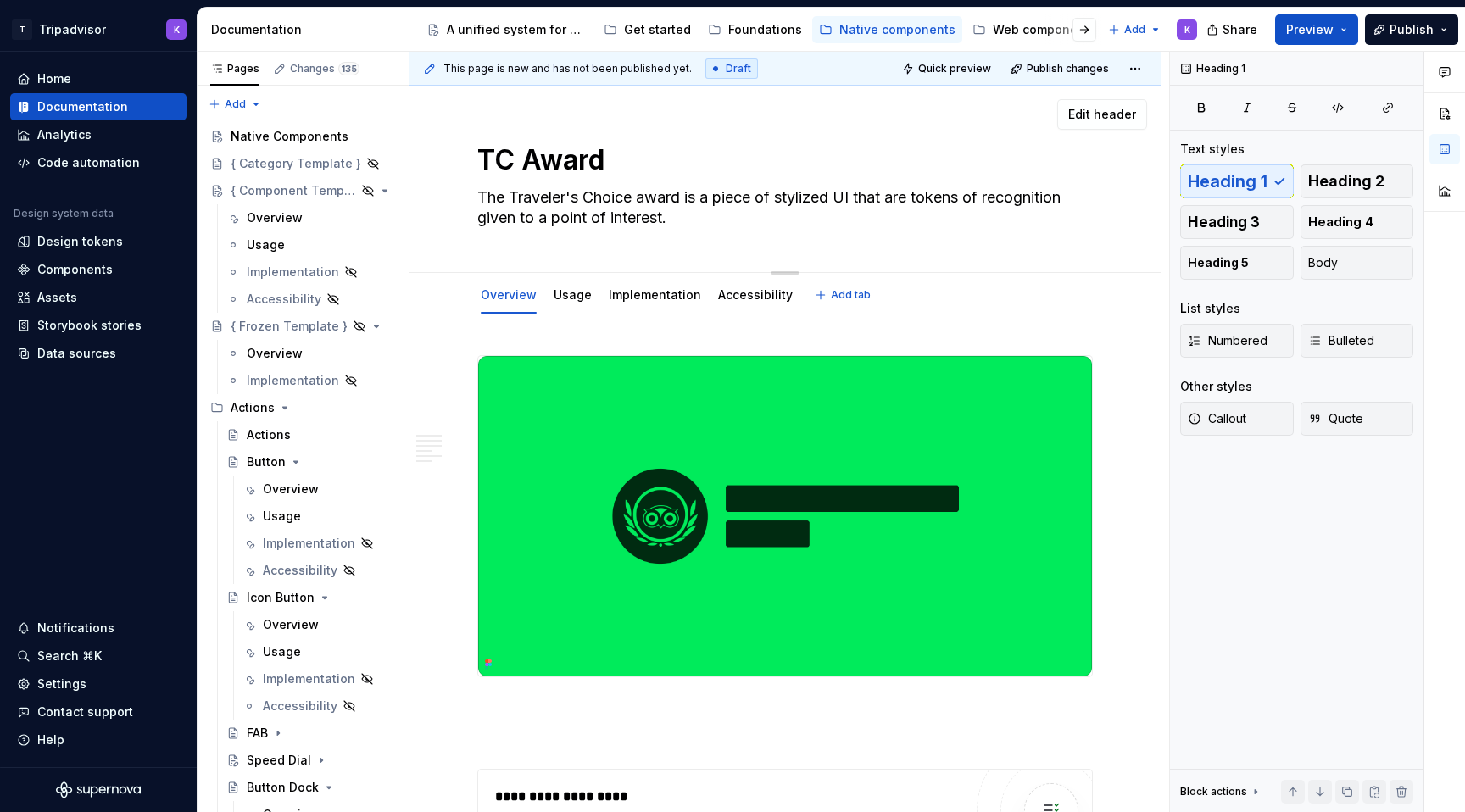
type textarea "*"
type textarea "The Traveler's Choice award are tokens of recognition given to a point of inter…"
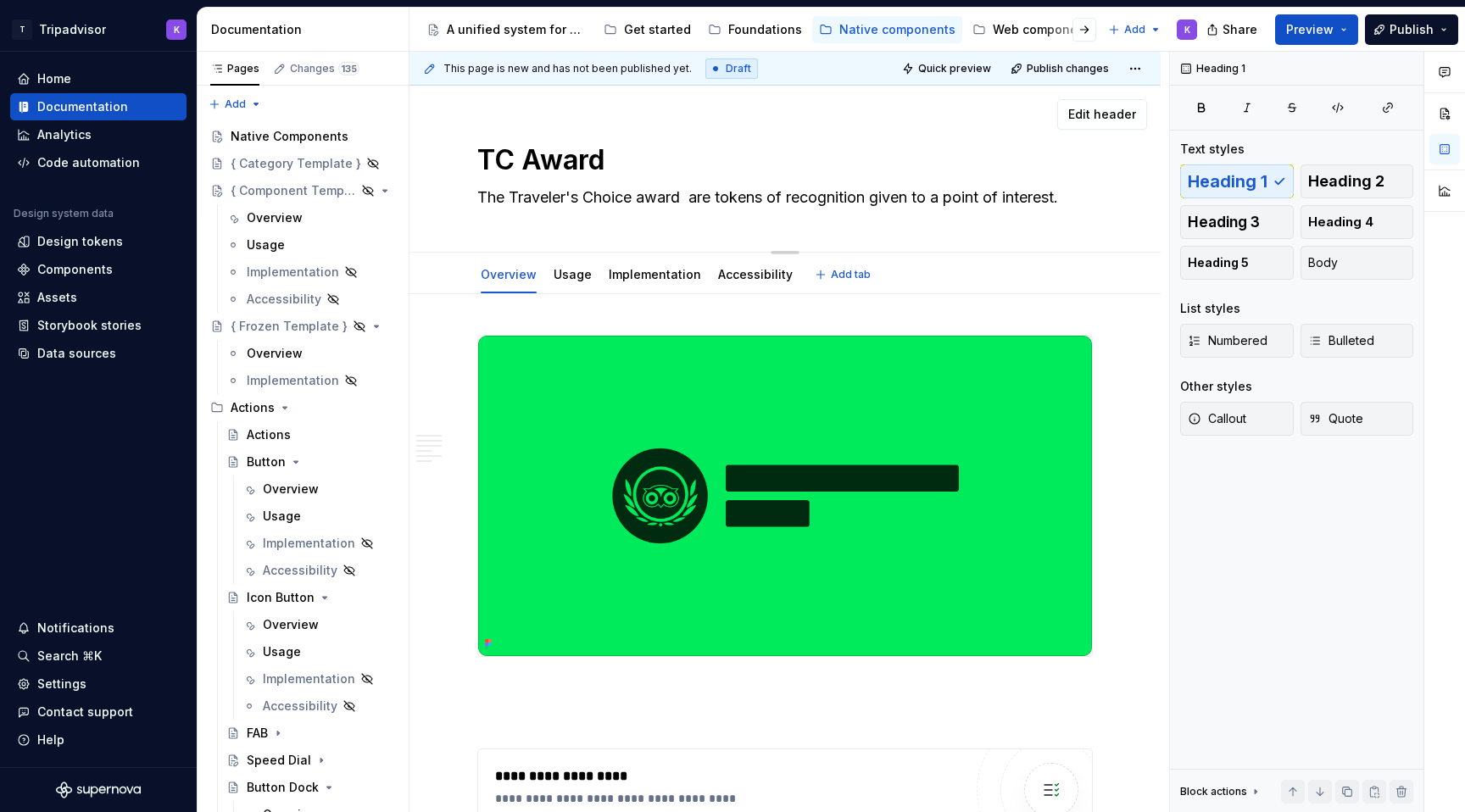
type textarea "*"
type textarea "The Traveler's Choice award are tokens of recognition given to a point of inter…"
type textarea "*"
type textarea "The Traveler's Choice awards are tokens of recognition given to a point of inte…"
type textarea "*"
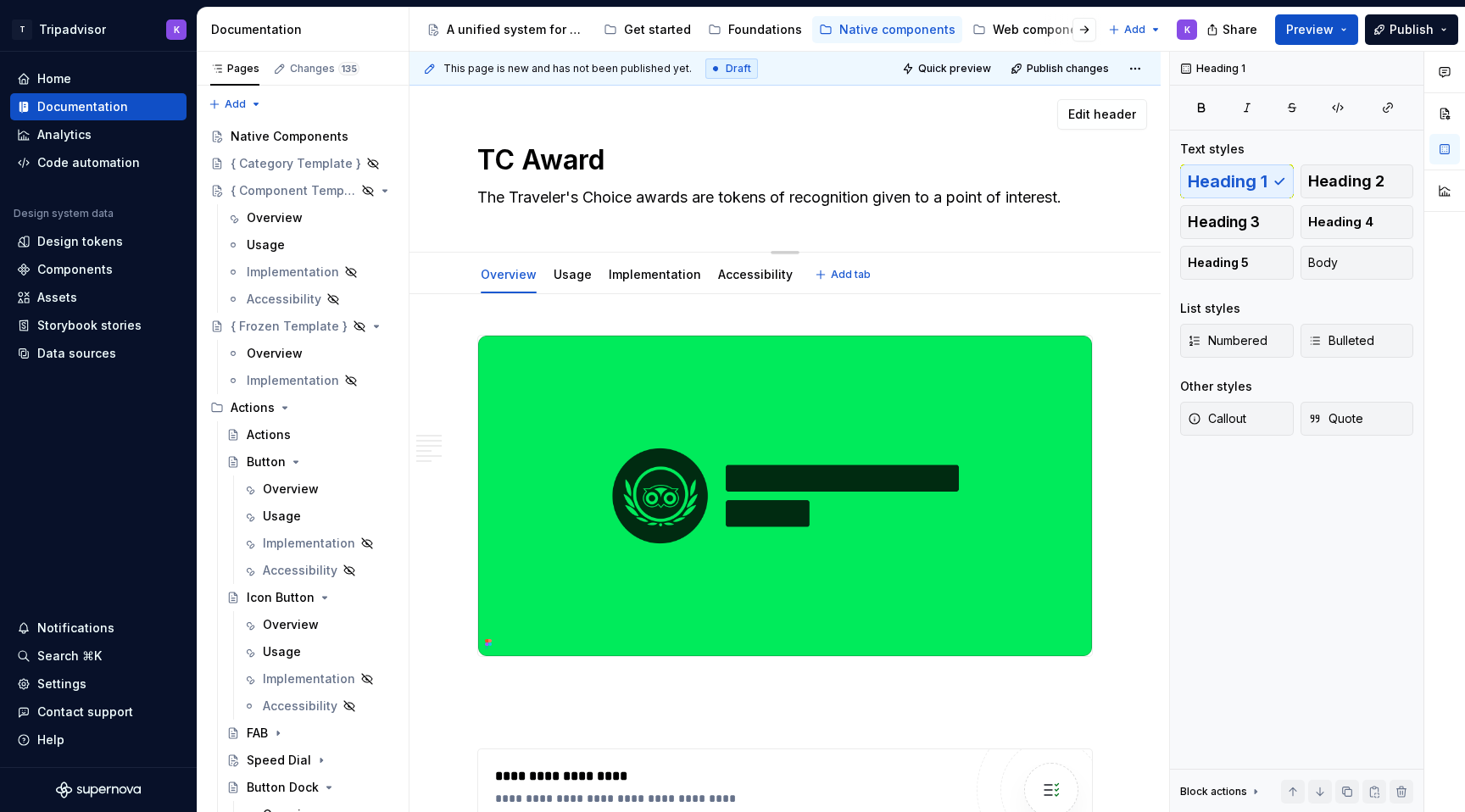
type textarea "The Traveler's Choice awards are tokens of recognition given to a point of inte…"
click at [646, 197] on textarea "The Traveler's Choice awards are tokens of recognition given to a point of inte…" at bounding box center [781, 198] width 615 height 27
type textarea "*"
type textarea "The Traveler's Choice wards are tokens of recognition given to a point of inter…"
type textarea "*"
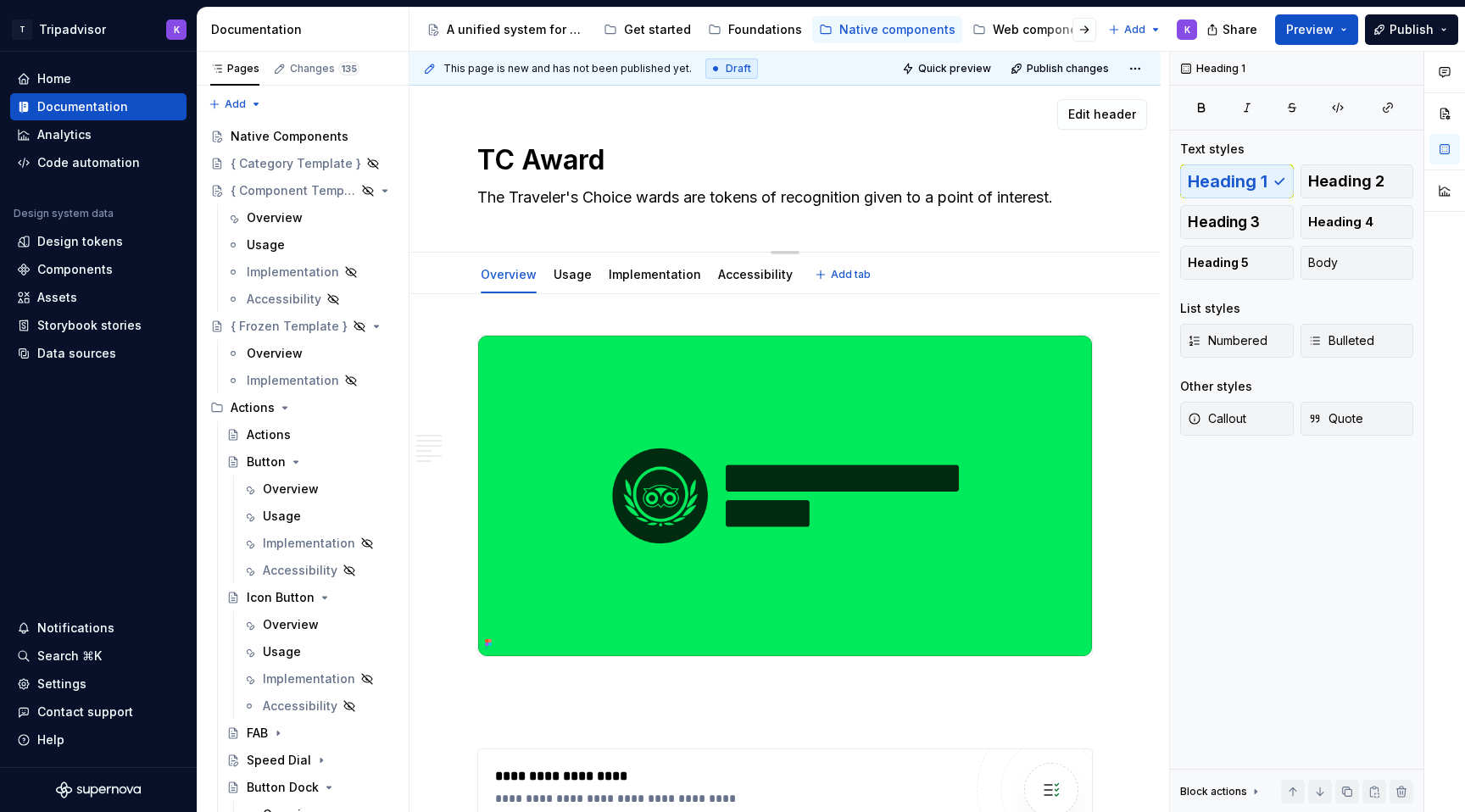
type textarea "The Traveler's Choice Awards are tokens of recognition given to a point of inte…"
type textarea "*"
type textarea "The Traveler's Choice Awards are tokens of recognition given to a point of inte…"
click at [711, 228] on div "TC Award The Traveler's Choice Awards are tokens of recognition given to a poin…" at bounding box center [784, 169] width 615 height 166
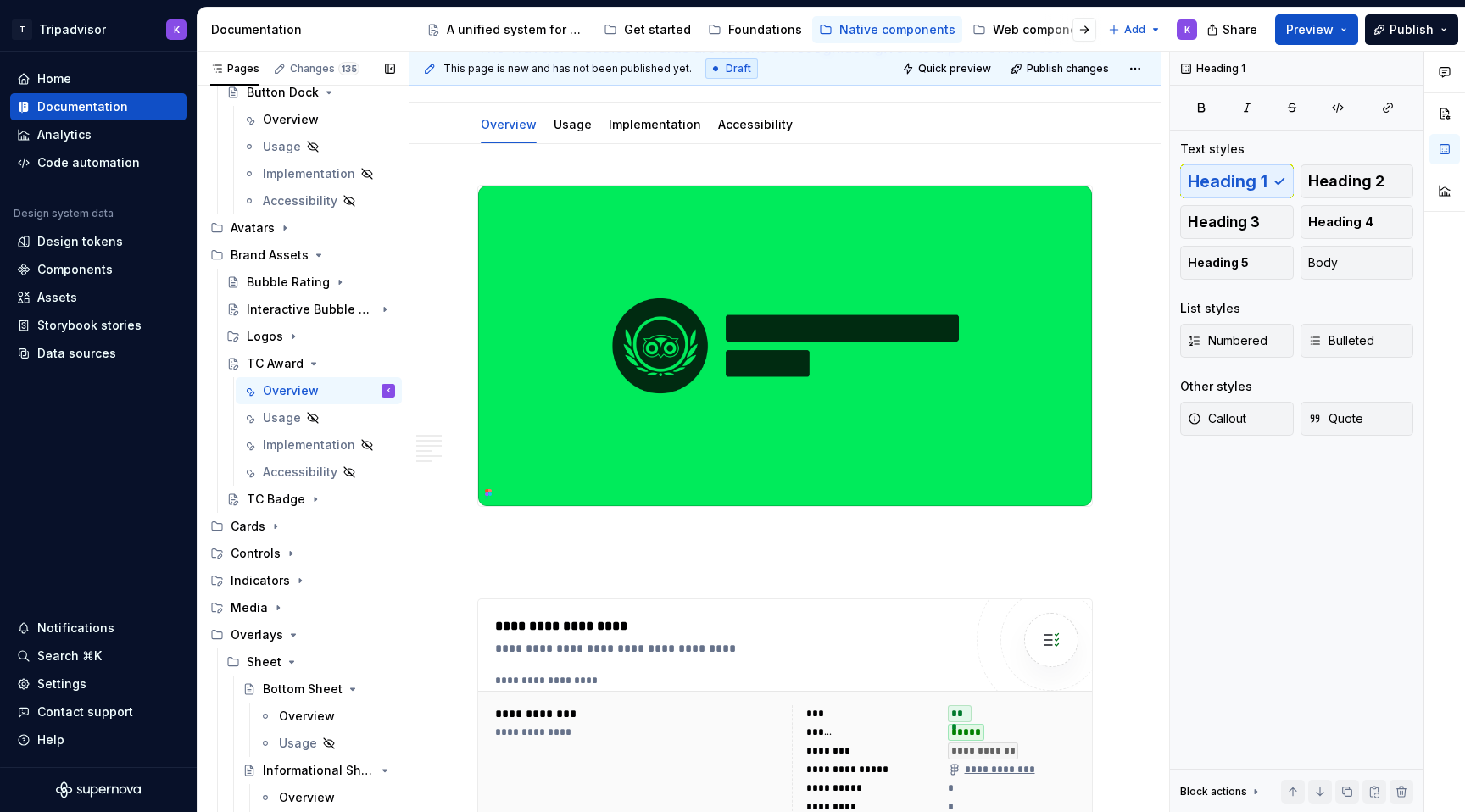
scroll to position [728, 0]
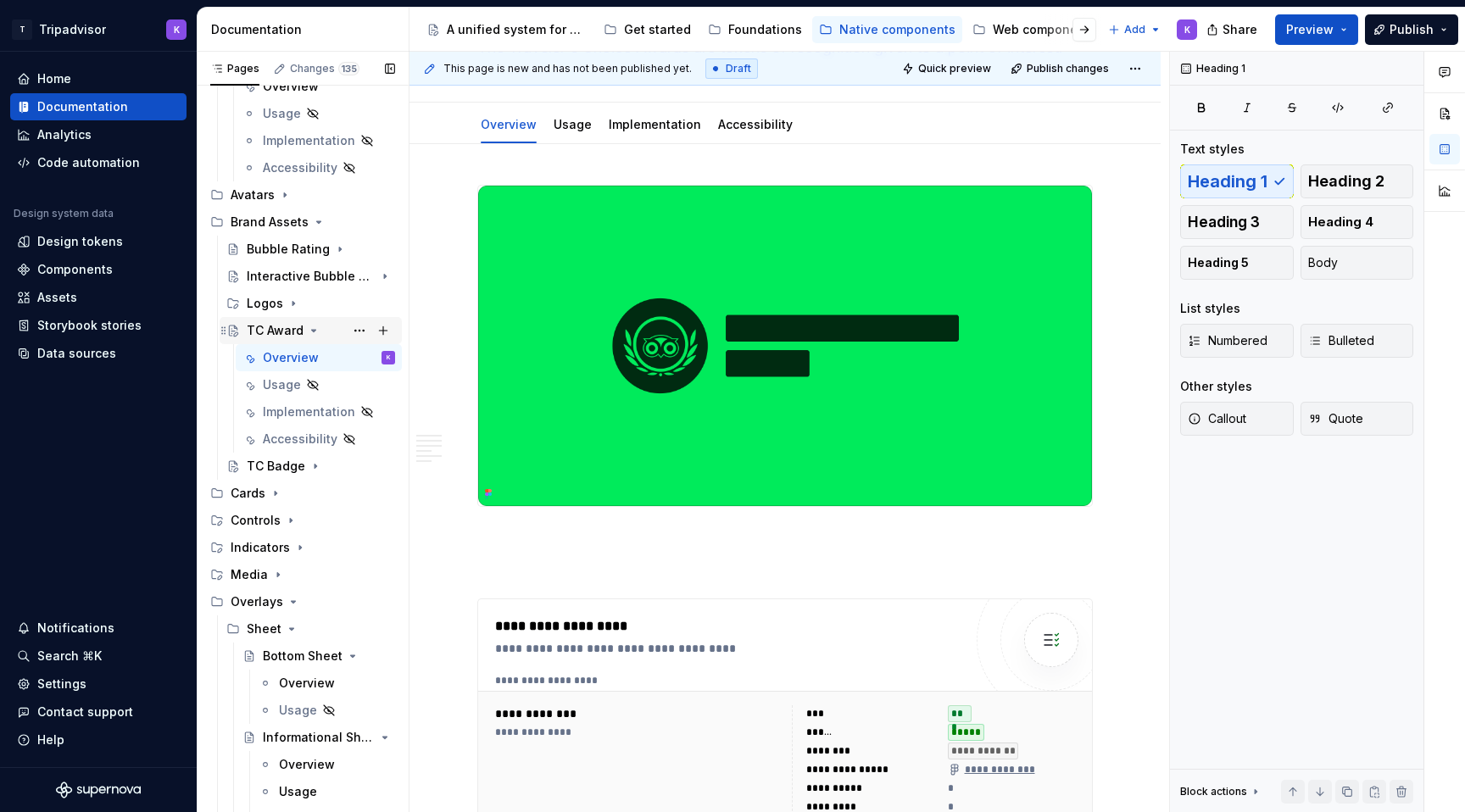
click at [315, 334] on icon "Page tree" at bounding box center [314, 330] width 14 height 14
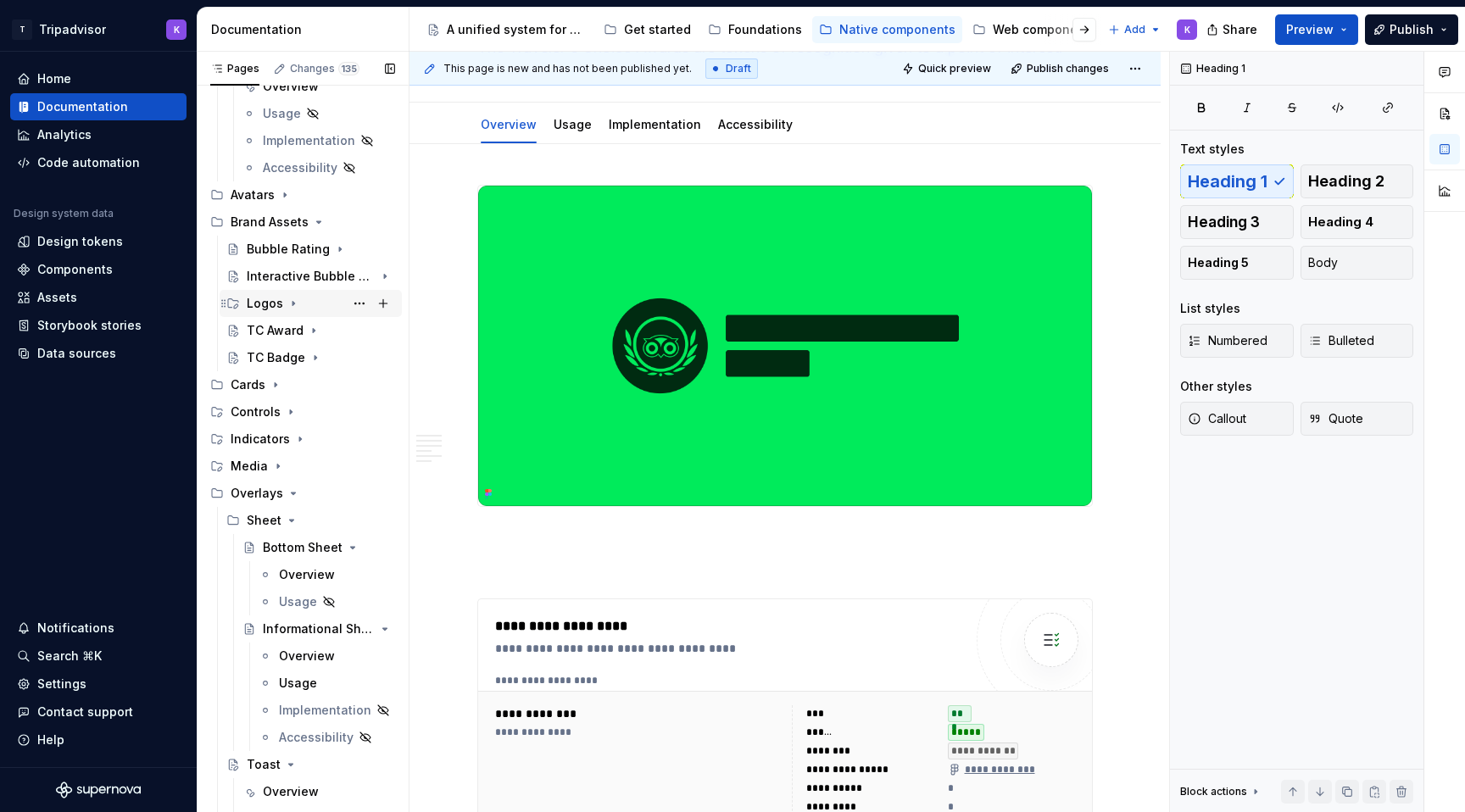
click at [297, 308] on icon "Page tree" at bounding box center [294, 303] width 14 height 14
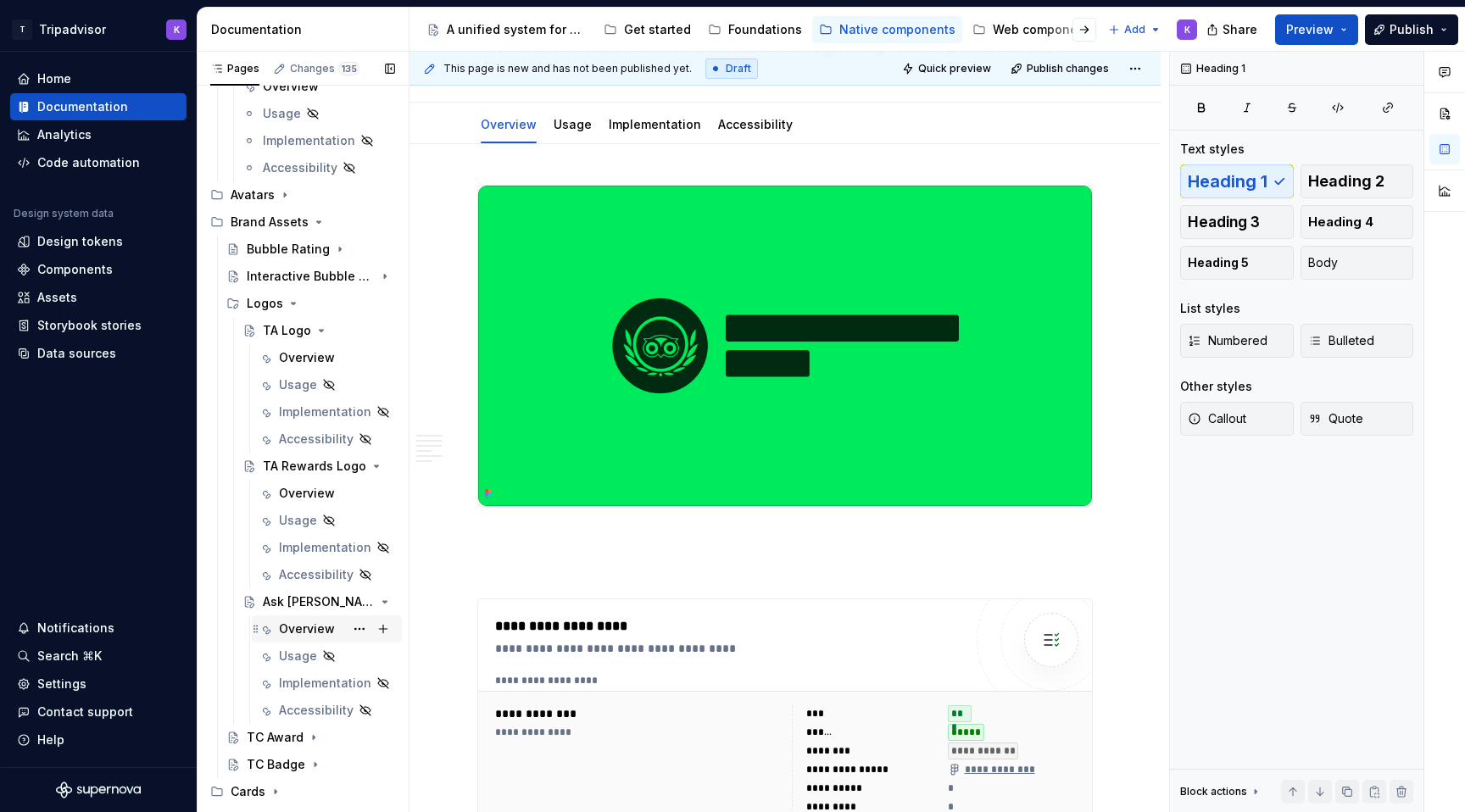
click at [313, 622] on div "Overview" at bounding box center [306, 628] width 56 height 17
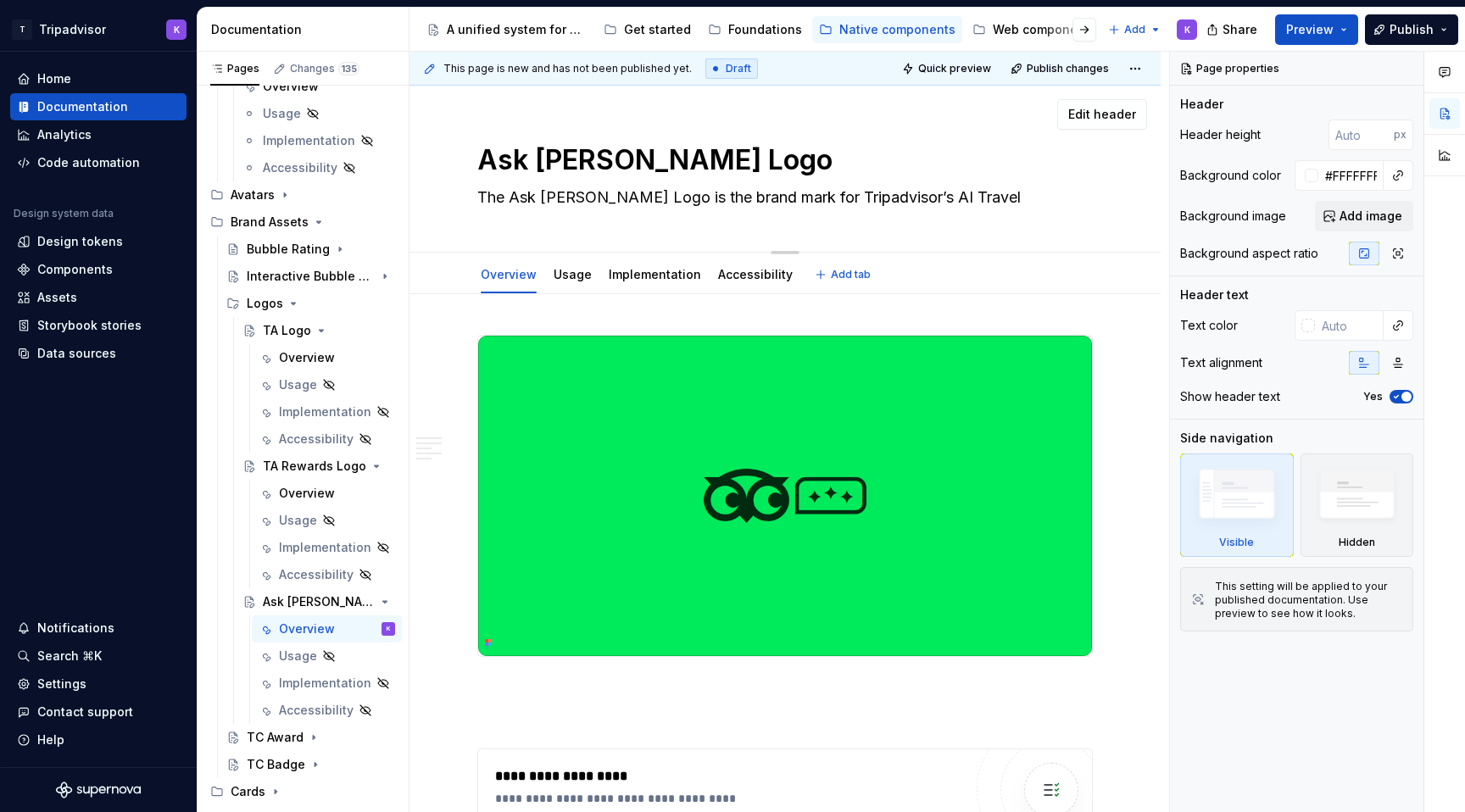
drag, startPoint x: 480, startPoint y: 197, endPoint x: 1019, endPoint y: 197, distance: 539.0
click at [1019, 197] on textarea "The Ask [PERSON_NAME] Logo is the brand mark for Tripadvisor’s AI Travel Compan…" at bounding box center [781, 198] width 615 height 27
type textarea "*"
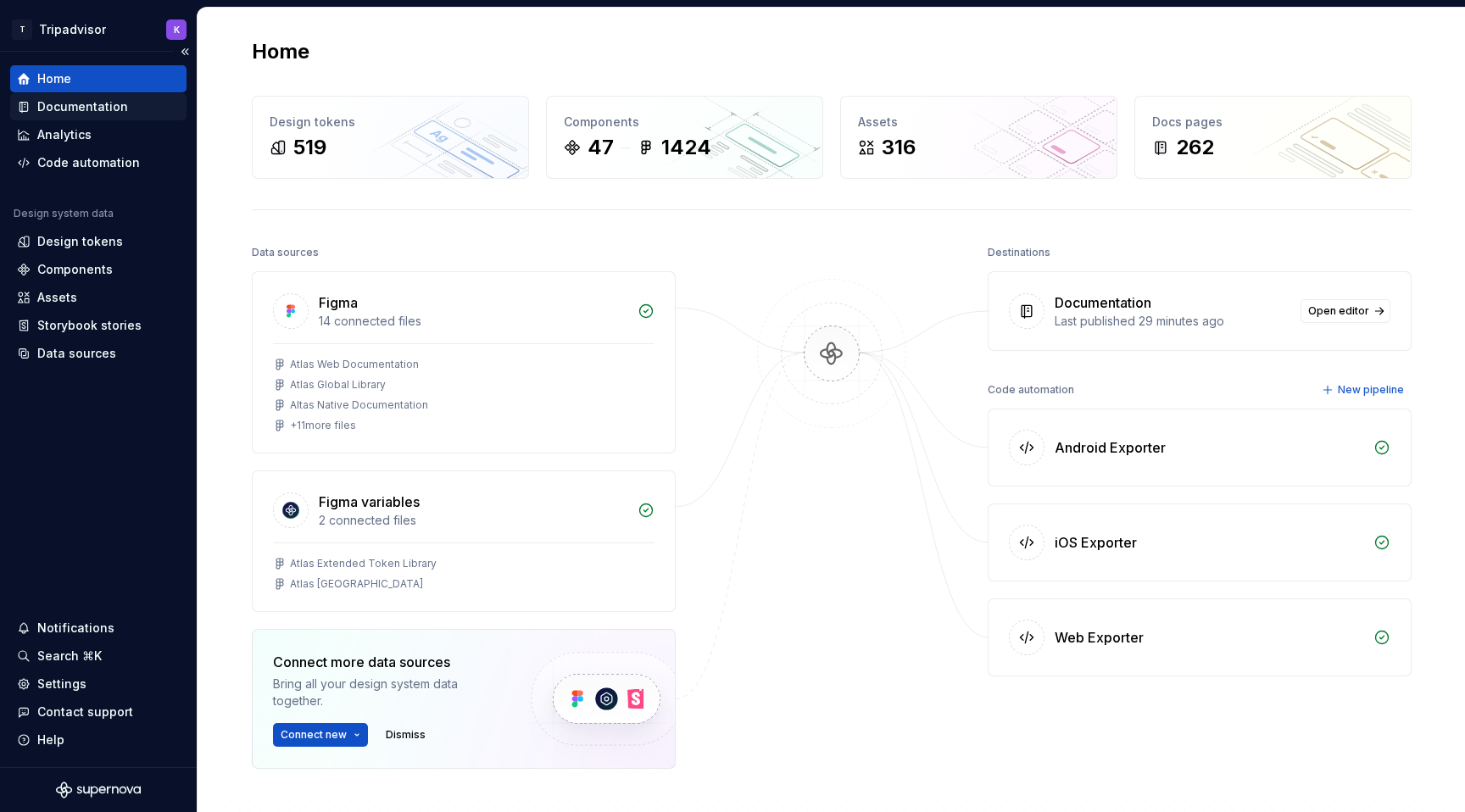
click at [64, 101] on div "Documentation" at bounding box center [82, 106] width 91 height 17
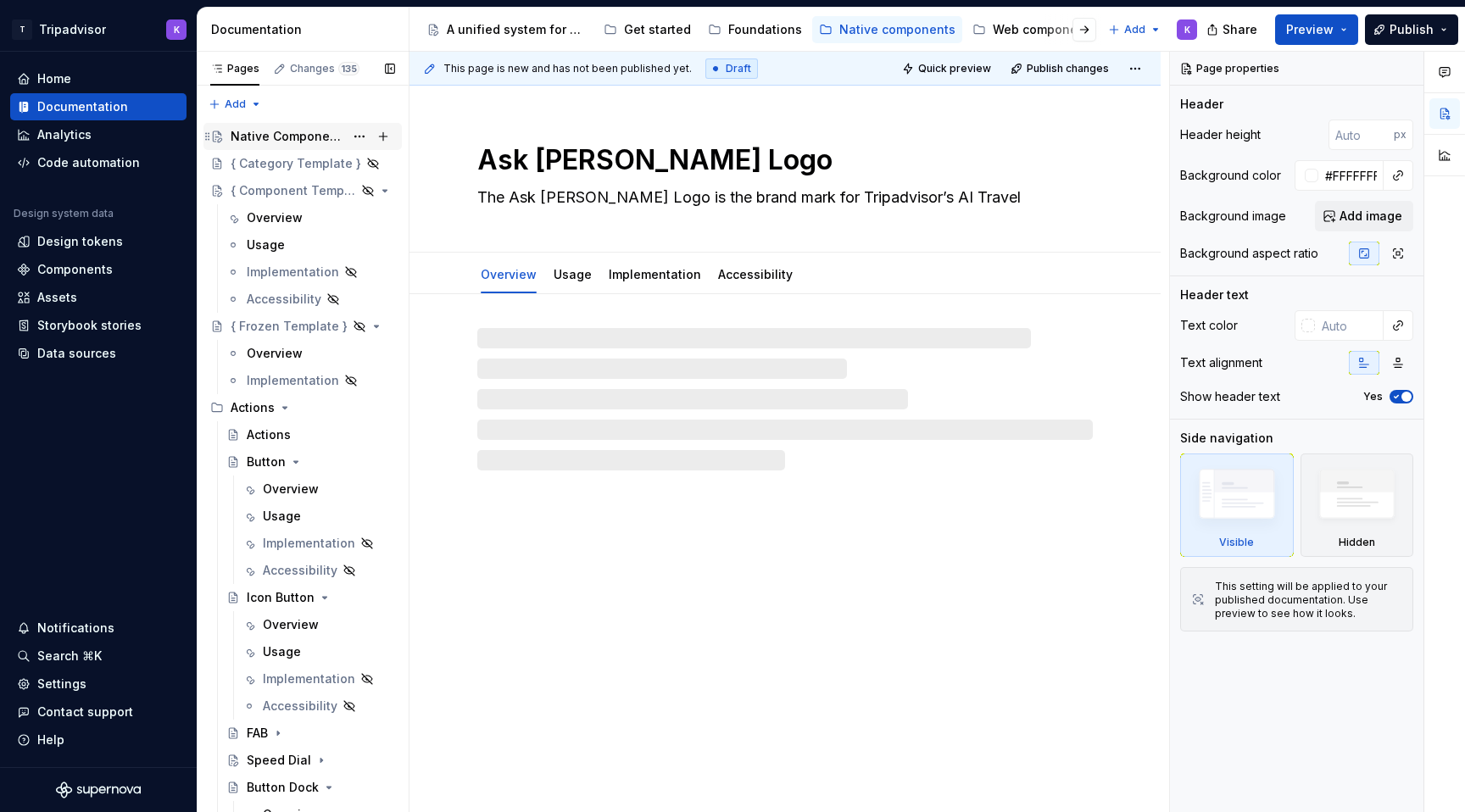
click at [280, 139] on div "Native Components" at bounding box center [287, 135] width 113 height 17
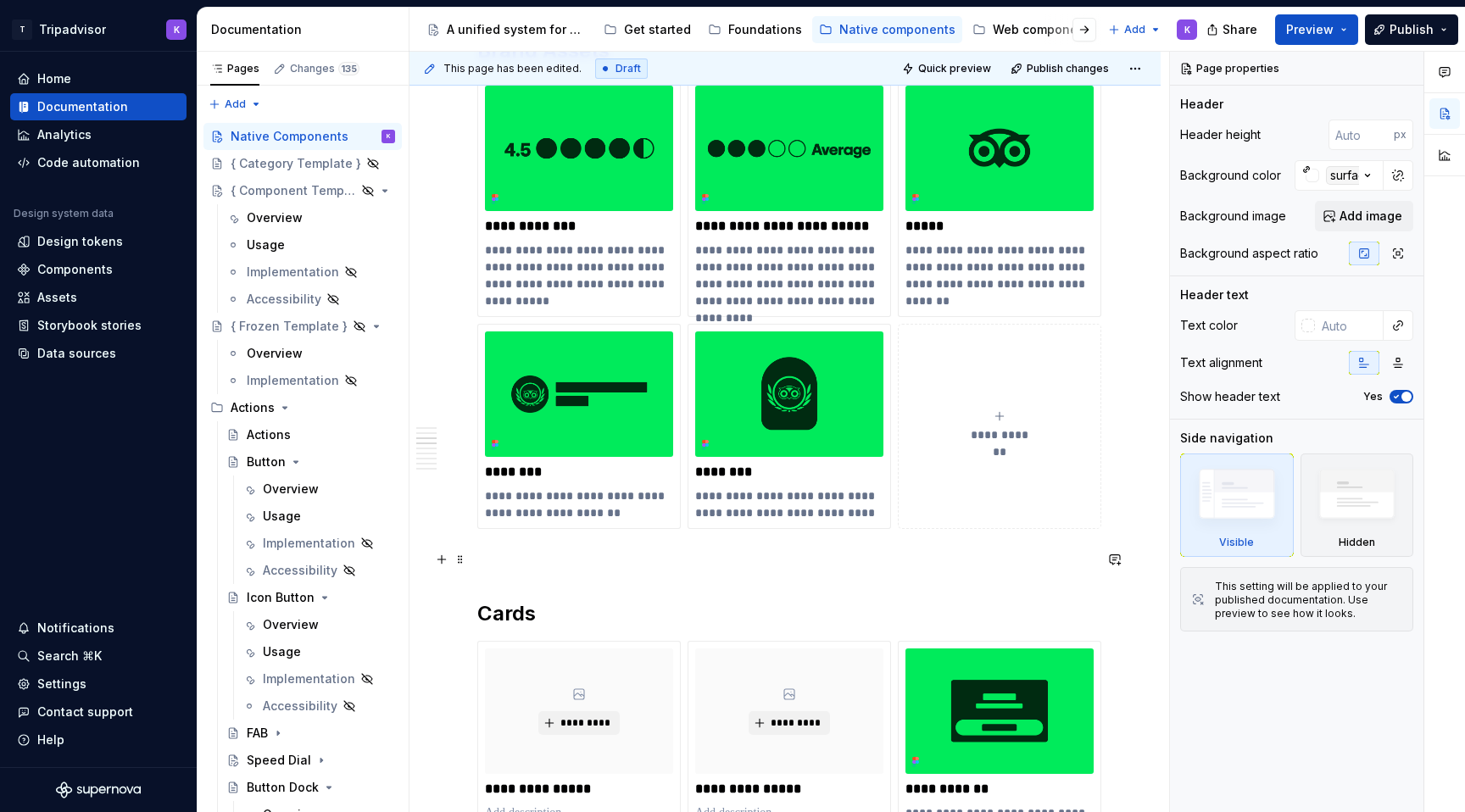
scroll to position [1217, 0]
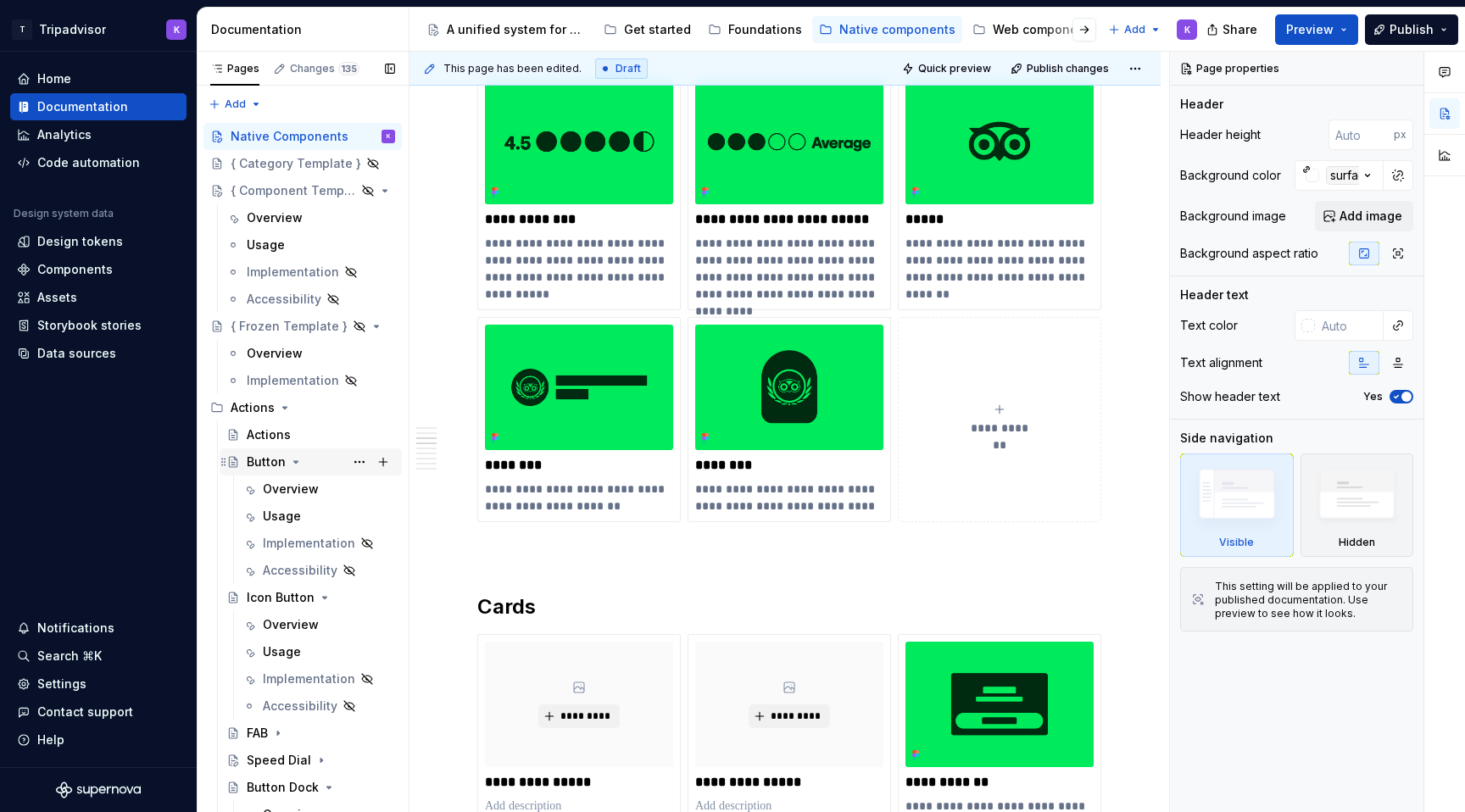
click at [296, 456] on icon "Page tree" at bounding box center [296, 462] width 14 height 14
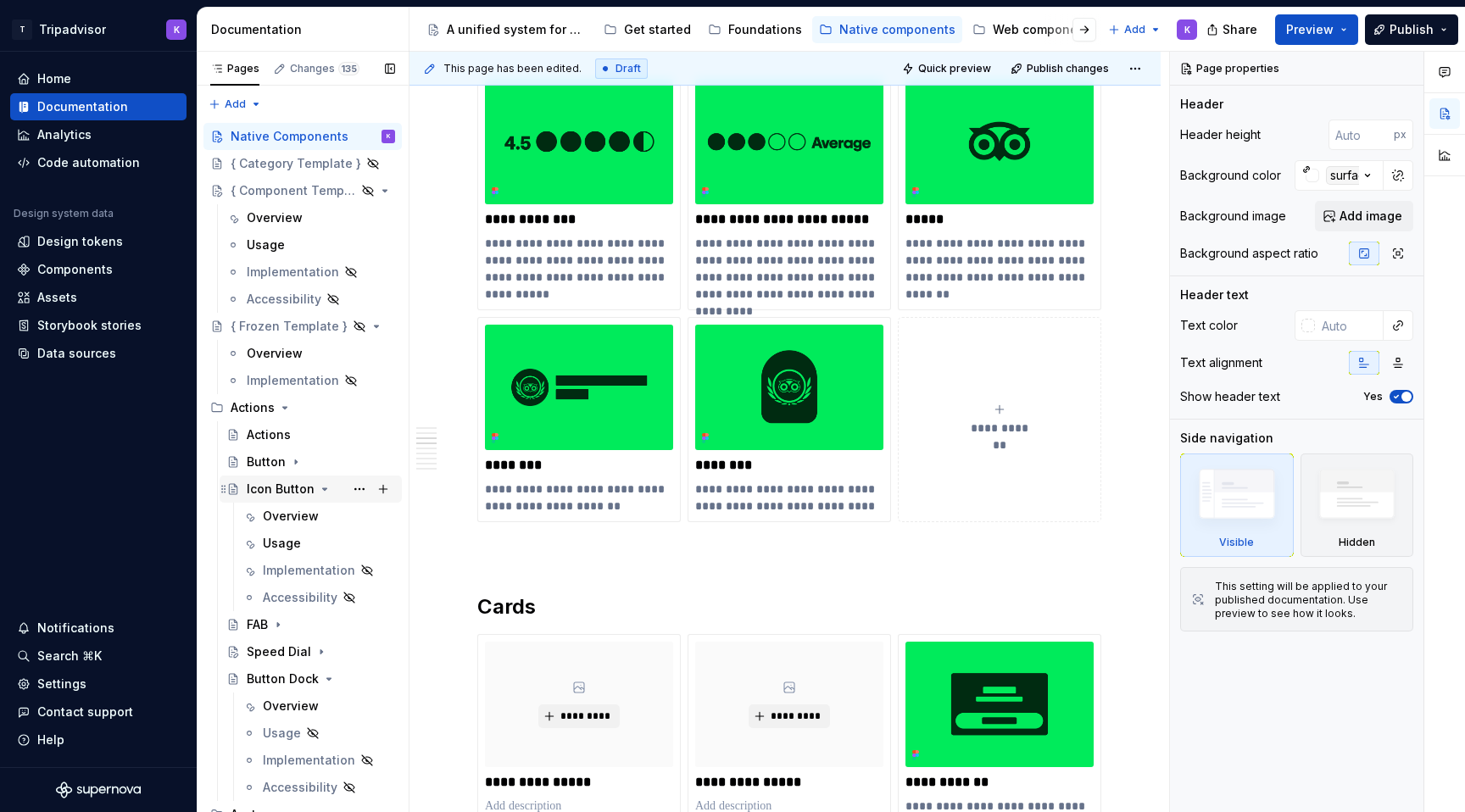
click at [319, 489] on icon "Page tree" at bounding box center [325, 489] width 14 height 14
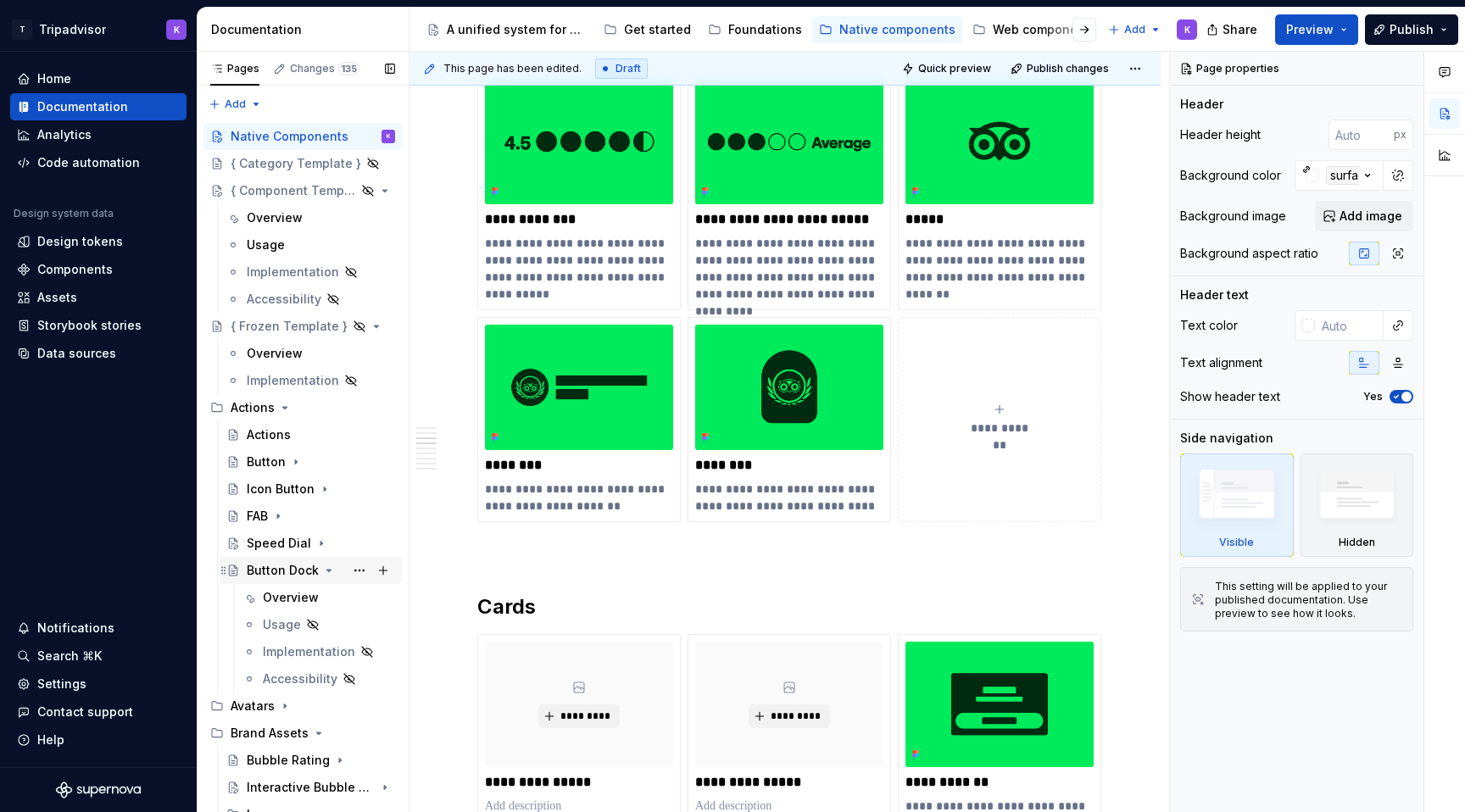
click at [322, 573] on icon "Page tree" at bounding box center [329, 570] width 14 height 14
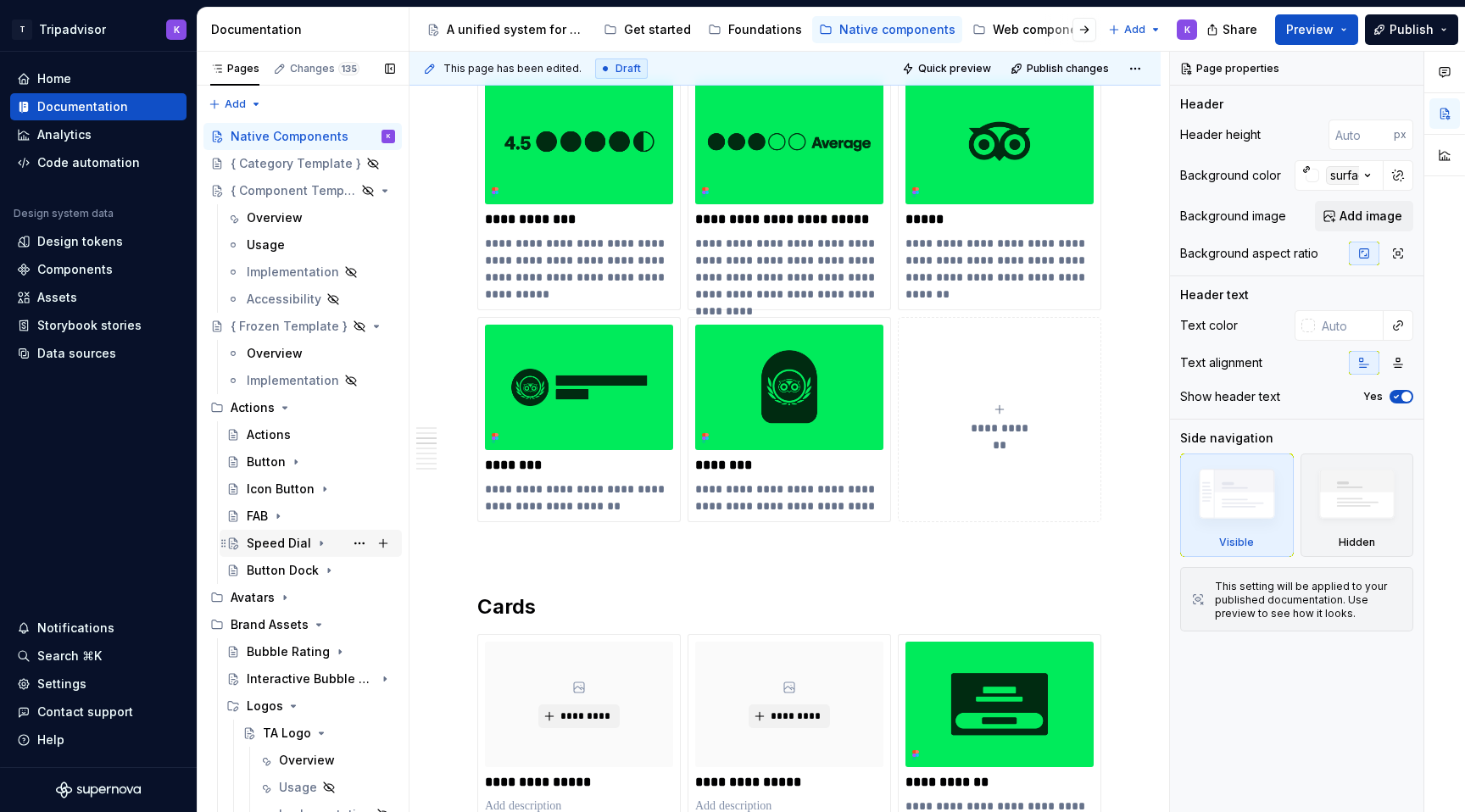
click at [287, 537] on div "Speed Dial" at bounding box center [279, 542] width 64 height 17
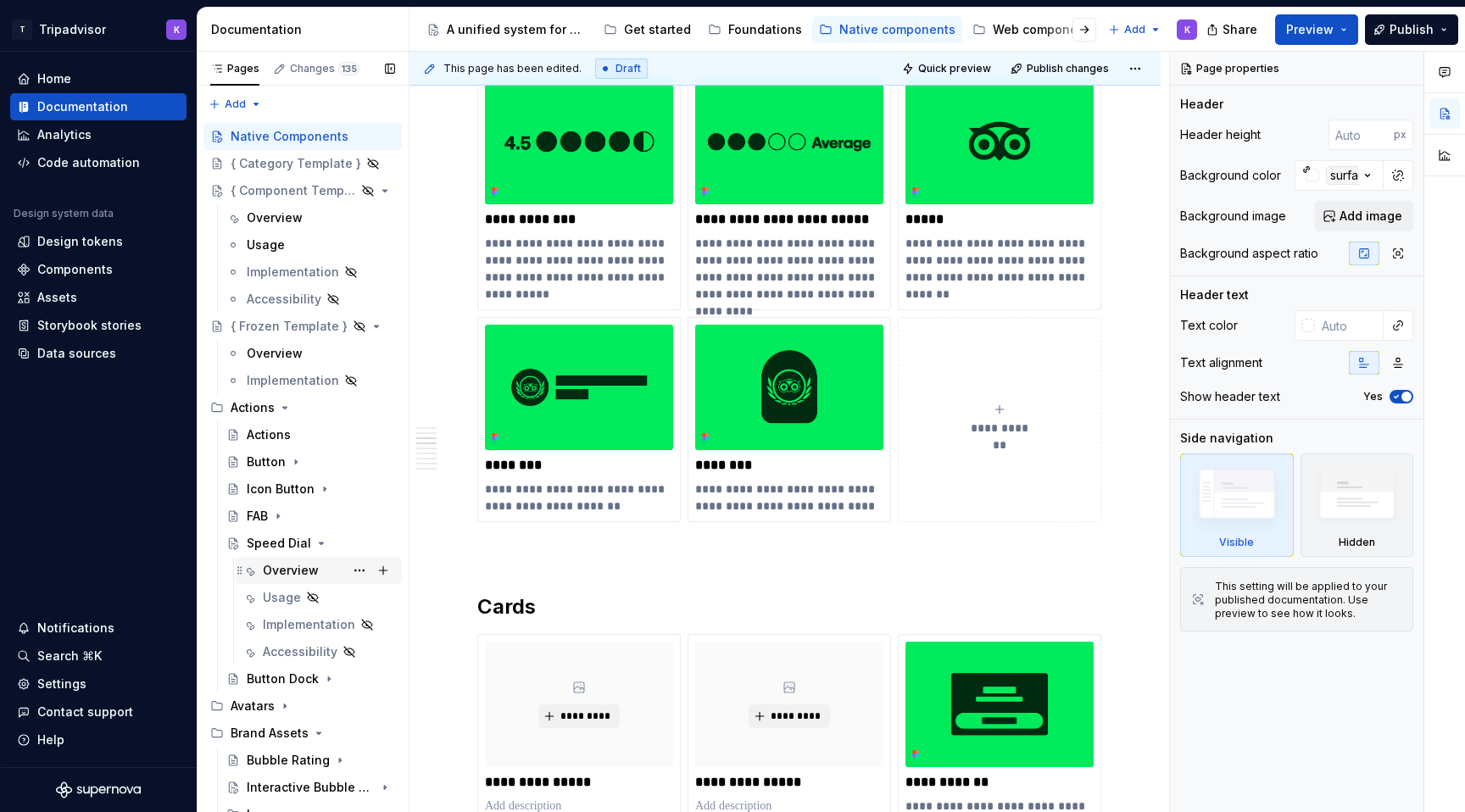
click at [313, 566] on div "Overview" at bounding box center [290, 569] width 56 height 17
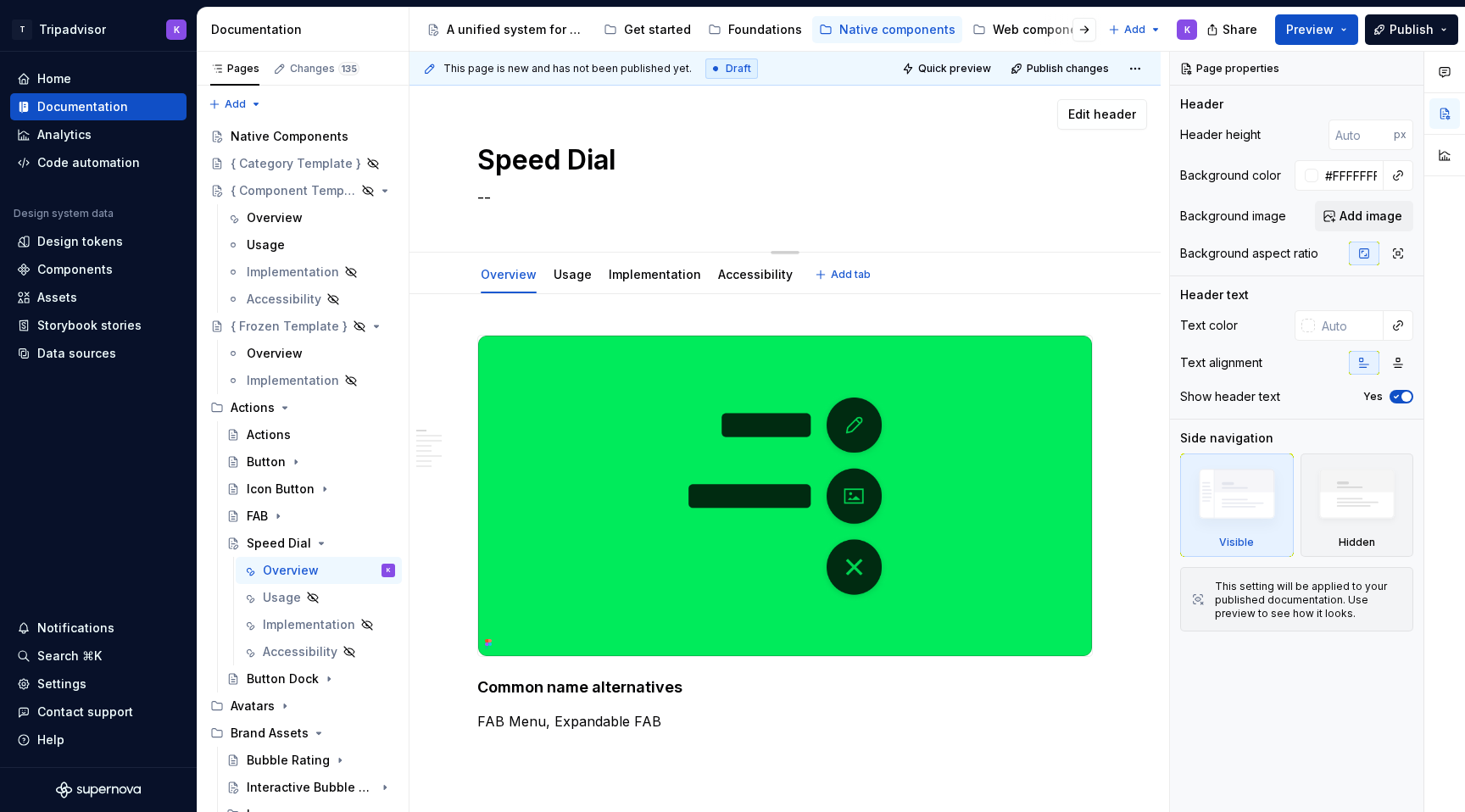
click at [495, 197] on textarea "--" at bounding box center [781, 198] width 615 height 27
paste textarea "A Speed Dial is a floating action button (FAB) that expands to reveal a set of …"
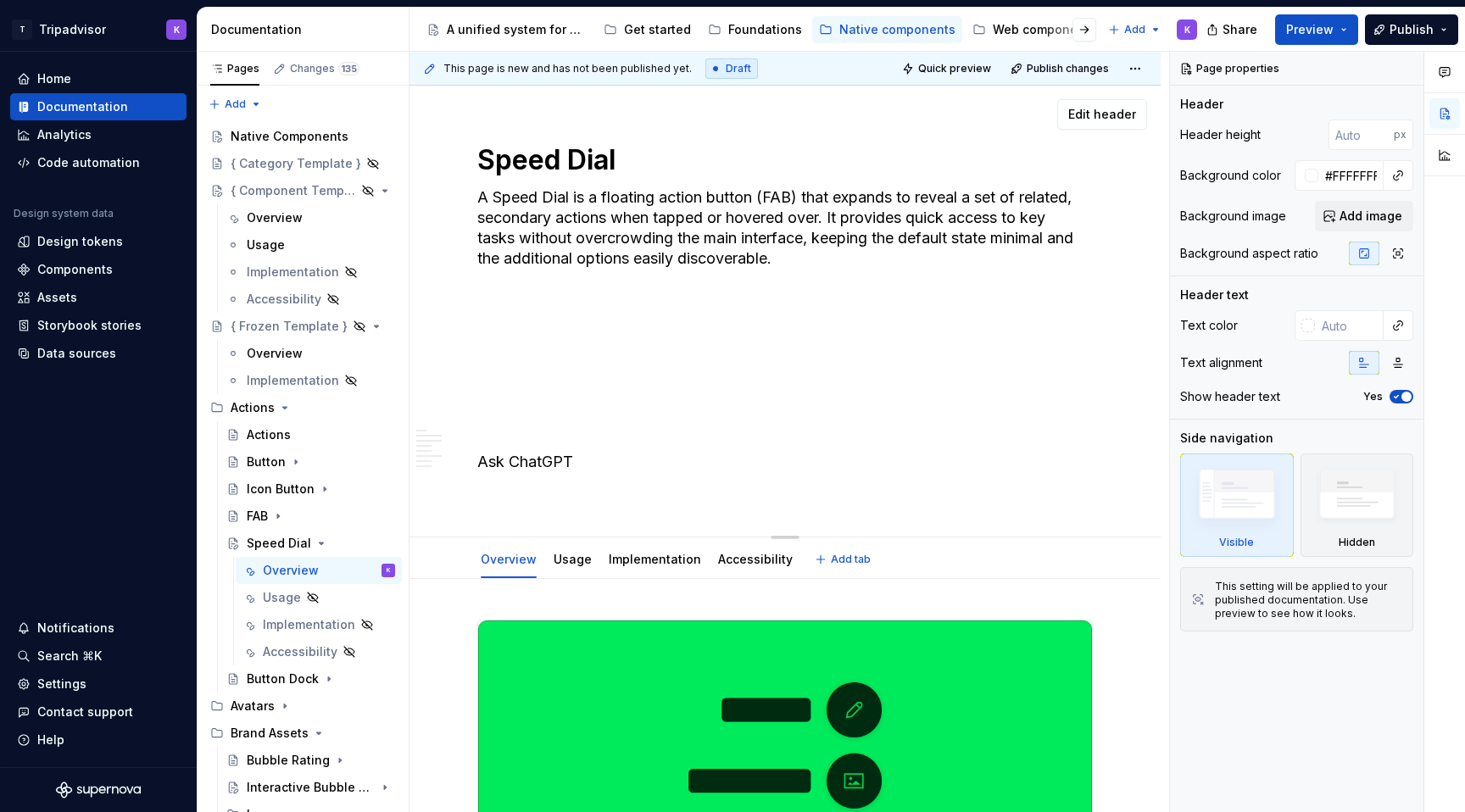
click at [502, 195] on textarea "A Speed Dial is a floating action button (FAB) that expands to reveal a set of …" at bounding box center [781, 340] width 615 height 312
click at [549, 199] on textarea "A speed Dial is a floating action button (FAB) that expands to reveal a set of …" at bounding box center [781, 340] width 615 height 312
click at [590, 308] on textarea "A speed dial is a floating action button (FAB) that expands to reveal a set of …" at bounding box center [781, 340] width 615 height 312
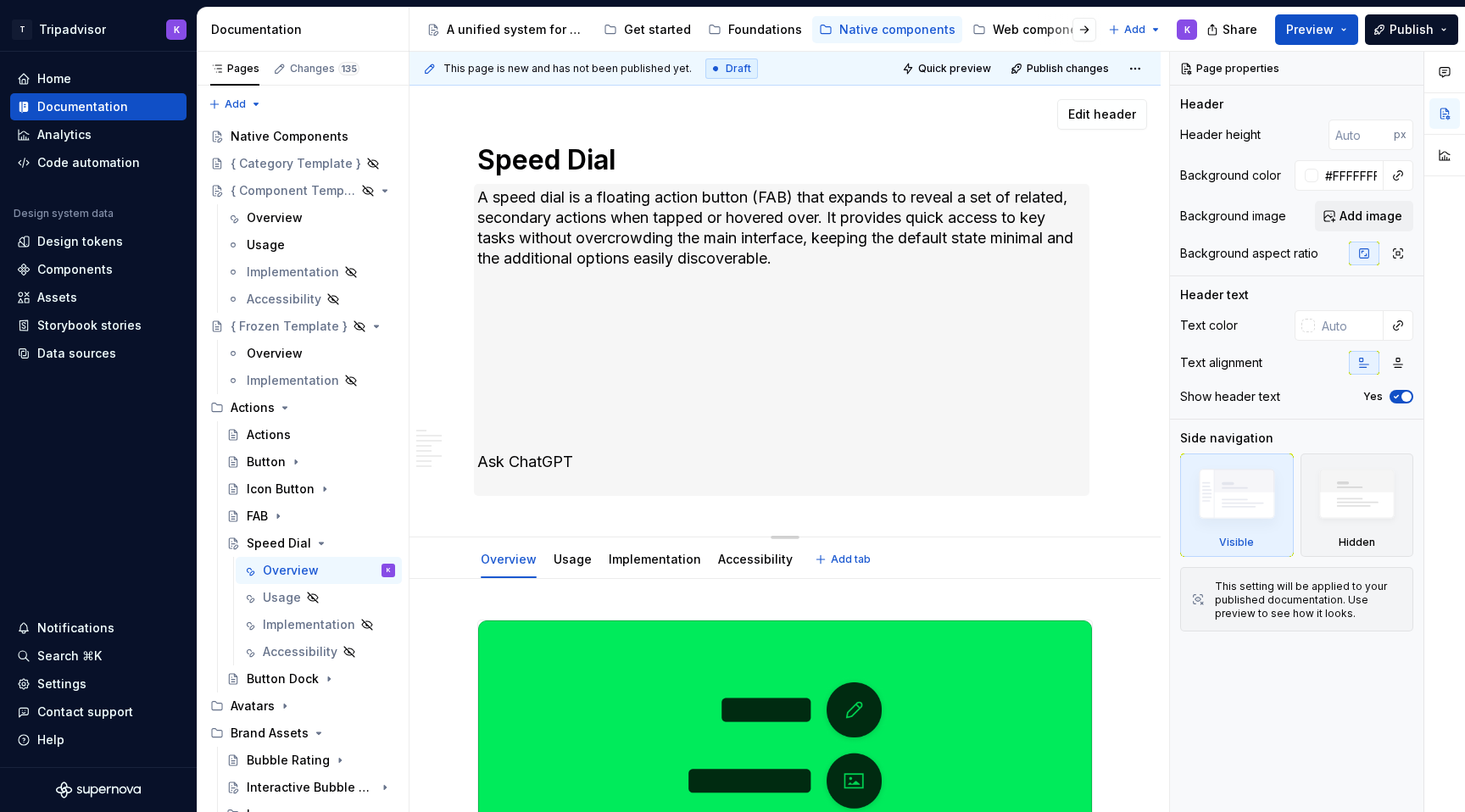
drag, startPoint x: 607, startPoint y: 496, endPoint x: 509, endPoint y: 323, distance: 198.8
click at [509, 323] on div "Speed Dial A speed dial is a floating action button (FAB) that expands to revea…" at bounding box center [784, 311] width 615 height 450
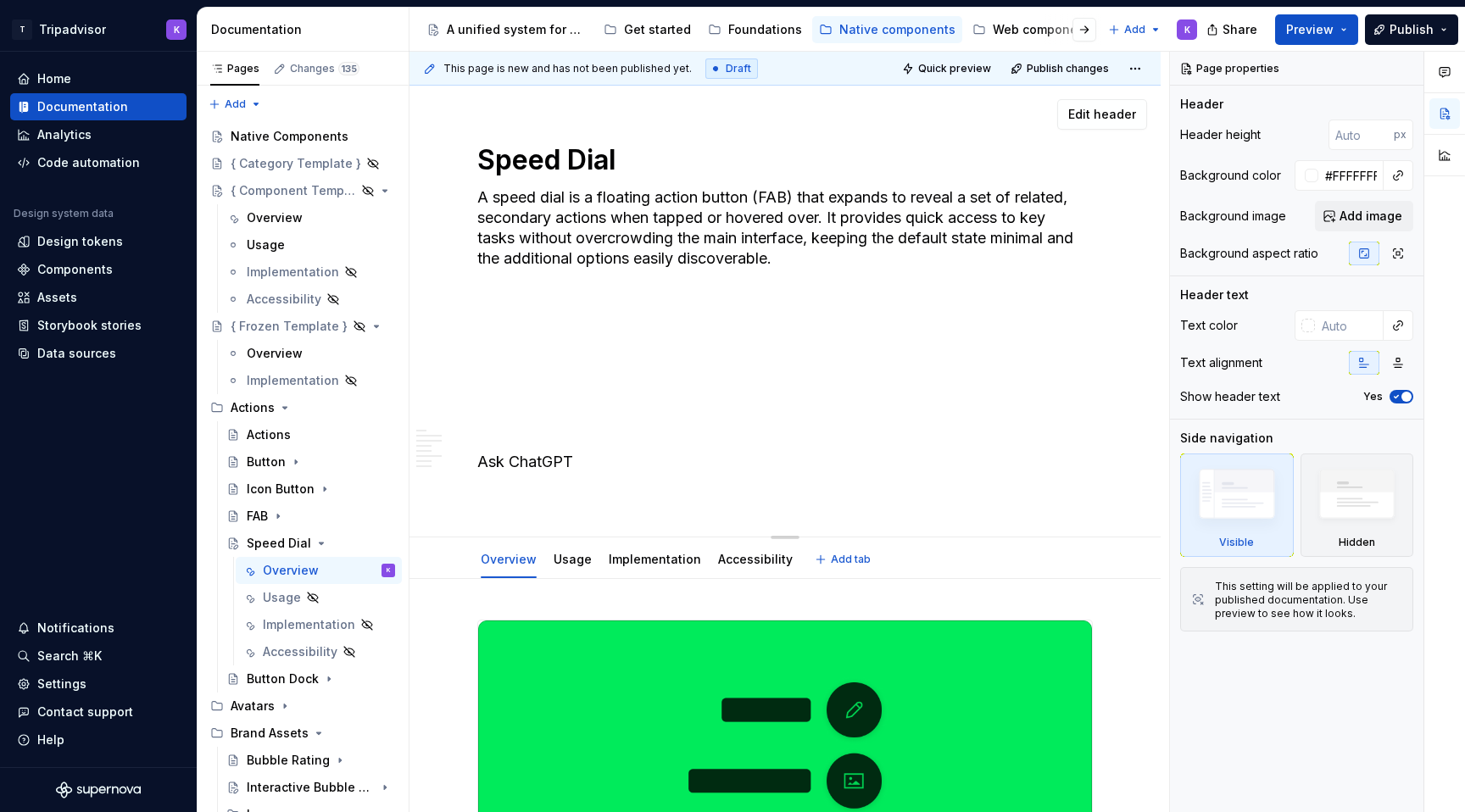
click at [599, 483] on textarea "A speed dial is a floating action button (FAB) that expands to reveal a set of …" at bounding box center [781, 340] width 615 height 312
click at [596, 464] on textarea "A speed dial is a floating action button (FAB) that expands to reveal a set of …" at bounding box center [781, 340] width 615 height 312
click at [552, 495] on div "Speed Dial A speed dial is a floating action button (FAB) that expands to revea…" at bounding box center [784, 311] width 615 height 450
drag, startPoint x: 574, startPoint y: 463, endPoint x: 508, endPoint y: 421, distance: 78.2
click at [508, 421] on textarea "A speed dial is a floating action button (FAB) that expands to reveal a set of …" at bounding box center [781, 340] width 615 height 312
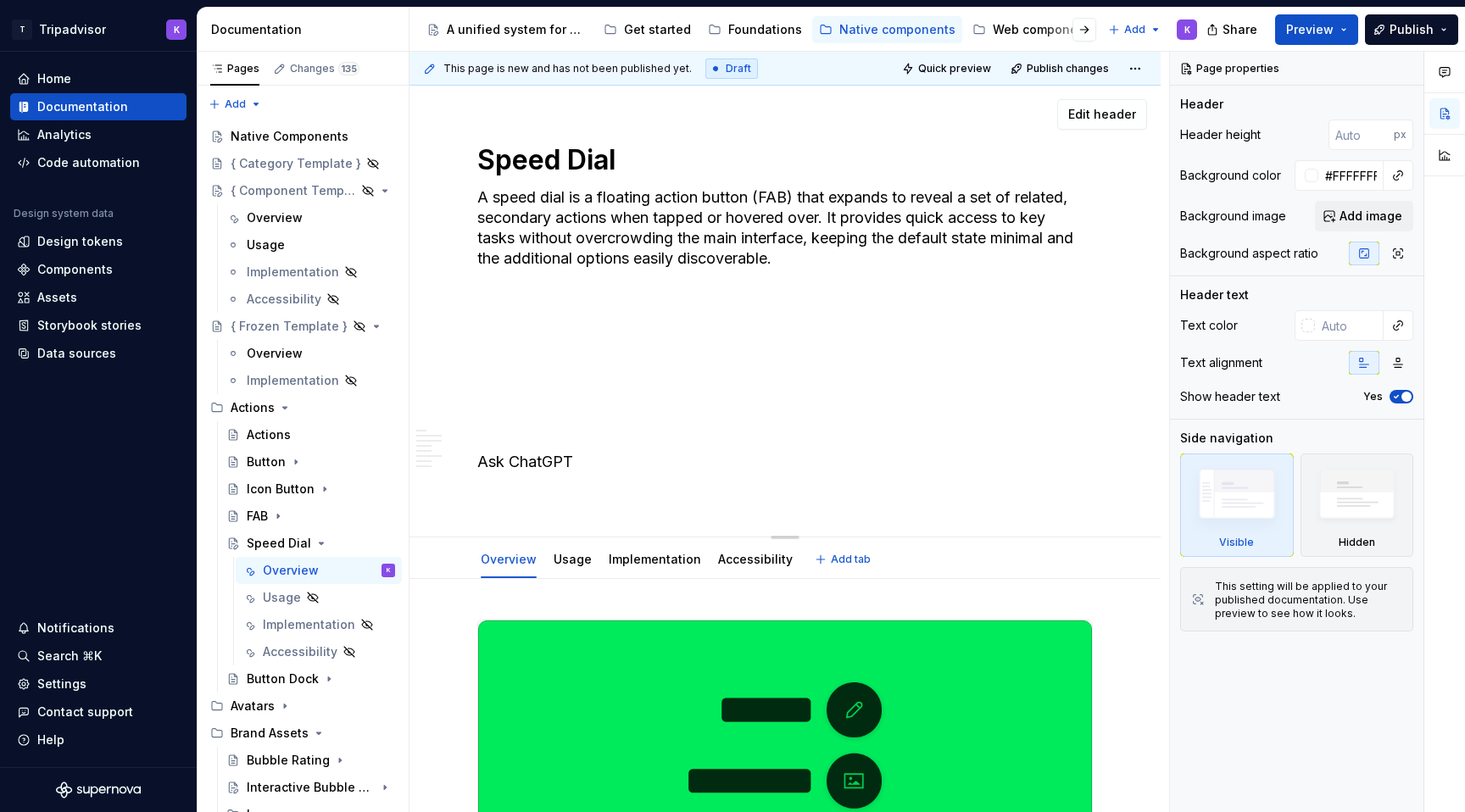
click at [552, 449] on textarea "A speed dial is a floating action button (FAB) that expands to reveal a set of …" at bounding box center [781, 340] width 615 height 312
drag, startPoint x: 575, startPoint y: 461, endPoint x: 478, endPoint y: 291, distance: 195.7
click at [478, 291] on textarea "A speed dial is a floating action button (FAB) that expands to reveal a set of …" at bounding box center [781, 340] width 615 height 312
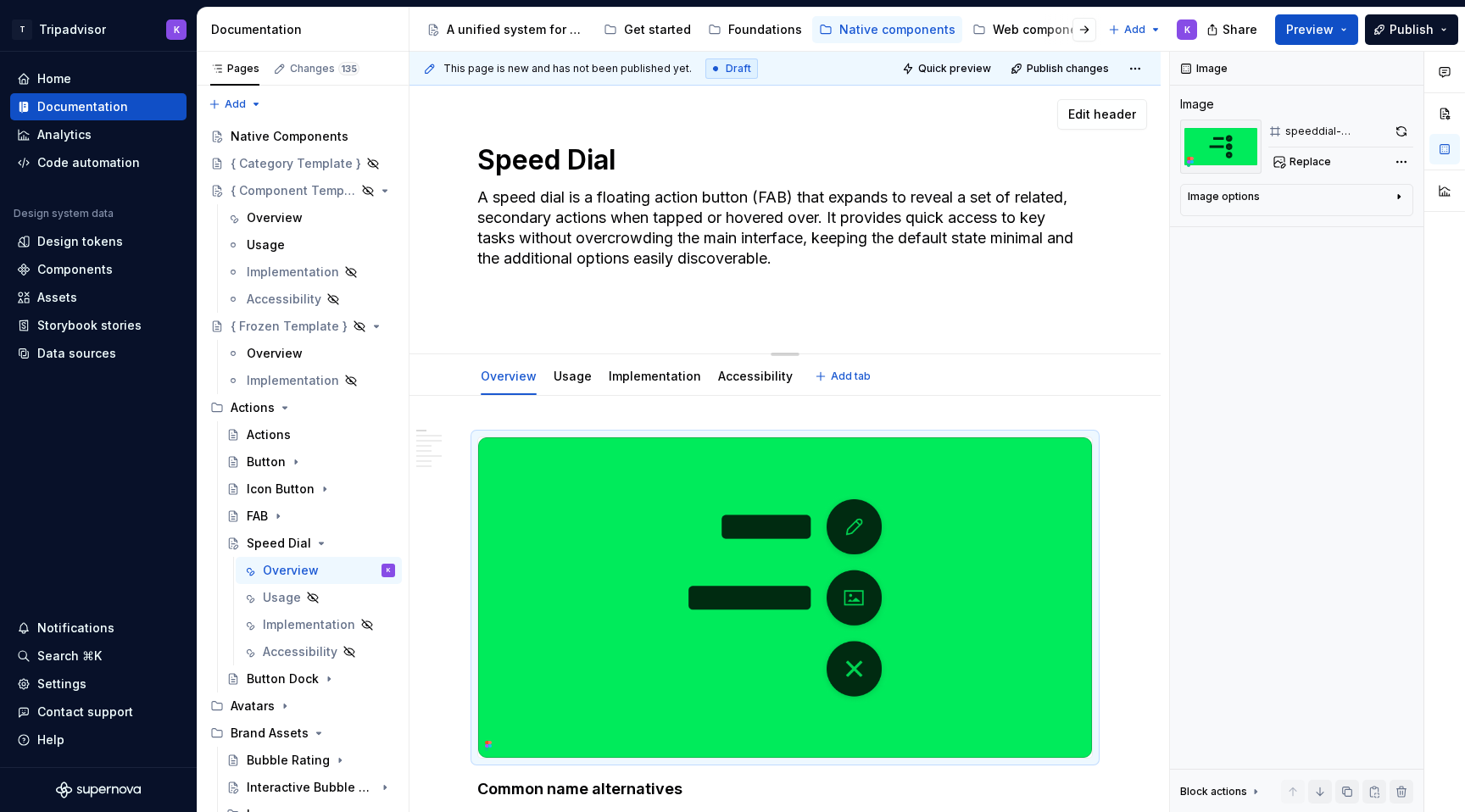
click at [508, 295] on textarea "A speed dial is a floating action button (FAB) that expands to reveal a set of …" at bounding box center [781, 249] width 615 height 129
click at [506, 295] on textarea "A speed dial is a floating action button (FAB) that expands to reveal a set of …" at bounding box center [781, 249] width 615 height 129
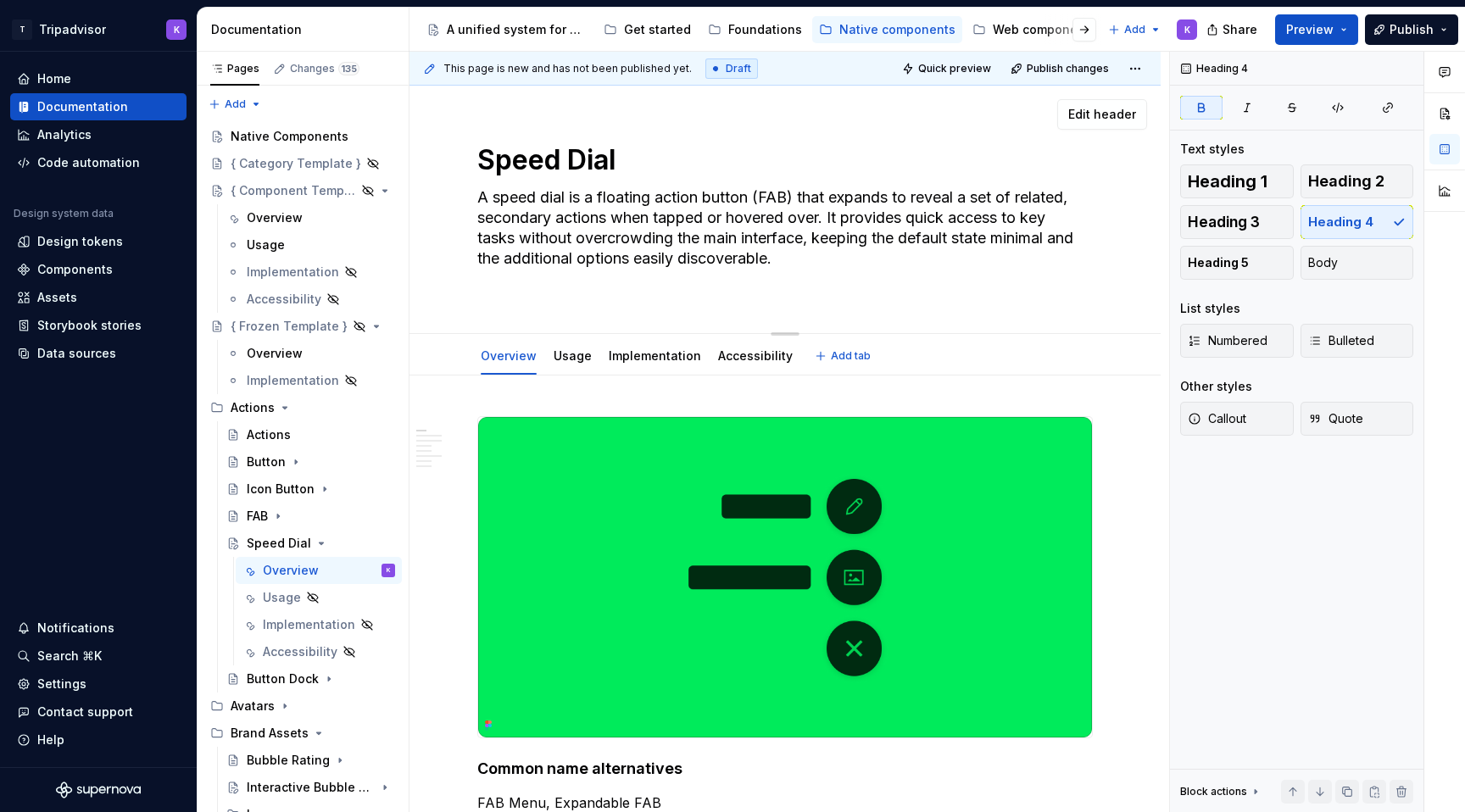
click at [515, 294] on div "Speed Dial A speed dial is a floating action button (FAB) that expands to revea…" at bounding box center [784, 210] width 615 height 248
click at [491, 275] on textarea "A speed dial is a floating action button (FAB) that expands to reveal a set of …" at bounding box center [781, 238] width 615 height 108
click at [491, 276] on textarea "A speed dial is a floating action button (FAB) that expands to reveal a set of …" at bounding box center [781, 238] width 615 height 108
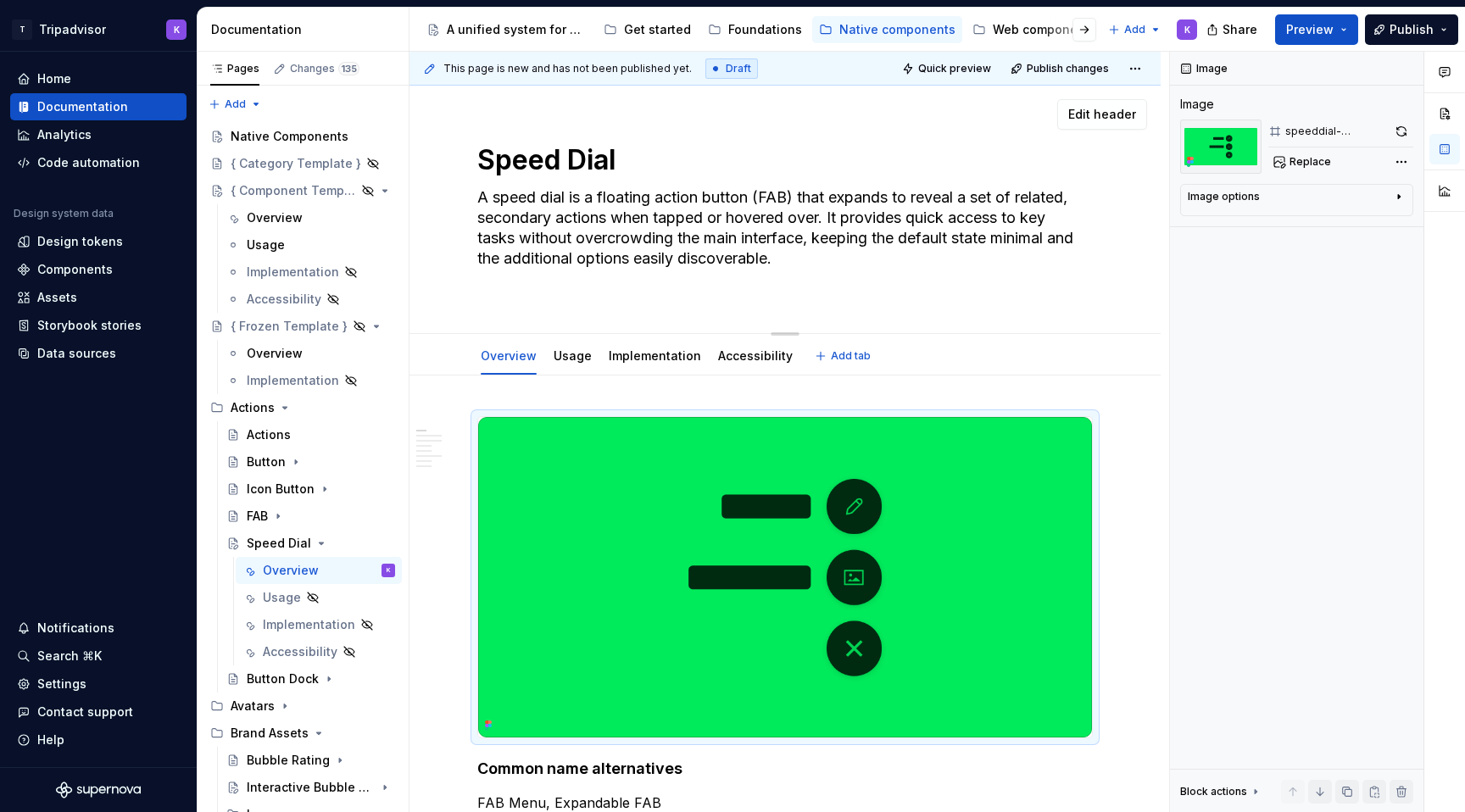
click at [491, 269] on textarea "A speed dial is a floating action button (FAB) that expands to reveal a set of …" at bounding box center [781, 238] width 615 height 108
click at [495, 263] on textarea "A speed dial is a floating action button (FAB) that expands to reveal a set of …" at bounding box center [781, 238] width 615 height 108
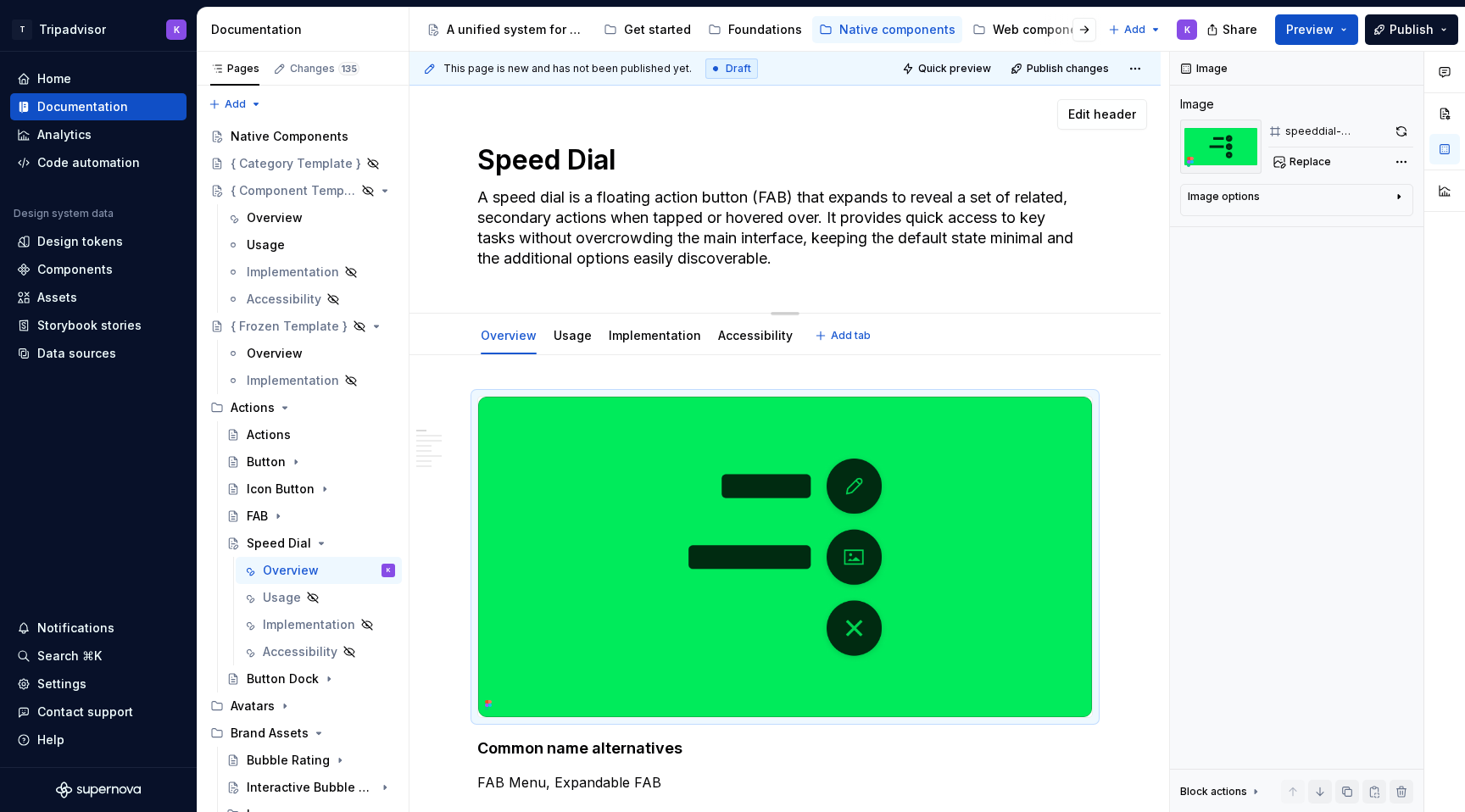
drag, startPoint x: 706, startPoint y: 217, endPoint x: 829, endPoint y: 217, distance: 123.0
click at [829, 217] on textarea "A speed dial is a floating action button (FAB) that expands to reveal a set of …" at bounding box center [781, 228] width 615 height 88
drag, startPoint x: 719, startPoint y: 215, endPoint x: 614, endPoint y: 217, distance: 105.0
click at [614, 217] on textarea "A speed dial is a floating action button (FAB) that expands to reveal a set of …" at bounding box center [781, 228] width 615 height 88
drag, startPoint x: 687, startPoint y: 219, endPoint x: 612, endPoint y: 220, distance: 75.0
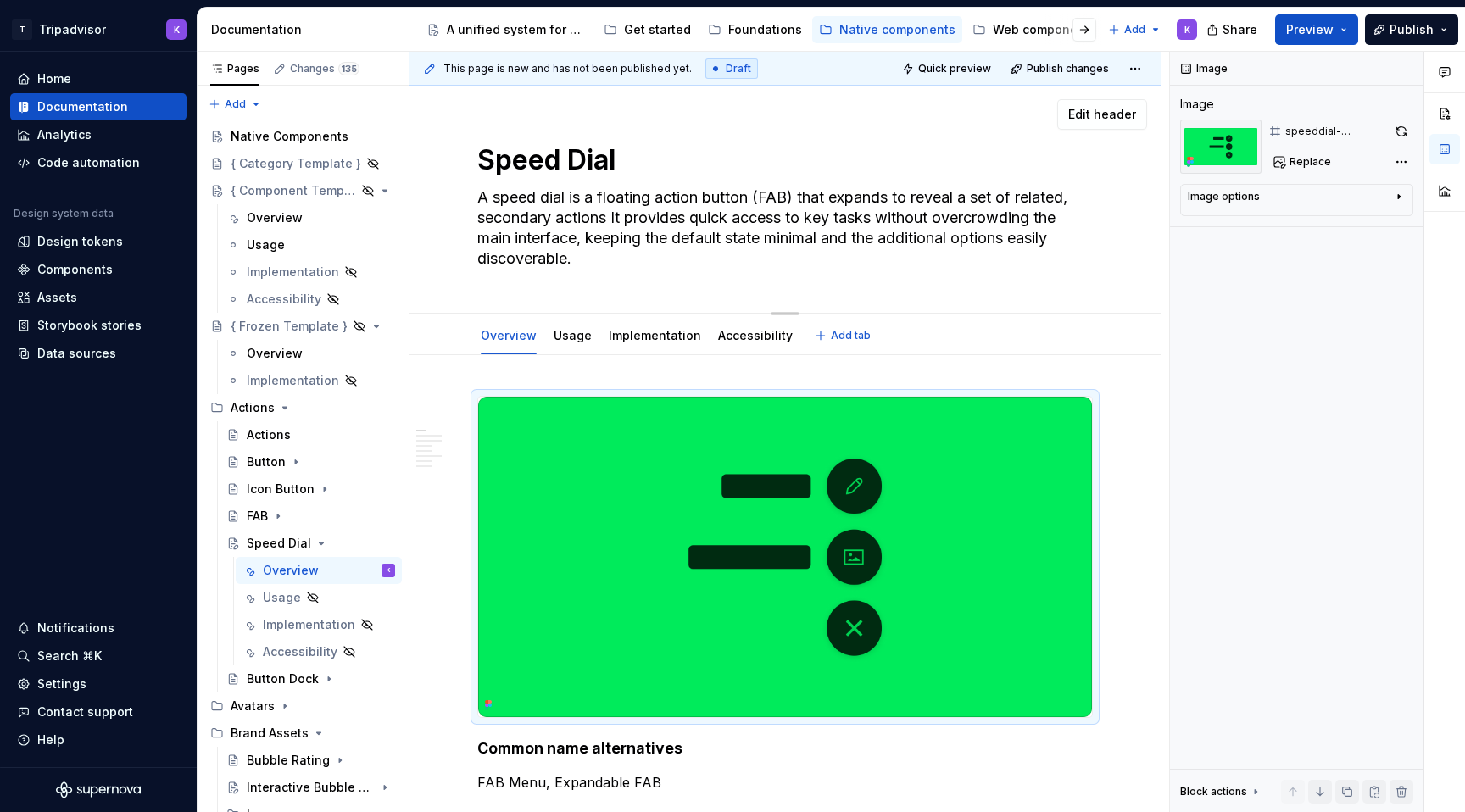
click at [612, 220] on textarea "A speed dial is a floating action button (FAB) that expands to reveal a set of …" at bounding box center [781, 228] width 615 height 88
drag, startPoint x: 607, startPoint y: 254, endPoint x: 886, endPoint y: 216, distance: 281.6
click at [886, 216] on textarea "A speed dial is a floating action button (FAB) that expands to reveal a set of …" at bounding box center [781, 228] width 615 height 88
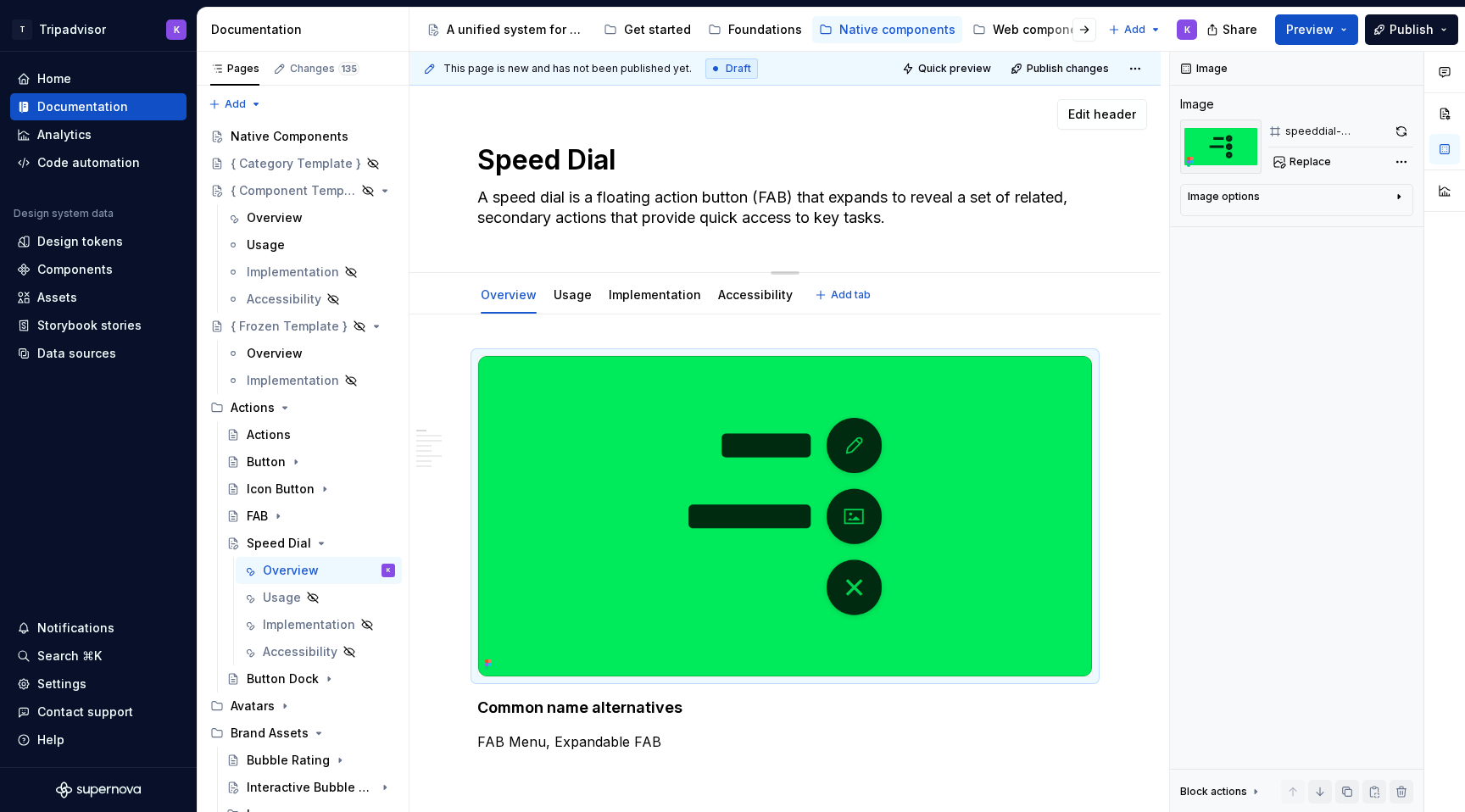
drag, startPoint x: 905, startPoint y: 222, endPoint x: 463, endPoint y: 198, distance: 442.7
click at [463, 198] on div "Speed Dial A speed dial is a floating action button (FAB) that expands to revea…" at bounding box center [785, 179] width 751 height 187
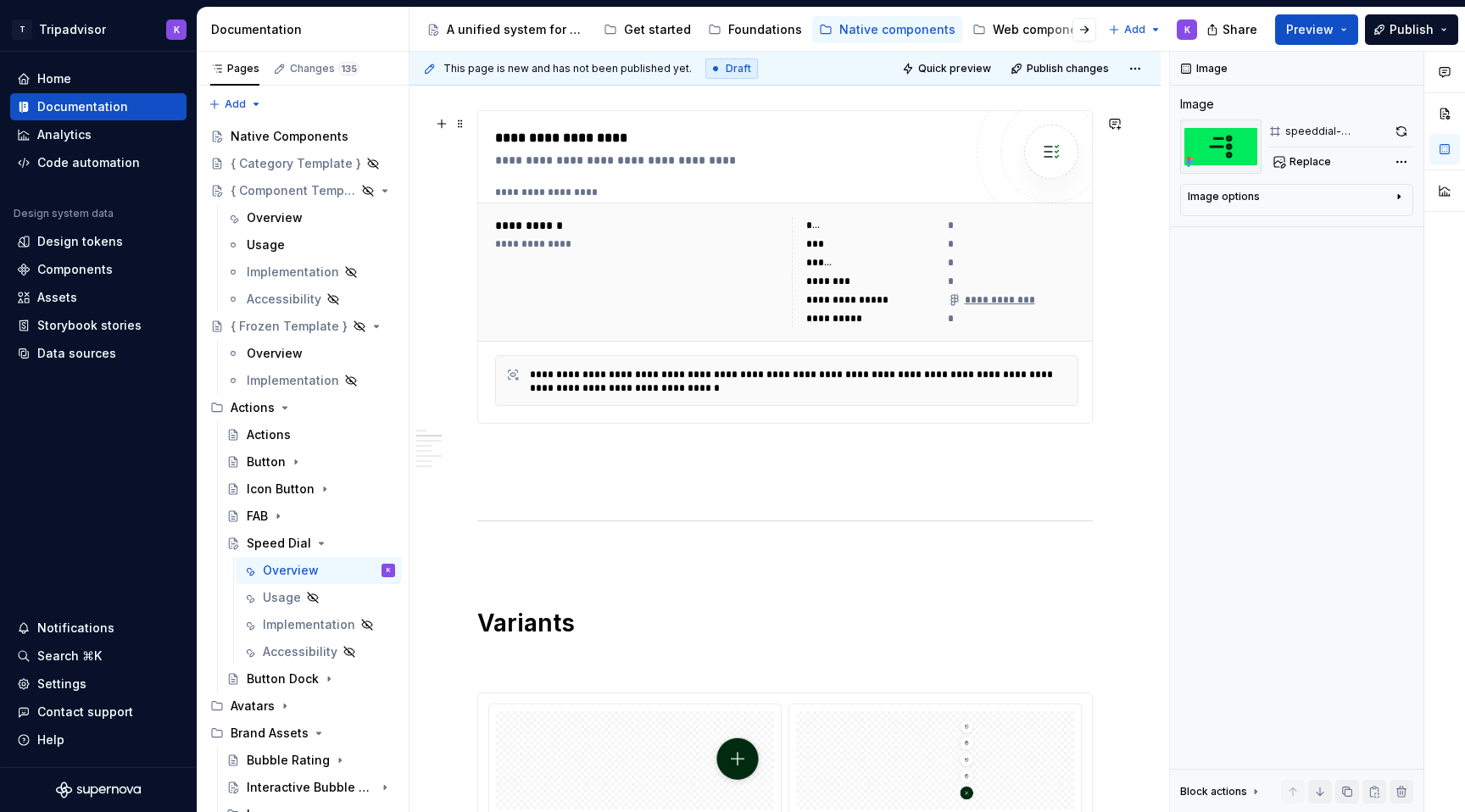
type textarea "A speed dial is a floating action button (FAB) that expands to reveal a set of …"
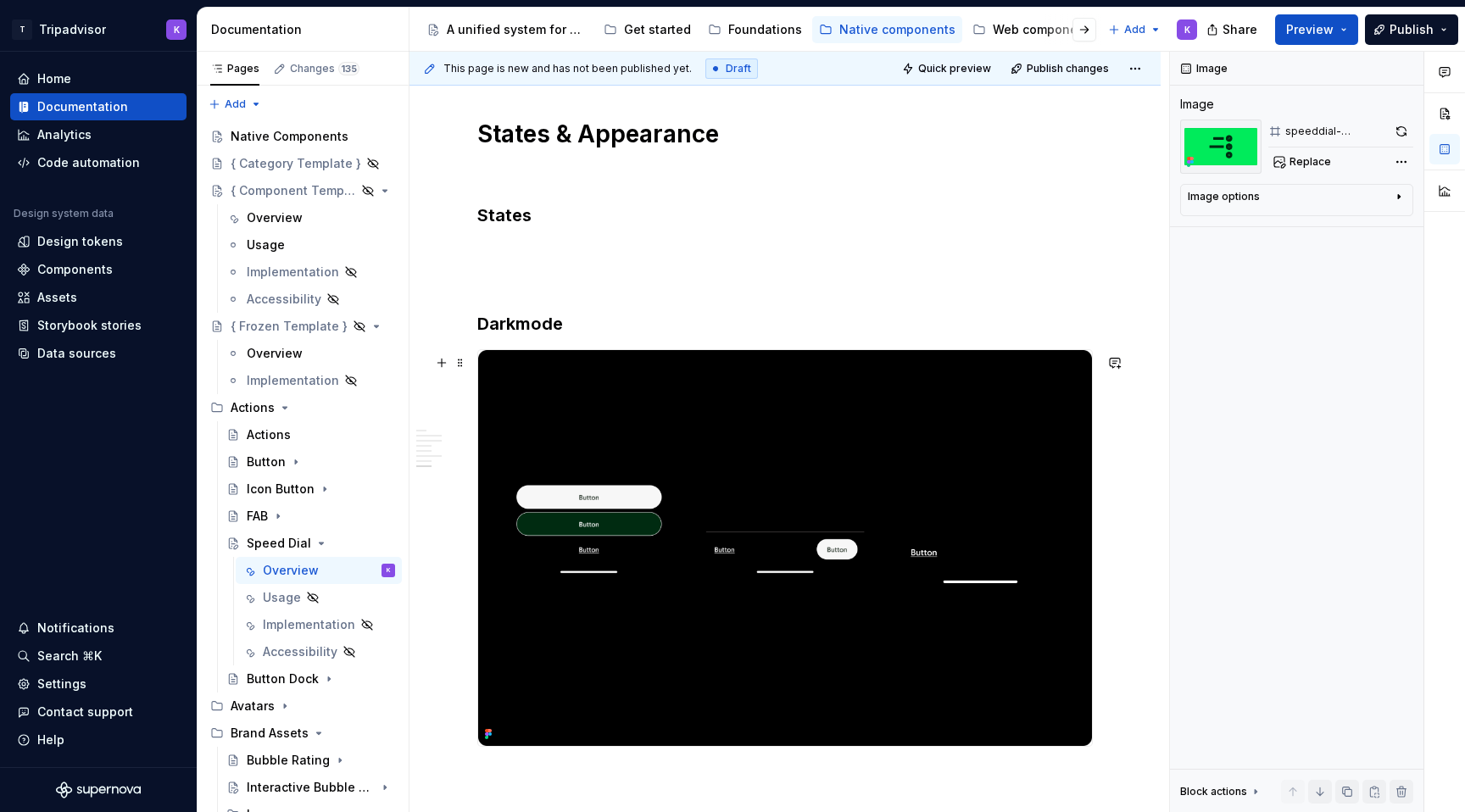
scroll to position [2147, 0]
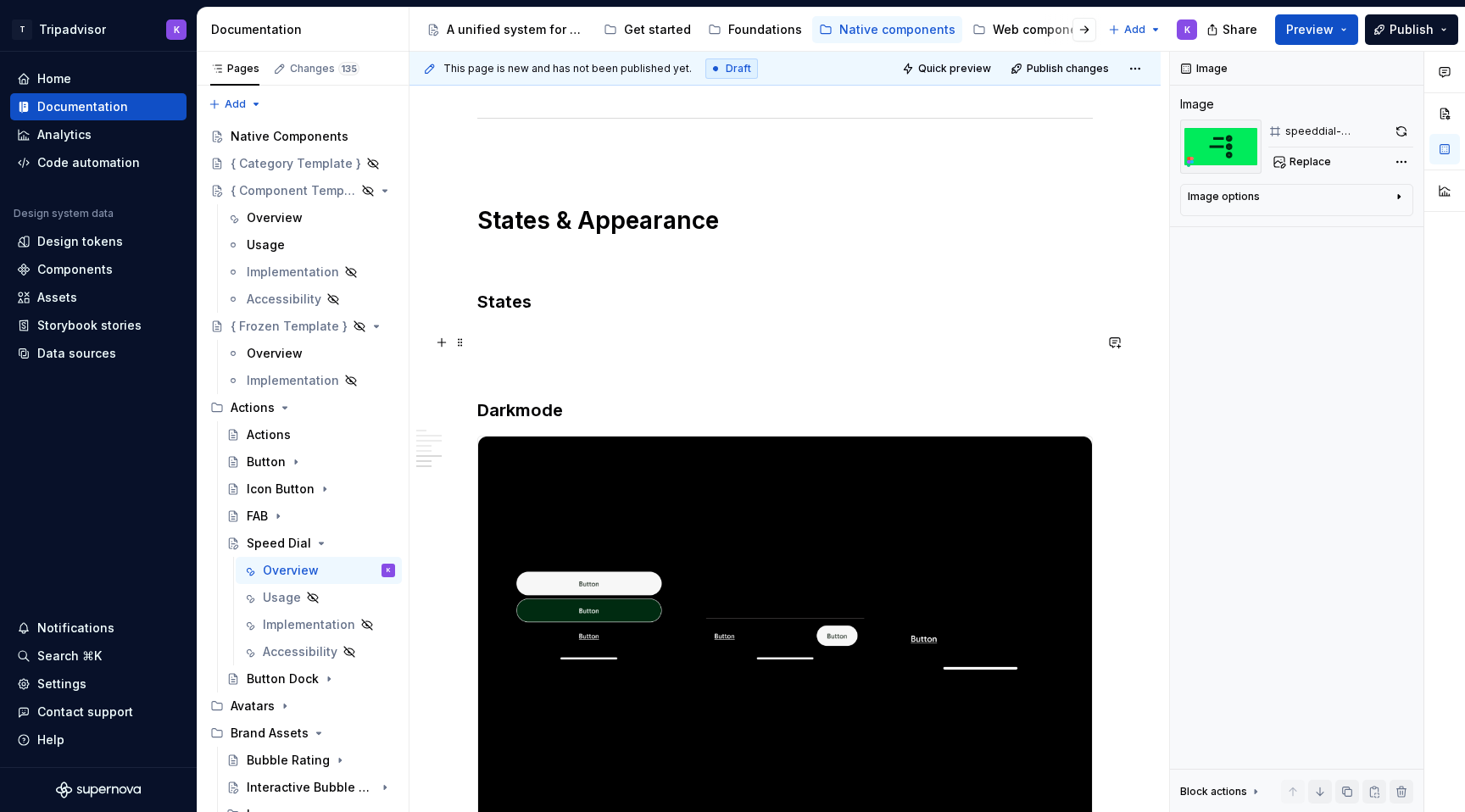
click at [500, 347] on p at bounding box center [784, 337] width 615 height 20
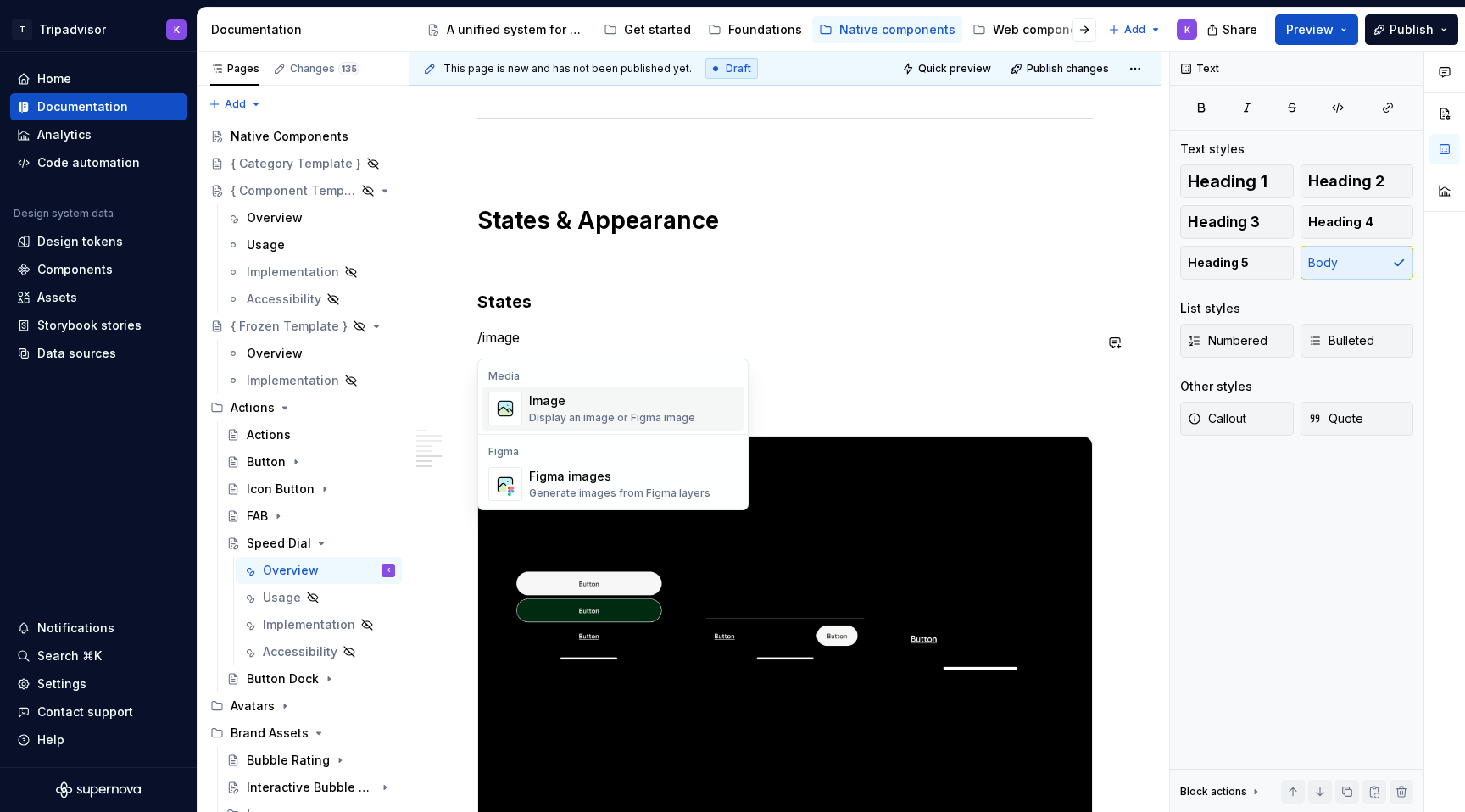
click at [545, 394] on div "Image" at bounding box center [612, 400] width 166 height 17
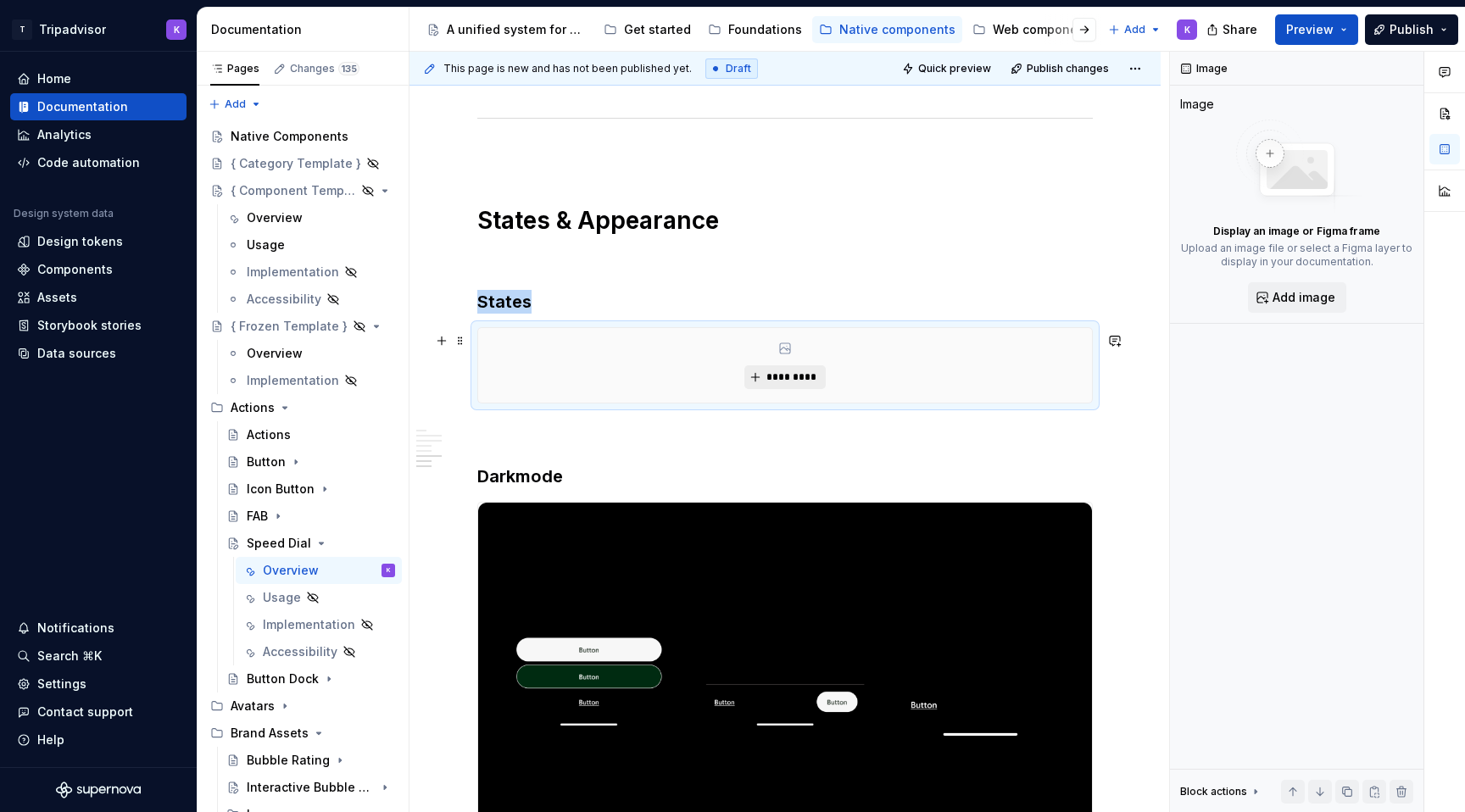
click at [794, 384] on span "*********" at bounding box center [791, 377] width 52 height 14
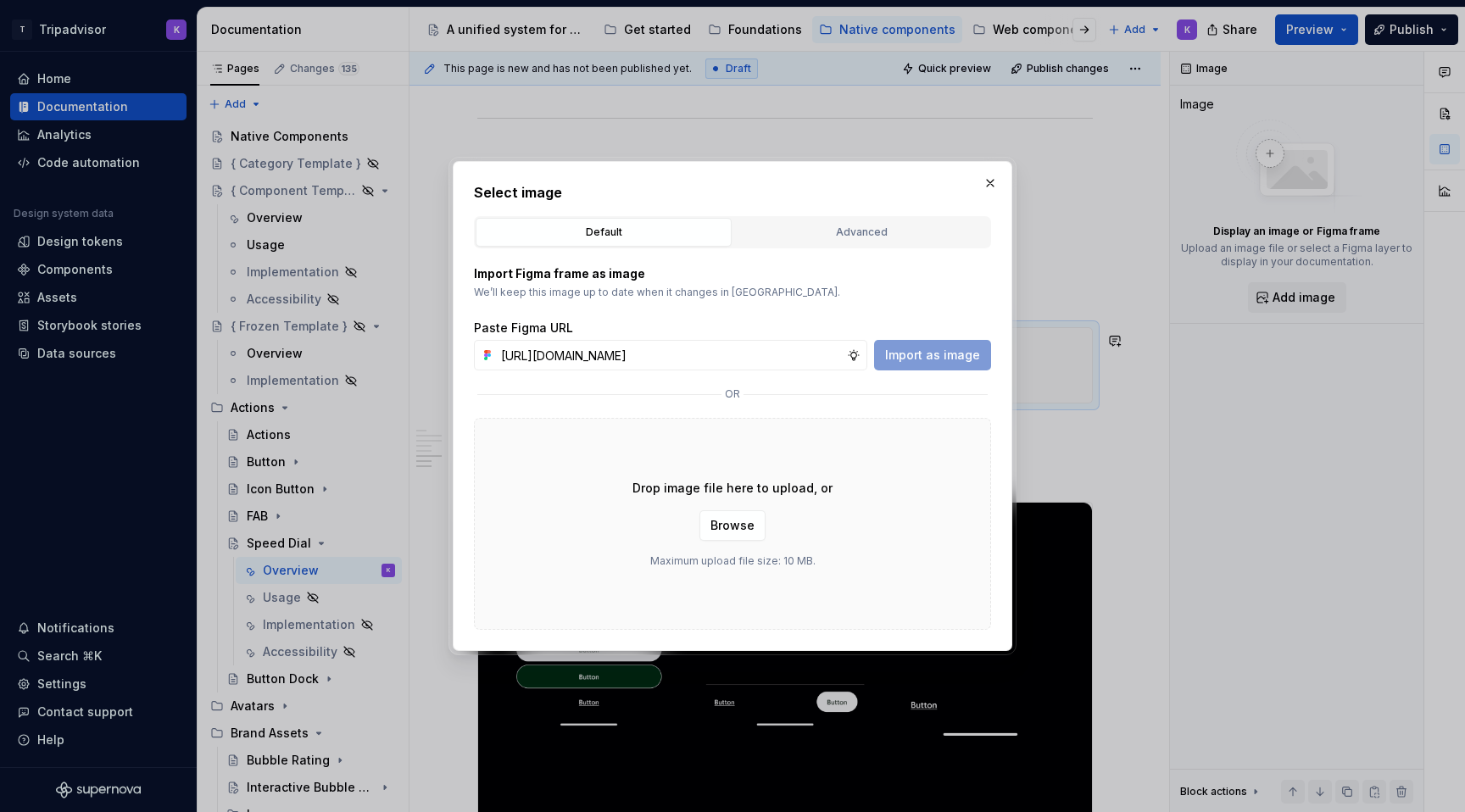
scroll to position [0, 447]
type input "https://www.figma.com/design/eWzZGbXTCMsZ0gwC1u1MU0/Altas-Native-Documentation?…"
click at [913, 353] on span "Import as image" at bounding box center [931, 355] width 95 height 17
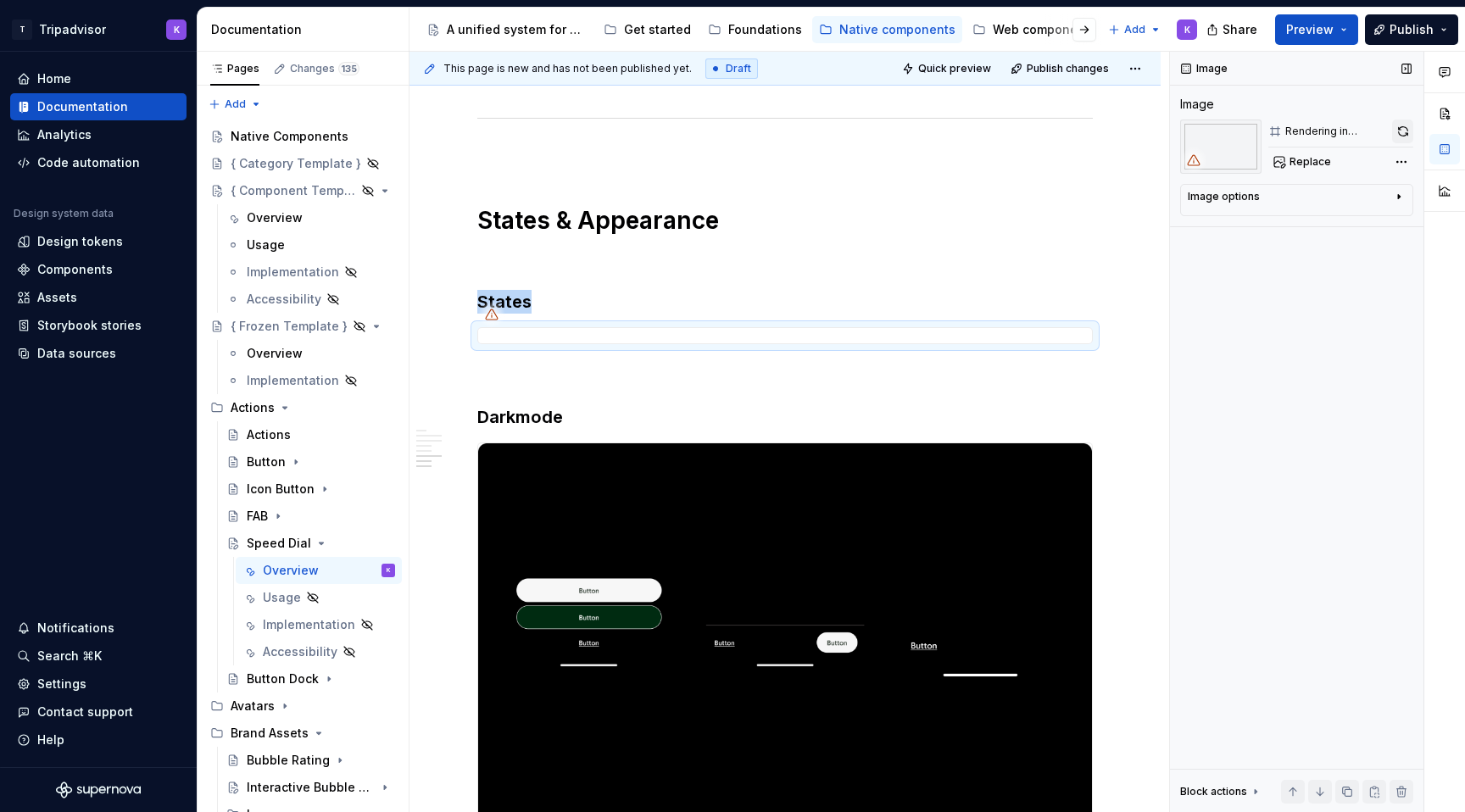
click at [1404, 132] on button "button" at bounding box center [1403, 132] width 21 height 23
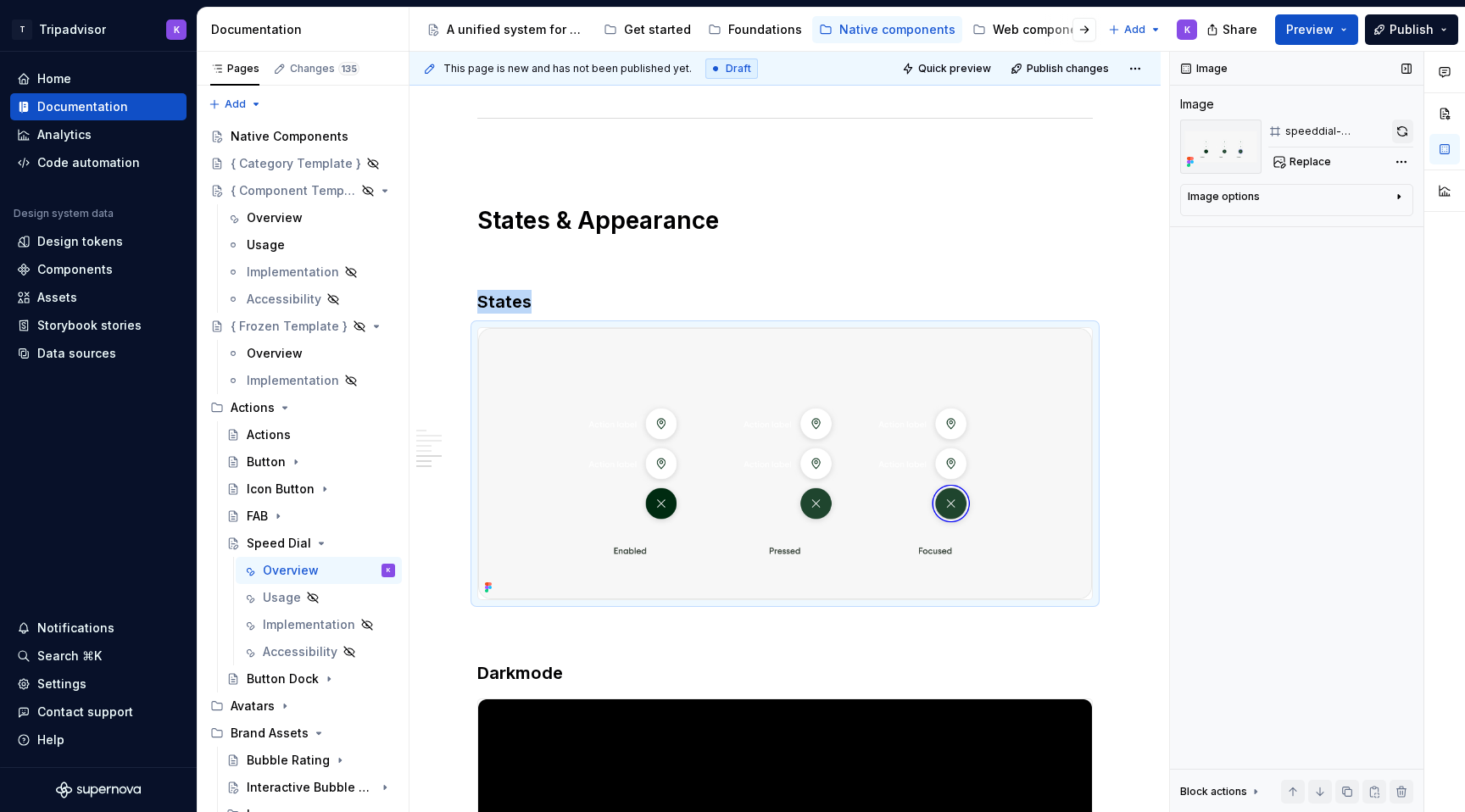
click at [1401, 133] on button "button" at bounding box center [1403, 132] width 21 height 23
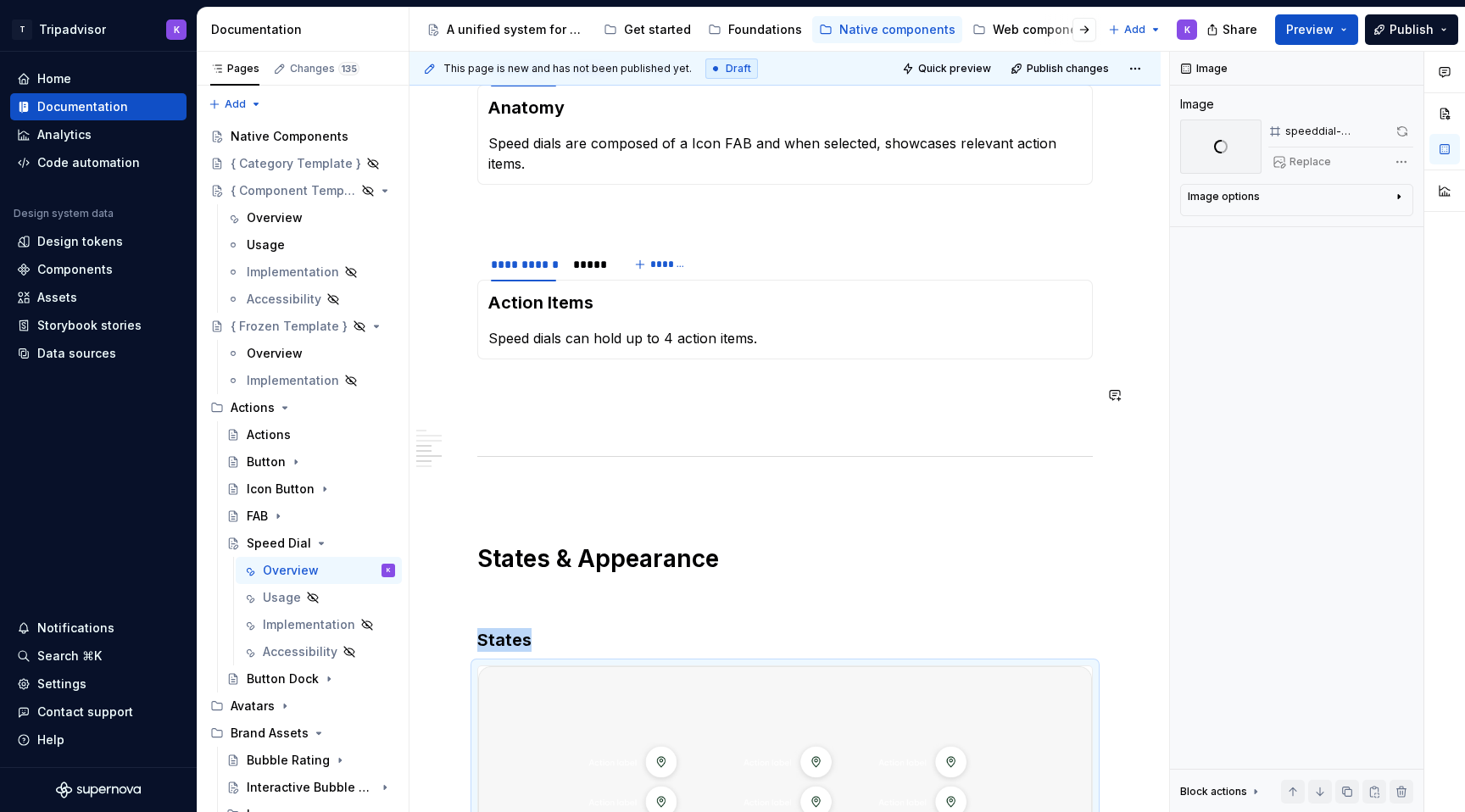
scroll to position [1794, 0]
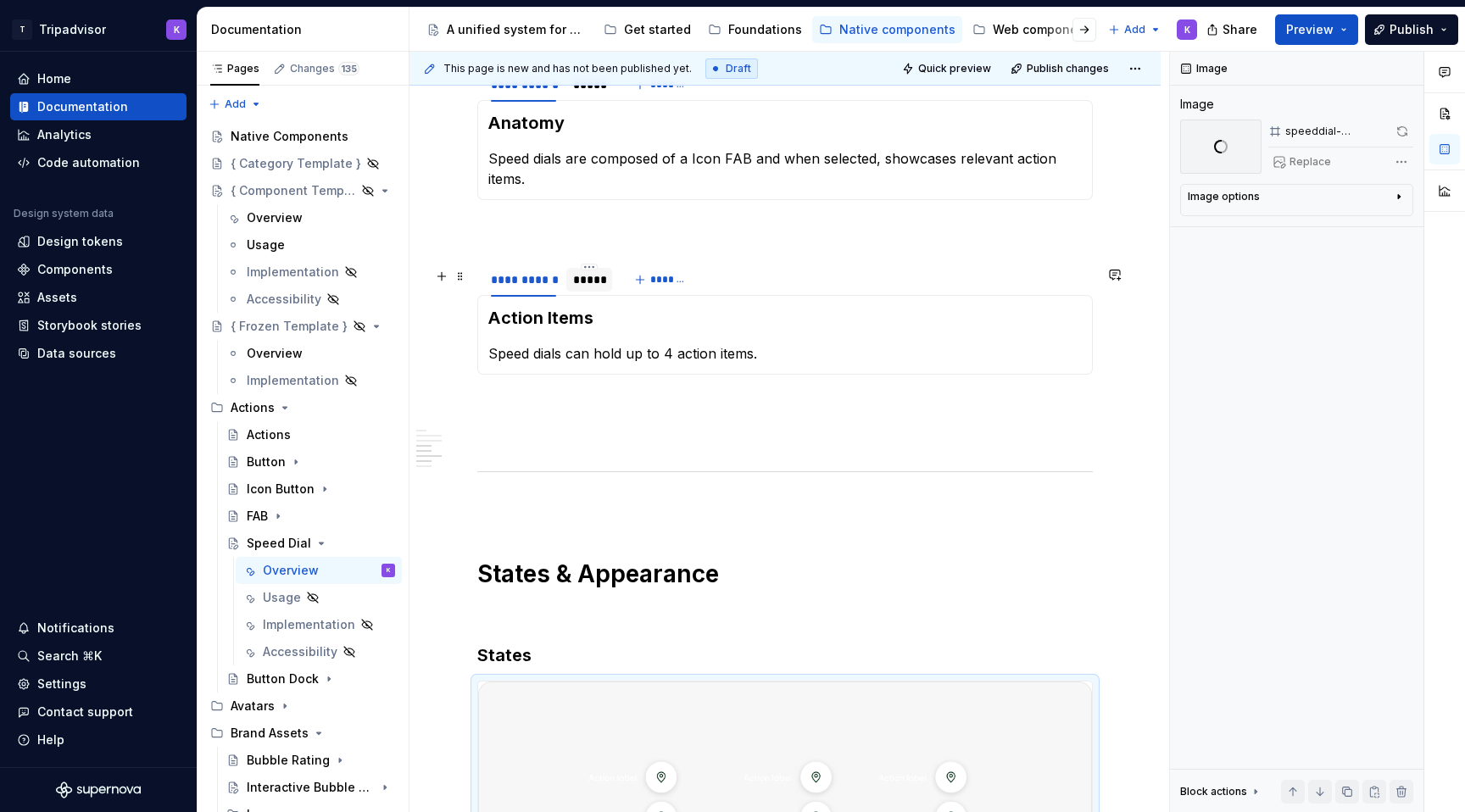
click at [581, 286] on div "*****" at bounding box center [589, 279] width 32 height 17
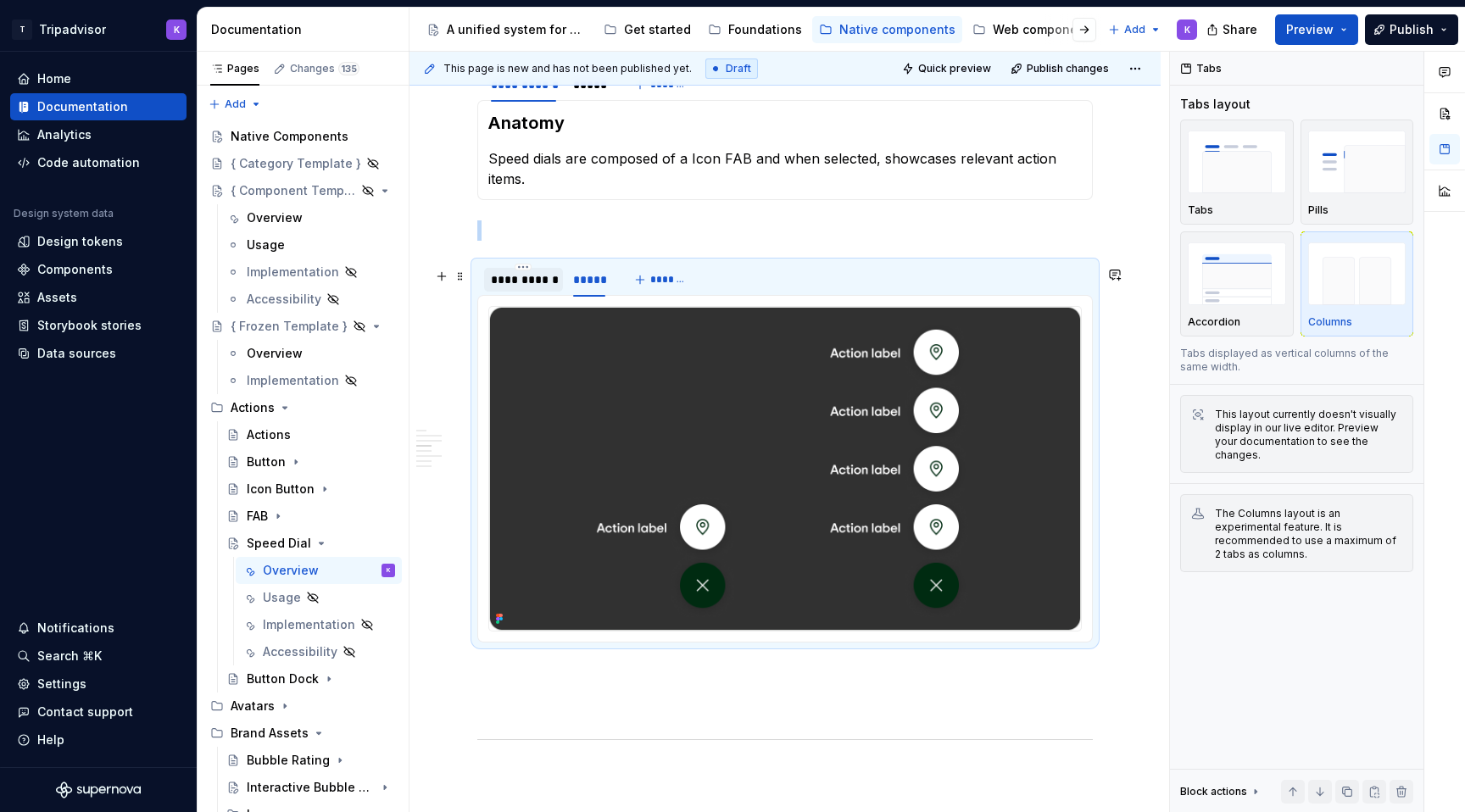
click at [522, 294] on div at bounding box center [523, 294] width 79 height 2
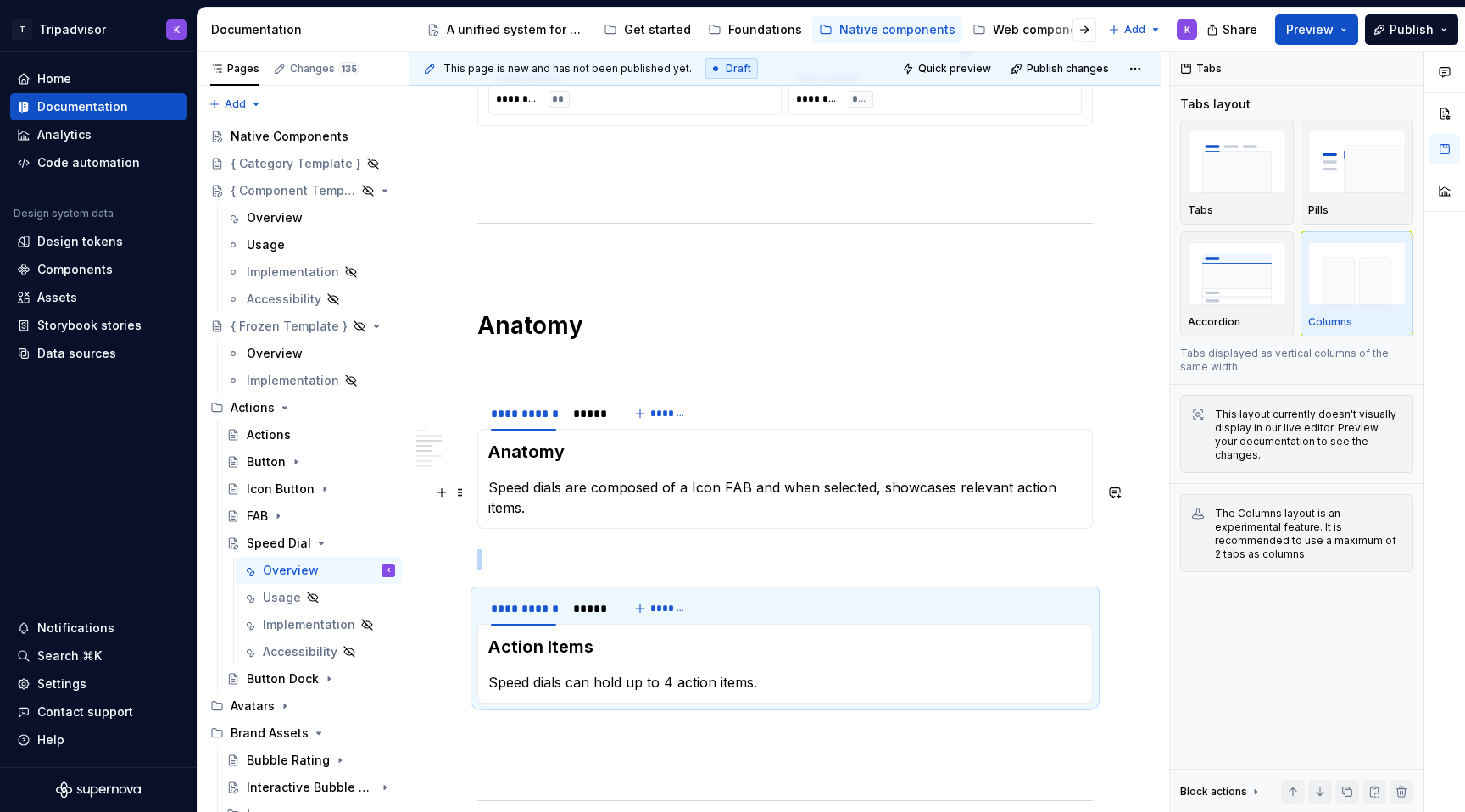
scroll to position [1464, 0]
click at [597, 421] on div "*****" at bounding box center [589, 413] width 32 height 17
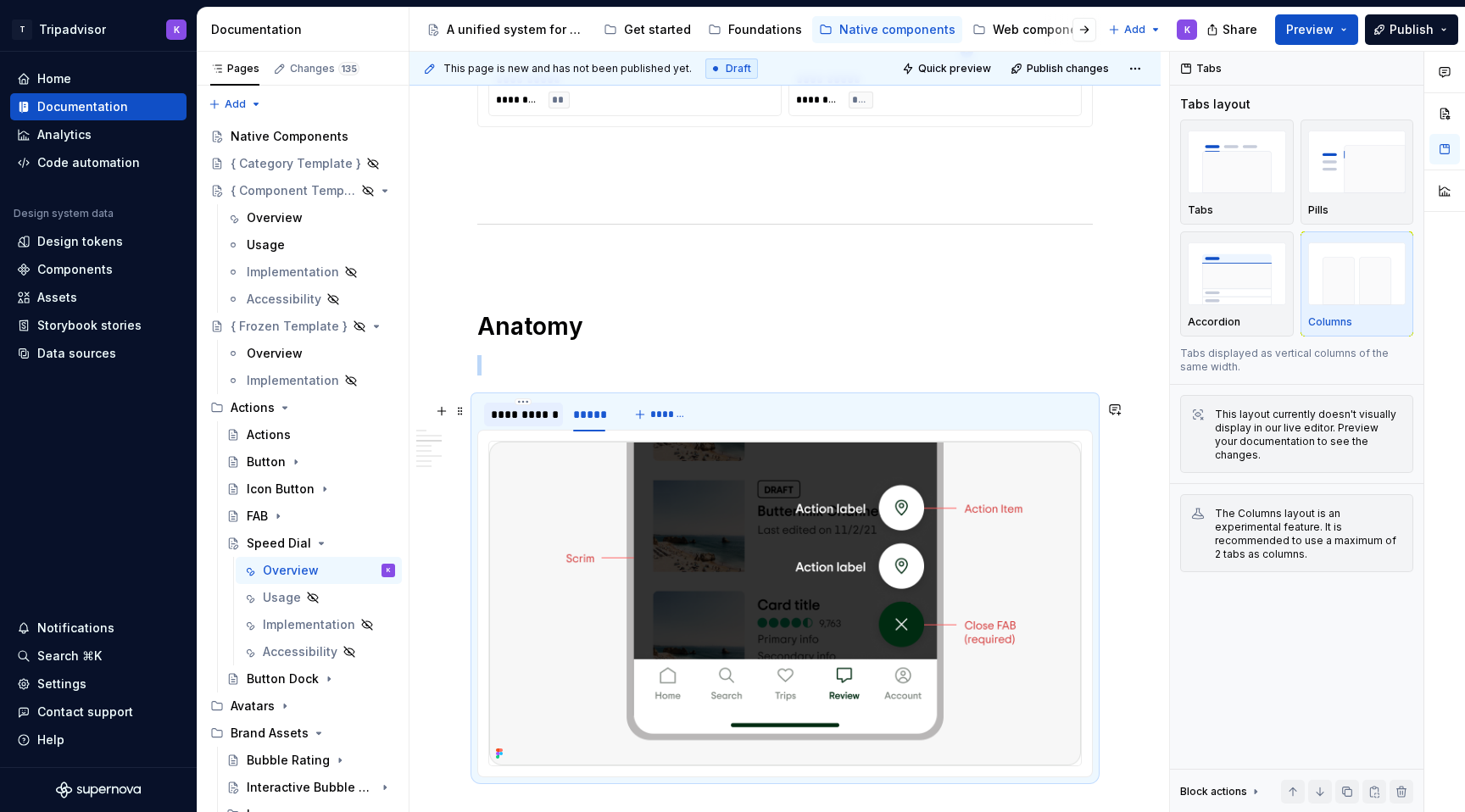
click at [533, 423] on div "**********" at bounding box center [523, 413] width 65 height 17
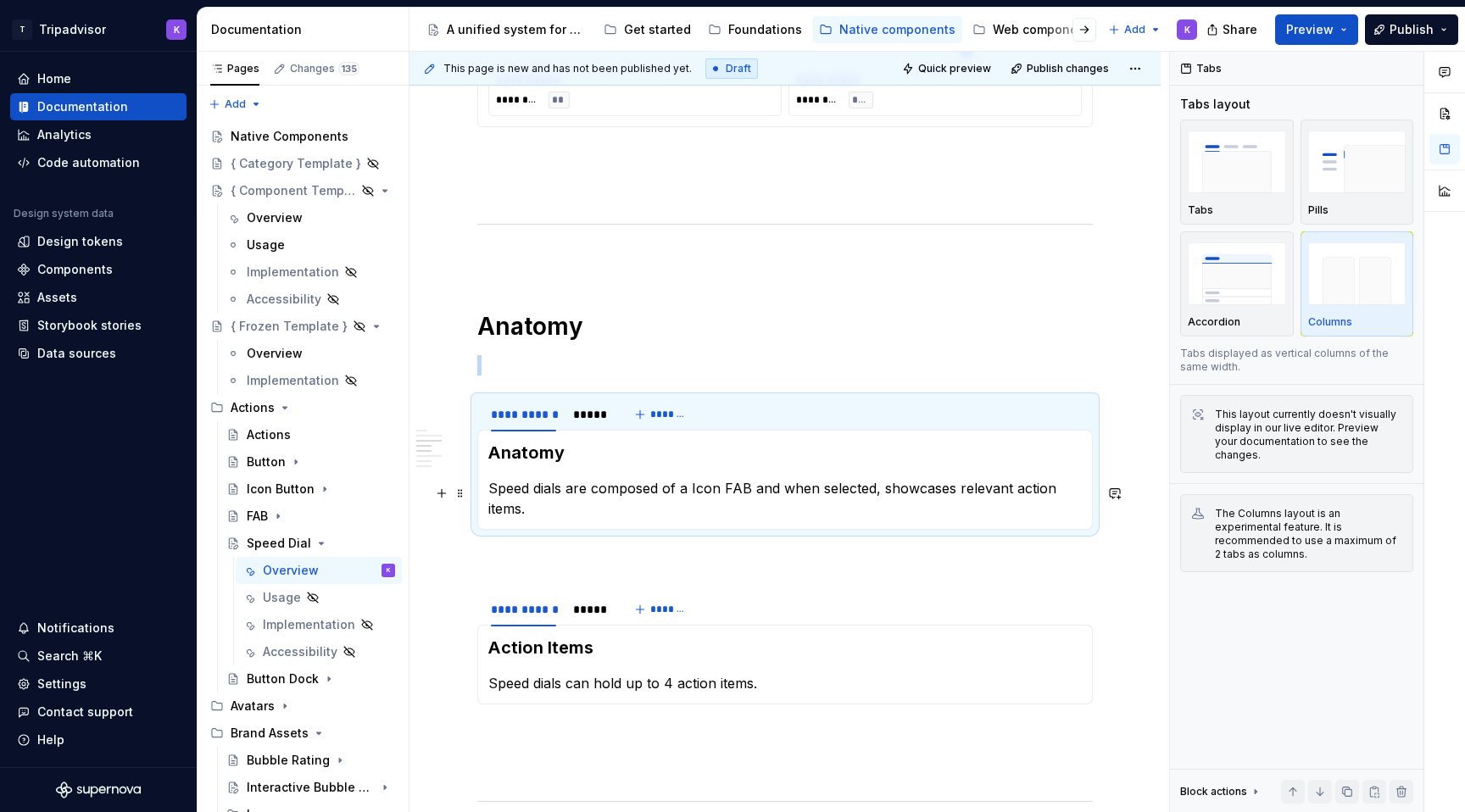
click at [751, 519] on p "Speed dials are composed of a Icon FAB and when selected, showcases relevant ac…" at bounding box center [785, 498] width 593 height 41
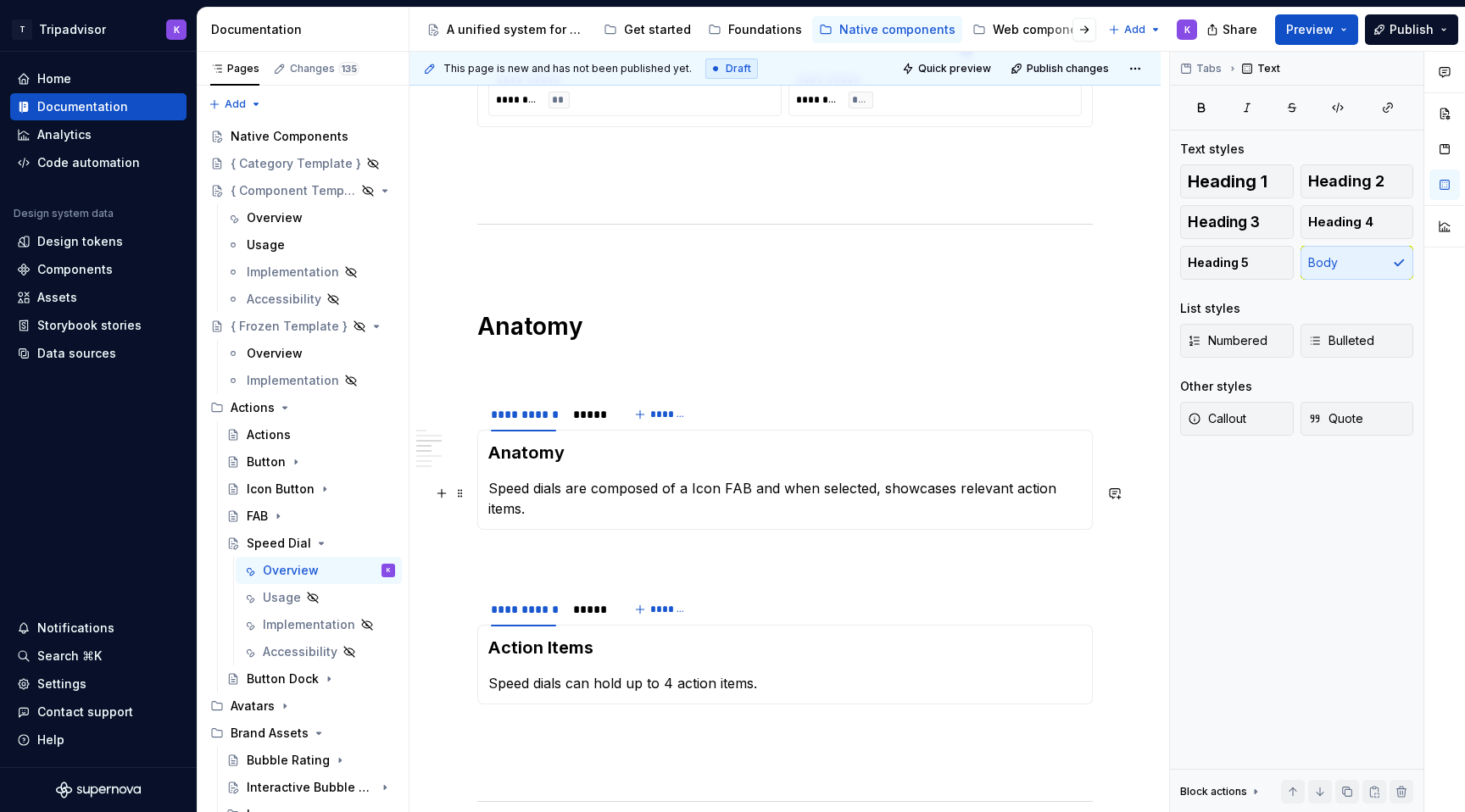
click at [733, 510] on p "Speed dials are composed of a Icon FAB and when selected, showcases relevant ac…" at bounding box center [785, 498] width 593 height 41
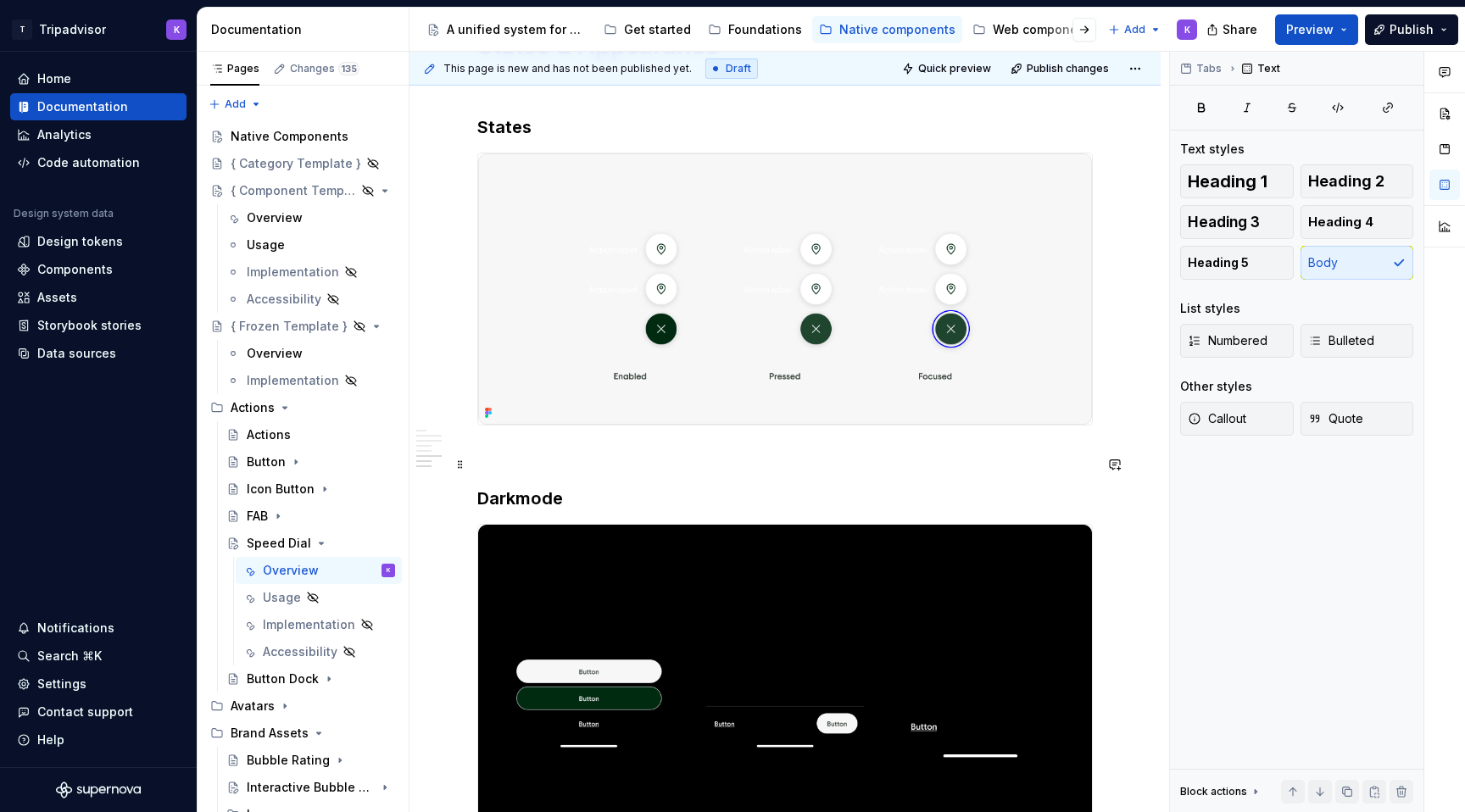
scroll to position [2329, 0]
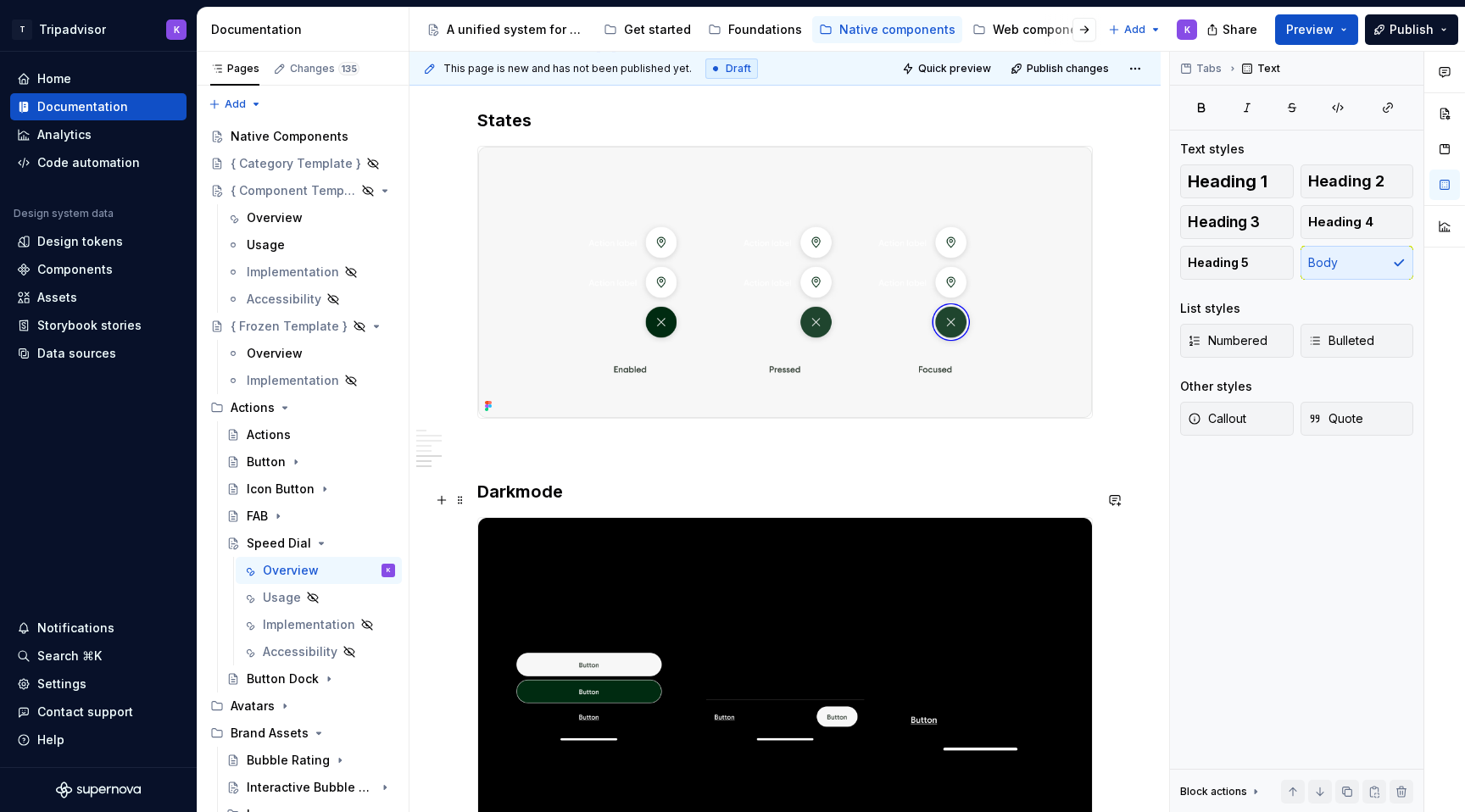
click at [643, 585] on img at bounding box center [784, 715] width 614 height 395
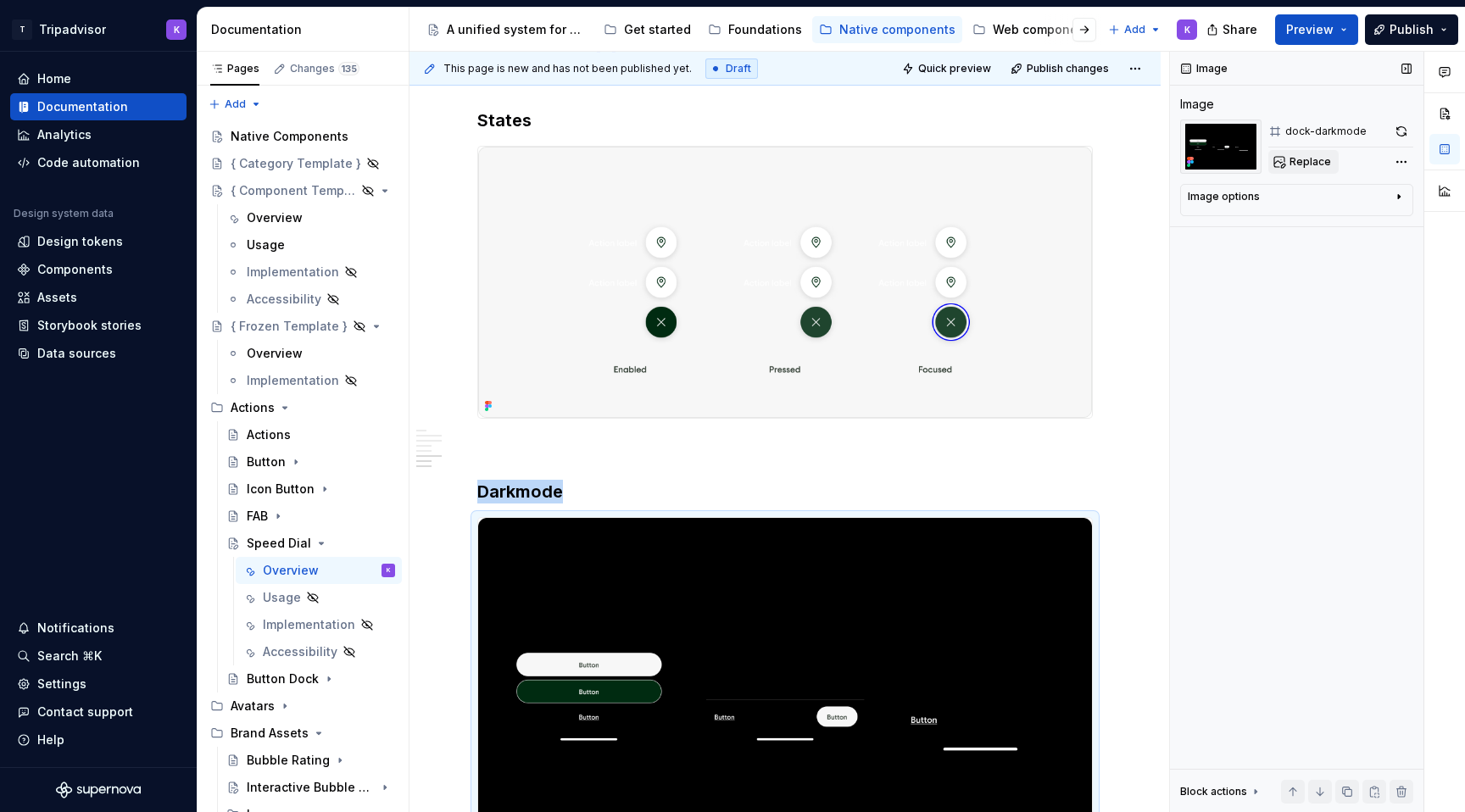
click at [1295, 152] on button "Replace" at bounding box center [1303, 162] width 70 height 23
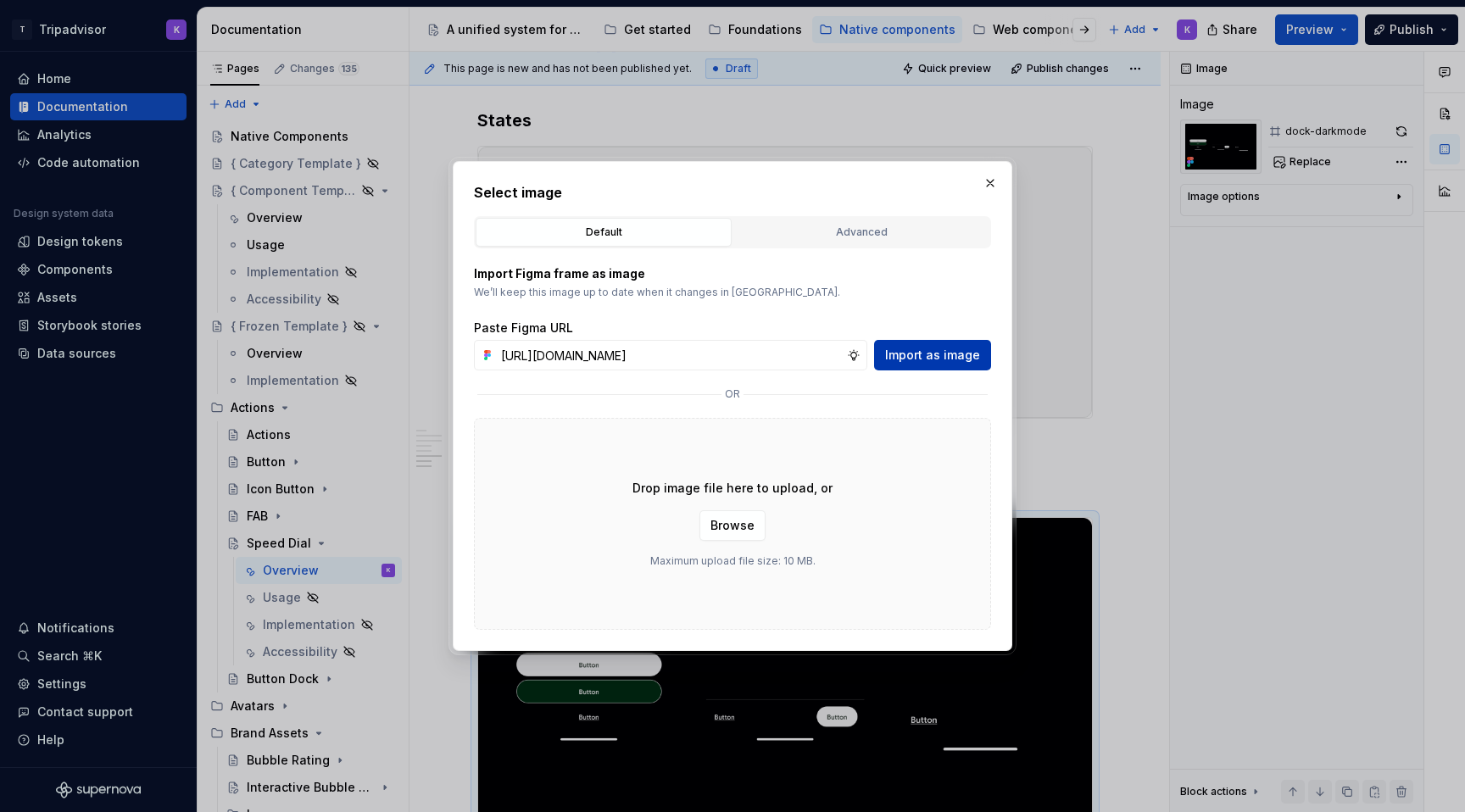
scroll to position [0, 451]
type input "https://www.figma.com/design/eWzZGbXTCMsZ0gwC1u1MU0/Altas-Native-Documentation?…"
click at [930, 345] on button "Import as image" at bounding box center [932, 355] width 117 height 30
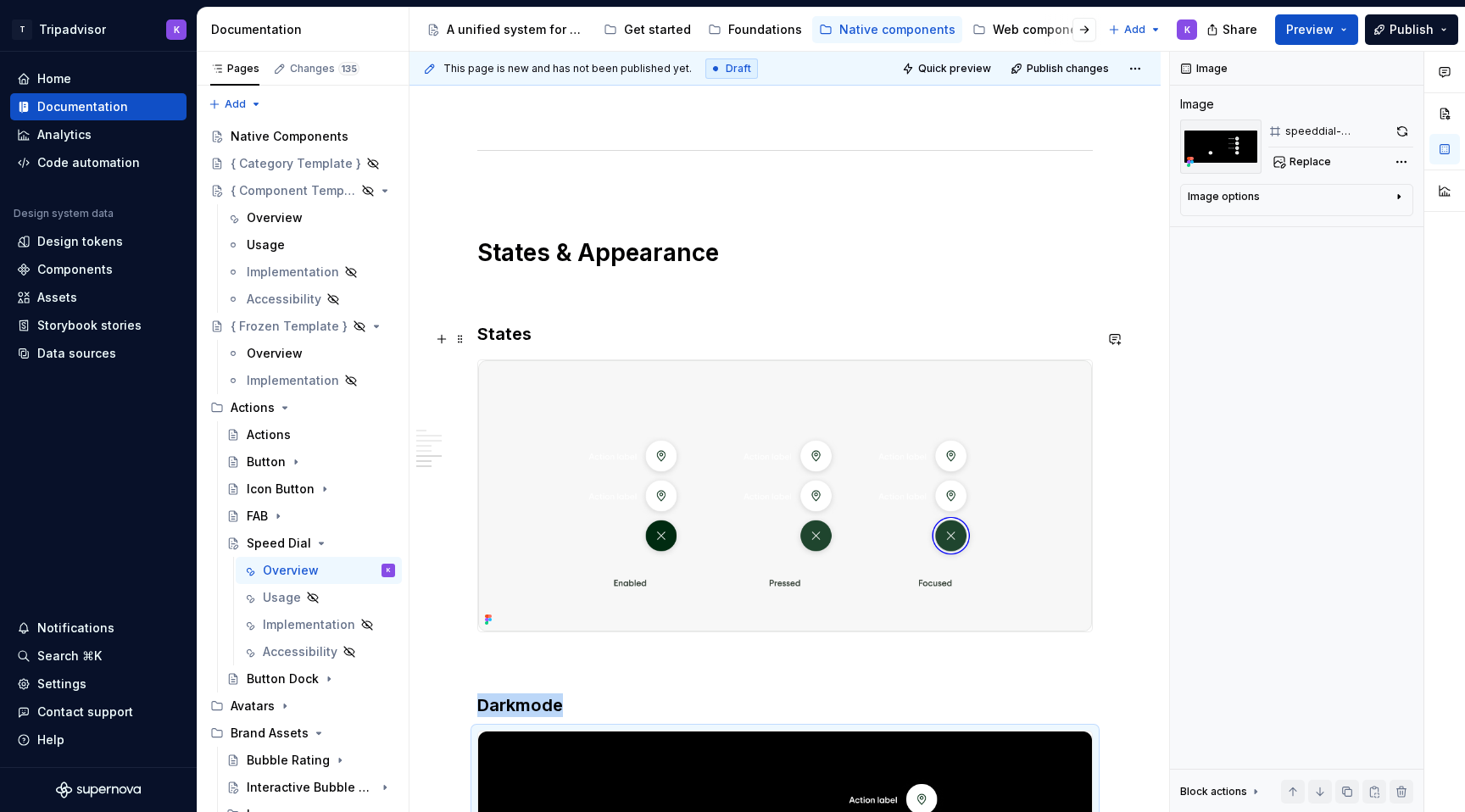
scroll to position [2134, 0]
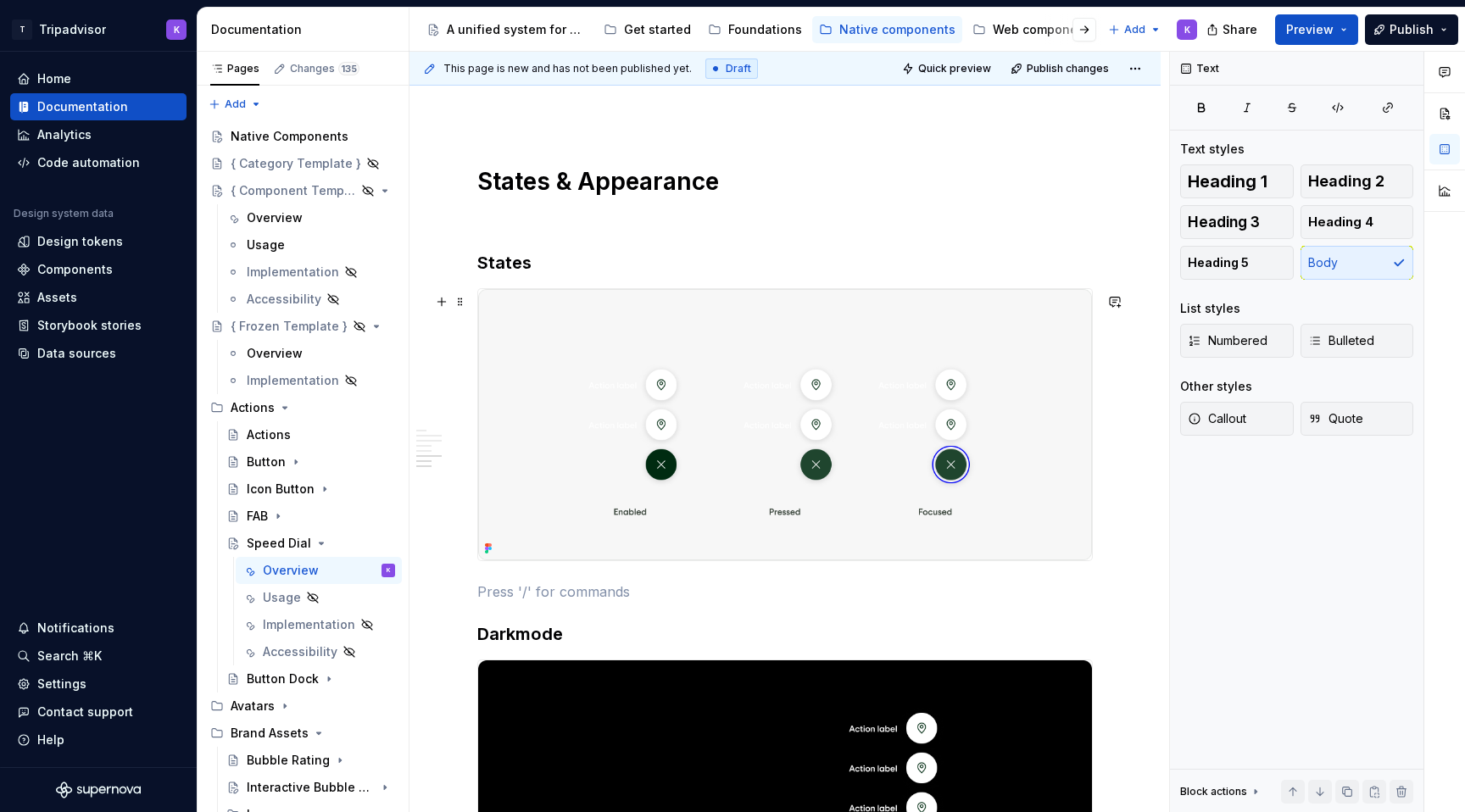
scroll to position [2193, 0]
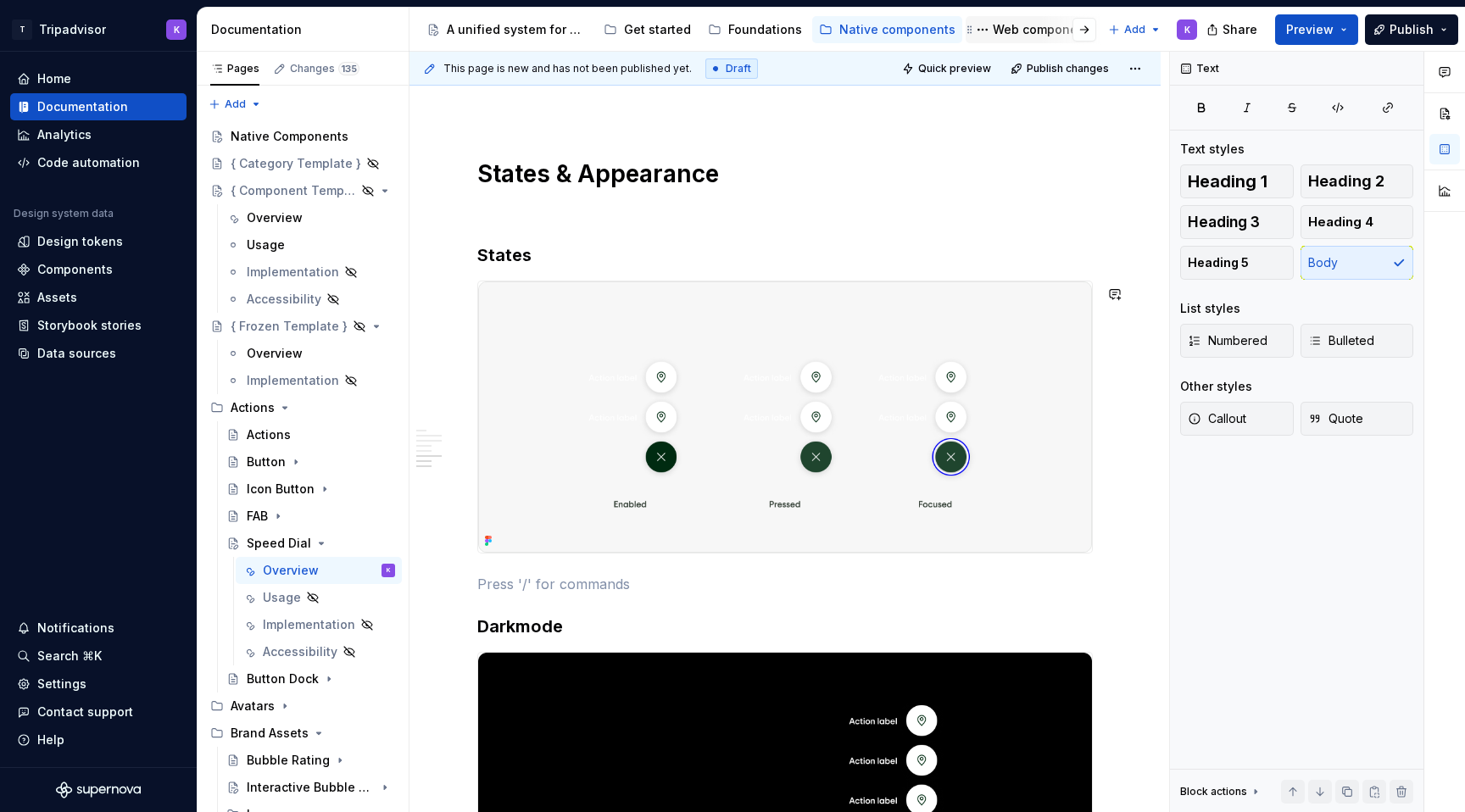
click at [1010, 27] on div "Web components" at bounding box center [1045, 29] width 103 height 17
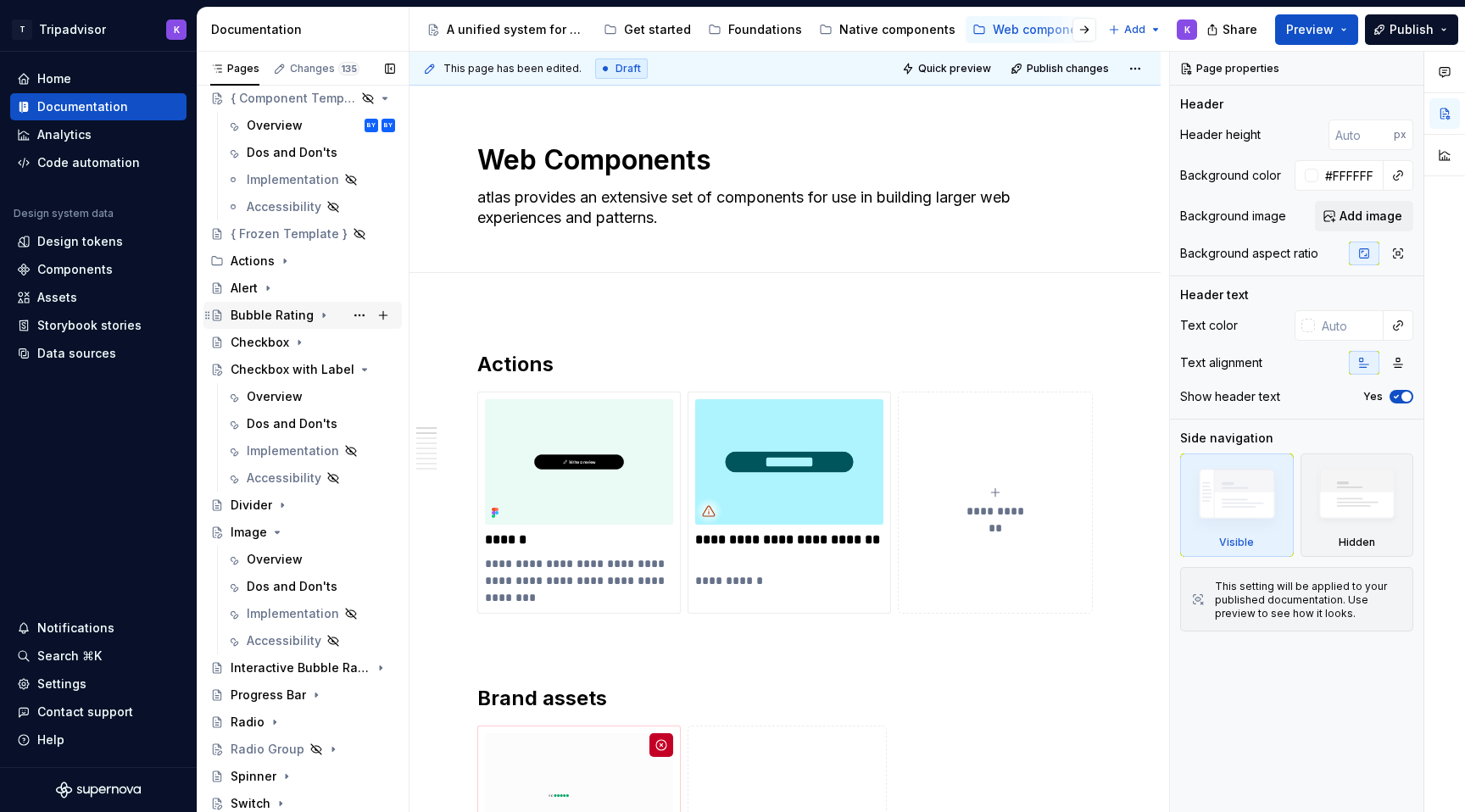
scroll to position [121, 0]
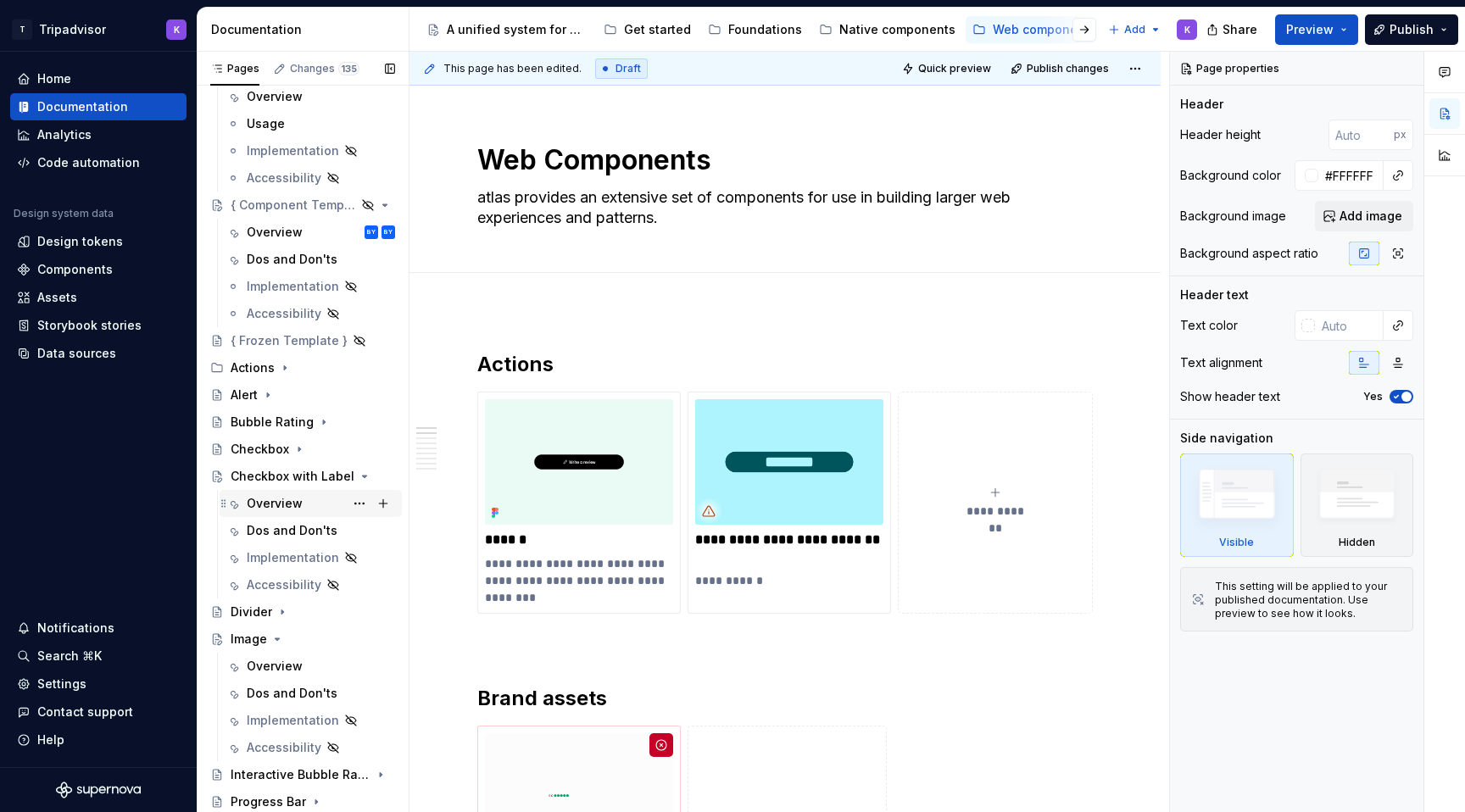
click at [284, 500] on div "Overview" at bounding box center [274, 503] width 56 height 17
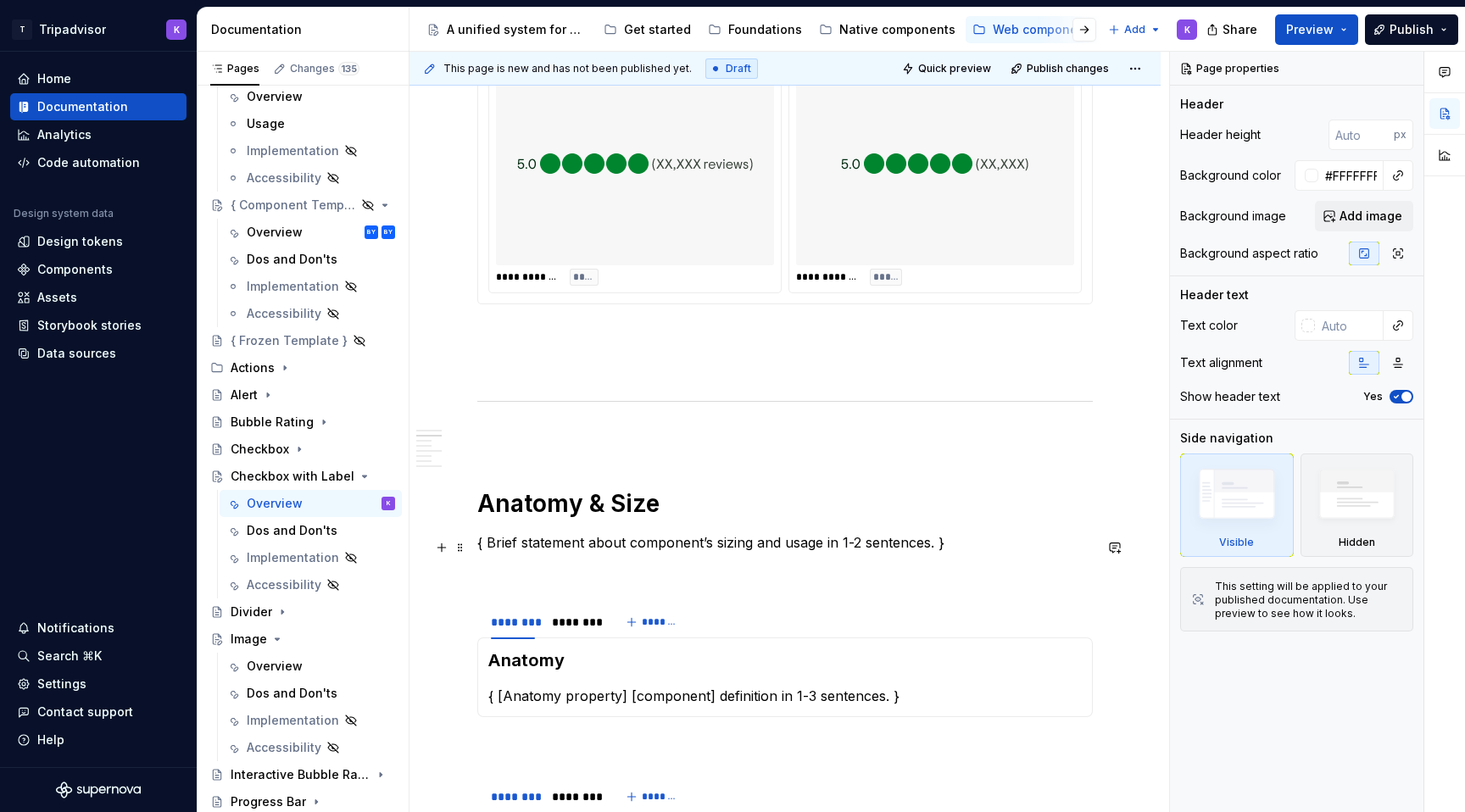
scroll to position [1036, 0]
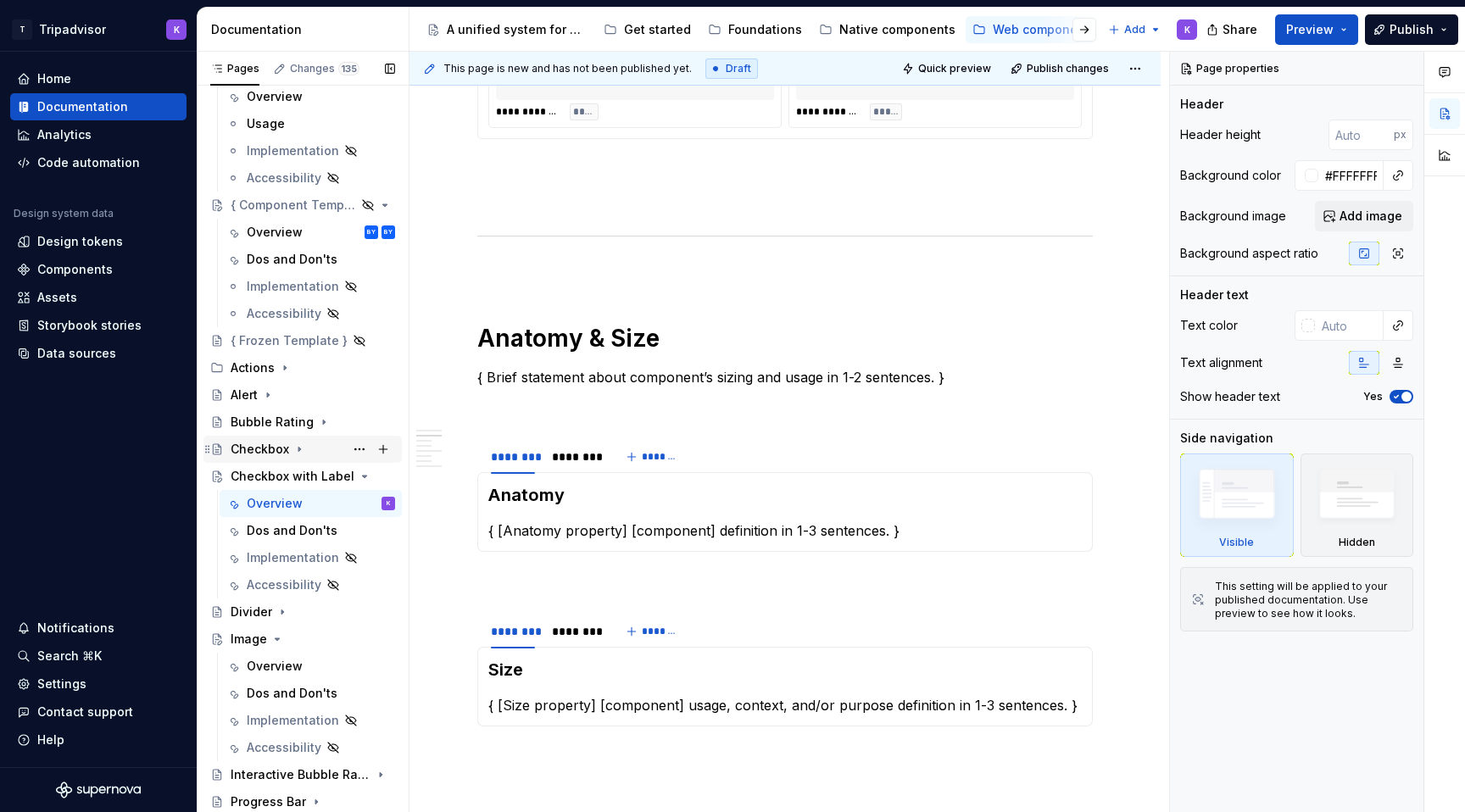
click at [259, 461] on div "Checkbox" at bounding box center [302, 449] width 198 height 27
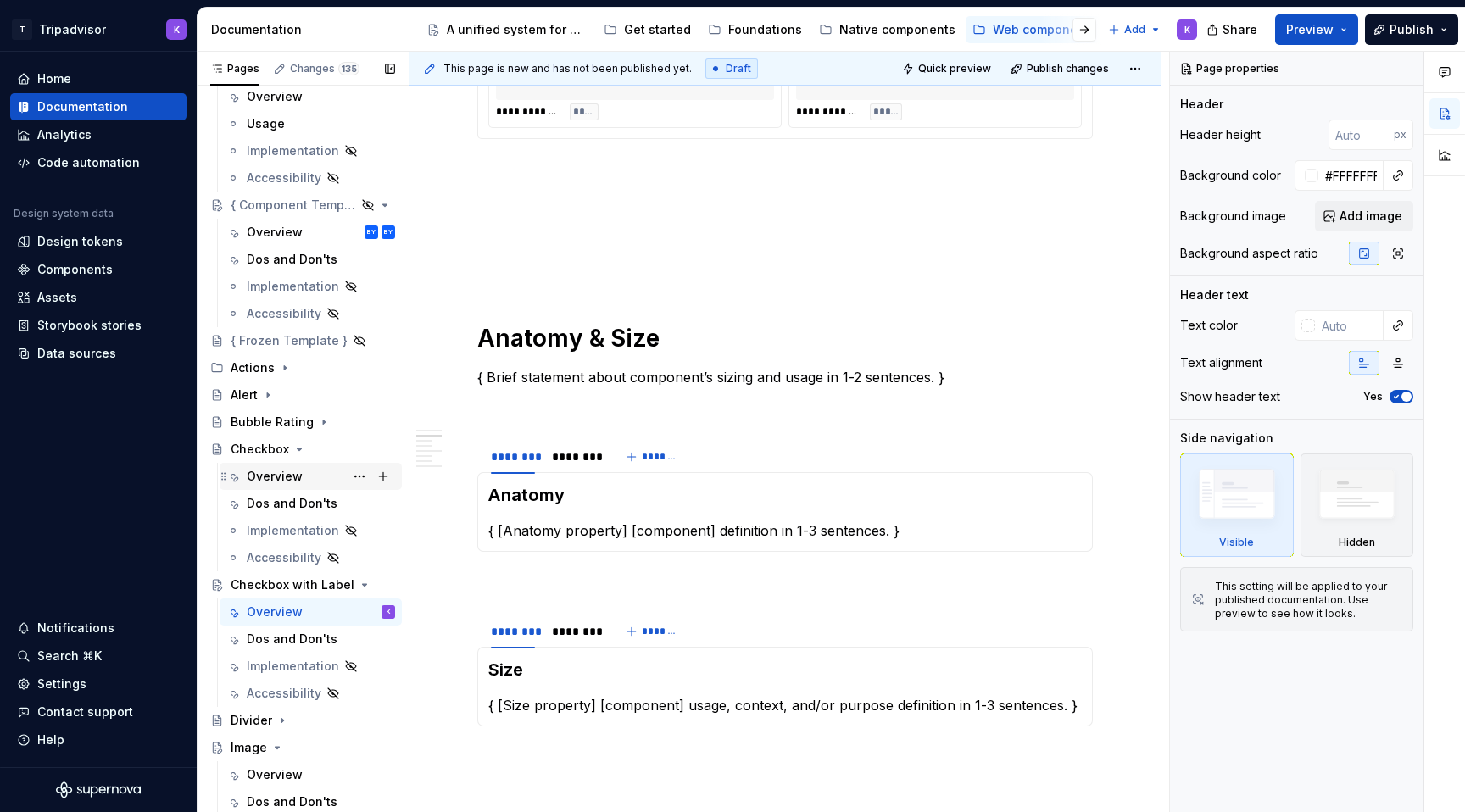
click at [308, 482] on div "Overview" at bounding box center [321, 476] width 148 height 23
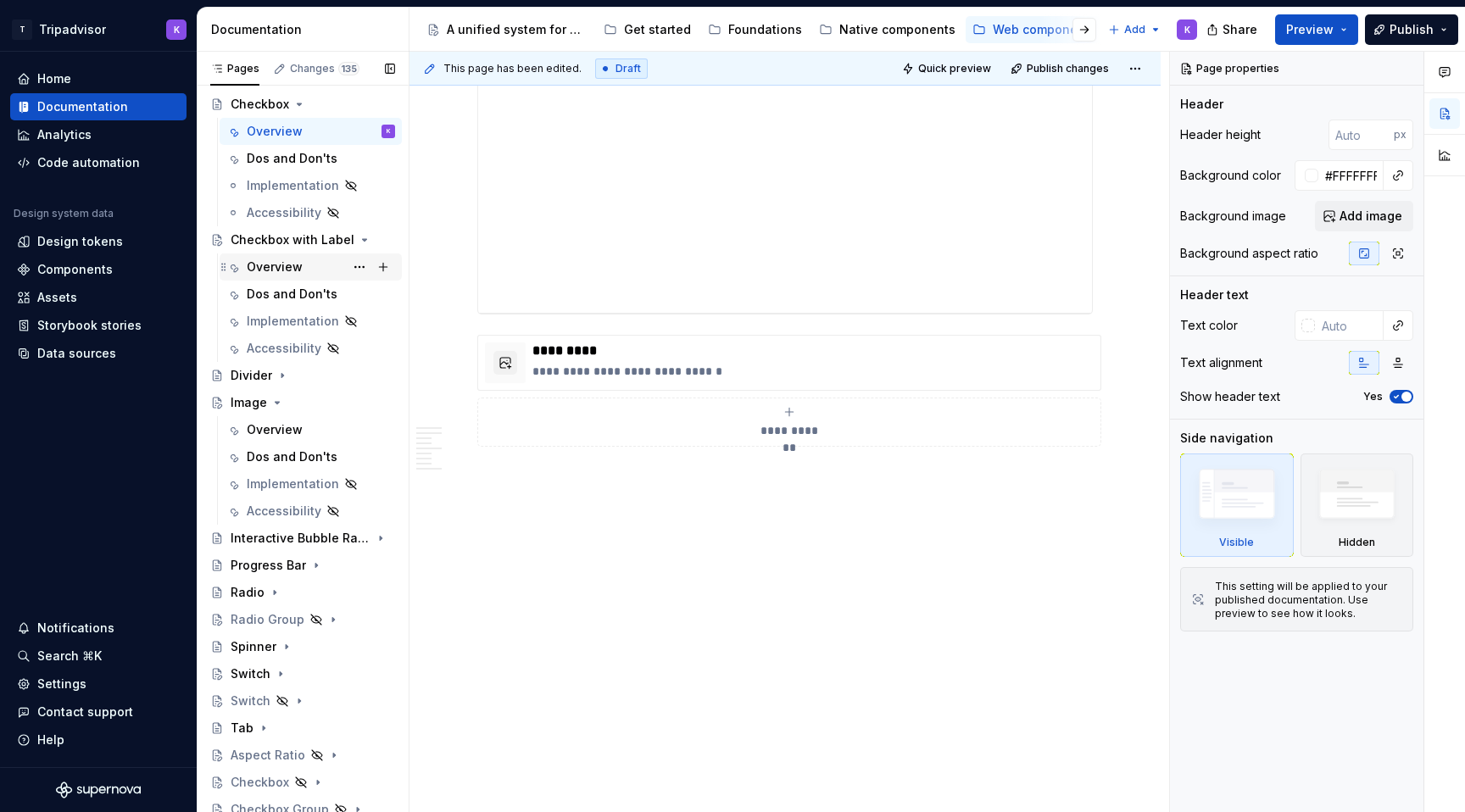
scroll to position [470, 0]
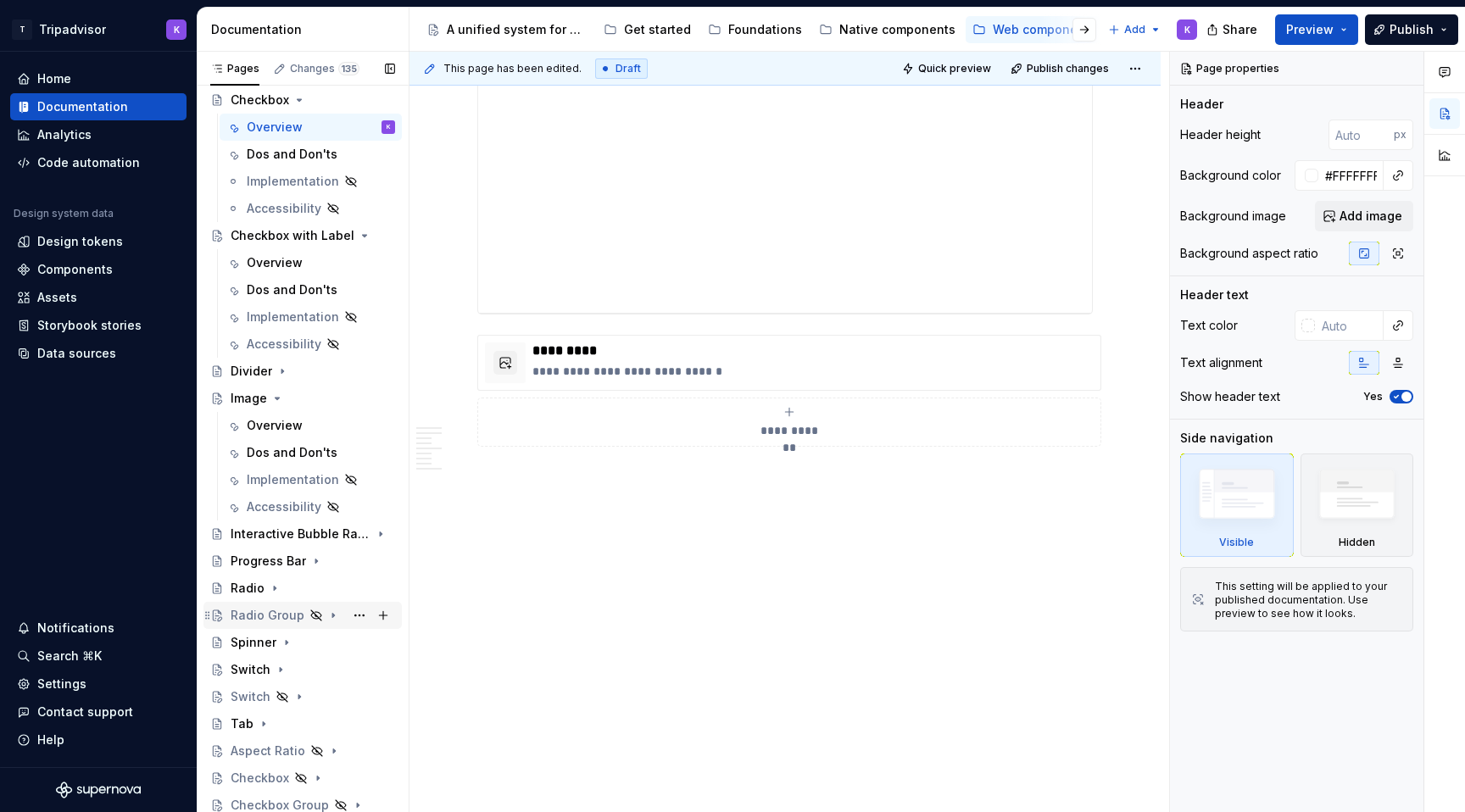
click at [274, 621] on div "Radio Group" at bounding box center [267, 614] width 74 height 17
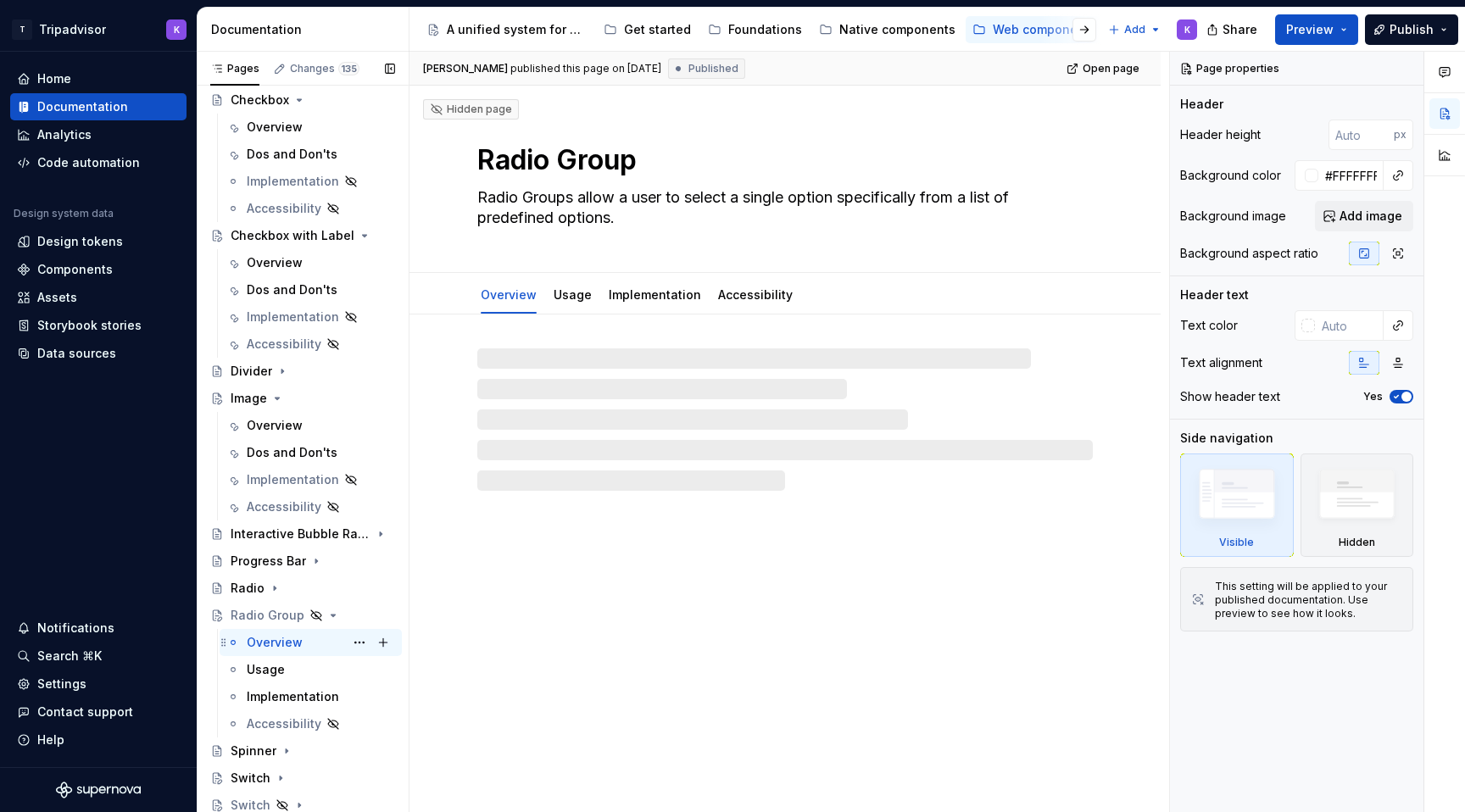
click at [287, 637] on div "Overview" at bounding box center [274, 641] width 56 height 17
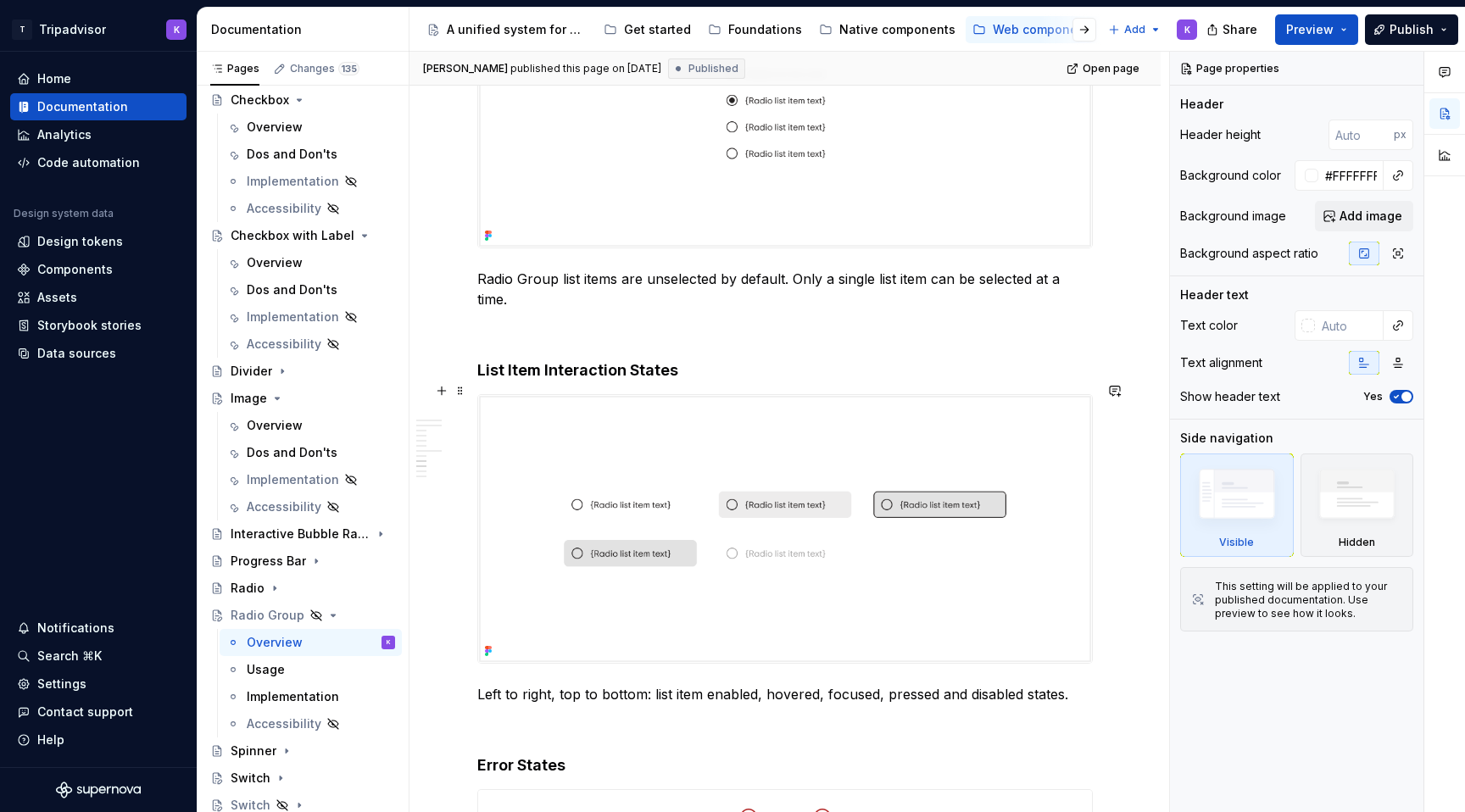
scroll to position [2770, 0]
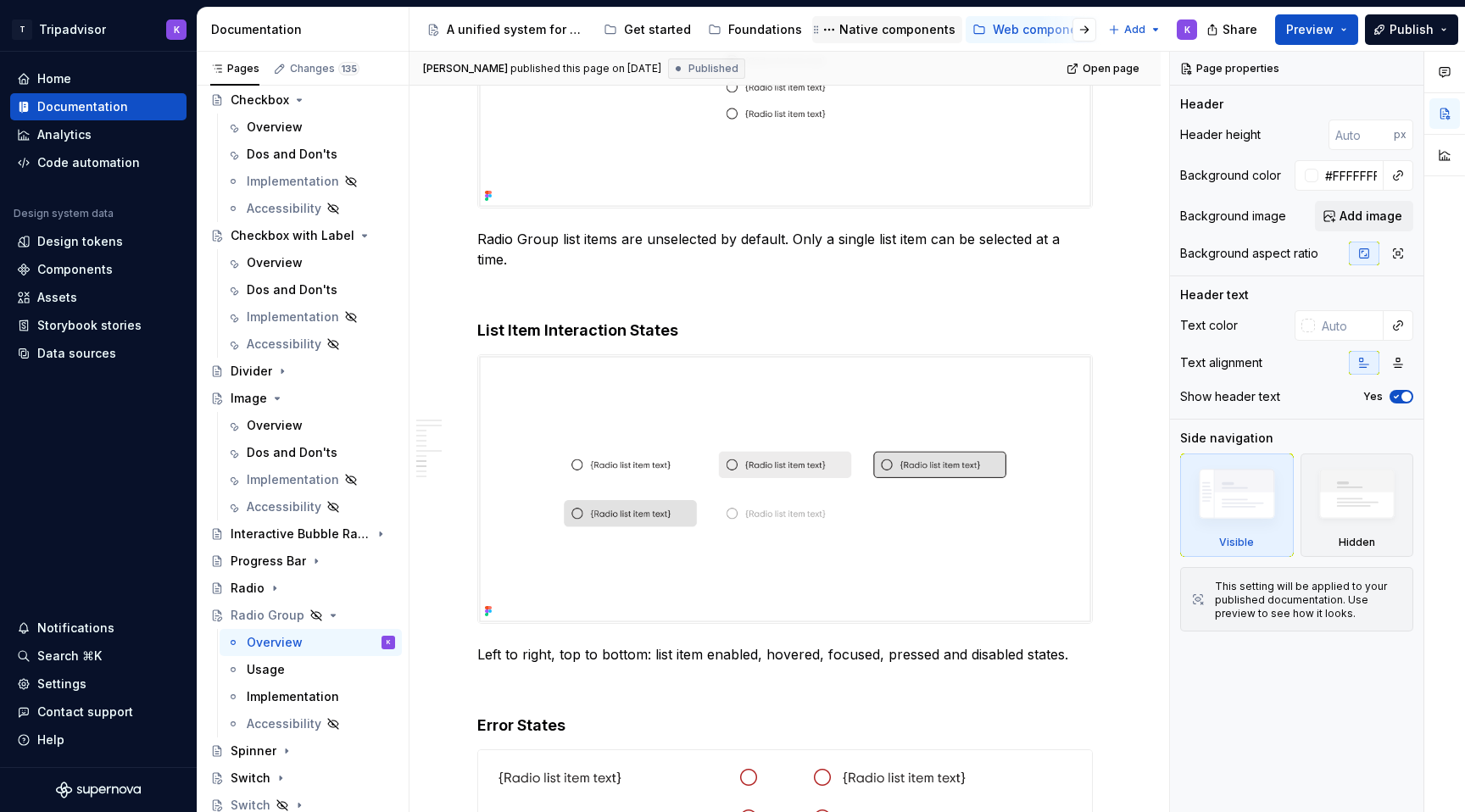
click at [879, 29] on div "Native components" at bounding box center [897, 29] width 116 height 17
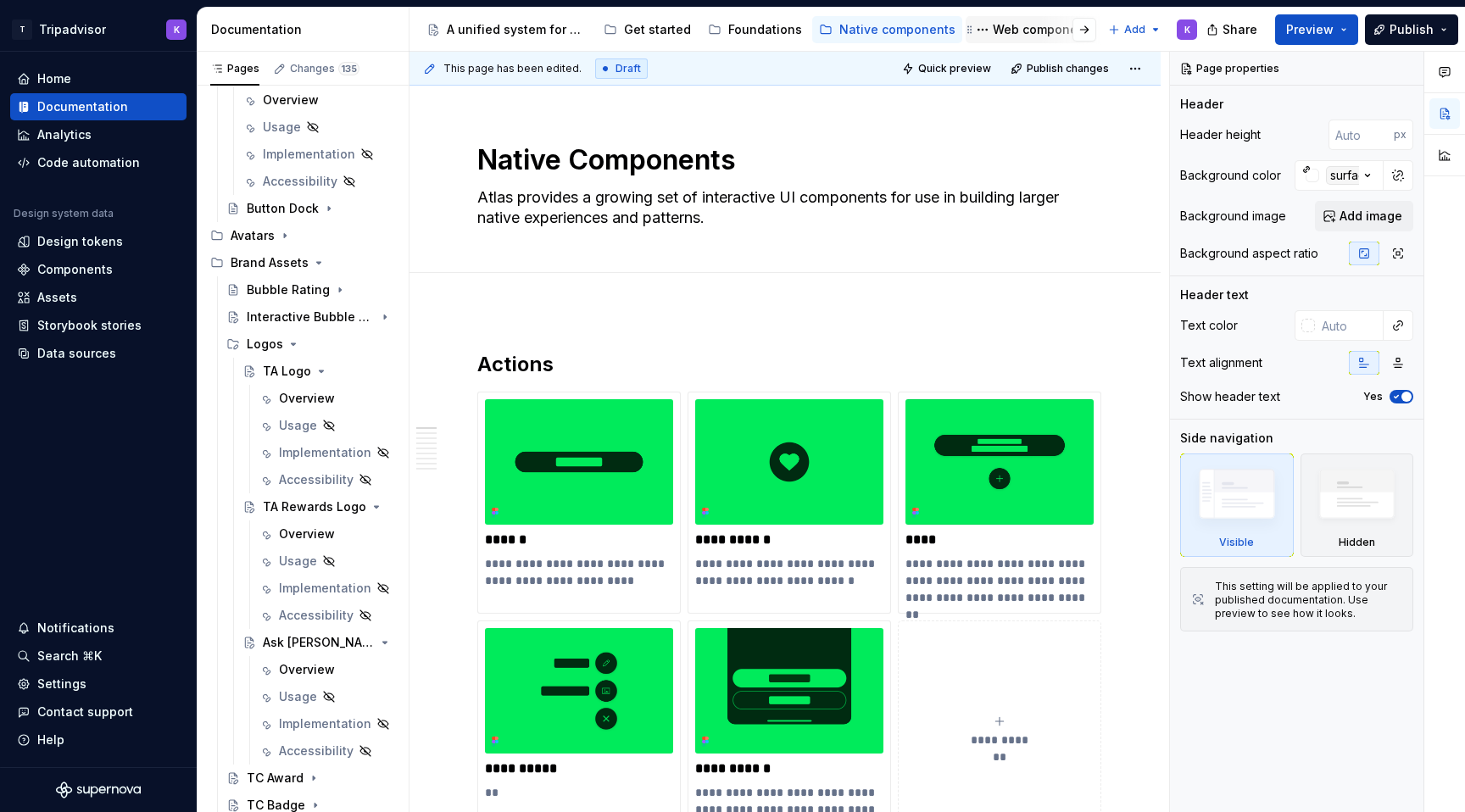
click at [1031, 27] on div "Web components" at bounding box center [1045, 29] width 103 height 17
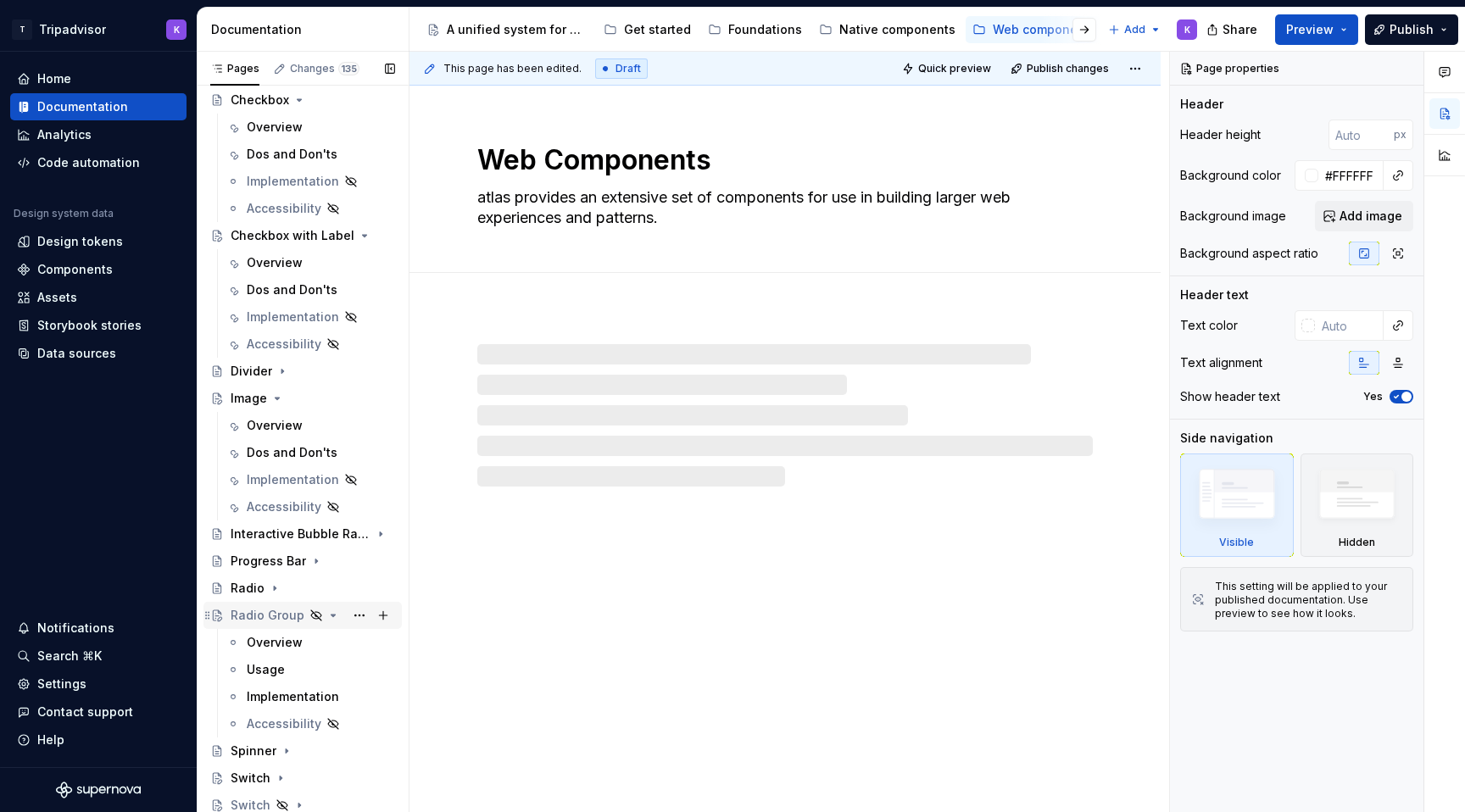
scroll to position [506, 0]
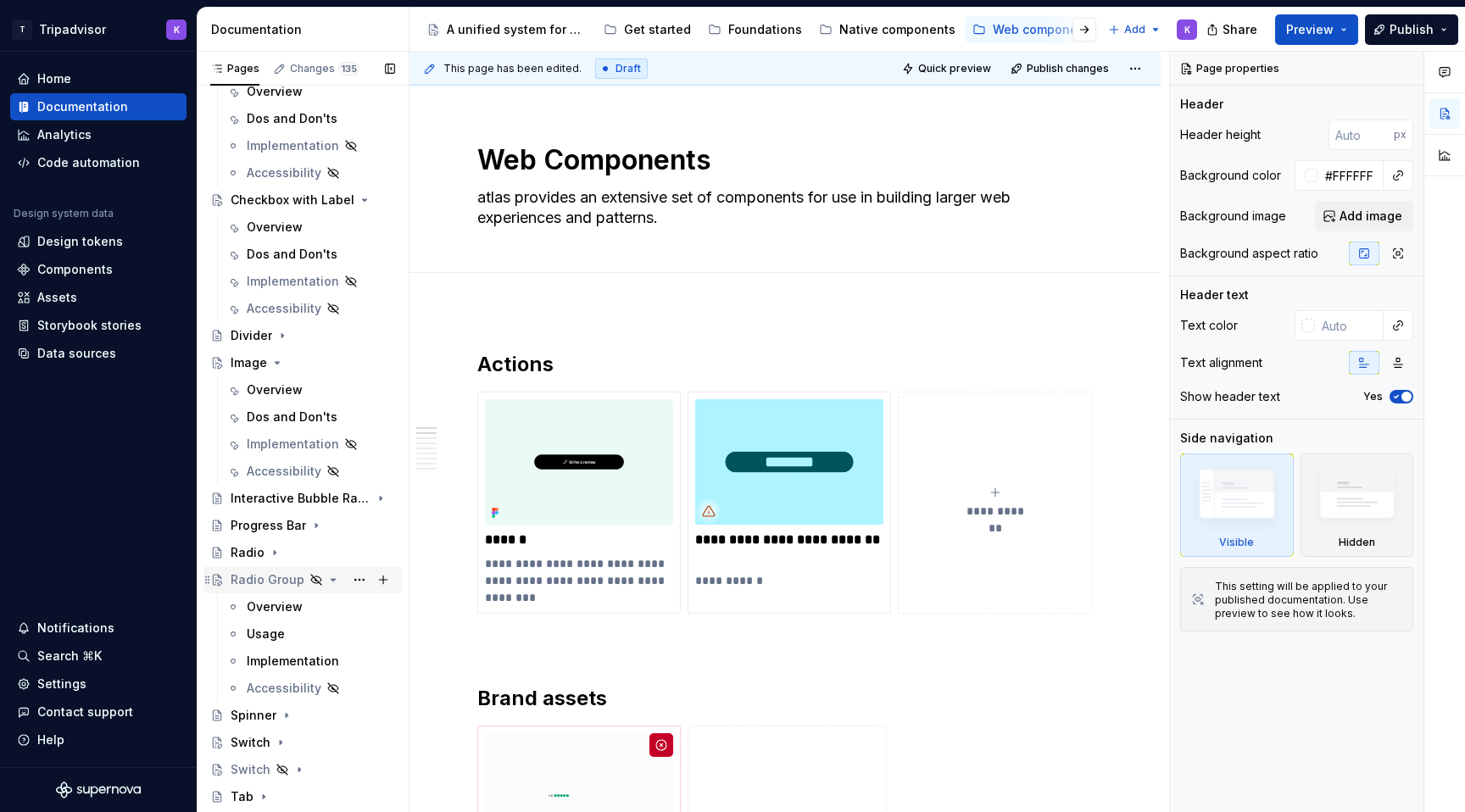
click at [271, 580] on div "Radio Group" at bounding box center [267, 579] width 74 height 17
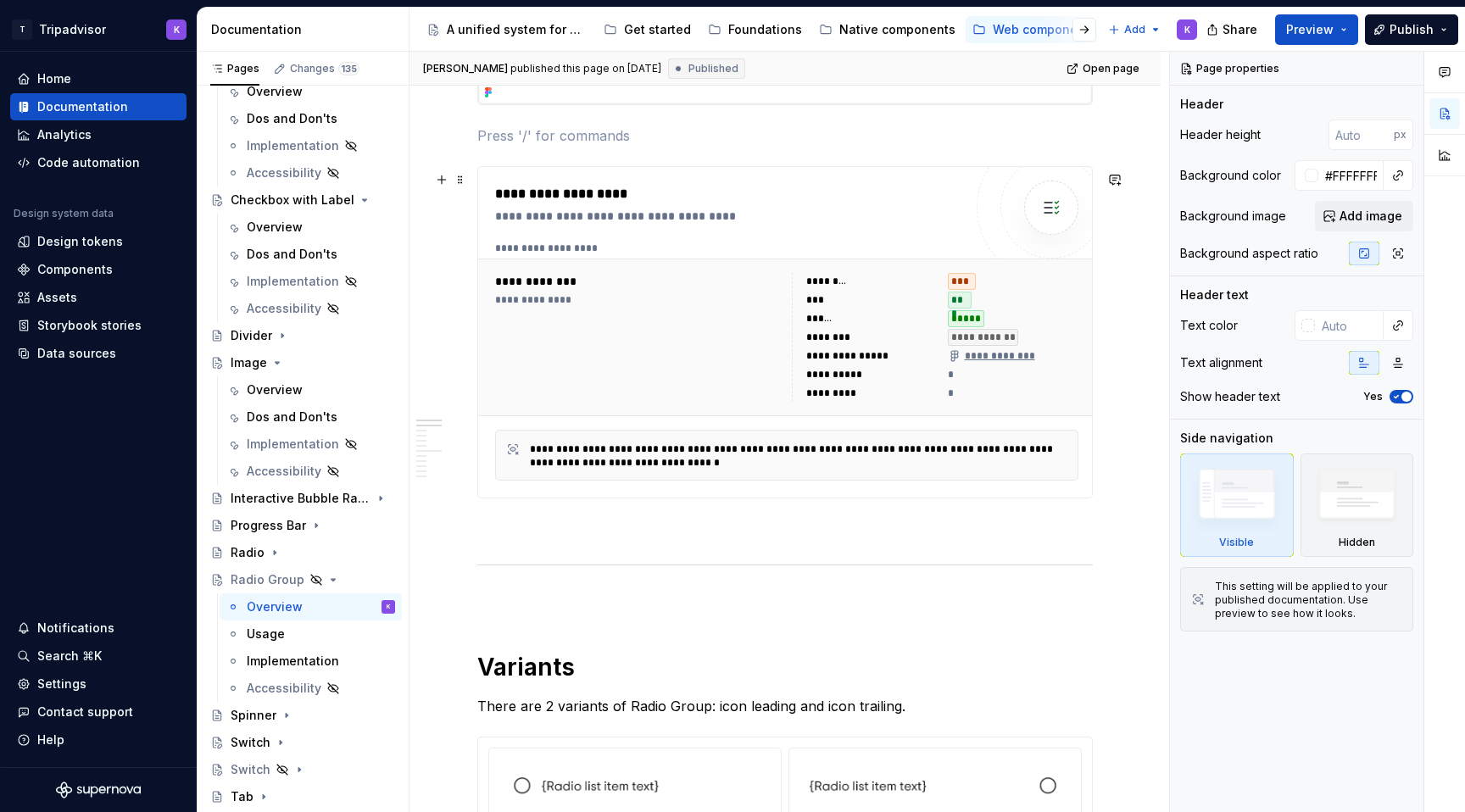
scroll to position [540, 0]
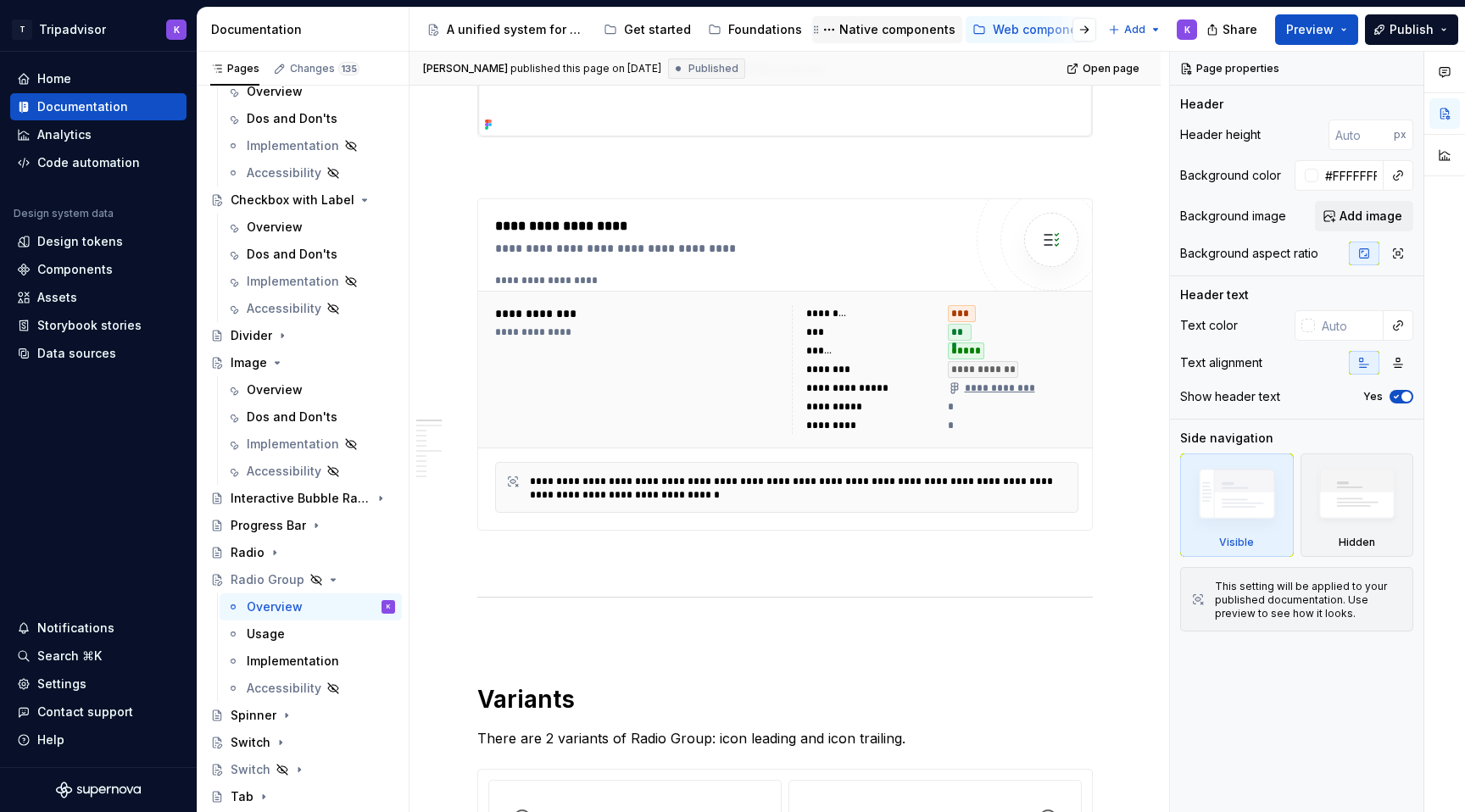
click at [856, 28] on div "Native components" at bounding box center [897, 29] width 116 height 17
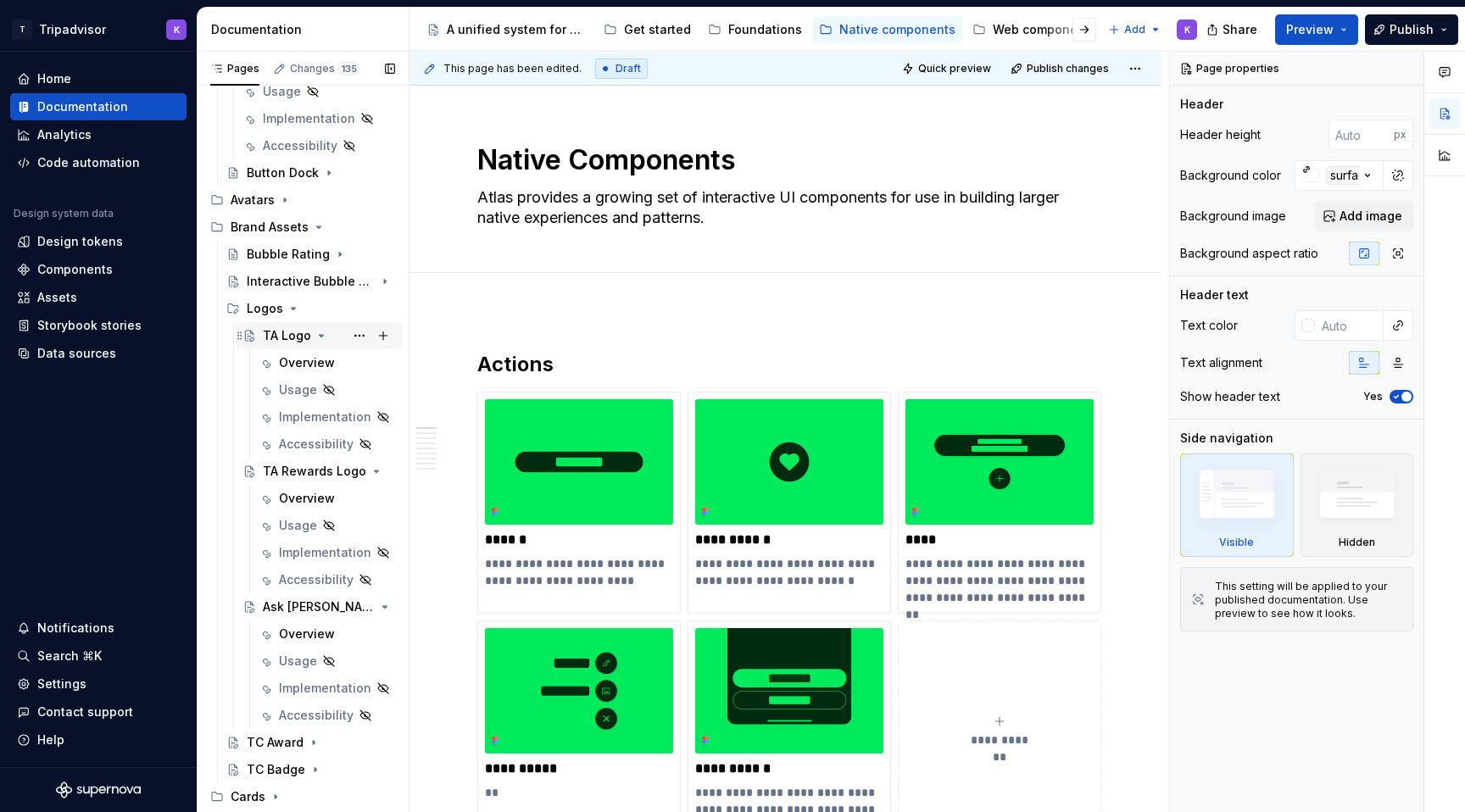
click at [321, 336] on icon "Page tree" at bounding box center [322, 335] width 4 height 2
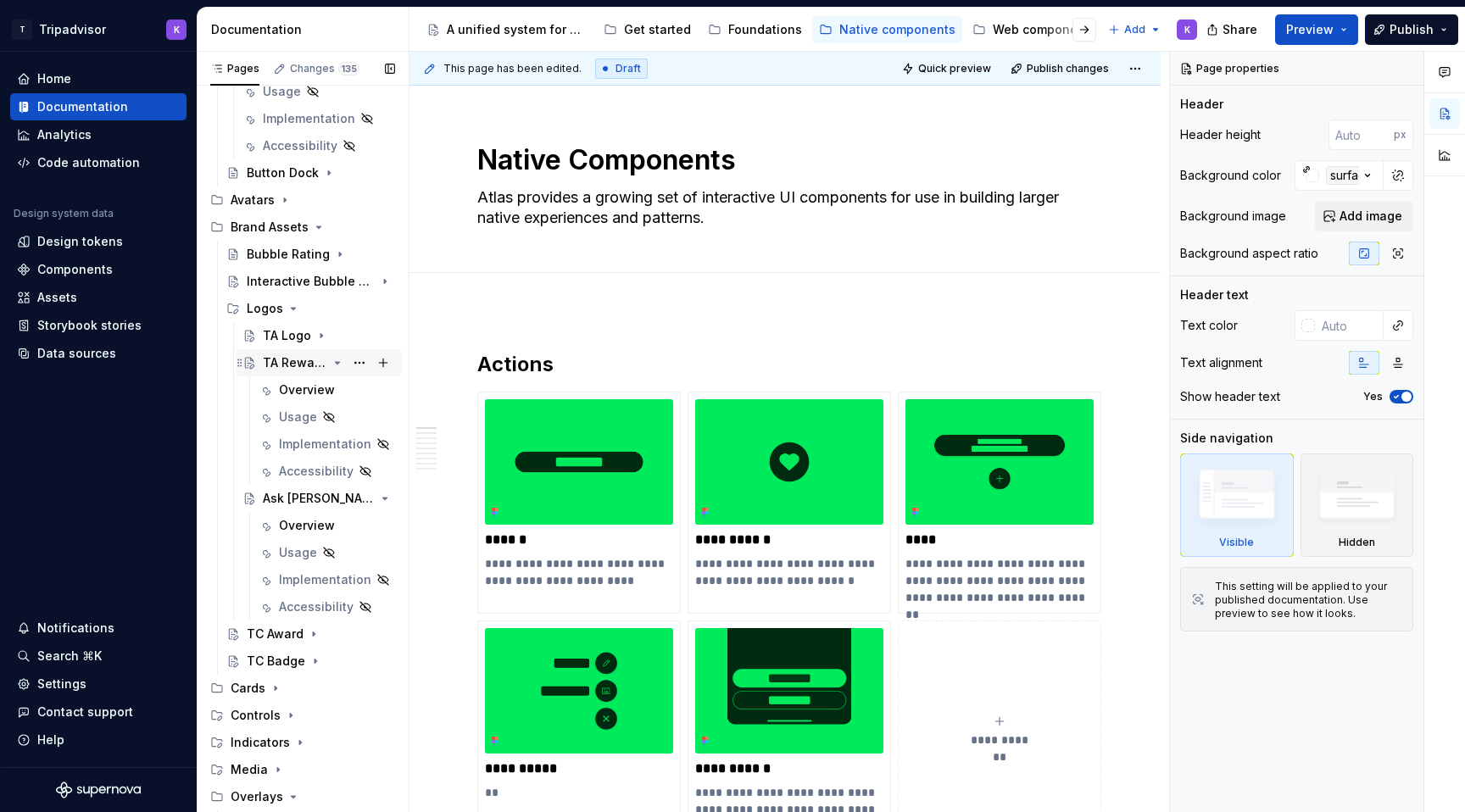
click at [337, 362] on icon "Page tree" at bounding box center [337, 363] width 4 height 2
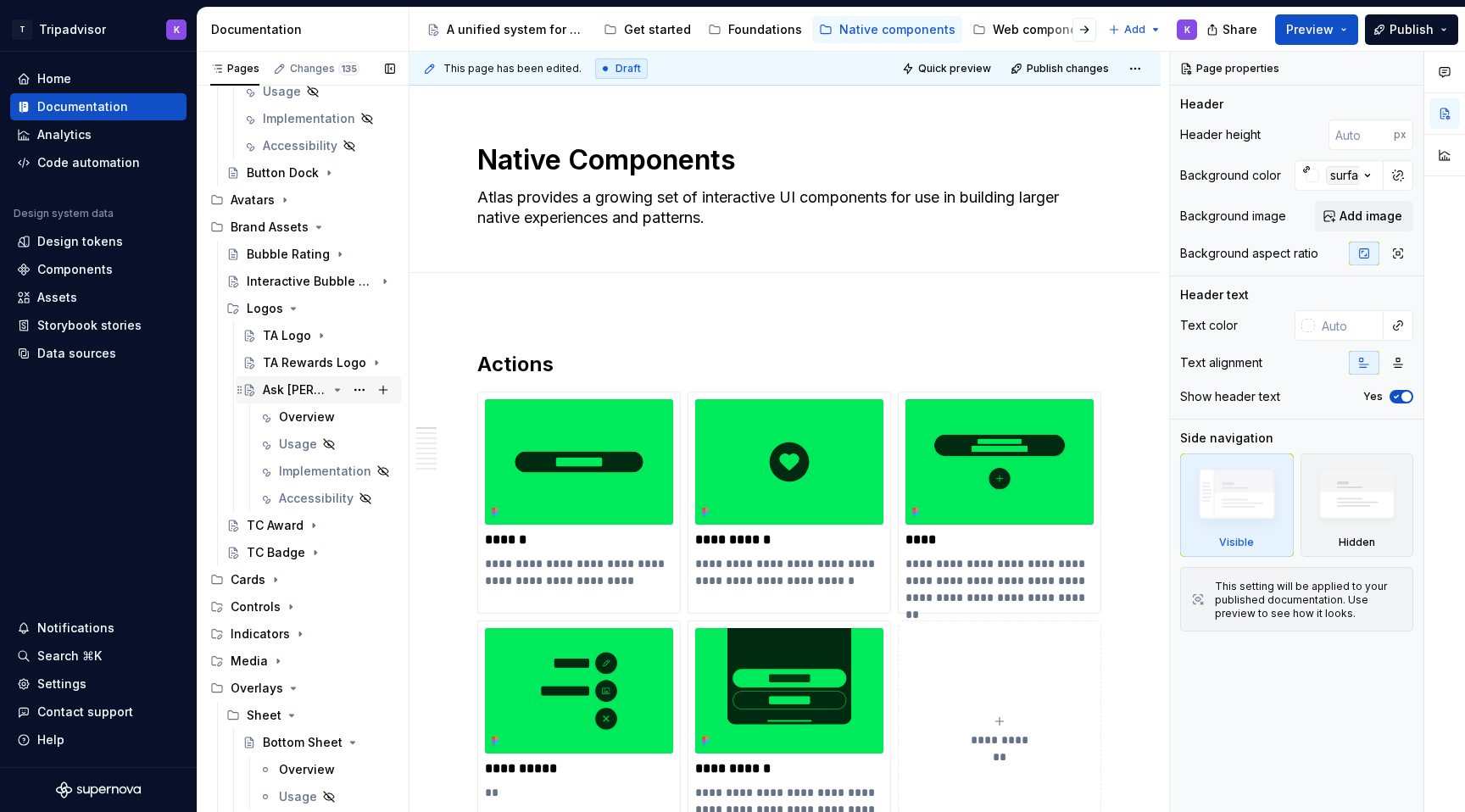
click at [338, 389] on icon "Page tree" at bounding box center [337, 390] width 4 height 2
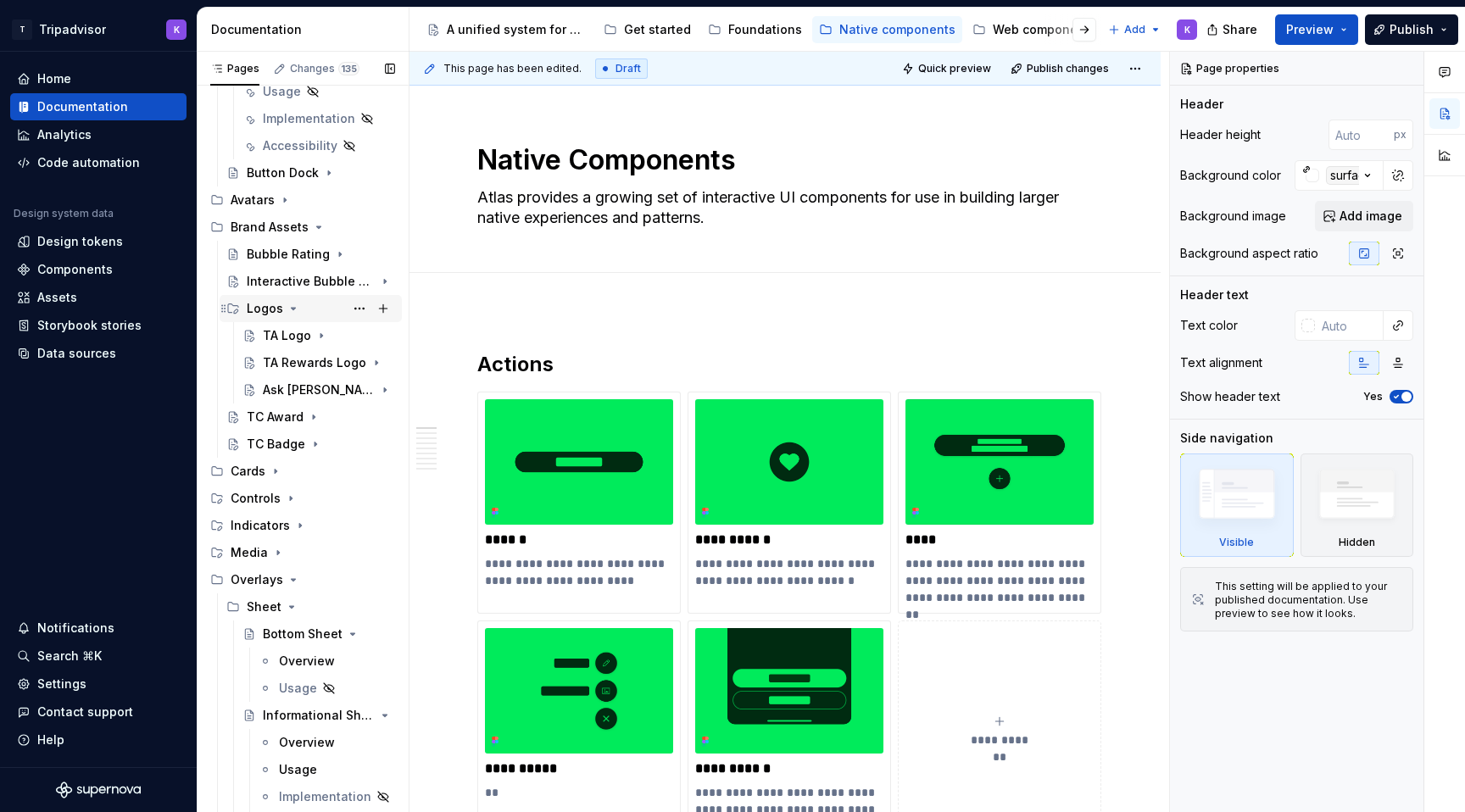
click at [295, 312] on icon "Page tree" at bounding box center [294, 308] width 14 height 14
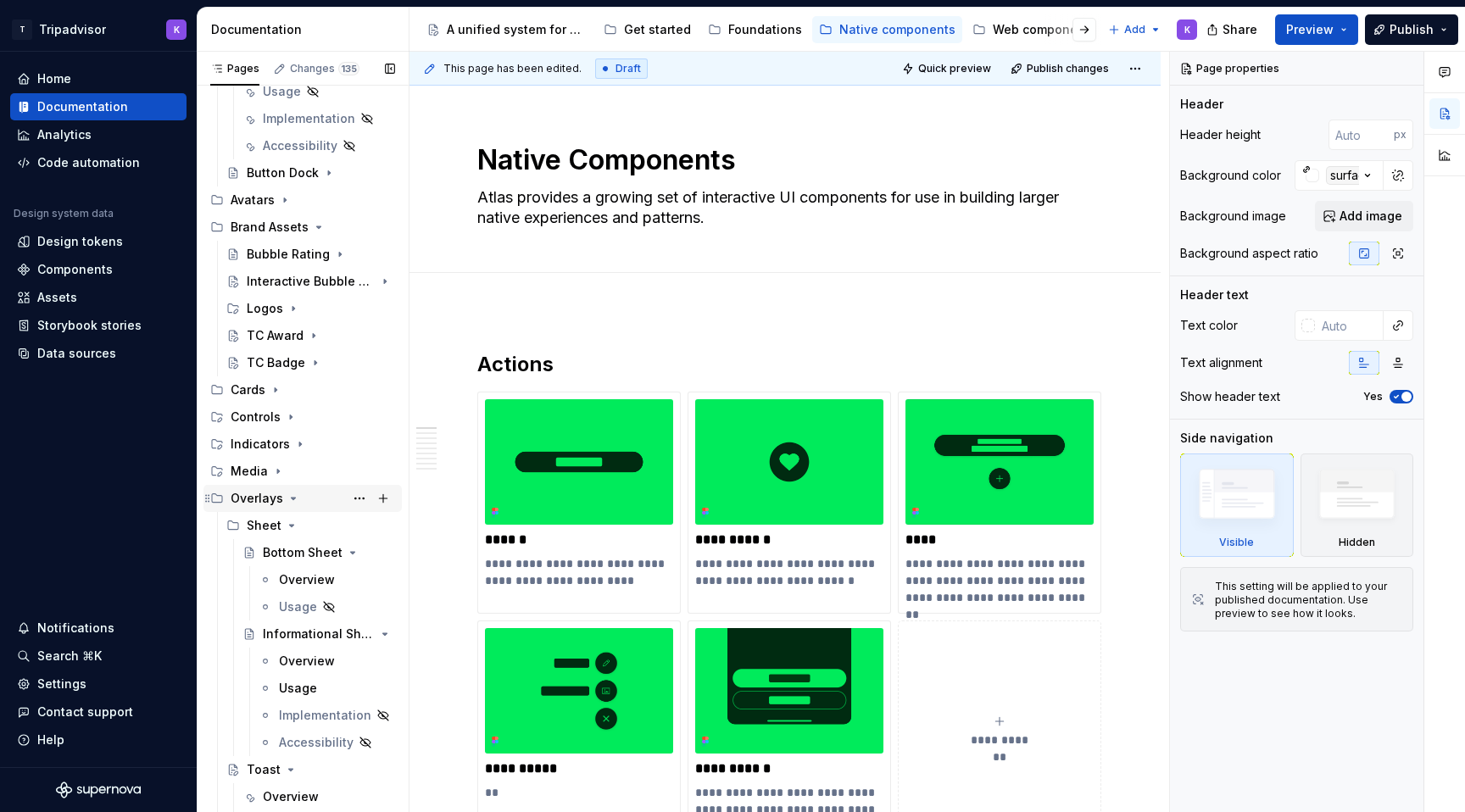
scroll to position [507, 0]
click at [289, 418] on icon "Page tree" at bounding box center [291, 416] width 14 height 14
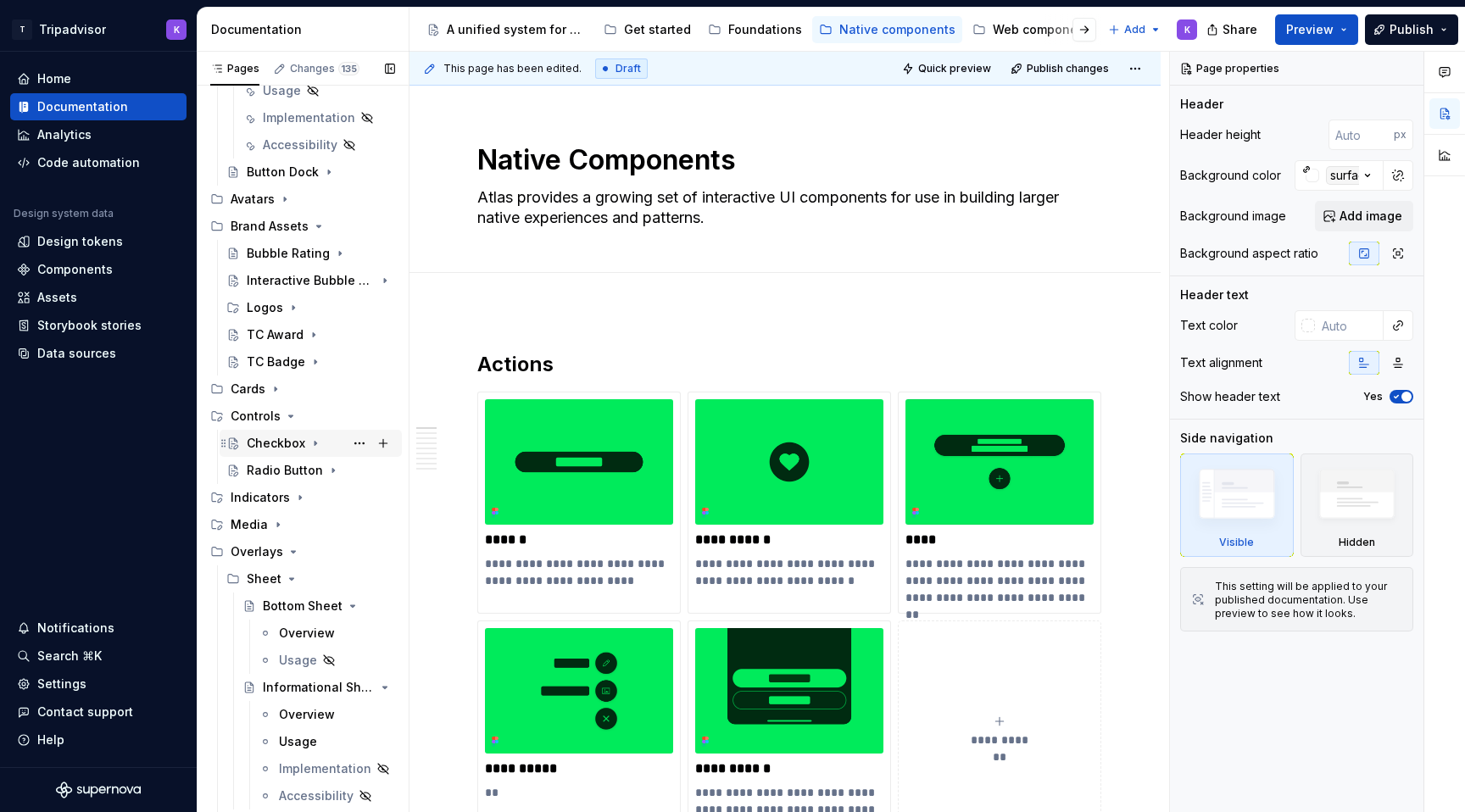
click at [311, 444] on icon "Page tree" at bounding box center [315, 444] width 14 height 14
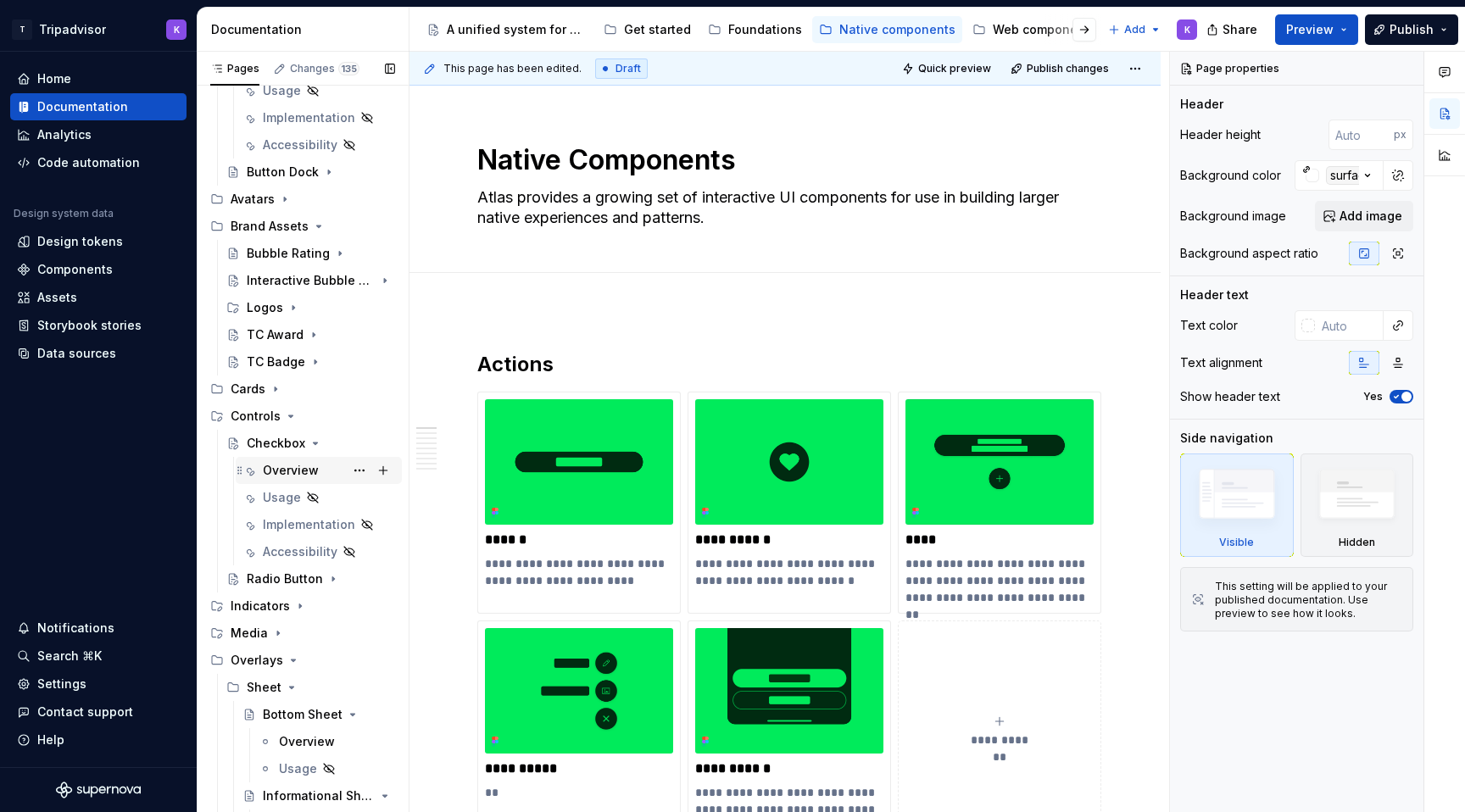
click at [308, 476] on div "Overview" at bounding box center [290, 470] width 56 height 17
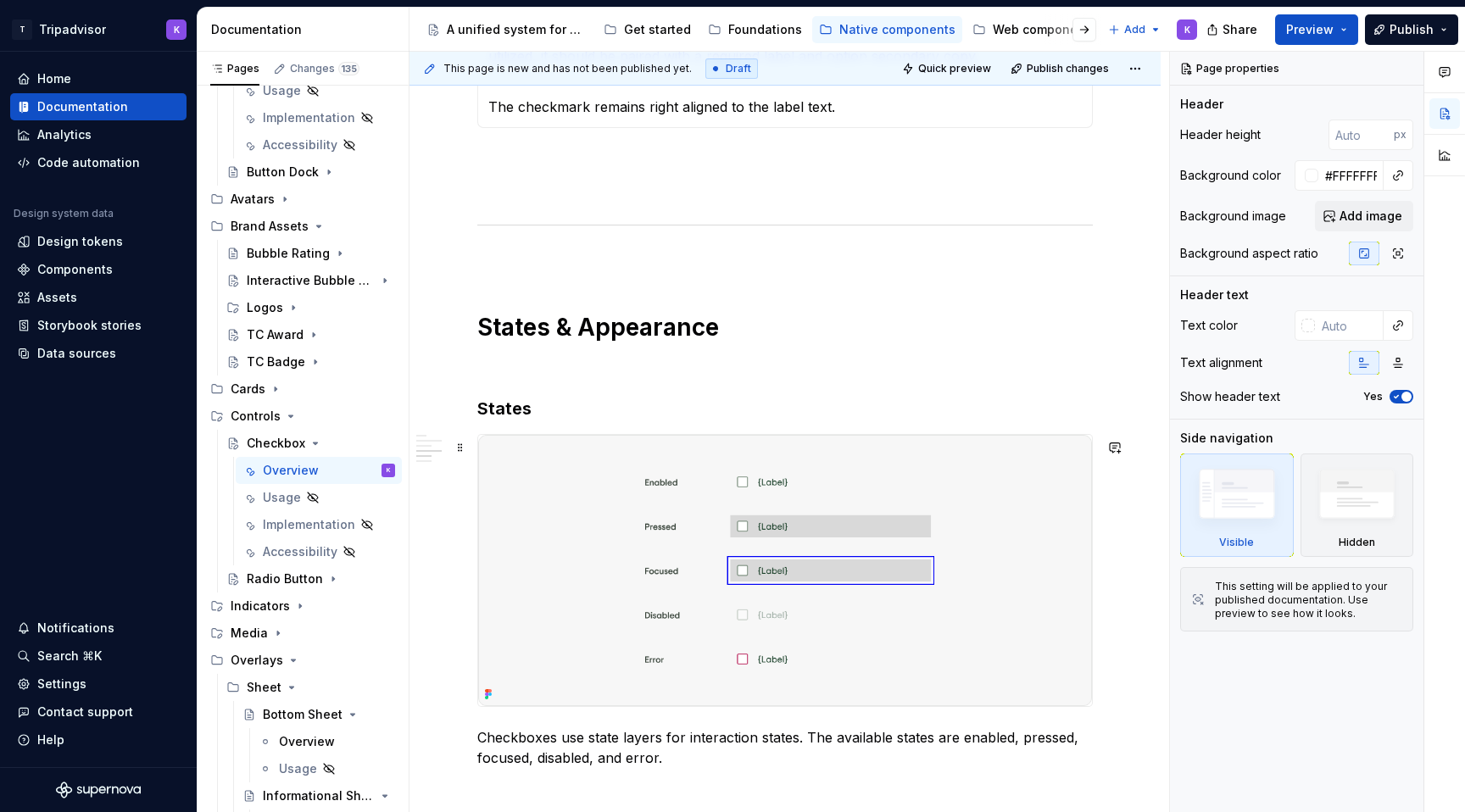
scroll to position [1079, 0]
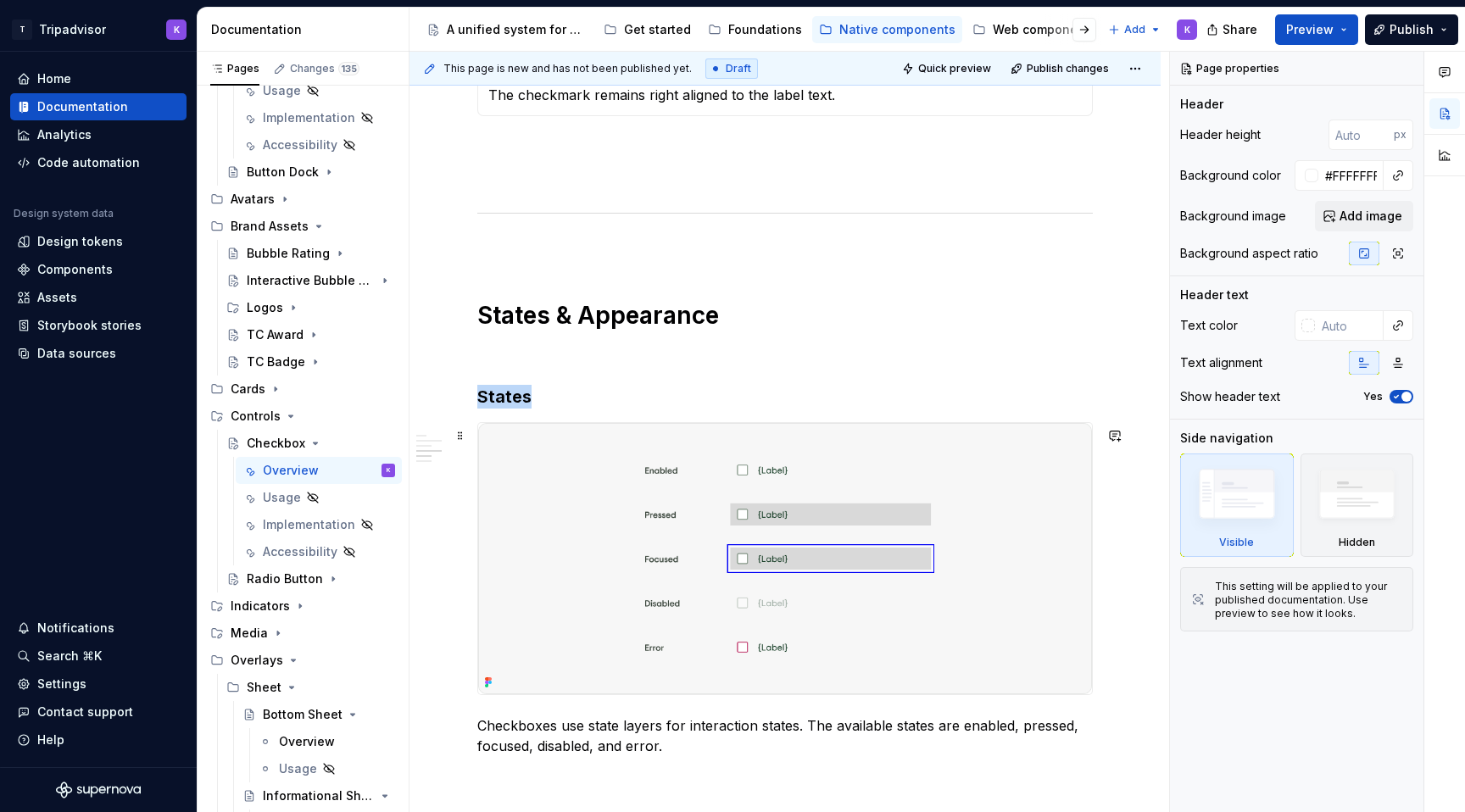
click at [705, 563] on img at bounding box center [784, 559] width 614 height 271
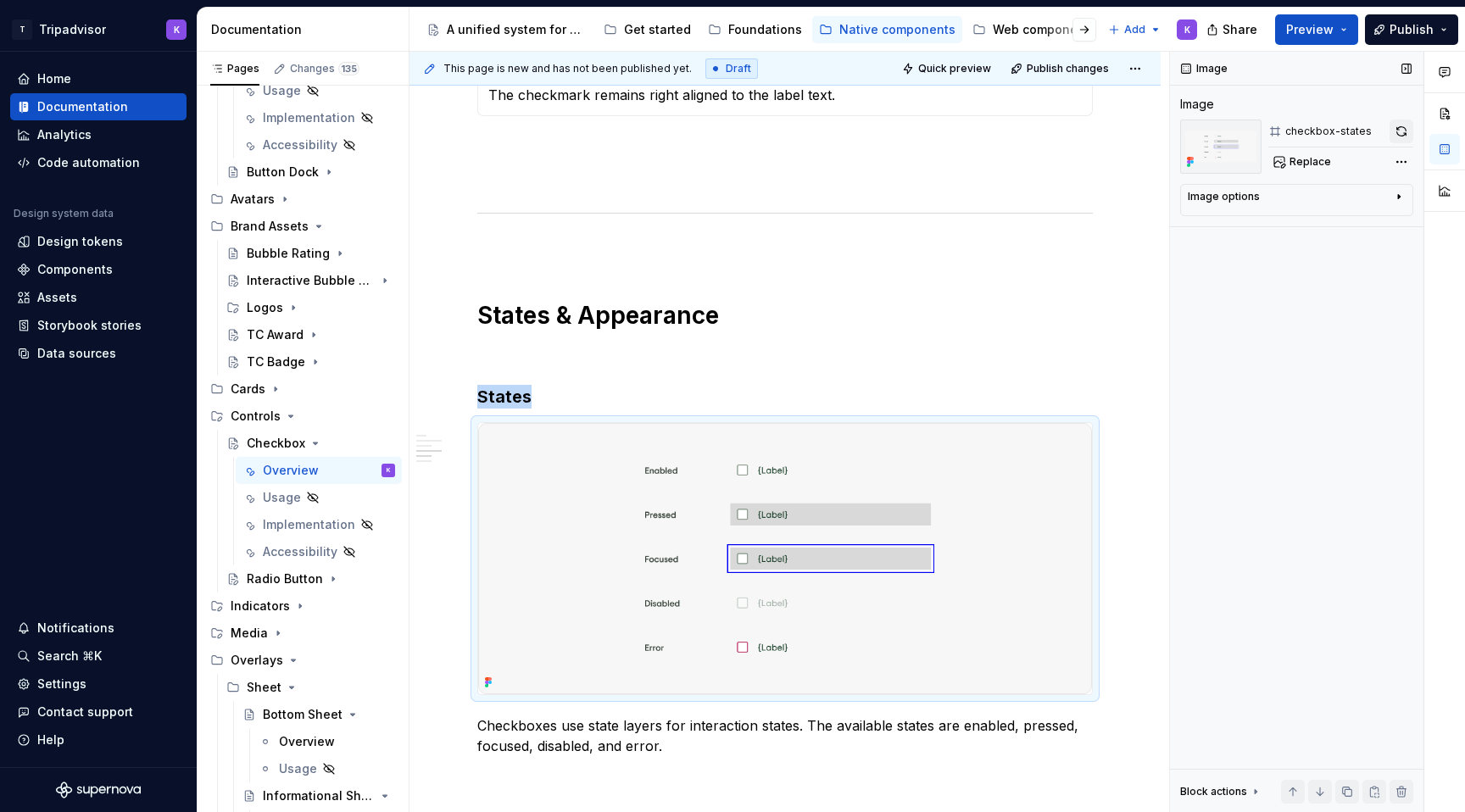
click at [1405, 133] on button "button" at bounding box center [1402, 132] width 23 height 23
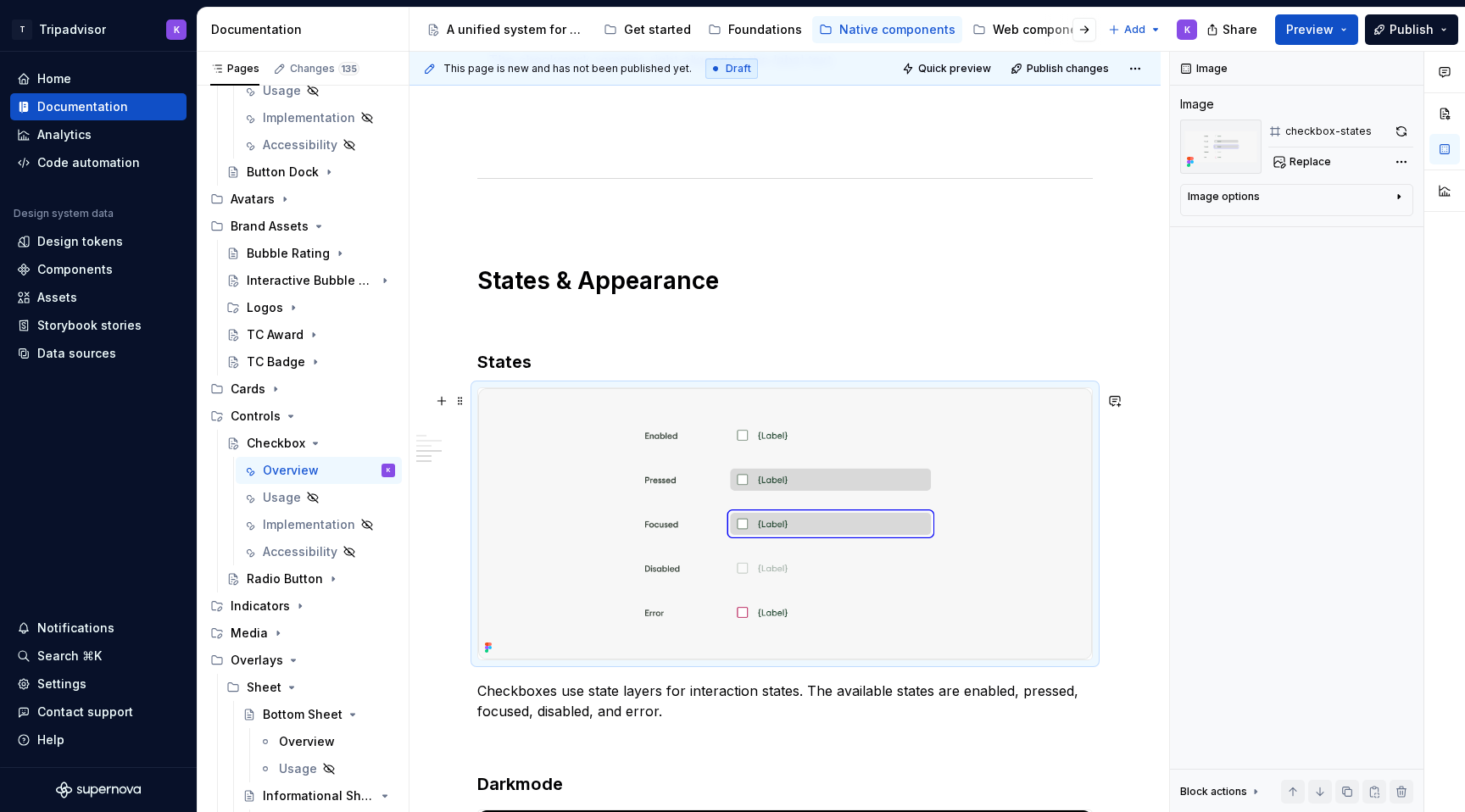
scroll to position [541, 0]
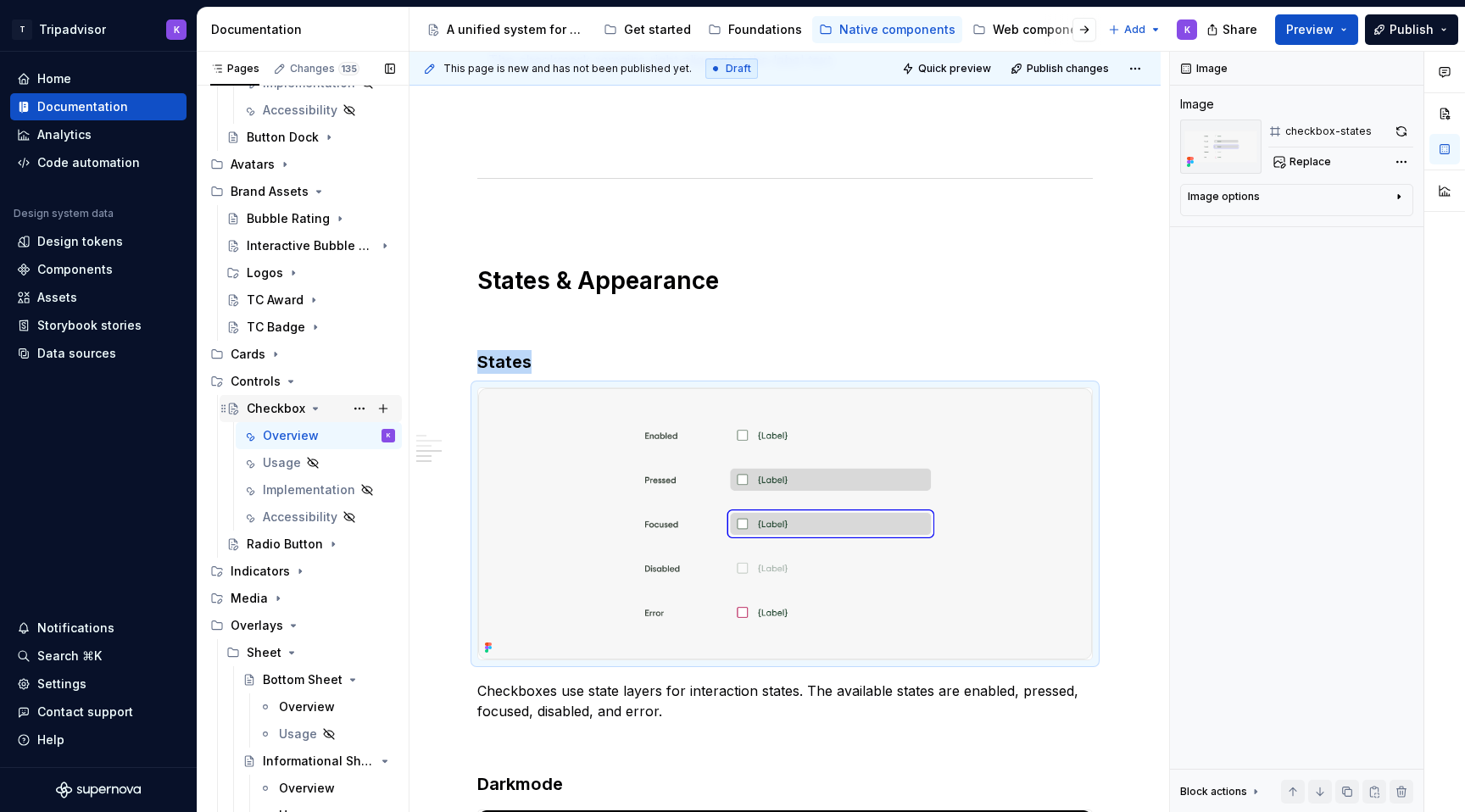
click at [305, 404] on div "Checkbox" at bounding box center [321, 408] width 148 height 23
click at [327, 547] on icon "Page tree" at bounding box center [334, 544] width 14 height 14
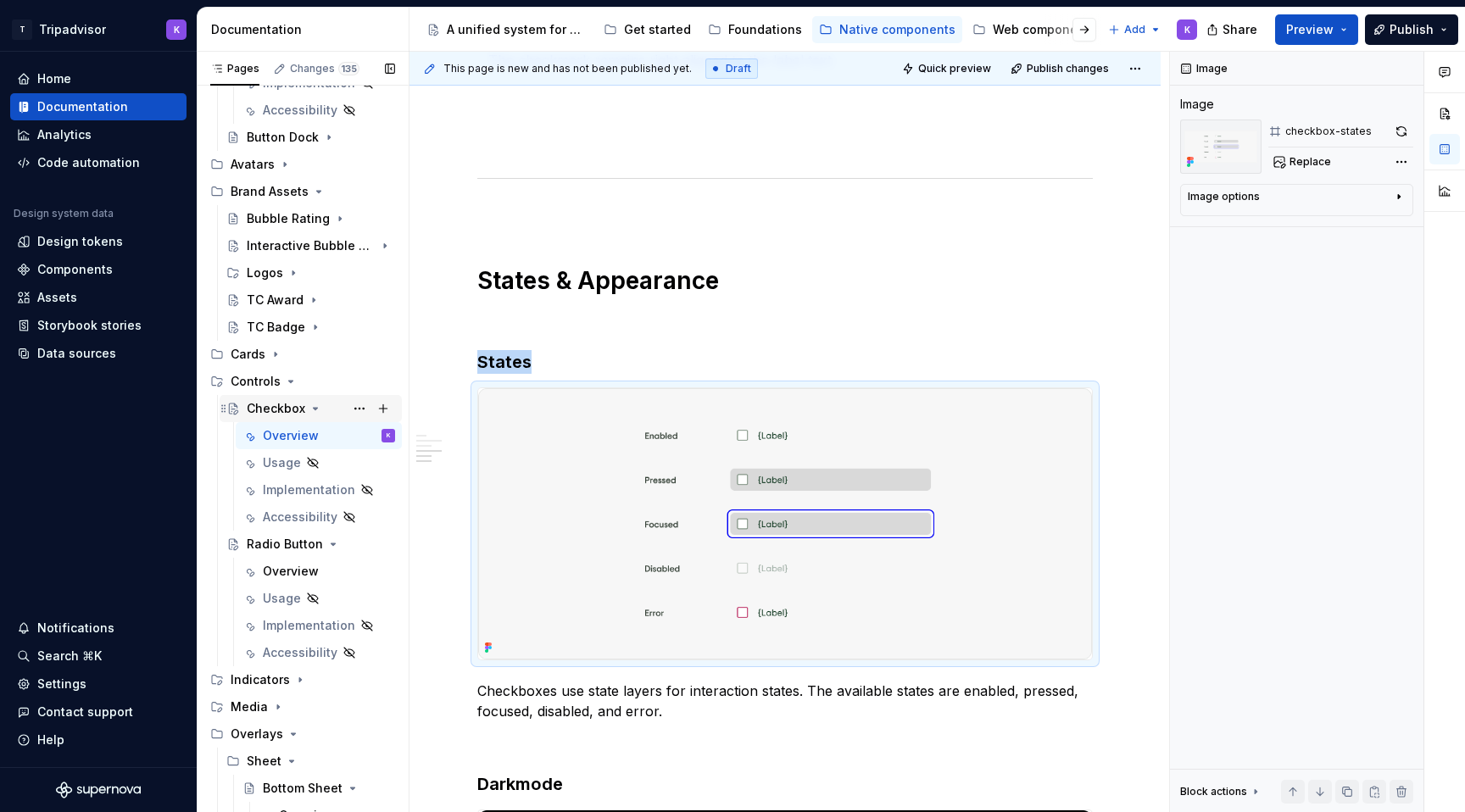
click at [318, 408] on icon "Page tree" at bounding box center [315, 408] width 14 height 14
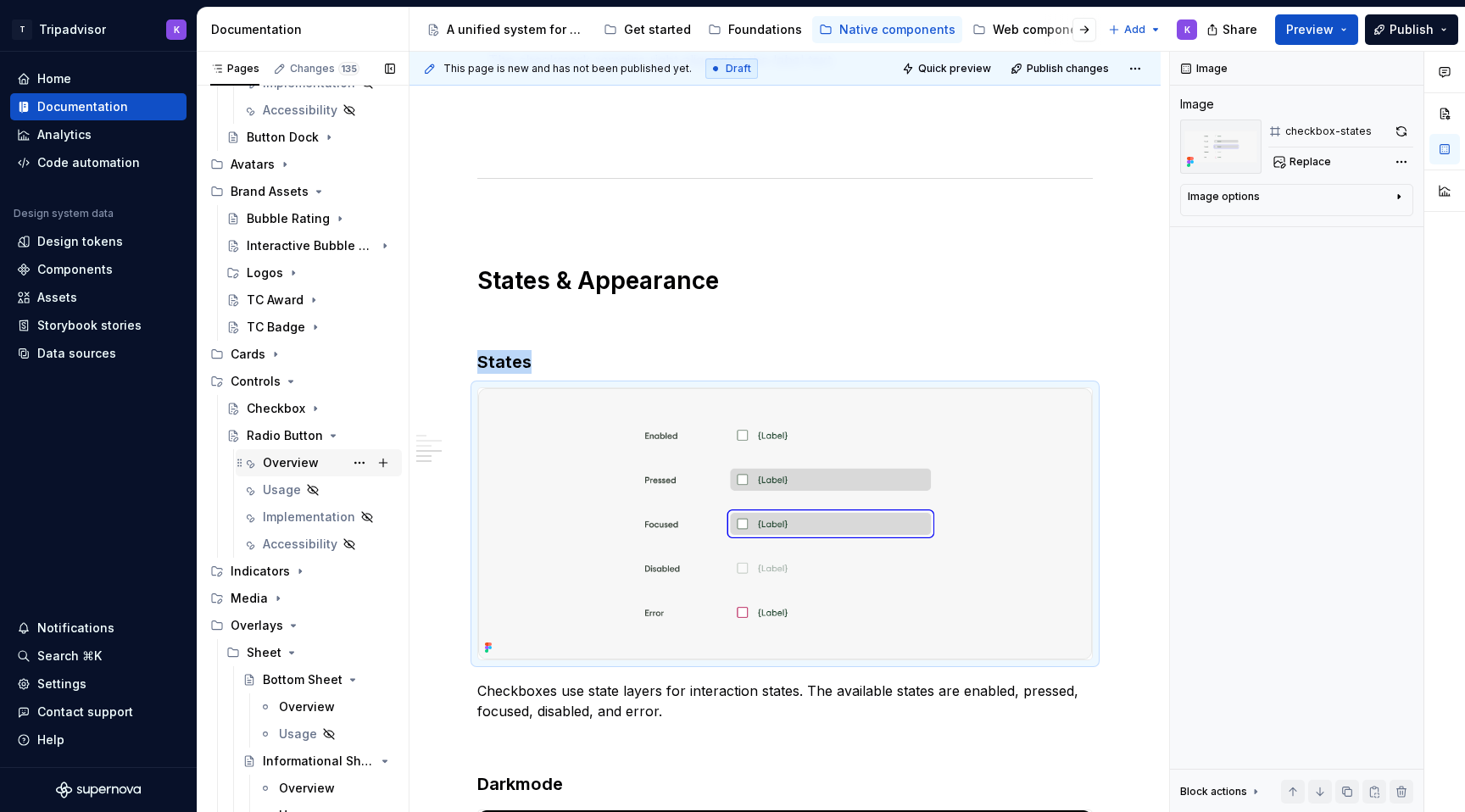
click at [307, 463] on div "Overview" at bounding box center [290, 462] width 56 height 17
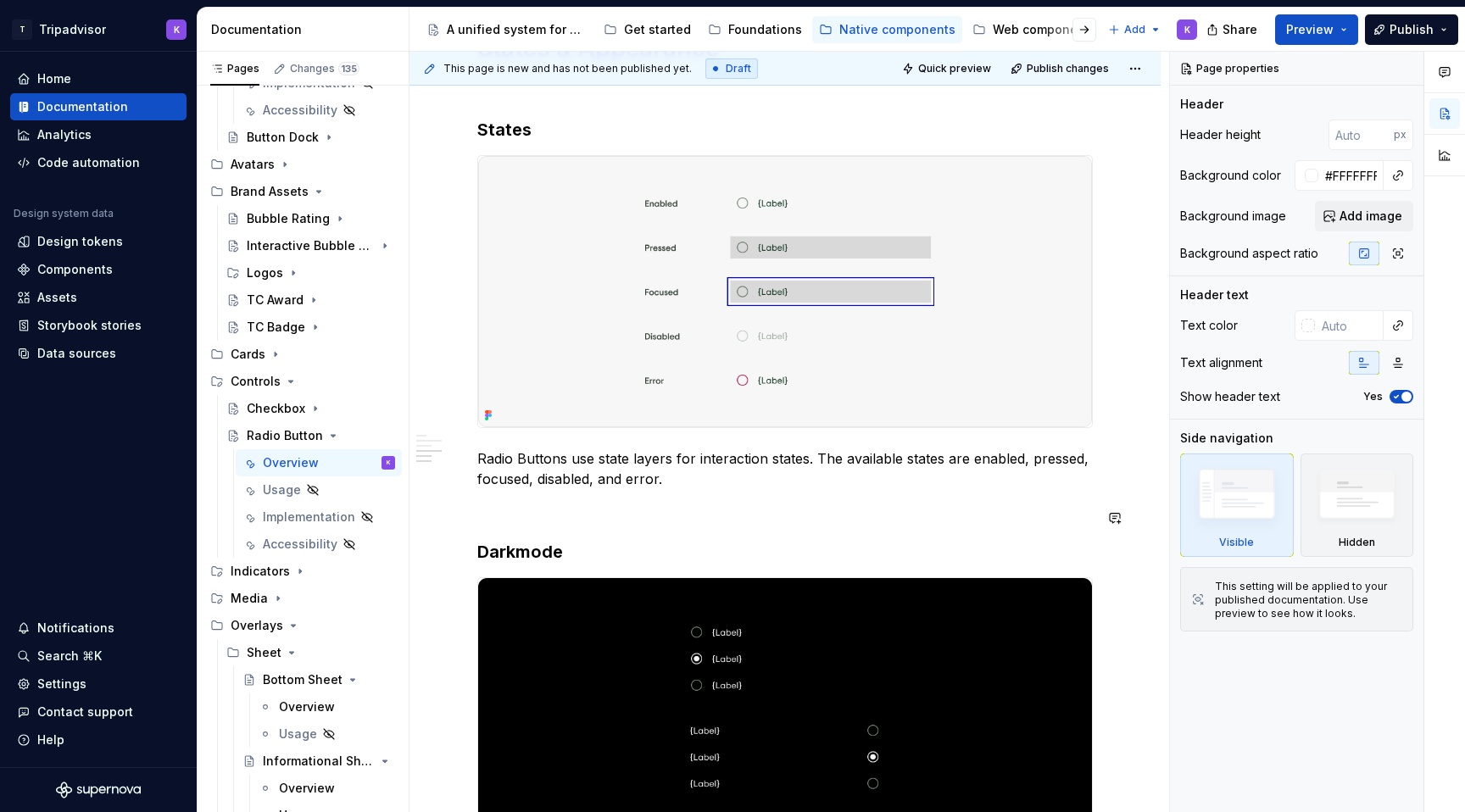
scroll to position [1251, 0]
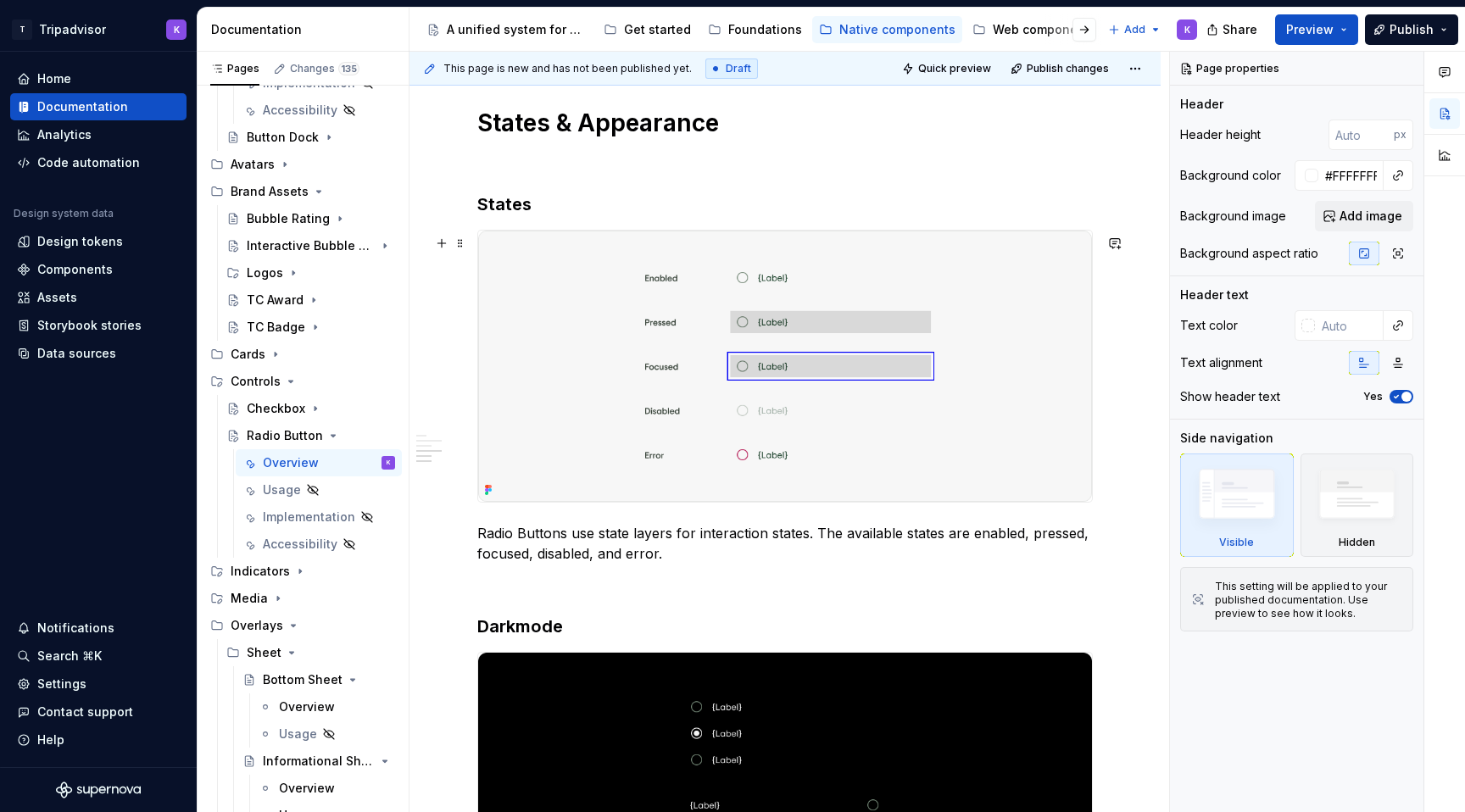
click at [825, 414] on img at bounding box center [784, 366] width 614 height 271
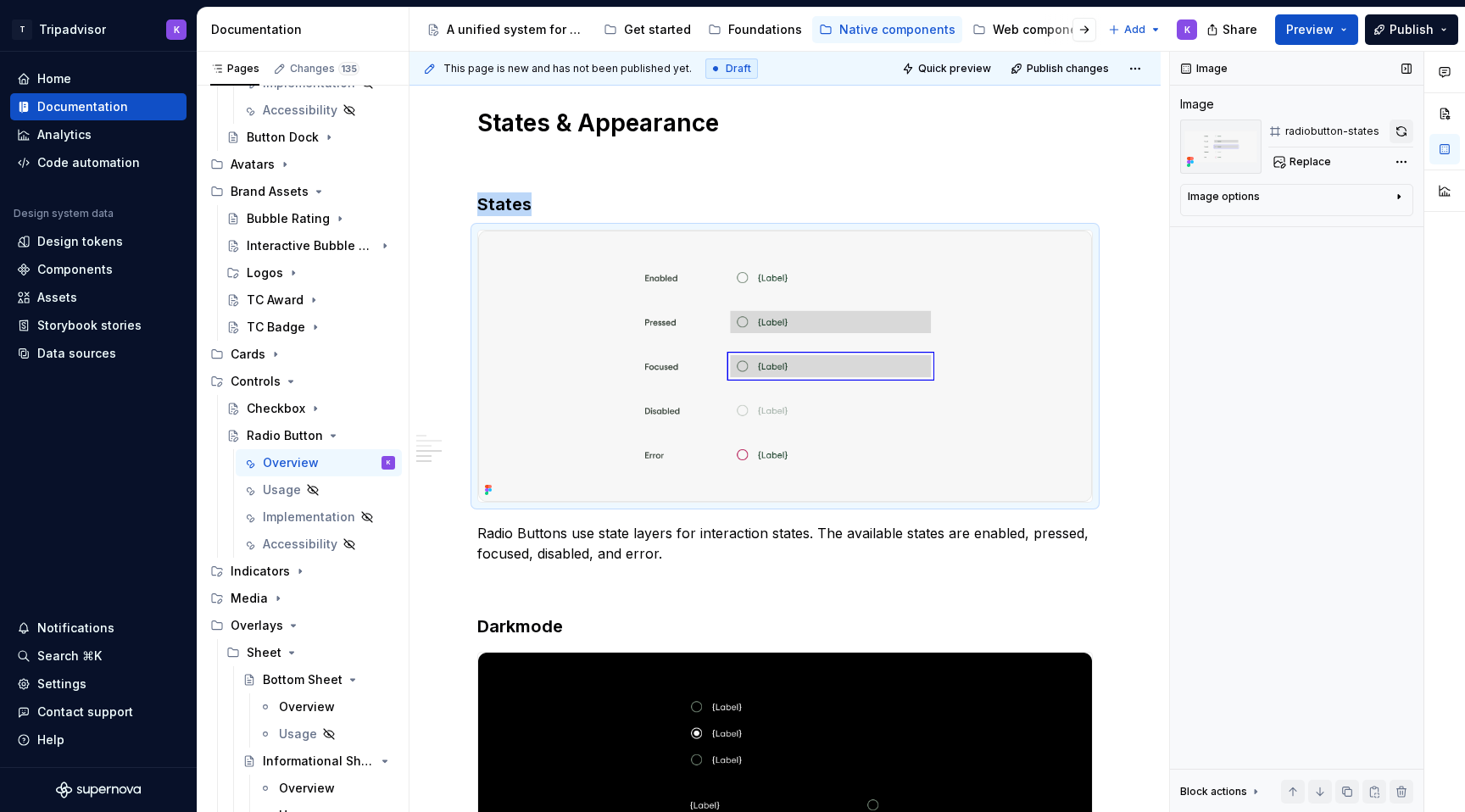
click at [1398, 131] on button "button" at bounding box center [1402, 132] width 23 height 23
click at [328, 438] on icon "Page tree" at bounding box center [334, 436] width 14 height 14
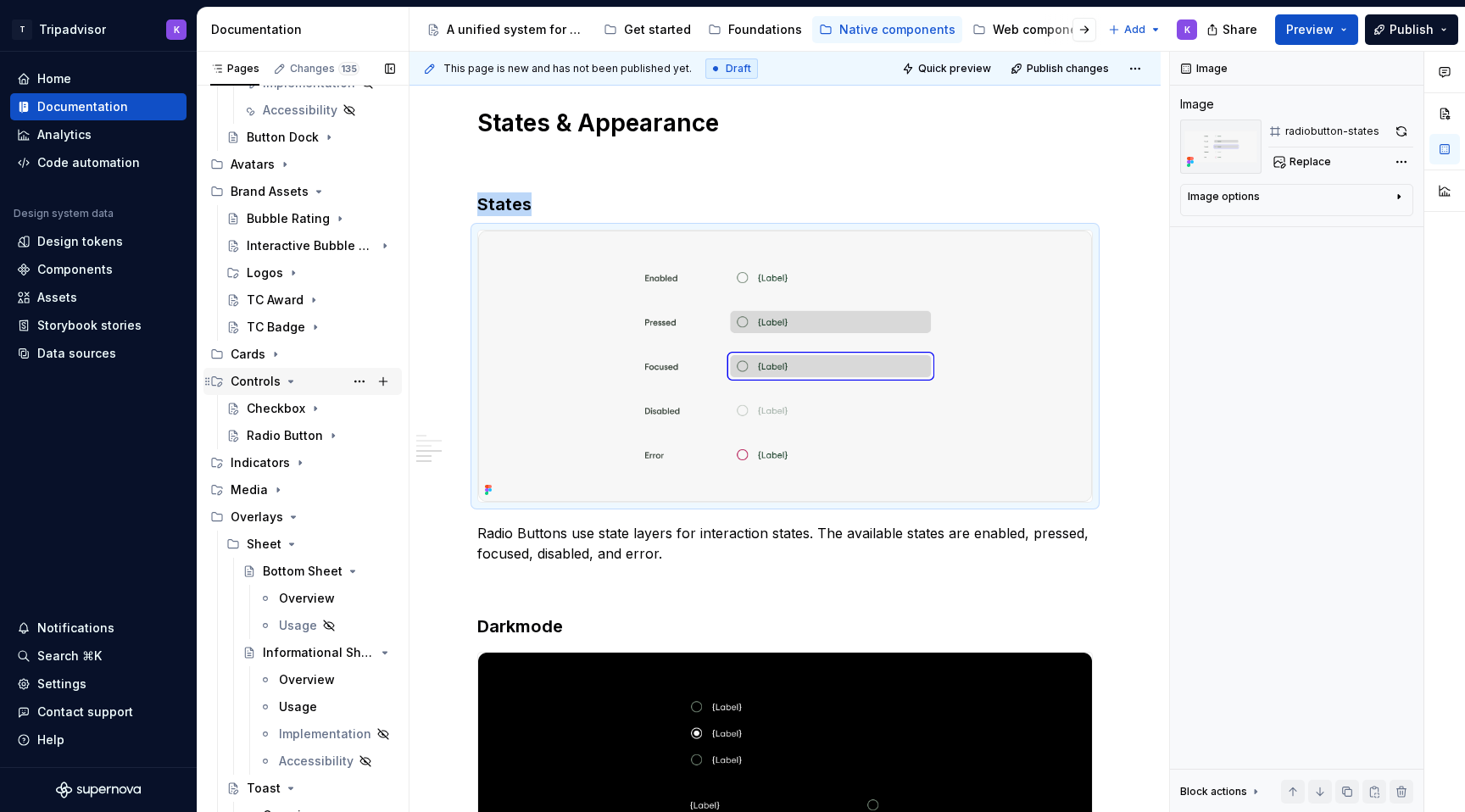
click at [289, 380] on icon "Page tree" at bounding box center [291, 381] width 4 height 2
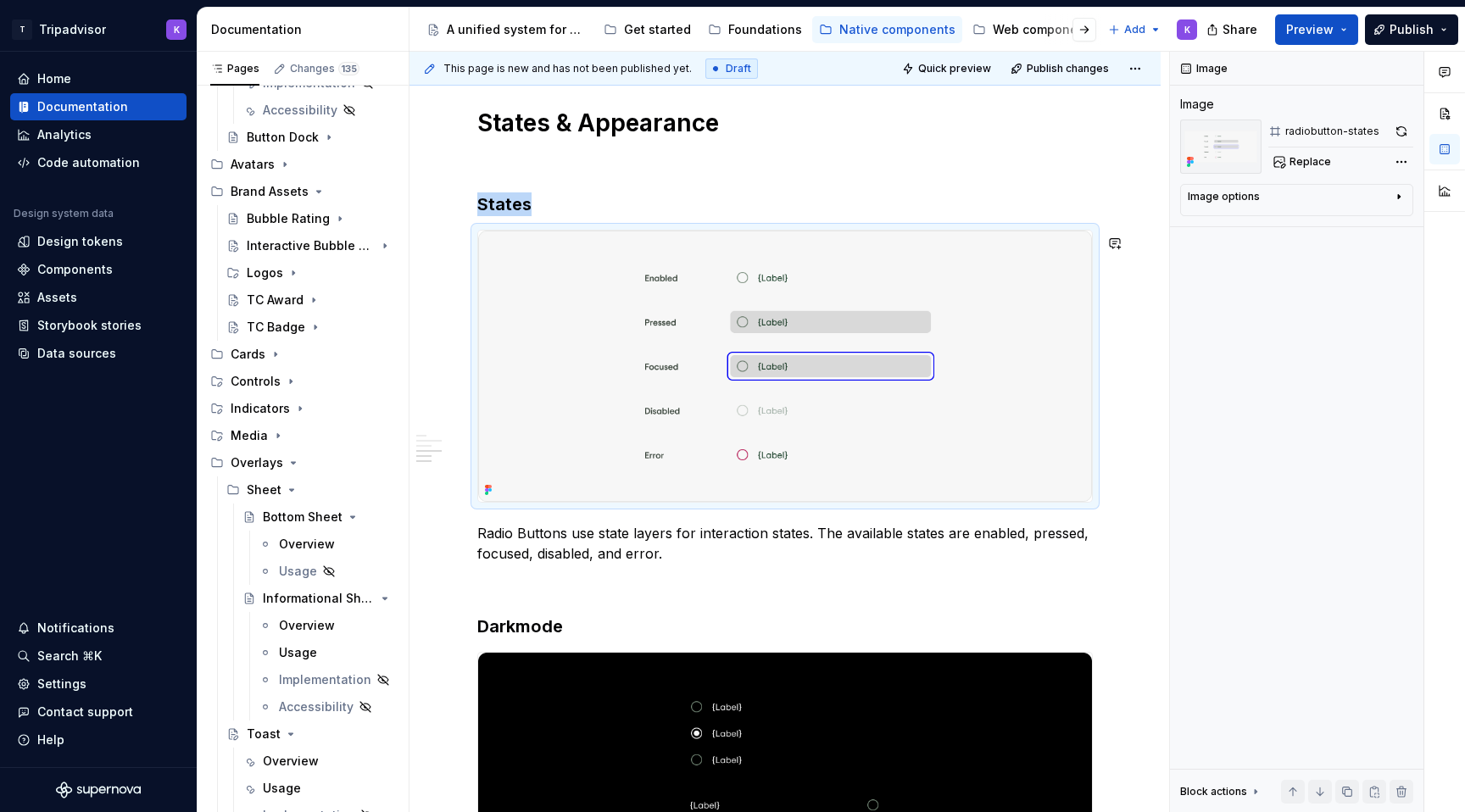
click at [642, 380] on img at bounding box center [784, 366] width 614 height 271
click at [936, 324] on img at bounding box center [784, 366] width 614 height 271
click at [1402, 134] on button "button" at bounding box center [1402, 132] width 23 height 23
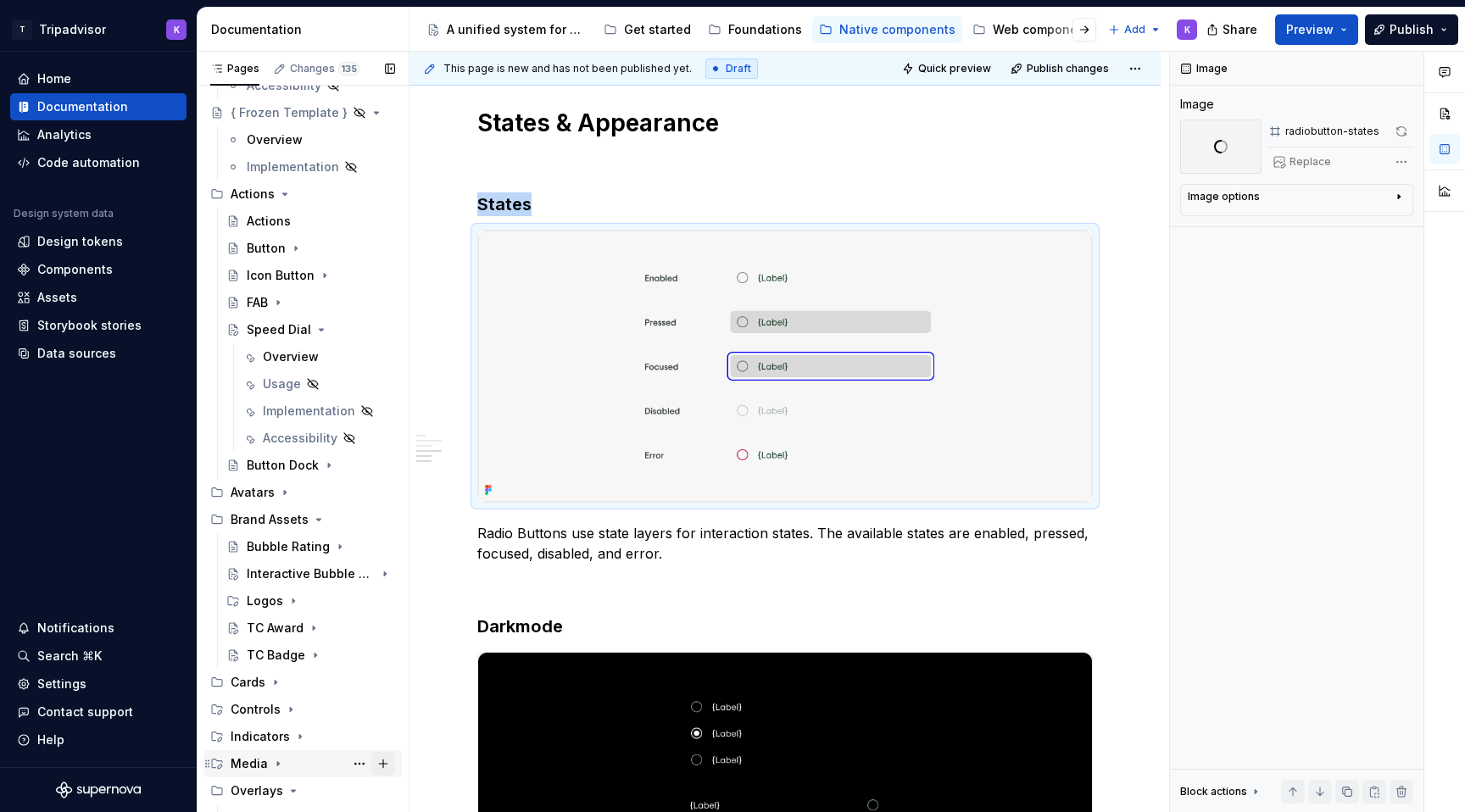
scroll to position [0, 0]
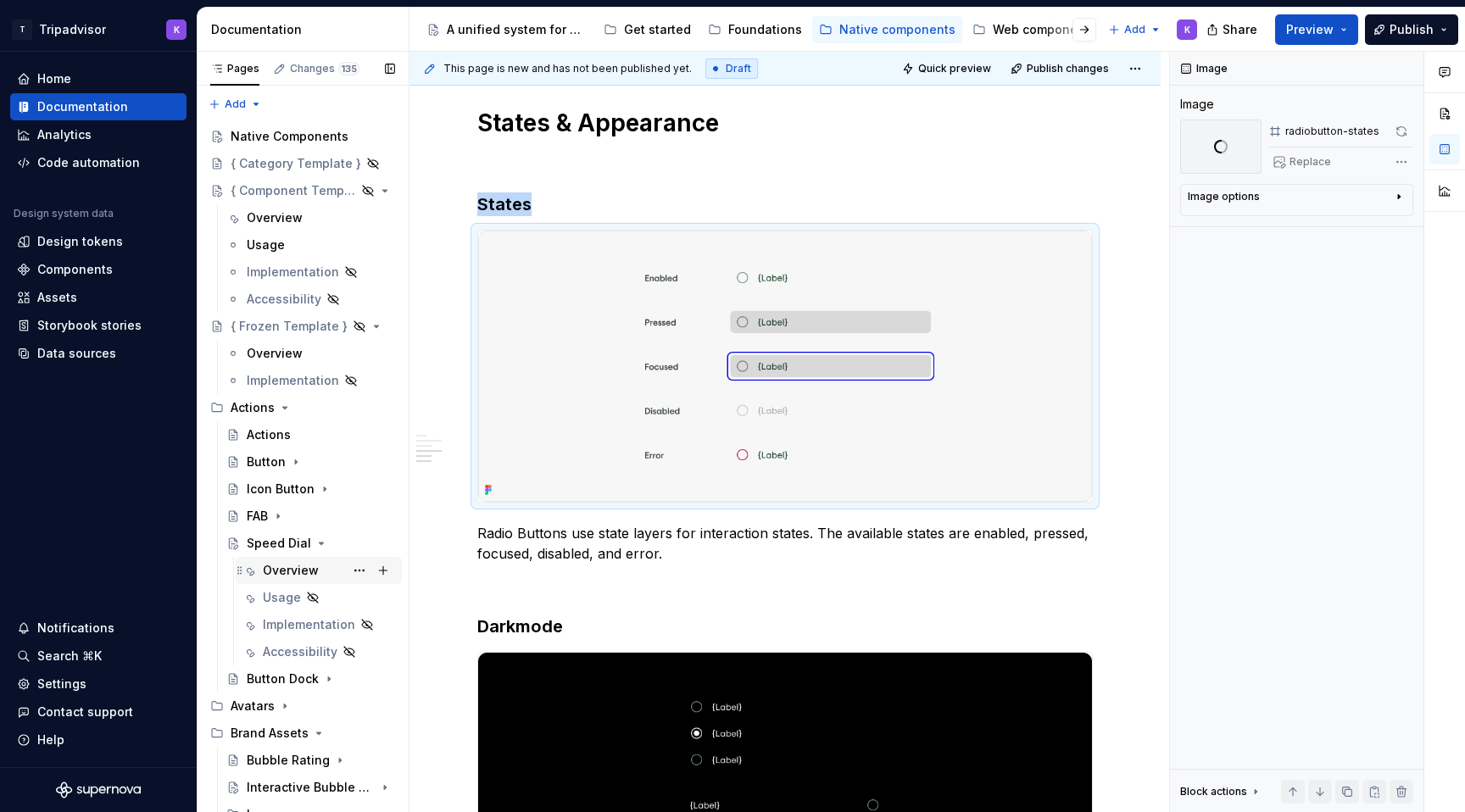
click at [302, 561] on div "Overview" at bounding box center [290, 569] width 56 height 17
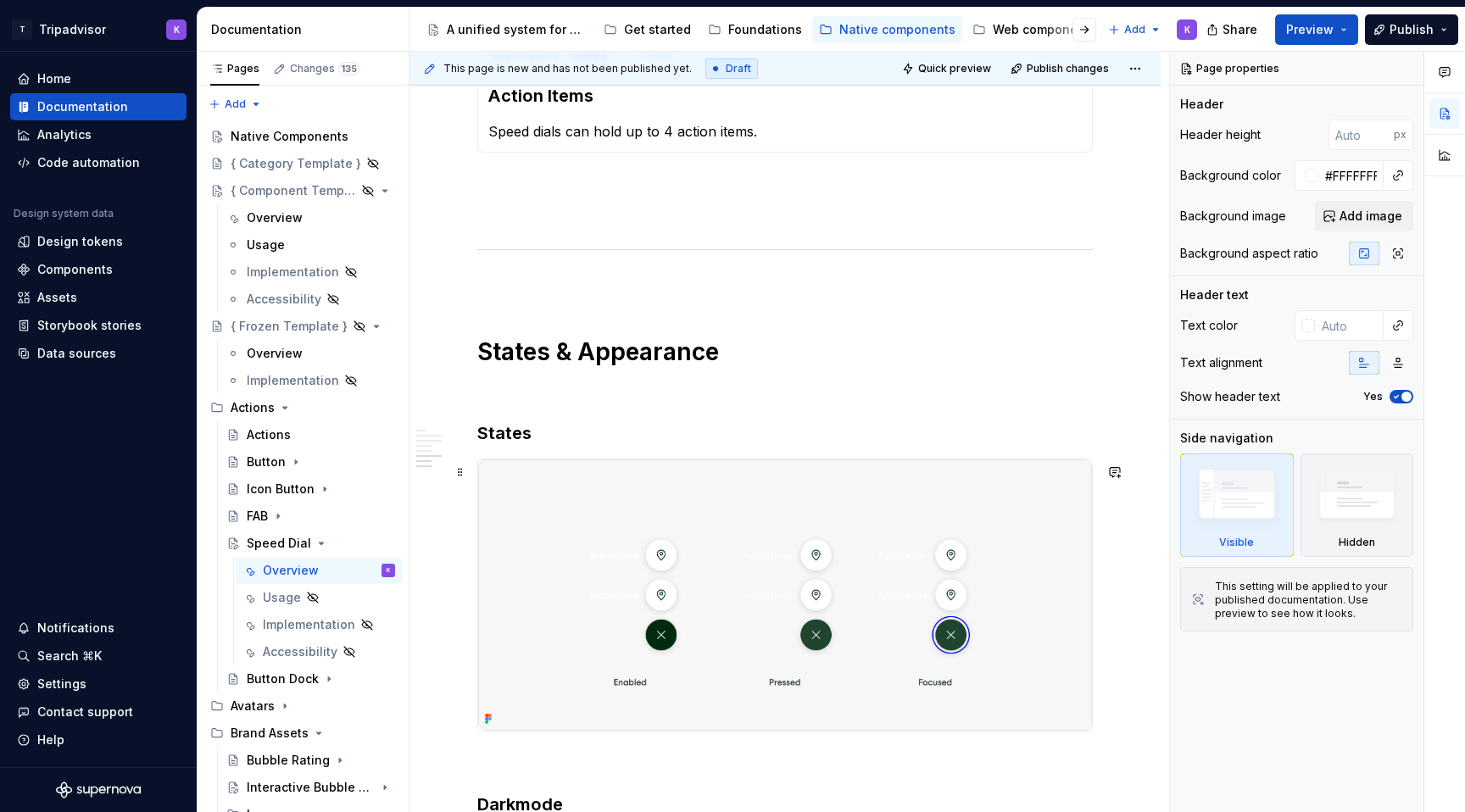
scroll to position [2216, 0]
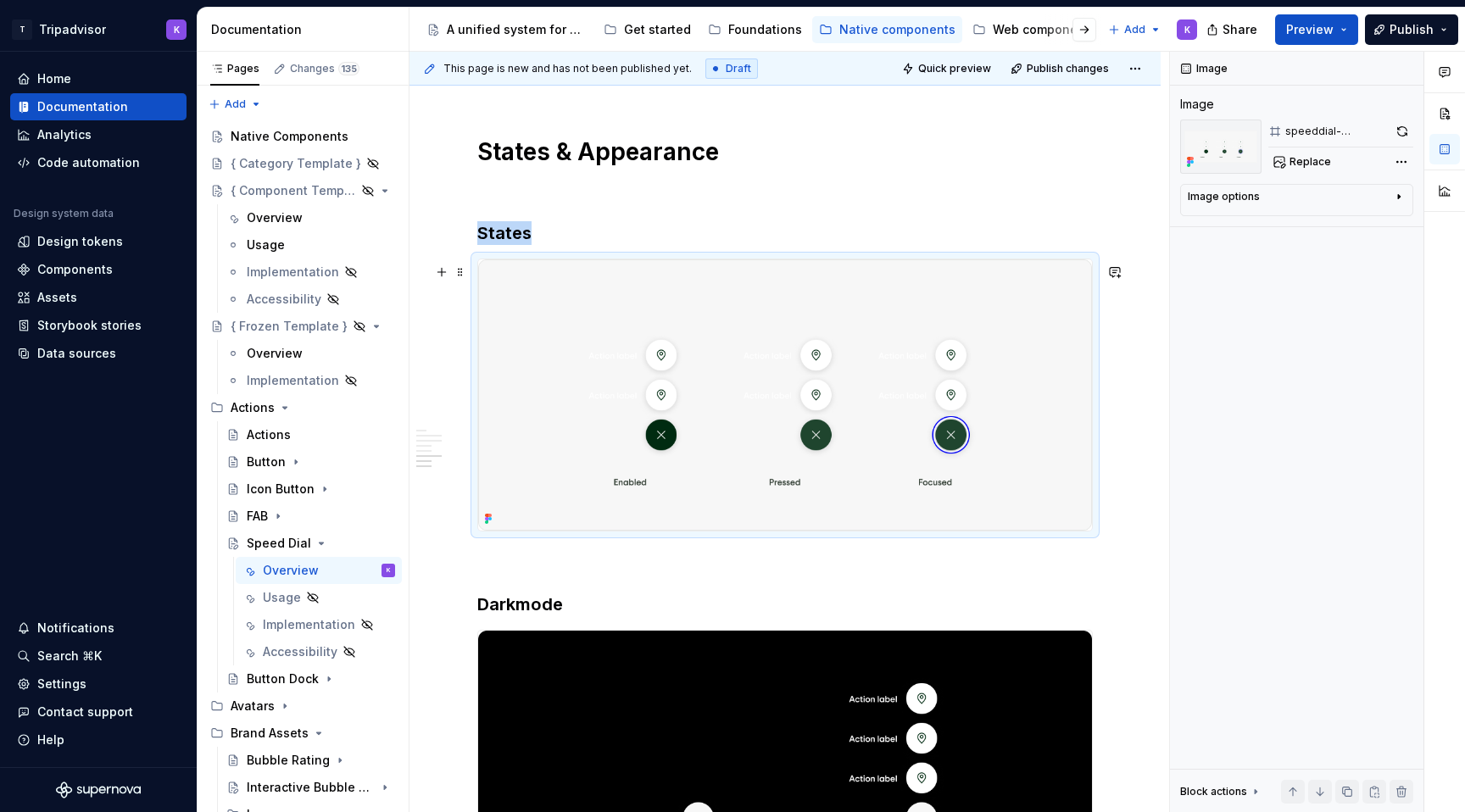
click at [669, 522] on img at bounding box center [784, 395] width 614 height 271
click at [1404, 130] on button "button" at bounding box center [1403, 132] width 21 height 23
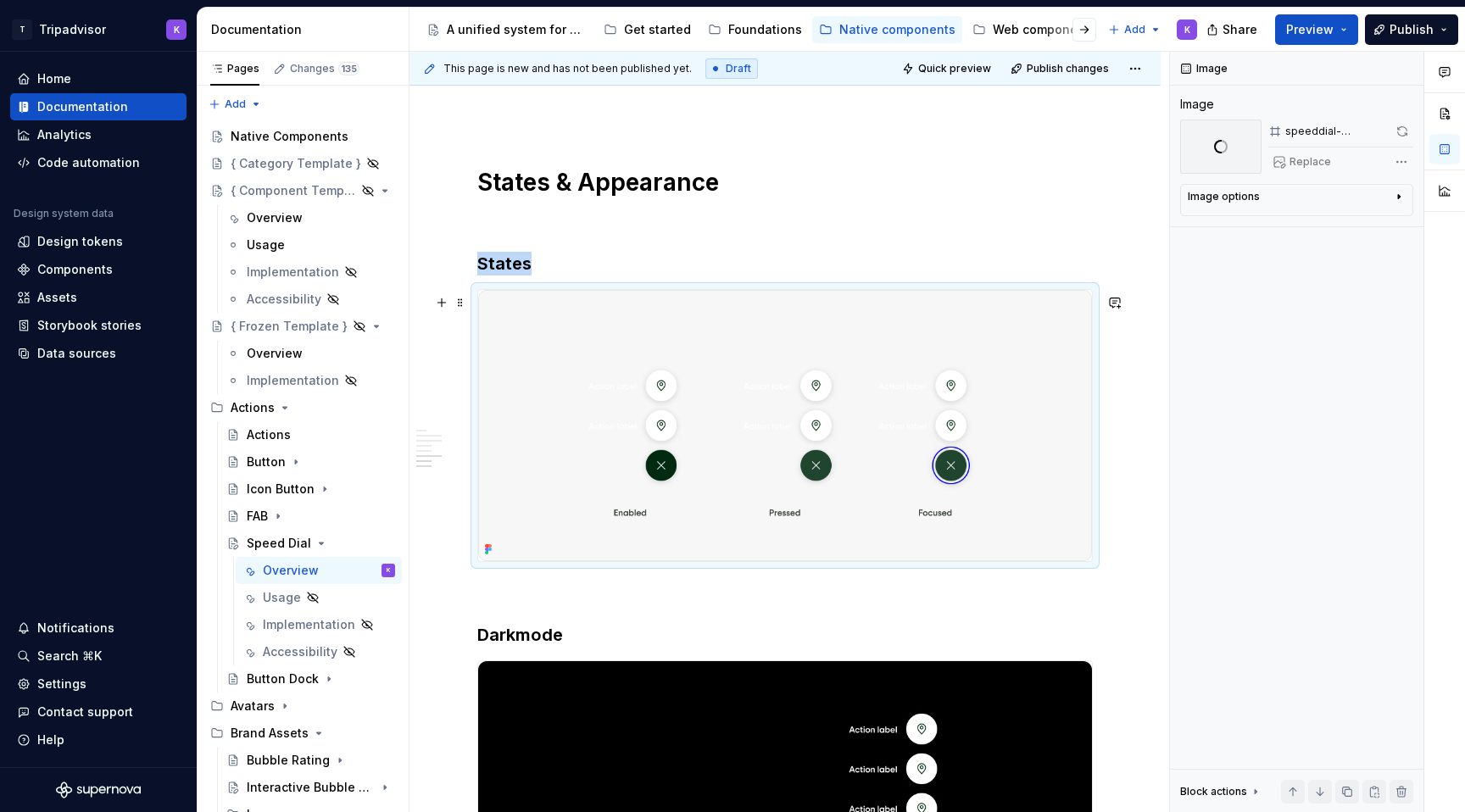
scroll to position [2128, 0]
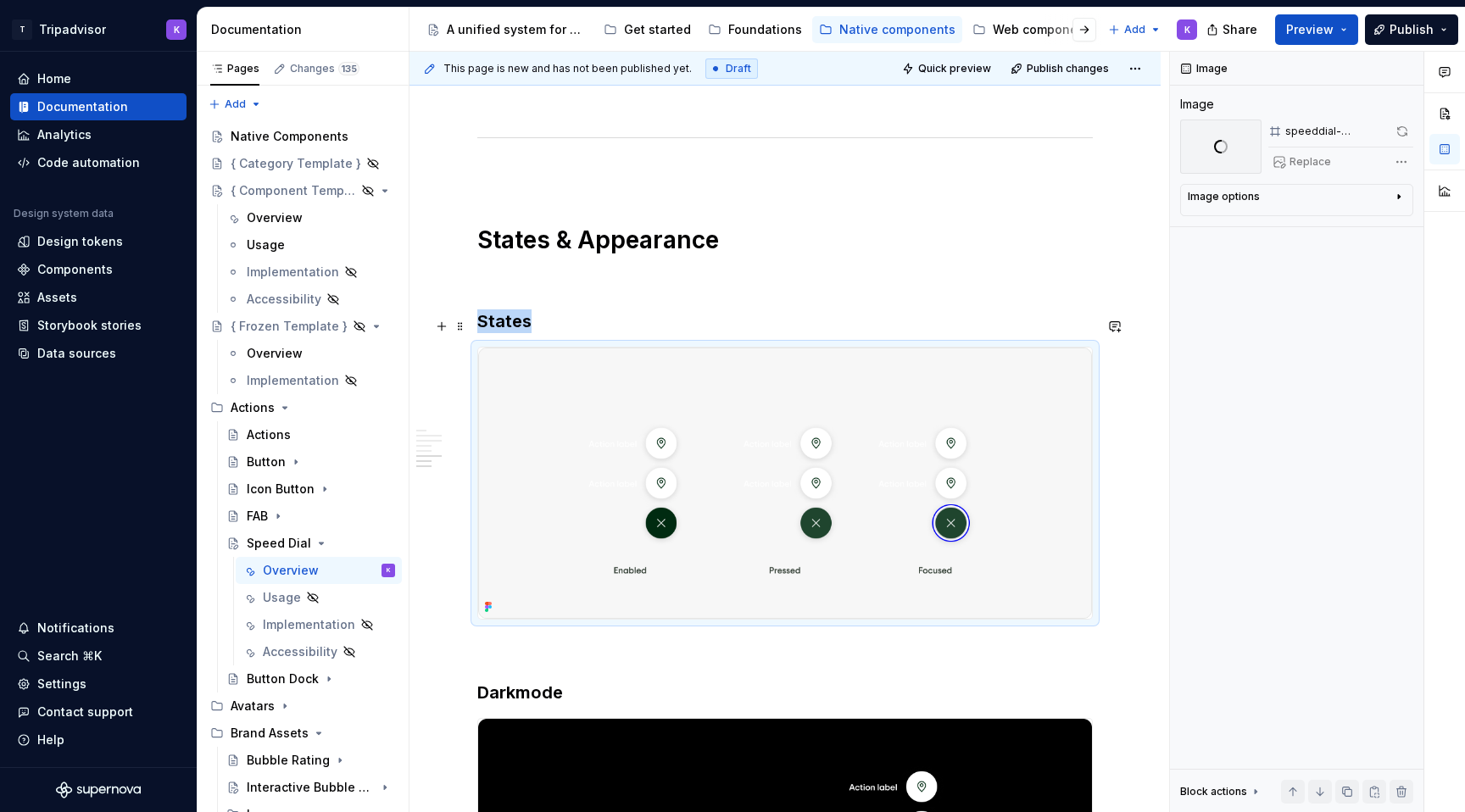
click at [487, 327] on h3 "States" at bounding box center [784, 321] width 615 height 23
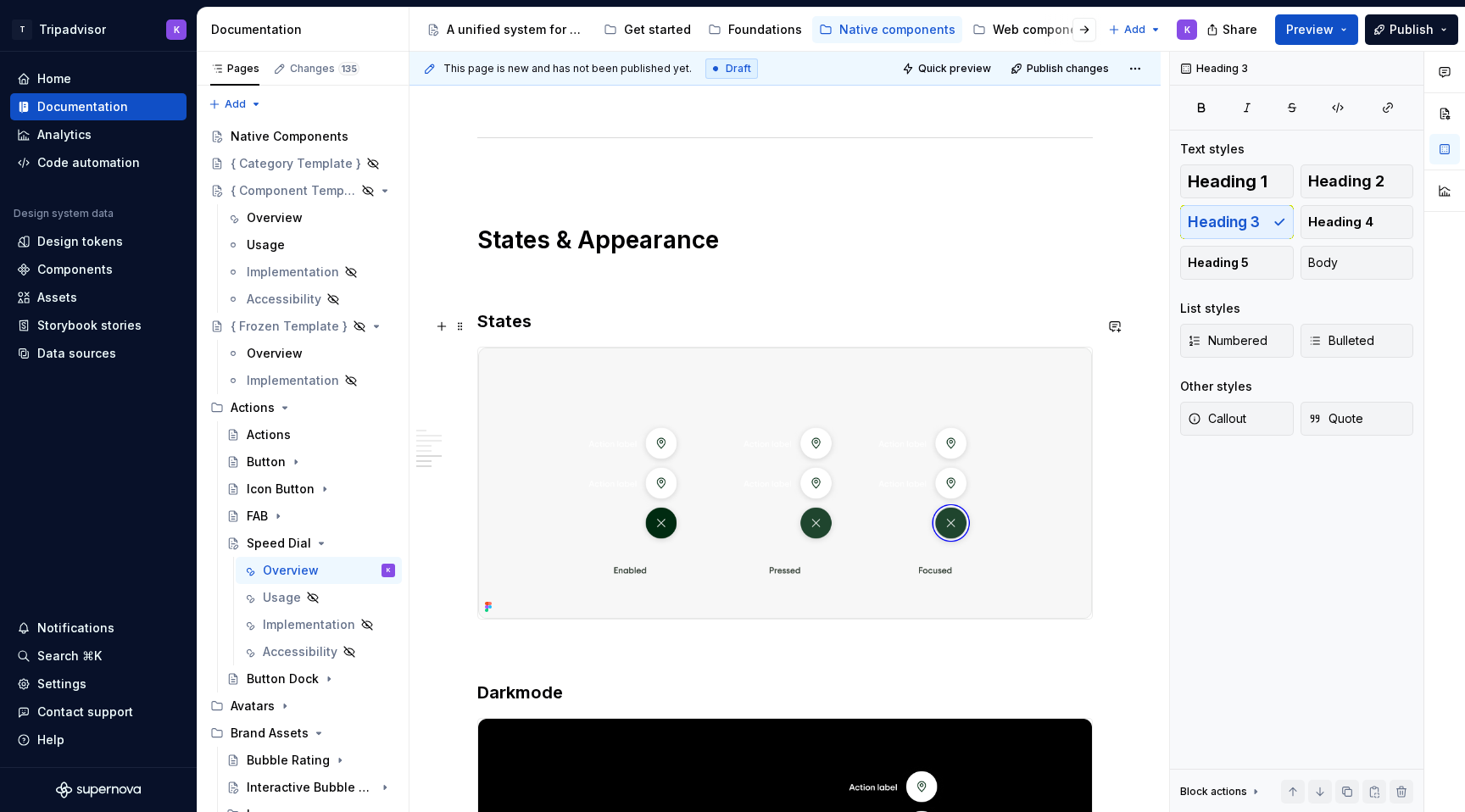
click at [478, 327] on h3 "States" at bounding box center [784, 321] width 615 height 23
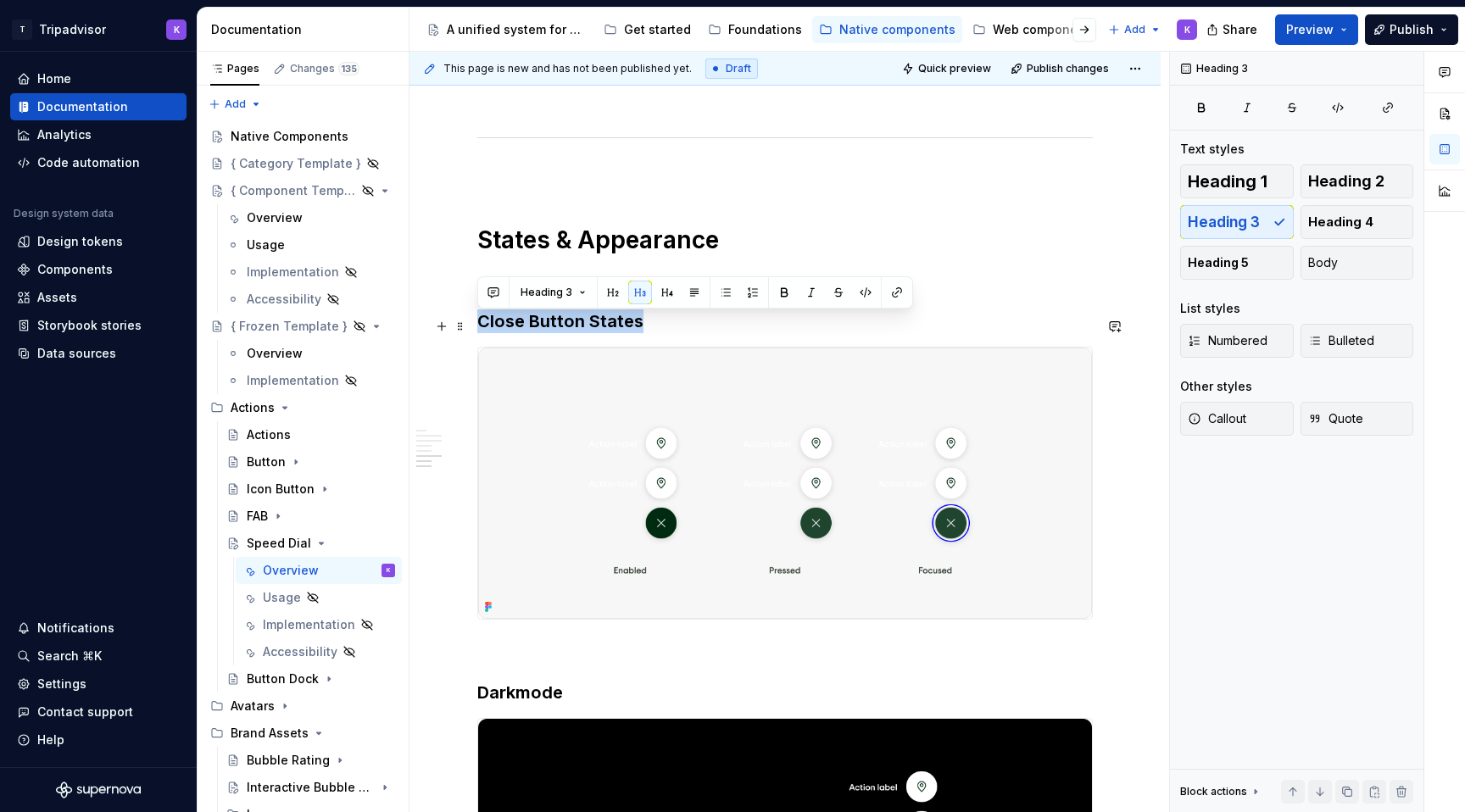
drag, startPoint x: 654, startPoint y: 328, endPoint x: 473, endPoint y: 328, distance: 181.0
click at [497, 653] on p at bounding box center [784, 649] width 615 height 20
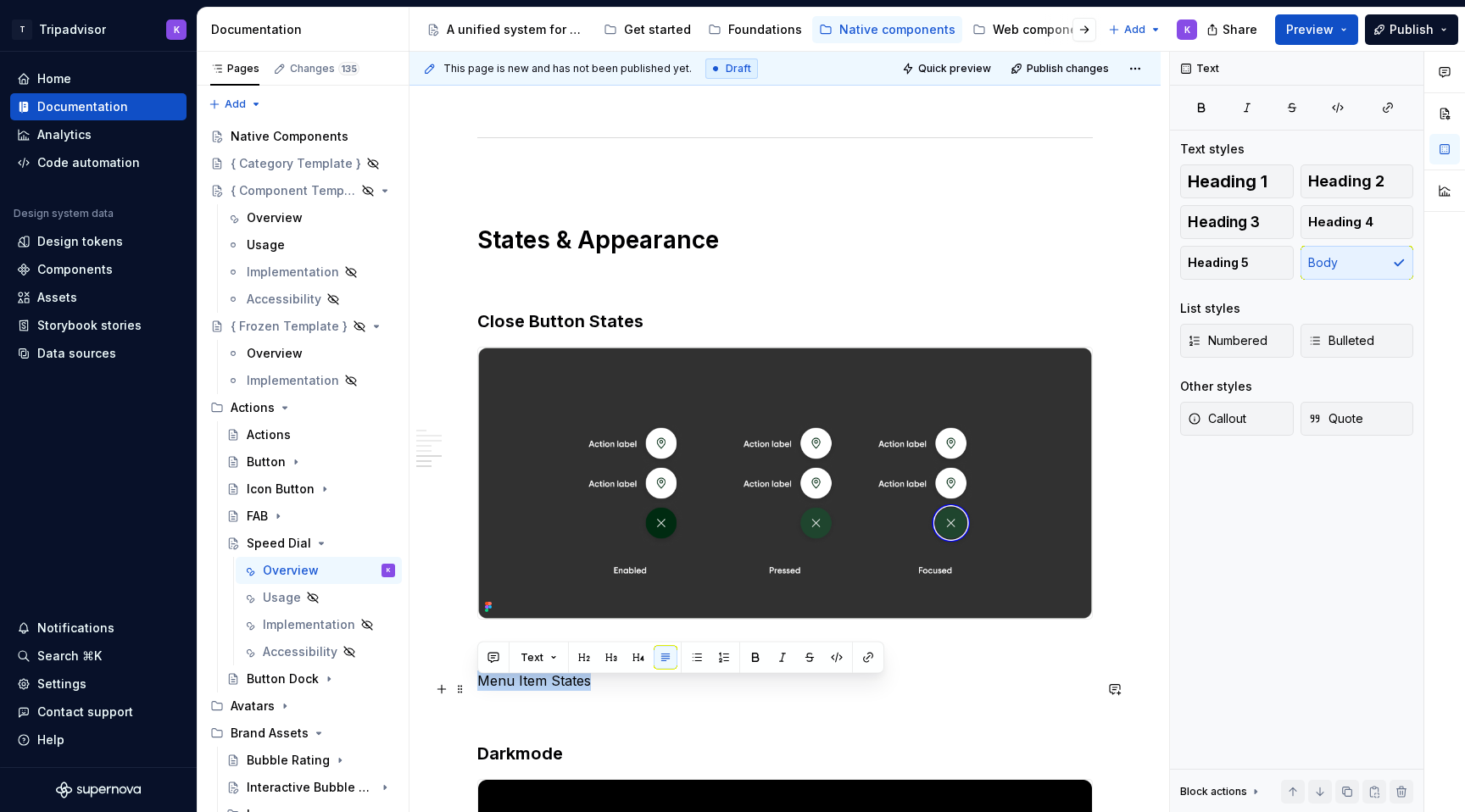
drag, startPoint x: 597, startPoint y: 686, endPoint x: 480, endPoint y: 687, distance: 117.0
click at [480, 686] on p "Menu Item States" at bounding box center [784, 680] width 615 height 20
click at [1247, 225] on span "Heading 3" at bounding box center [1224, 221] width 72 height 17
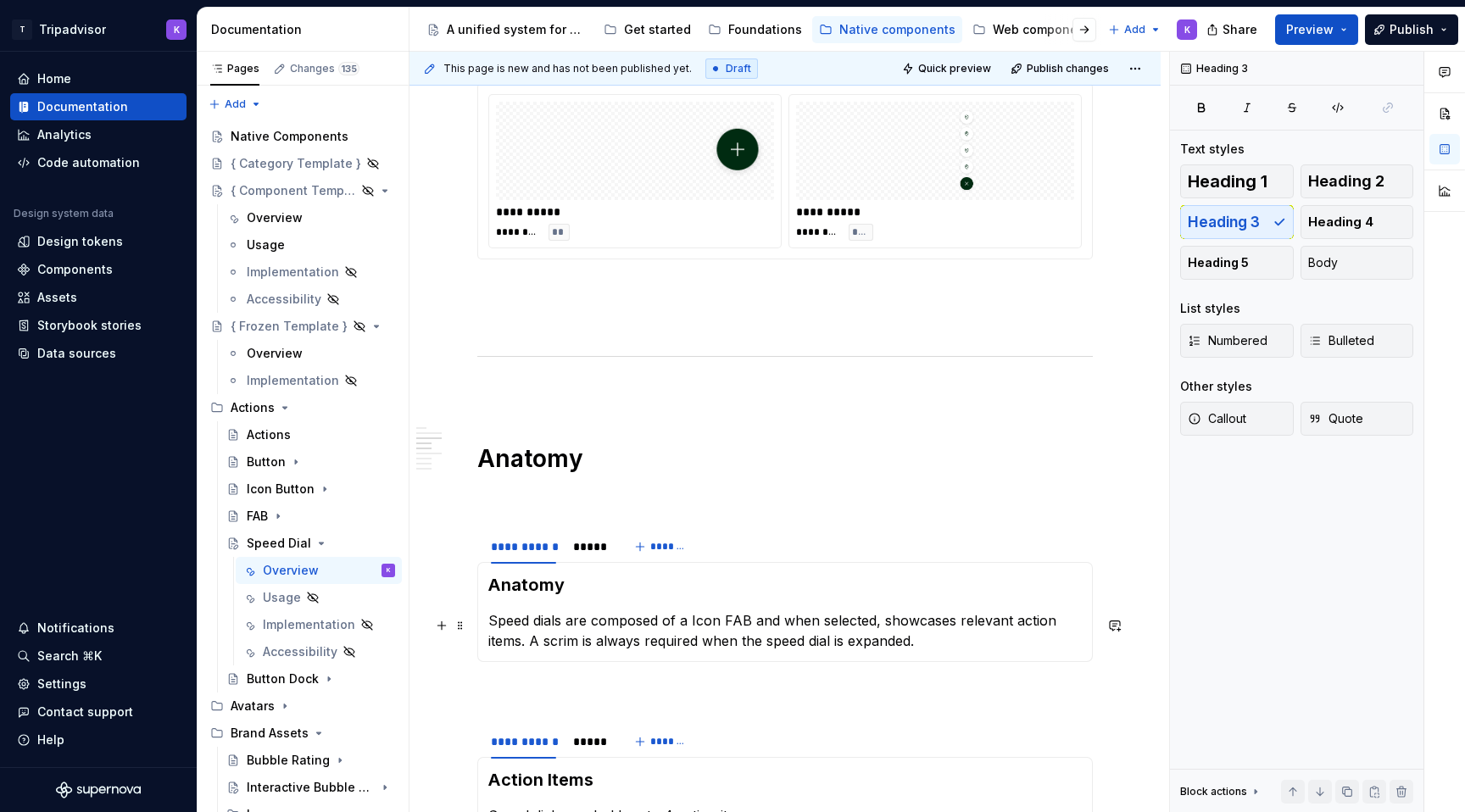
scroll to position [1422, 0]
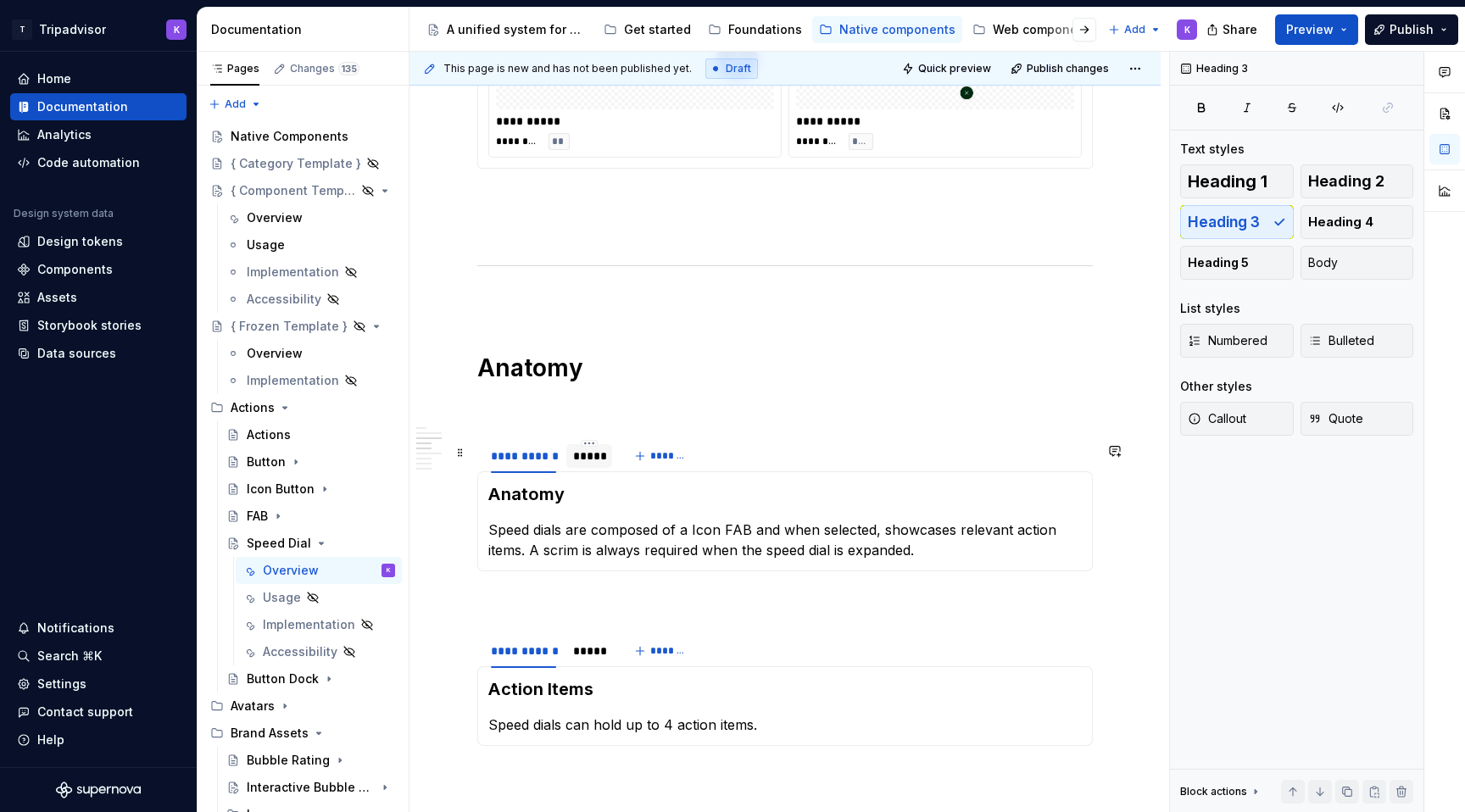
click at [586, 460] on div "*****" at bounding box center [589, 455] width 32 height 17
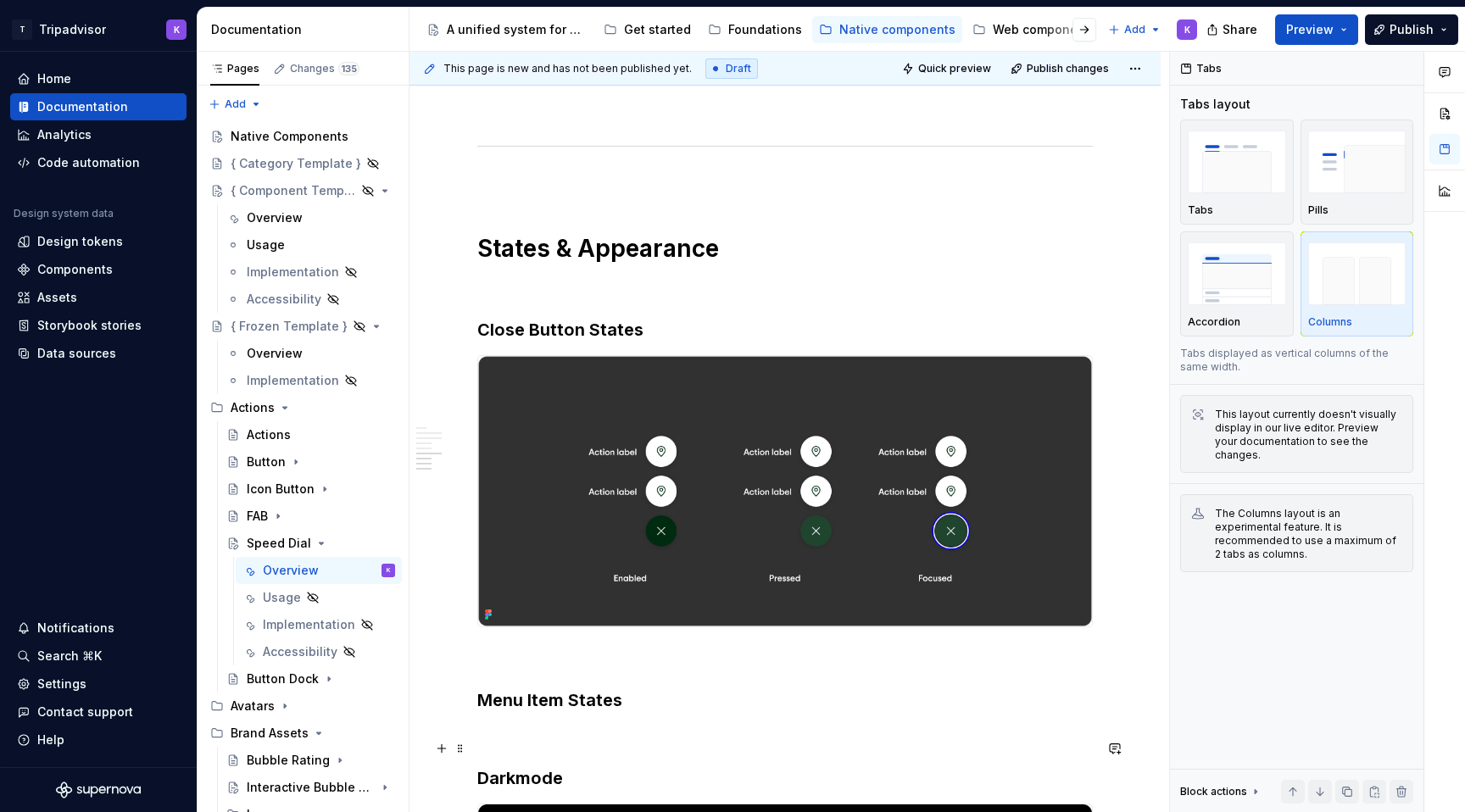
scroll to position [2463, 0]
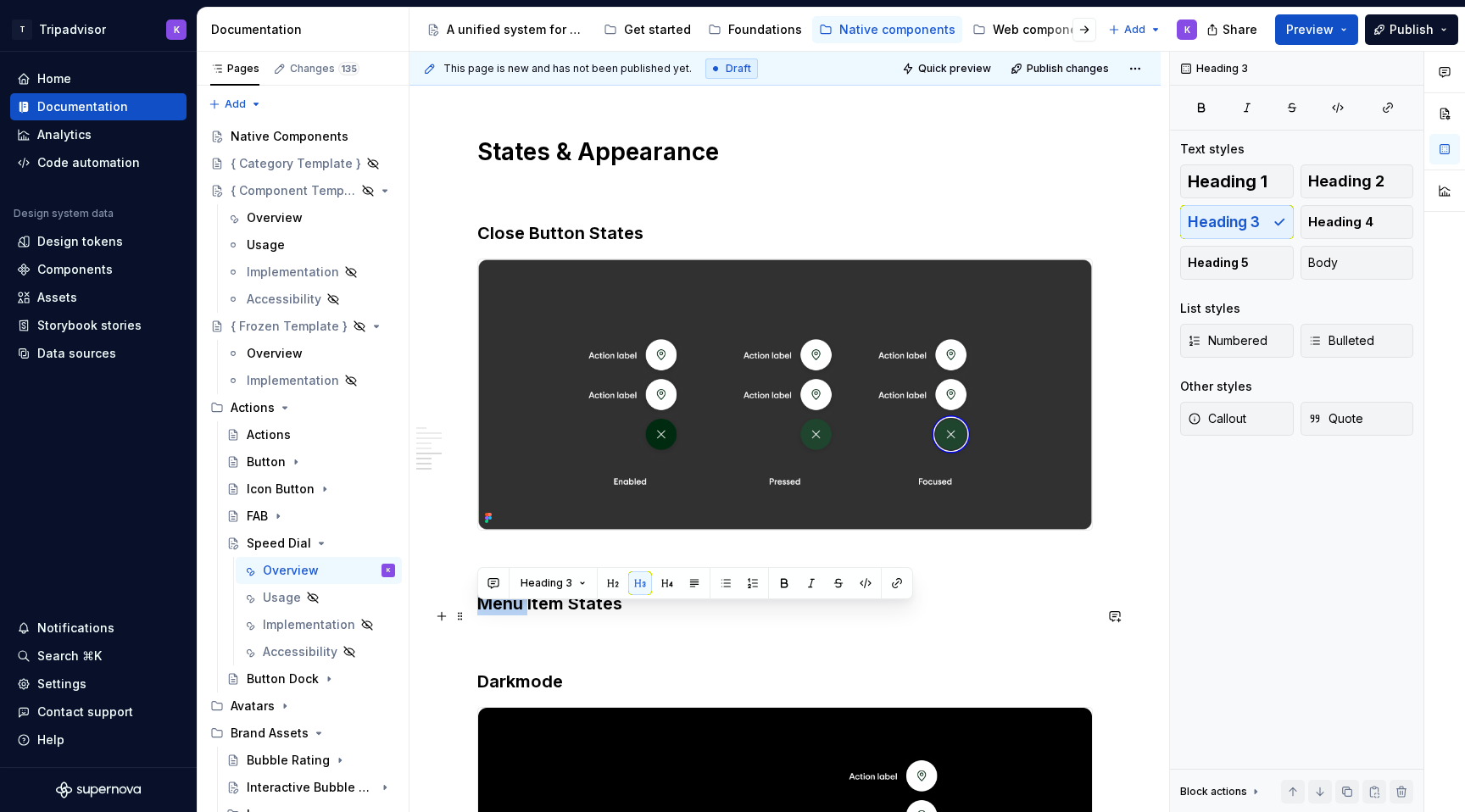
drag, startPoint x: 527, startPoint y: 612, endPoint x: 481, endPoint y: 612, distance: 46.0
click at [481, 612] on h3 "Menu Item States" at bounding box center [784, 603] width 615 height 23
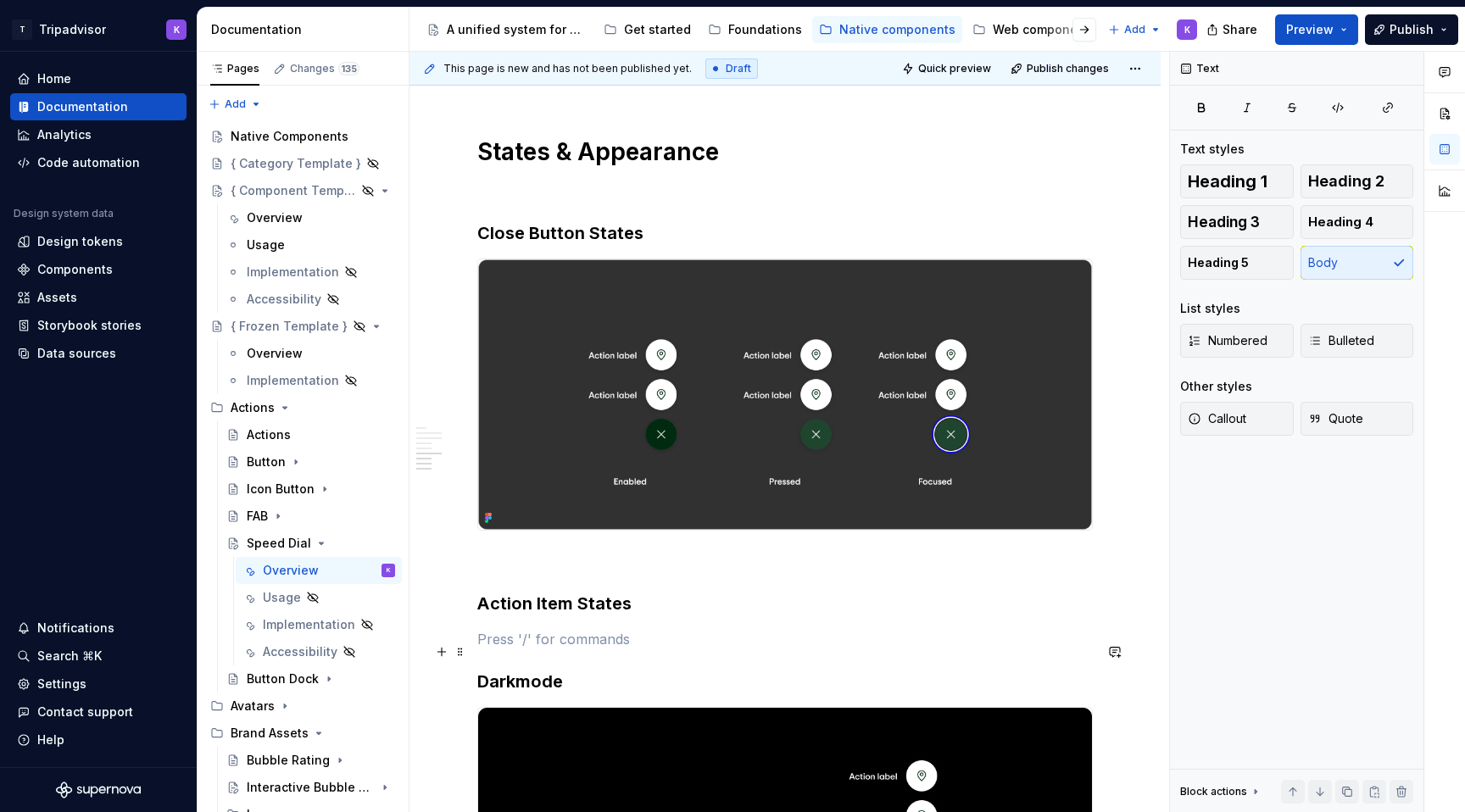
click at [546, 645] on p at bounding box center [784, 638] width 615 height 20
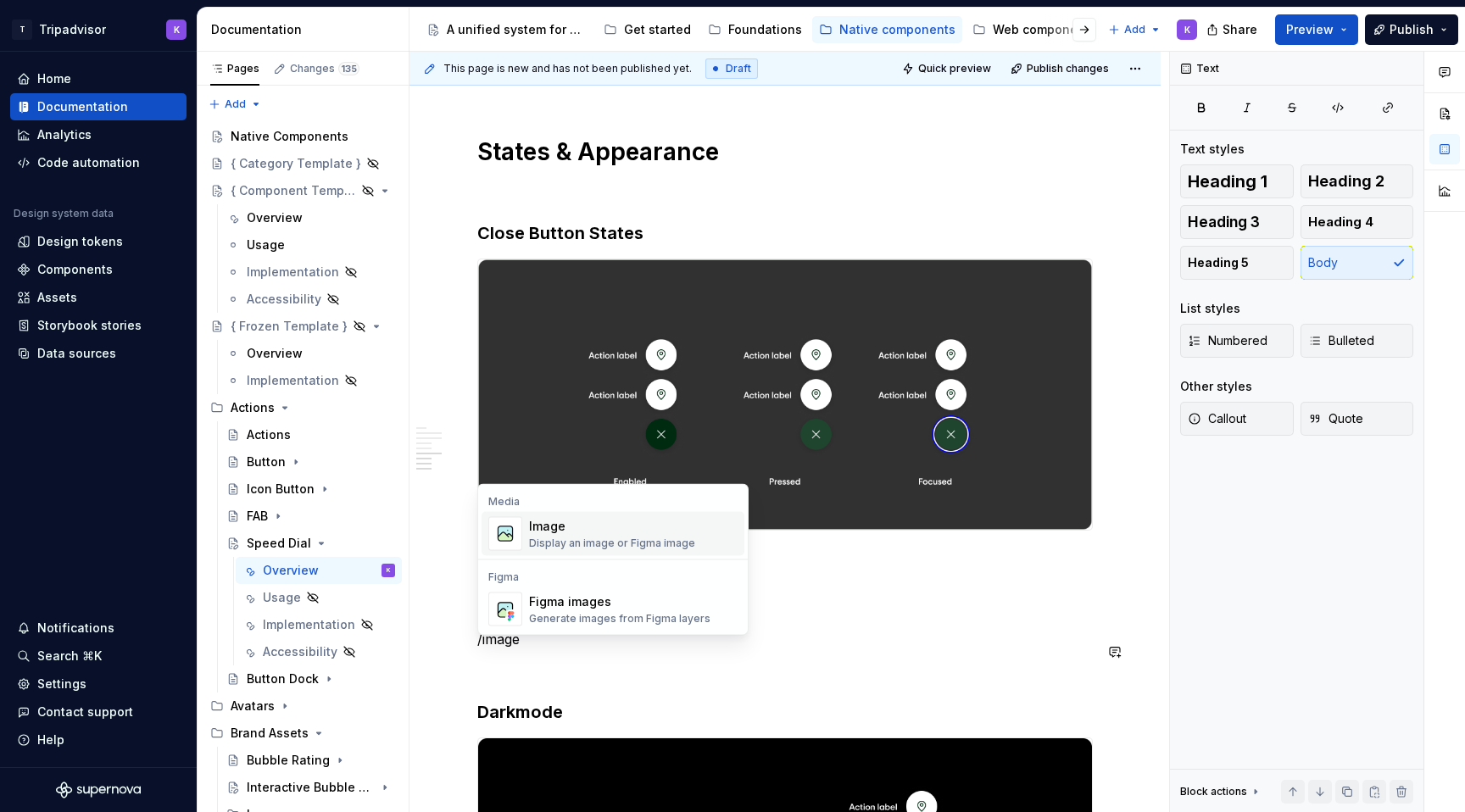
click at [595, 548] on div "Display an image or Figma image" at bounding box center [612, 543] width 166 height 14
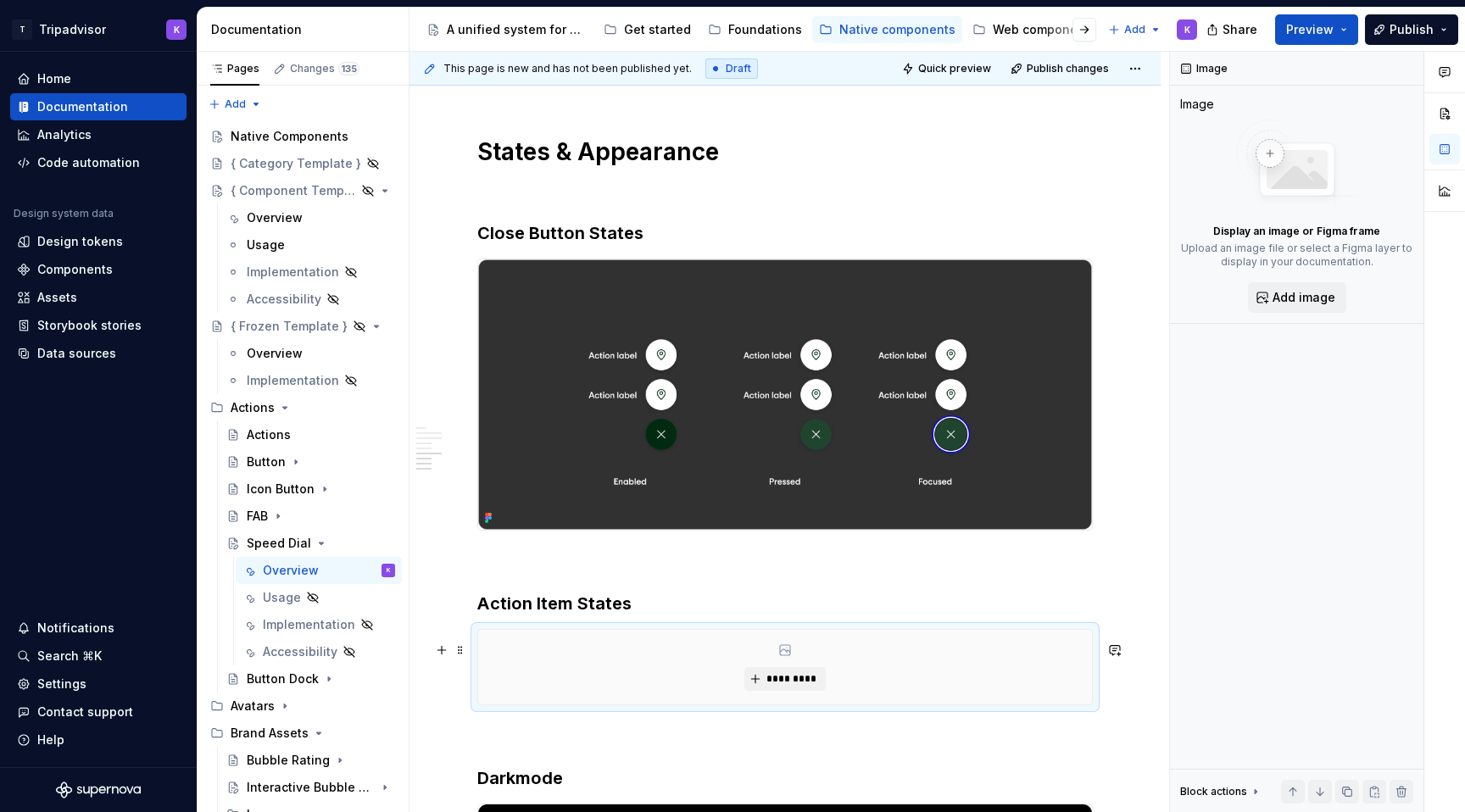
click at [718, 667] on div "*********" at bounding box center [784, 667] width 614 height 74
click at [762, 687] on button "*********" at bounding box center [784, 678] width 81 height 23
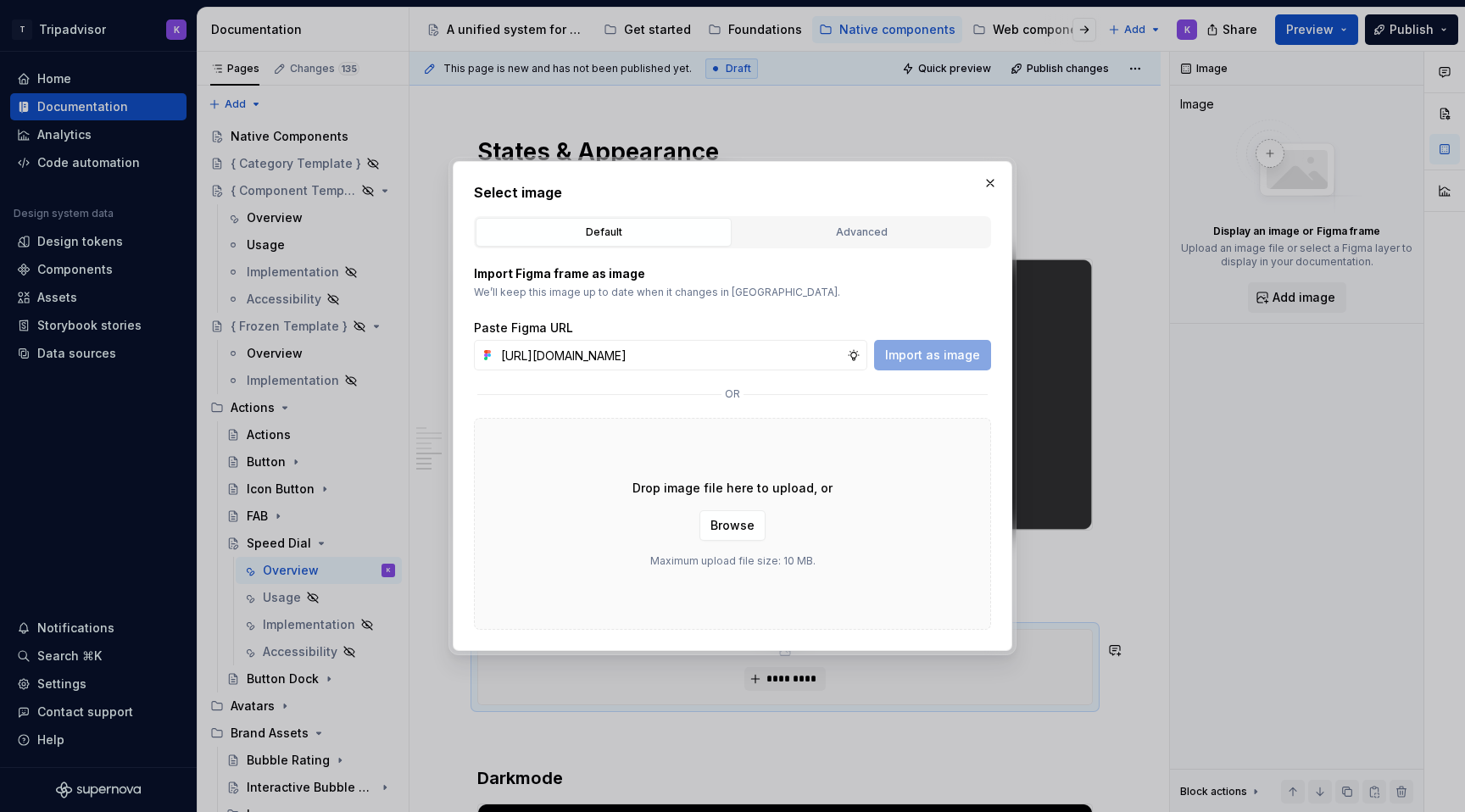
scroll to position [0, 452]
type input "https://www.figma.com/design/eWzZGbXTCMsZ0gwC1u1MU0/Altas-Native-Documentation?…"
click at [930, 363] on span "Import as image" at bounding box center [931, 355] width 95 height 17
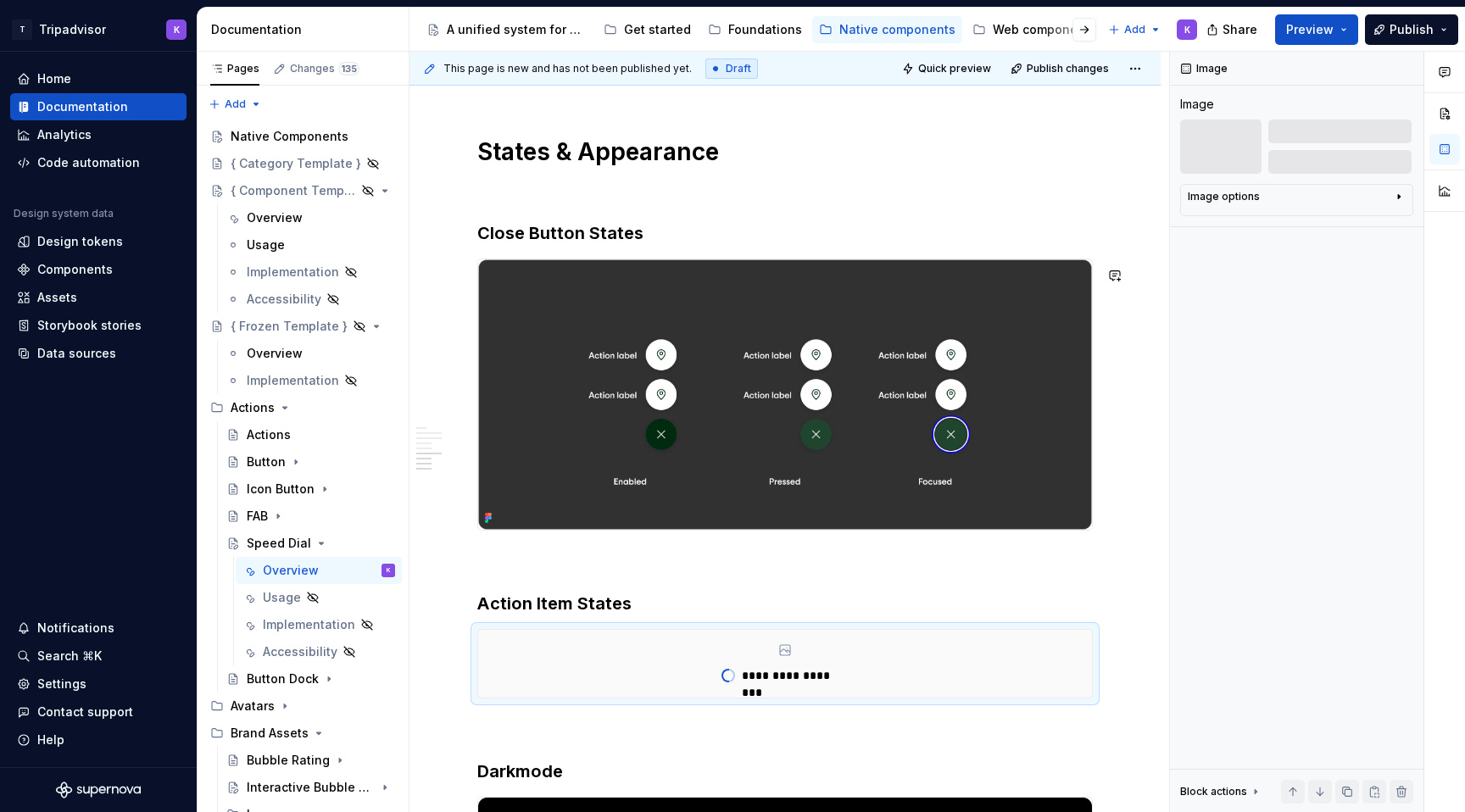
click at [535, 571] on p at bounding box center [784, 561] width 615 height 20
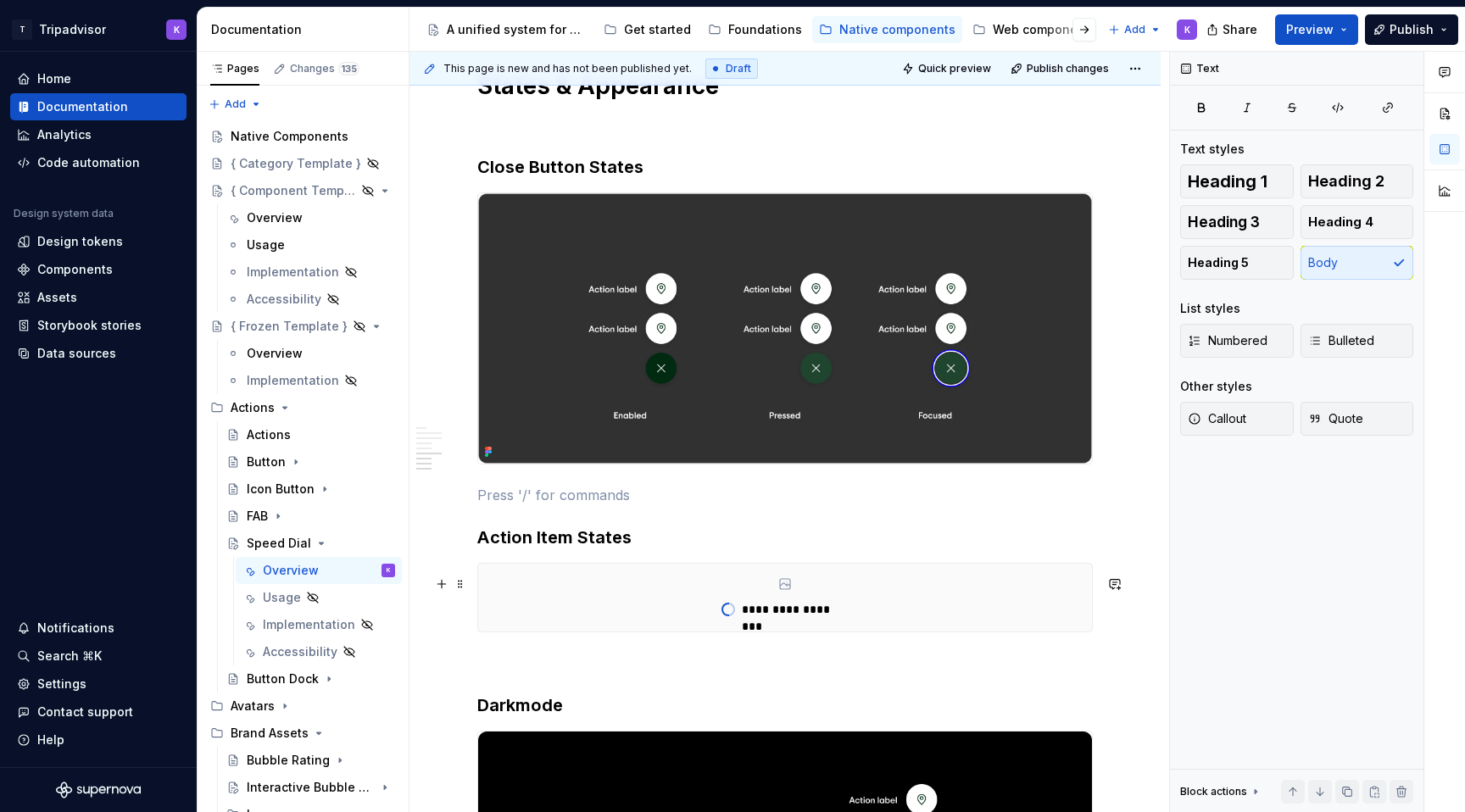
scroll to position [2557, 0]
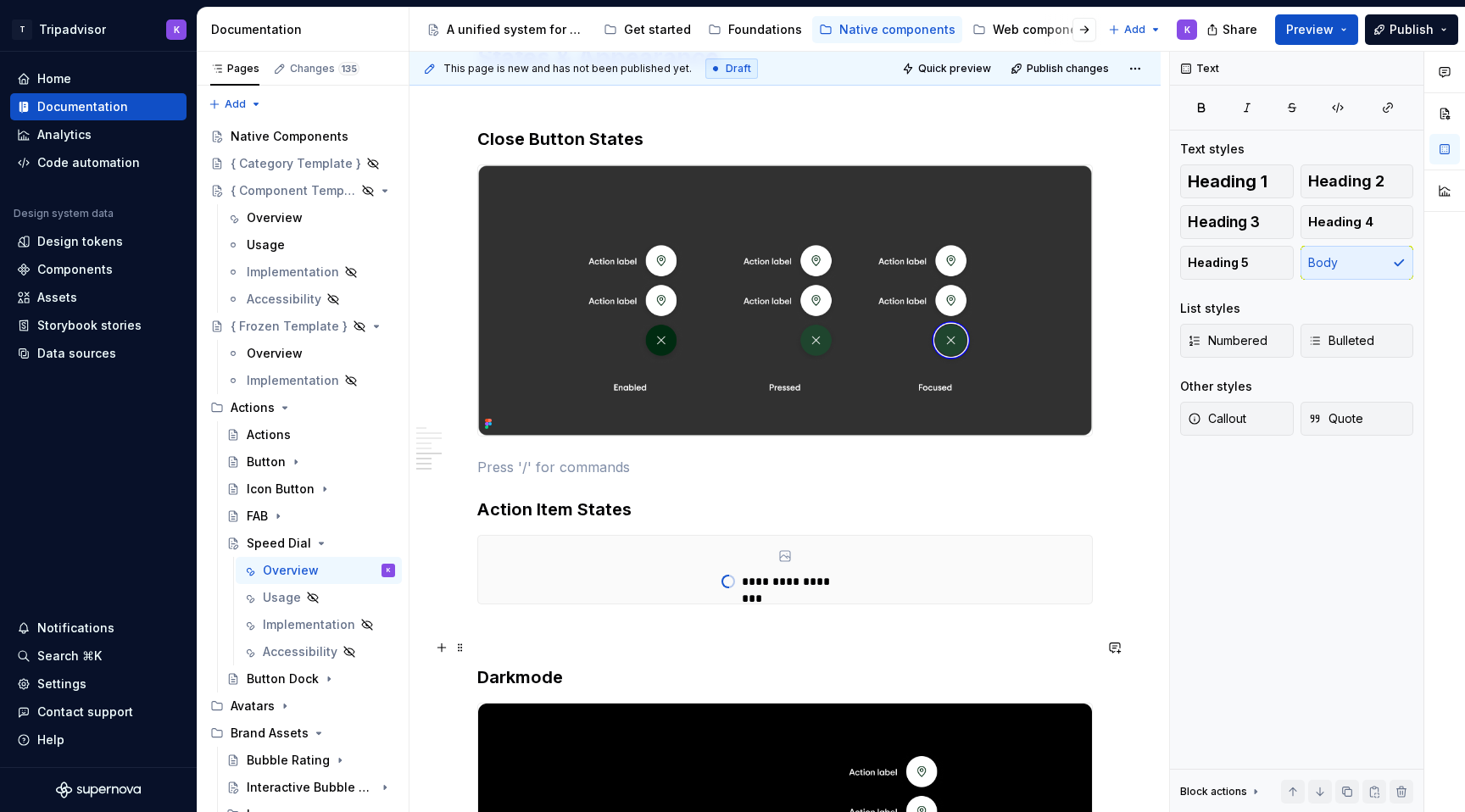
click at [524, 644] on p at bounding box center [784, 635] width 615 height 20
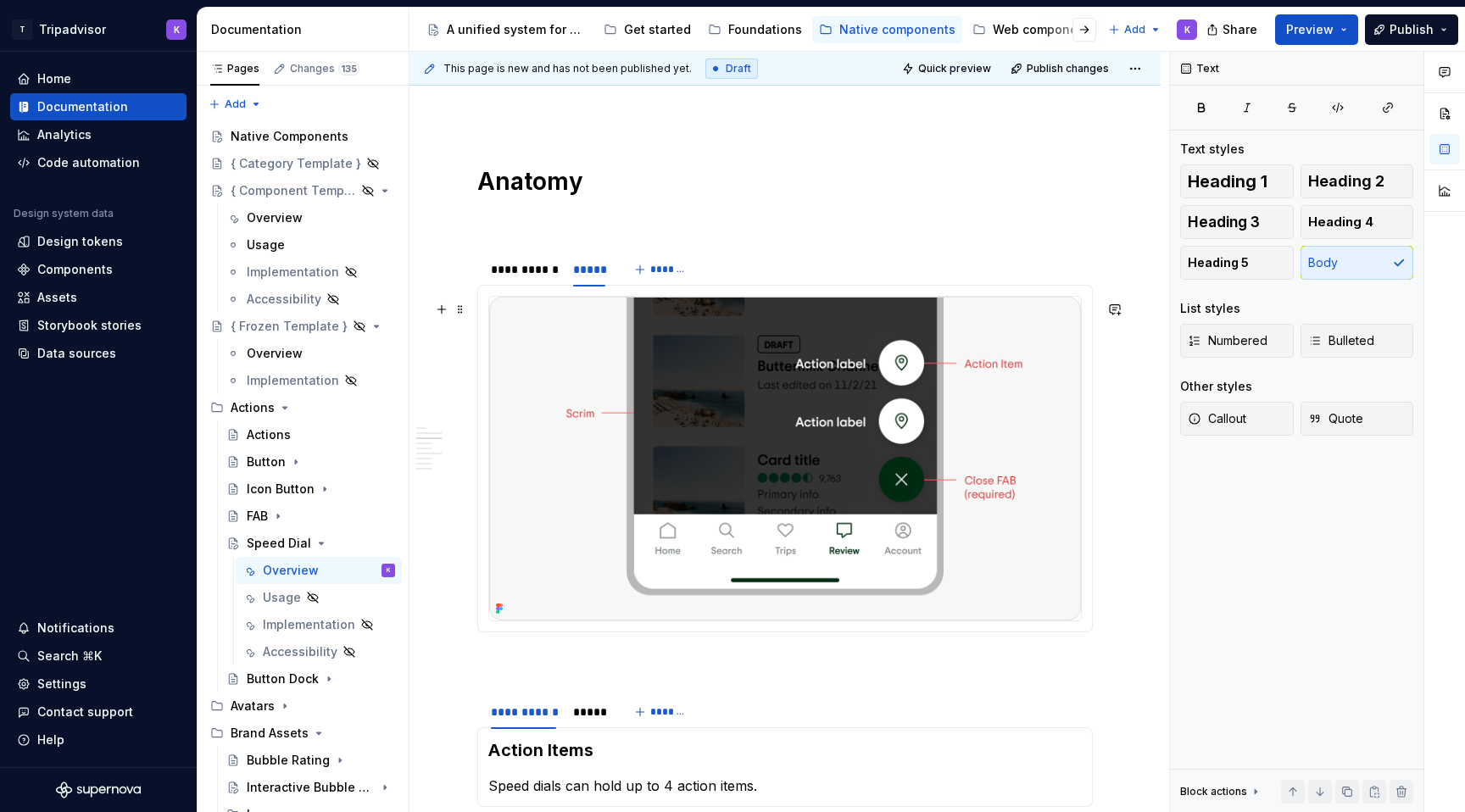
scroll to position [1675, 0]
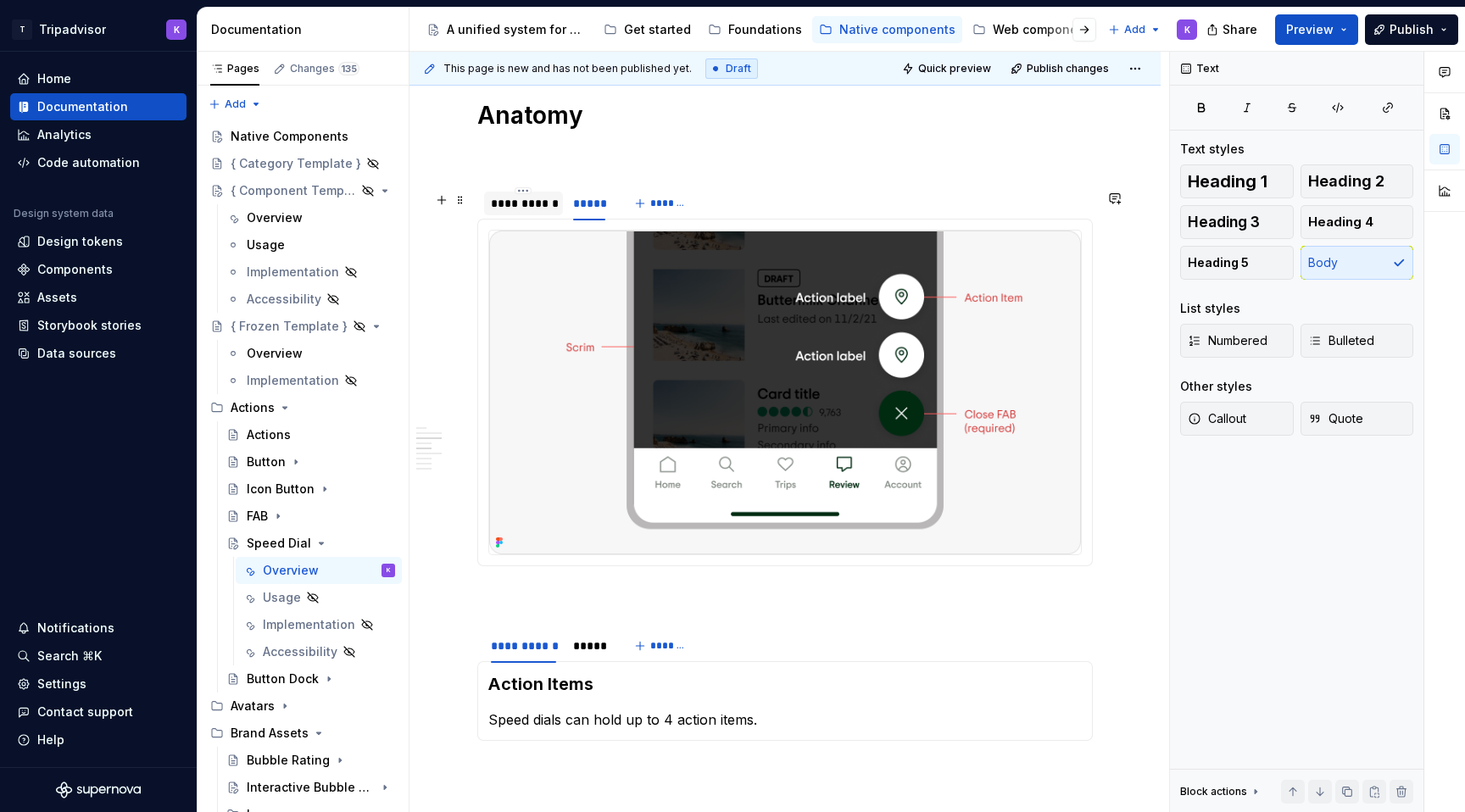
click at [523, 212] on div "**********" at bounding box center [523, 203] width 65 height 17
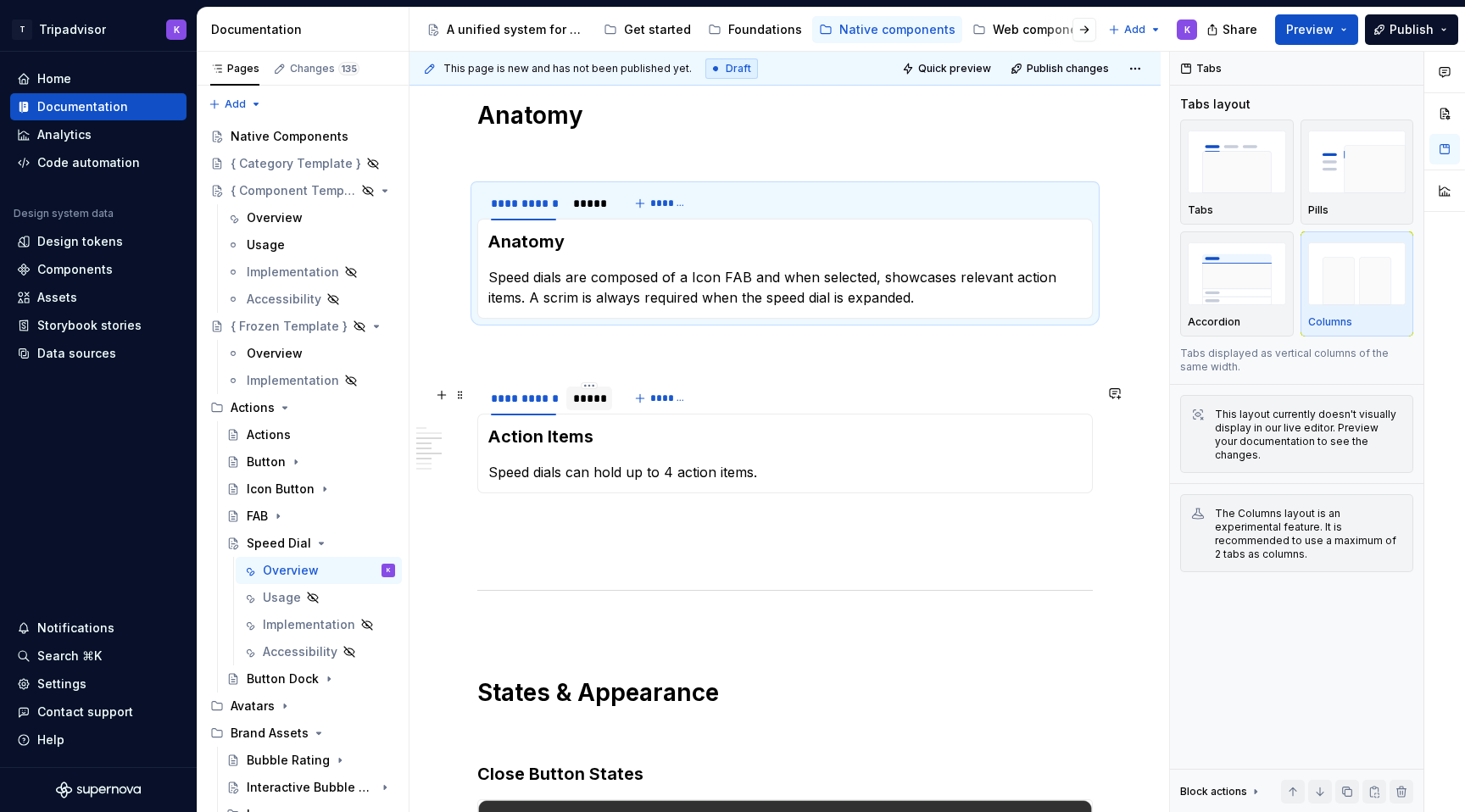
click at [606, 406] on div "*****" at bounding box center [589, 398] width 46 height 23
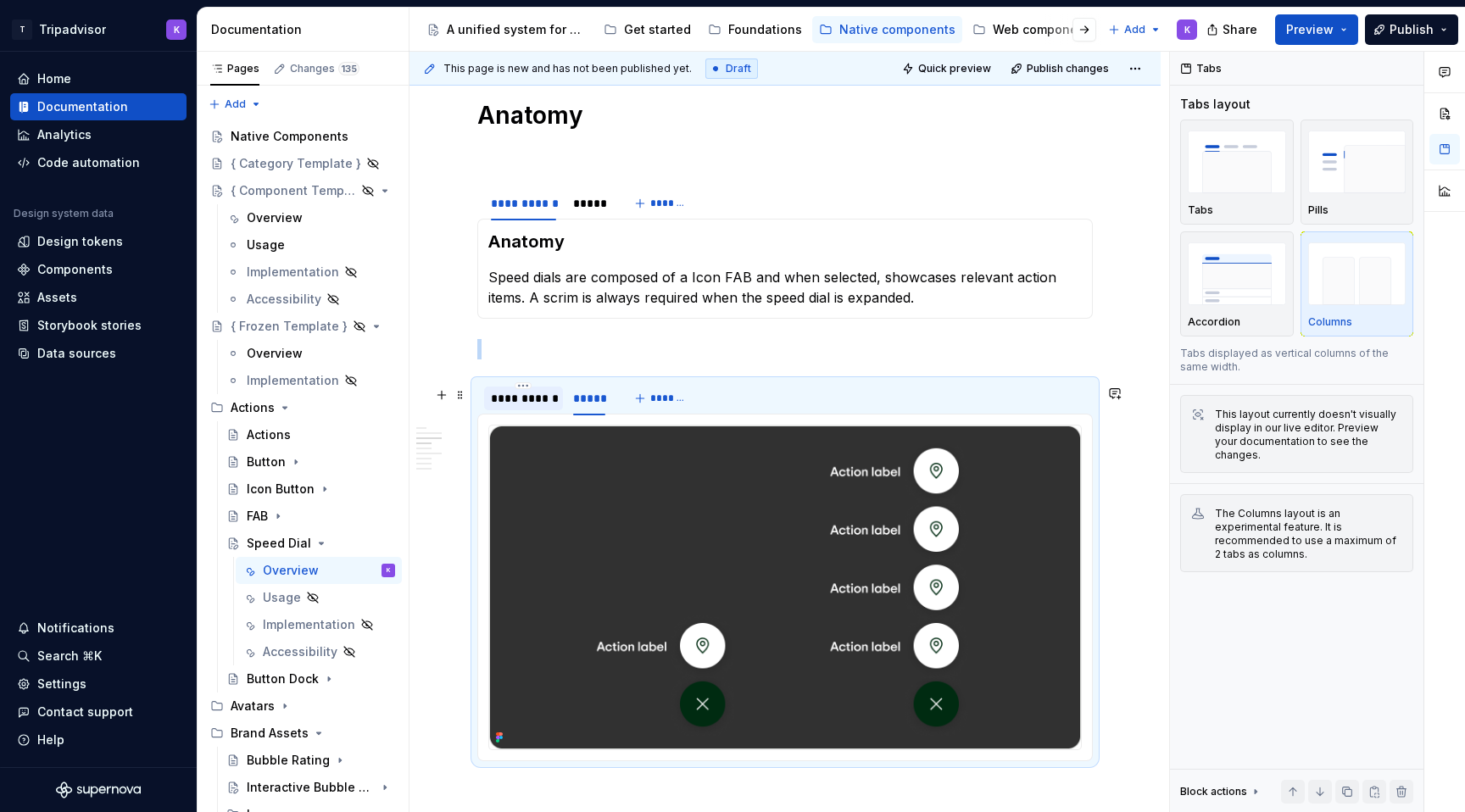
click at [535, 406] on div "**********" at bounding box center [523, 398] width 65 height 17
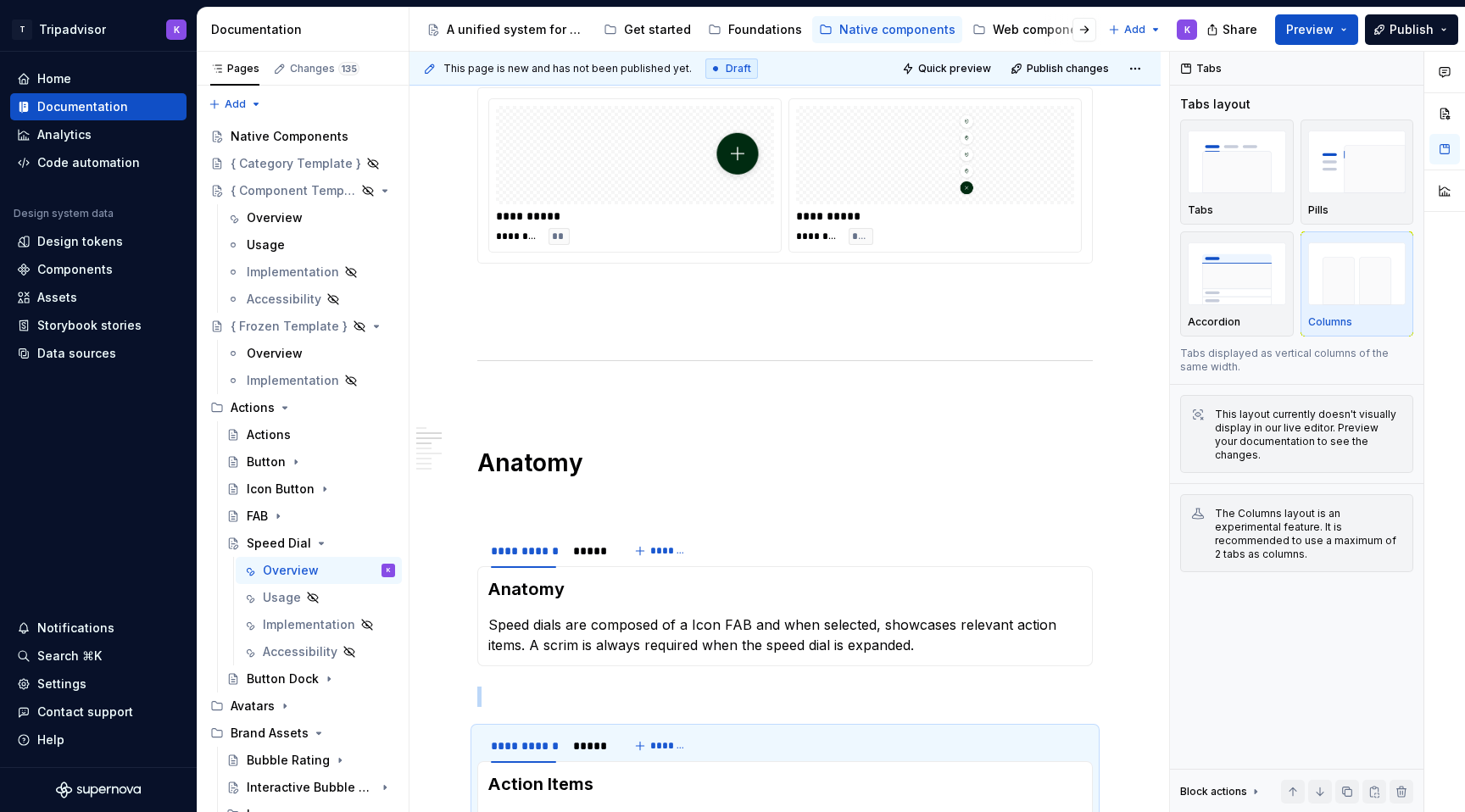
scroll to position [1273, 0]
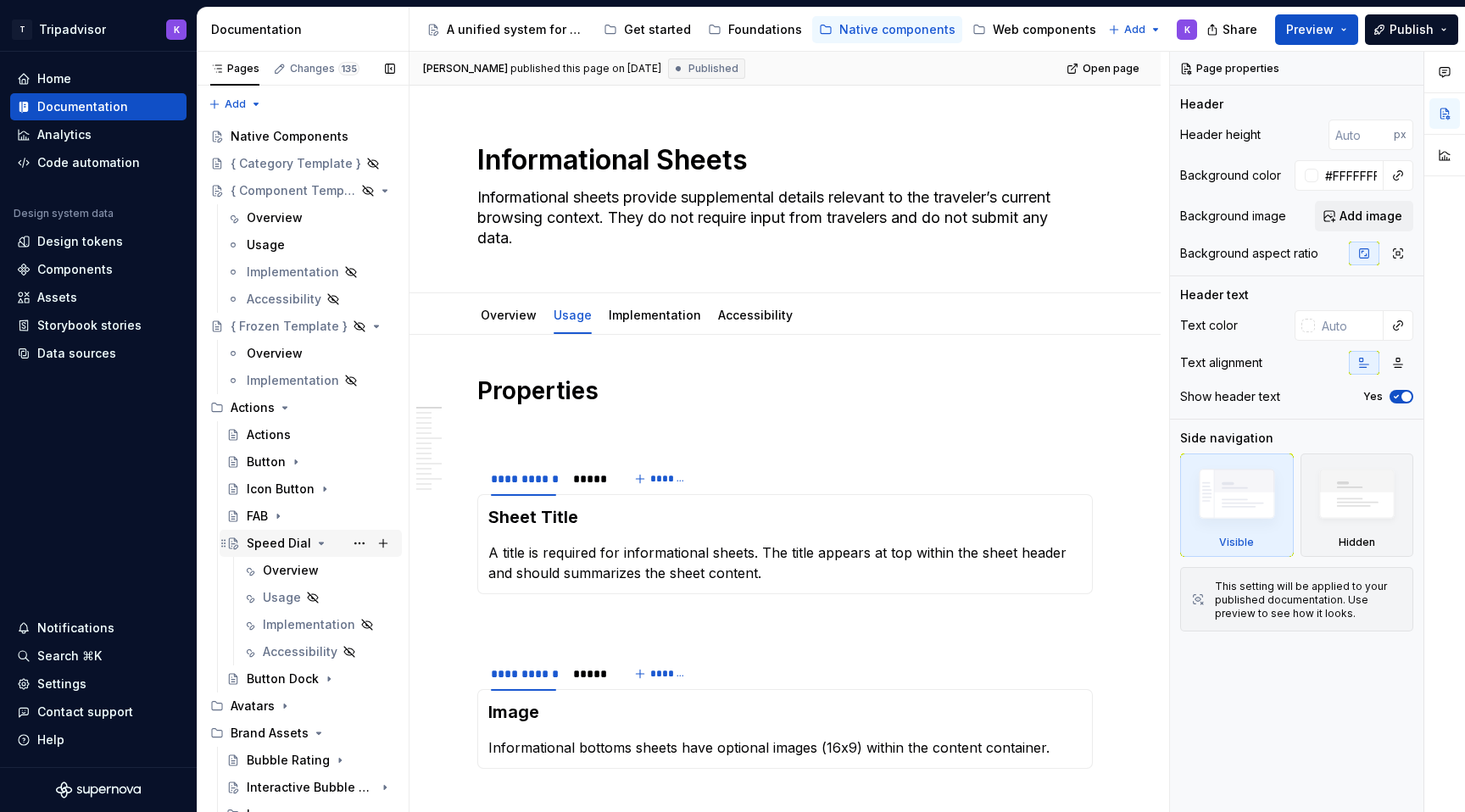
click at [320, 542] on icon "Page tree" at bounding box center [322, 543] width 4 height 2
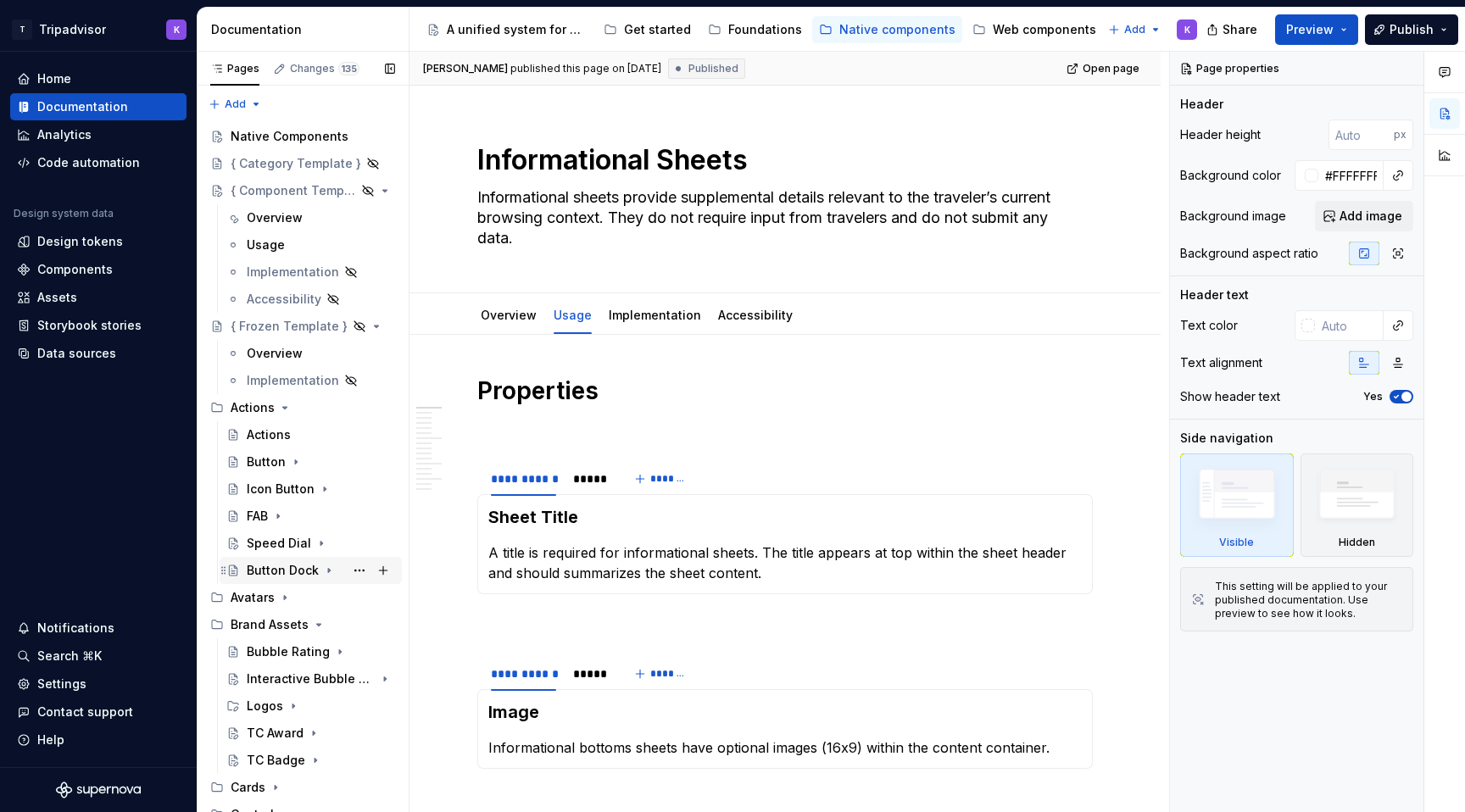
click at [298, 576] on div "Button Dock" at bounding box center [283, 569] width 72 height 17
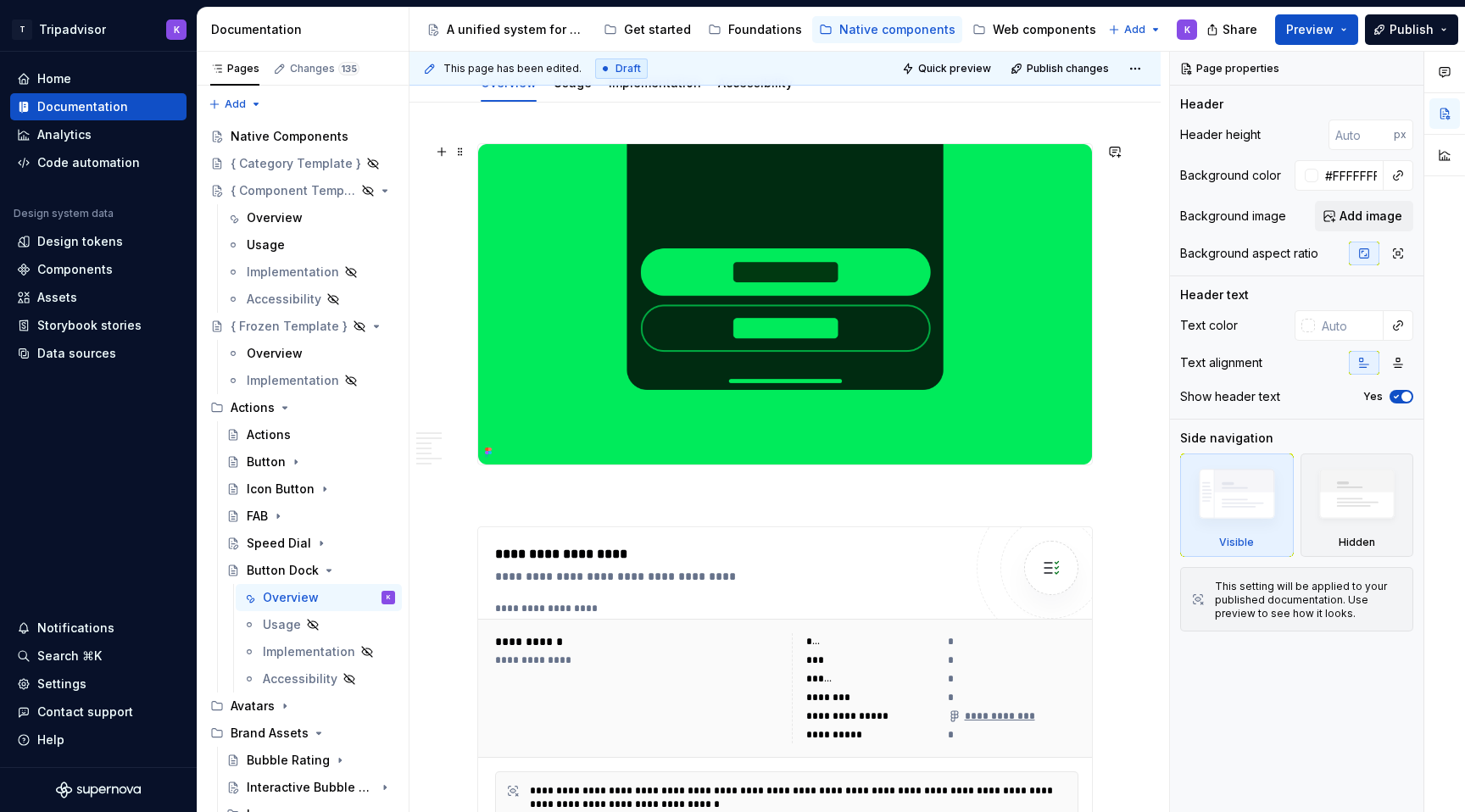
scroll to position [184, 0]
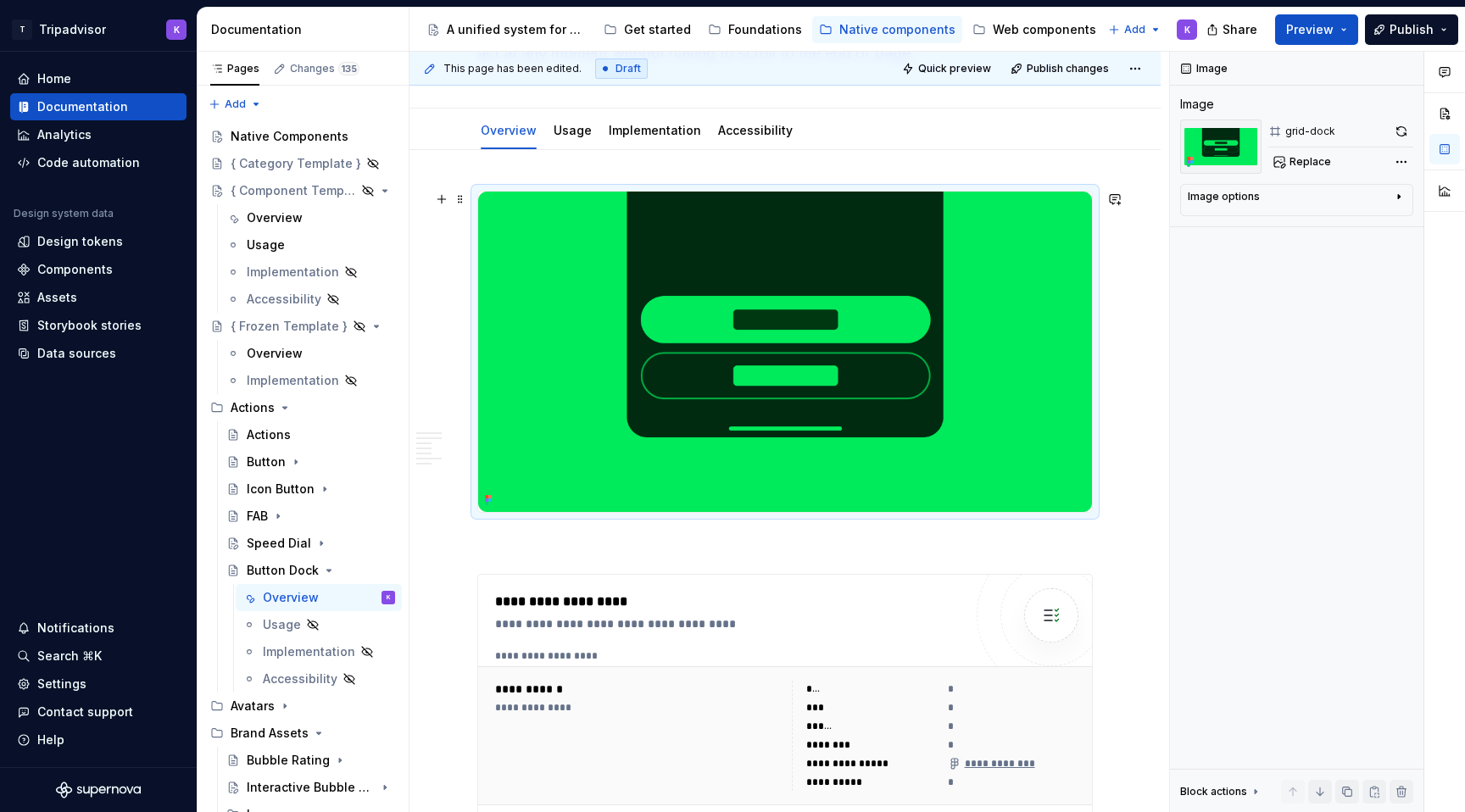
click at [693, 431] on img at bounding box center [784, 351] width 614 height 321
click at [1404, 130] on button "button" at bounding box center [1402, 132] width 23 height 23
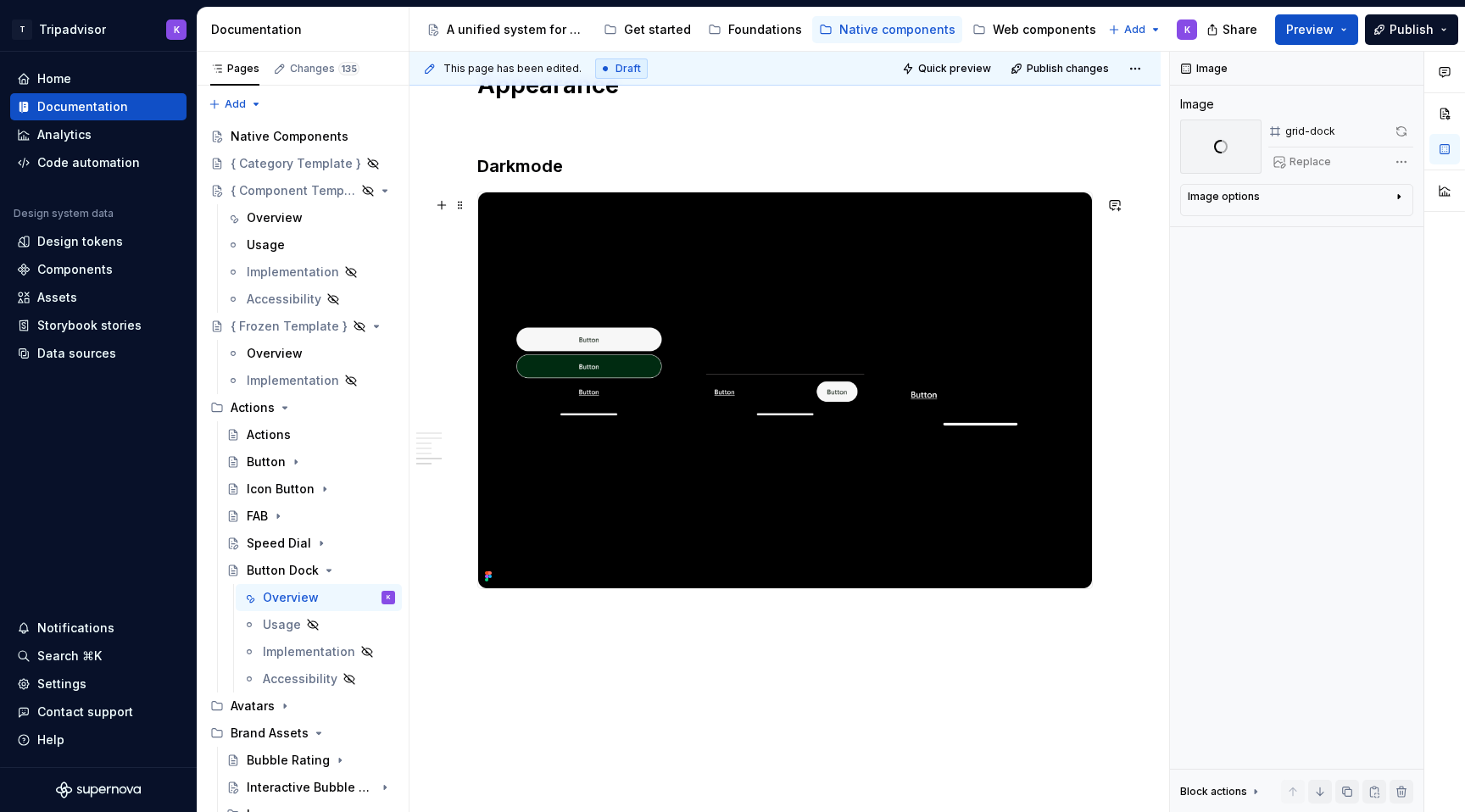
scroll to position [2282, 0]
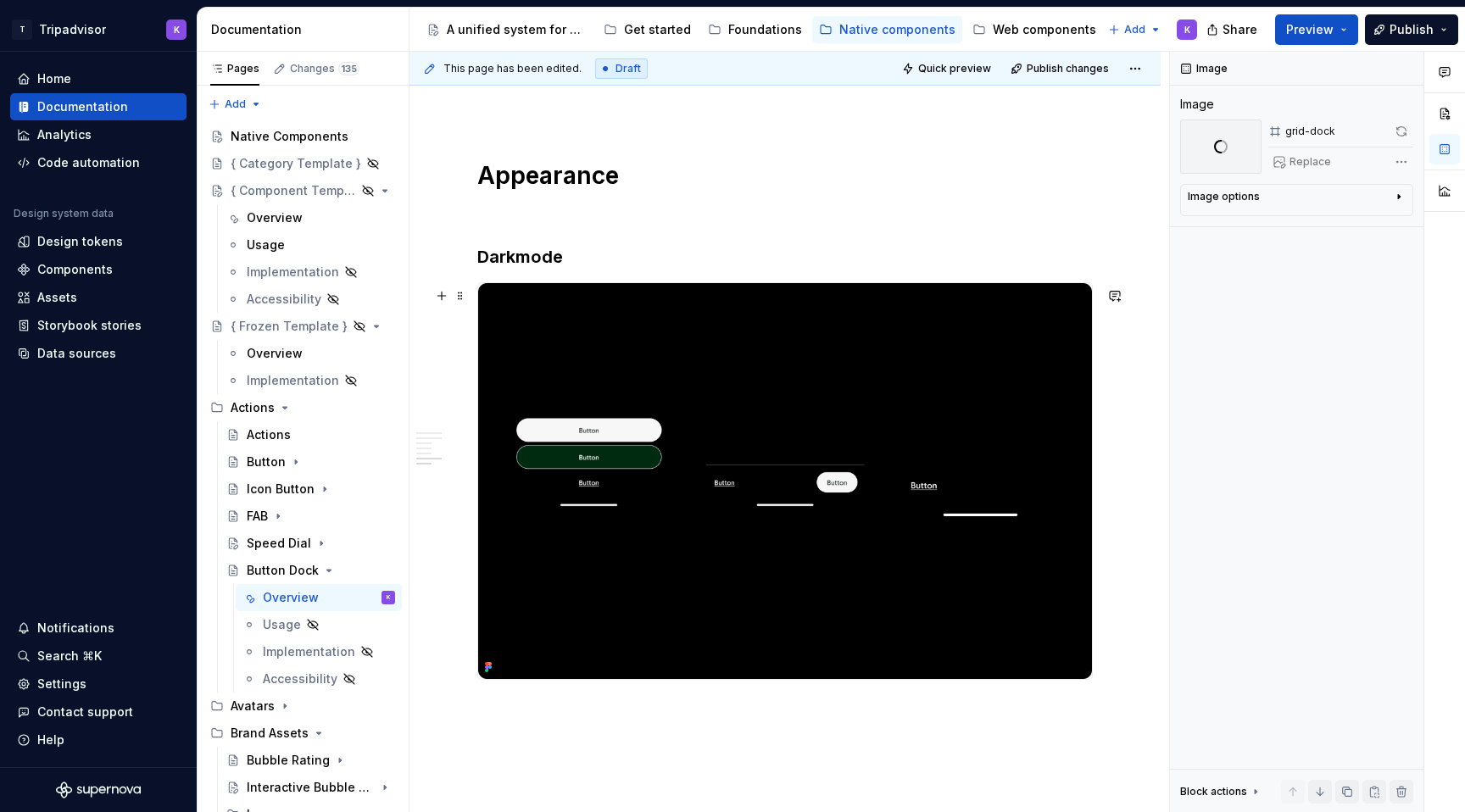
click at [999, 344] on img at bounding box center [784, 480] width 614 height 395
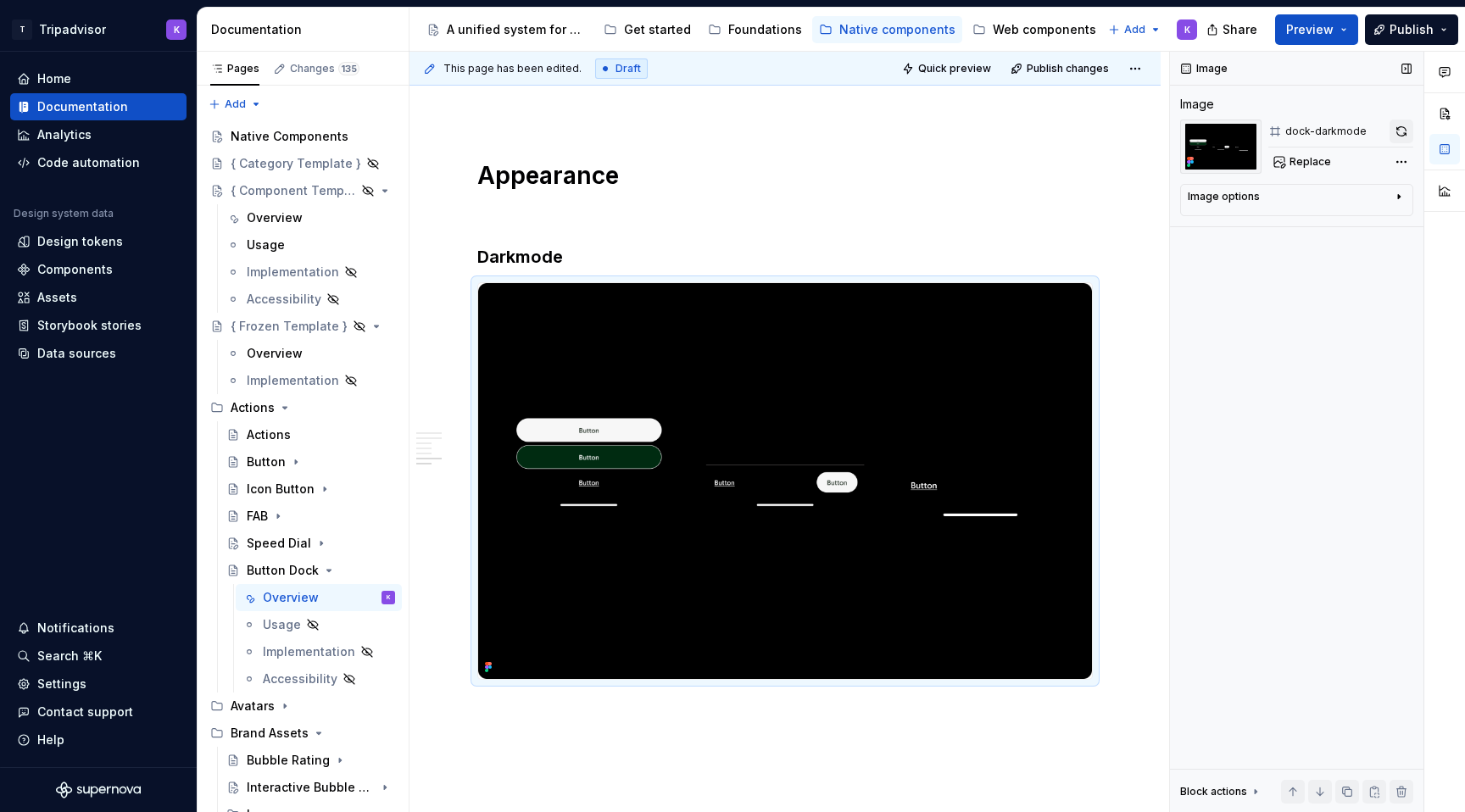
click at [1405, 129] on button "button" at bounding box center [1402, 132] width 23 height 23
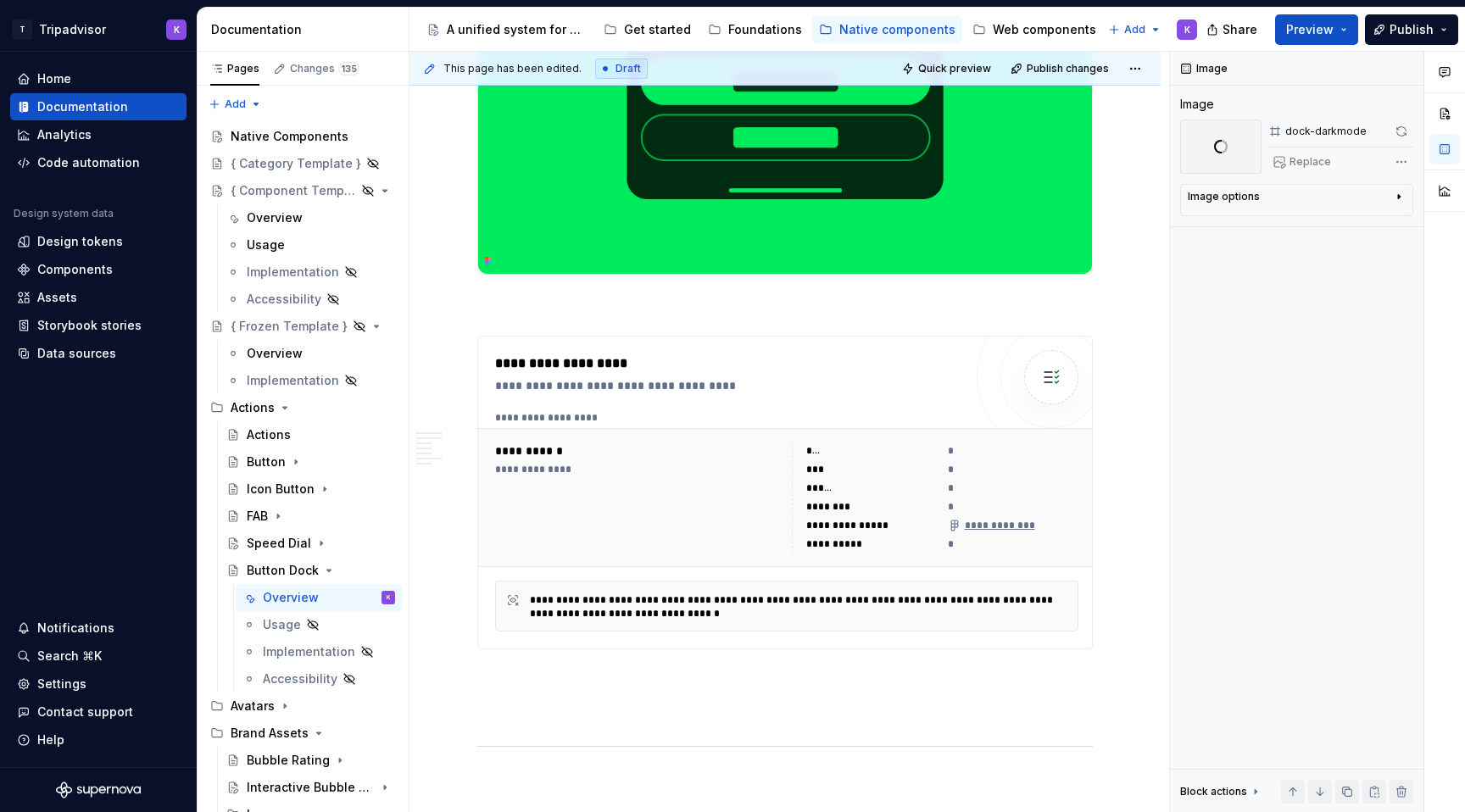
scroll to position [0, 0]
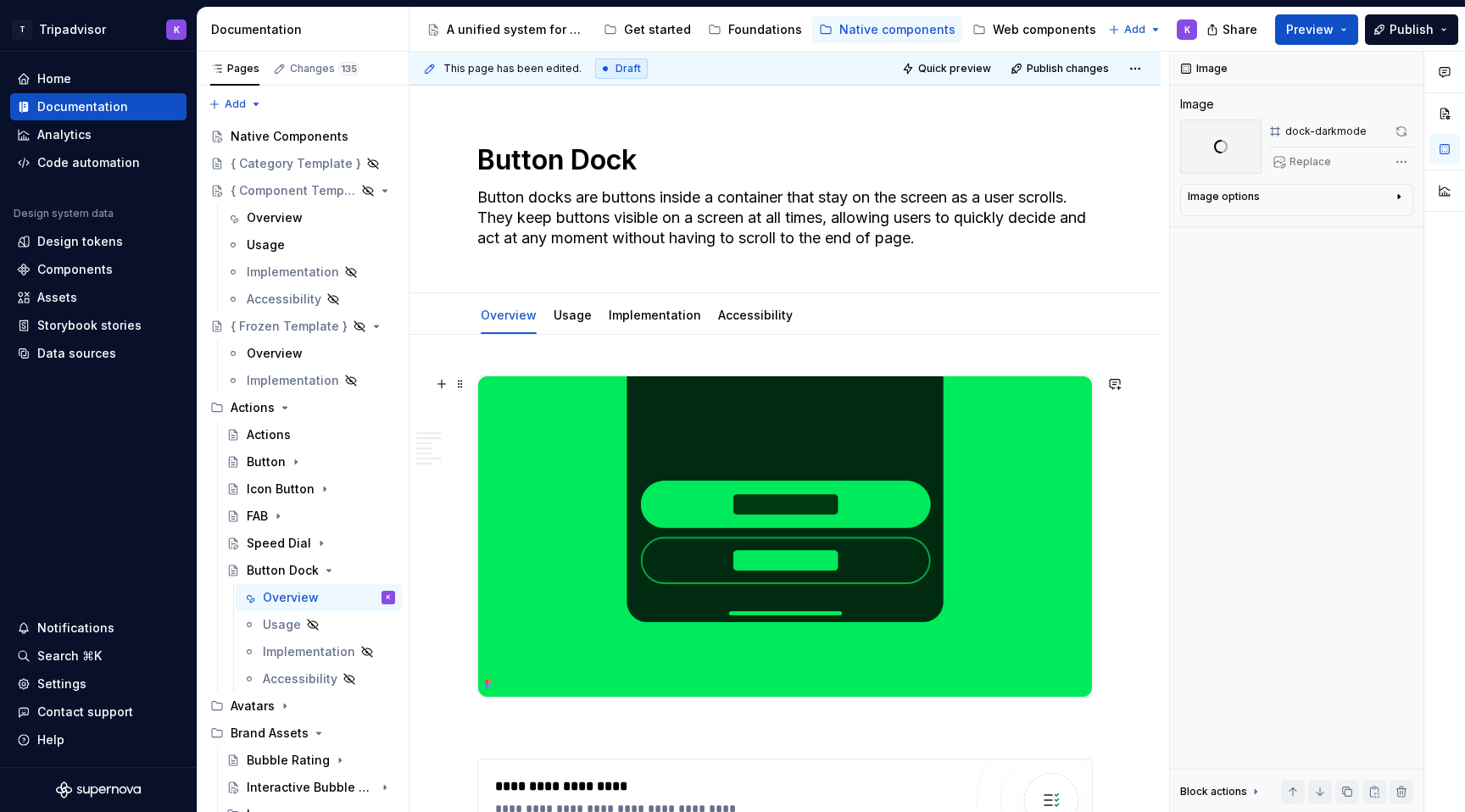
click at [1052, 494] on img at bounding box center [784, 536] width 614 height 321
type textarea "*"
